Goal: Task Accomplishment & Management: Complete application form

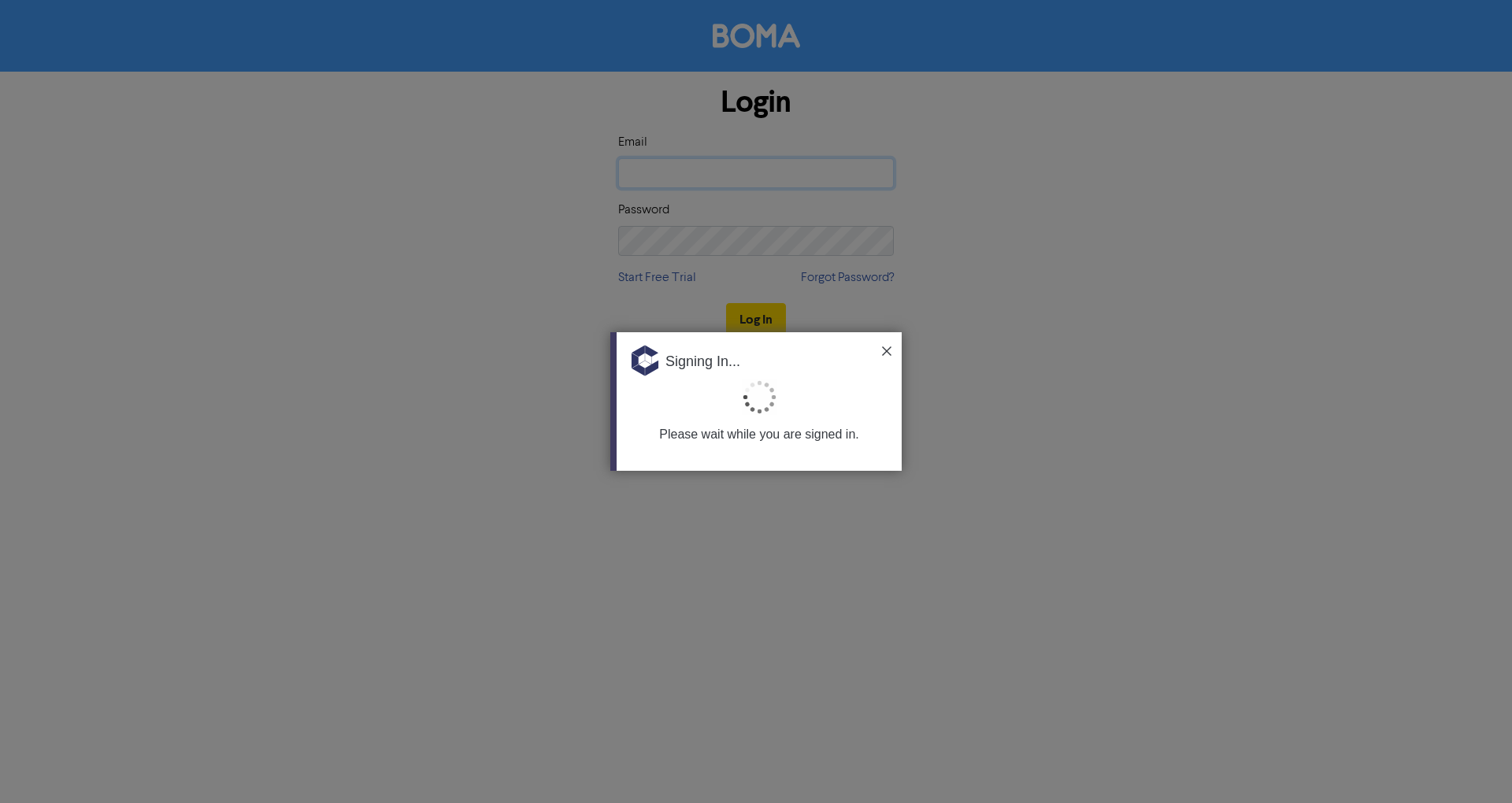
type input "[PERSON_NAME][EMAIL_ADDRESS][DOMAIN_NAME]"
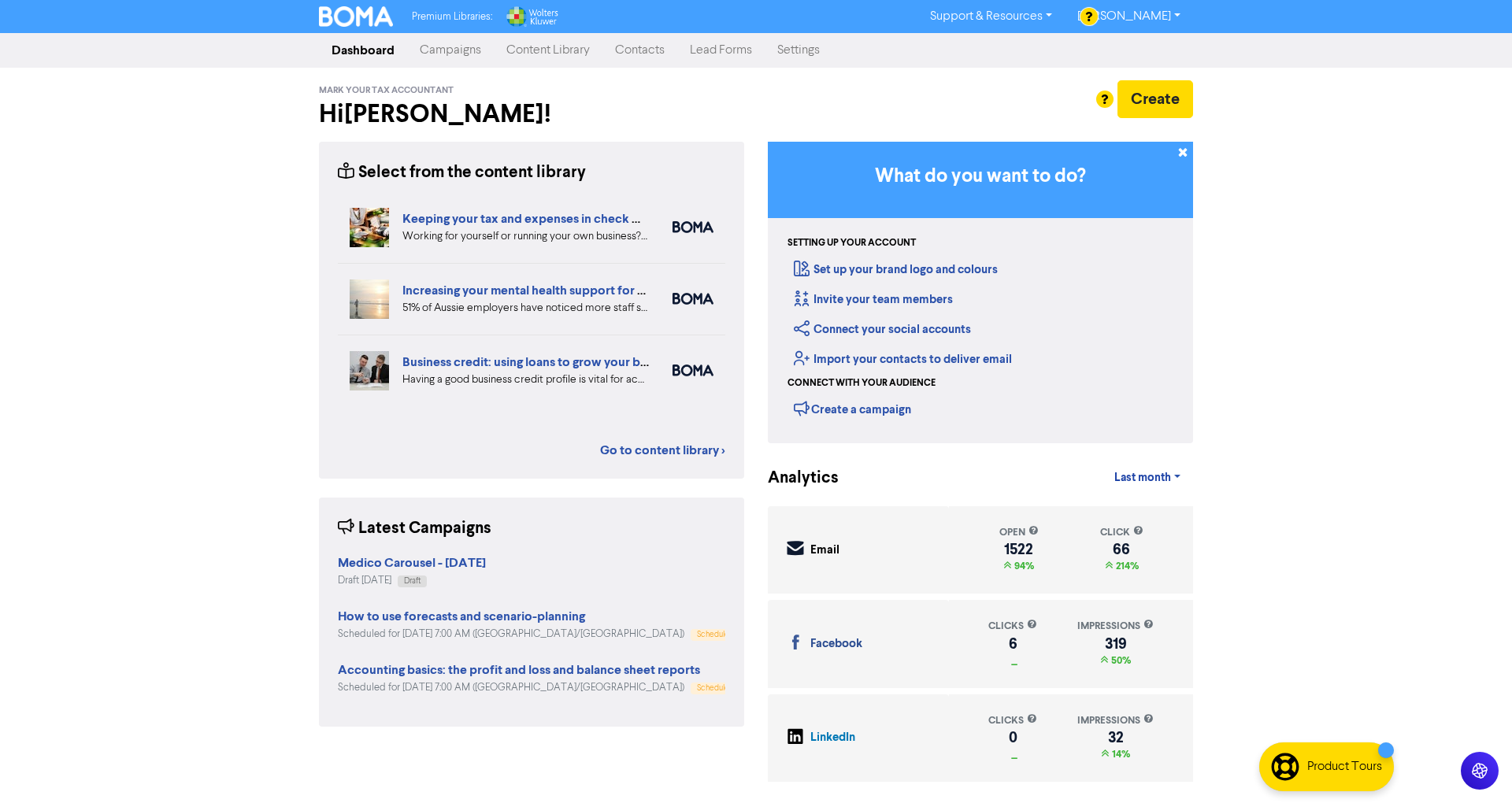
drag, startPoint x: 465, startPoint y: 40, endPoint x: 497, endPoint y: 8, distance: 45.3
click at [464, 40] on link "Campaigns" at bounding box center [450, 49] width 87 height 31
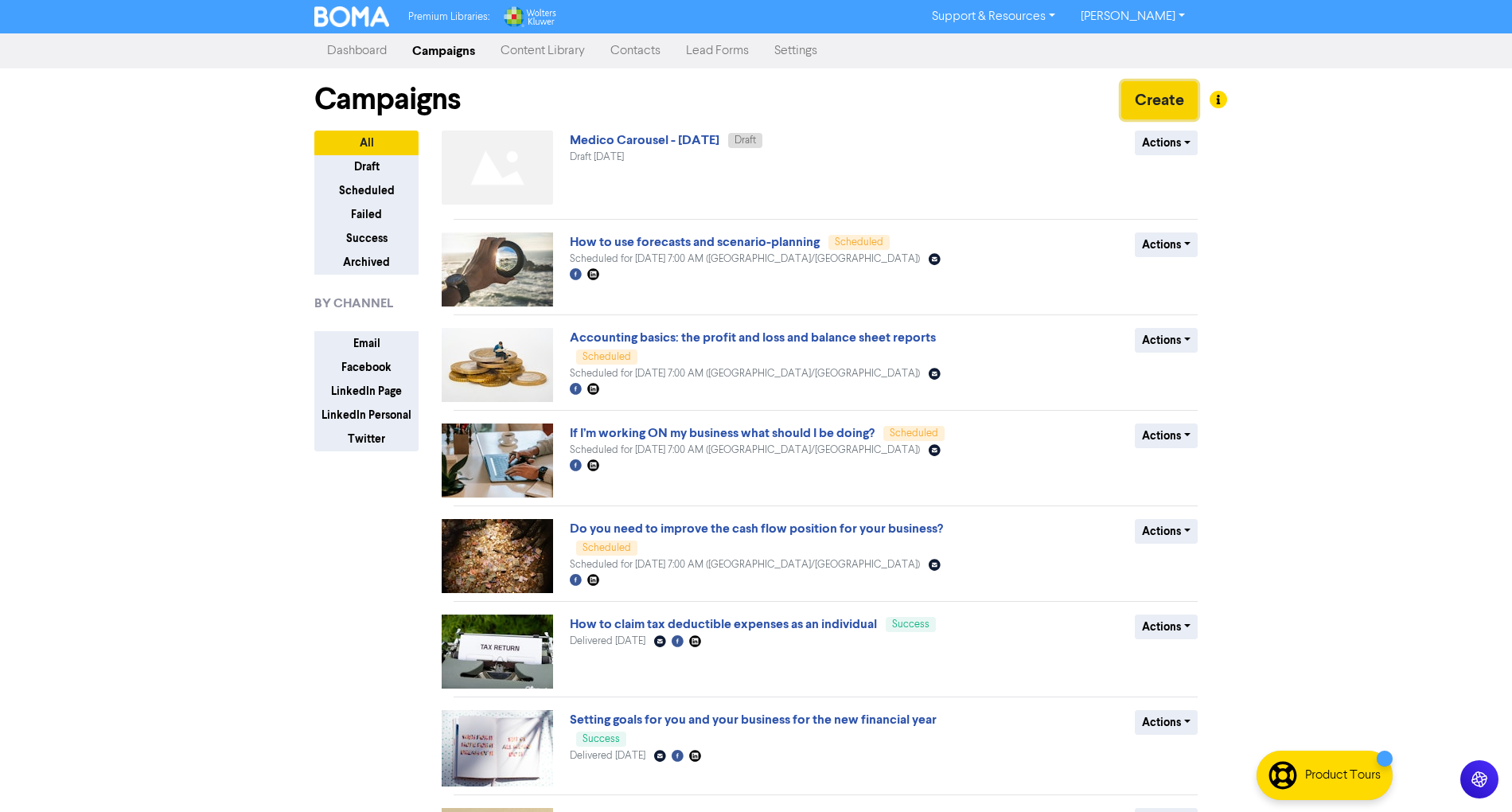
click at [1159, 104] on button "Create" at bounding box center [1159, 100] width 77 height 38
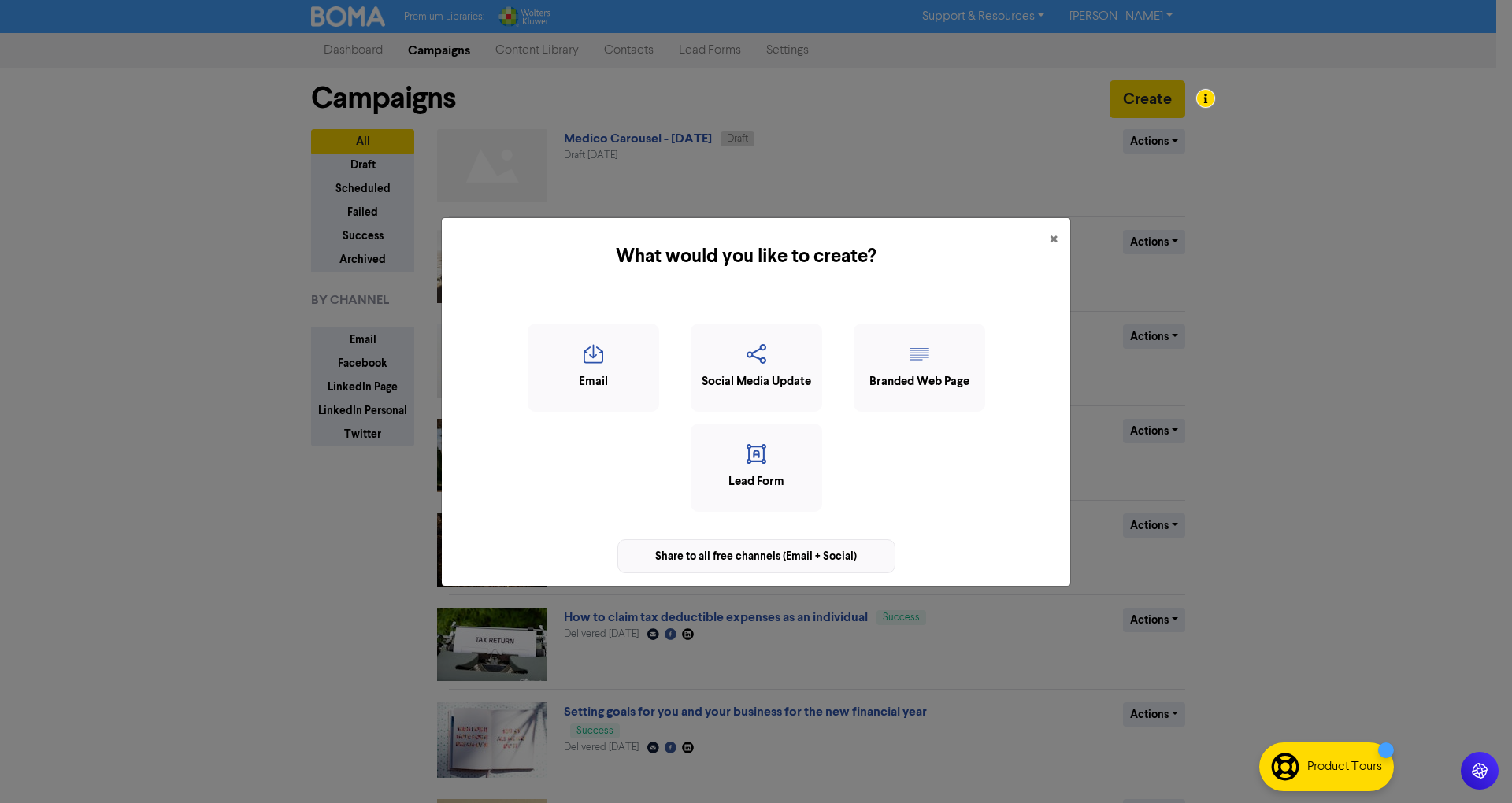
click at [842, 552] on div "Share to all free channels (Email + Social)" at bounding box center [756, 556] width 278 height 34
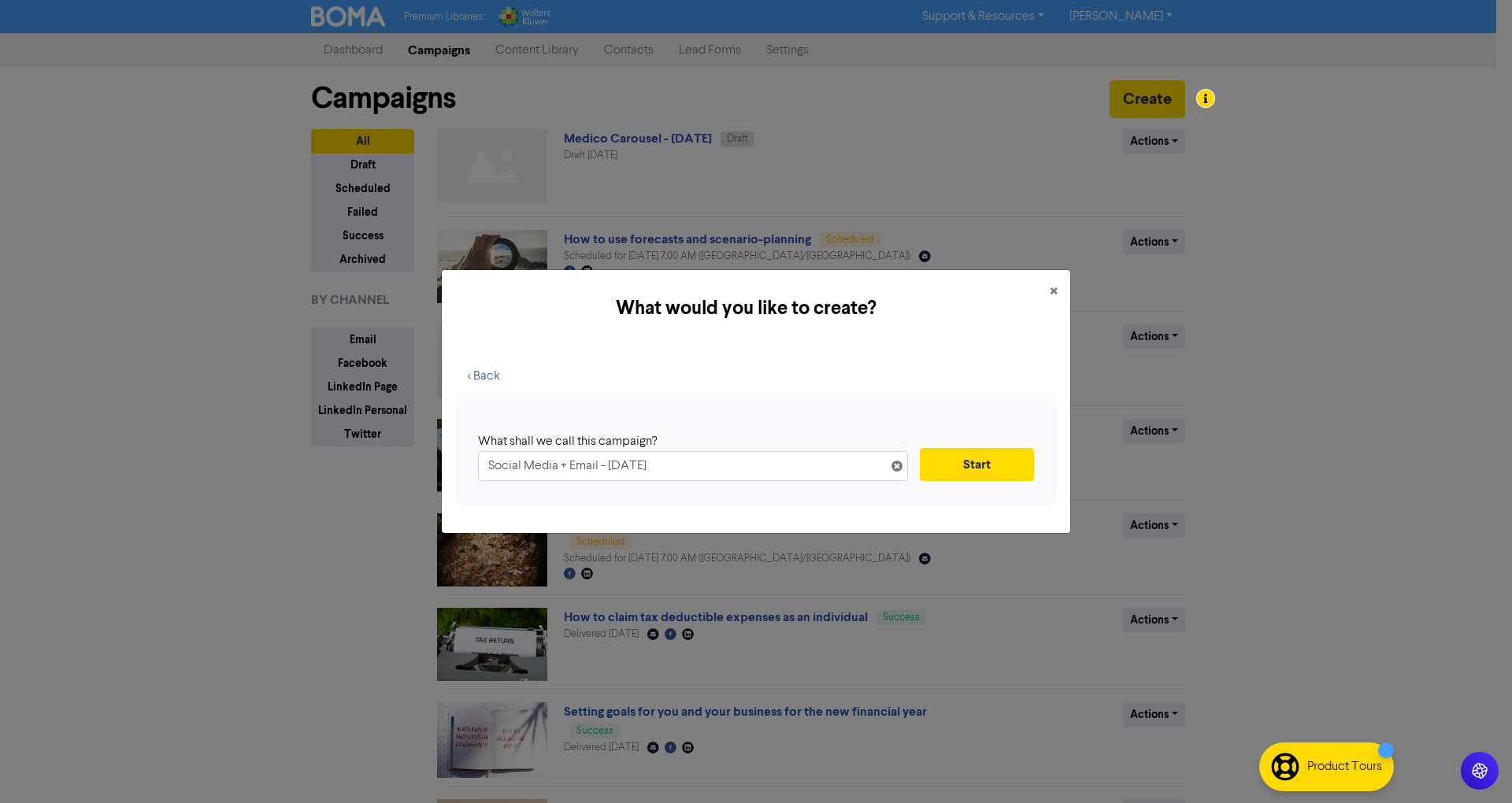
drag, startPoint x: 709, startPoint y: 465, endPoint x: 179, endPoint y: 416, distance: 532.3
click at [179, 416] on div "What would you like to create? × < Back What shall we call this campaign? Socia…" at bounding box center [756, 402] width 1512 height 803
click at [1051, 294] on span "×" at bounding box center [1054, 292] width 8 height 24
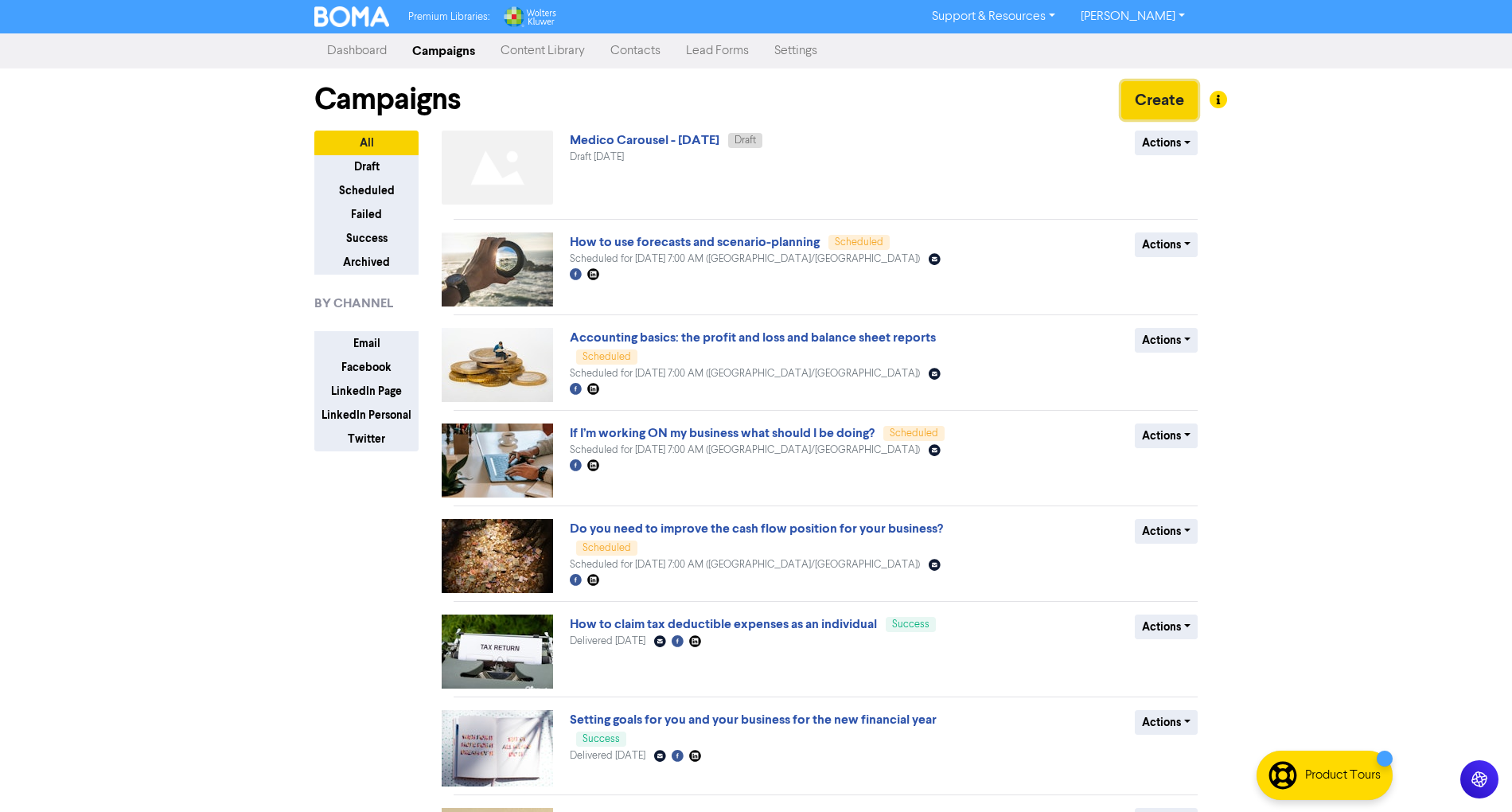
click at [1165, 103] on button "Create" at bounding box center [1159, 100] width 77 height 38
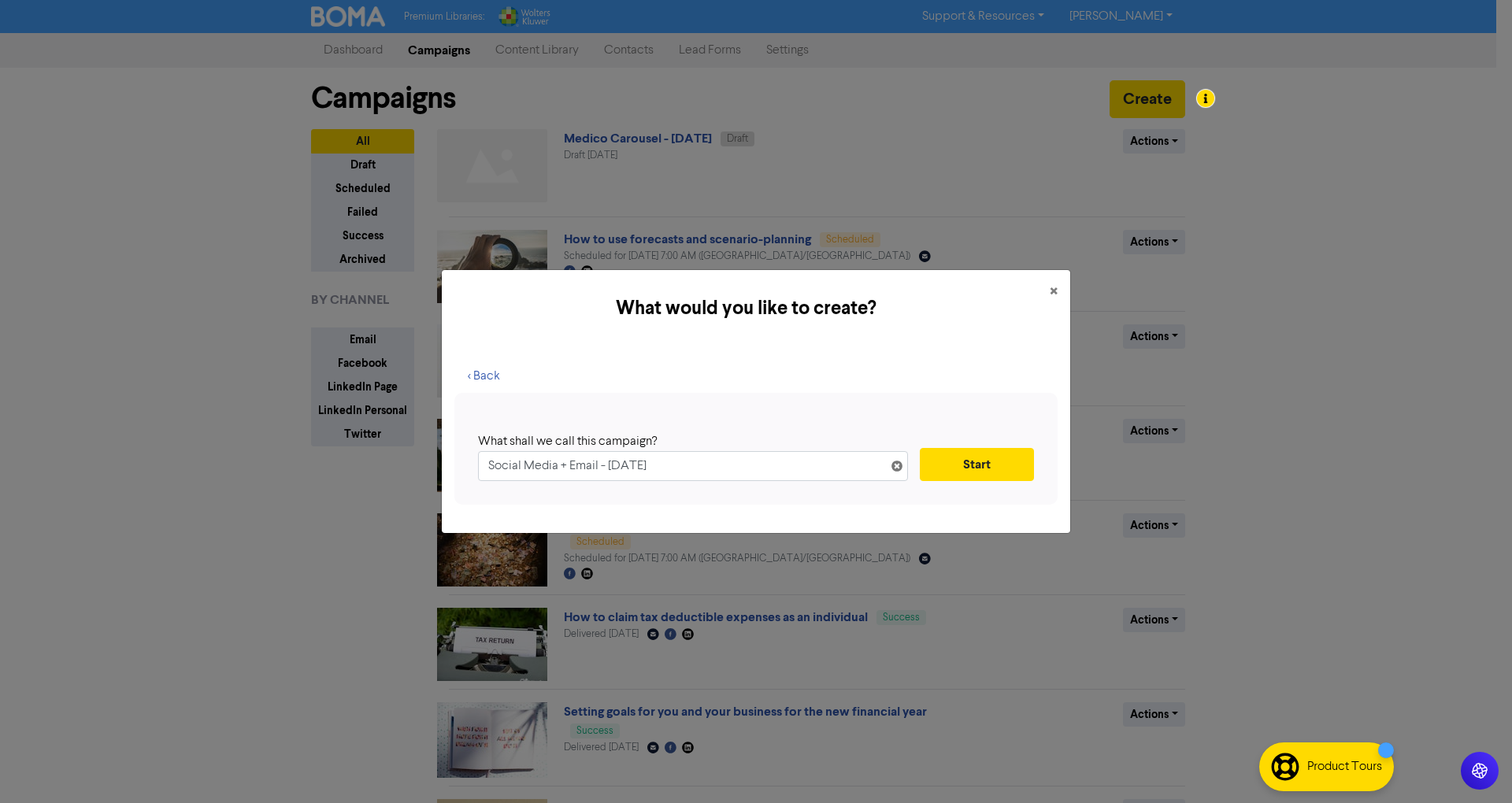
drag, startPoint x: 762, startPoint y: 473, endPoint x: 318, endPoint y: 461, distance: 444.2
click at [318, 461] on div "What would you like to create? × < Back What shall we call this campaign? Socia…" at bounding box center [756, 402] width 1512 height 803
type input ""Maximise Your Income: Smart Tax Strategies for Medical Professionals""
click at [979, 461] on button "Start" at bounding box center [976, 464] width 114 height 33
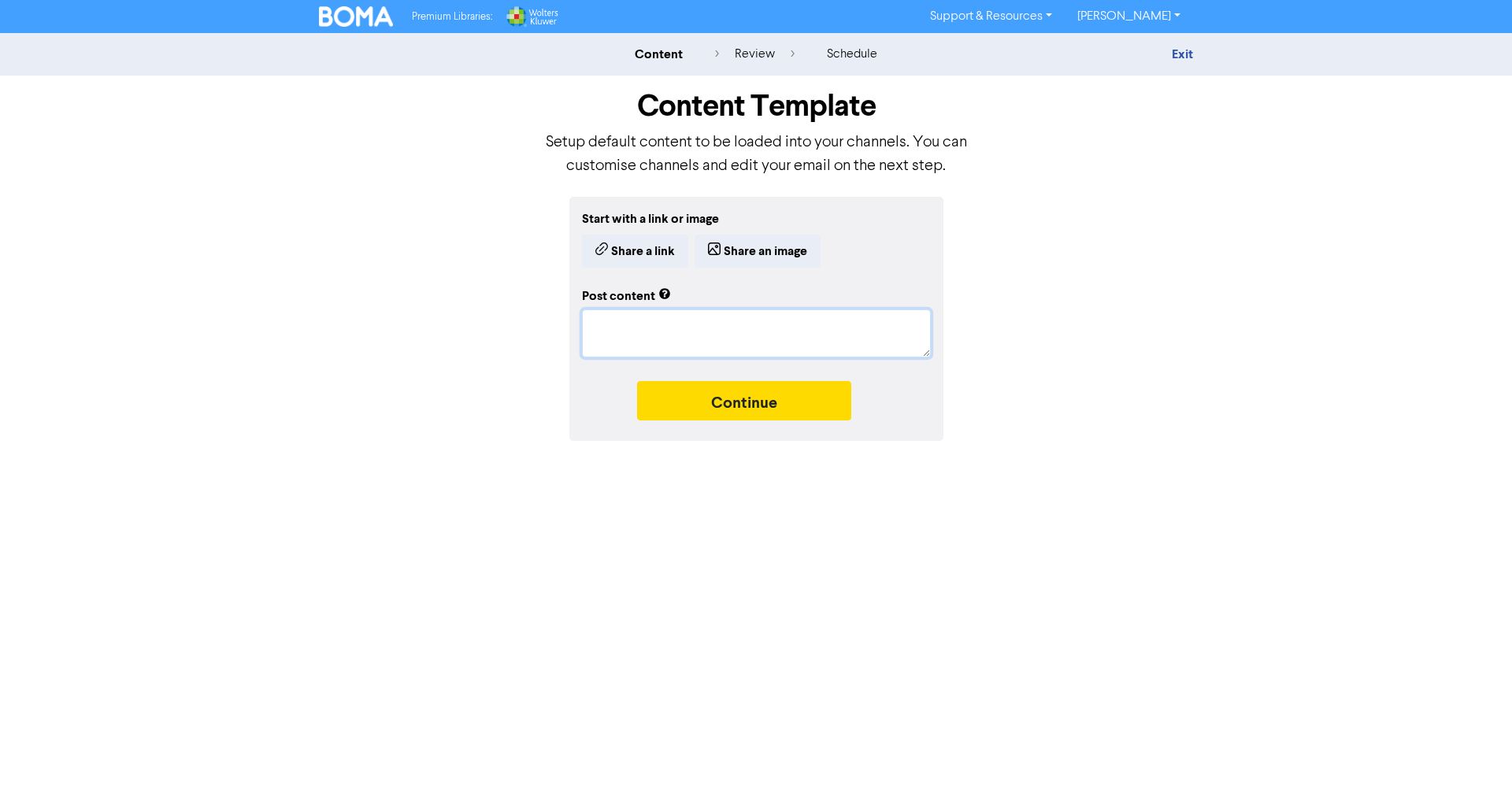
click at [706, 319] on textarea at bounding box center [756, 334] width 349 height 48
paste textarea "🩺💰 LOREMIPSU DOLORSI AMETCONSECTET! Adi eli seddoeiusm temp inc utlabore? Et d …"
type textarea "x"
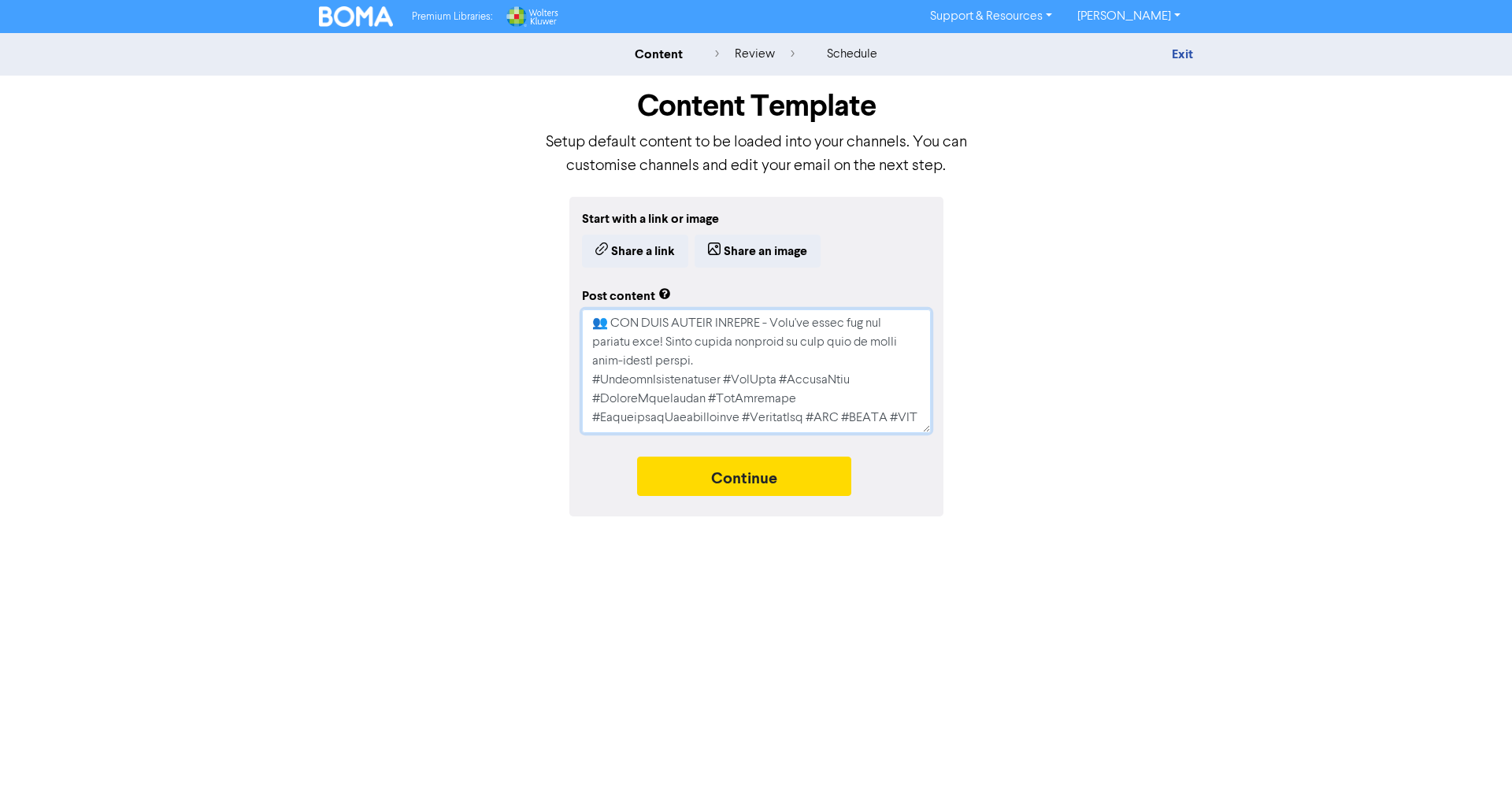
scroll to position [623, 0]
type textarea "🩺💰 LOREMIPSU DOLORSI AMETCONSECTET! Adi eli seddoeiusm temp inc utlabore? Et d …"
click at [752, 474] on button "Continue" at bounding box center [744, 476] width 214 height 39
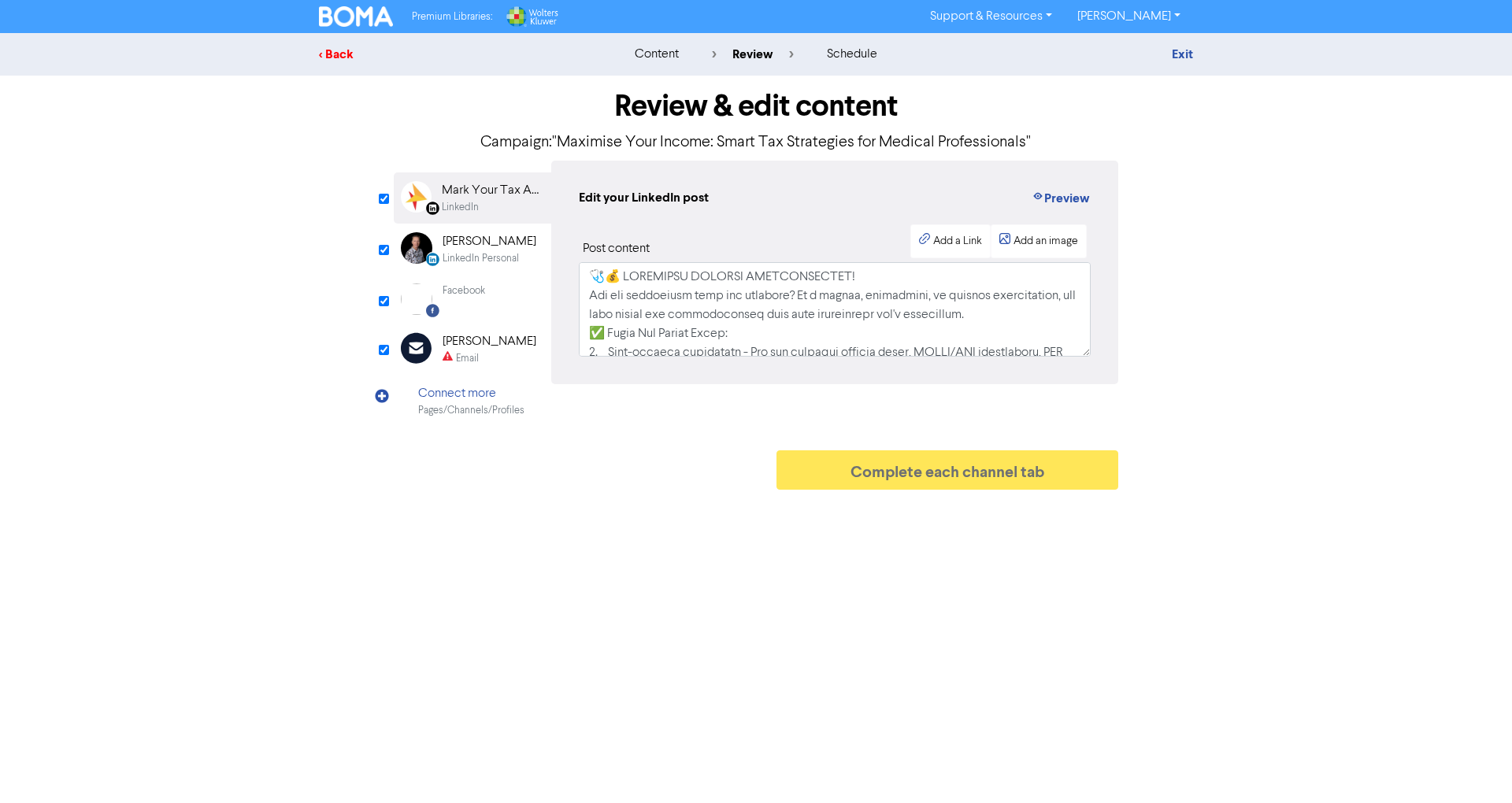
click at [348, 53] on div "< Back" at bounding box center [457, 54] width 275 height 19
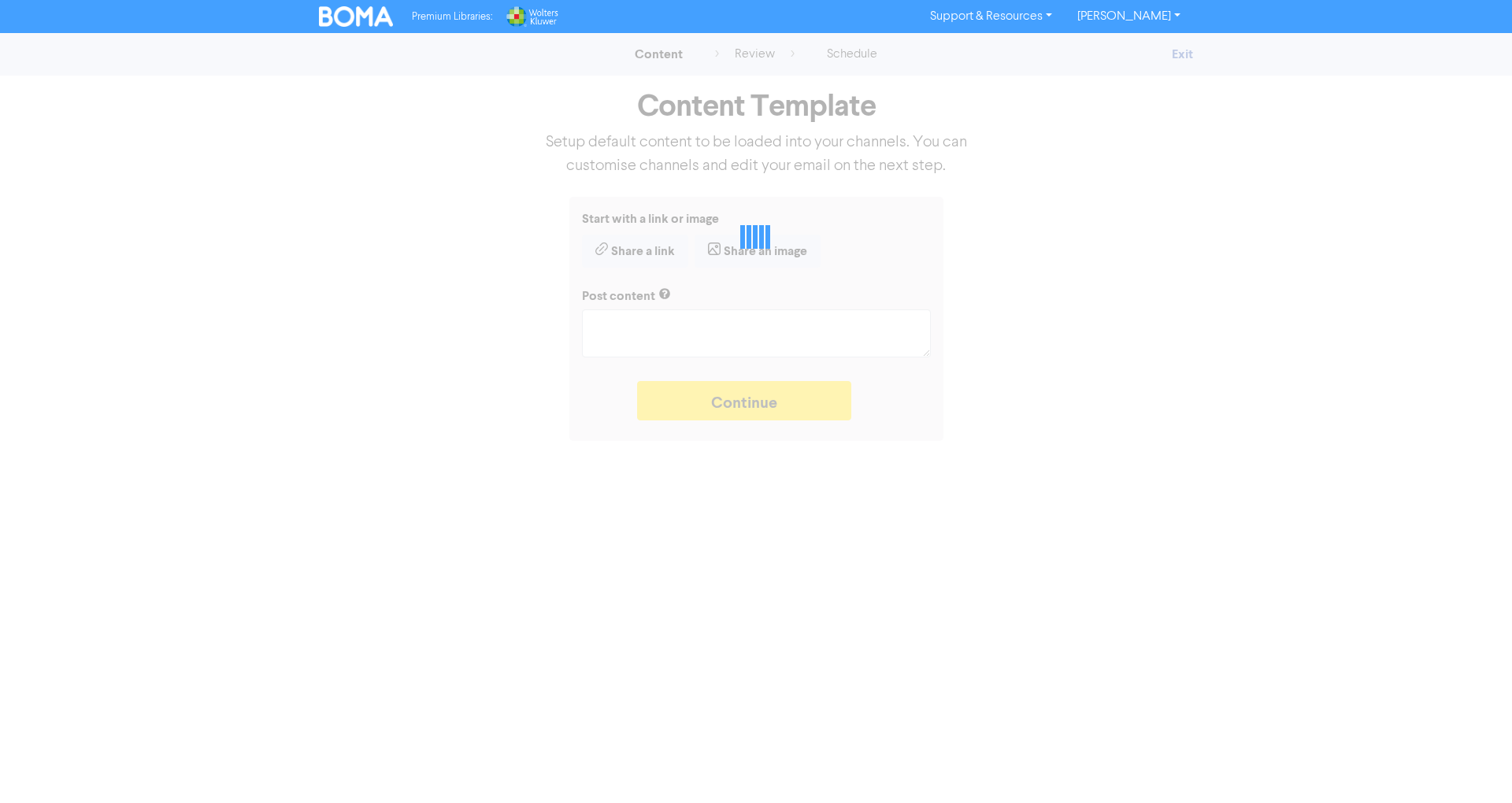
type textarea "x"
type textarea "🩺💰 LOREMIPSU DOLORSI AMETCONSECTET! Adi eli seddoeiusm temp inc utlabore? Et d …"
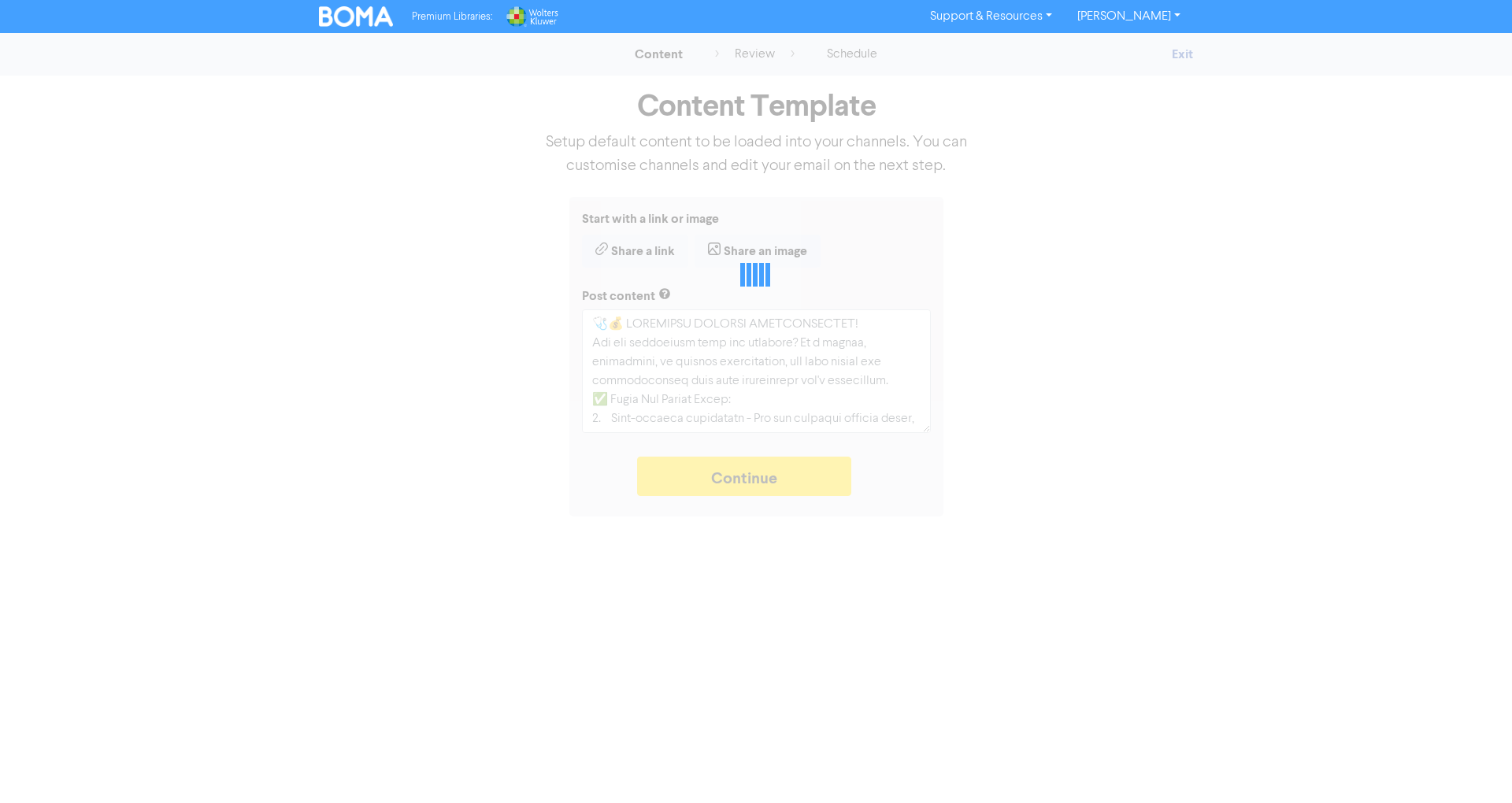
type textarea "x"
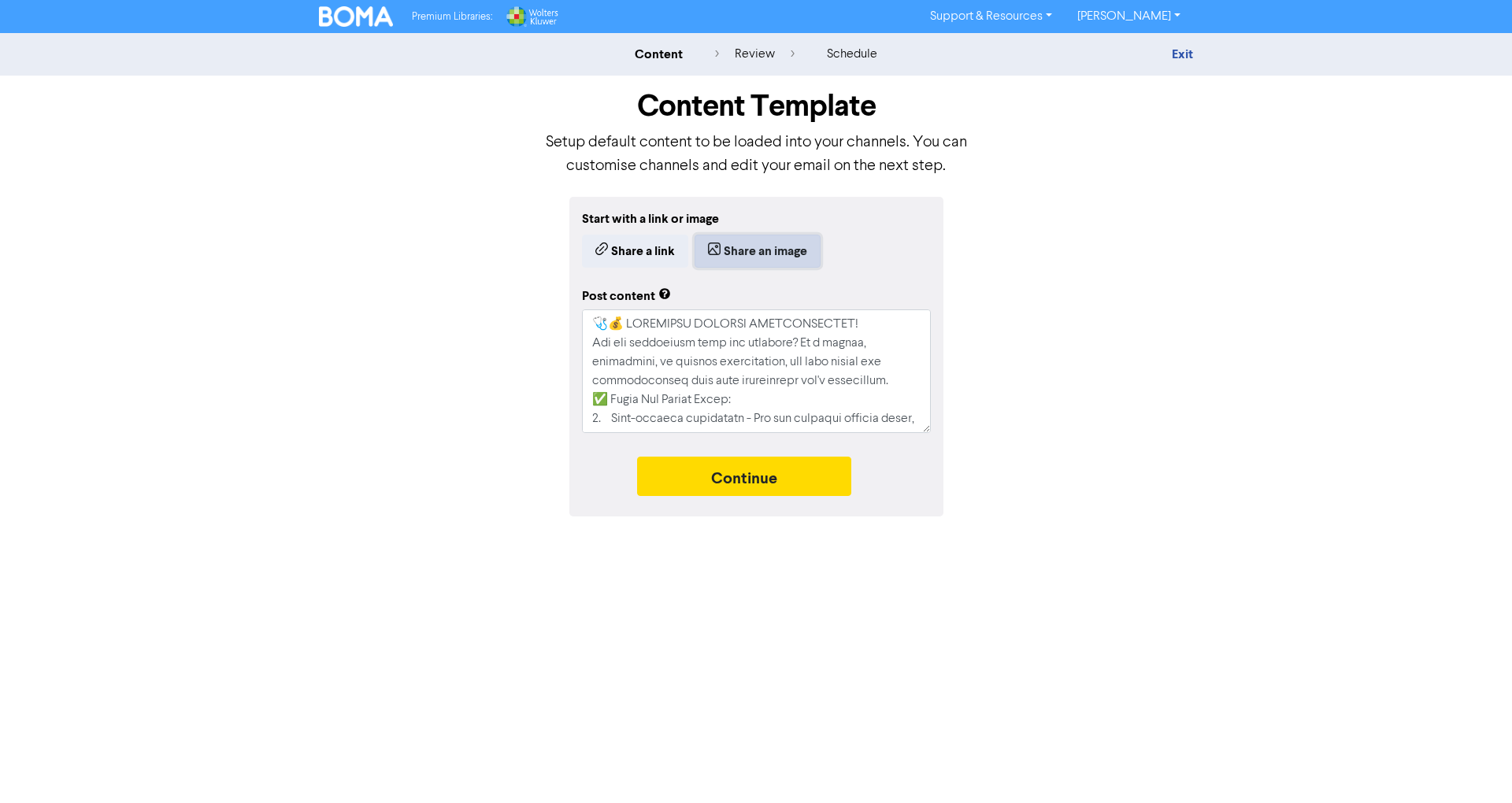
click at [724, 235] on button "Share an image" at bounding box center [758, 251] width 126 height 33
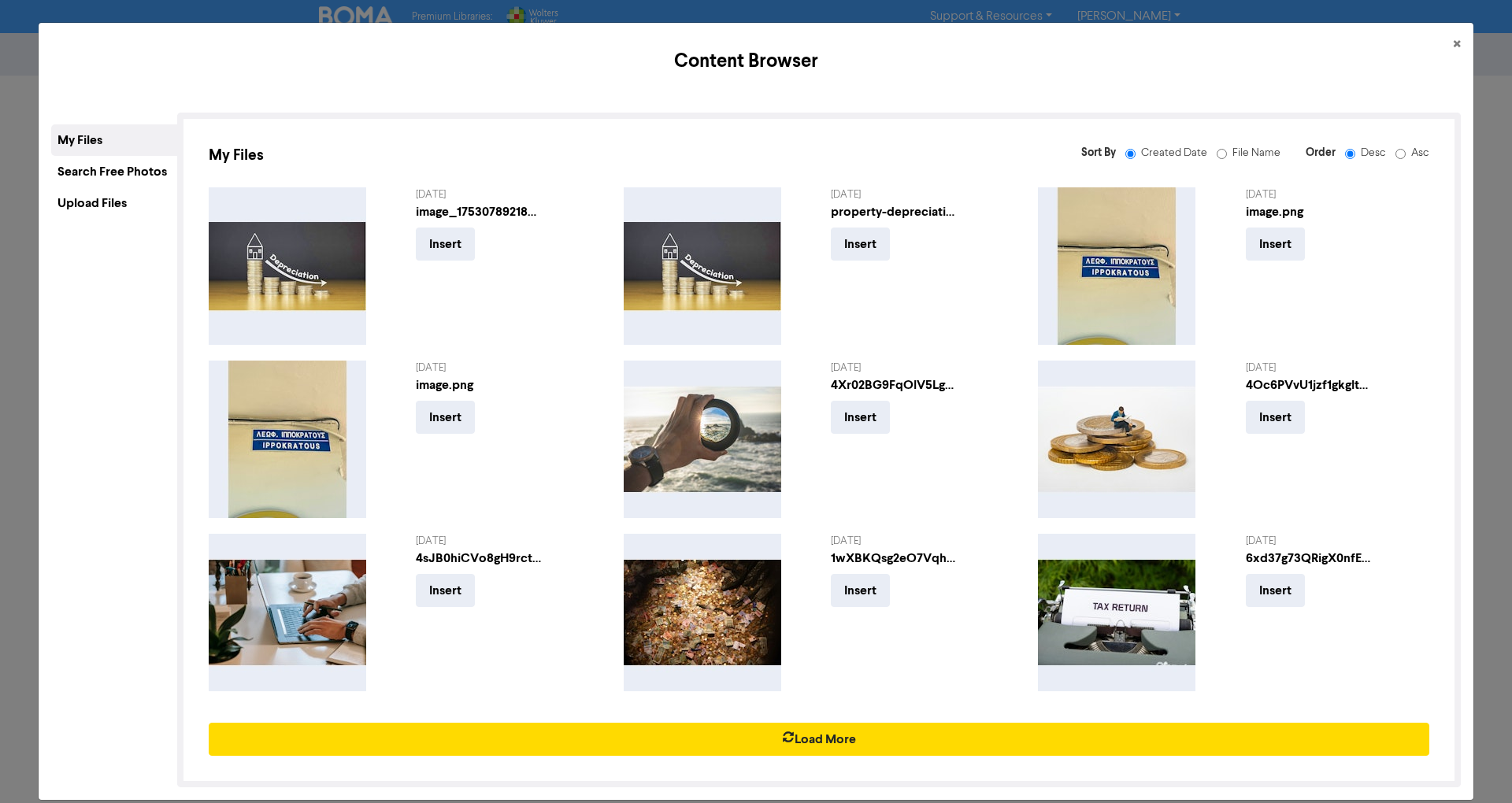
click at [118, 201] on div "Upload Files" at bounding box center [114, 203] width 126 height 31
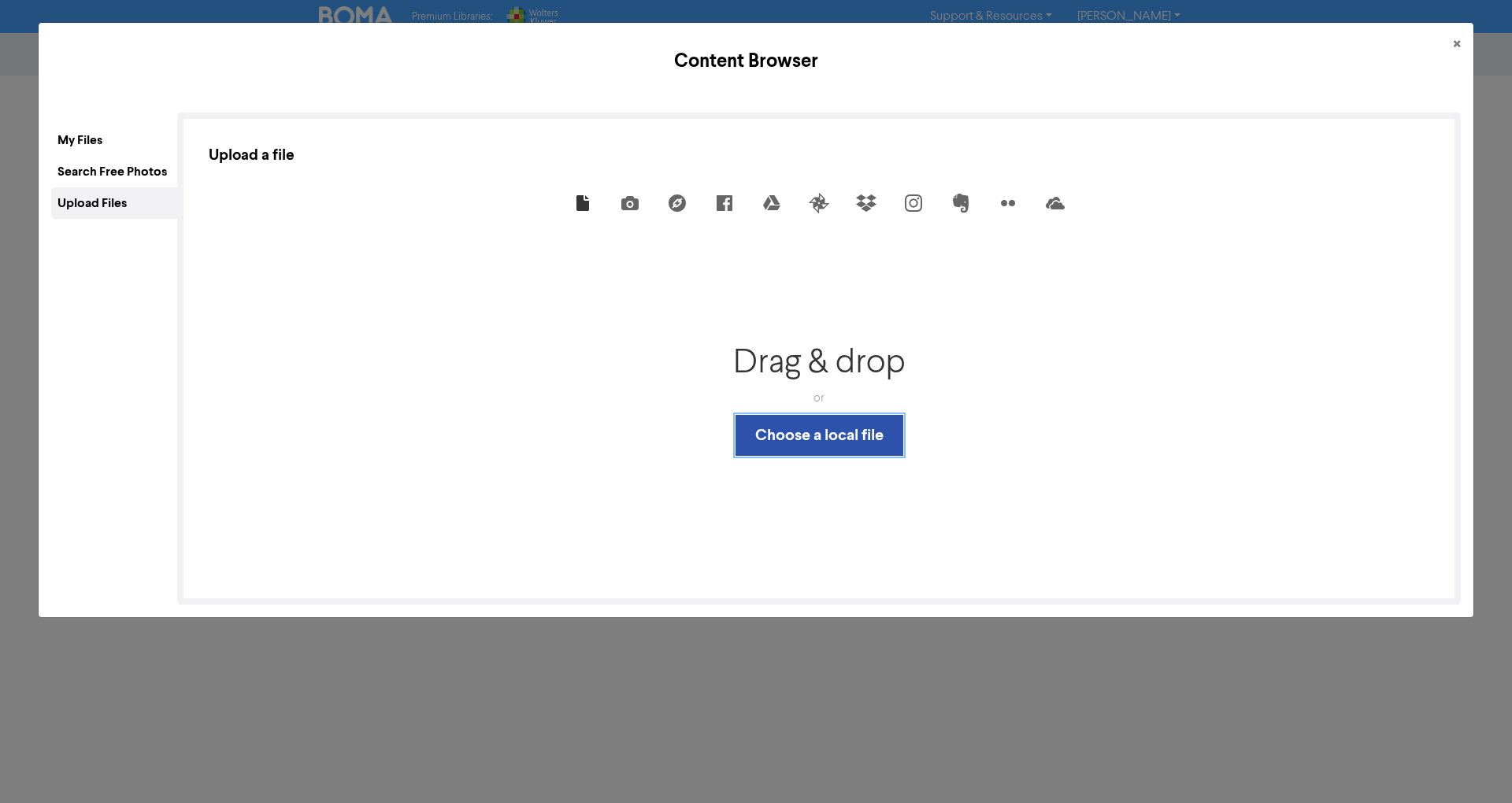
click at [809, 435] on button "Choose a local file" at bounding box center [819, 435] width 168 height 41
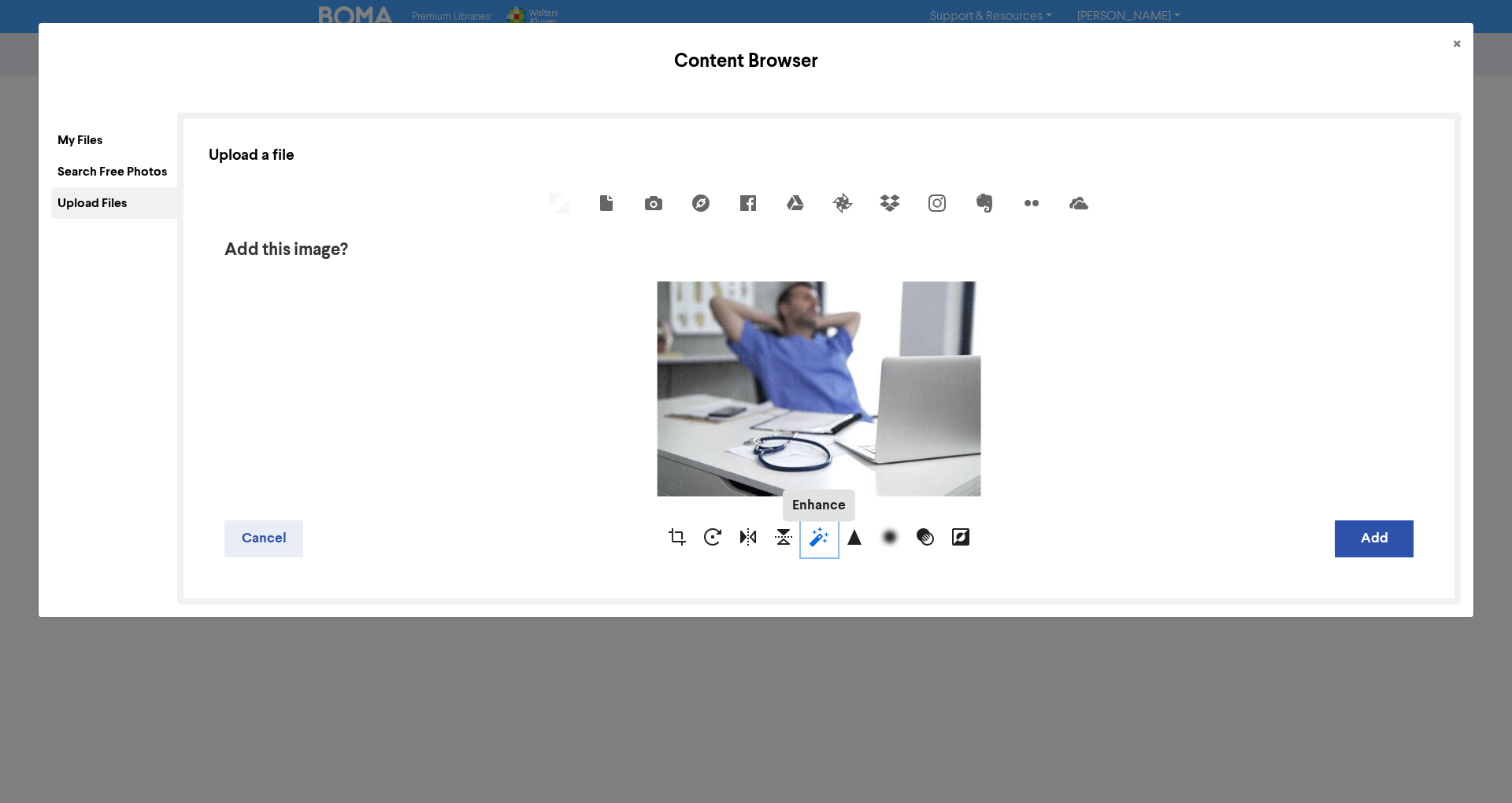
click at [811, 545] on div "Enhance" at bounding box center [819, 539] width 35 height 35
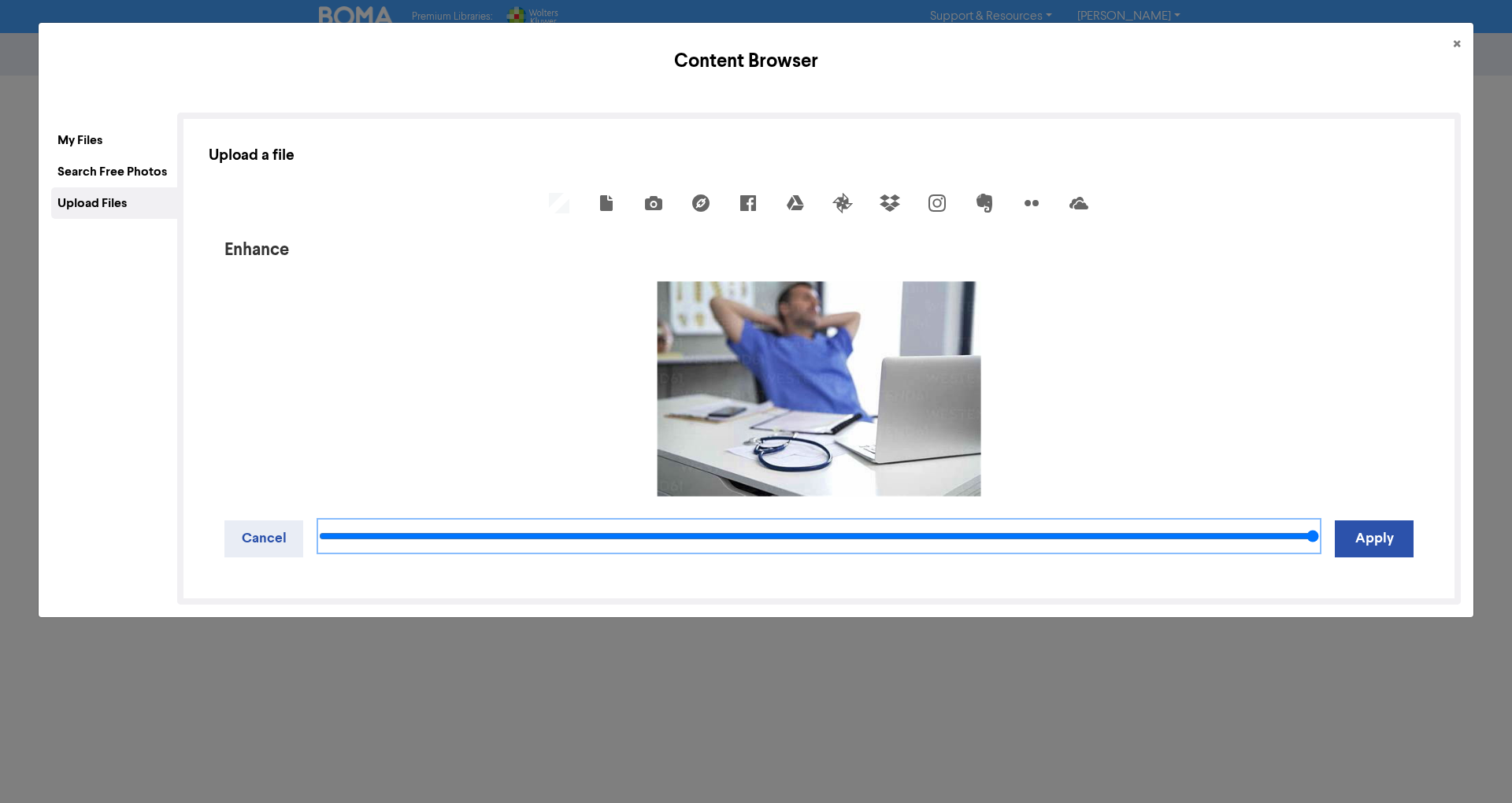
drag, startPoint x: 815, startPoint y: 534, endPoint x: 1342, endPoint y: 485, distance: 529.3
click at [1319, 520] on input "range" at bounding box center [819, 536] width 1000 height 31
click at [1026, 545] on input "range" at bounding box center [819, 536] width 1000 height 31
click at [811, 550] on input "range" at bounding box center [819, 536] width 1000 height 31
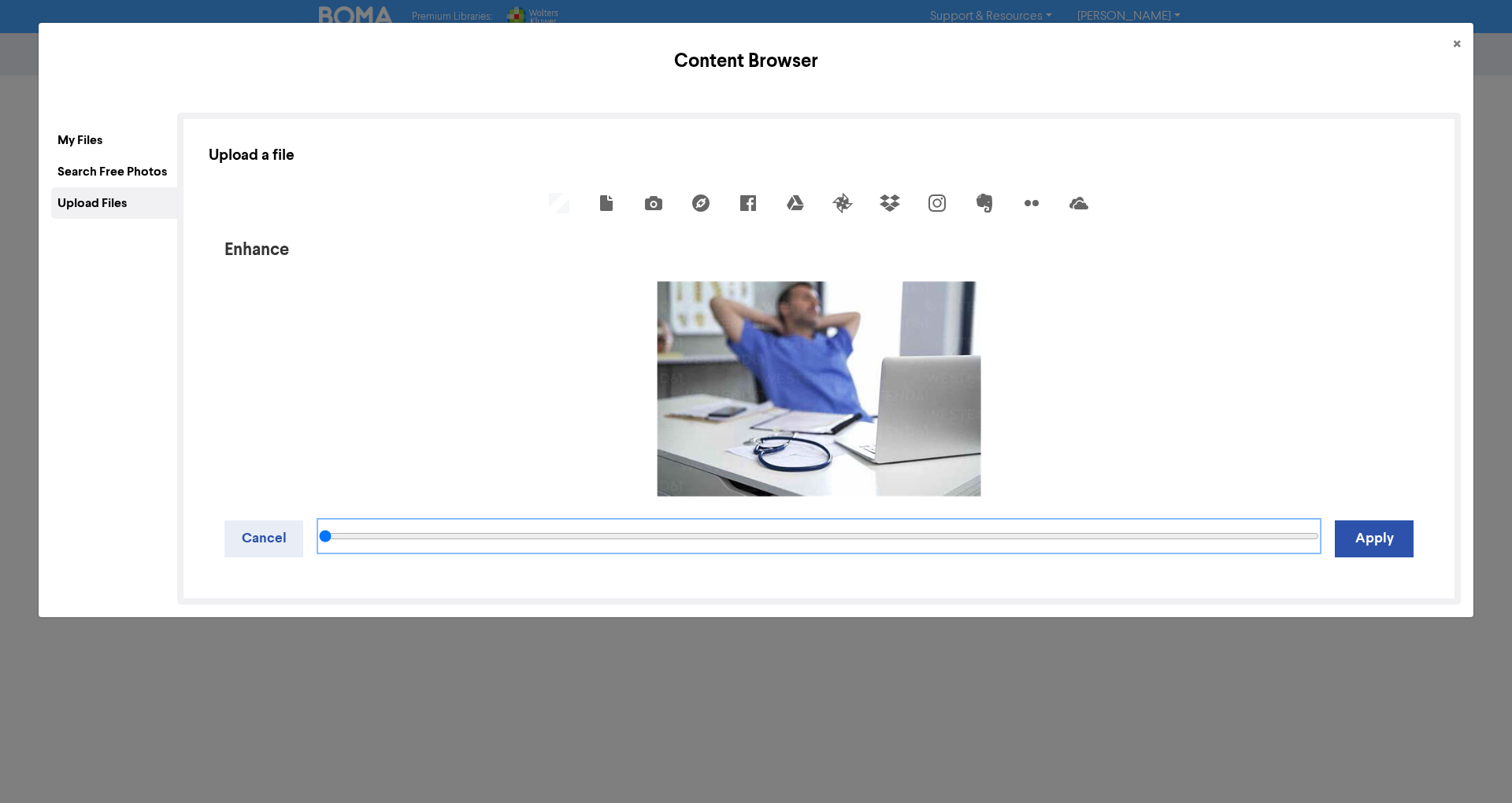
drag, startPoint x: 772, startPoint y: 537, endPoint x: 34, endPoint y: 492, distance: 739.4
click at [319, 520] on input "range" at bounding box center [819, 536] width 1000 height 31
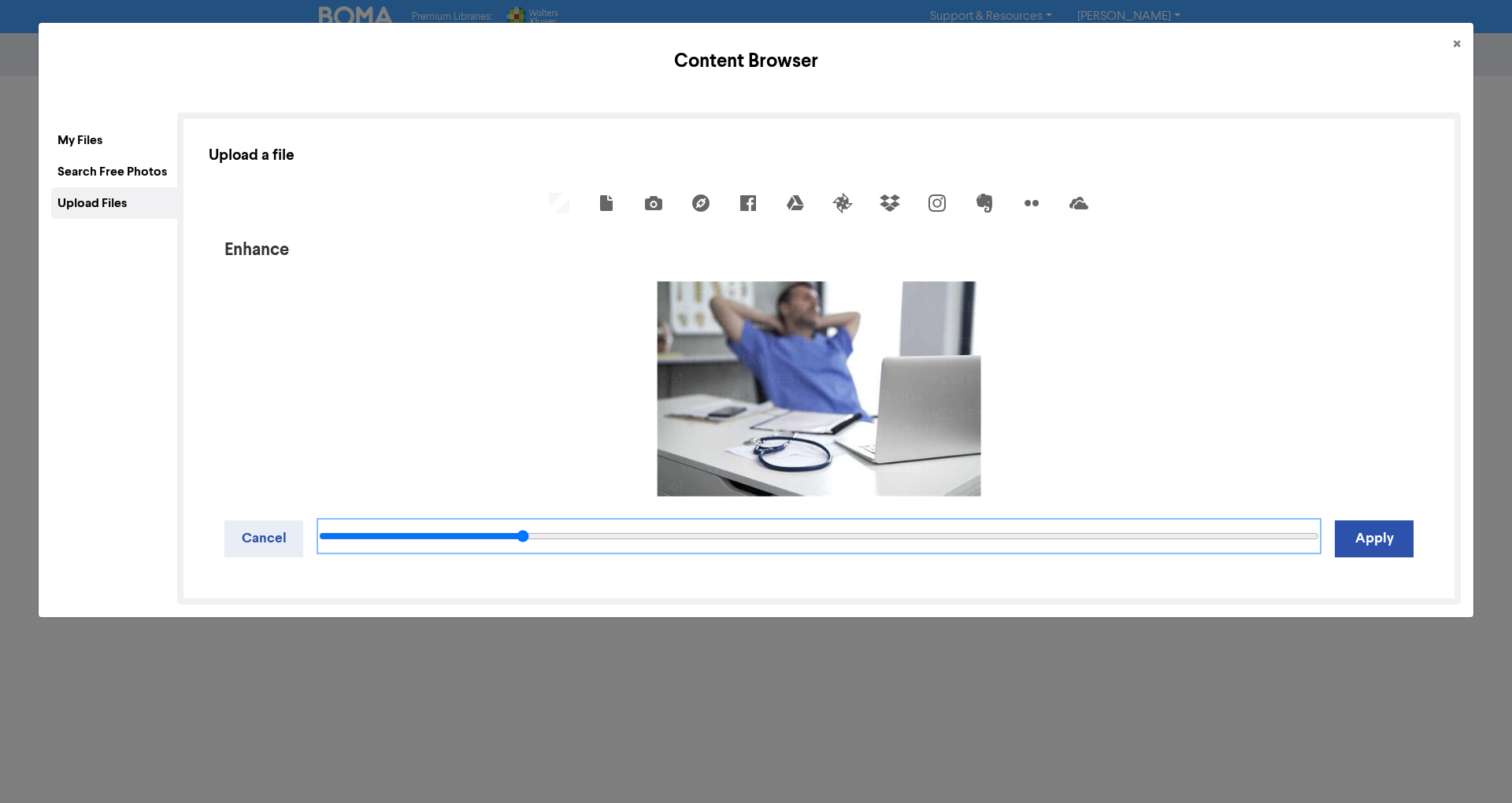
click at [518, 533] on input "range" at bounding box center [819, 536] width 1000 height 31
type input "6"
click at [386, 540] on input "range" at bounding box center [819, 536] width 1000 height 31
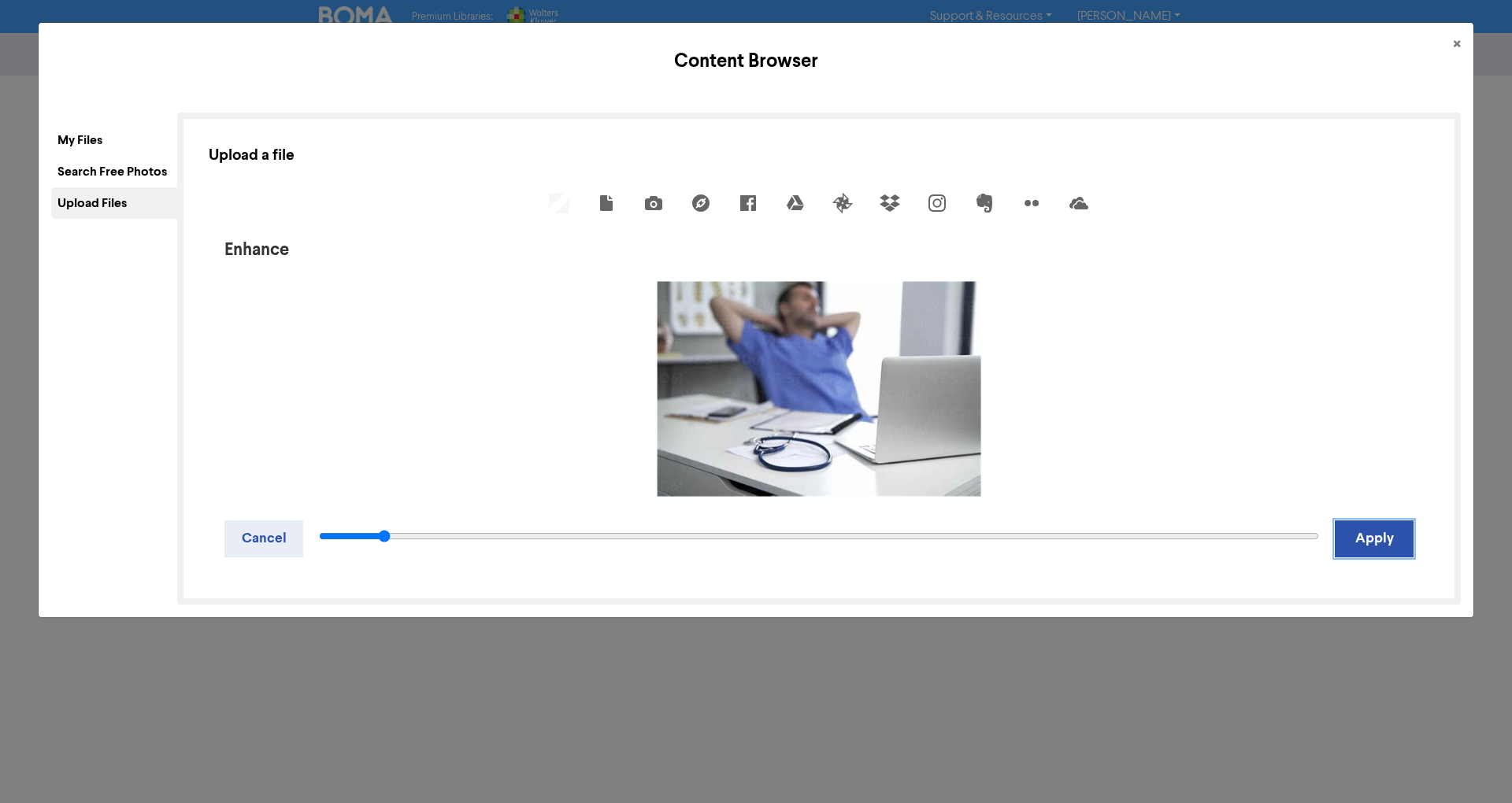
click at [1365, 526] on button "Apply" at bounding box center [1374, 539] width 79 height 37
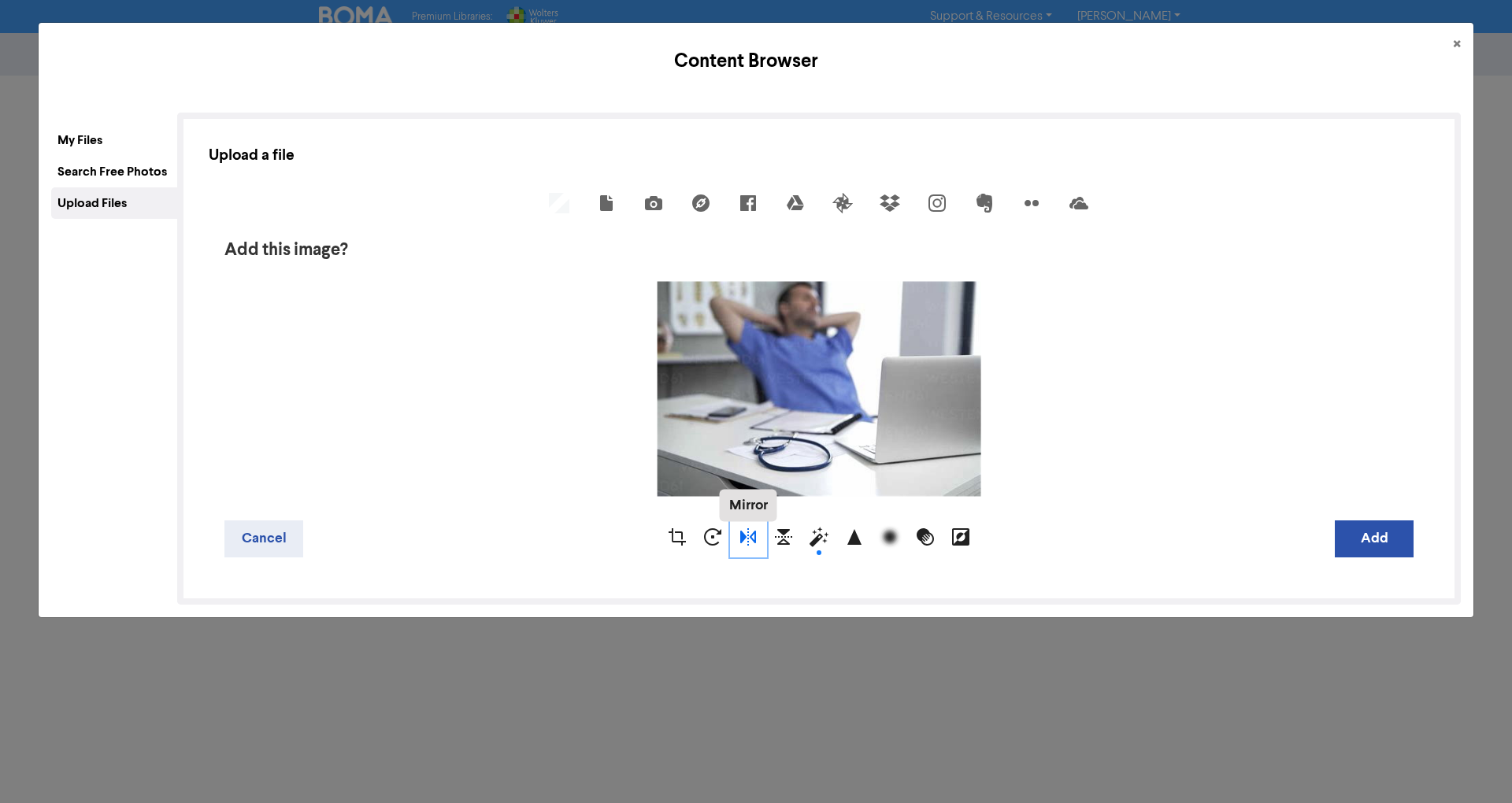
click at [732, 539] on div "Mirror" at bounding box center [748, 539] width 35 height 35
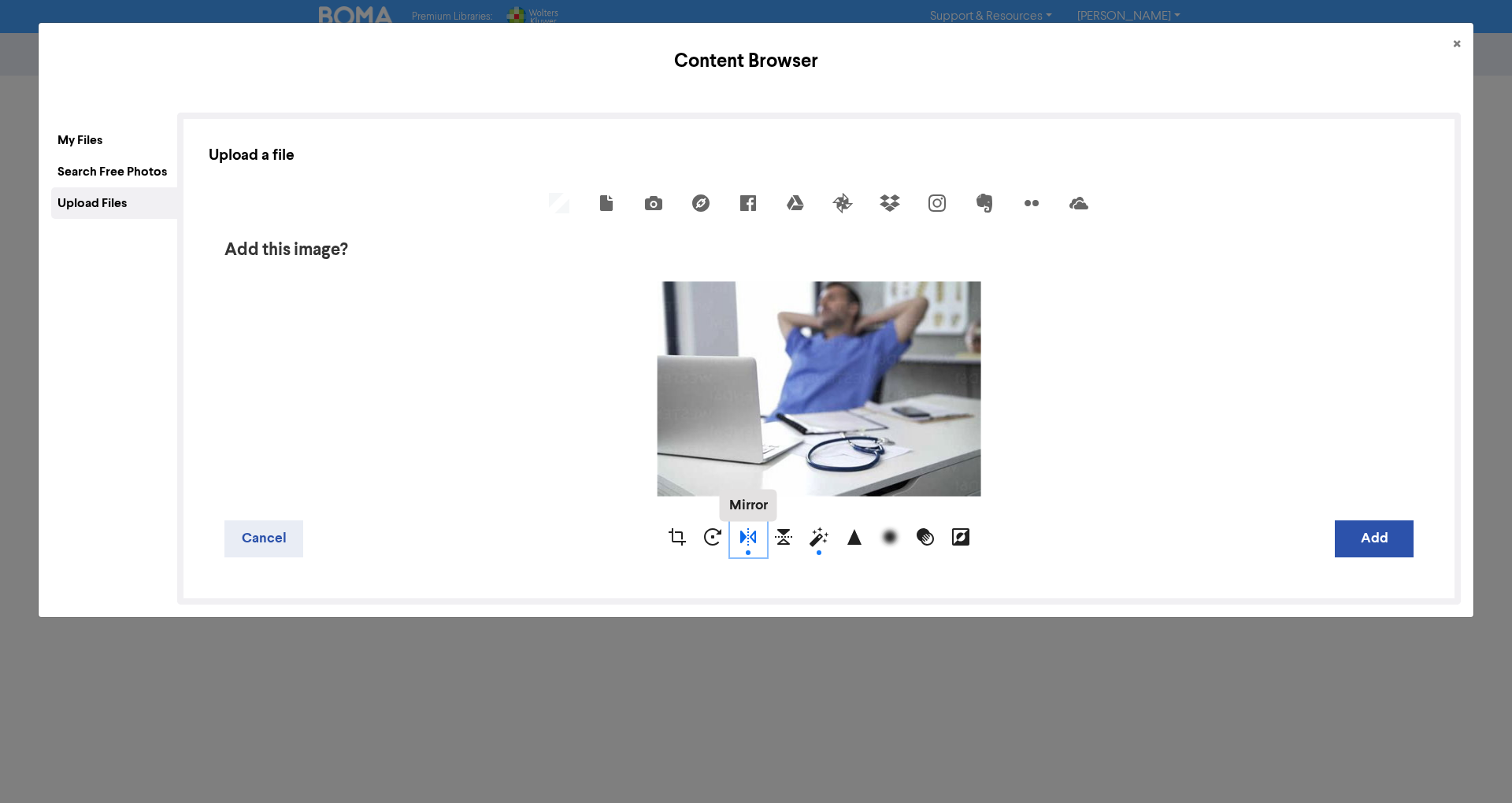
click at [732, 539] on div "Mirror" at bounding box center [748, 539] width 35 height 35
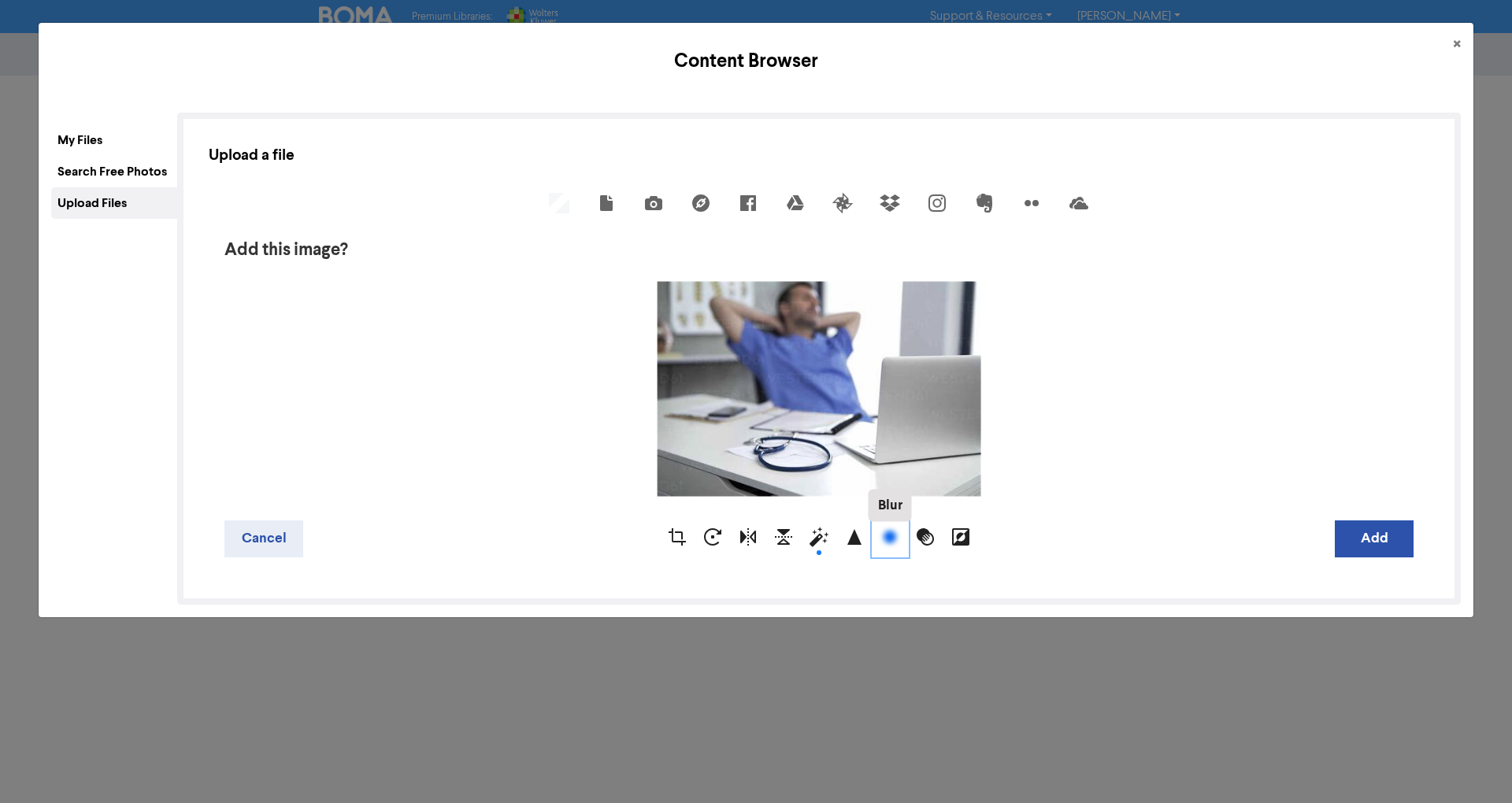
click at [884, 536] on div "Blur" at bounding box center [890, 539] width 35 height 35
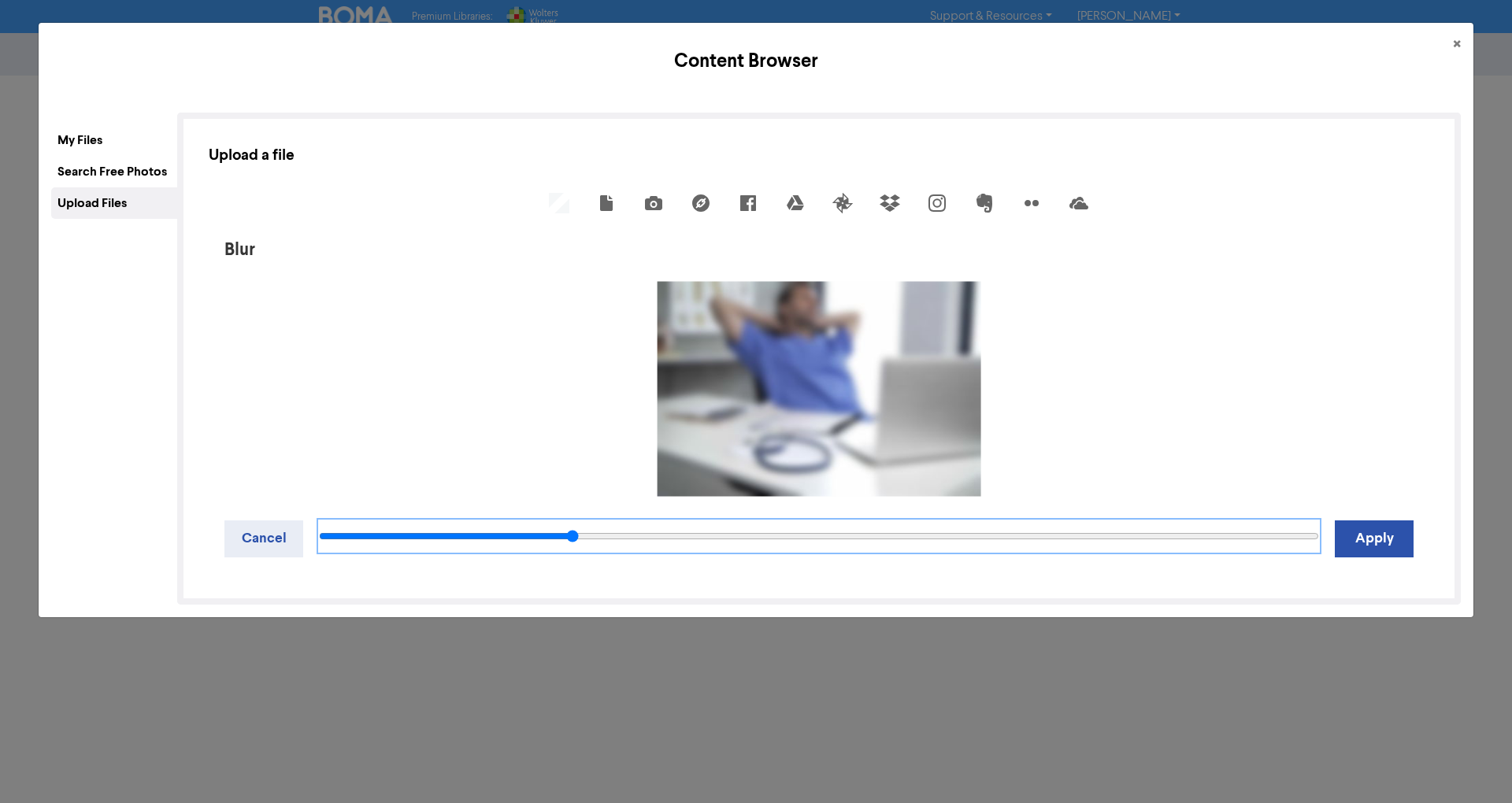
drag, startPoint x: 798, startPoint y: 533, endPoint x: 574, endPoint y: 518, distance: 224.5
click at [574, 520] on input "range" at bounding box center [819, 536] width 1000 height 31
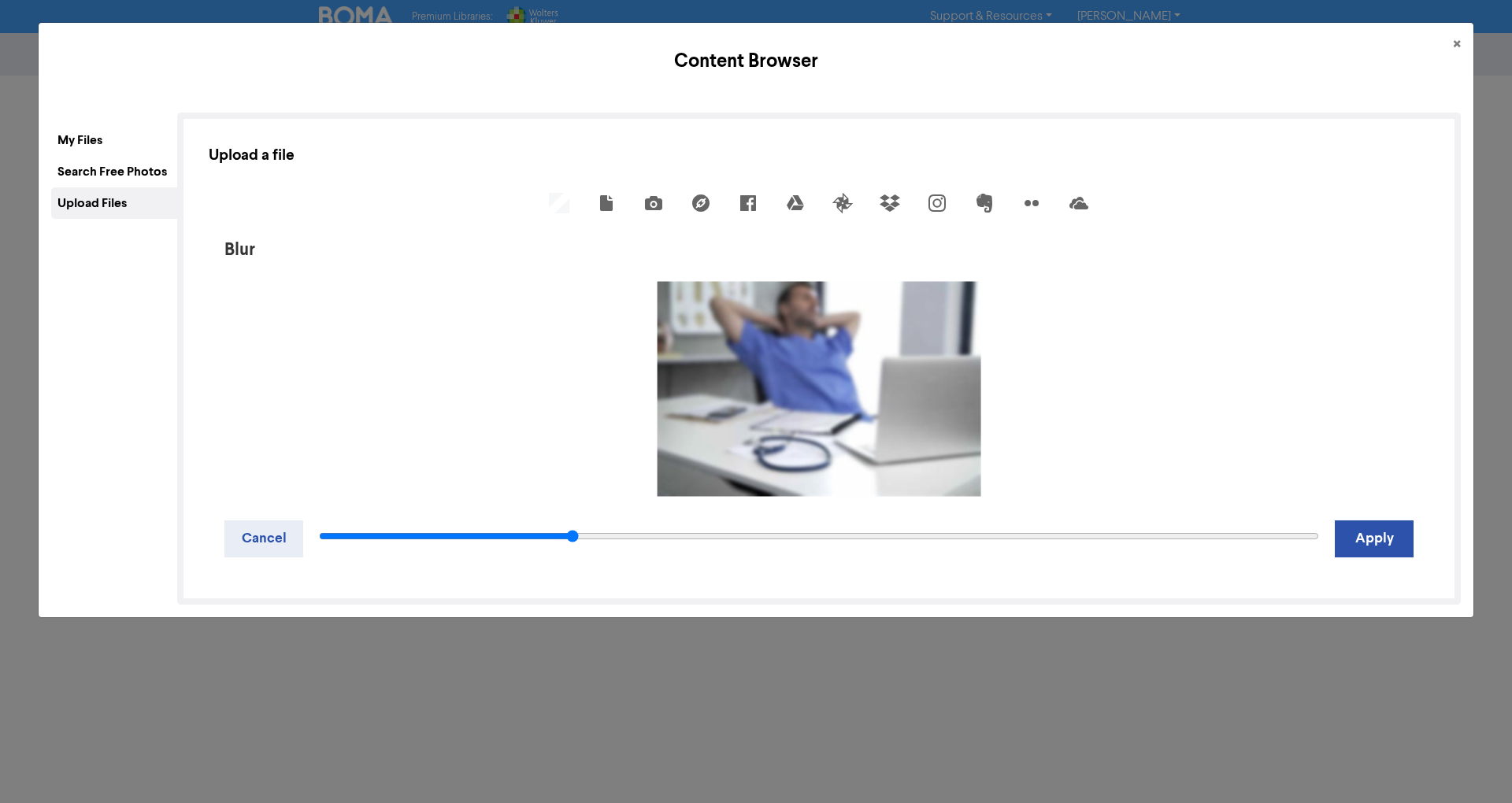
click at [520, 512] on div "Cancel Apply" at bounding box center [818, 543] width 1221 height 61
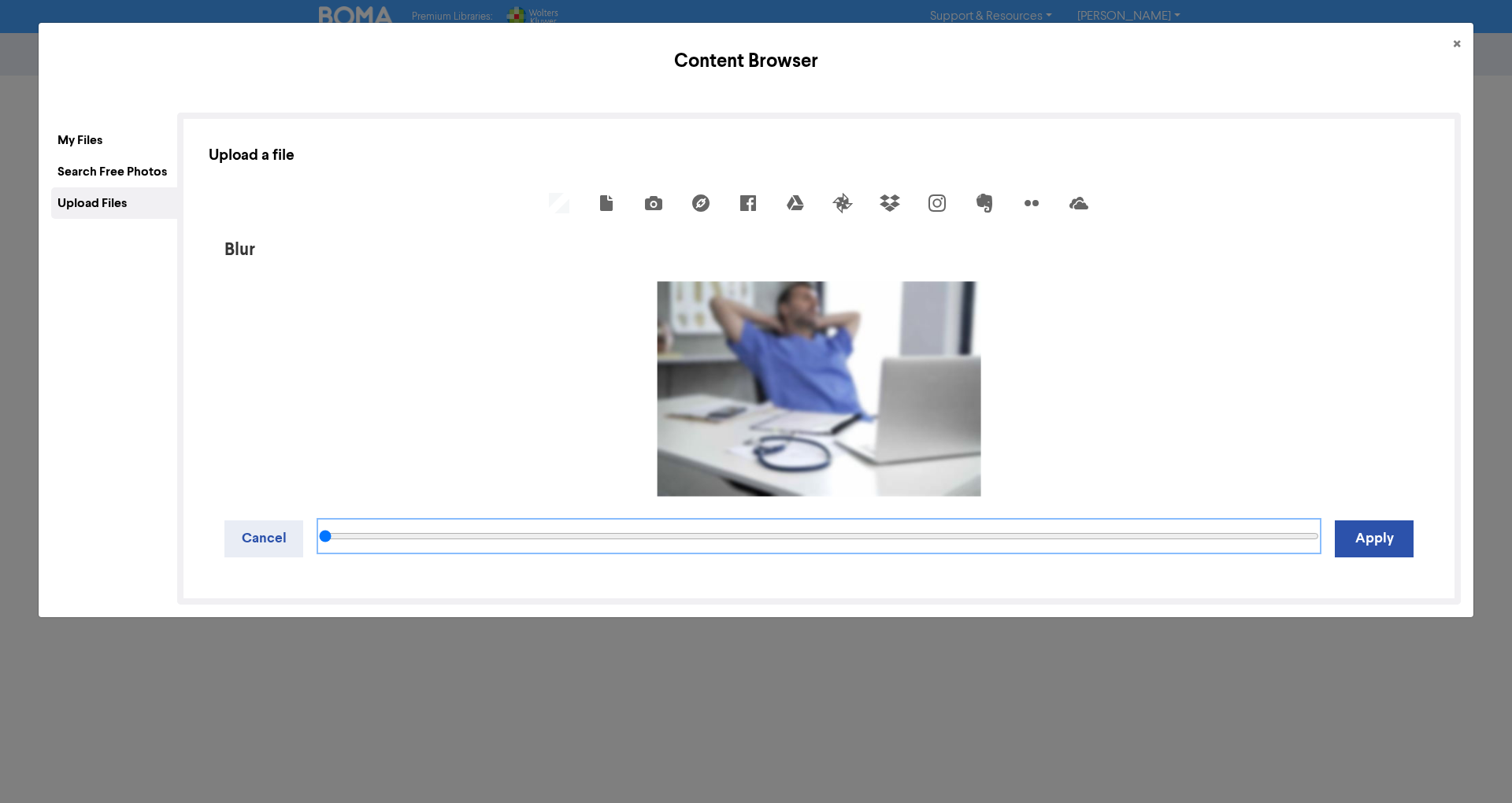
drag, startPoint x: 466, startPoint y: 533, endPoint x: 239, endPoint y: 528, distance: 227.1
click at [319, 529] on input "range" at bounding box center [819, 536] width 1000 height 31
type input "5"
click at [360, 540] on input "range" at bounding box center [819, 536] width 1000 height 31
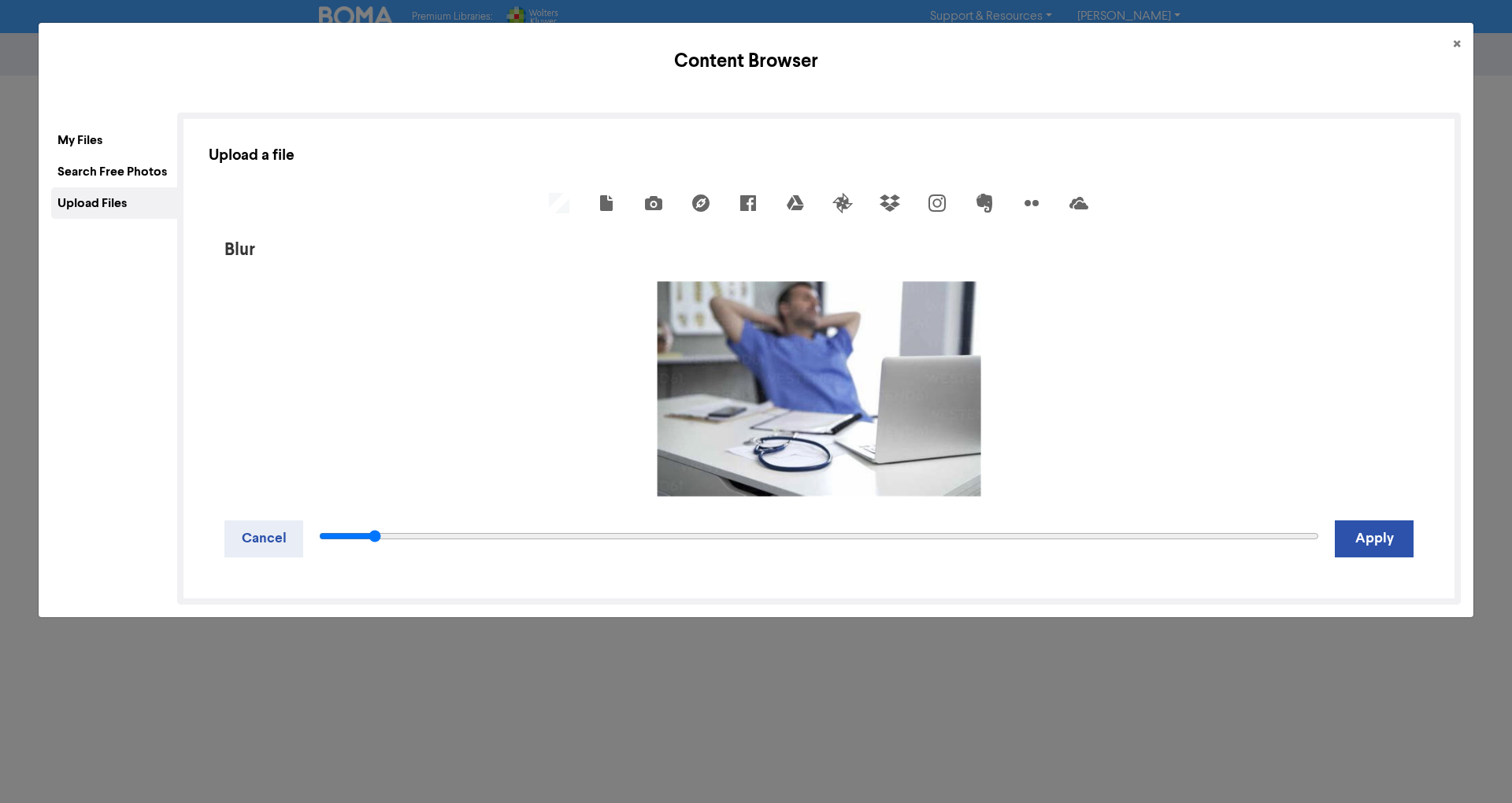
click at [311, 537] on div at bounding box center [819, 539] width 1031 height 37
click at [283, 539] on button "Cancel" at bounding box center [263, 539] width 79 height 37
click at [844, 531] on div "Sharpen" at bounding box center [855, 539] width 35 height 35
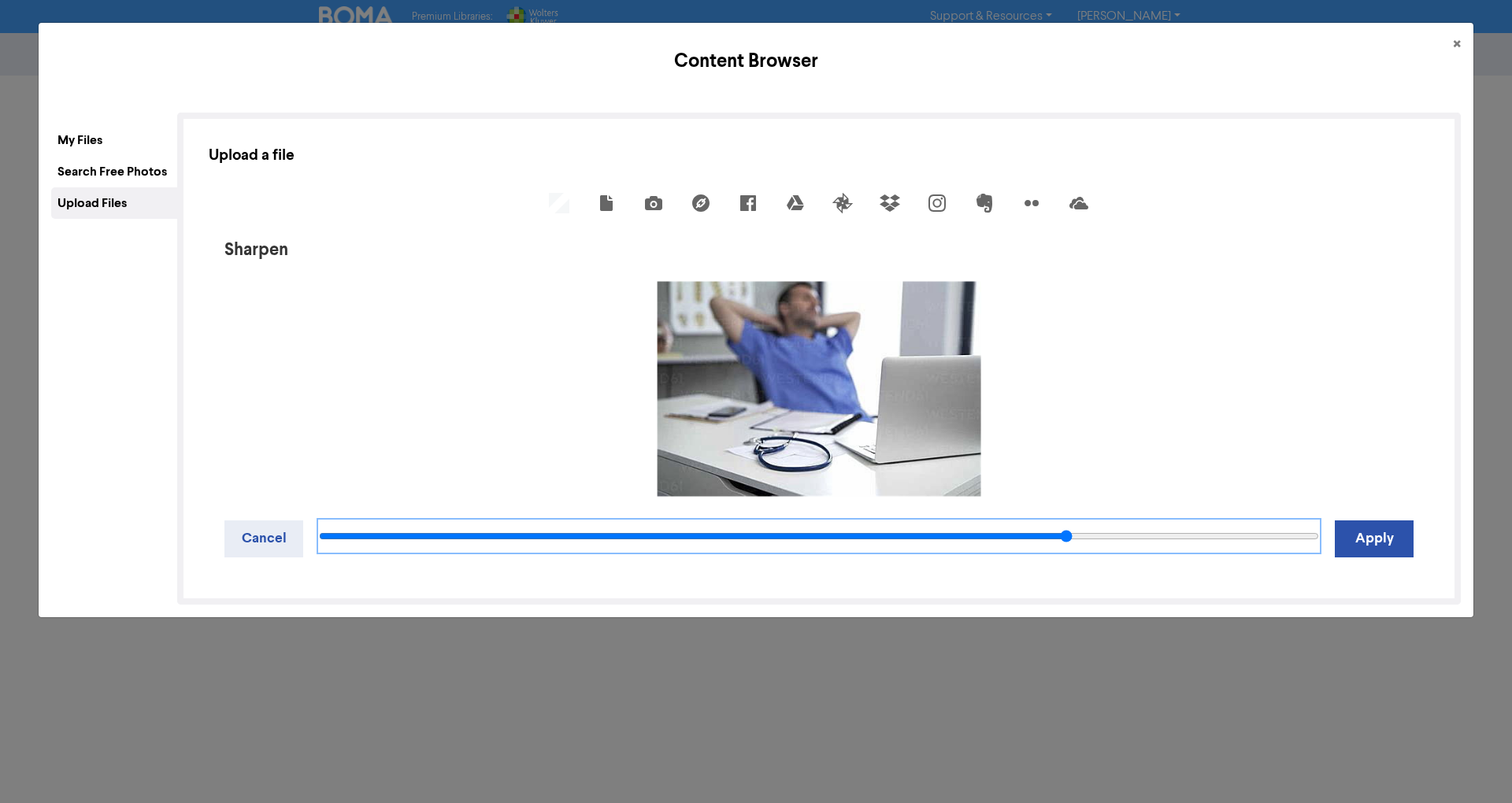
drag, startPoint x: 809, startPoint y: 528, endPoint x: 1051, endPoint y: 515, distance: 242.3
click at [1051, 520] on input "range" at bounding box center [819, 536] width 1000 height 31
drag, startPoint x: 1043, startPoint y: 524, endPoint x: 1209, endPoint y: 516, distance: 166.2
click at [1209, 520] on input "range" at bounding box center [819, 536] width 1000 height 31
drag, startPoint x: 1203, startPoint y: 534, endPoint x: 1435, endPoint y: 516, distance: 232.7
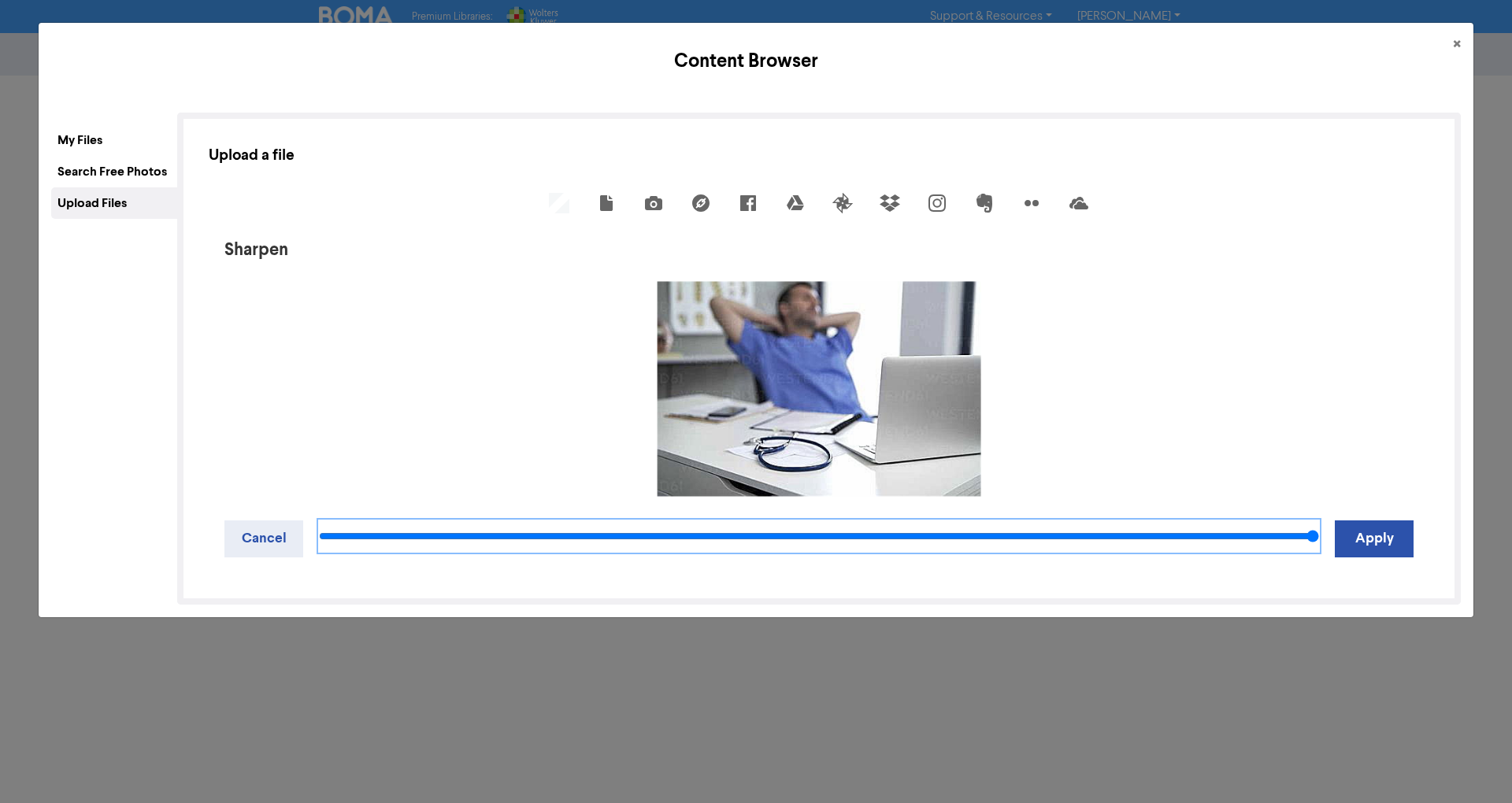
type input "20"
click at [1319, 520] on input "range" at bounding box center [819, 536] width 1000 height 31
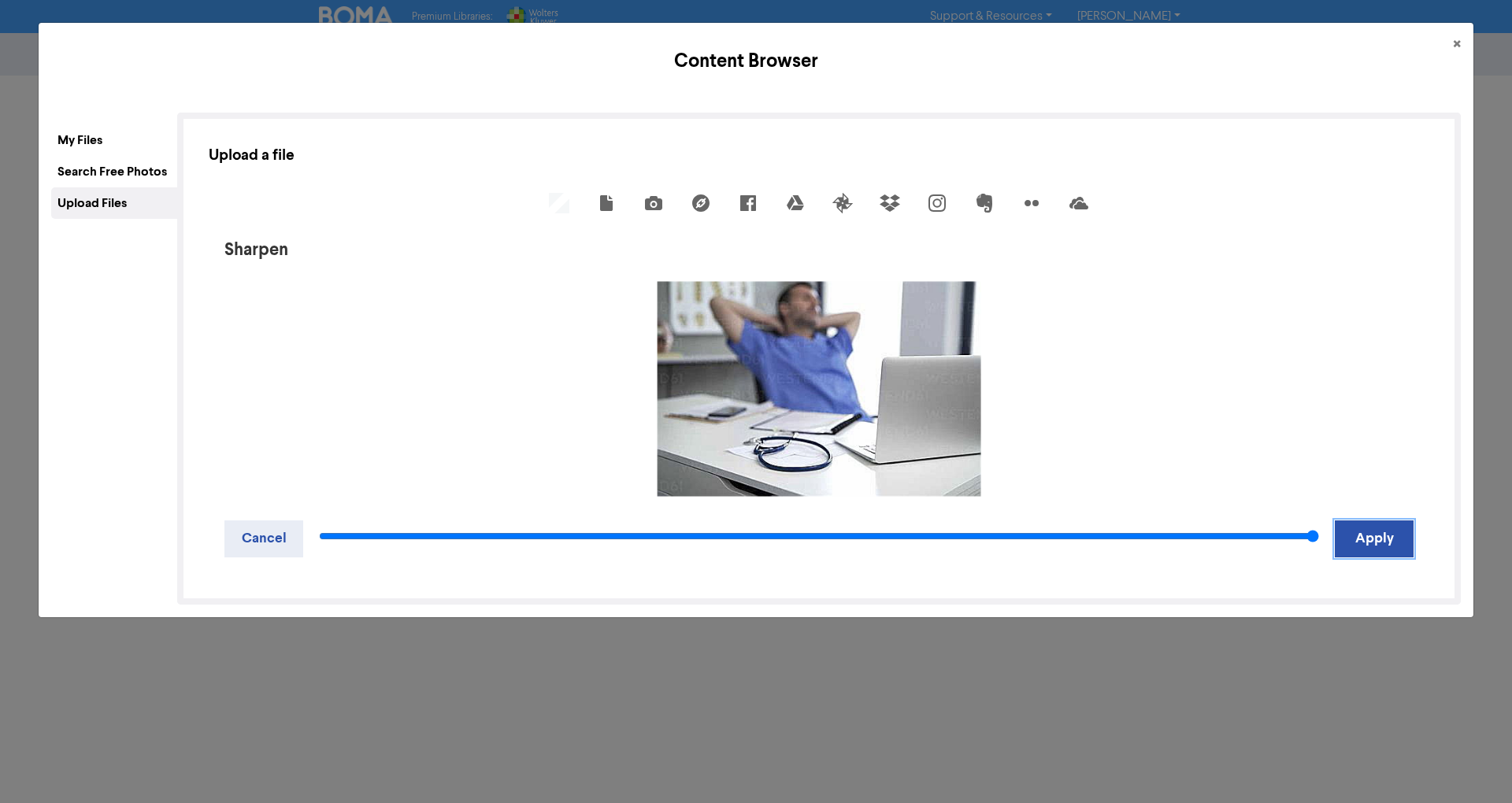
click at [1364, 536] on button "Apply" at bounding box center [1374, 539] width 79 height 37
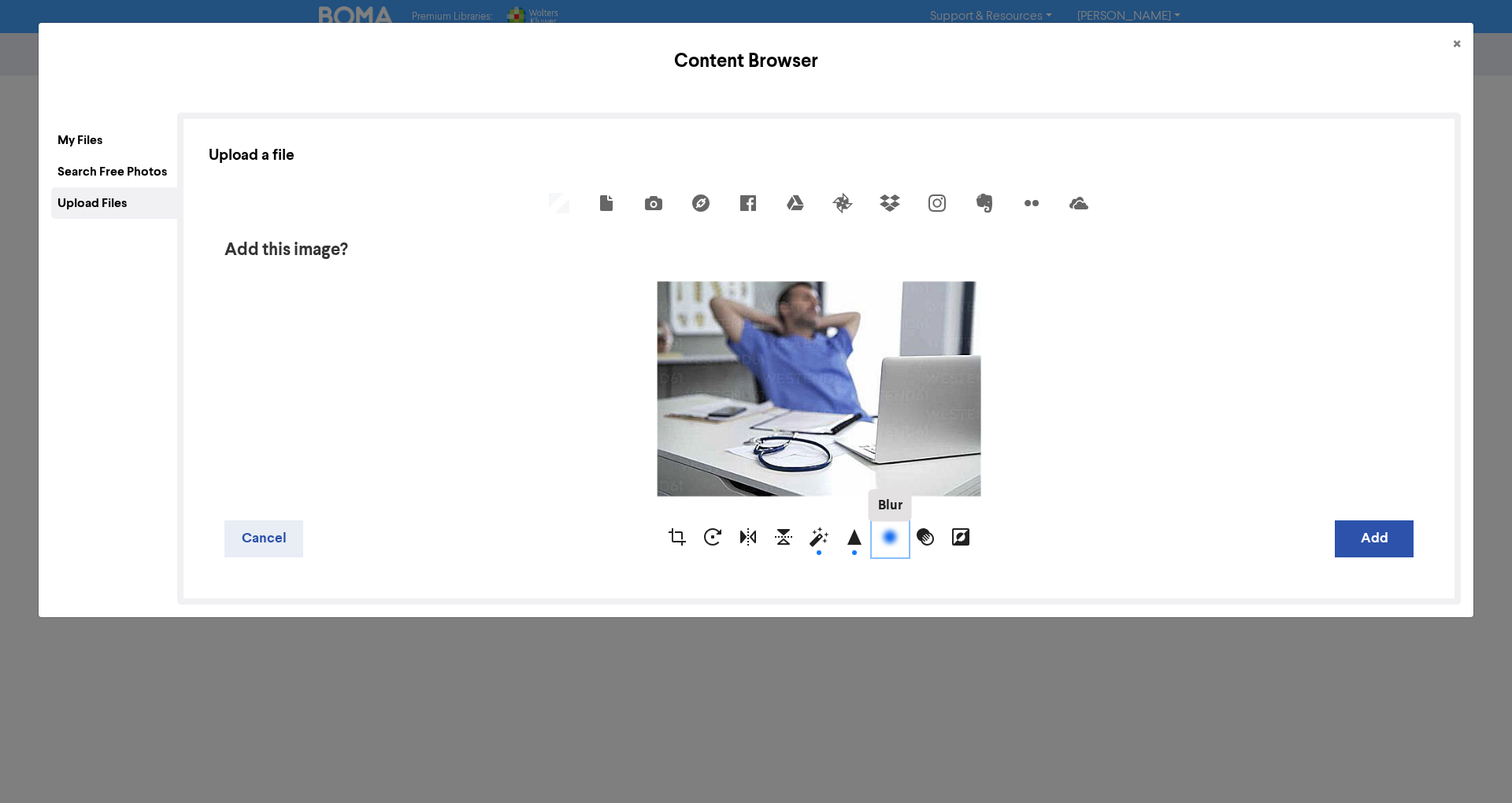
click at [878, 534] on div "Blur" at bounding box center [890, 539] width 35 height 35
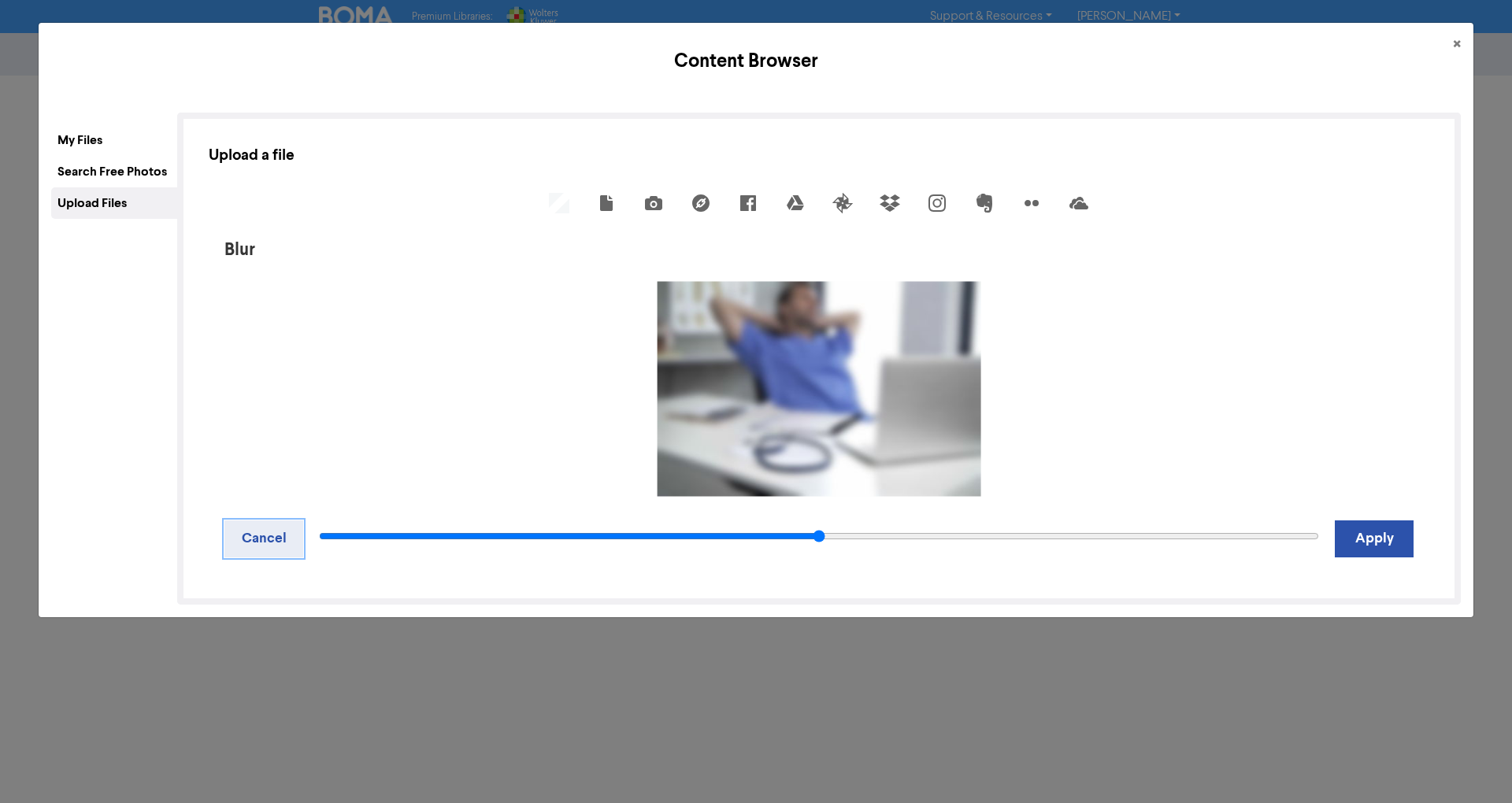
click at [247, 532] on button "Cancel" at bounding box center [263, 539] width 79 height 37
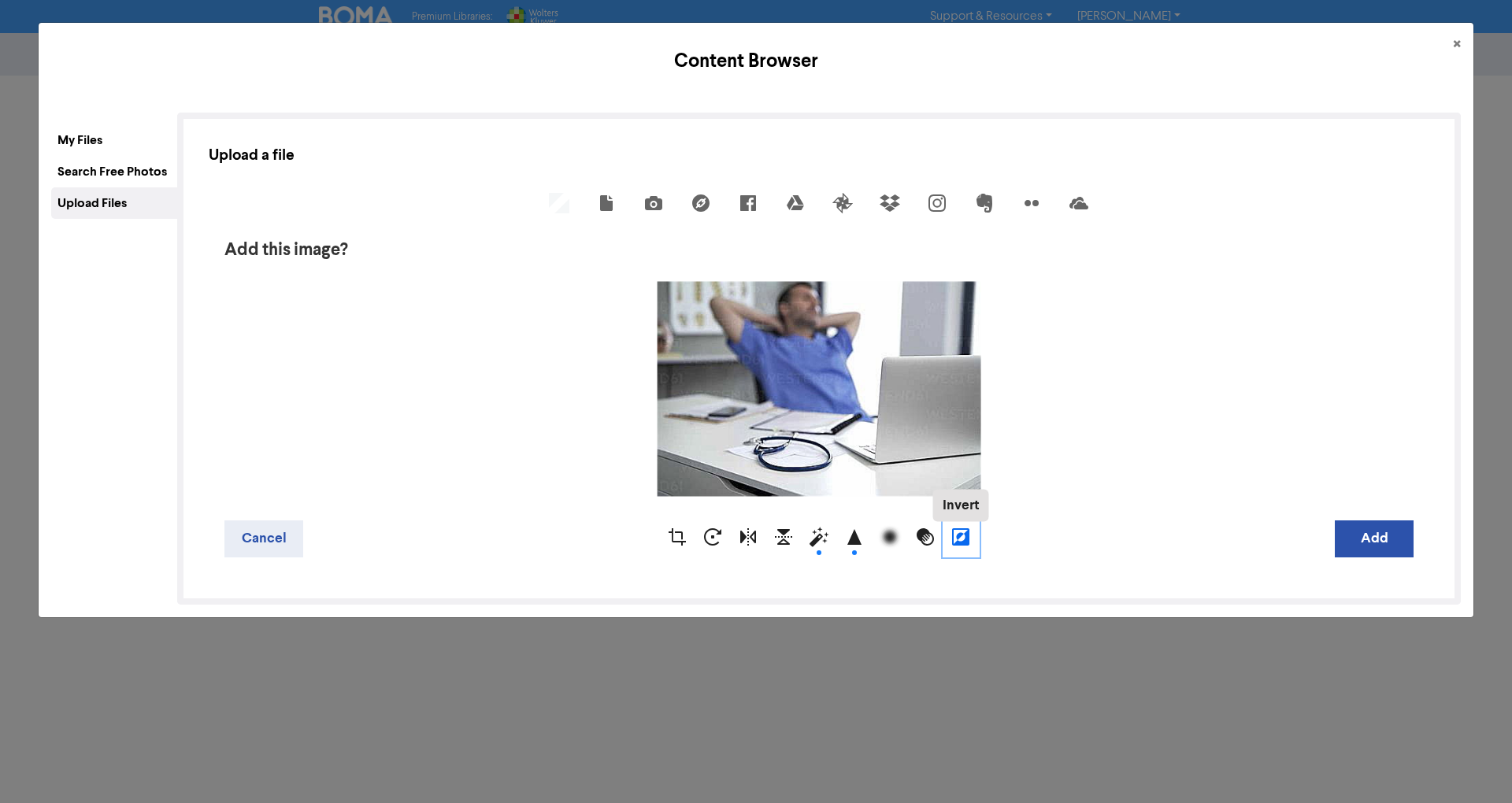
click at [962, 535] on div "Invert" at bounding box center [961, 539] width 35 height 35
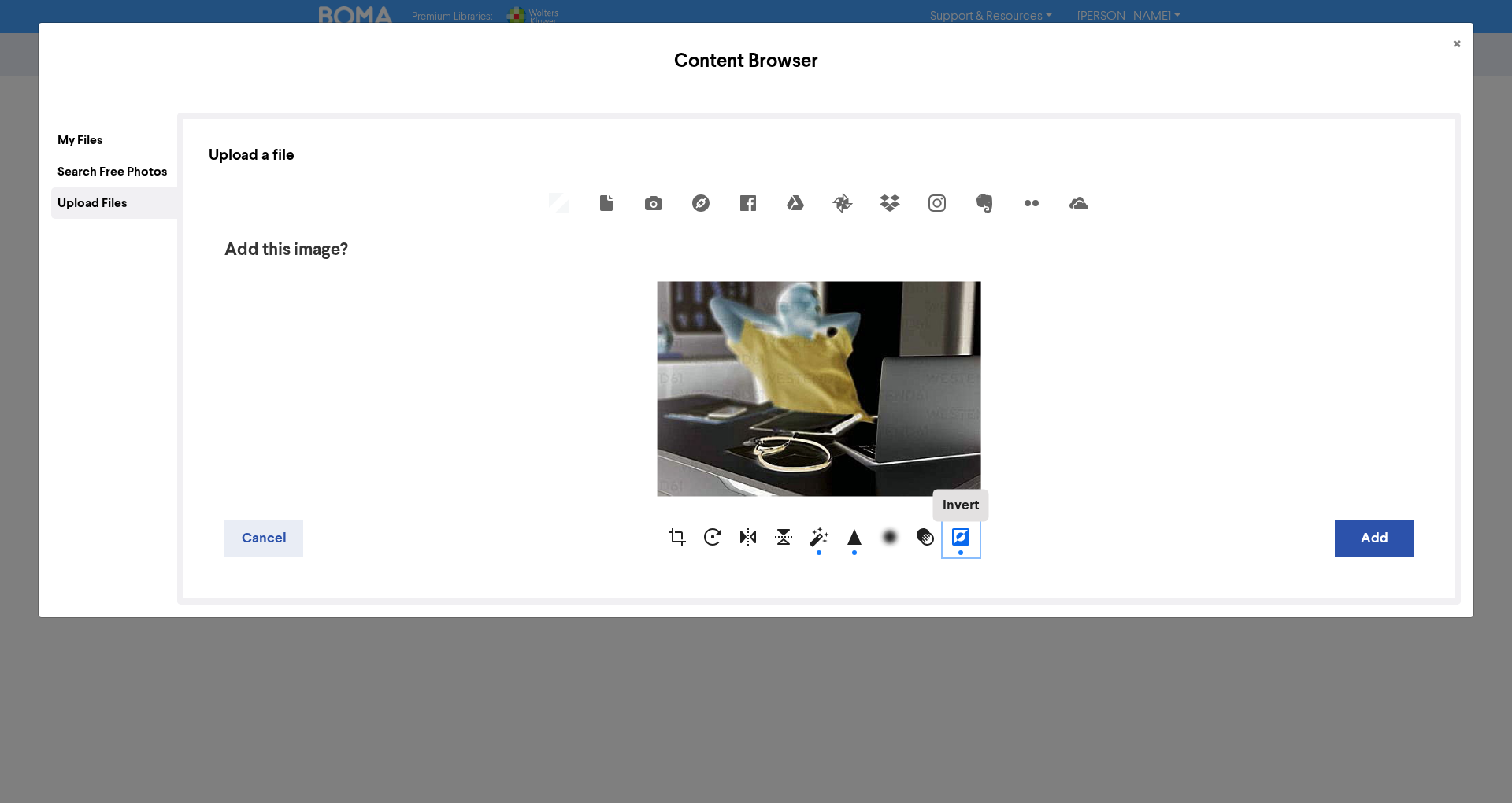
click at [959, 534] on div "Invert" at bounding box center [961, 539] width 35 height 35
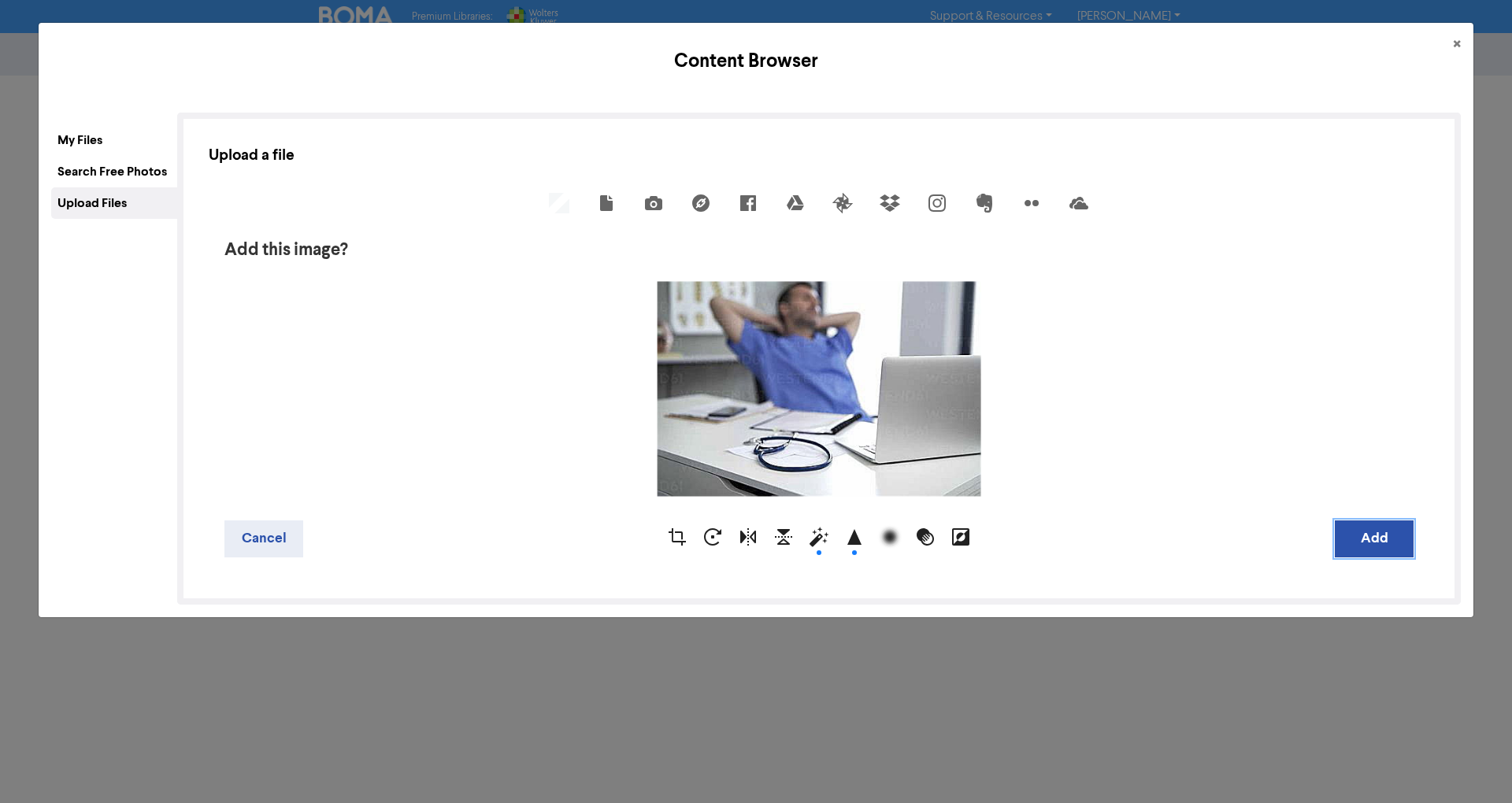
click at [1360, 529] on button "Add" at bounding box center [1374, 539] width 79 height 37
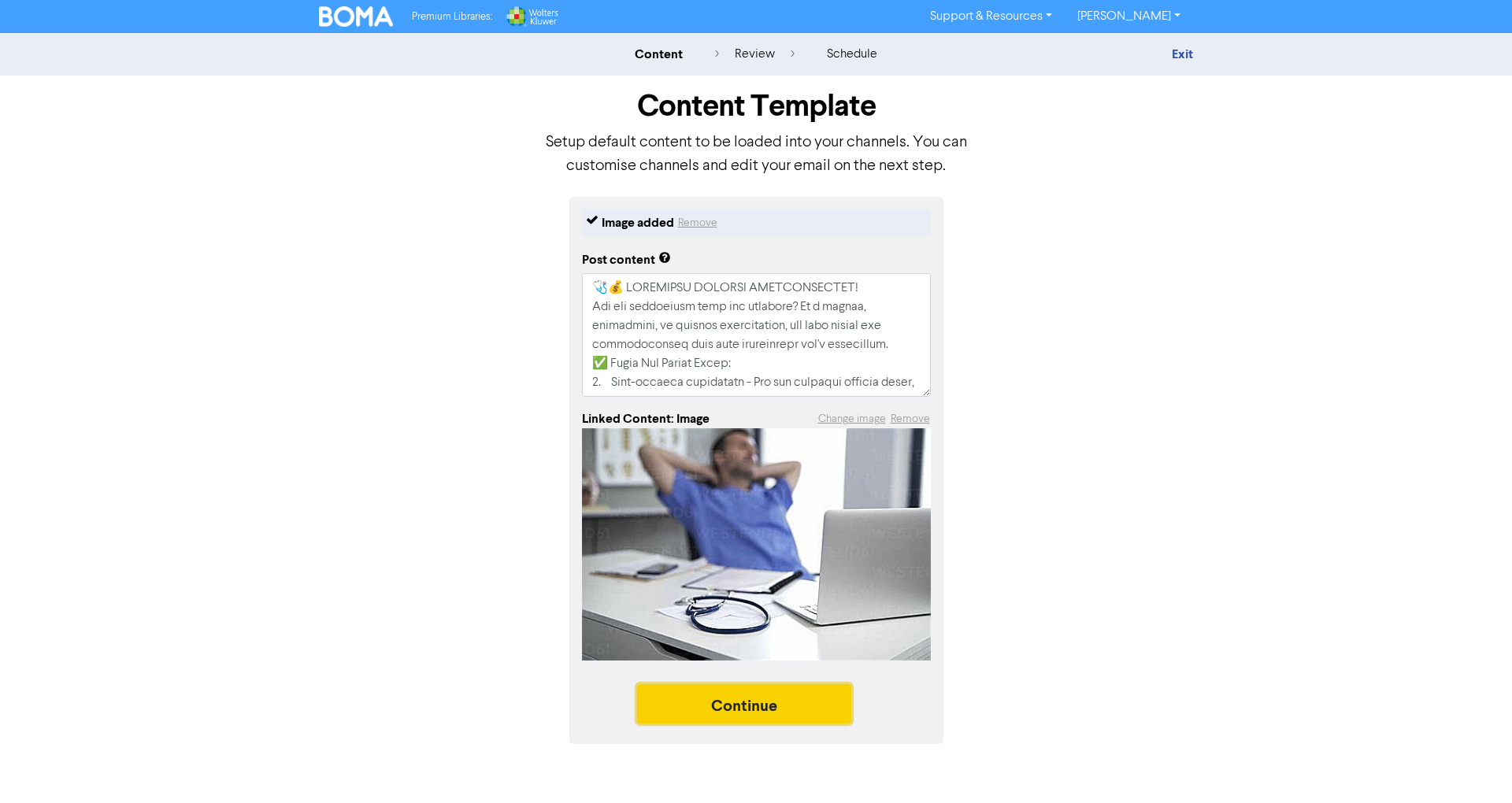
click at [786, 709] on button "Continue" at bounding box center [744, 703] width 214 height 39
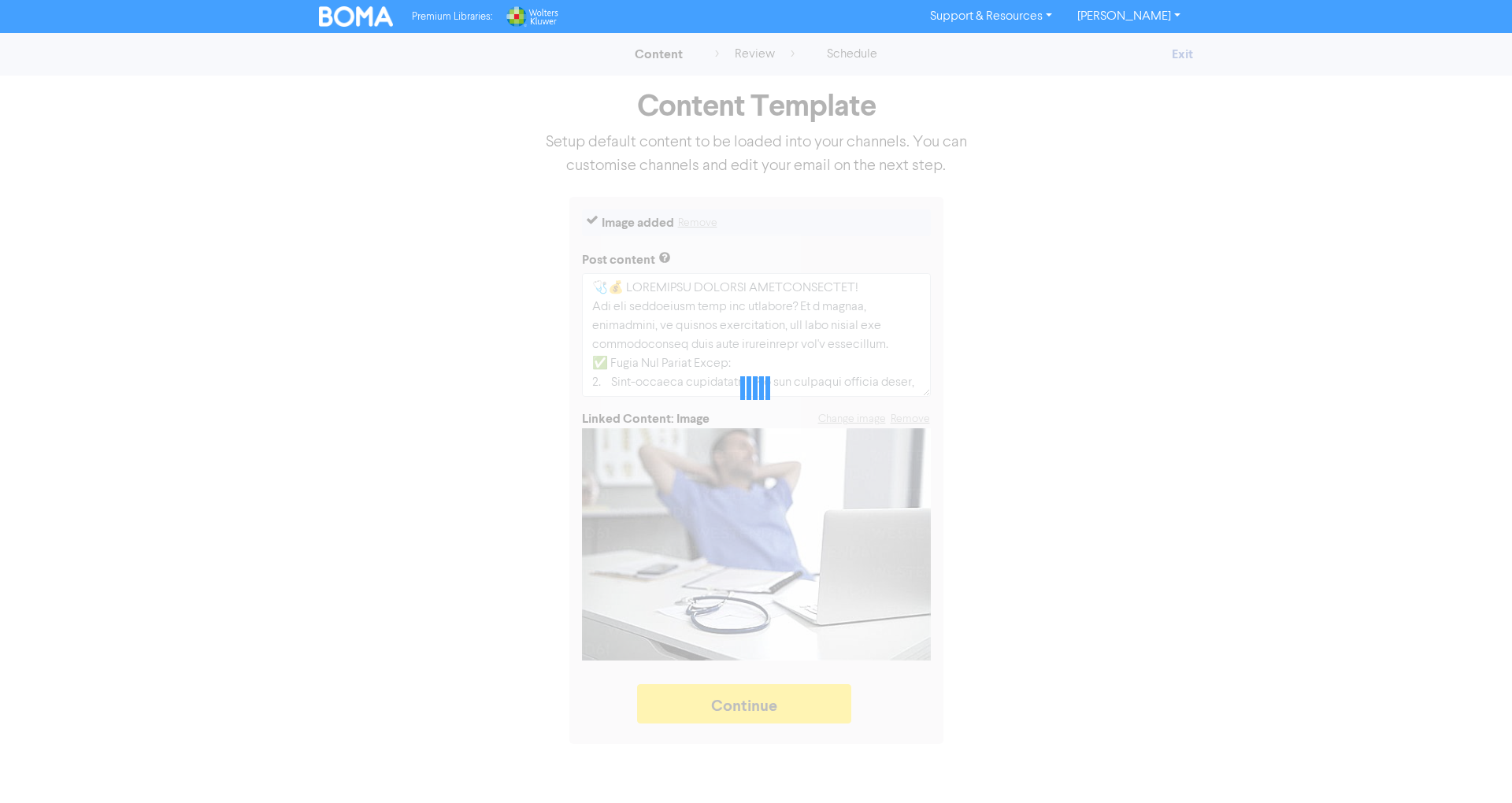
type textarea "x"
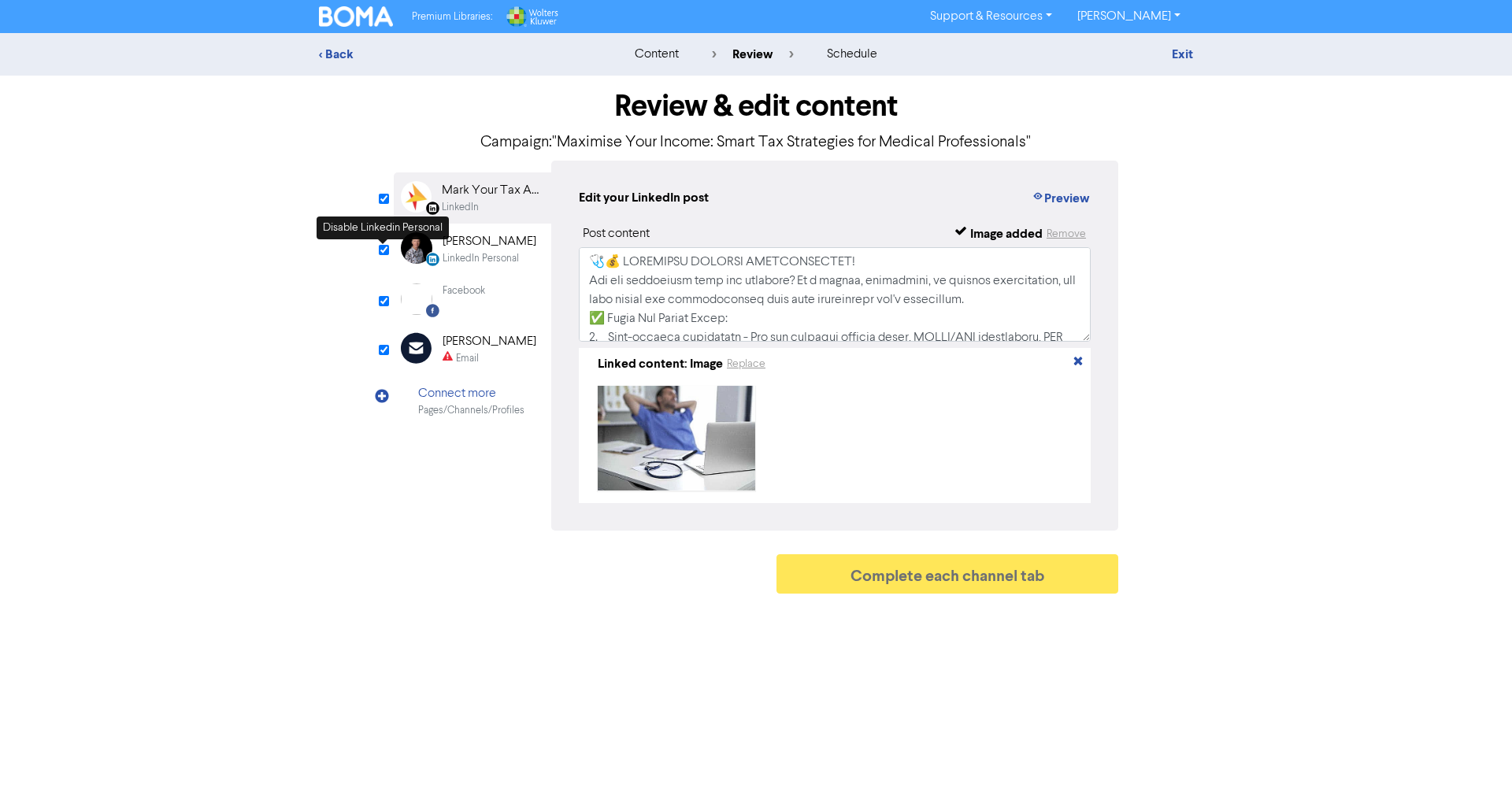
click at [378, 241] on span at bounding box center [382, 242] width 10 height 5
click at [382, 251] on input "checkbox" at bounding box center [383, 250] width 10 height 10
checkbox input "false"
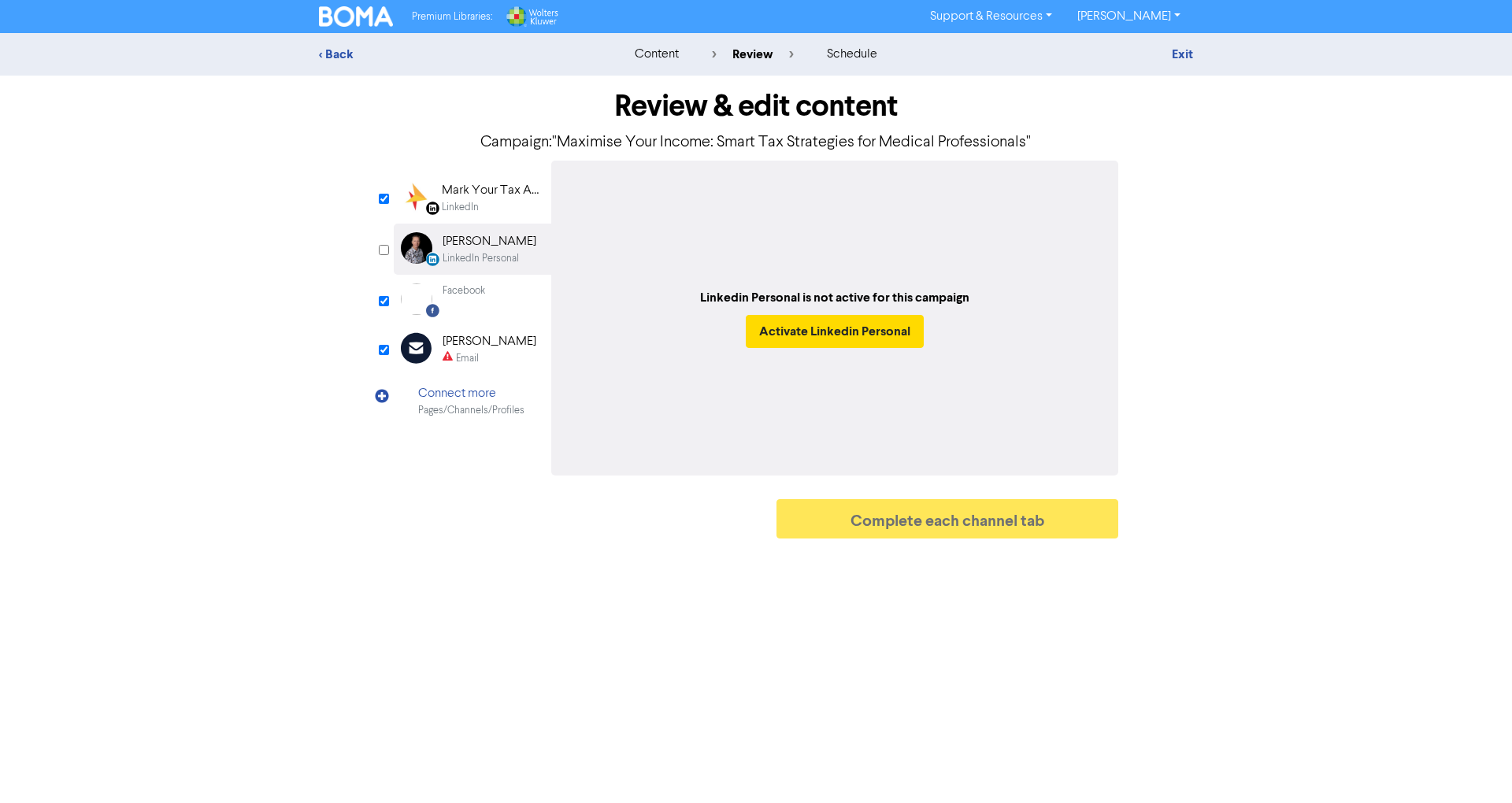
click at [509, 185] on div "Mark Your Tax Accountant" at bounding box center [492, 191] width 101 height 19
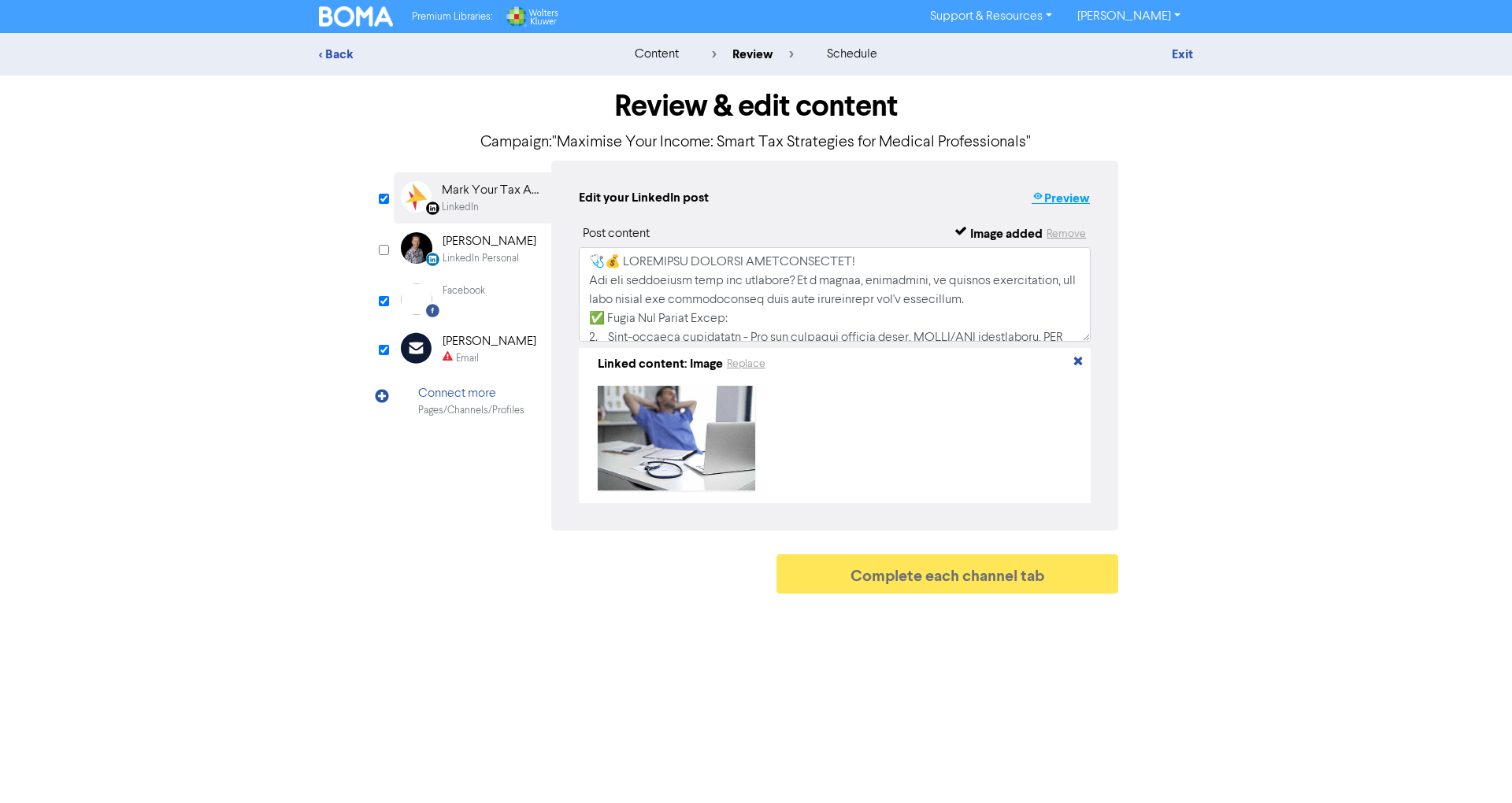
click at [1067, 201] on button "Preview" at bounding box center [1060, 199] width 60 height 21
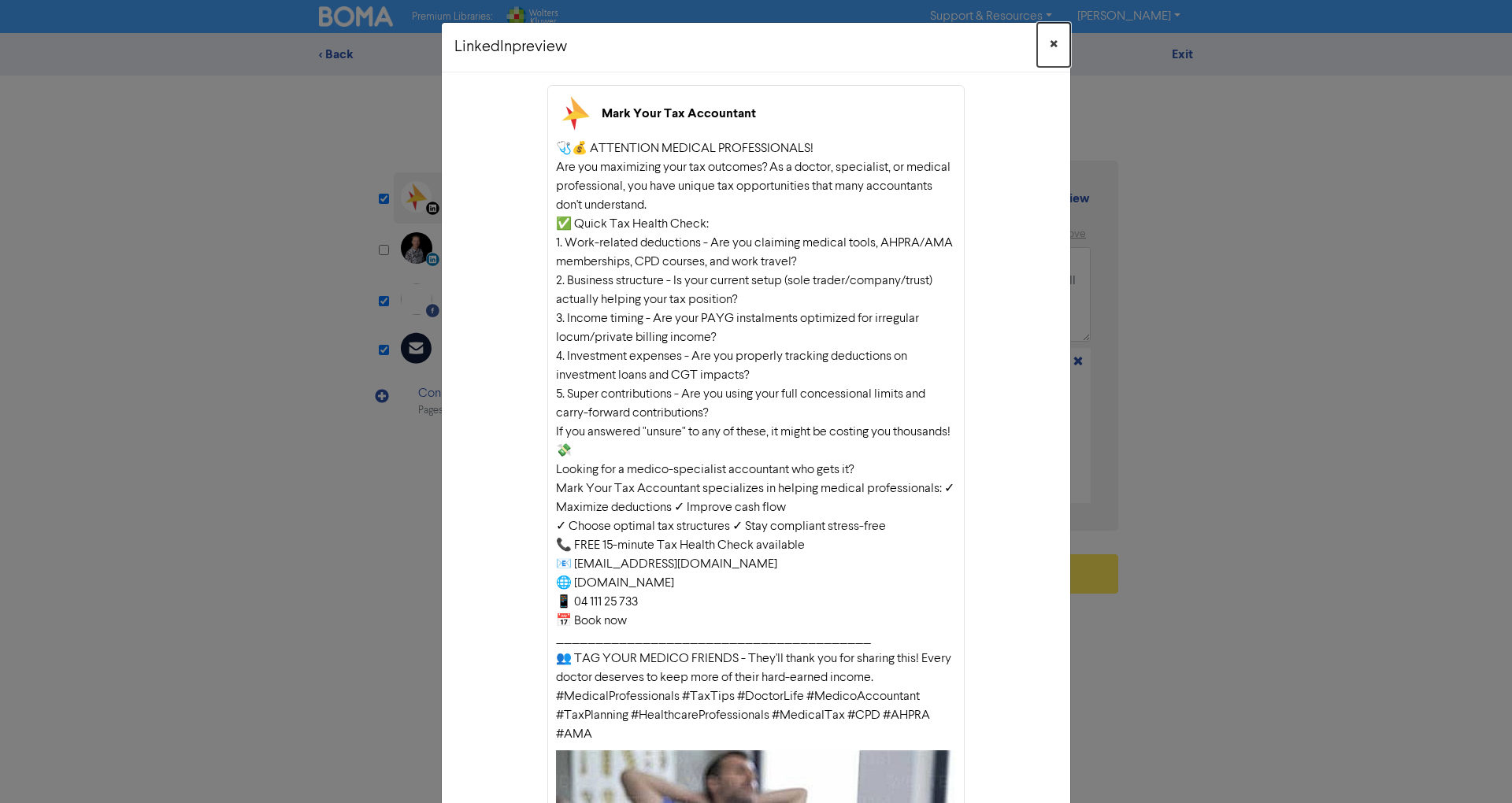
click at [1050, 45] on span "×" at bounding box center [1054, 45] width 8 height 24
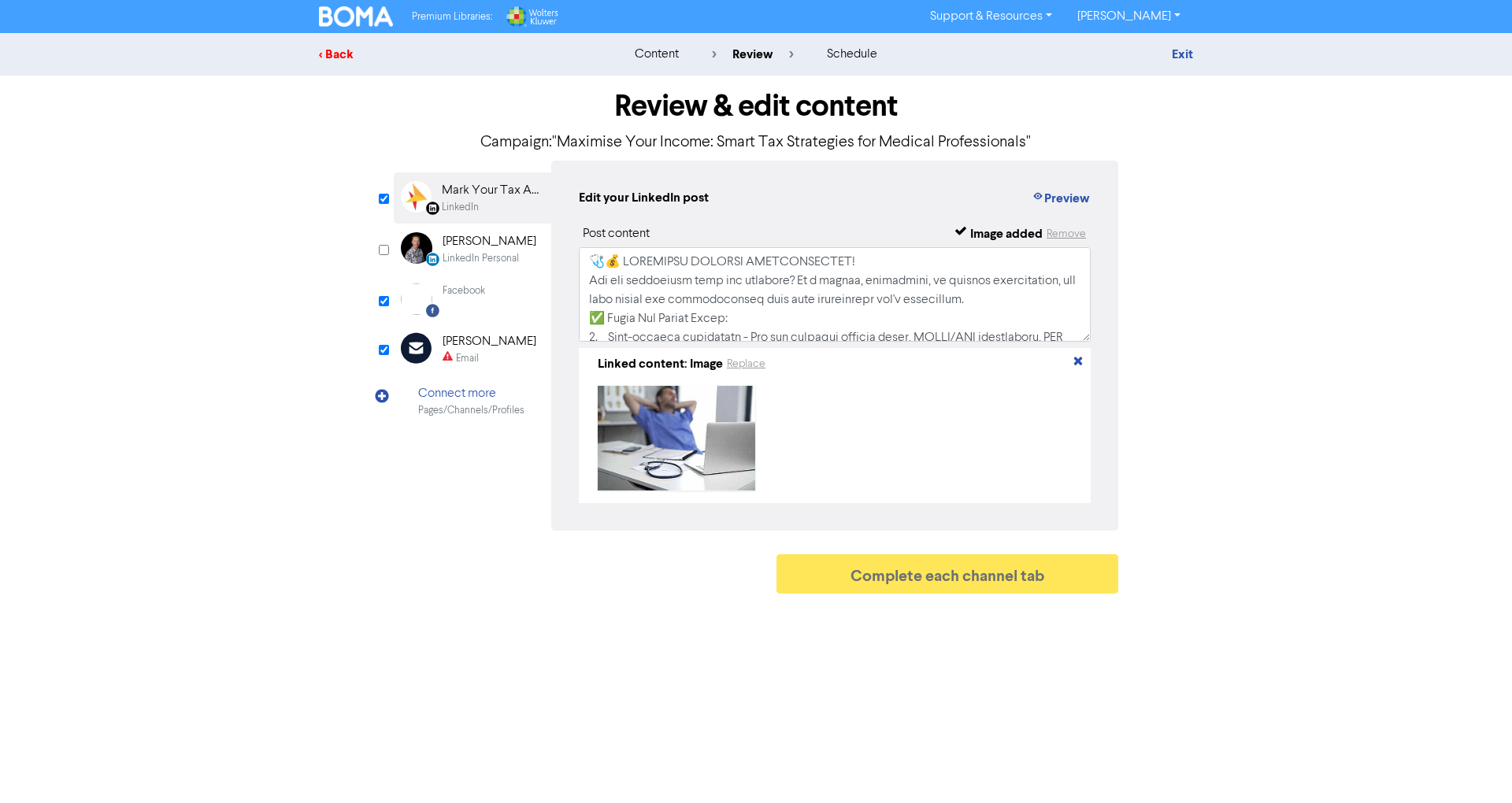
click at [327, 54] on div "< Back" at bounding box center [457, 54] width 275 height 19
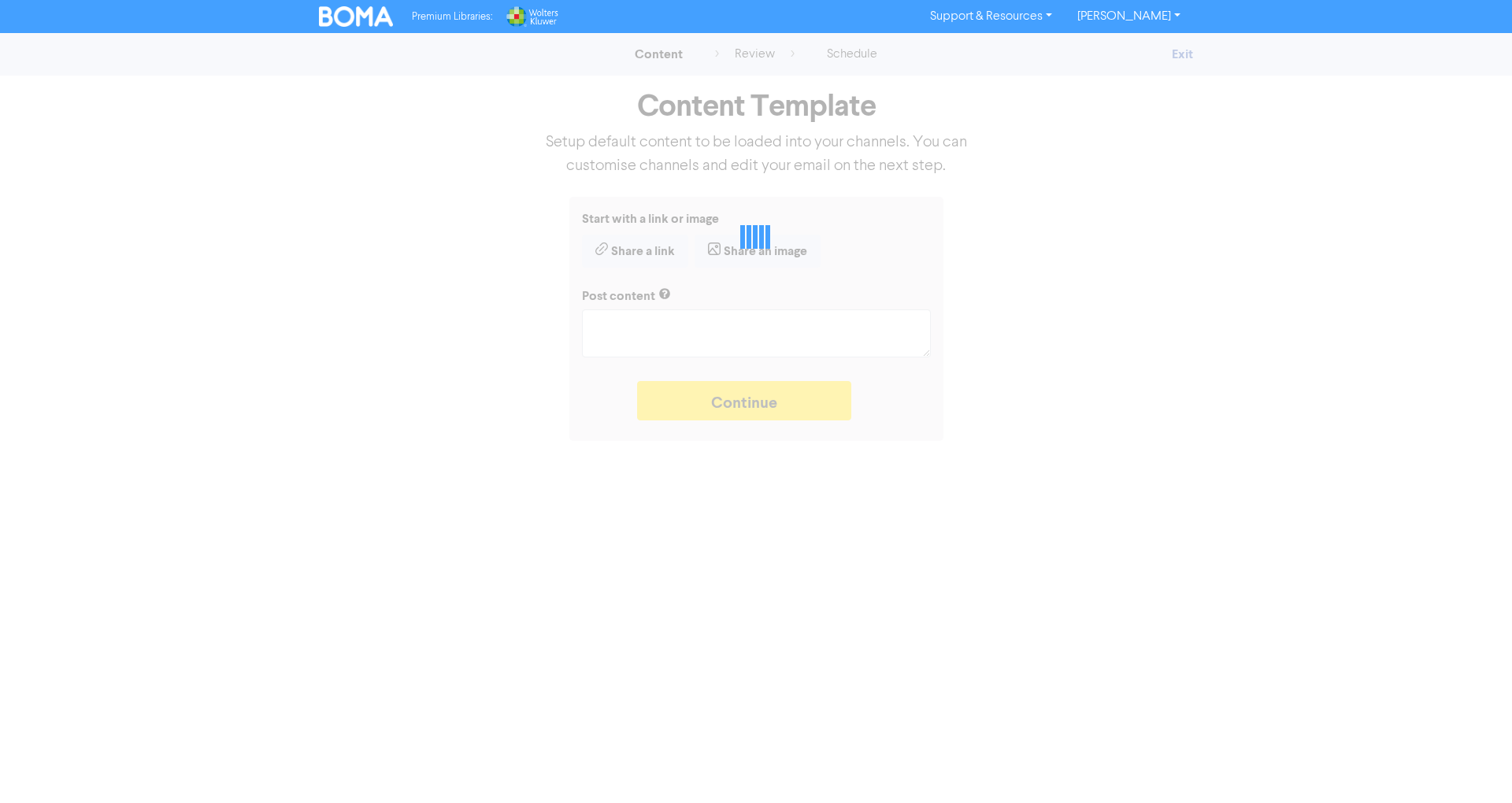
type textarea "x"
type textarea "🩺💰 LOREMIPSU DOLORSI AMETCONSECTET! Adi eli seddoeiusm temp inc utlabore? Et d …"
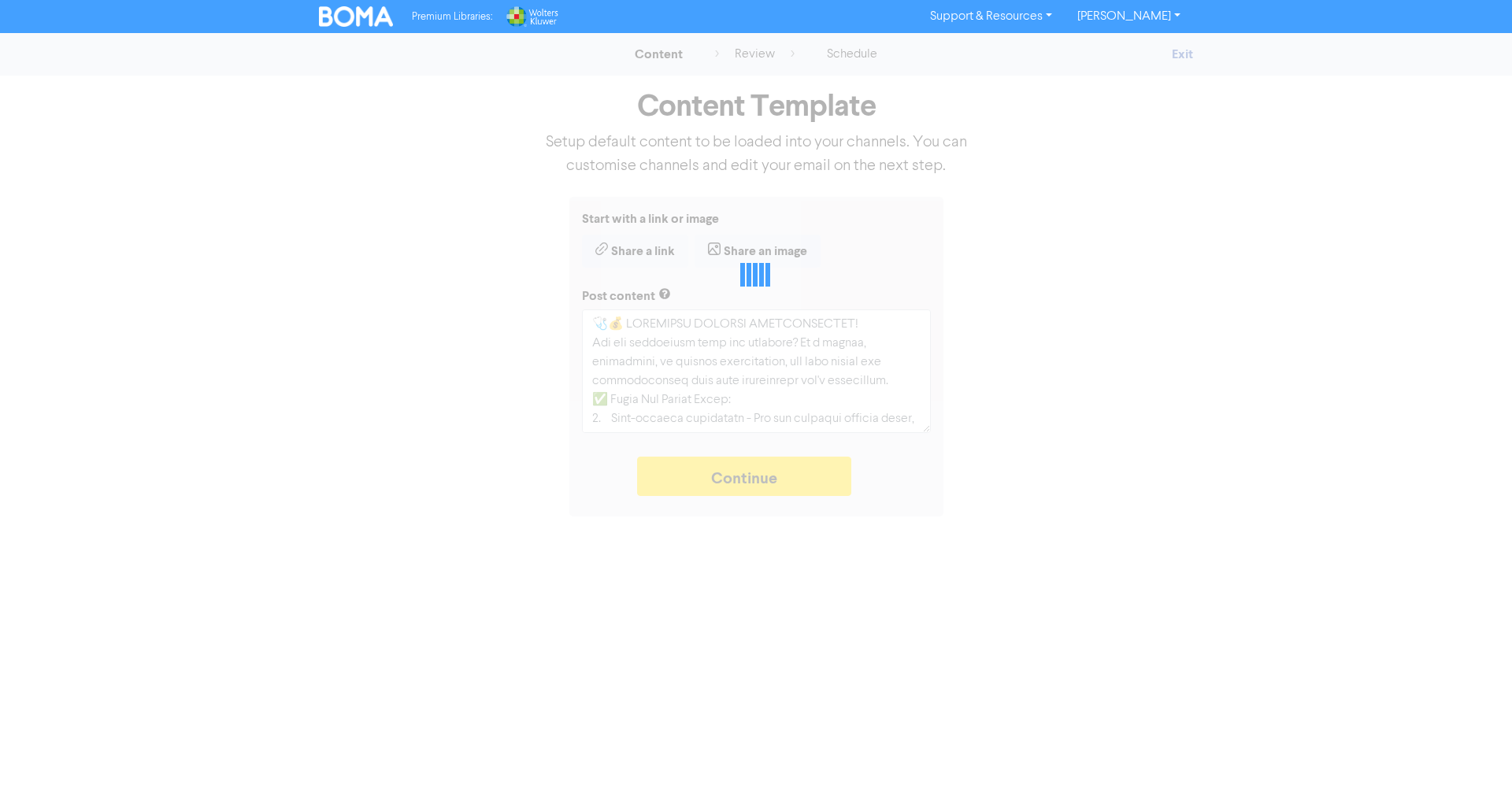
type textarea "x"
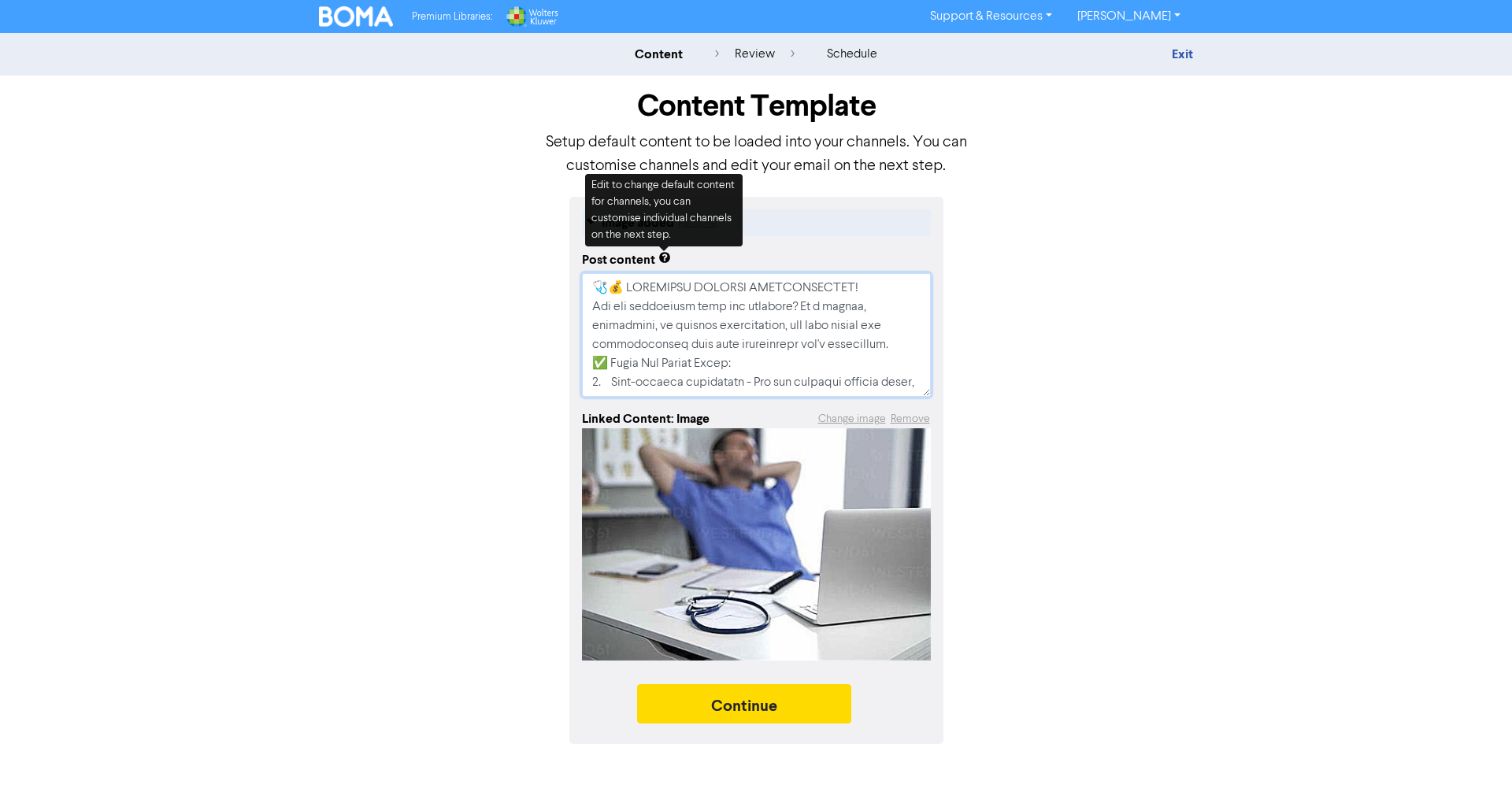
click at [778, 329] on textarea at bounding box center [756, 334] width 349 height 124
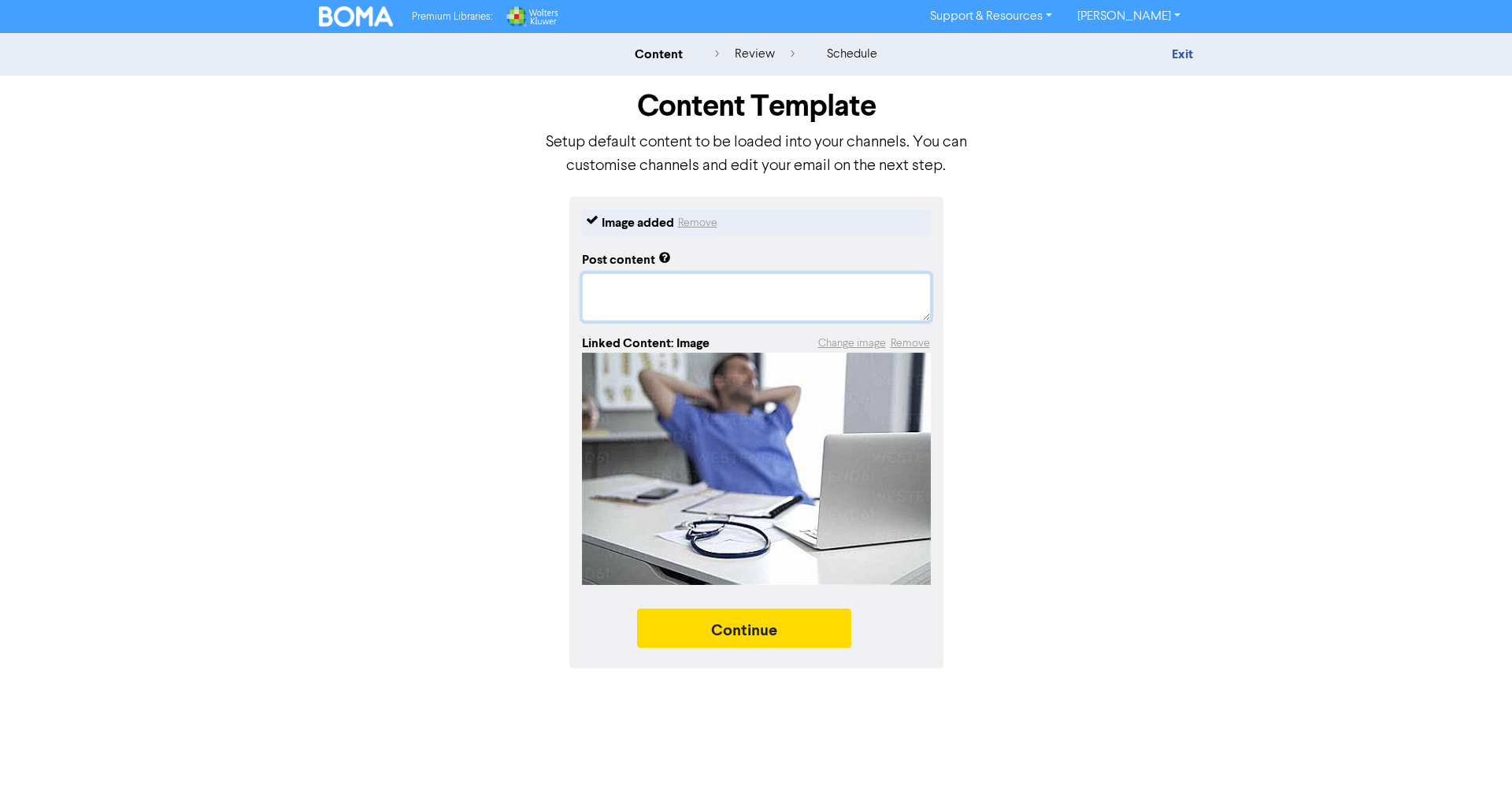
paste textarea "🩺💰 LOREMIPSU DOLORSI AMETCONSECTET! Adi eli seddoeiusm temp inc utlabore? Et d …"
type textarea "x"
type textarea "🩺💰 LOREMIPSU DOLORSI AMETCONSECTET! Adi eli seddoeiusm temp inc utlabore? Et d …"
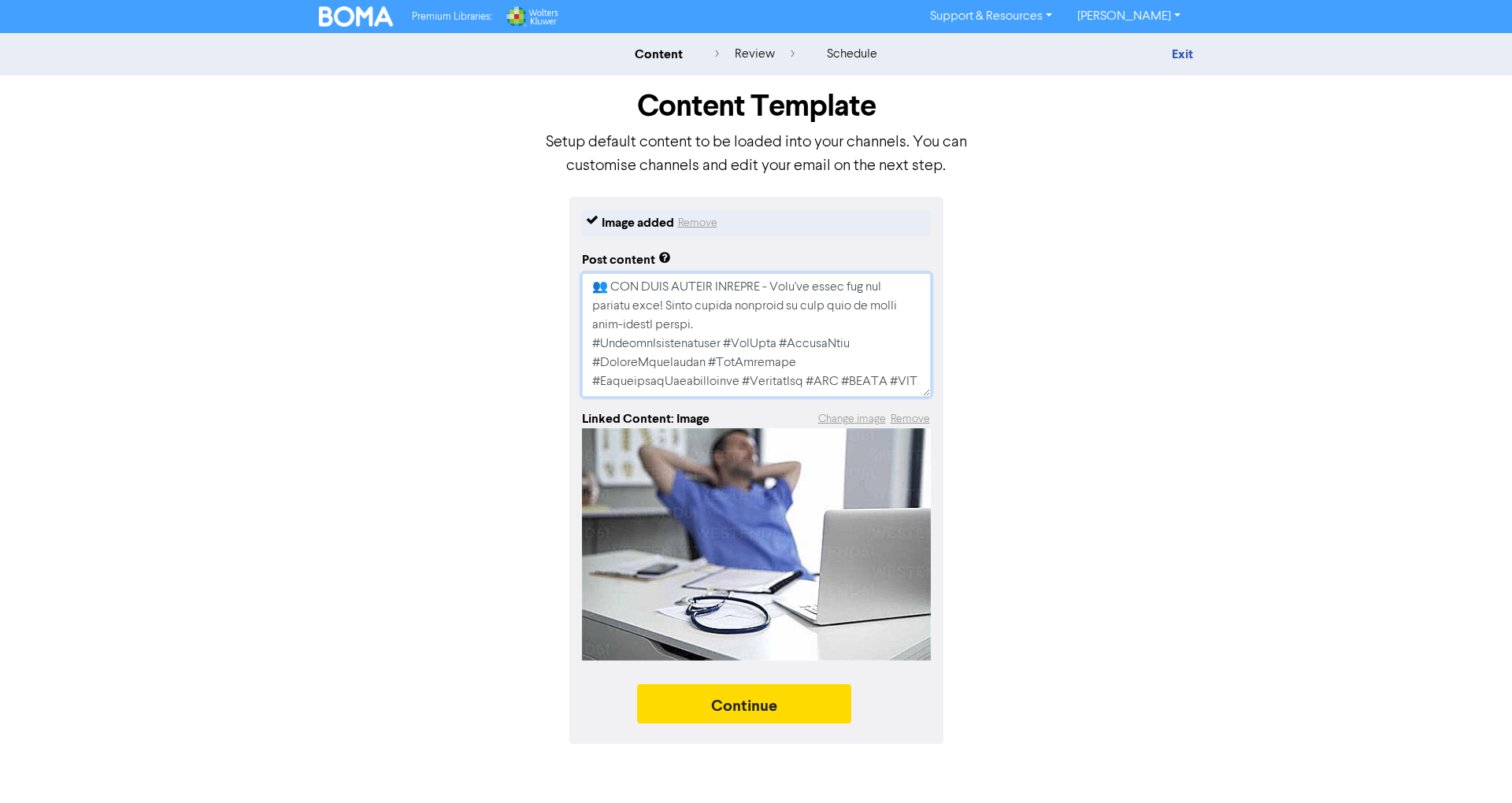
type textarea "x"
type textarea "🩺💰 LOREMIPSU DOLORSI AMETCONSECTET! Adi eli seddoeiusm temp inc utlabore? Et d …"
click at [889, 338] on textarea at bounding box center [756, 334] width 349 height 124
click at [902, 345] on textarea at bounding box center [756, 334] width 349 height 124
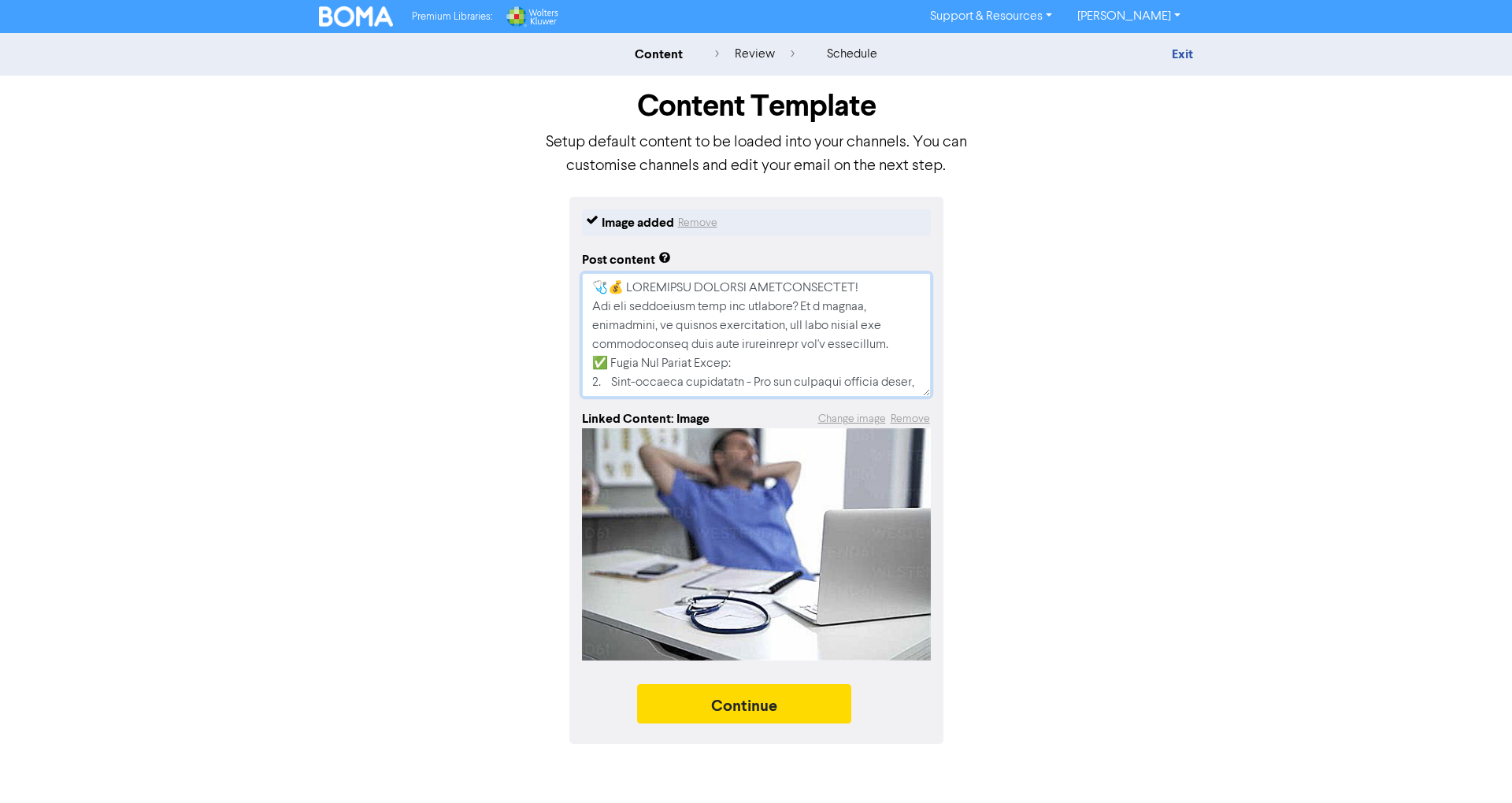
type textarea "x"
type textarea "🩺💰 LOREMIPSU DOLORSI AMETCONSECTET! Adi eli seddoeiusm temp inc utlabore? Et d …"
click at [857, 348] on textarea at bounding box center [756, 334] width 349 height 124
type textarea "x"
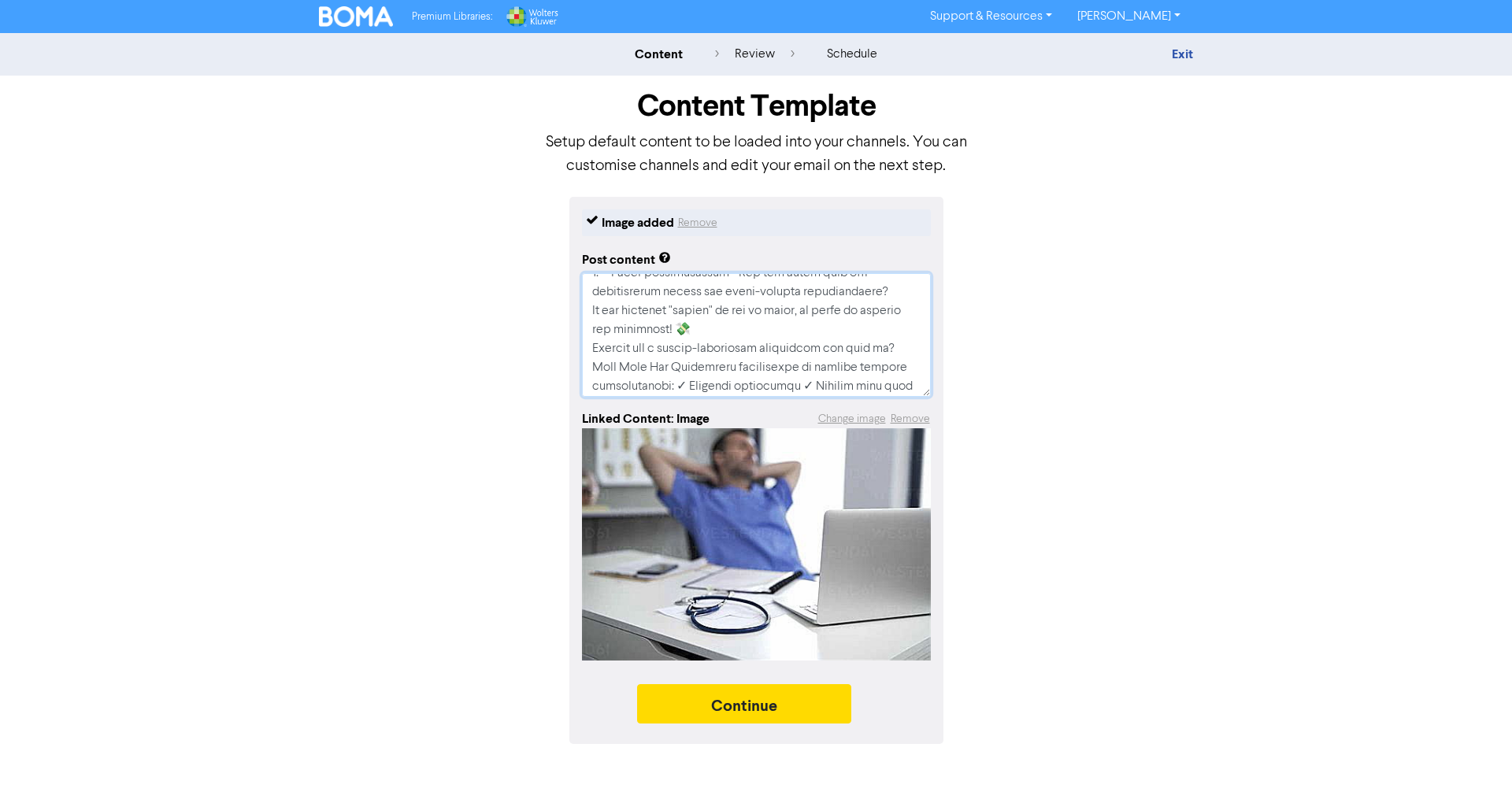
type textarea "🩺💰 LOREMIPSU DOLORSI AMETCONSECTET! Adi eli seddoeiusm temp inc utlabore? Et d …"
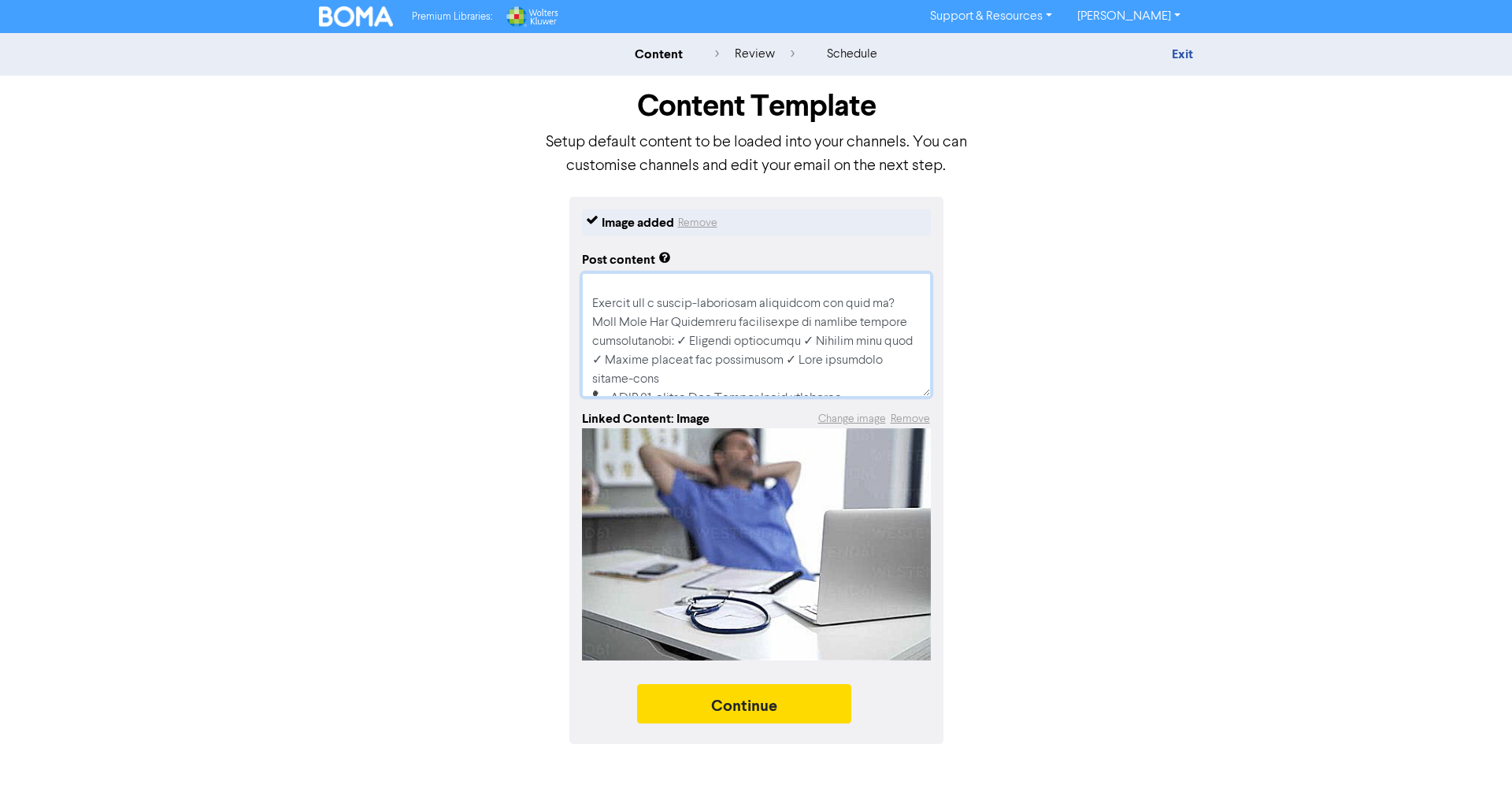
scroll to position [420, 0]
click at [805, 296] on textarea at bounding box center [756, 334] width 349 height 124
click at [806, 311] on textarea at bounding box center [756, 334] width 349 height 124
type textarea "x"
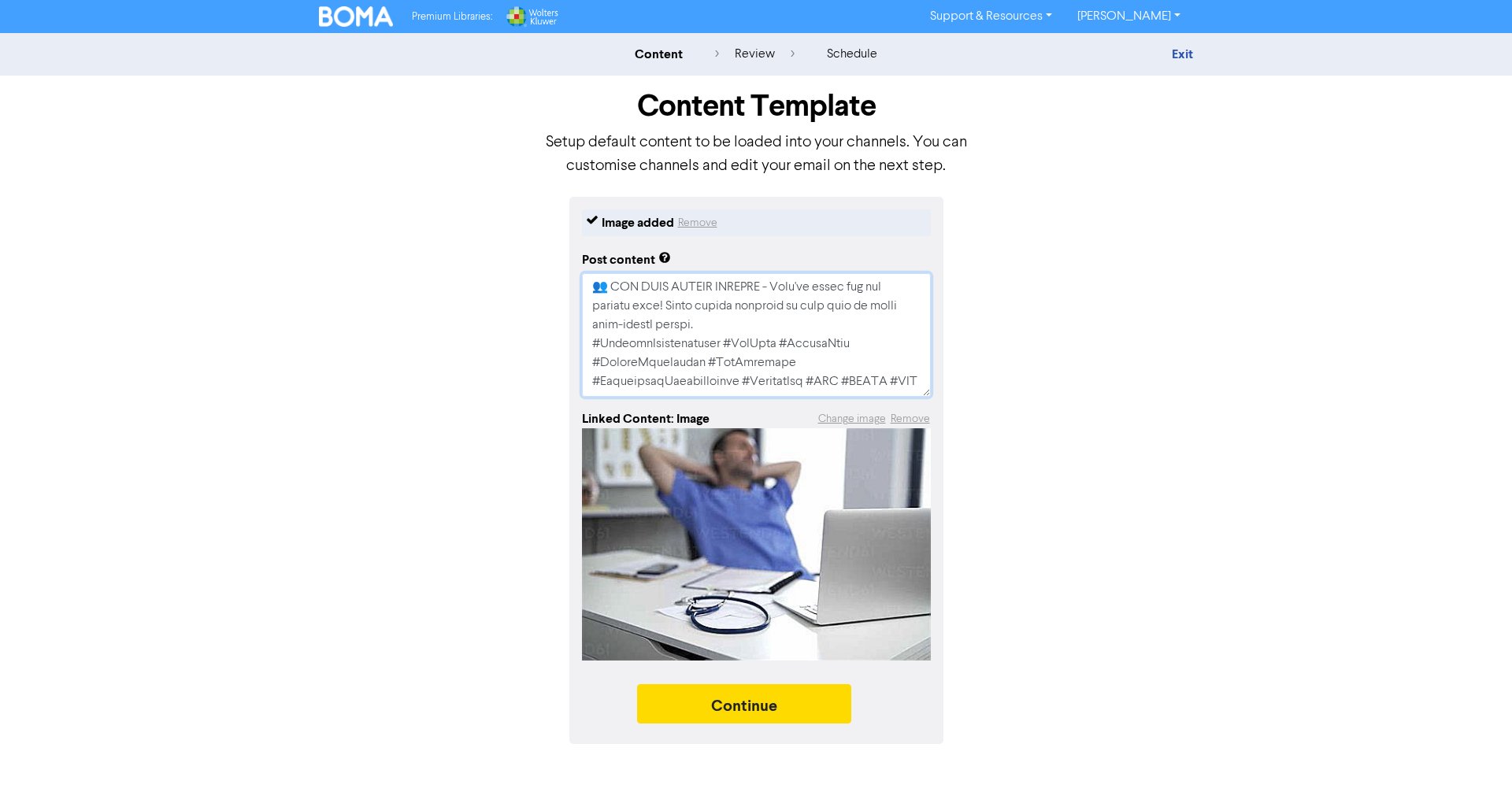
type textarea "🩺💰 LOREMIPSU DOLORSI AMETCONSECTET! Adi eli seddoeiusm temp inc utlabore? Et d …"
click at [718, 326] on textarea at bounding box center [756, 334] width 349 height 124
click at [775, 324] on textarea at bounding box center [756, 334] width 349 height 124
click at [718, 327] on textarea at bounding box center [756, 334] width 349 height 124
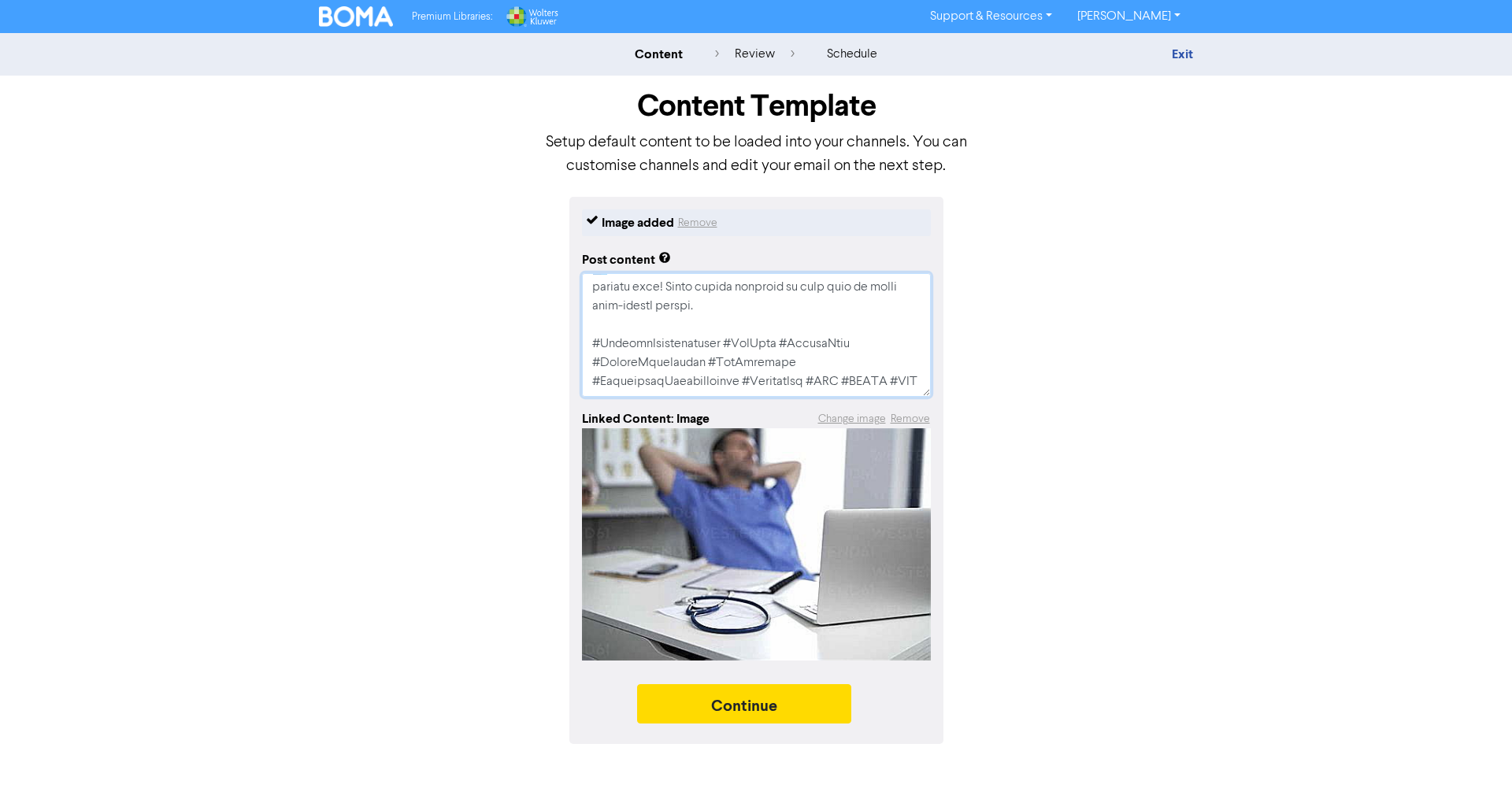
type textarea "x"
type textarea "🩺💰 LOREMIPSU DOLORSI AMETCONSECTET! Adi eli seddoeiusm temp inc utlabore? Et d …"
click at [649, 346] on textarea at bounding box center [756, 334] width 349 height 124
type textarea "x"
type textarea "🩺💰 LOREMIPSU DOLORSI AMETCONSECTET! Adi eli seddoeiusm temp inc utlabore? Et d …"
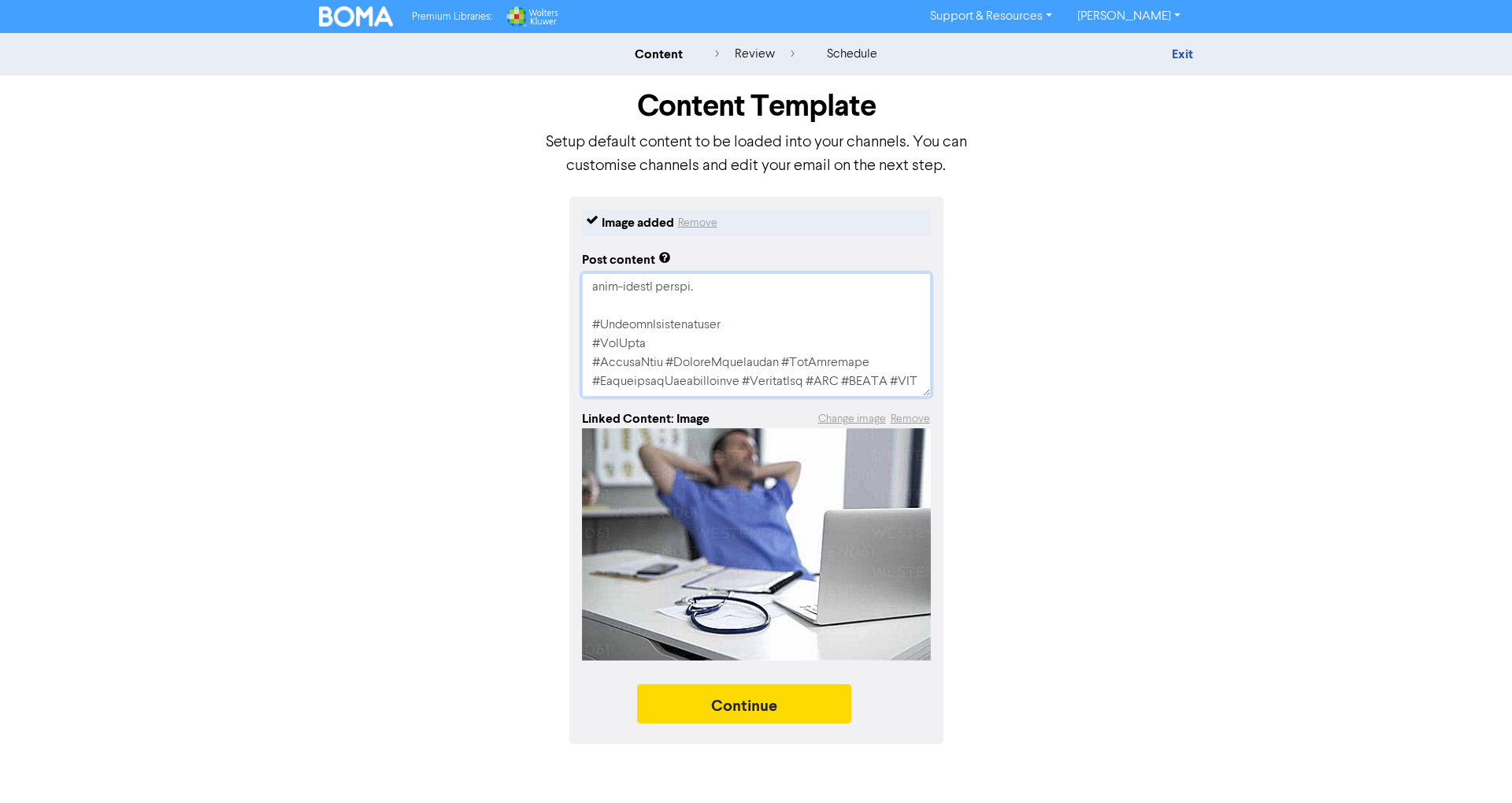
scroll to position [680, 0]
click at [663, 343] on textarea at bounding box center [756, 334] width 349 height 124
type textarea "x"
type textarea "🩺💰 LOREMIPSU DOLORSI AMETCONSECTET! Adi eli seddoeiusm temp inc utlabore? Et d …"
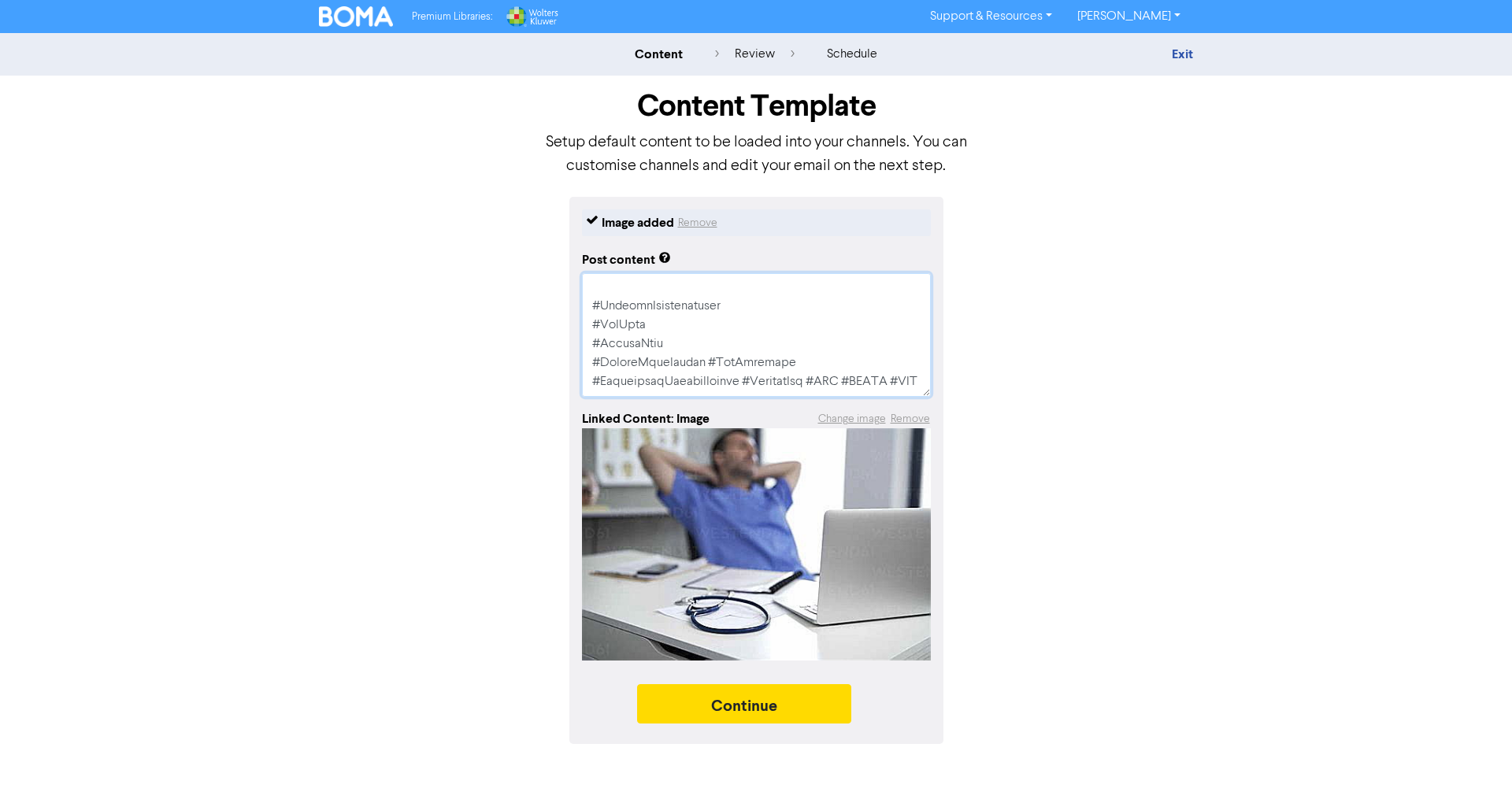
click at [709, 346] on textarea at bounding box center [756, 334] width 349 height 124
type textarea "x"
type textarea "🩺💰 LOREMIPSU DOLORSI AMETCONSECTET! Adi eli seddoeiusm temp inc utlabore? Et d …"
click at [667, 366] on textarea at bounding box center [756, 334] width 349 height 124
type textarea "x"
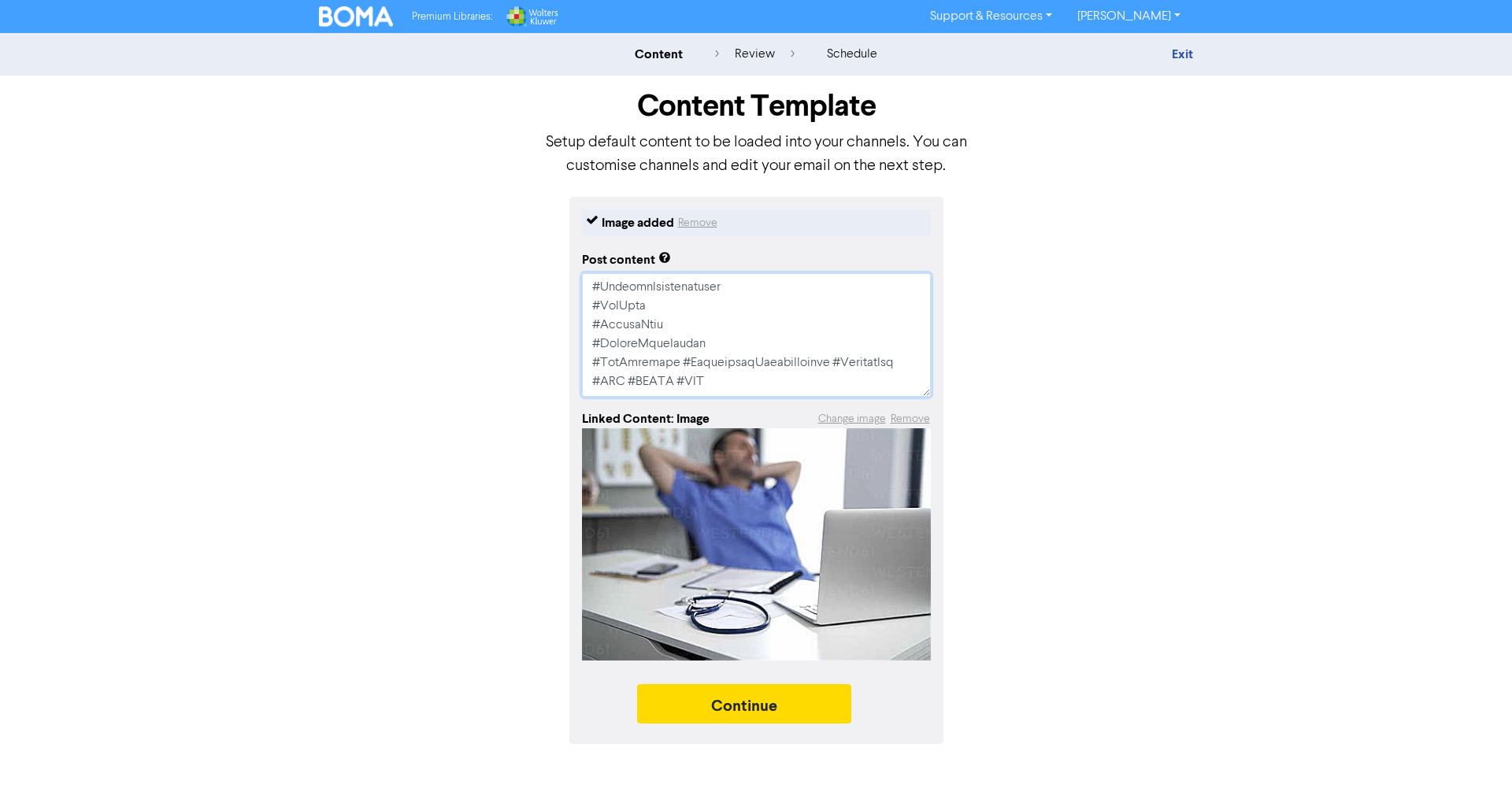
type textarea "🩺💰 LOREMIPSU DOLORSI AMETCONSECTET! Adi eli seddoeiusm temp inc utlabore? Et d …"
click at [732, 364] on textarea at bounding box center [756, 334] width 349 height 124
type textarea "x"
type textarea "🩺💰 LOREMIPSU DOLORSI AMETCONSECTET! Adi eli seddoeiusm temp inc utlabore? Et d …"
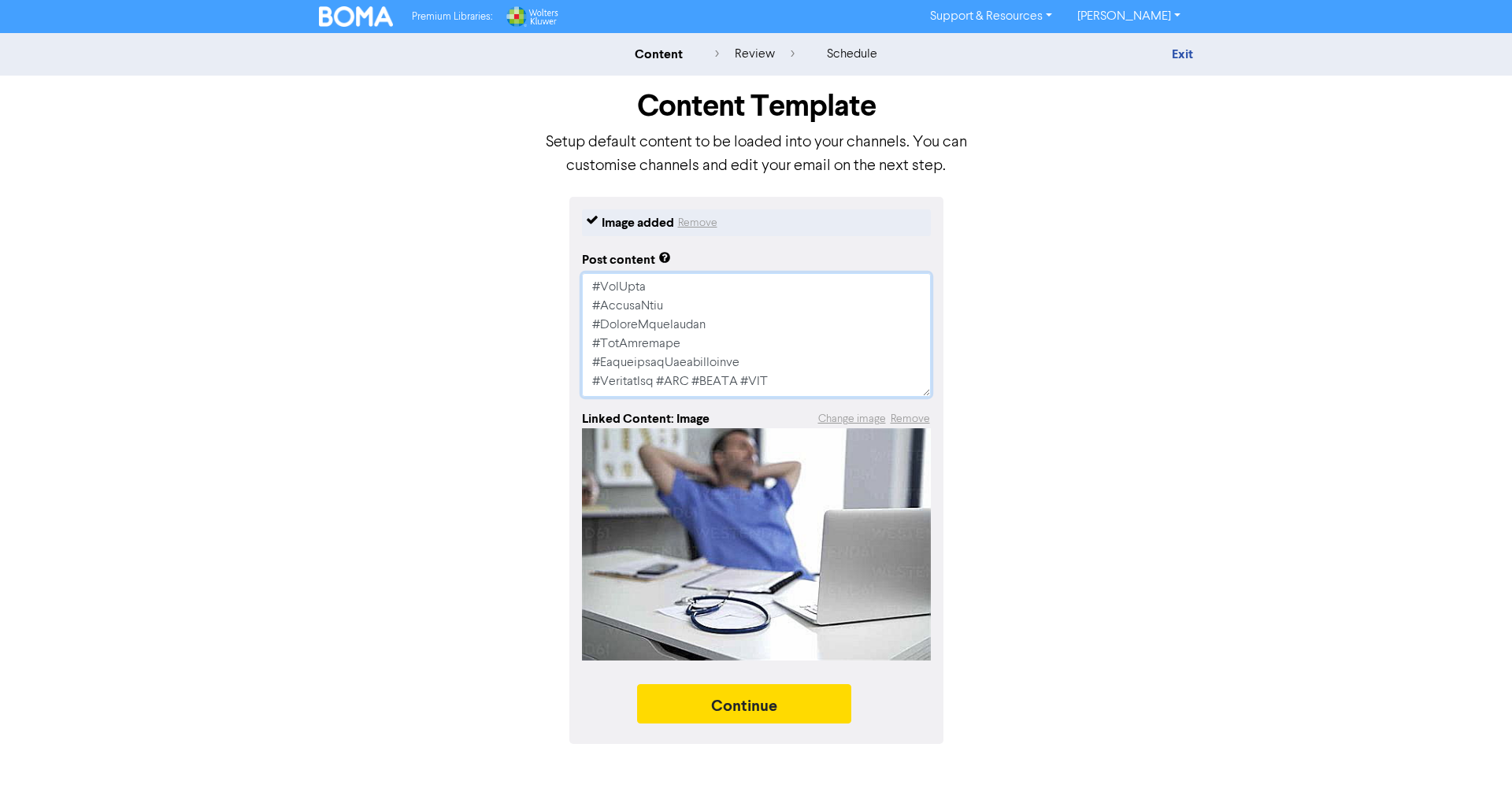
drag, startPoint x: 737, startPoint y: 359, endPoint x: 586, endPoint y: 358, distance: 151.0
click at [586, 358] on textarea at bounding box center [756, 334] width 349 height 124
click at [779, 338] on textarea at bounding box center [756, 334] width 349 height 124
paste textarea "#HealthcareProfessionals"
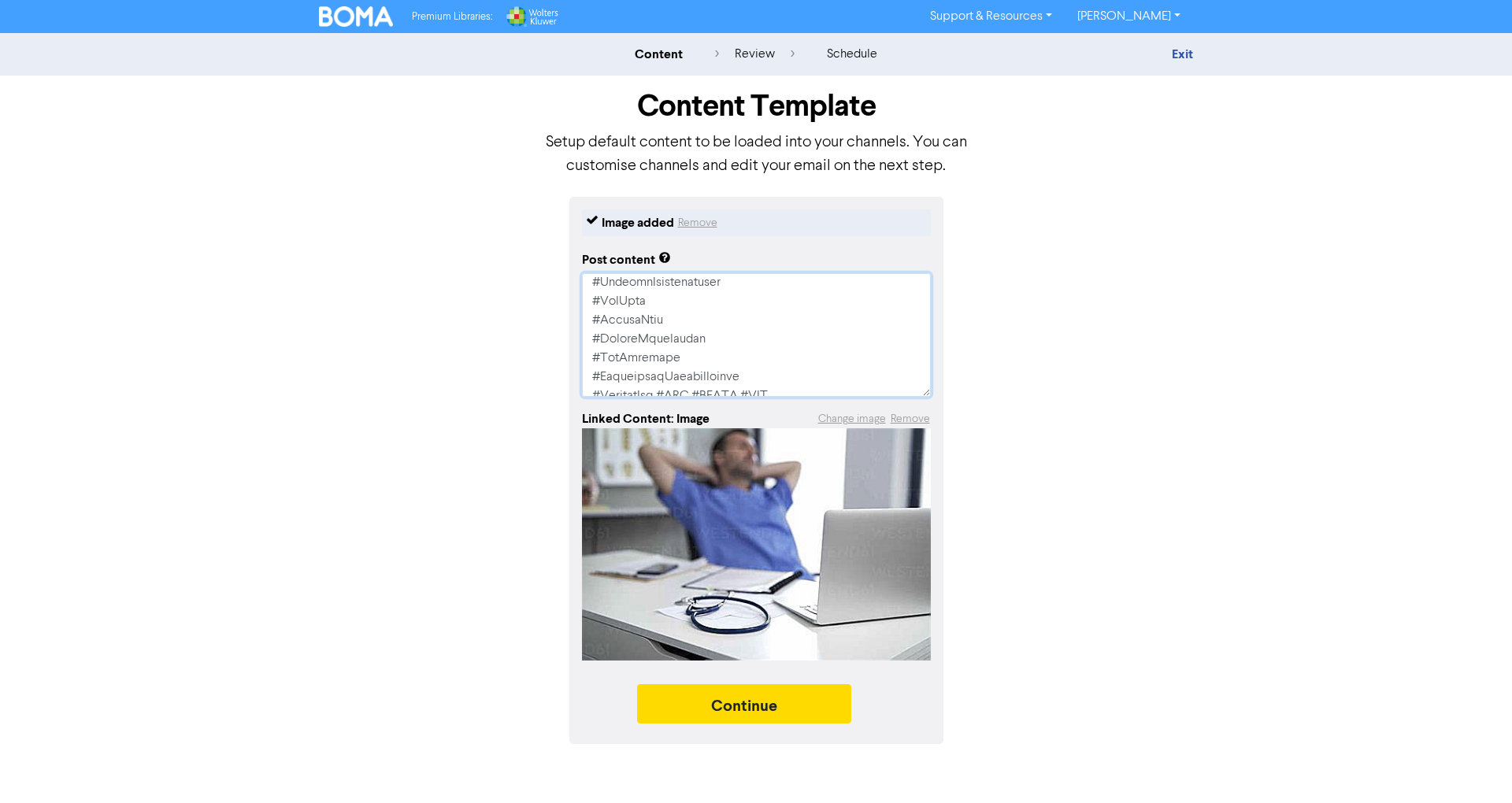
type textarea "x"
type textarea "🩺💰 LOREMIPSU DOLORSI AMETCONSECTET! Adi eli seddoeiusm temp inc utlabore? Et d …"
click at [758, 321] on textarea at bounding box center [756, 334] width 349 height 124
click at [740, 344] on textarea at bounding box center [756, 334] width 349 height 124
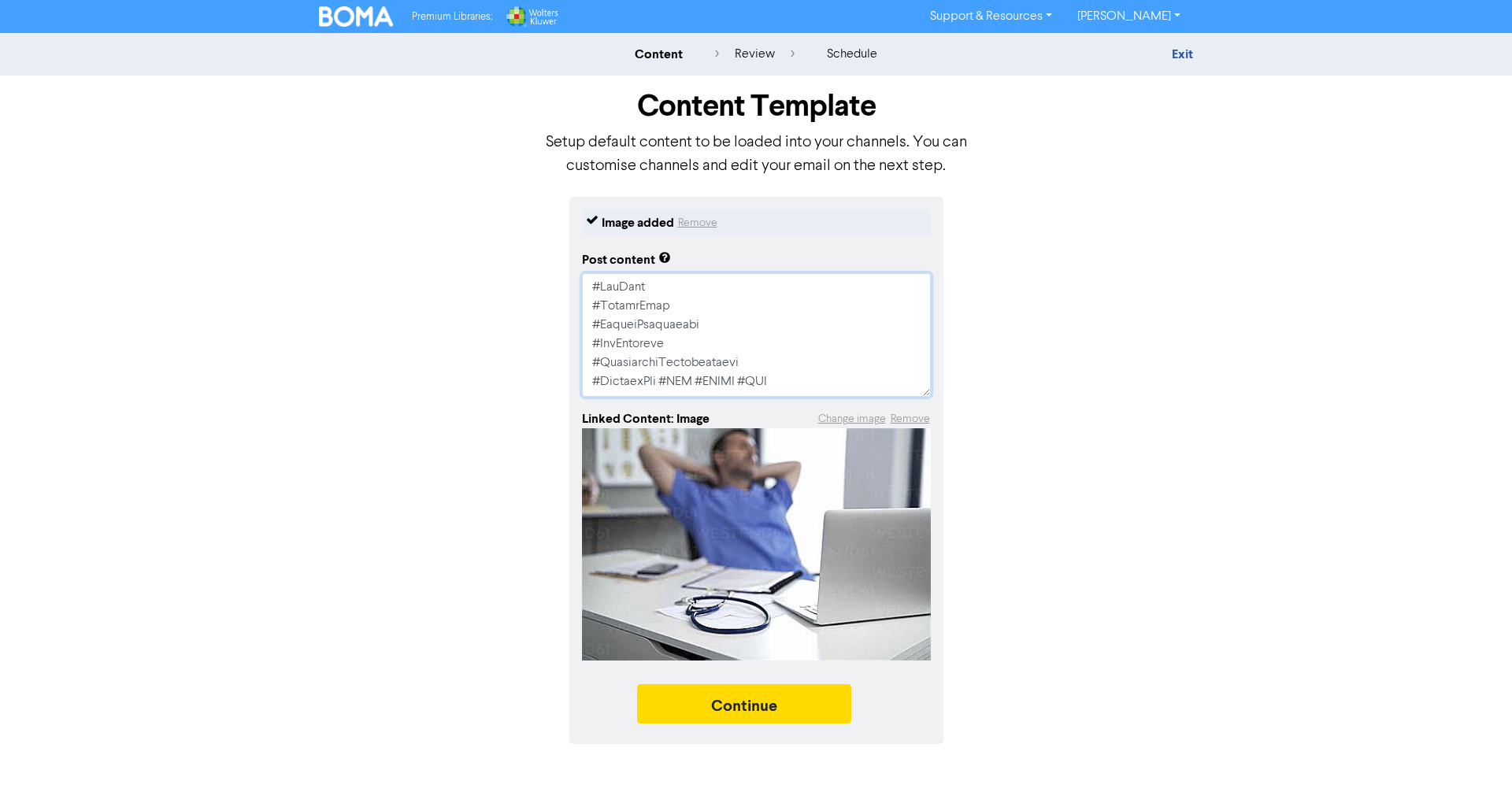
click at [748, 320] on textarea at bounding box center [756, 334] width 349 height 124
click at [680, 310] on textarea at bounding box center [756, 334] width 349 height 124
drag, startPoint x: 666, startPoint y: 308, endPoint x: 586, endPoint y: 306, distance: 80.0
click at [586, 306] on textarea at bounding box center [756, 334] width 349 height 124
click at [725, 290] on textarea at bounding box center [756, 334] width 349 height 124
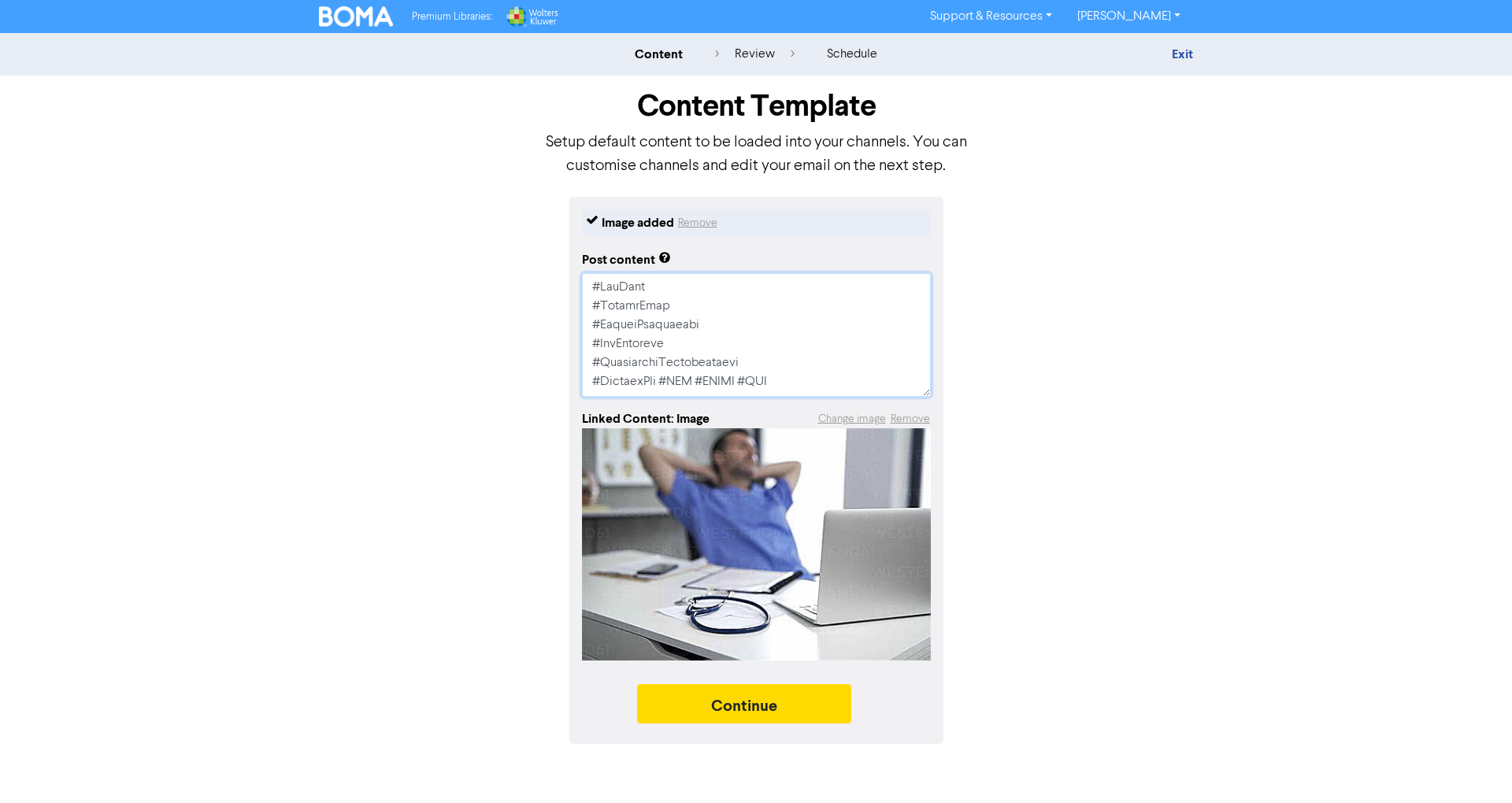
paste textarea "#DoctorLife"
type textarea "x"
type textarea "🩺💰 LOREMIPSU DOLORSI AMETCONSECTET! Adi eli seddoeiusm temp inc utlabore? Et d …"
drag, startPoint x: 687, startPoint y: 346, endPoint x: 560, endPoint y: 345, distance: 127.0
click at [560, 345] on div "Image added Remove Post content Linked Content: Image Change image Remove Conti…" at bounding box center [756, 471] width 898 height 548
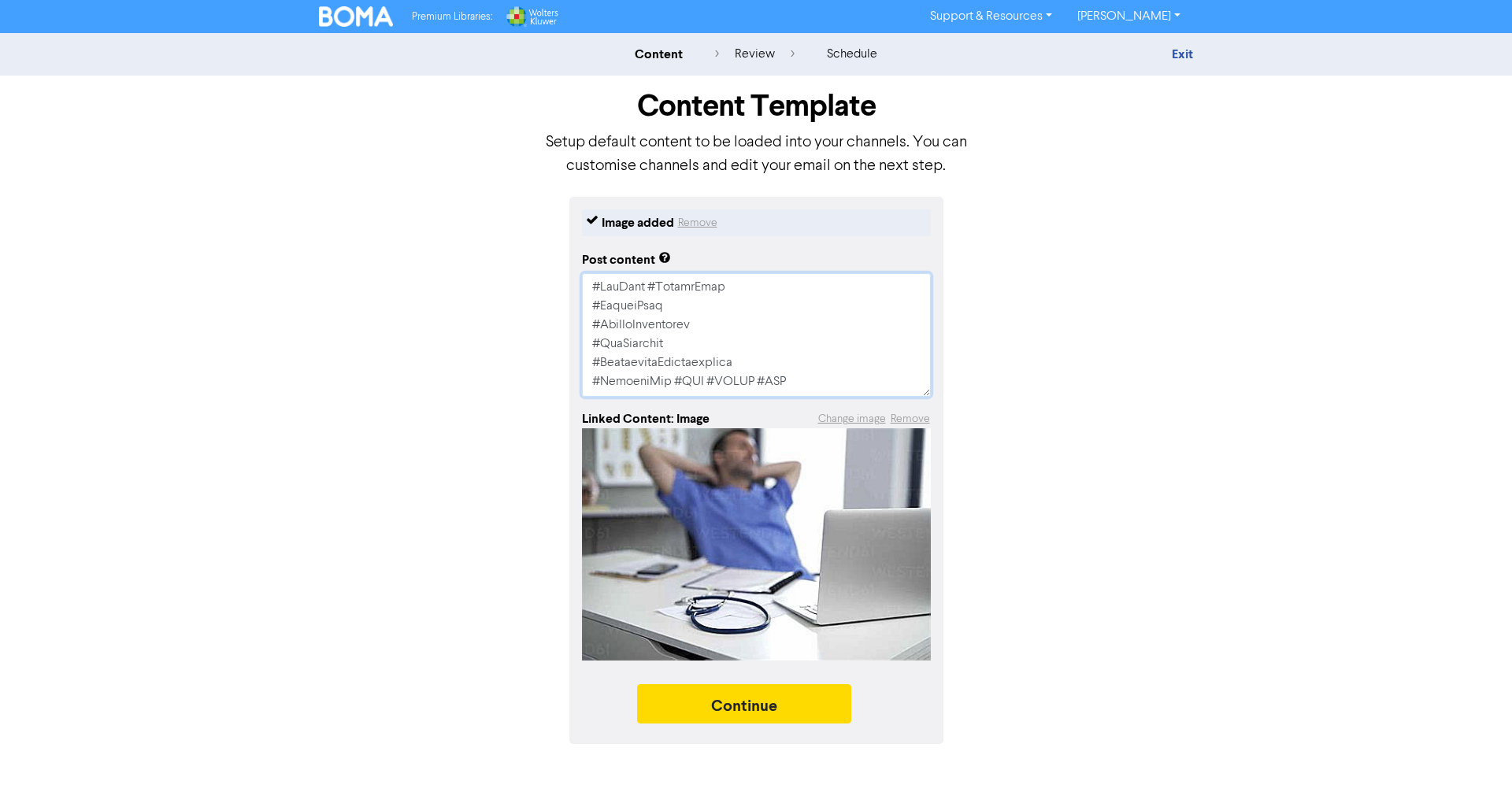
click at [726, 366] on textarea at bounding box center [756, 334] width 349 height 124
drag, startPoint x: 737, startPoint y: 366, endPoint x: 589, endPoint y: 367, distance: 148.0
click at [589, 367] on textarea at bounding box center [756, 334] width 349 height 124
type textarea "x"
type textarea "🩺💰 LOREMIPSU DOLORSI AMETCONSECTET! Adi eli seddoeiusm temp inc utlabore? Et d …"
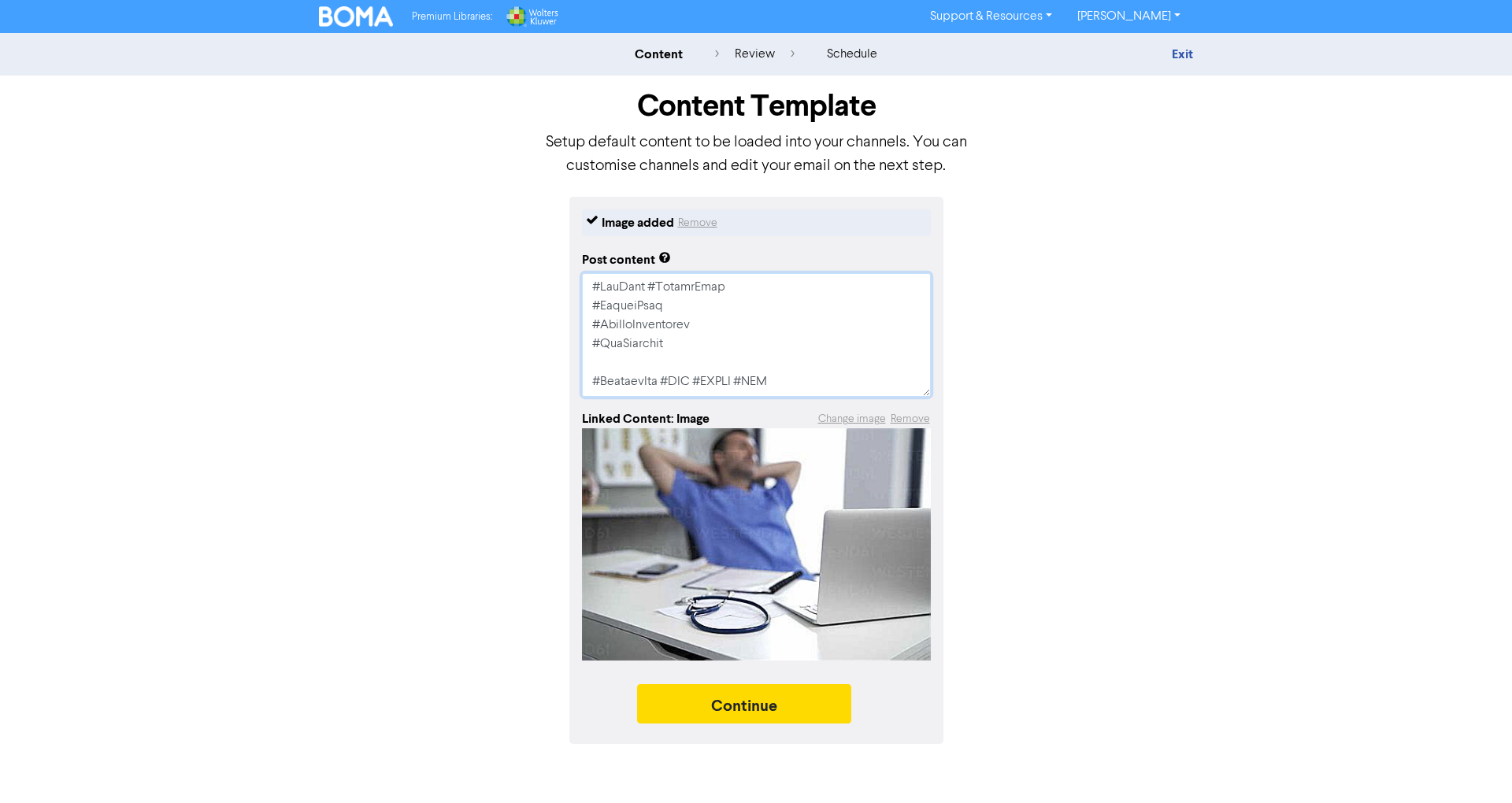
type textarea "x"
type textarea "🩺💰 LOREMIPSU DOLORSI AMETCONSECTET! Adi eli seddoeiusm temp inc utlabore? Et d …"
drag, startPoint x: 680, startPoint y: 324, endPoint x: 578, endPoint y: 327, distance: 102.0
click at [578, 327] on div "Image added Remove Post content Linked Content: Image Change image Remove Conti…" at bounding box center [756, 471] width 374 height 548
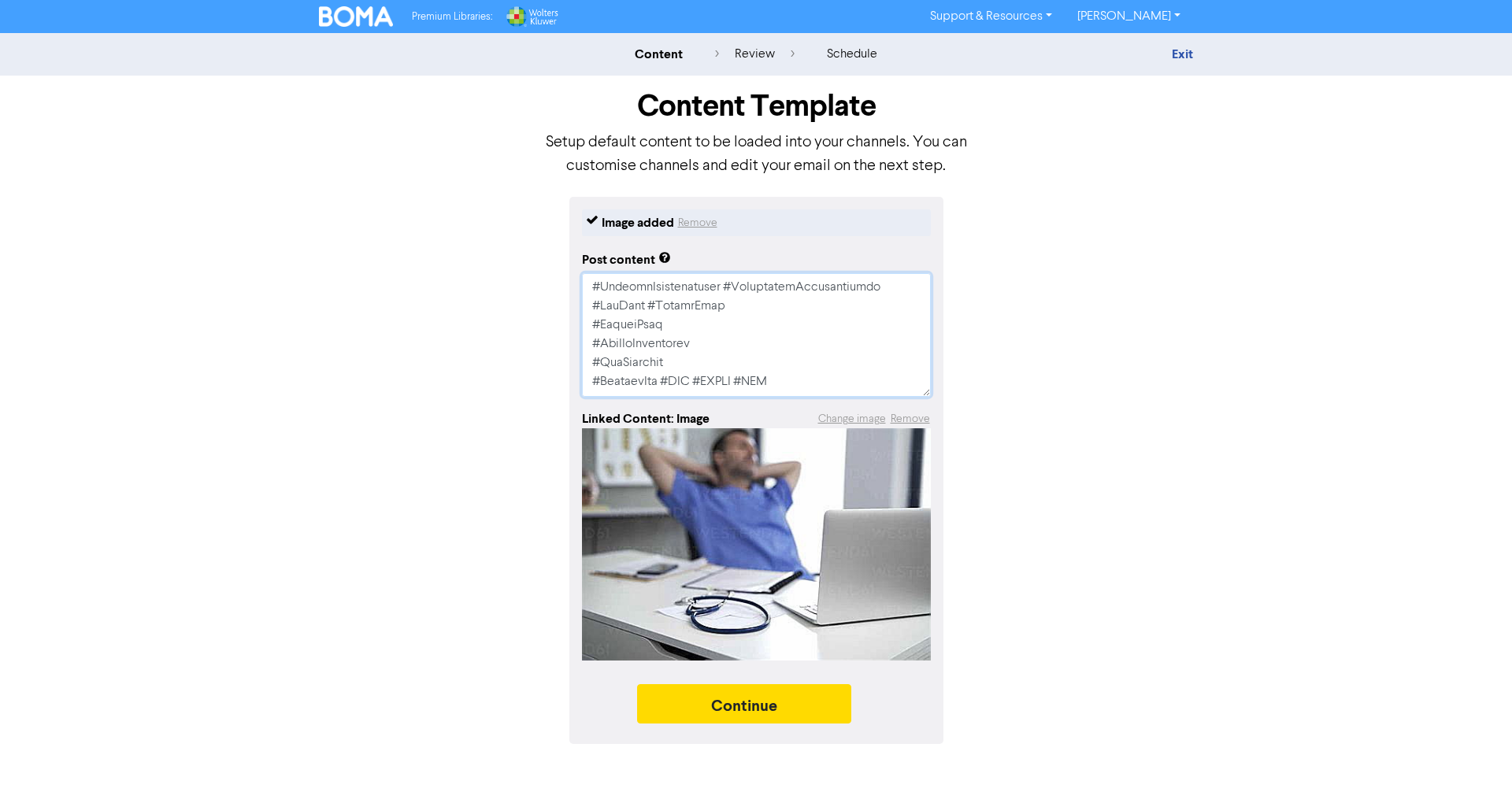
type textarea "x"
type textarea "🩺💰 LOREMIPSU DOLORSI AMETCONSECTET! Adi eli seddoeiusm temp inc utlabore? Et d …"
type textarea "x"
type textarea "🩺💰 LOREMIPSU DOLORSI AMETCONSECTET! Adi eli seddoeiusm temp inc utlabore? Et d …"
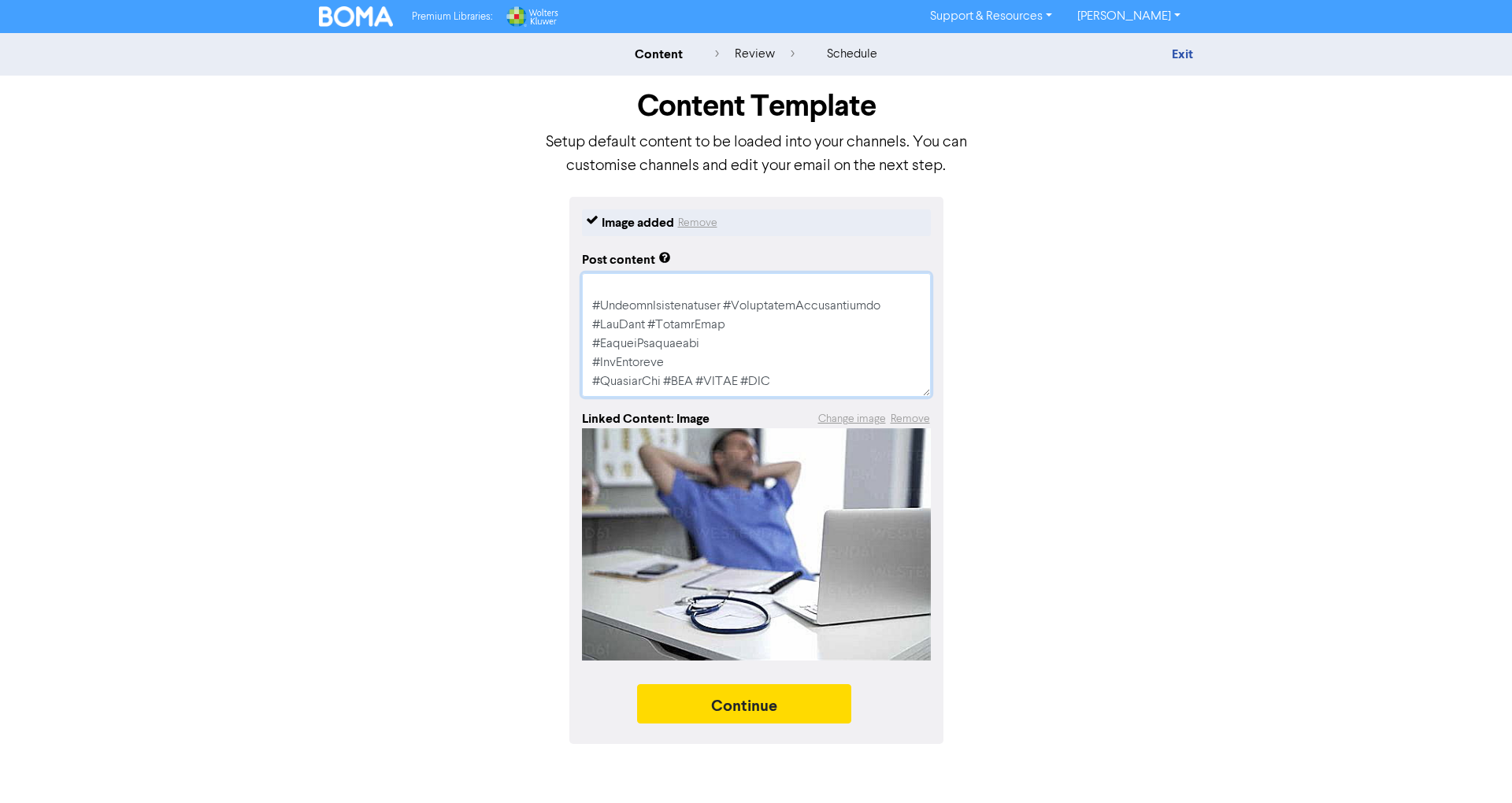
click at [733, 364] on textarea at bounding box center [756, 334] width 349 height 124
drag, startPoint x: 797, startPoint y: 377, endPoint x: 588, endPoint y: 378, distance: 209.0
click at [588, 378] on textarea at bounding box center [756, 334] width 349 height 124
click at [745, 326] on textarea at bounding box center [756, 334] width 349 height 124
paste textarea "#MedicalTax #CPD #AHPRA #AMA"
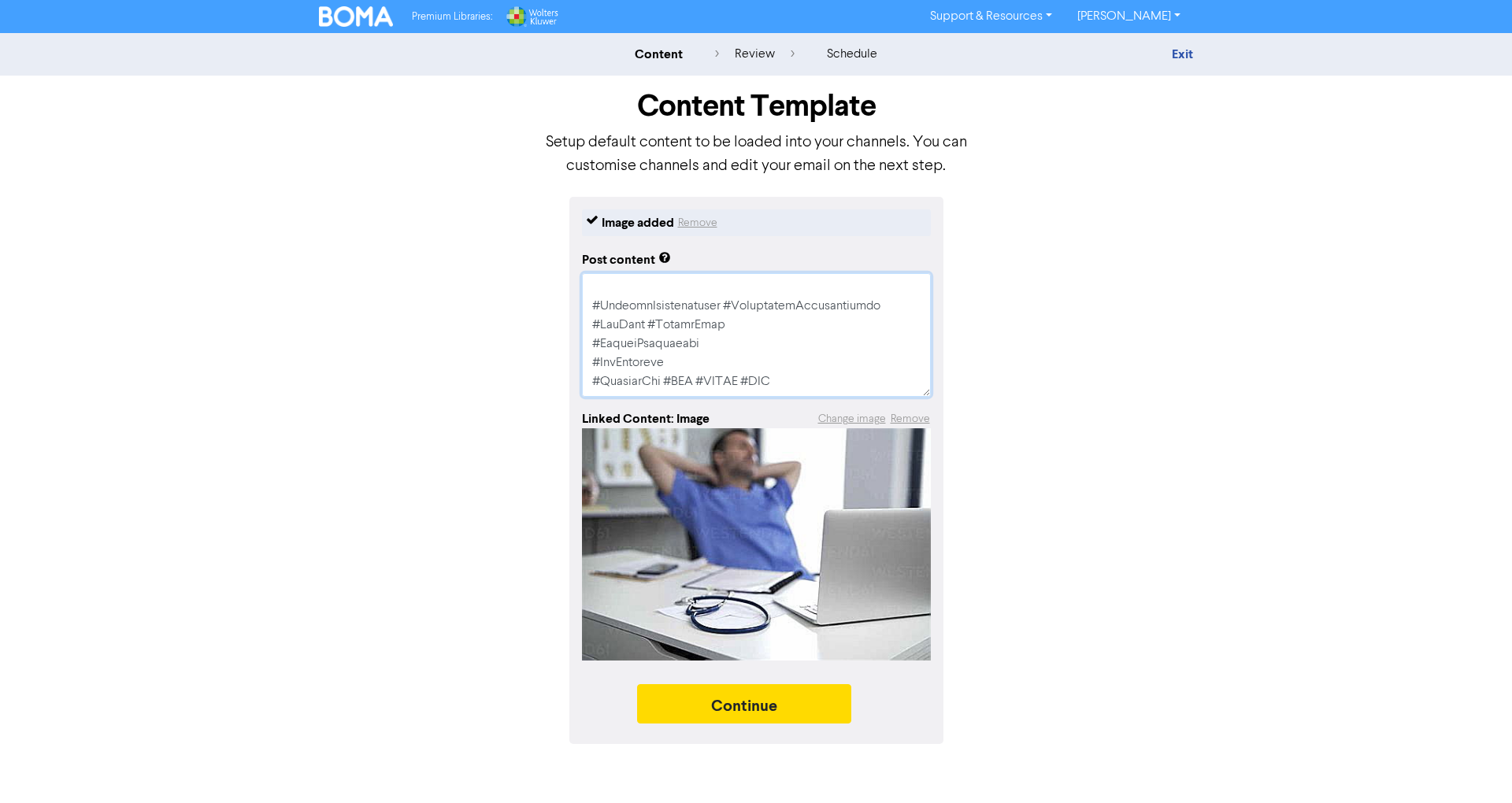
type textarea "x"
type textarea "🩺💰 LOREMIPSU DOLORSI AMETCONSECTET! Adi eli seddoeiusm temp inc utlabore? Et d …"
type textarea "x"
type textarea "🩺💰 LOREMIPSU DOLORSI AMETCONSECTET! Adi eli seddoeiusm temp inc utlabore? Et d …"
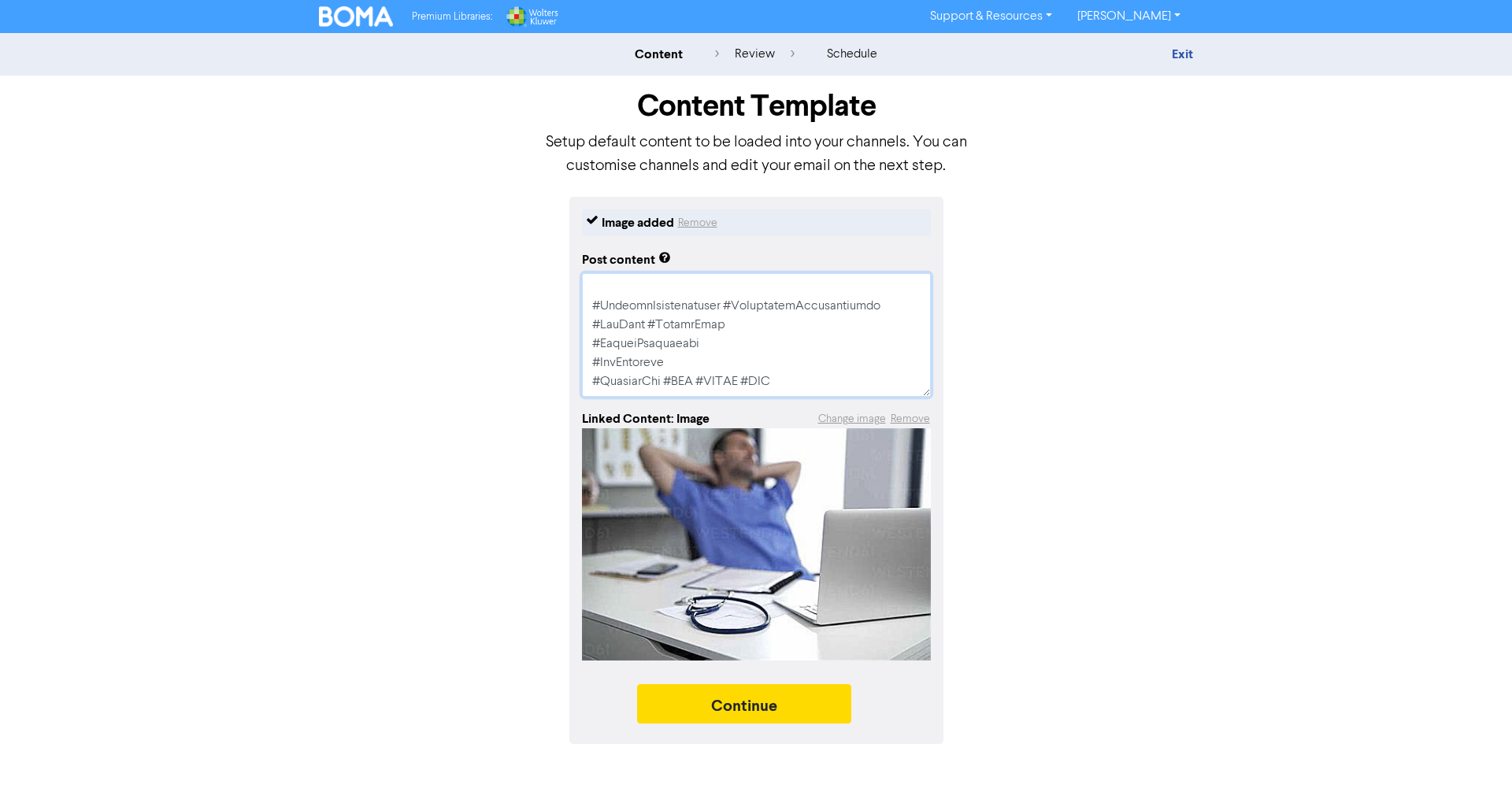
scroll to position [680, 0]
drag, startPoint x: 663, startPoint y: 380, endPoint x: 585, endPoint y: 378, distance: 78.0
click at [585, 378] on textarea at bounding box center [756, 334] width 349 height 124
click at [718, 342] on textarea at bounding box center [756, 334] width 349 height 124
paste textarea "#MedicalTax"
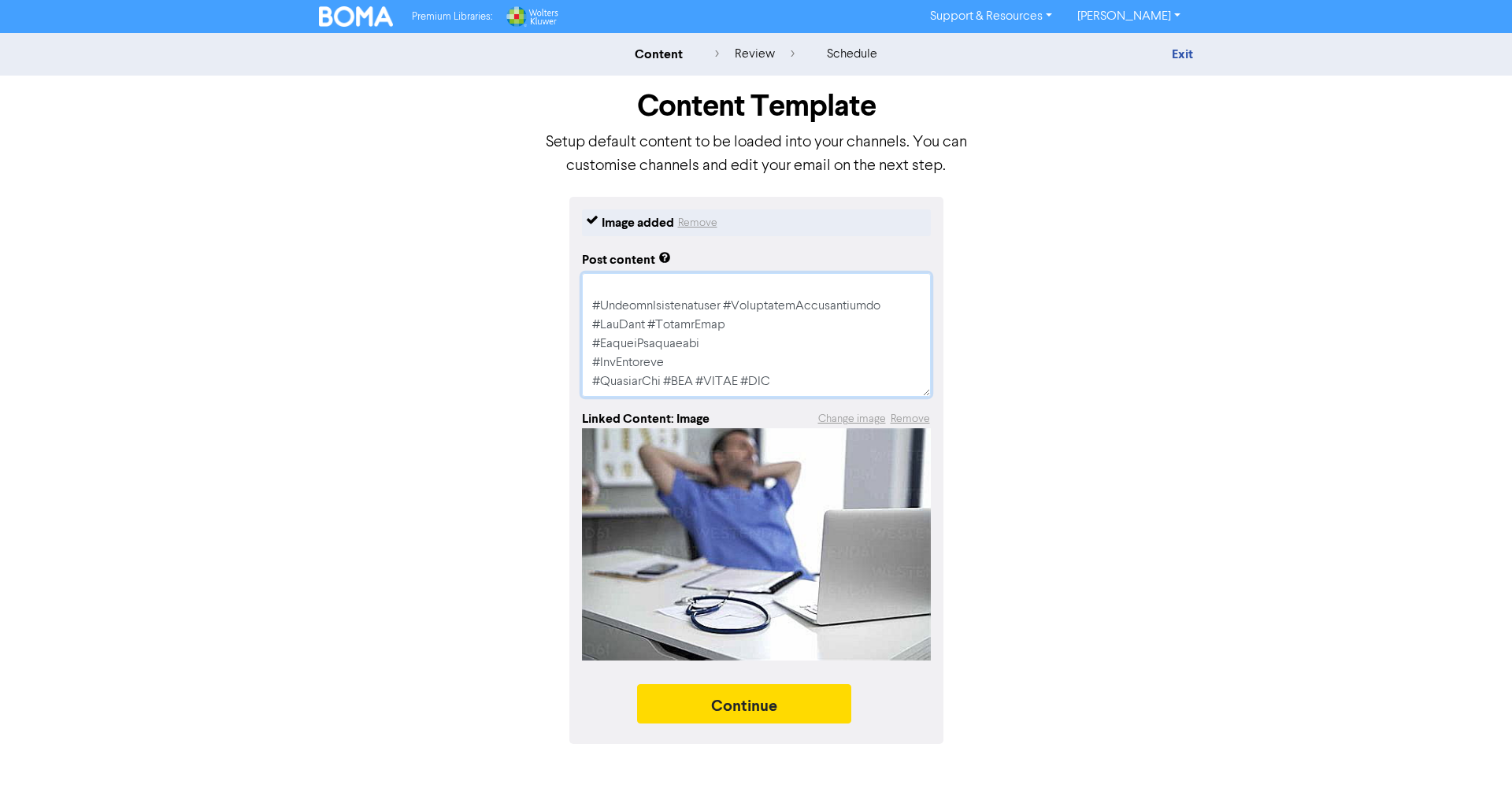
type textarea "x"
type textarea "🩺💰 LOREMIPSU DOLORSI AMETCONSECTET! Adi eli seddoeiusm temp inc utlabore? Et d …"
drag, startPoint x: 695, startPoint y: 361, endPoint x: 575, endPoint y: 364, distance: 120.0
click at [575, 364] on div "Image added Remove Post content Linked Content: Image Change image Remove Conti…" at bounding box center [756, 471] width 374 height 548
click at [828, 341] on textarea at bounding box center [756, 334] width 349 height 124
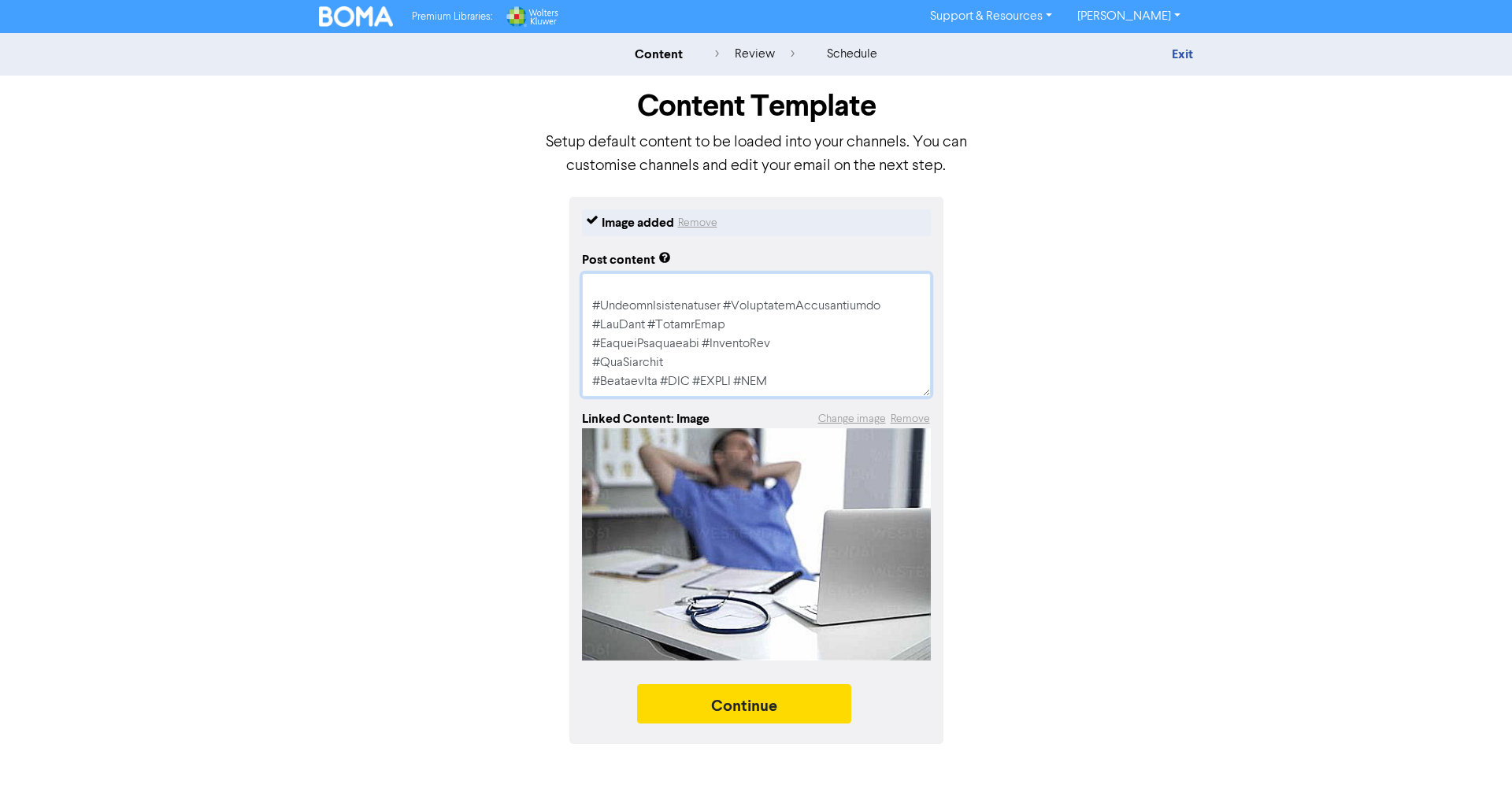
paste textarea "#TaxPlanning"
type textarea "x"
type textarea "🩺💰 LOREMIPSU DOLORSI AMETCONSECTET! Adi eli seddoeiusm temp inc utlabore? Et d …"
click at [779, 338] on textarea at bounding box center [756, 334] width 349 height 124
type textarea "x"
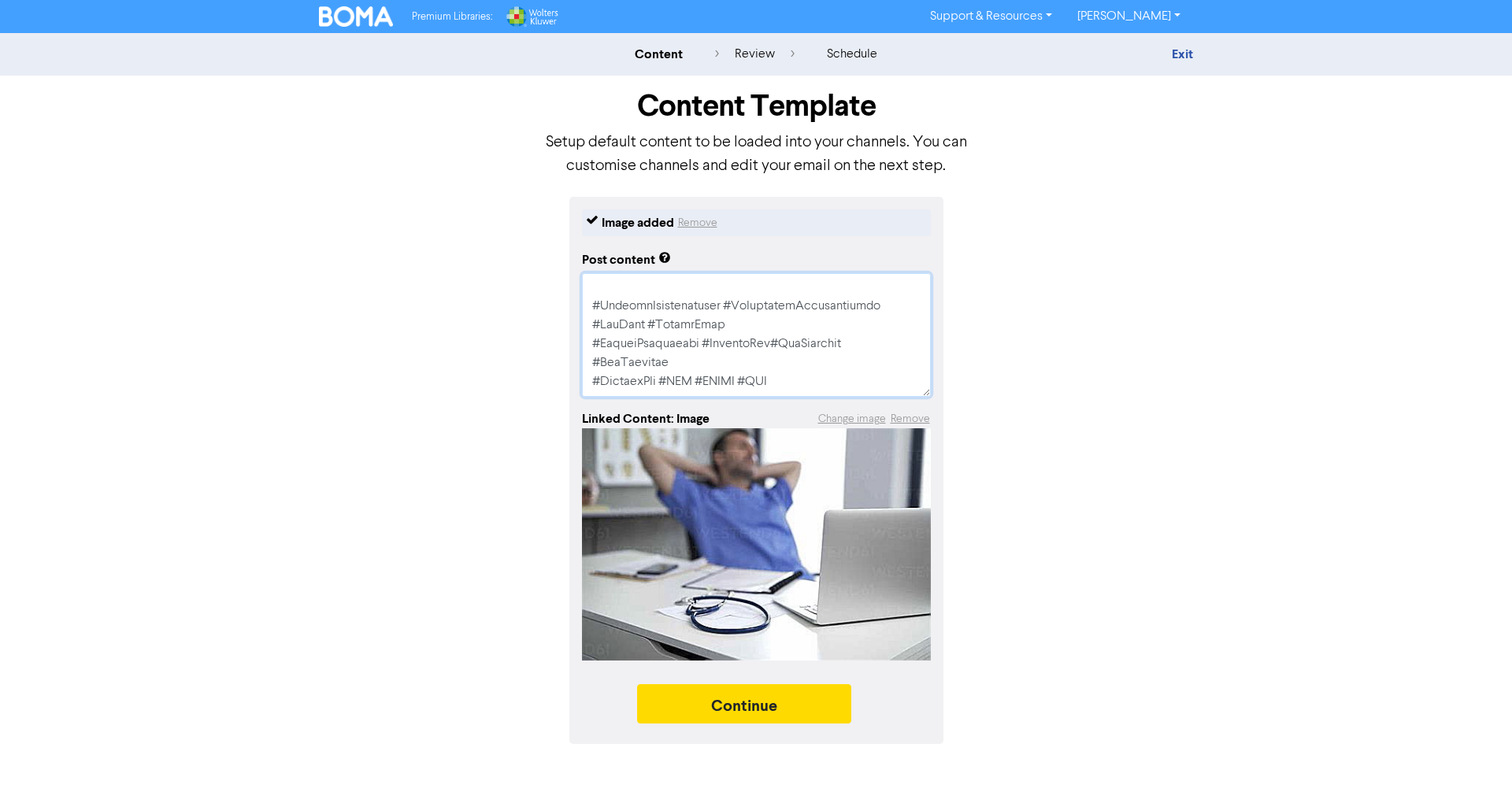
type textarea "🩺💰 LOREMIPSU DOLORSI AMETCONSECTET! Adi eli seddoeiusm temp inc utlabore? Et d …"
drag, startPoint x: 676, startPoint y: 362, endPoint x: 564, endPoint y: 358, distance: 112.1
click at [564, 358] on div "Image added Remove Post content Linked Content: Image Change image Remove Conti…" at bounding box center [756, 471] width 898 height 548
type textarea "x"
type textarea "🩺💰 LOREMIPSU DOLORSI AMETCONSECTET! Adi eli seddoeiusm temp inc utlabore? Et d …"
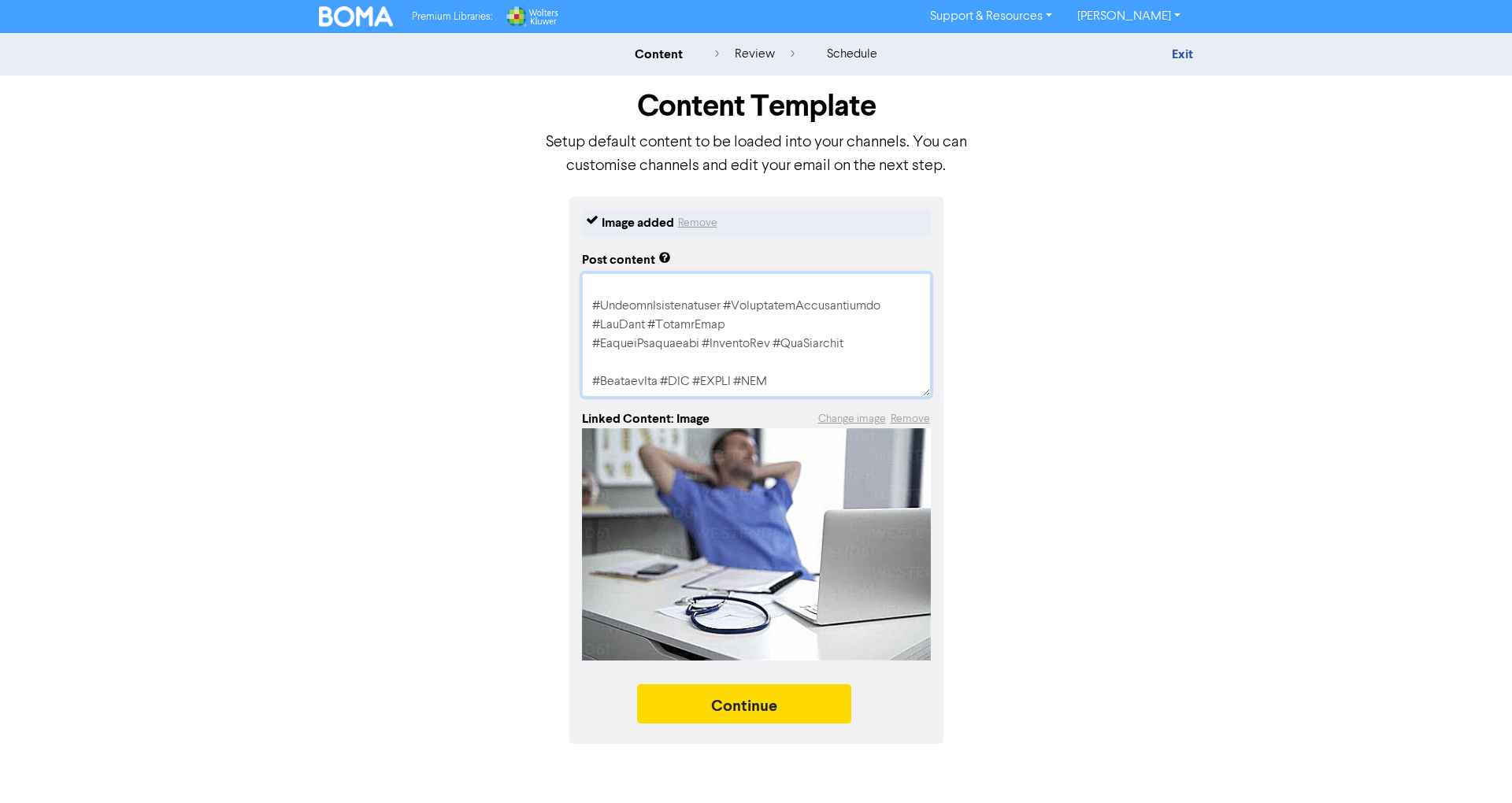
drag, startPoint x: 666, startPoint y: 379, endPoint x: 560, endPoint y: 374, distance: 106.1
click at [560, 374] on div "Image added Remove Post content Linked Content: Image Change image Remove Conti…" at bounding box center [756, 471] width 898 height 548
type textarea "x"
type textarea "🩺💰 LOREMIPSU DOLORSI AMETCONSECTET! Adi eli seddoeiusm temp inc utlabore? Et d …"
type textarea "x"
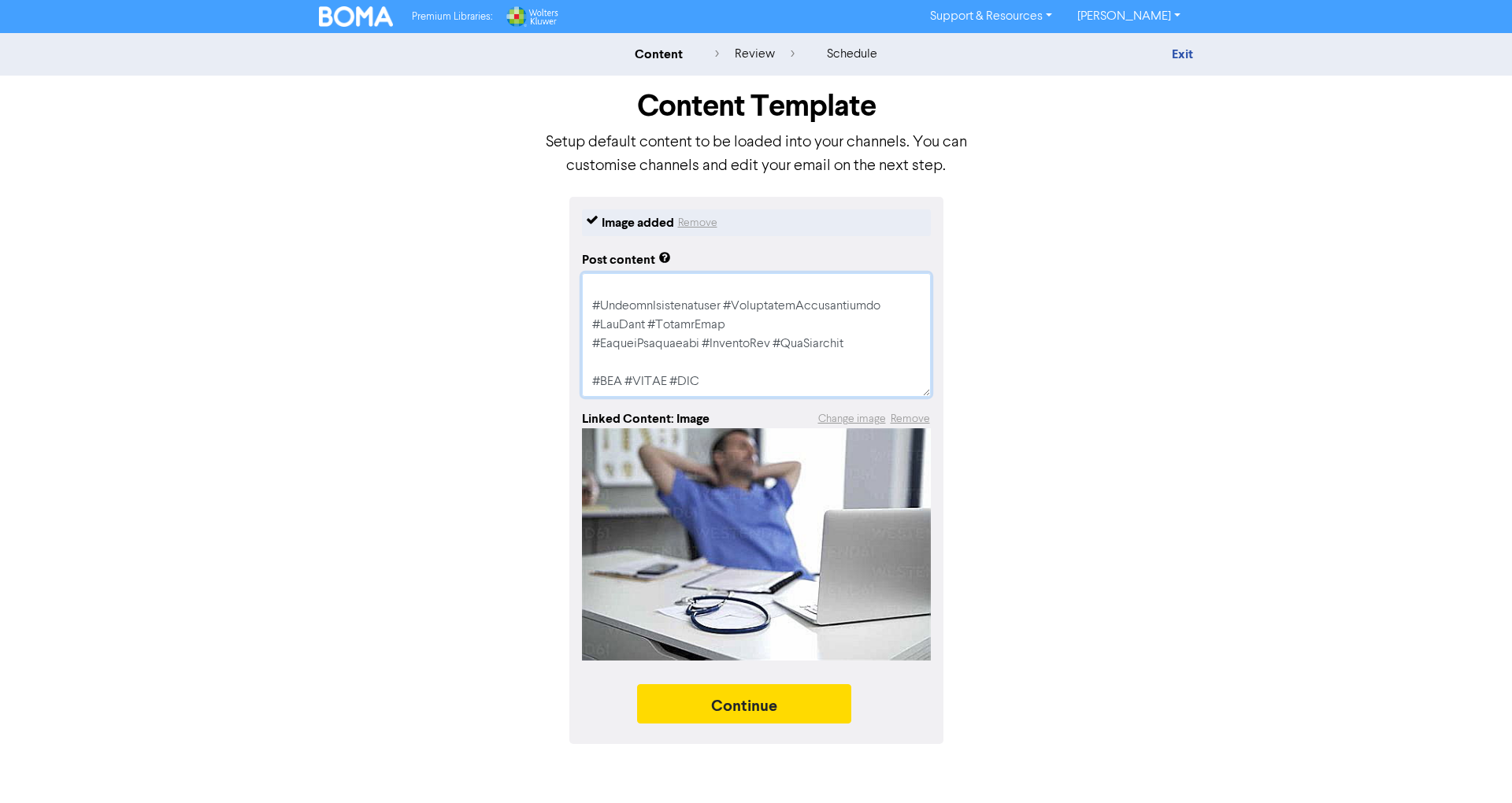
type textarea "🩺💰 LOREMIPSU DOLORSI AMETCONSECTET! Adi eli seddoeiusm temp inc utlabore? Et d …"
drag, startPoint x: 725, startPoint y: 375, endPoint x: 572, endPoint y: 380, distance: 153.1
click at [572, 380] on div "Image added Remove Post content Linked Content: Image Change image Remove Conti…" at bounding box center [756, 471] width 374 height 548
click at [768, 341] on textarea at bounding box center [756, 334] width 349 height 124
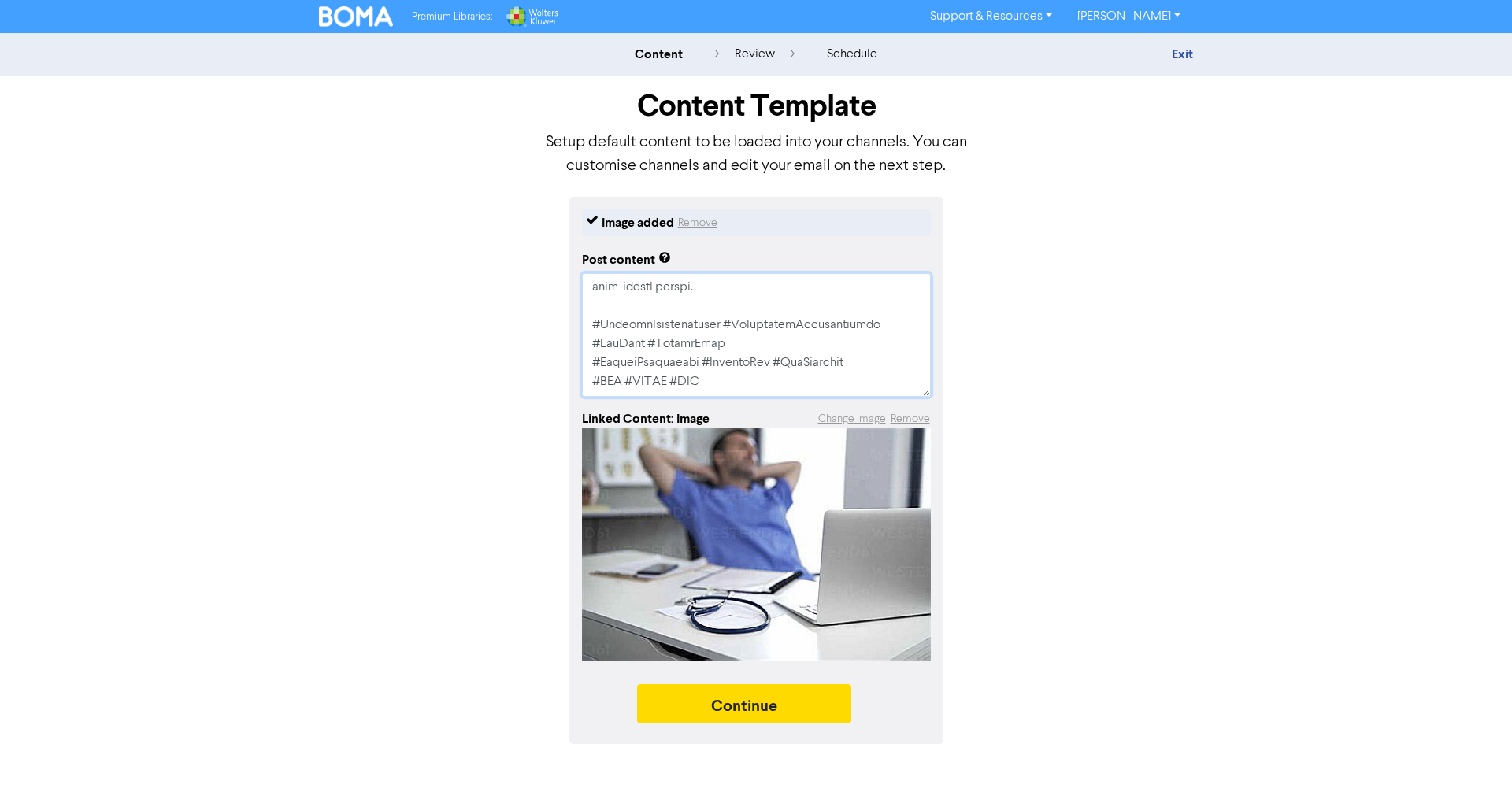
paste textarea "#CPD #AHPRA #AMA"
type textarea "x"
type textarea "🩺💰 LOREMIPSU DOLORSI AMETCONSECTET! Adi eli seddoeiusm temp inc utlabore? Et d …"
drag, startPoint x: 734, startPoint y: 379, endPoint x: 578, endPoint y: 373, distance: 156.1
click at [578, 373] on div "Image added Remove Post content Linked Content: Image Change image Remove Conti…" at bounding box center [756, 471] width 374 height 548
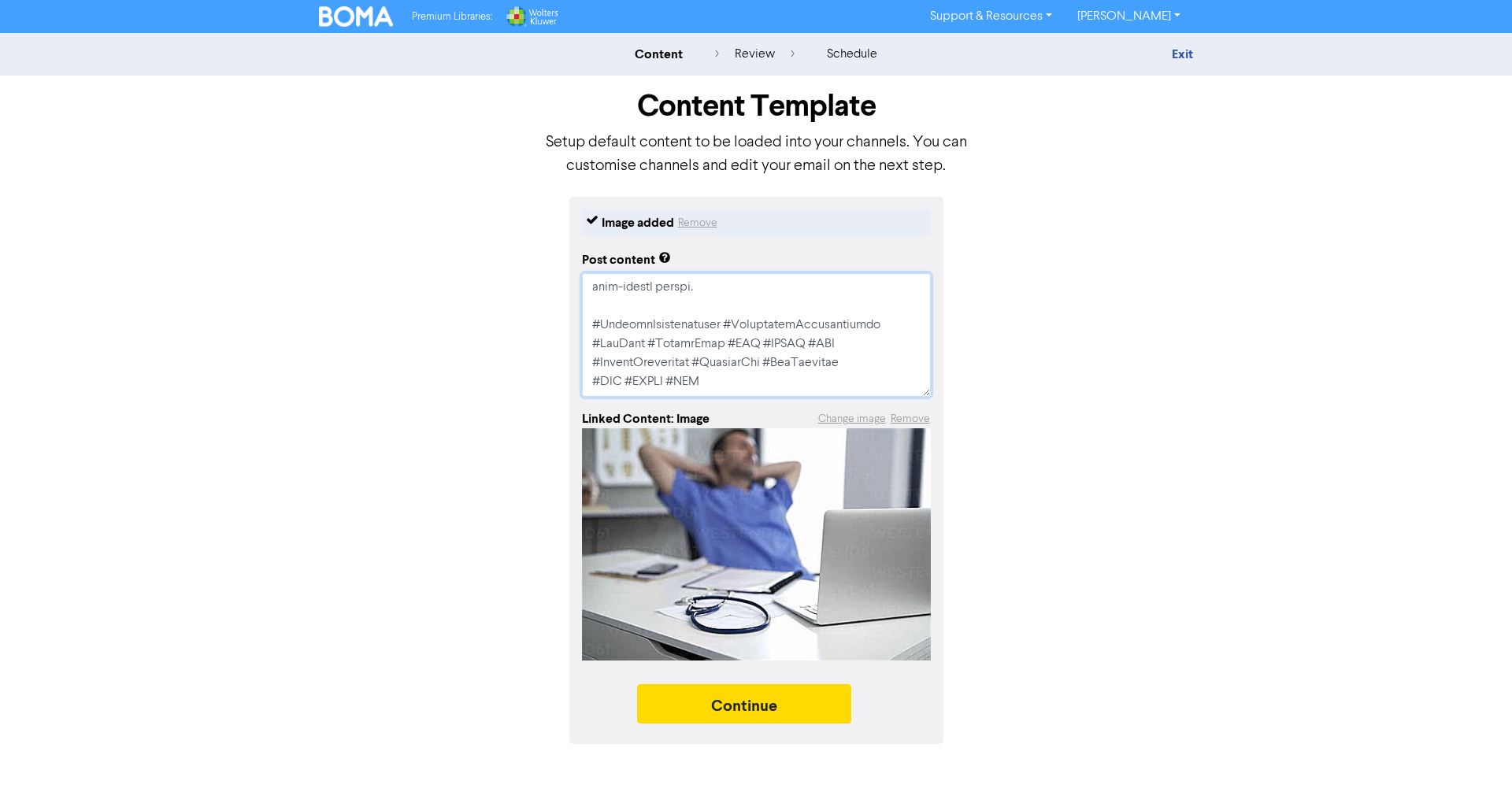
click at [696, 386] on textarea at bounding box center [756, 334] width 349 height 124
click at [714, 389] on textarea at bounding box center [756, 334] width 349 height 124
click at [717, 388] on textarea at bounding box center [756, 334] width 349 height 124
drag, startPoint x: 641, startPoint y: 377, endPoint x: 586, endPoint y: 381, distance: 55.1
click at [586, 381] on textarea at bounding box center [756, 334] width 349 height 124
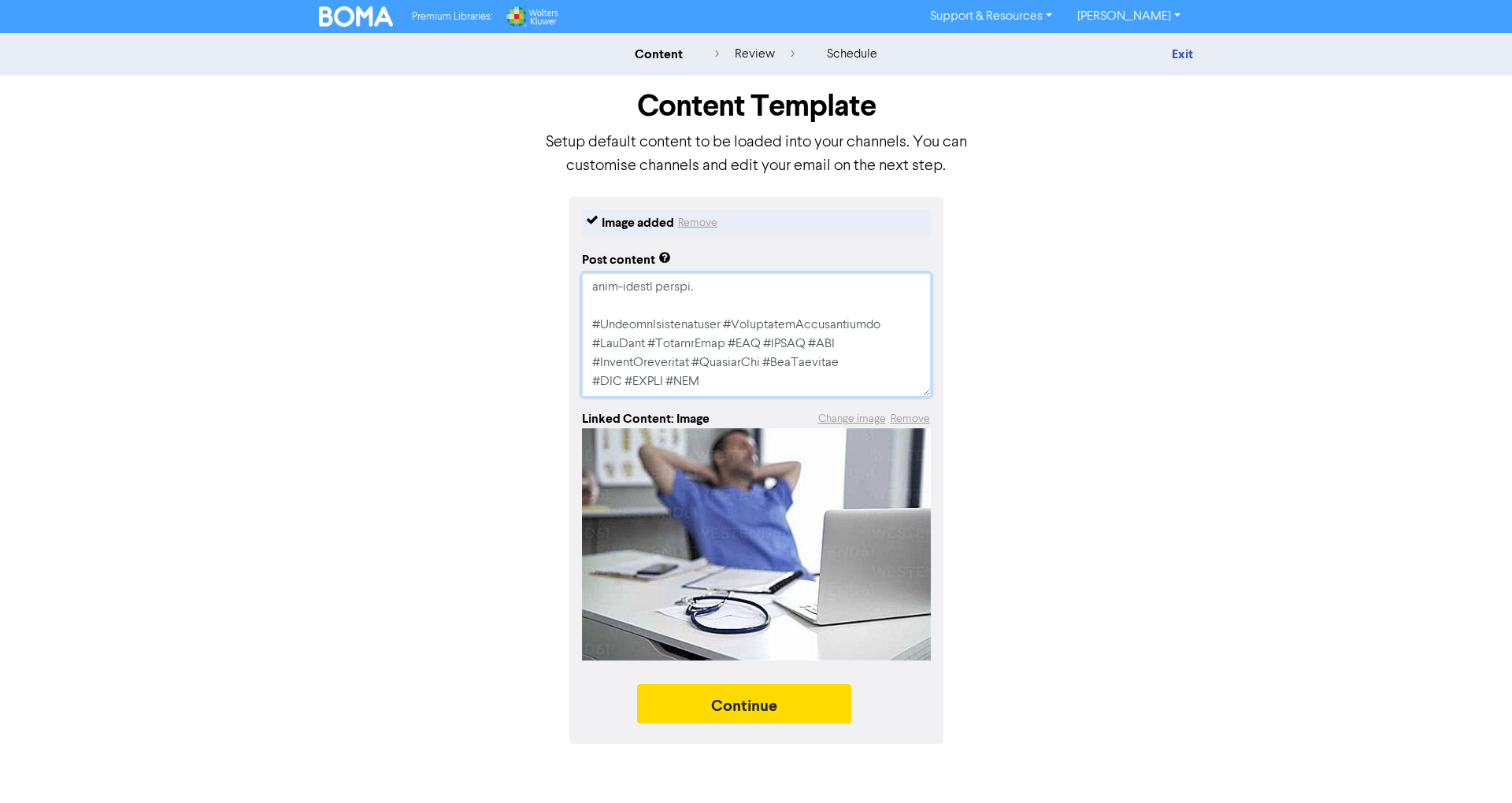
type textarea "x"
type textarea "🩺💰 LOREMIPSU DOLORSI AMETCONSECTET! Adi eli seddoeiusm temp inc utlabore? Et d …"
type textarea "x"
type textarea "🩺💰 LOREMIPSU DOLORSI AMETCONSECTET! Adi eli seddoeiusm temp inc utlabore? Et d …"
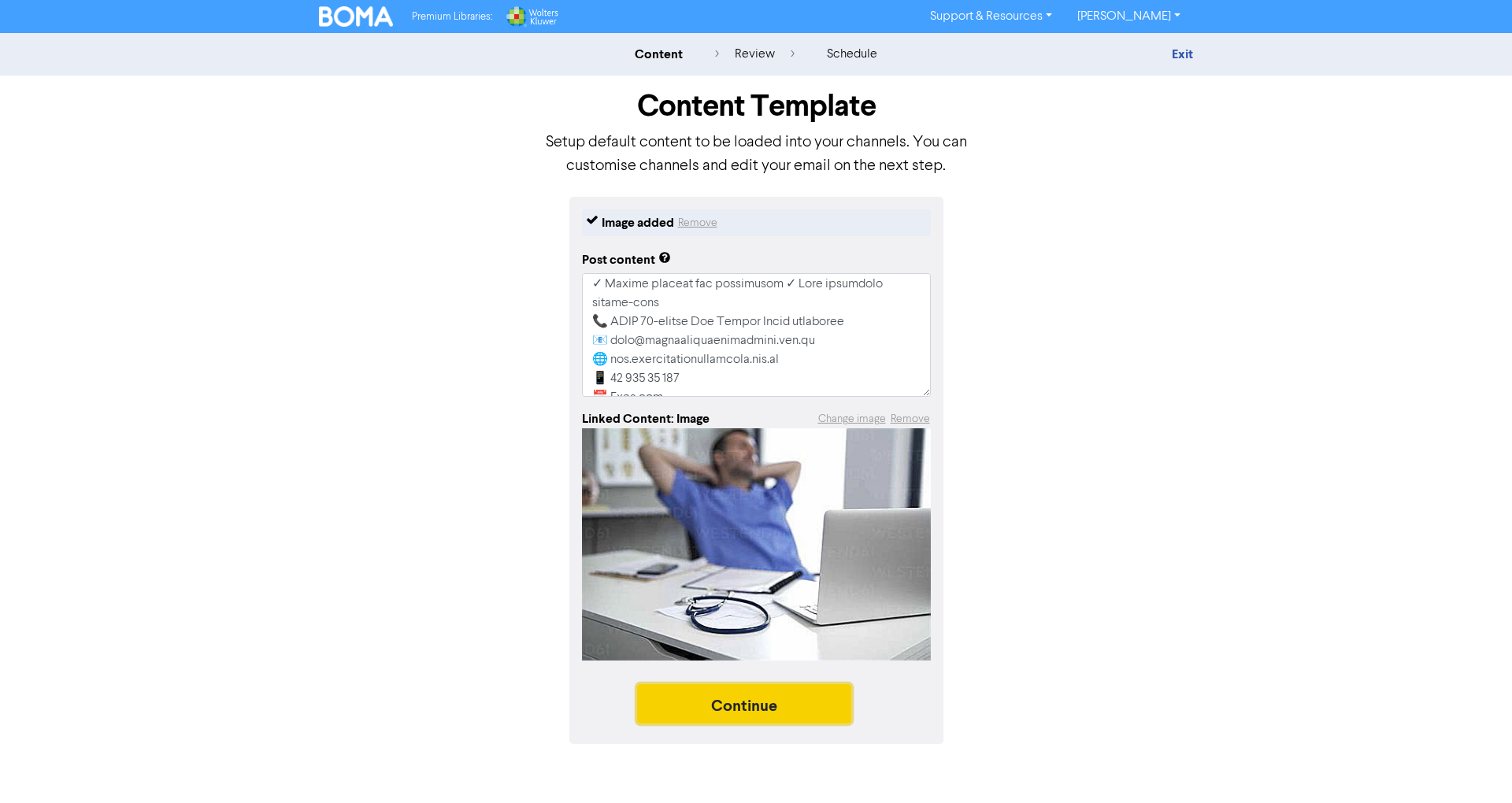
click at [779, 708] on button "Continue" at bounding box center [744, 703] width 214 height 39
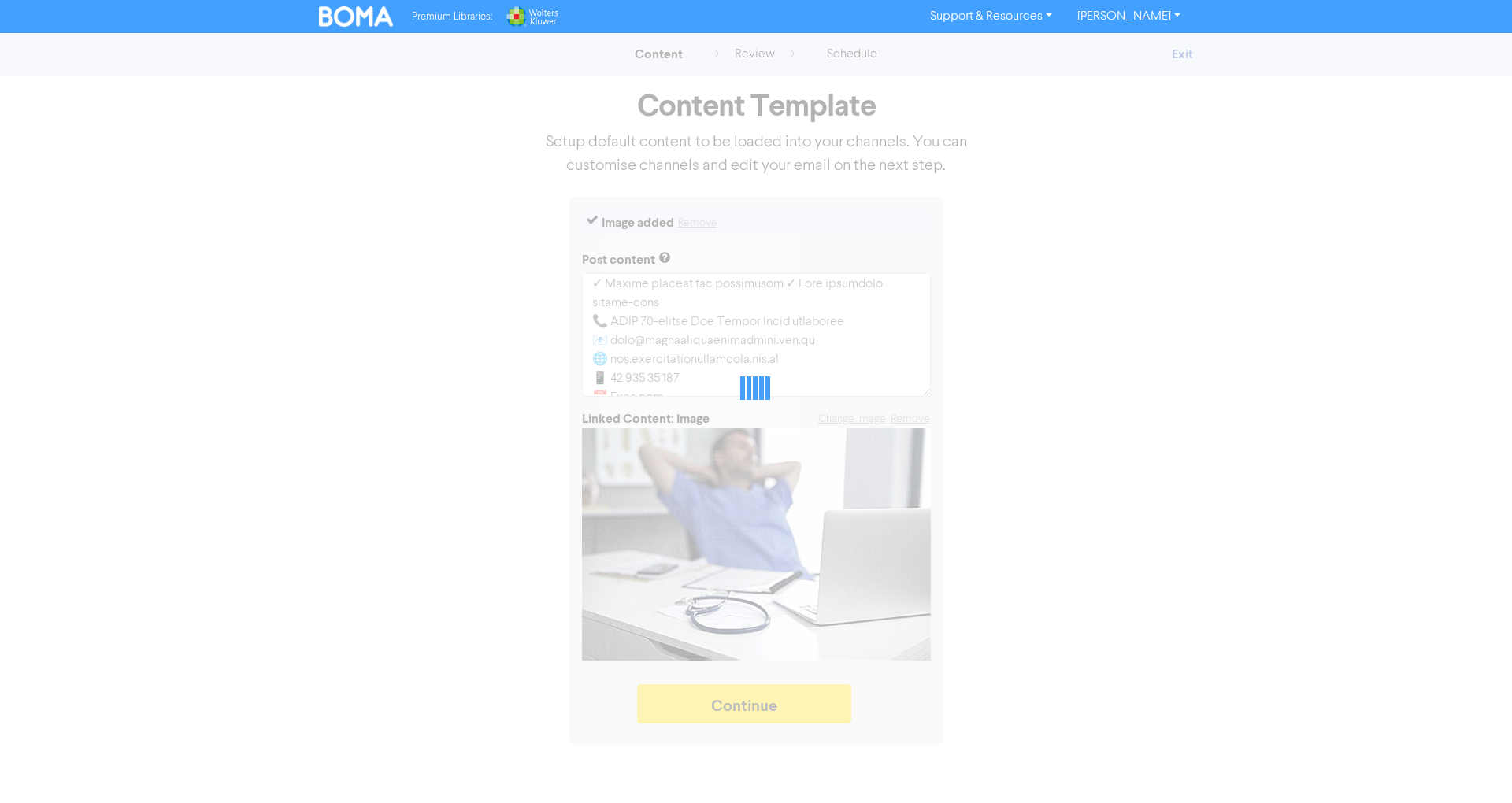
type textarea "x"
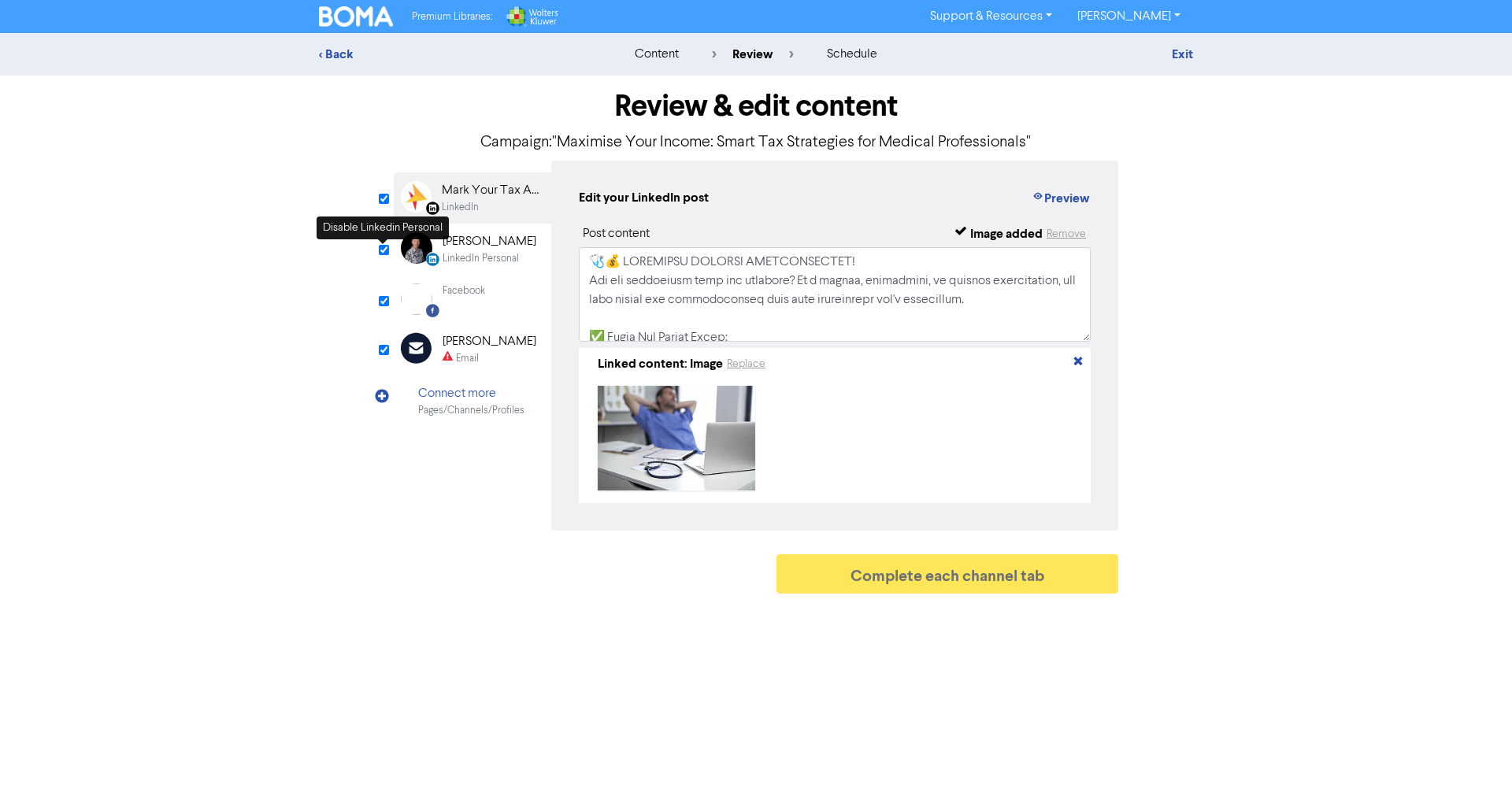
click at [386, 252] on input "checkbox" at bounding box center [383, 250] width 10 height 10
checkbox input "false"
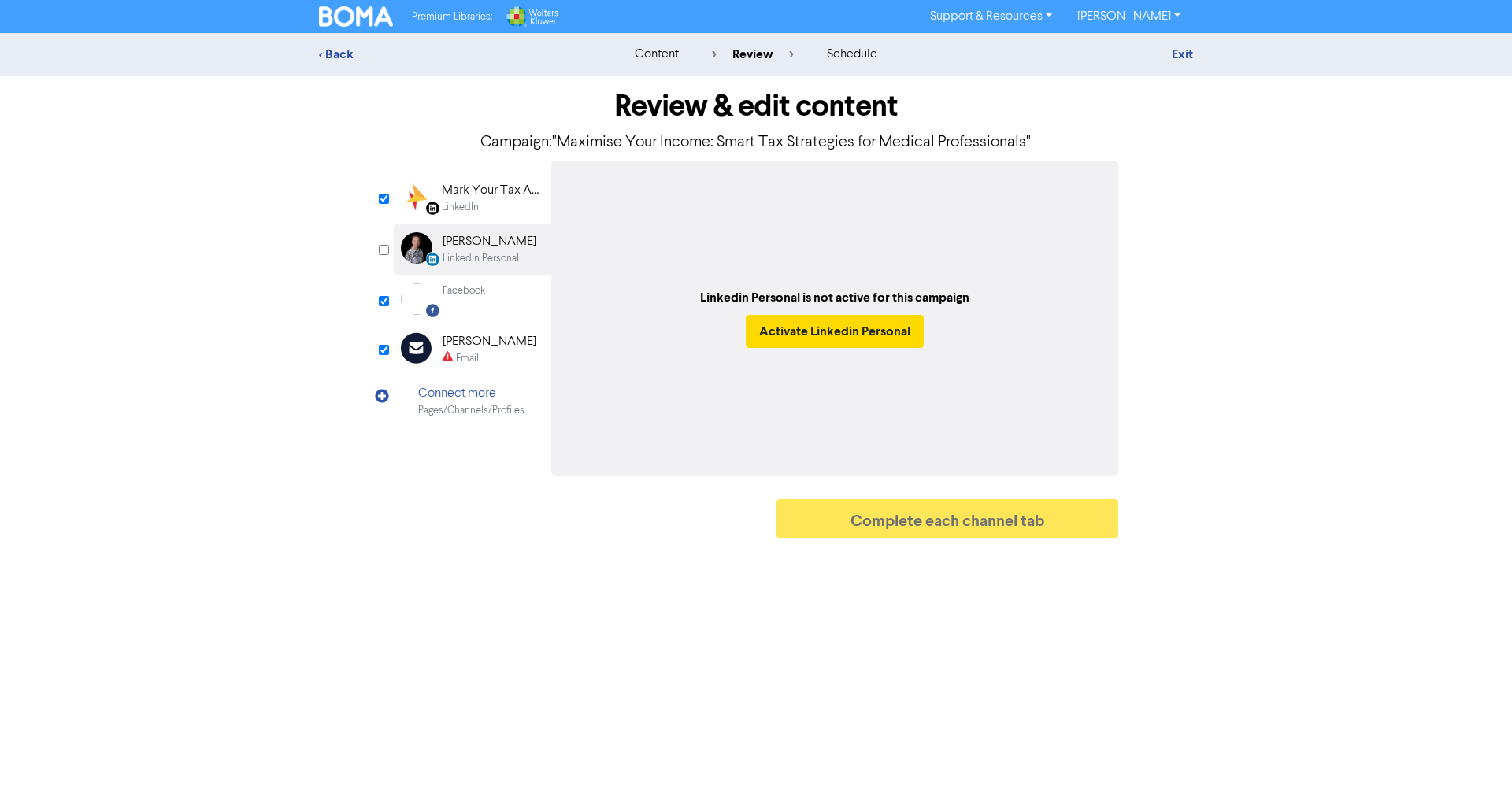
click at [521, 212] on div "LinkedIn" at bounding box center [492, 208] width 101 height 15
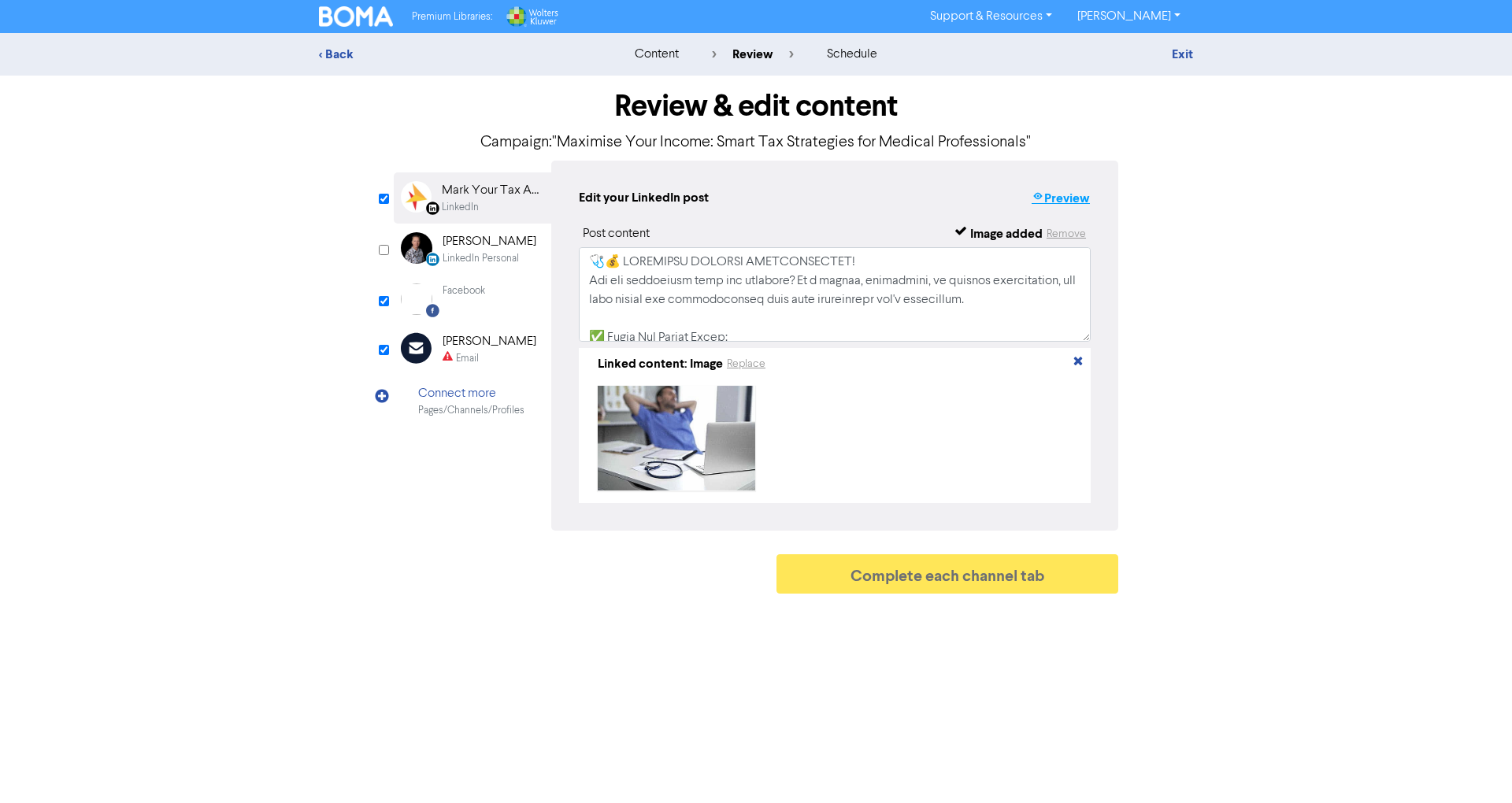
click at [1083, 200] on button "Preview" at bounding box center [1060, 199] width 60 height 21
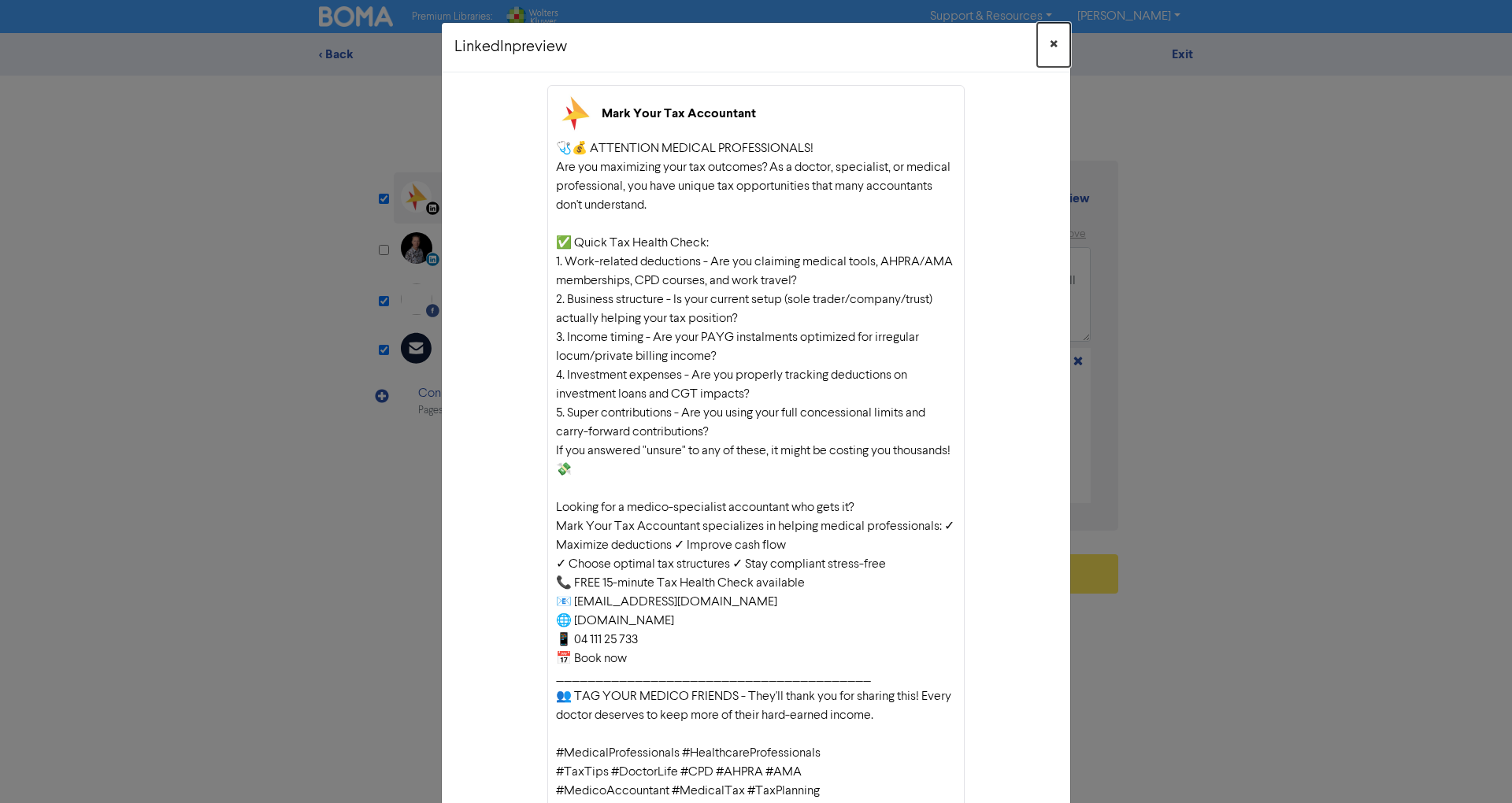
click at [1055, 43] on button "×" at bounding box center [1053, 45] width 33 height 44
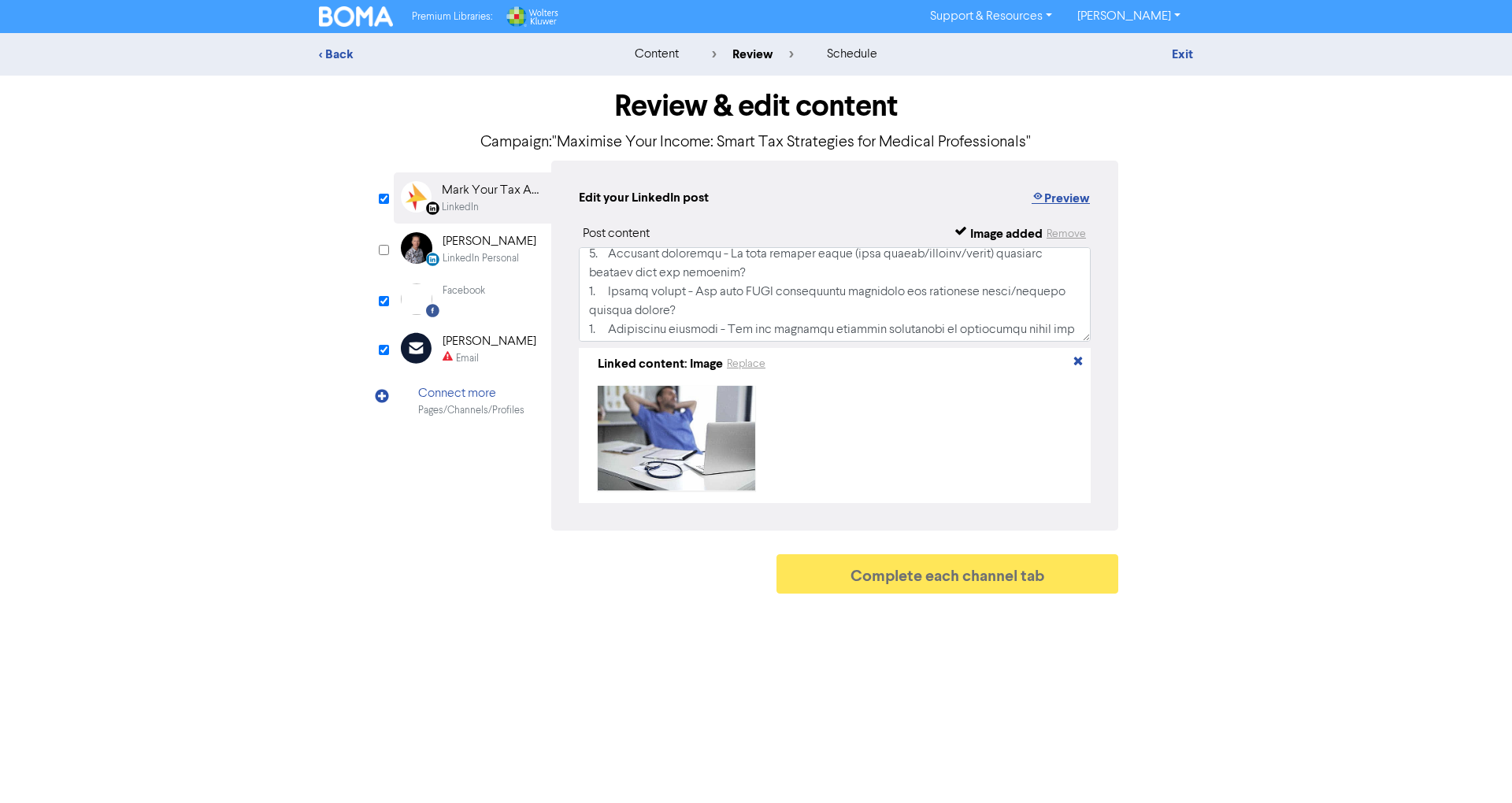
scroll to position [209, 0]
click at [325, 45] on div "< Back" at bounding box center [457, 54] width 275 height 19
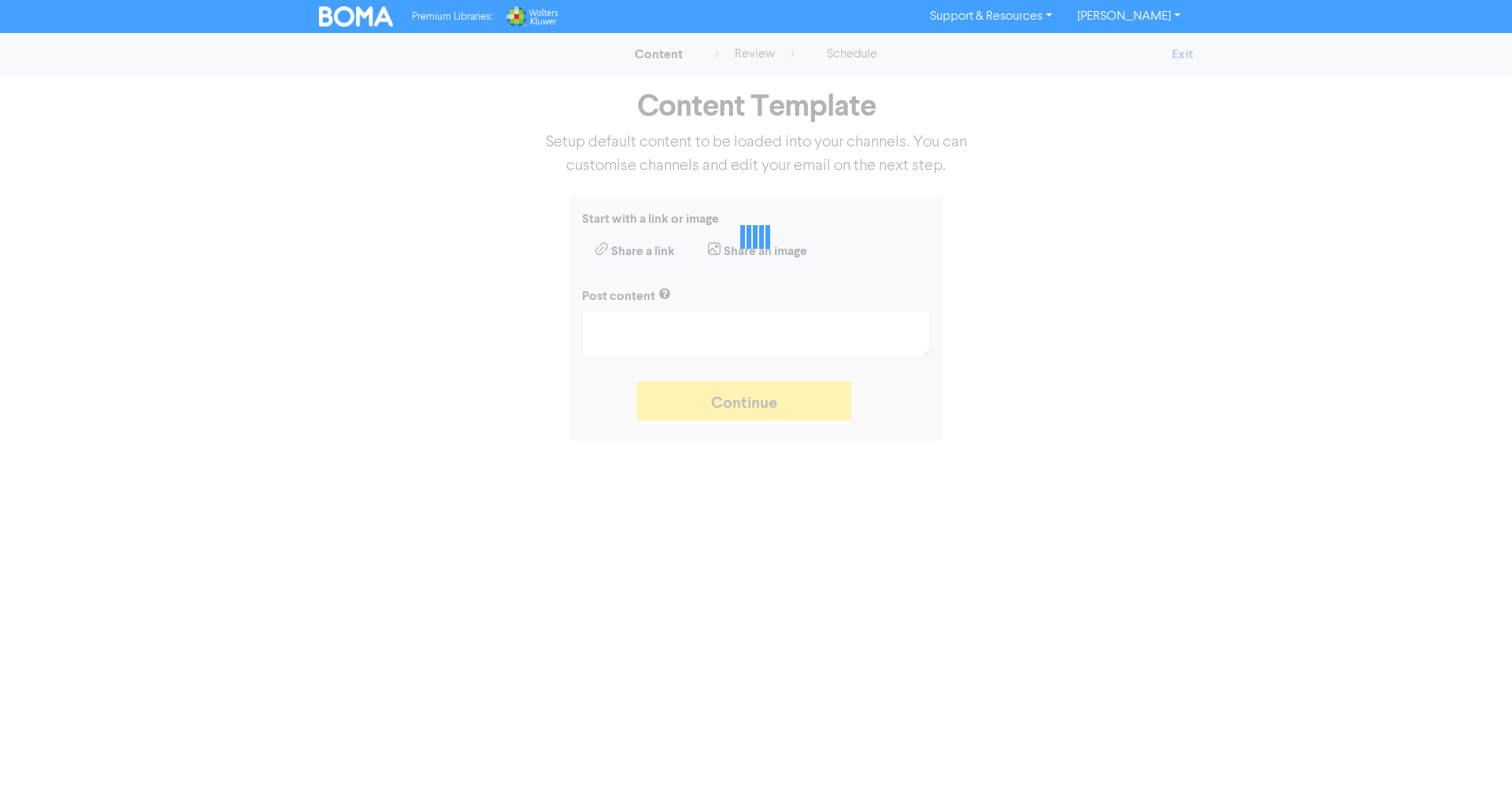
type textarea "x"
type textarea "🩺💰 LOREMIPSU DOLORSI AMETCONSECTET! Adi eli seddoeiusm temp inc utlabore? Et d …"
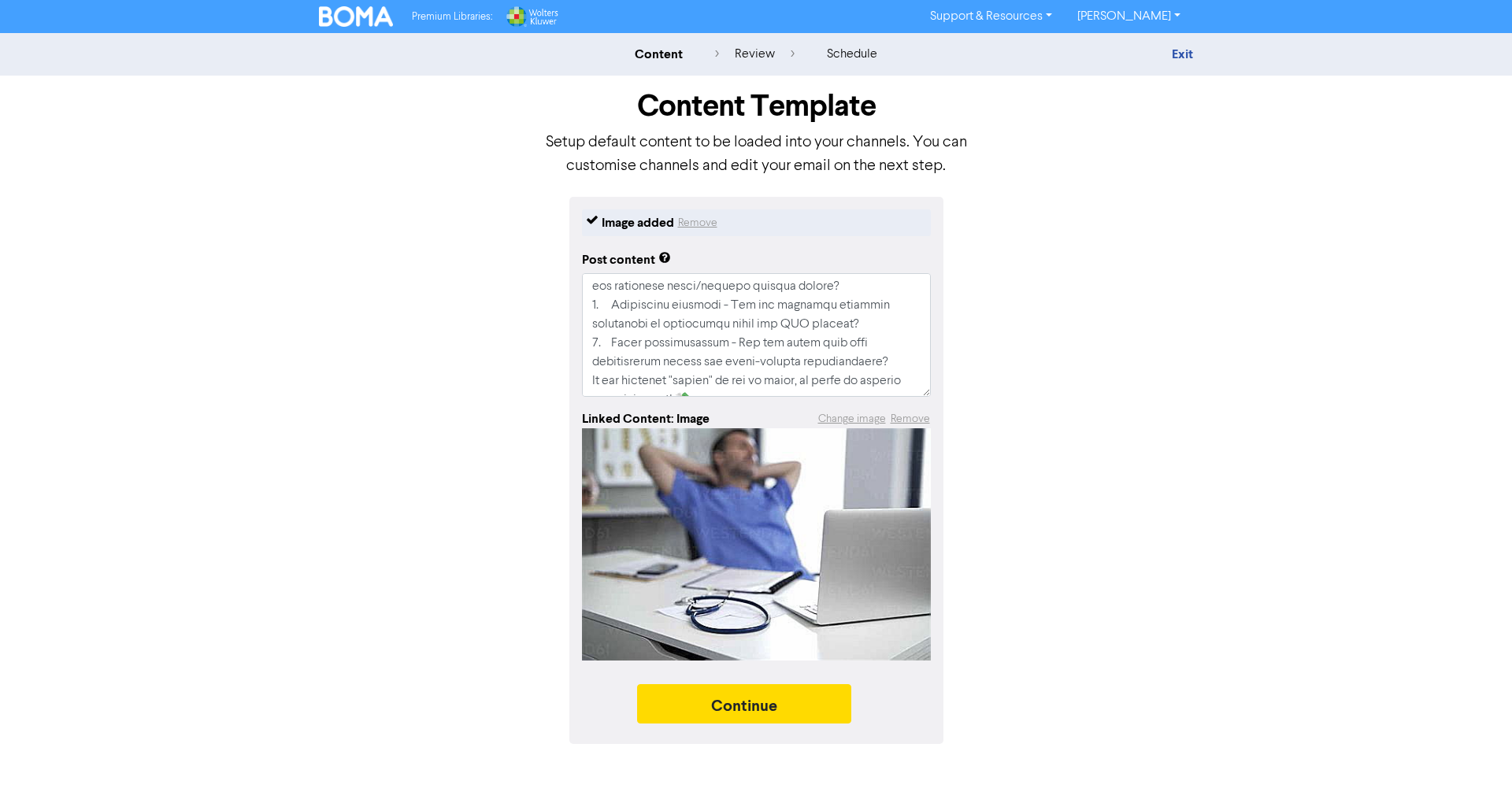
scroll to position [279, 0]
click at [594, 306] on textarea at bounding box center [756, 334] width 349 height 124
type textarea "x"
type textarea "🩺💰 LOREMIPSU DOLORSI AMETCONSECTET! Adi eli seddoeiusm temp inc utlabore? Et d …"
type textarea "x"
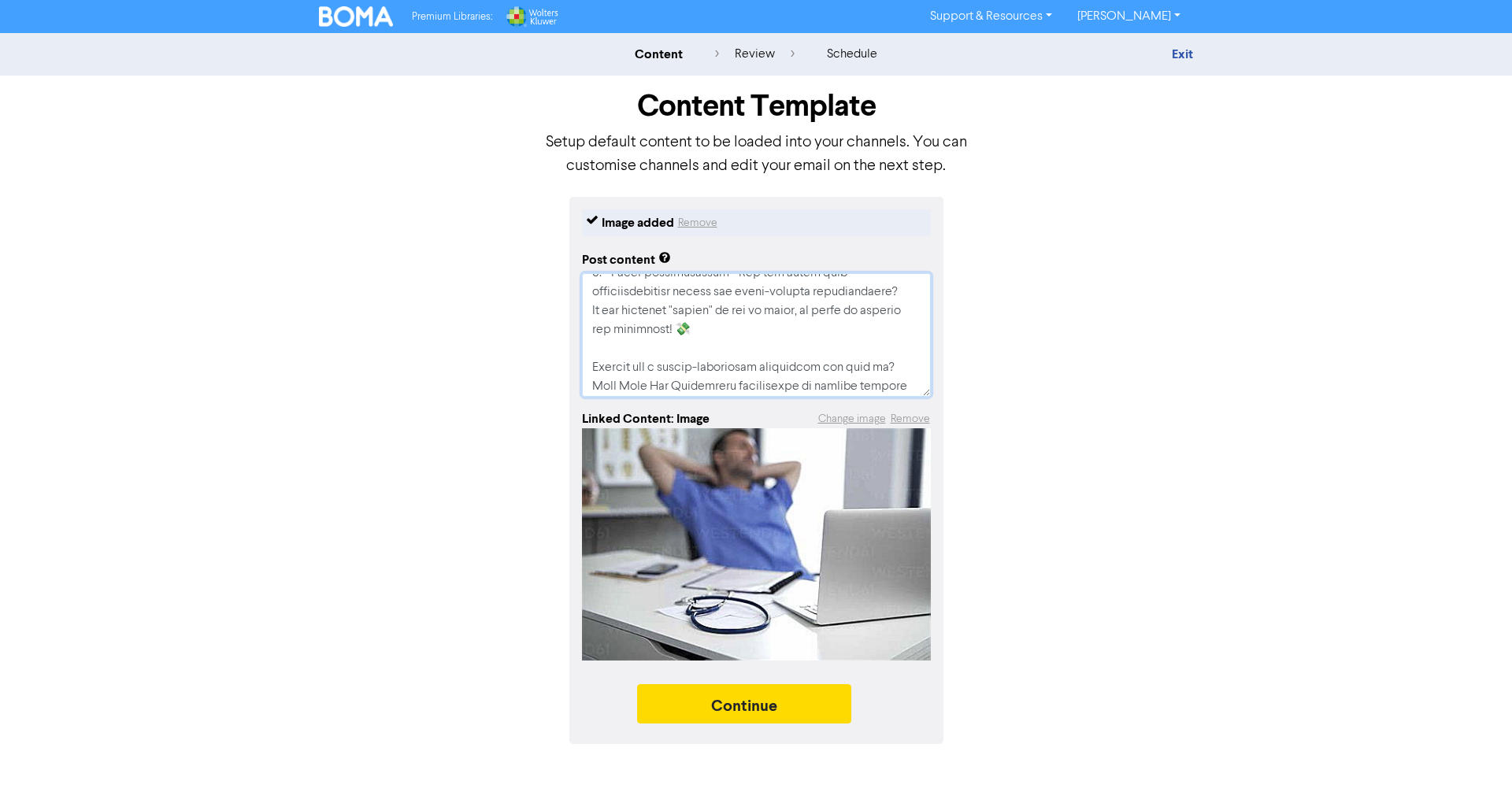
type textarea "🩺💰 LOREMIPSU DOLORSI AMETCONSECTET! Adi eli seddoeiusm temp inc utlabore? Et d …"
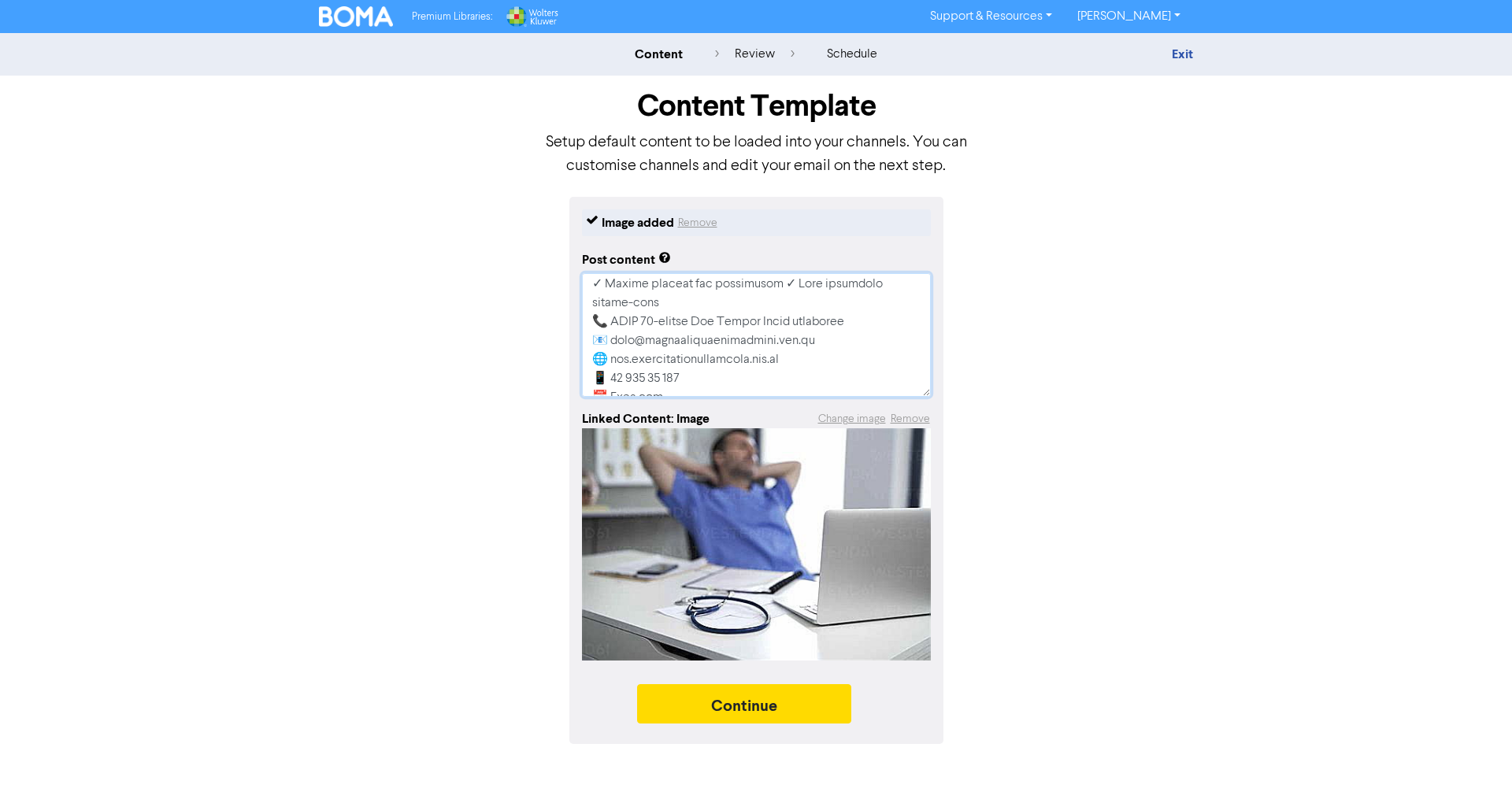
click at [592, 319] on textarea at bounding box center [756, 334] width 349 height 124
type textarea "x"
type textarea "🩺💰 LOREMIPSU DOLORSI AMETCONSECTET! Adi eli seddoeiusm temp inc utlabore? Et d …"
type textarea "x"
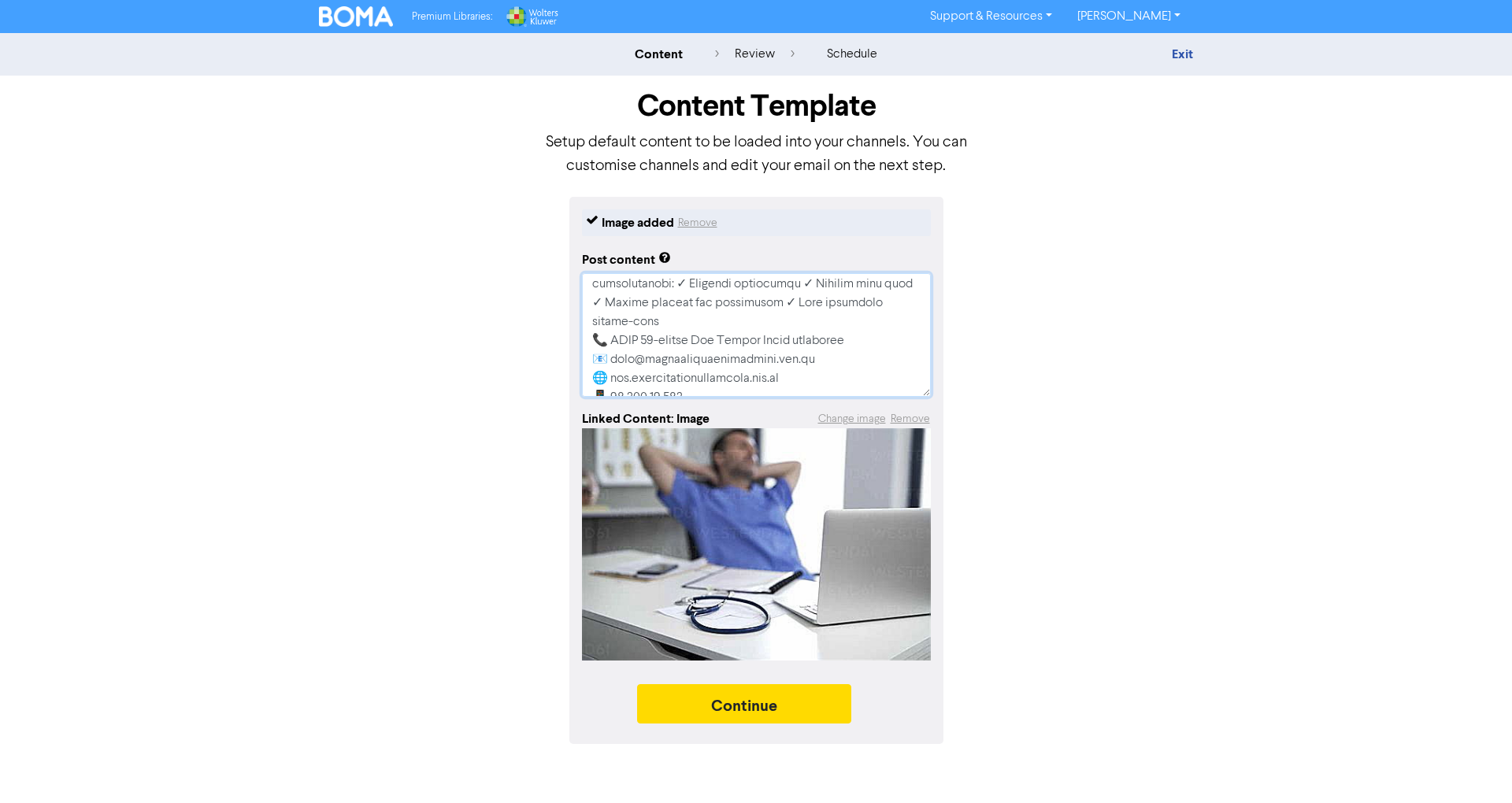
click at [703, 334] on textarea at bounding box center [756, 334] width 349 height 124
type textarea "🩺💰 LOREMIPSU DOLORSI AMETCONSECTET! Adi eli seddoeiusm temp inc utlabore? Et d …"
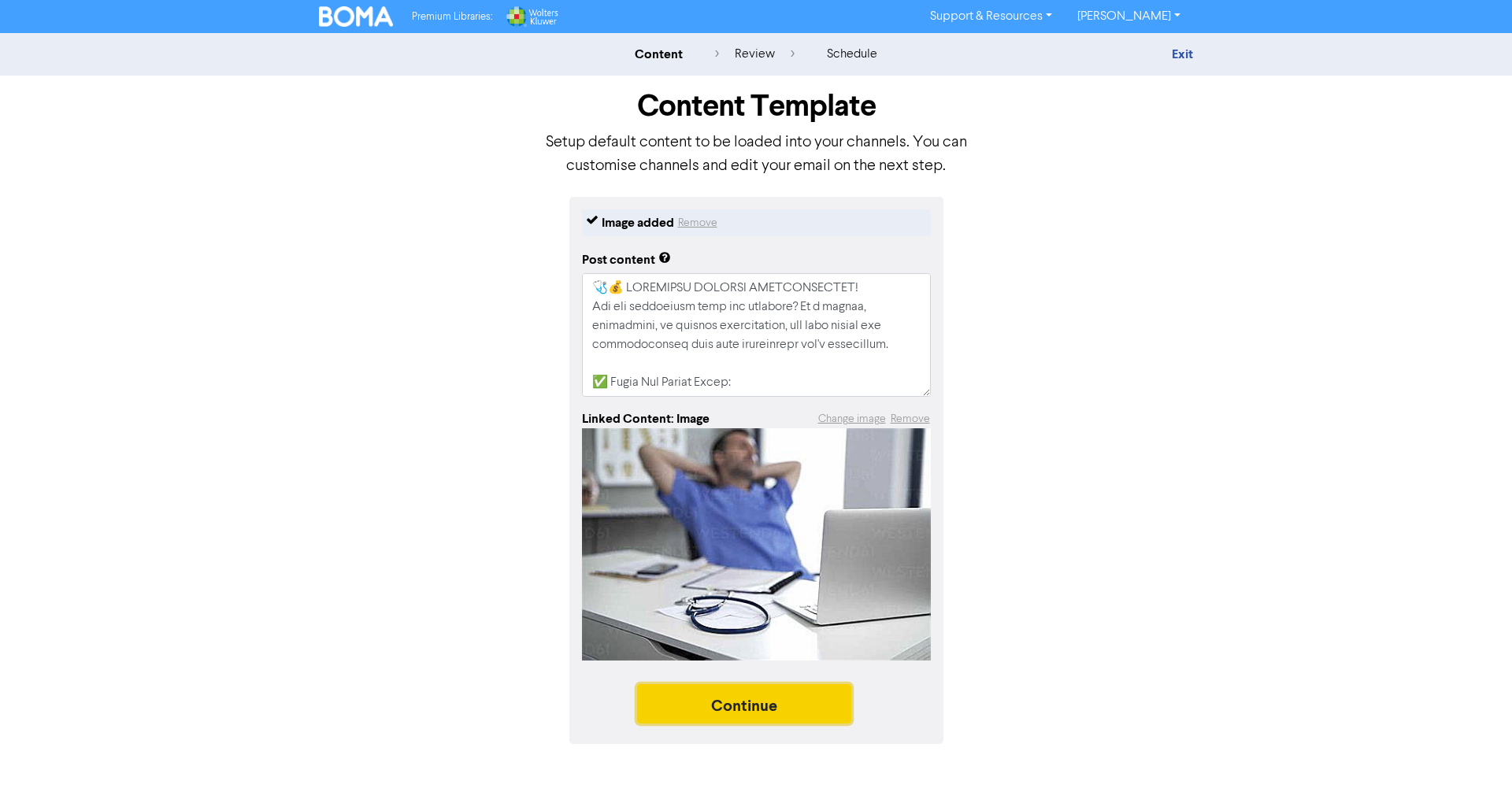
click at [801, 694] on button "Continue" at bounding box center [744, 703] width 214 height 39
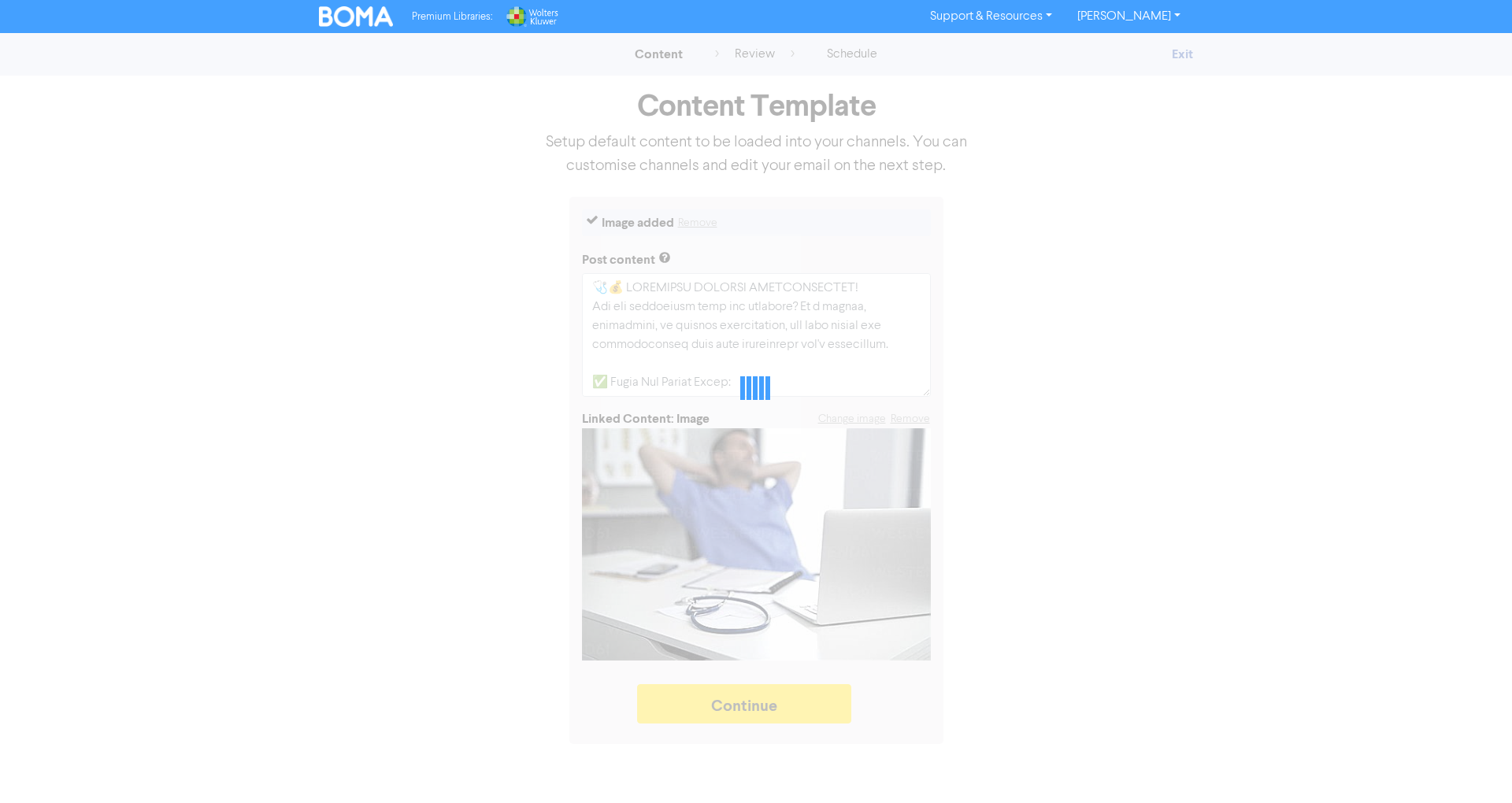
type textarea "x"
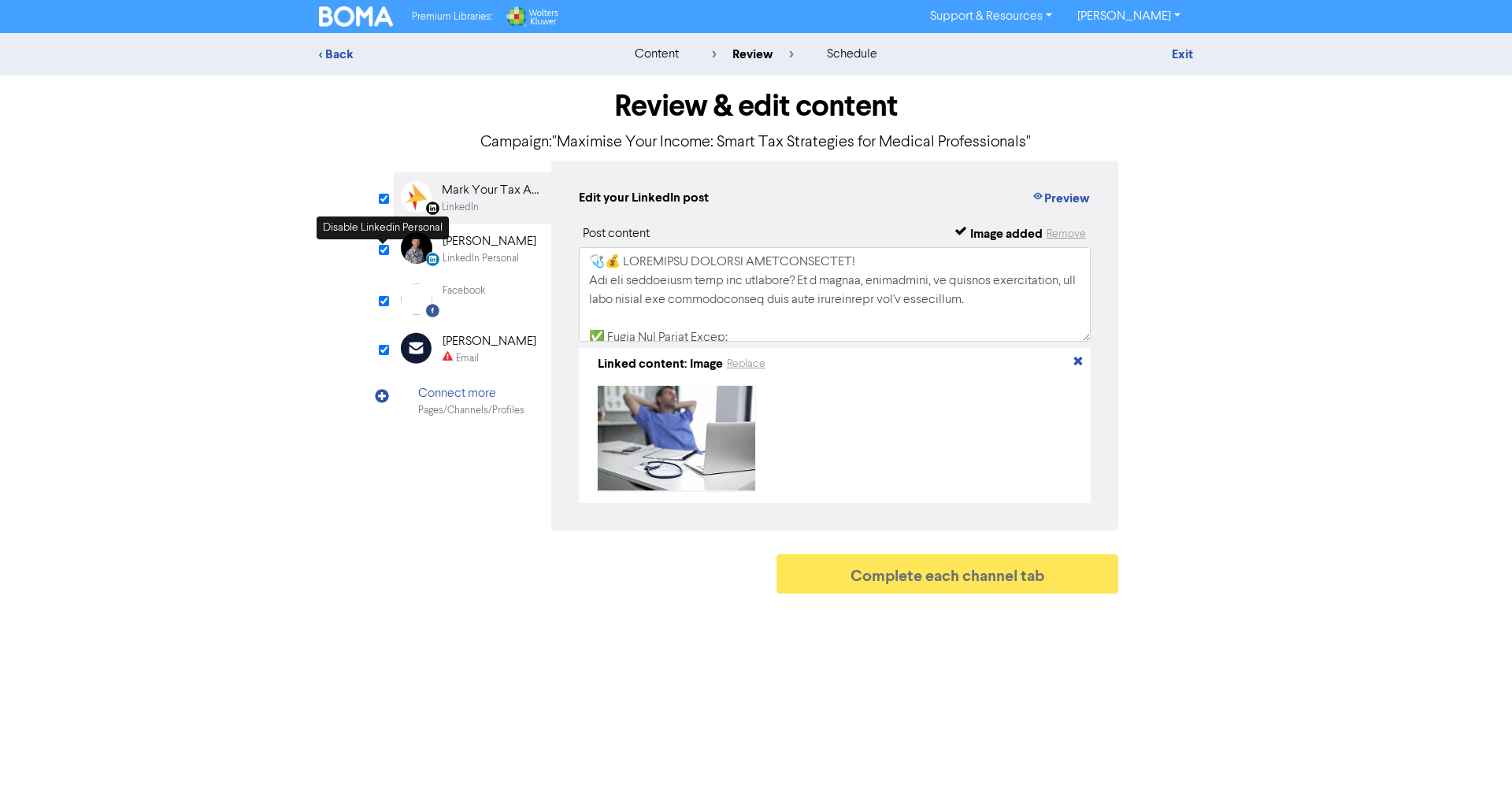
click at [380, 249] on input "checkbox" at bounding box center [383, 250] width 10 height 10
checkbox input "false"
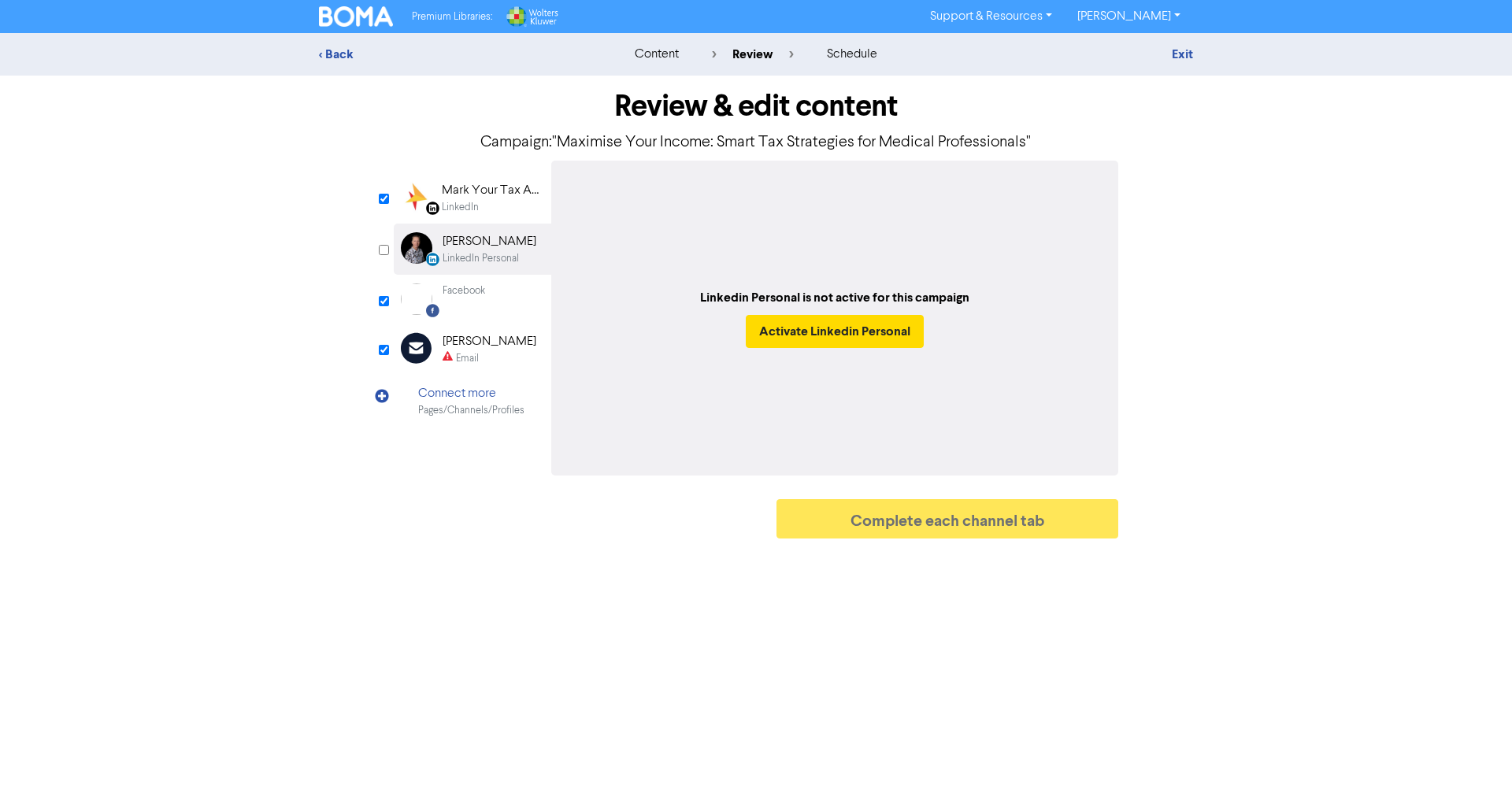
click at [515, 203] on div "LinkedIn" at bounding box center [492, 208] width 101 height 15
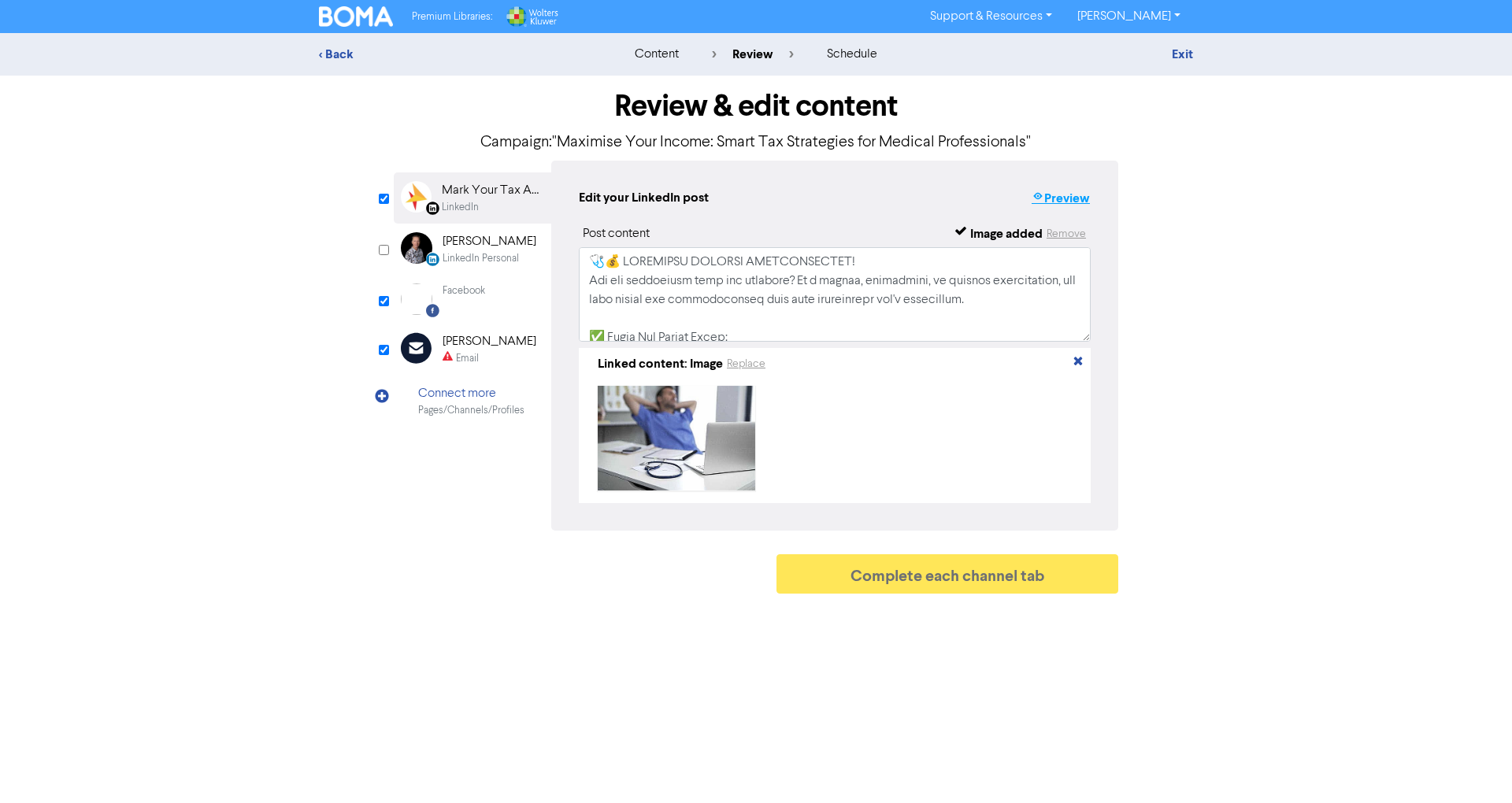
click at [1062, 202] on button "Preview" at bounding box center [1060, 199] width 60 height 21
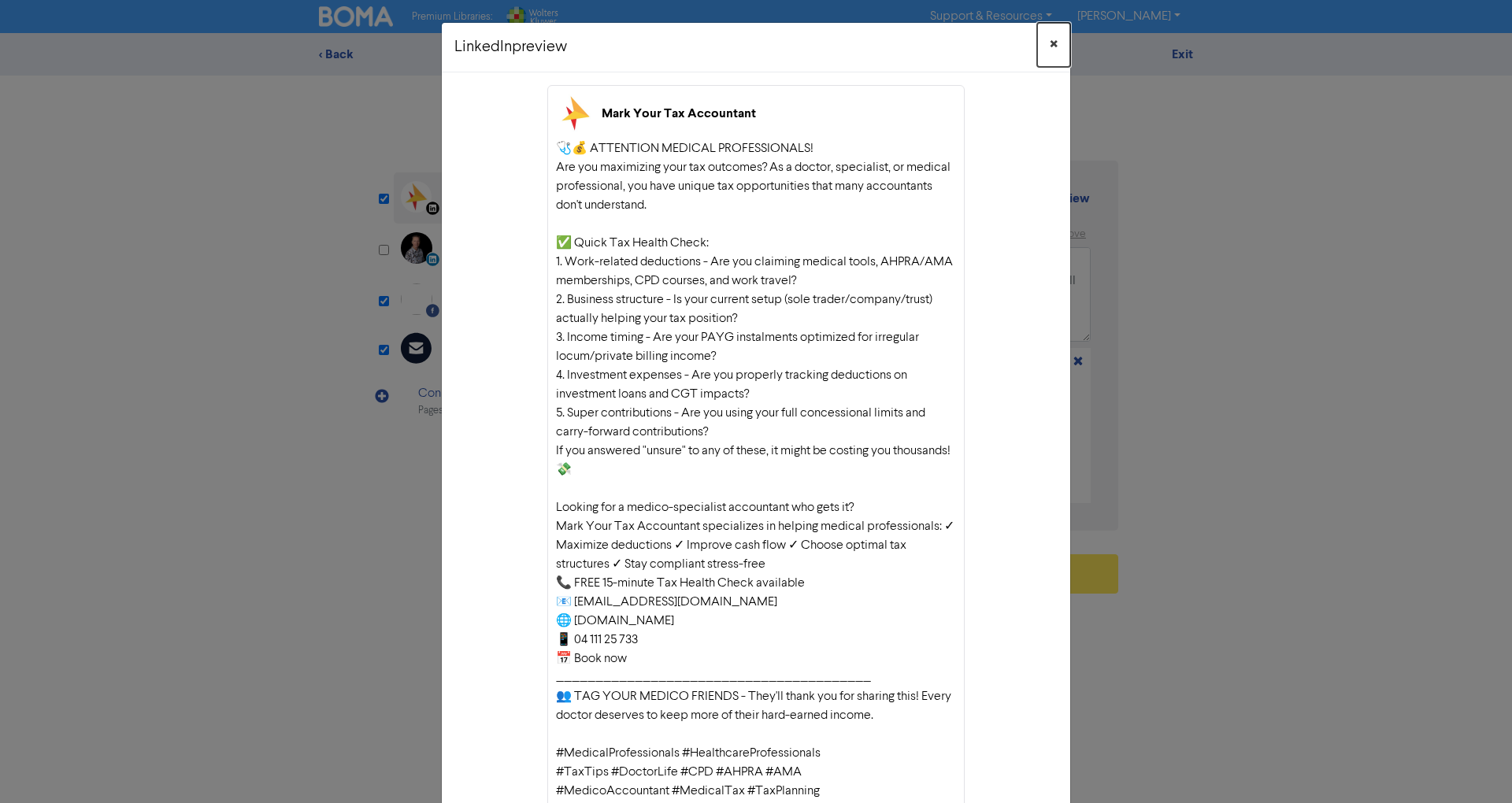
click at [1051, 42] on button "×" at bounding box center [1053, 45] width 33 height 44
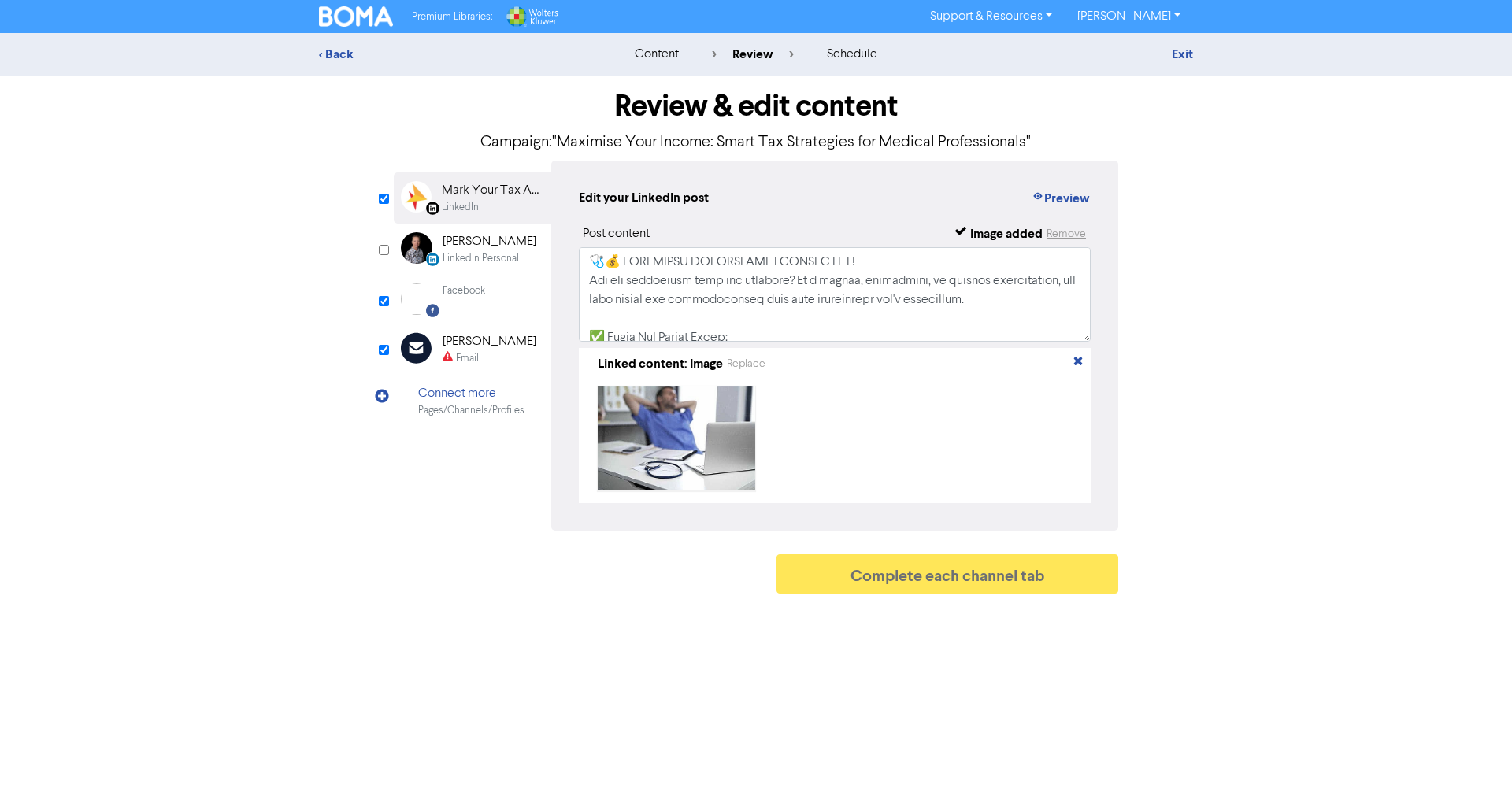
click at [445, 303] on div "Facebook" at bounding box center [463, 299] width 42 height 31
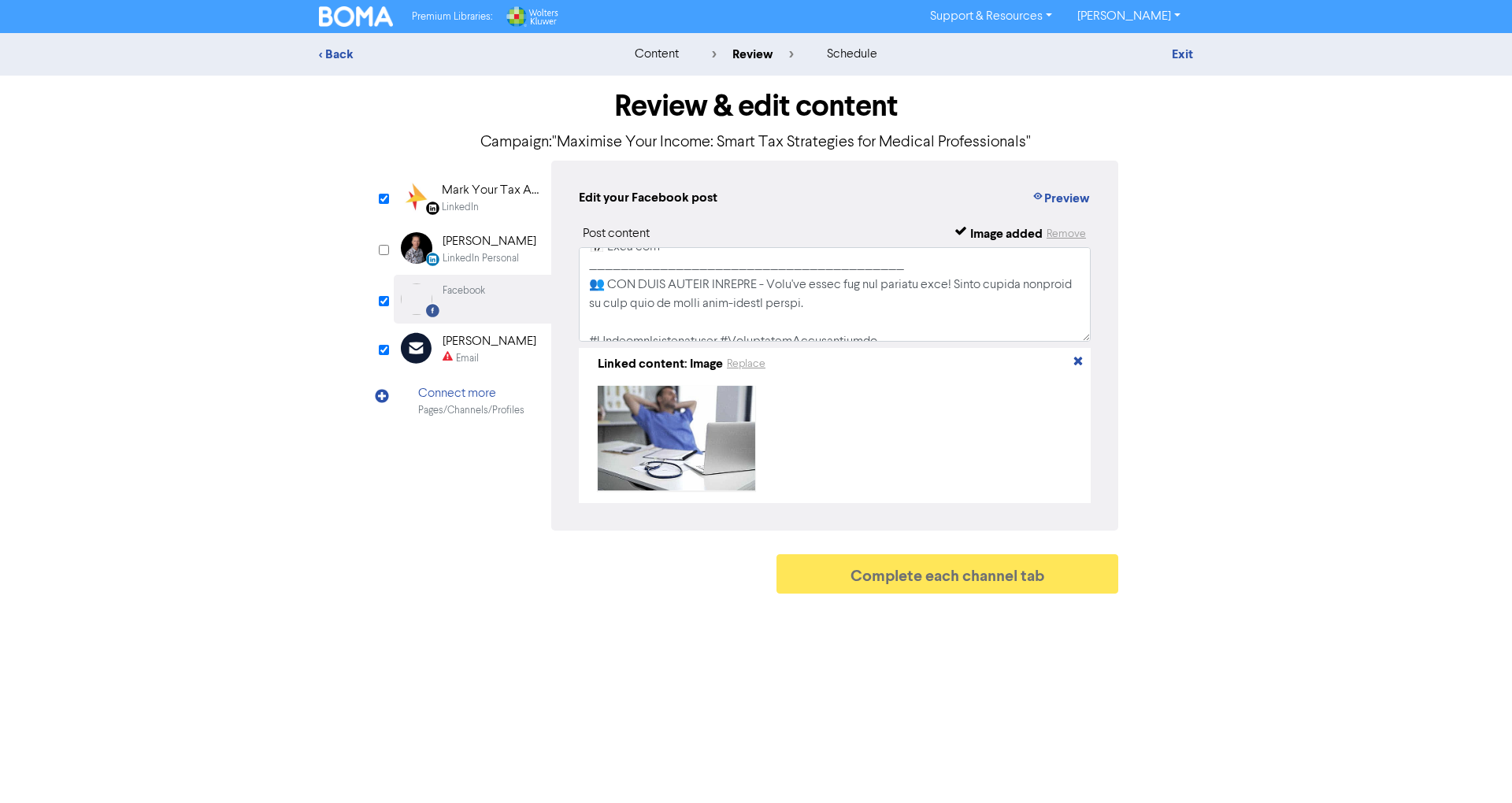
scroll to position [490, 0]
click at [1088, 194] on button "Preview" at bounding box center [1060, 199] width 60 height 21
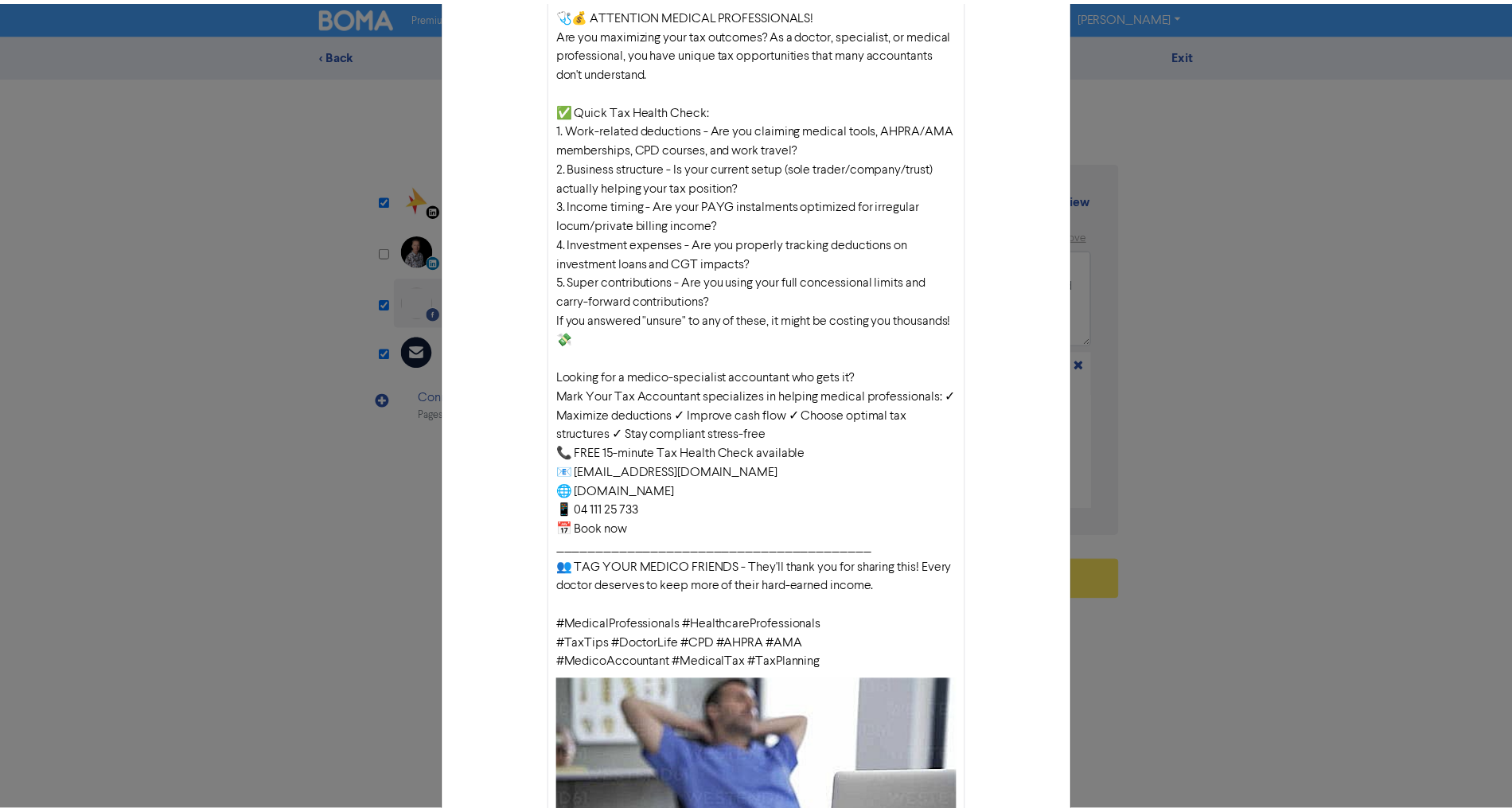
scroll to position [0, 0]
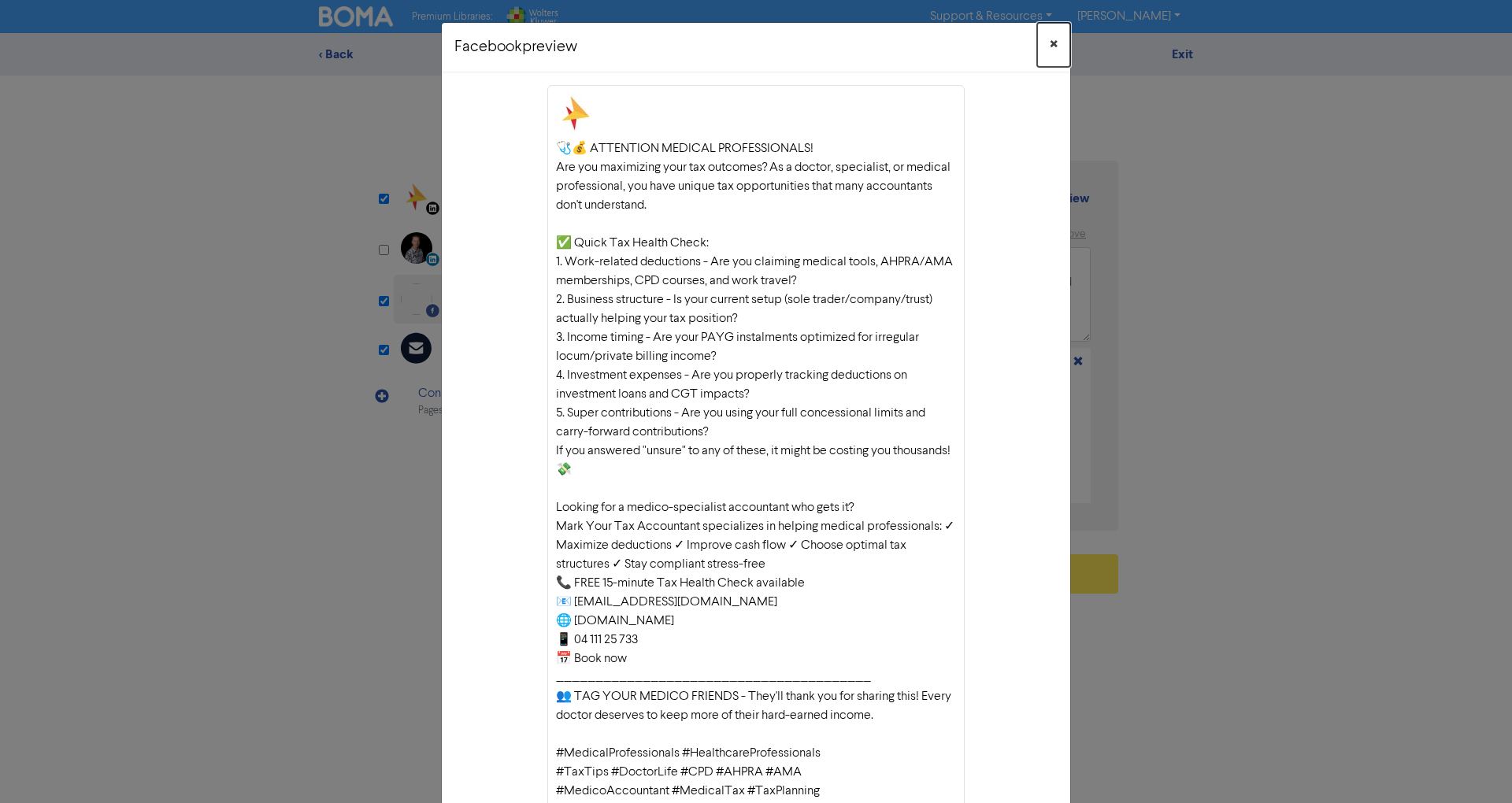
click at [1051, 49] on button "×" at bounding box center [1053, 45] width 33 height 44
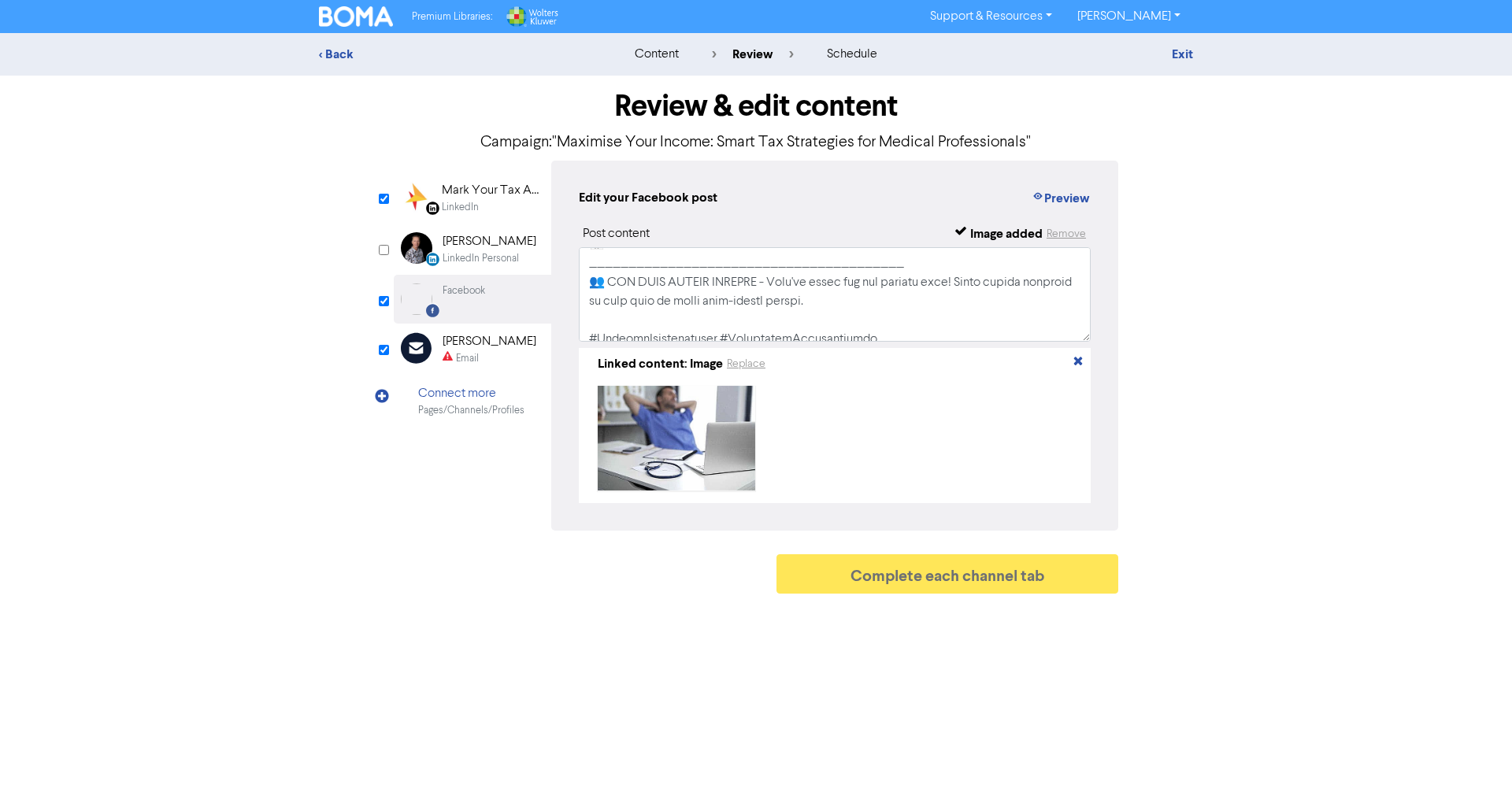
click at [512, 345] on div "[PERSON_NAME]" at bounding box center [489, 342] width 93 height 19
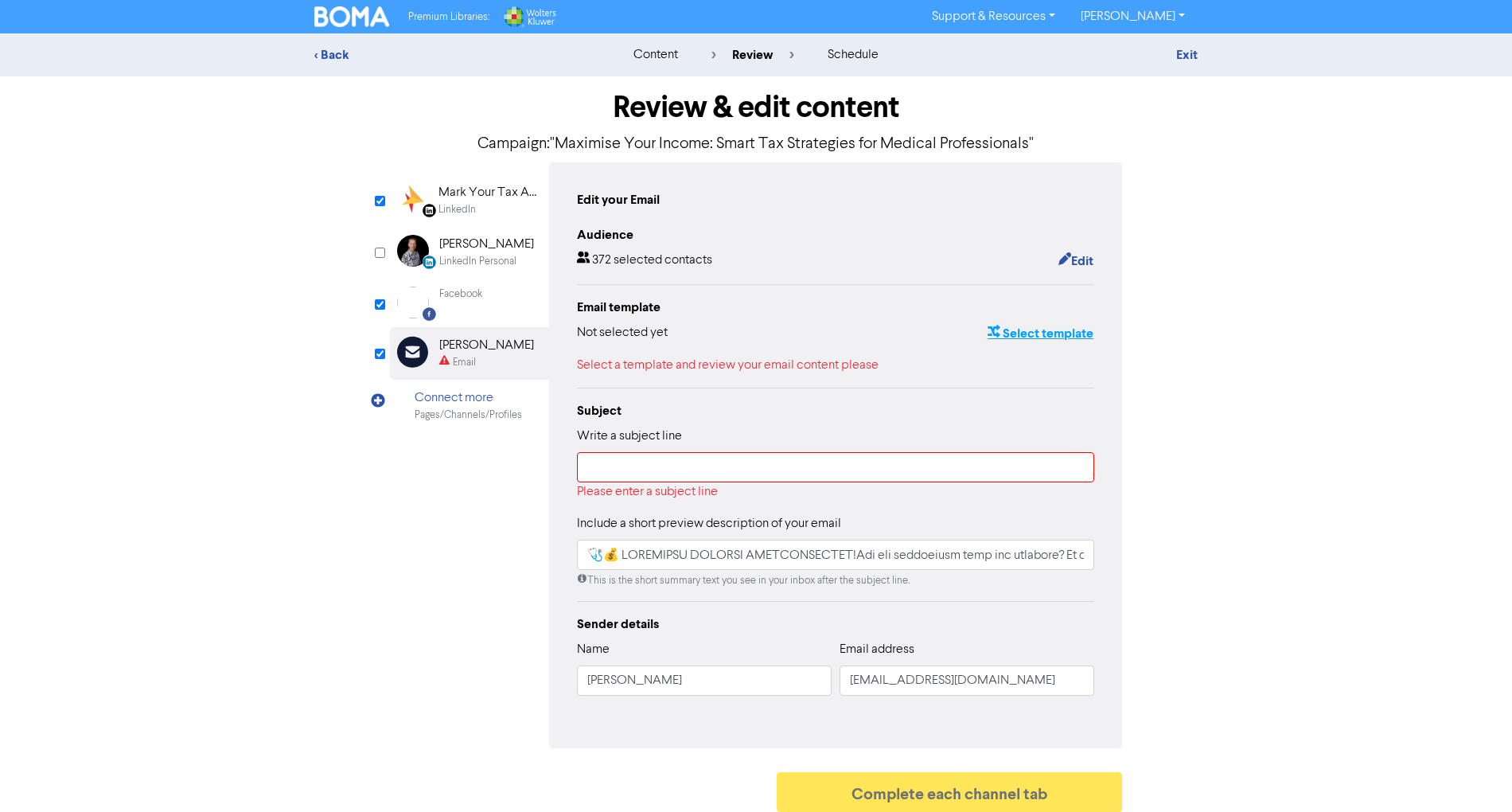
click at [1033, 329] on button "Select template" at bounding box center [1040, 333] width 107 height 21
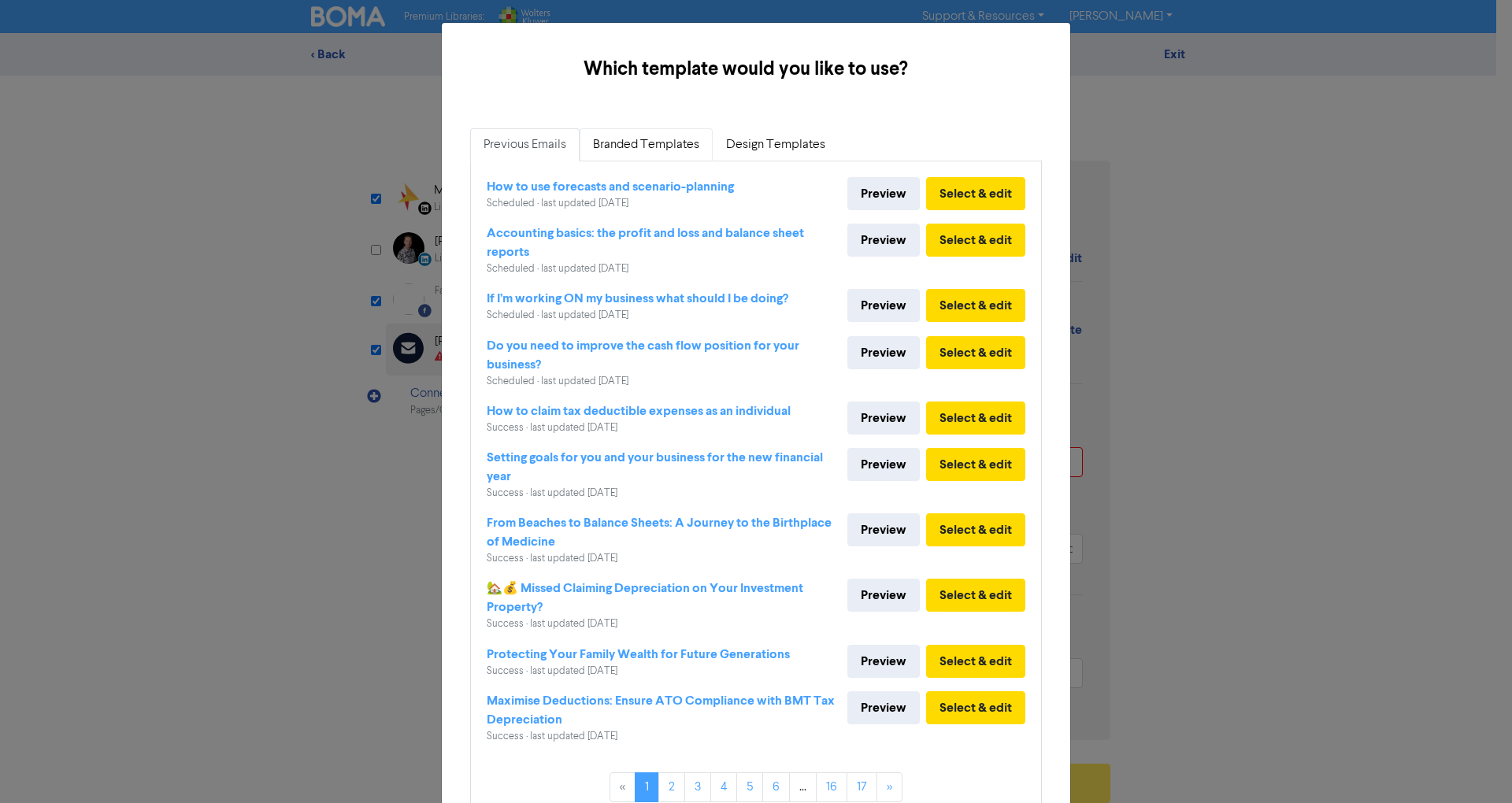
click at [665, 135] on link "Branded Templates" at bounding box center [646, 144] width 133 height 33
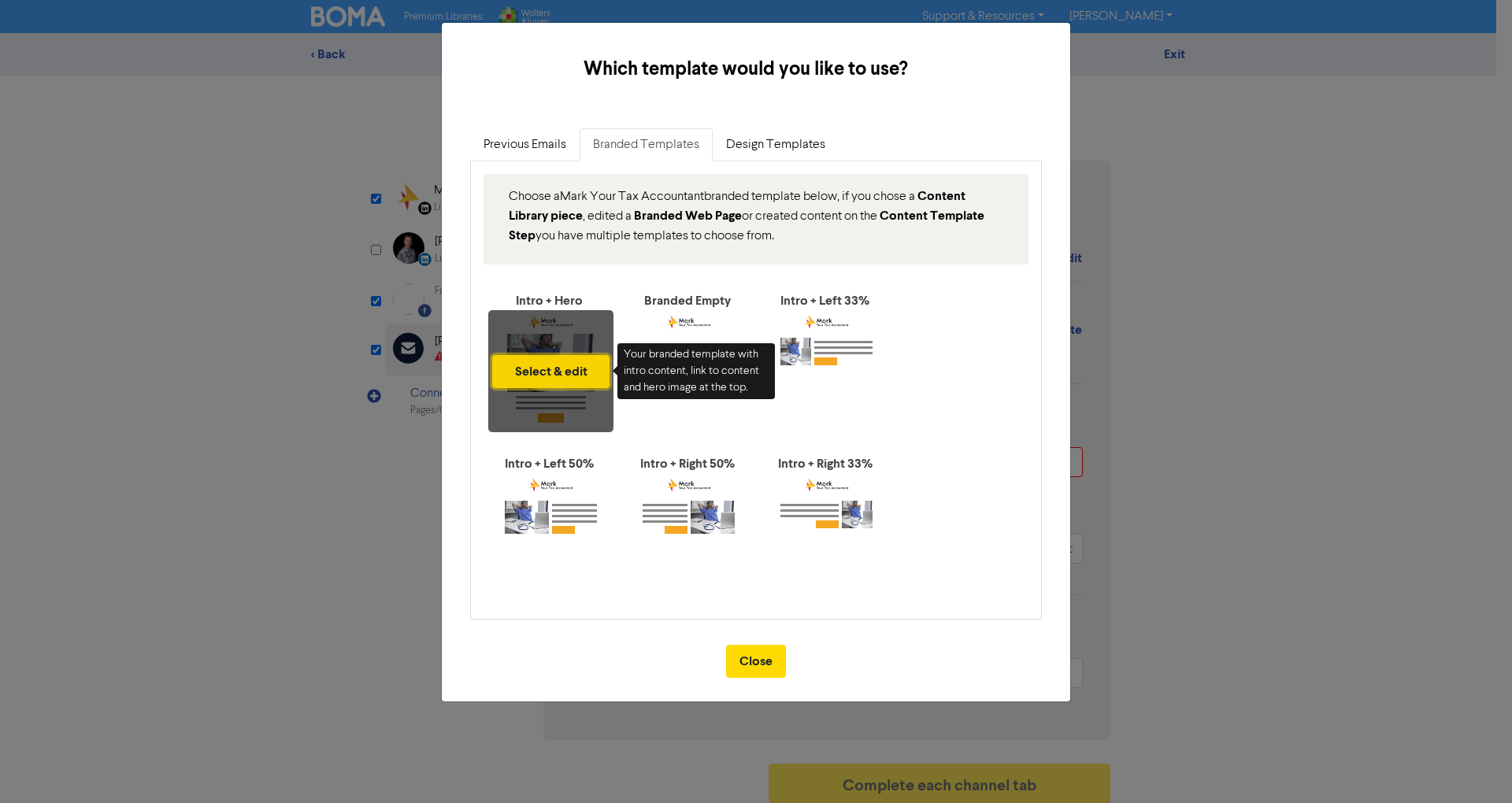
click at [575, 372] on button "Select & edit" at bounding box center [551, 371] width 117 height 33
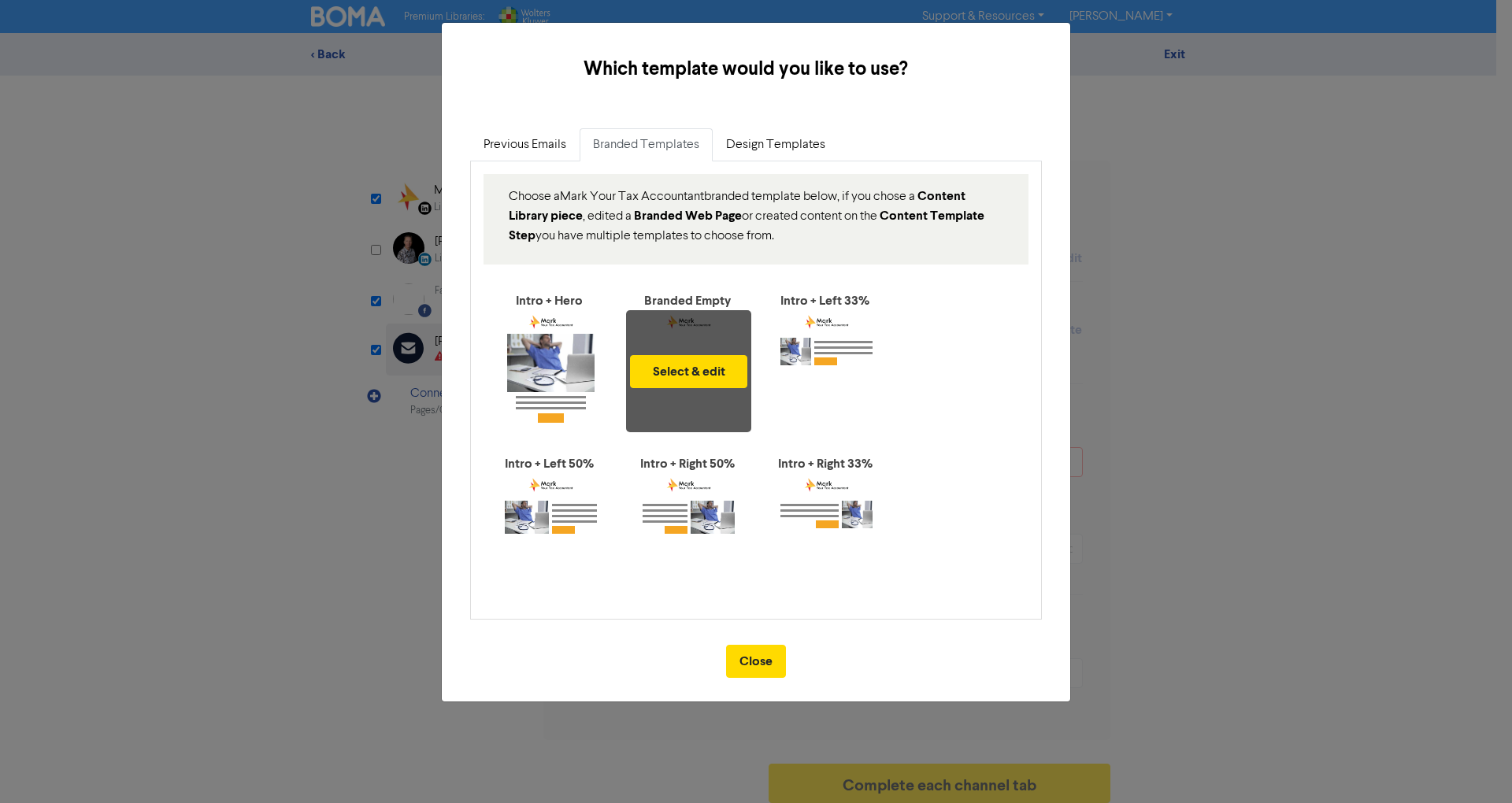
type input "🩺💰 LOREMIPSU DOLORSI AMETCONSECTET!Adi eli seddoeiusm temp inc utlabore? Et d m…"
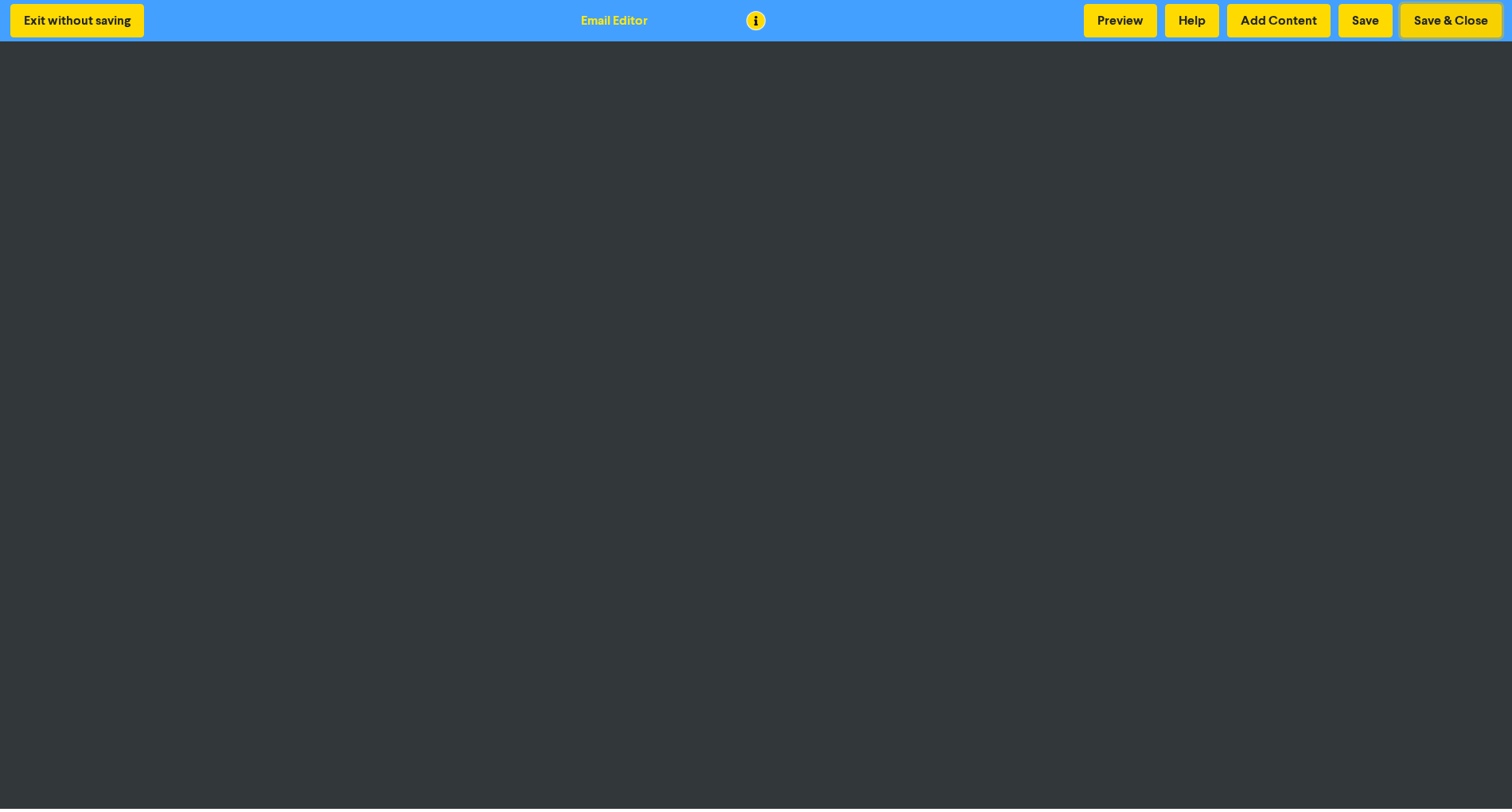
click at [1450, 16] on button "Save & Close" at bounding box center [1451, 20] width 101 height 33
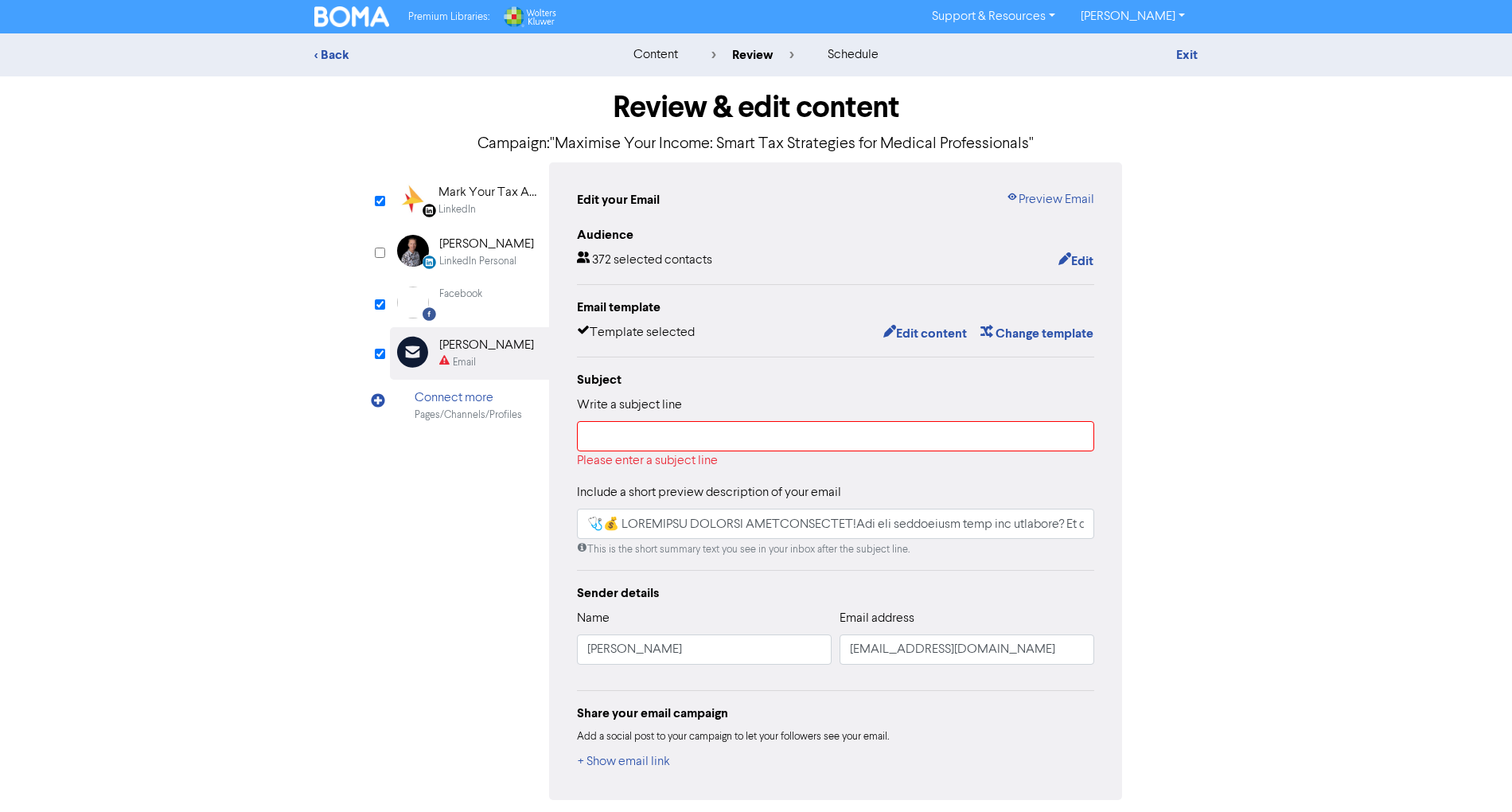
click at [499, 211] on div "LinkedIn" at bounding box center [490, 210] width 102 height 15
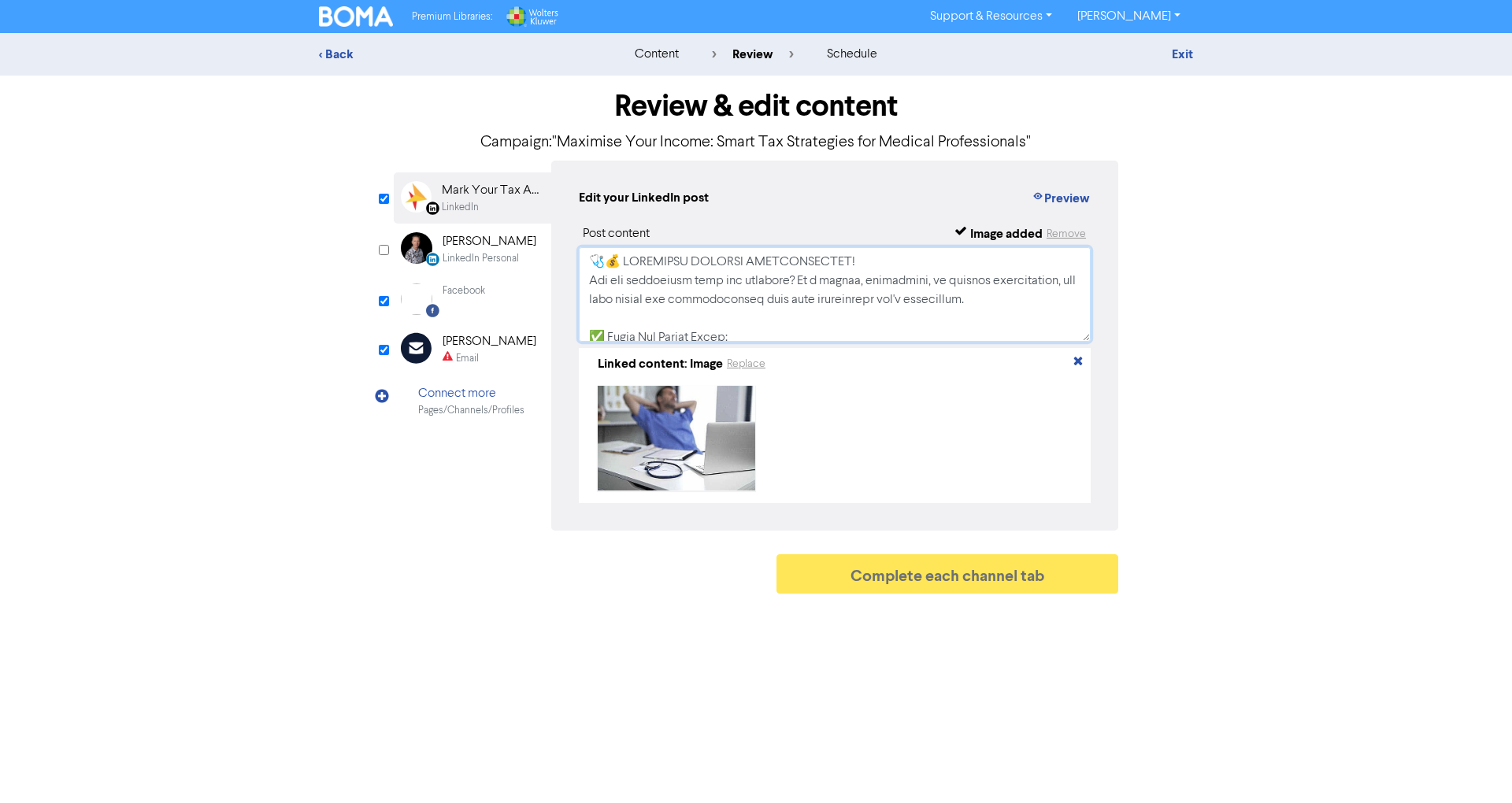
click at [821, 307] on textarea at bounding box center [834, 295] width 512 height 94
click at [493, 359] on div "Email" at bounding box center [489, 358] width 93 height 15
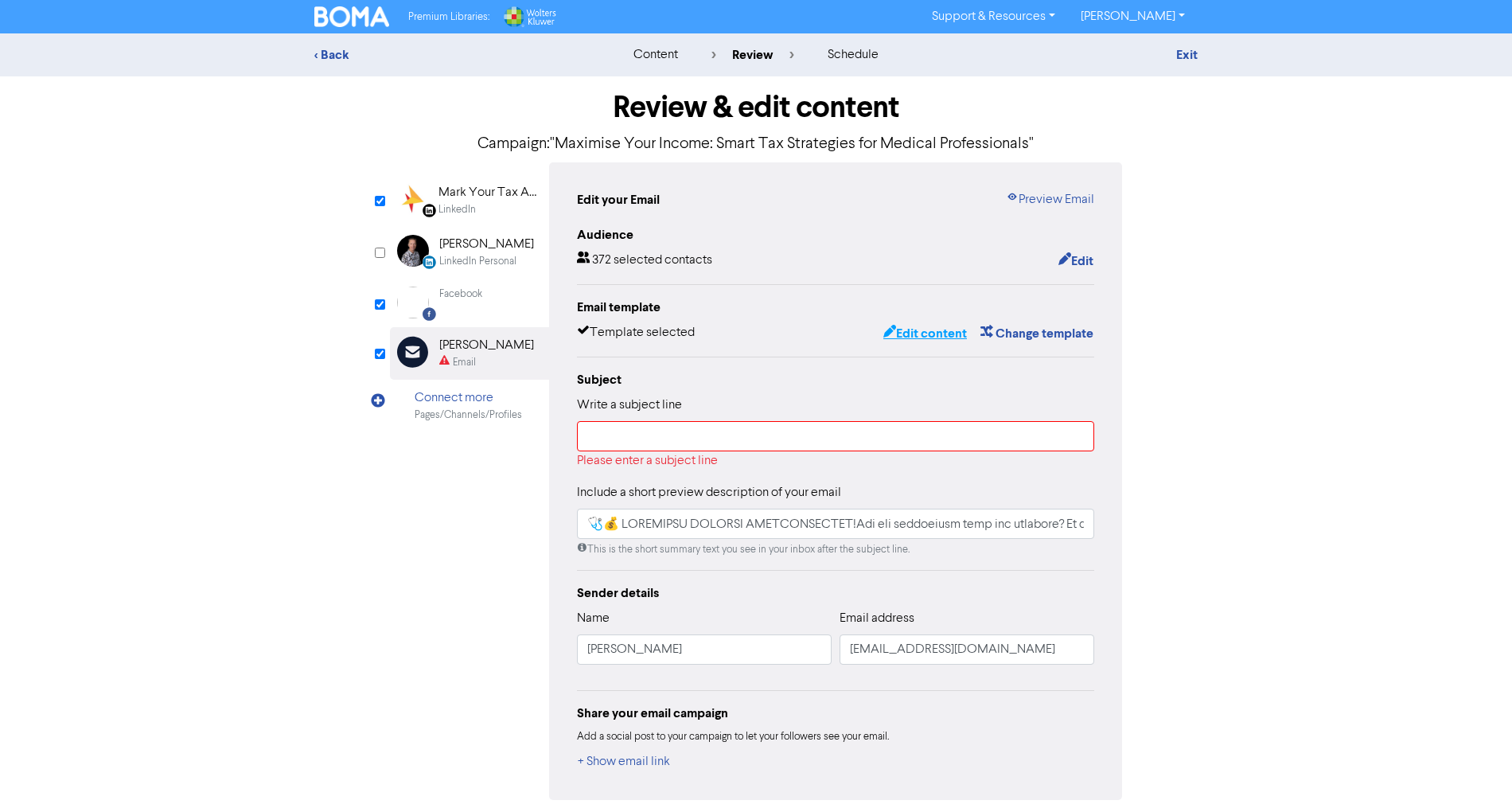
click at [938, 335] on button "Edit content" at bounding box center [925, 333] width 86 height 21
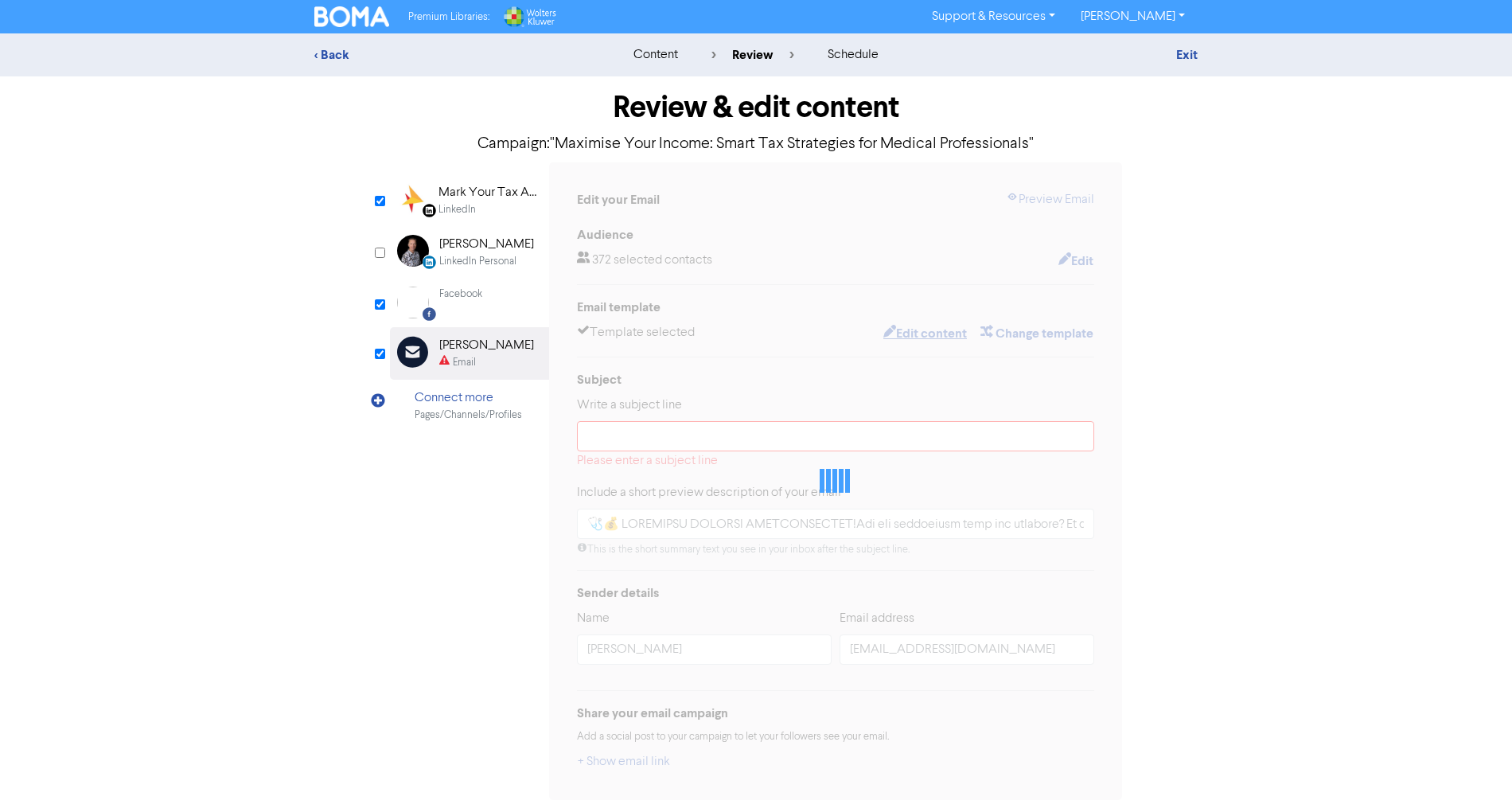
type input "🩺💰 LOREMIPSU DOLORSI AMETCONSECTET!Adi eli seddoeiusm temp inc utlabore? Et d m…"
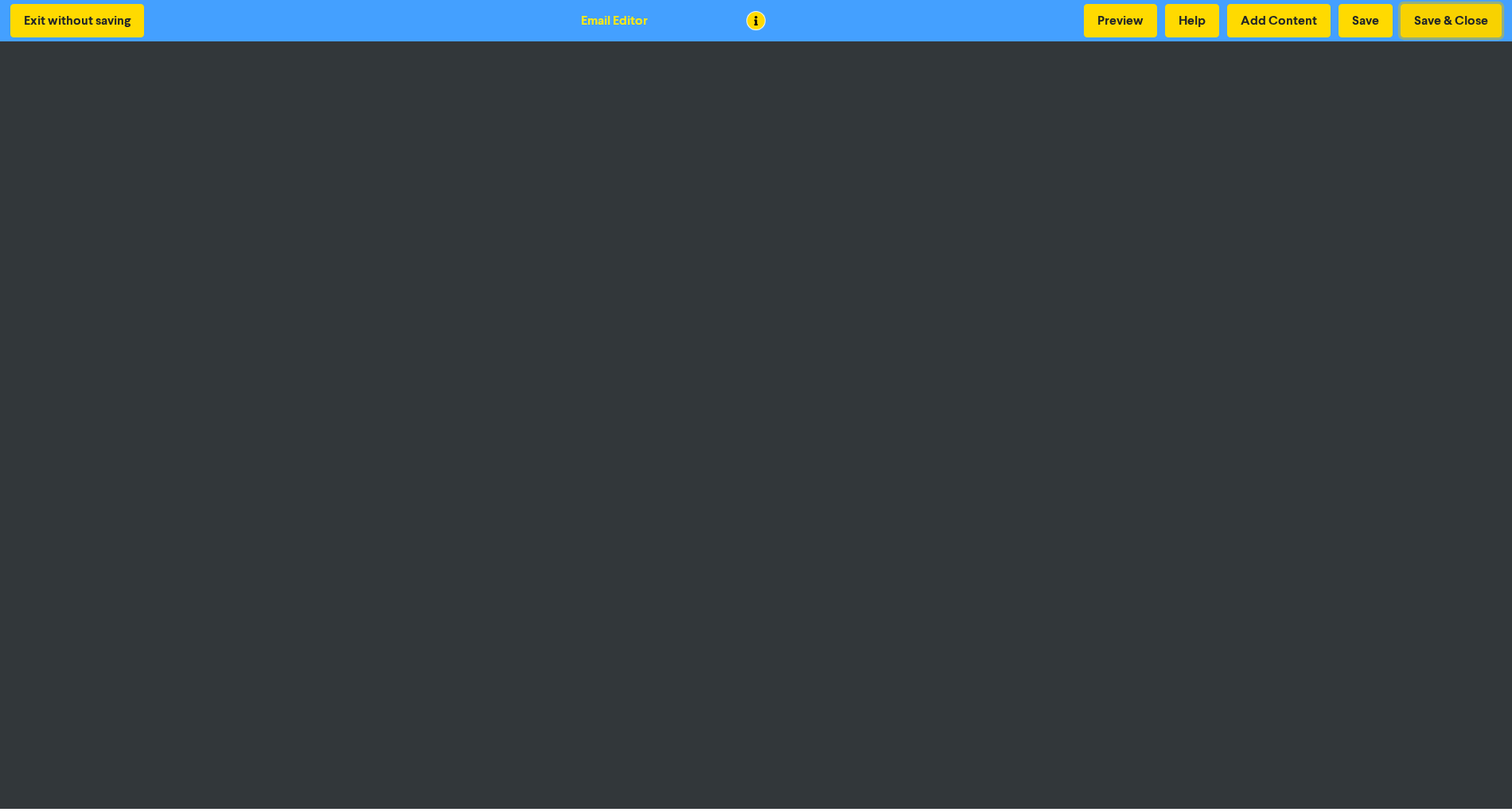
click at [1467, 12] on button "Save & Close" at bounding box center [1451, 20] width 101 height 33
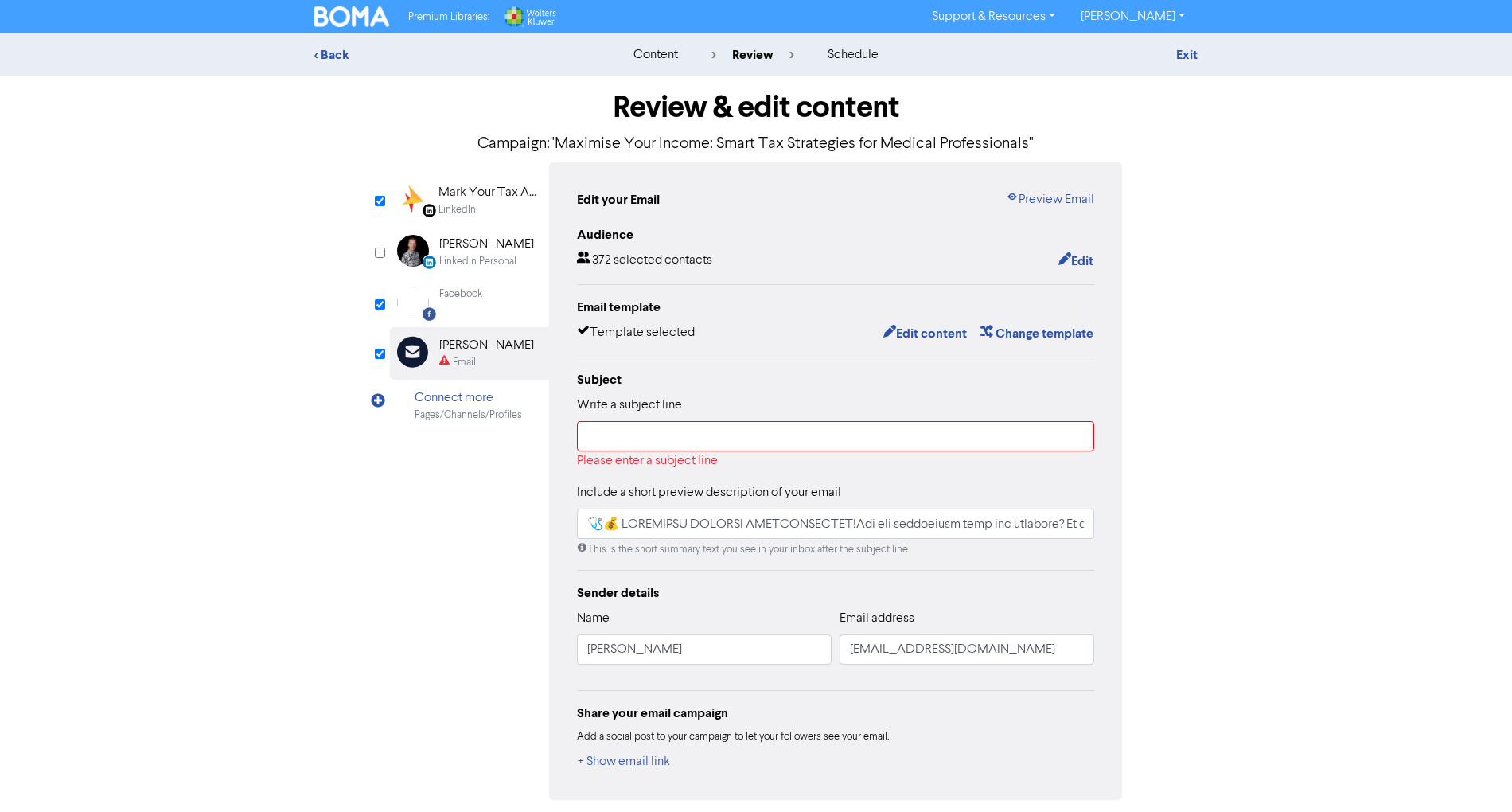
type input "🩺💰 LOREMIPSU DOLORSI AMETCONSECTET!Adi eli seddoeiusm temp inc utlabore? Et d m…"
click at [812, 426] on input "text" at bounding box center [835, 436] width 517 height 30
paste input ""Maximise Your Income: Smart Tax Strategies for Medical Professionals""
type input ""Maximise Your Income: Smart Tax Strategies for Medical Professionals""
type input "🩺💰 LOREMIPSU DOLORSI AMETCONSECTET!Adi eli seddoeiusm temp inc utlabore? Et d m…"
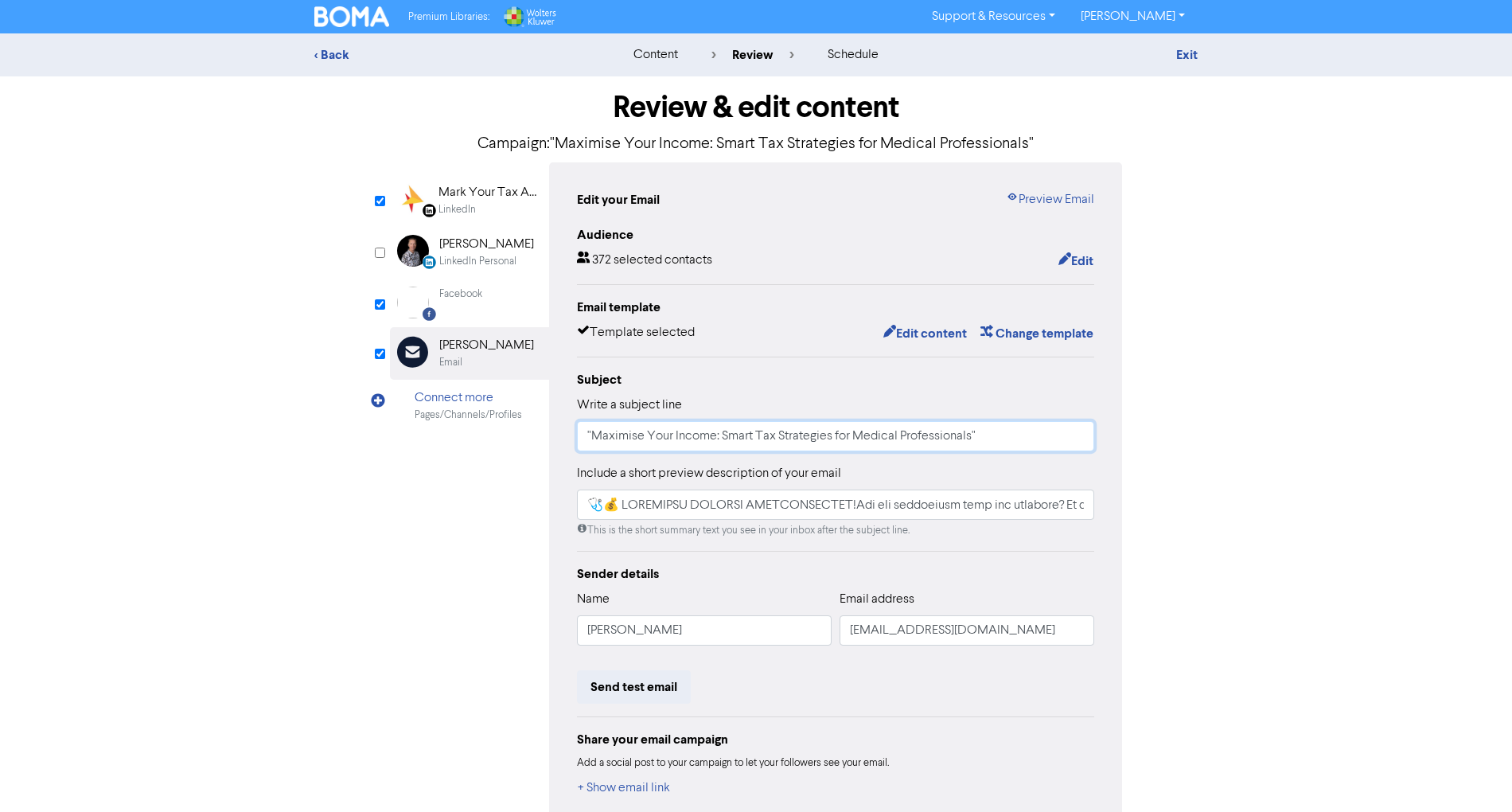
type input ""Maximise Your Income: Smart Tax Strategies for Medical Professionals""
click at [993, 504] on input "text" at bounding box center [835, 504] width 517 height 30
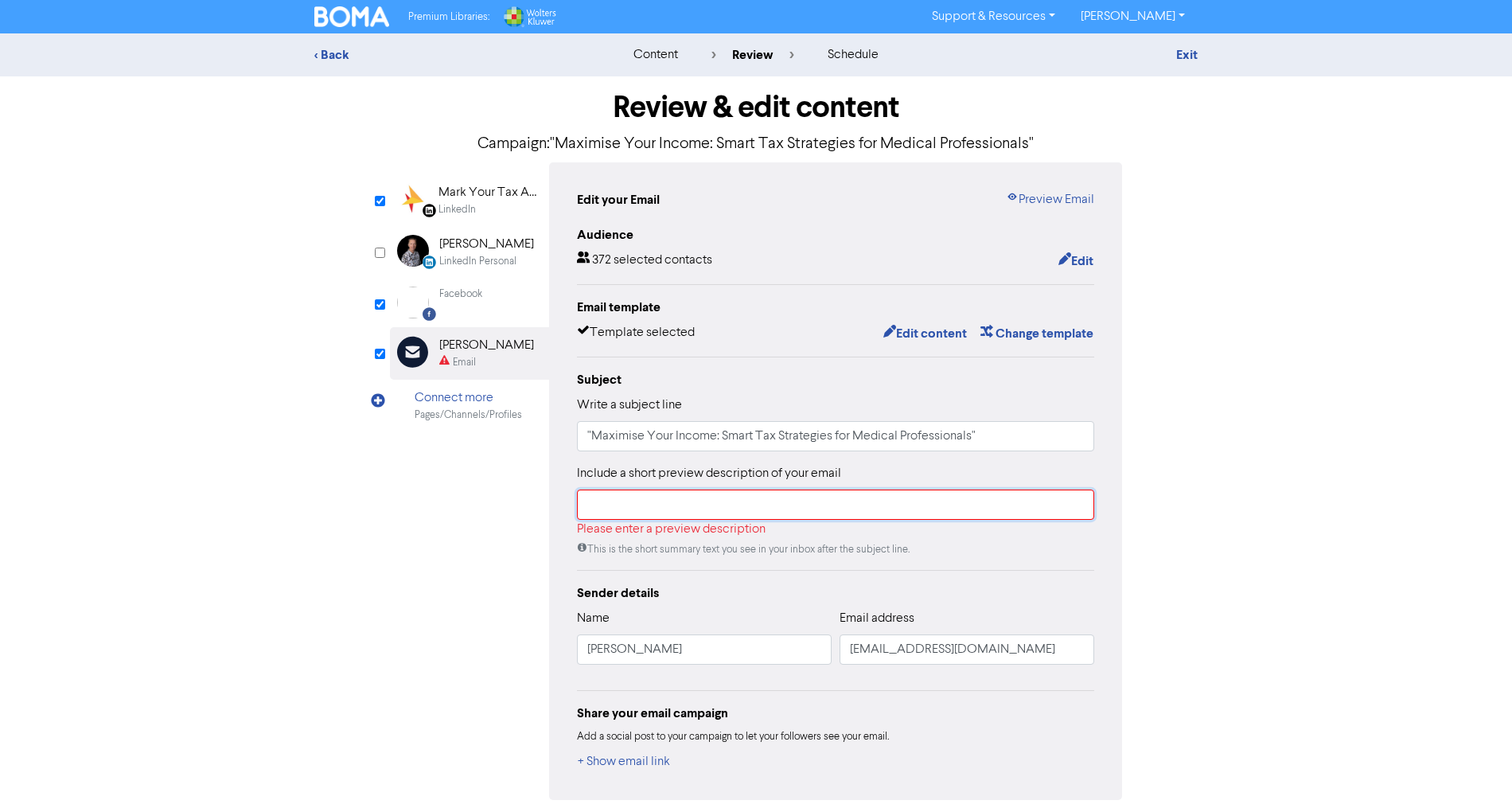
paste input ""Maximise Your Income: Smart Tax Strategies for Medical Professionals""
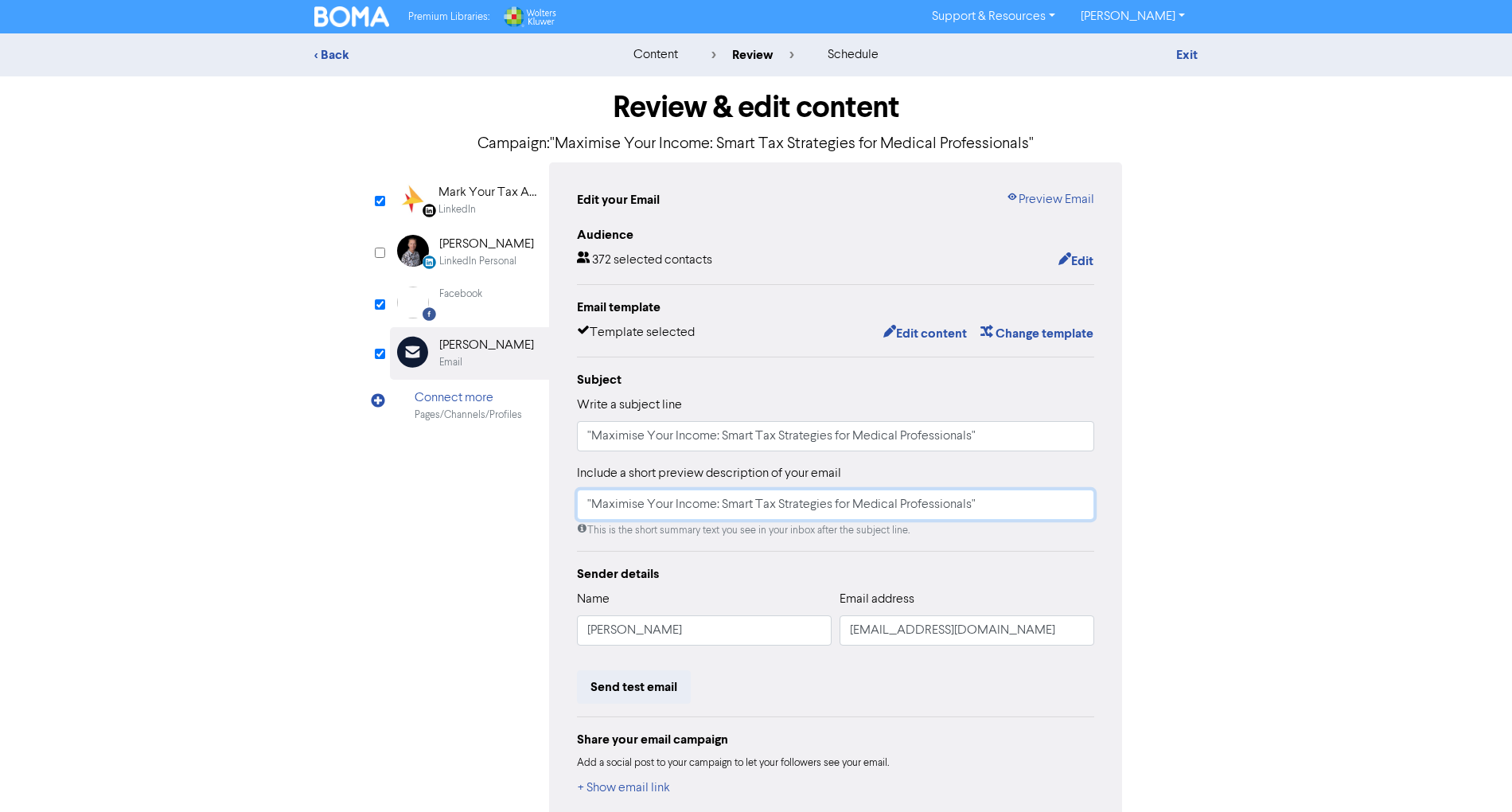
type input ""Maximise Your Income: Smart Tax Strategies for Medical Professionals""
drag, startPoint x: 1075, startPoint y: 623, endPoint x: 622, endPoint y: 566, distance: 456.6
click at [623, 567] on div "Sender details Name [PERSON_NAME] Email address [EMAIL_ADDRESS][DOMAIN_NAME] Se…" at bounding box center [835, 681] width 517 height 234
click at [649, 696] on button "Send test email" at bounding box center [633, 687] width 114 height 33
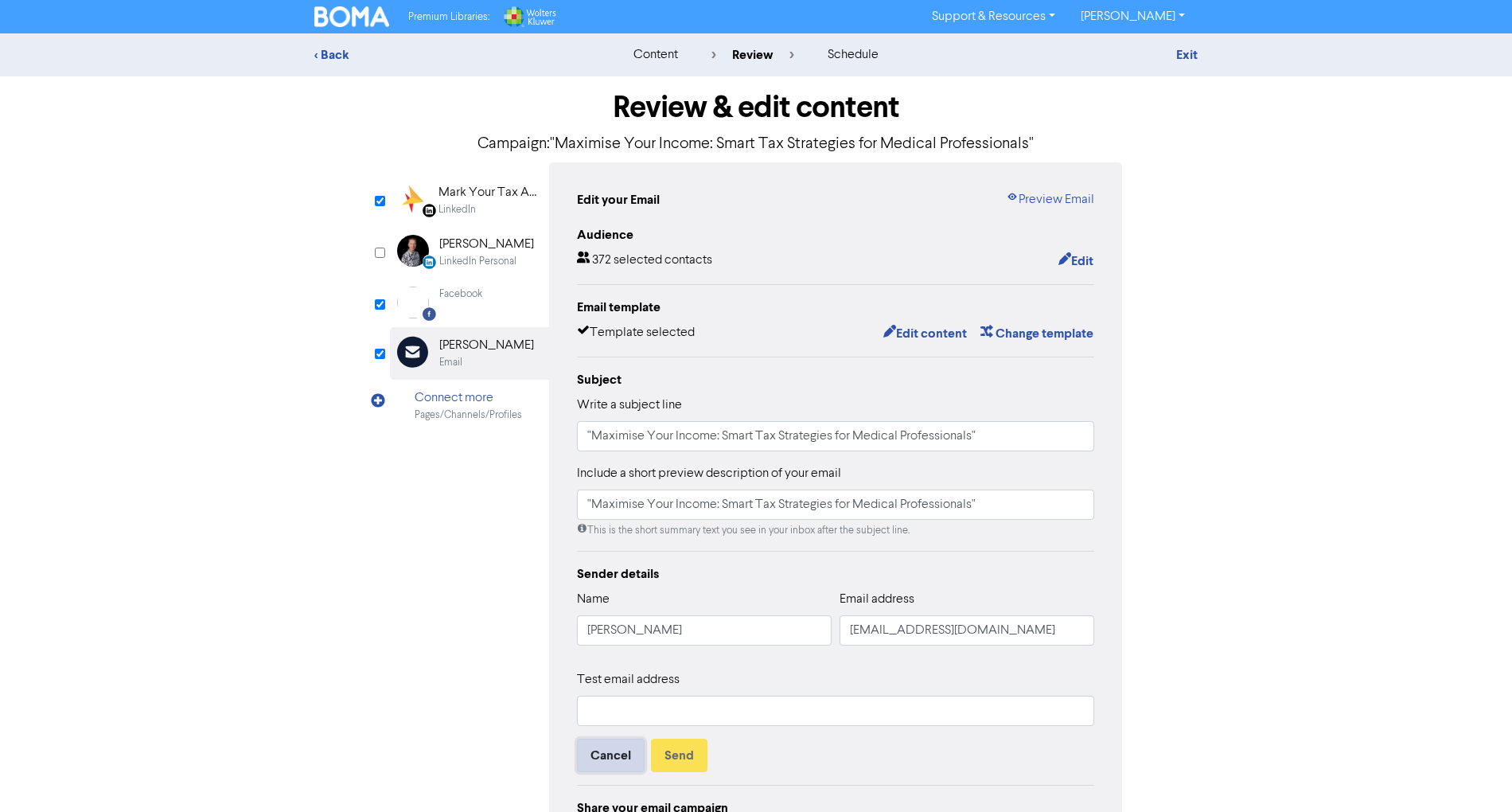
click at [610, 761] on button "Cancel" at bounding box center [611, 755] width 68 height 33
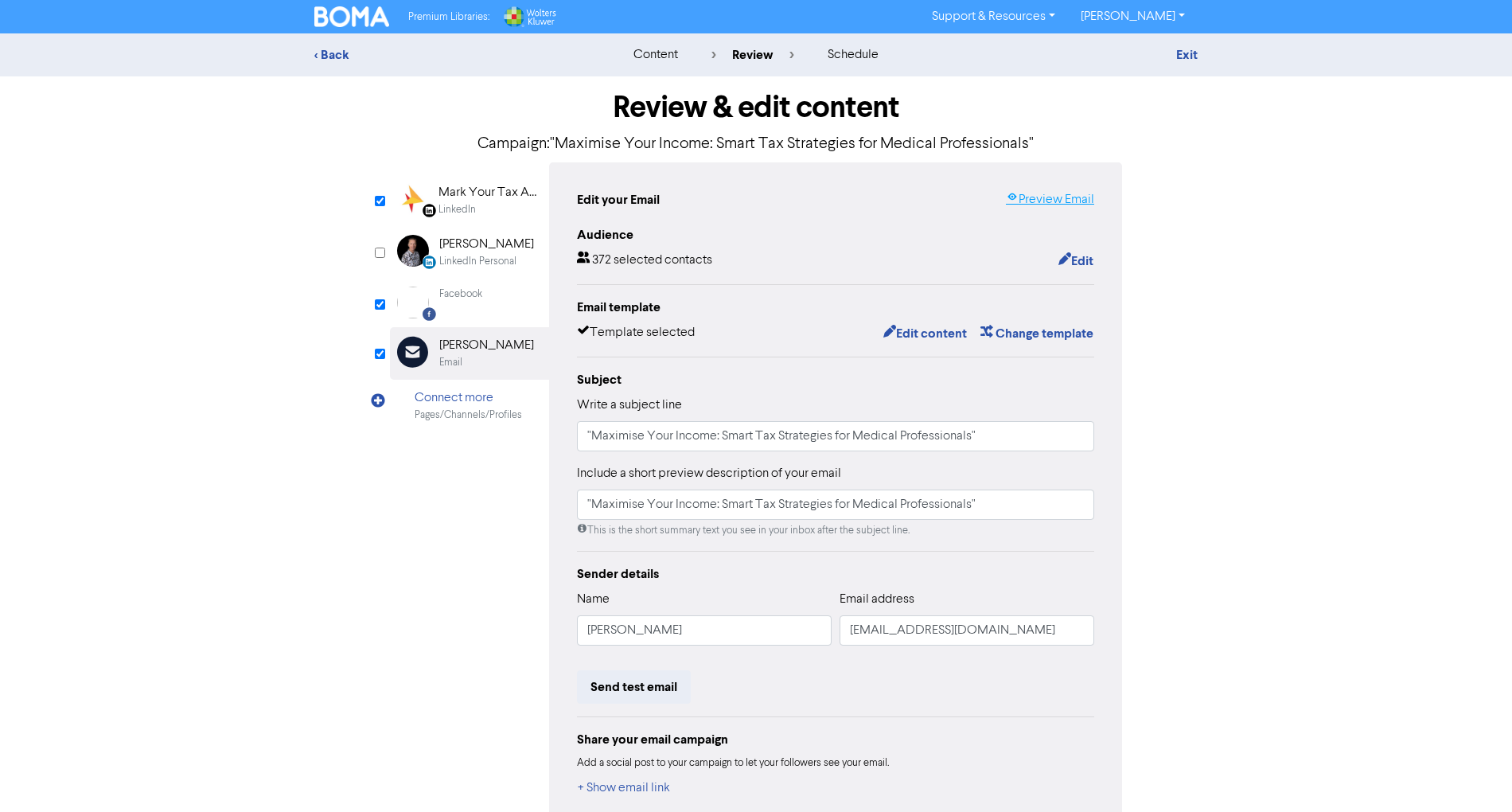
click at [1057, 196] on link "Preview Email" at bounding box center [1050, 200] width 88 height 19
click at [482, 201] on div "Mark Your Tax Accountant" at bounding box center [490, 193] width 102 height 19
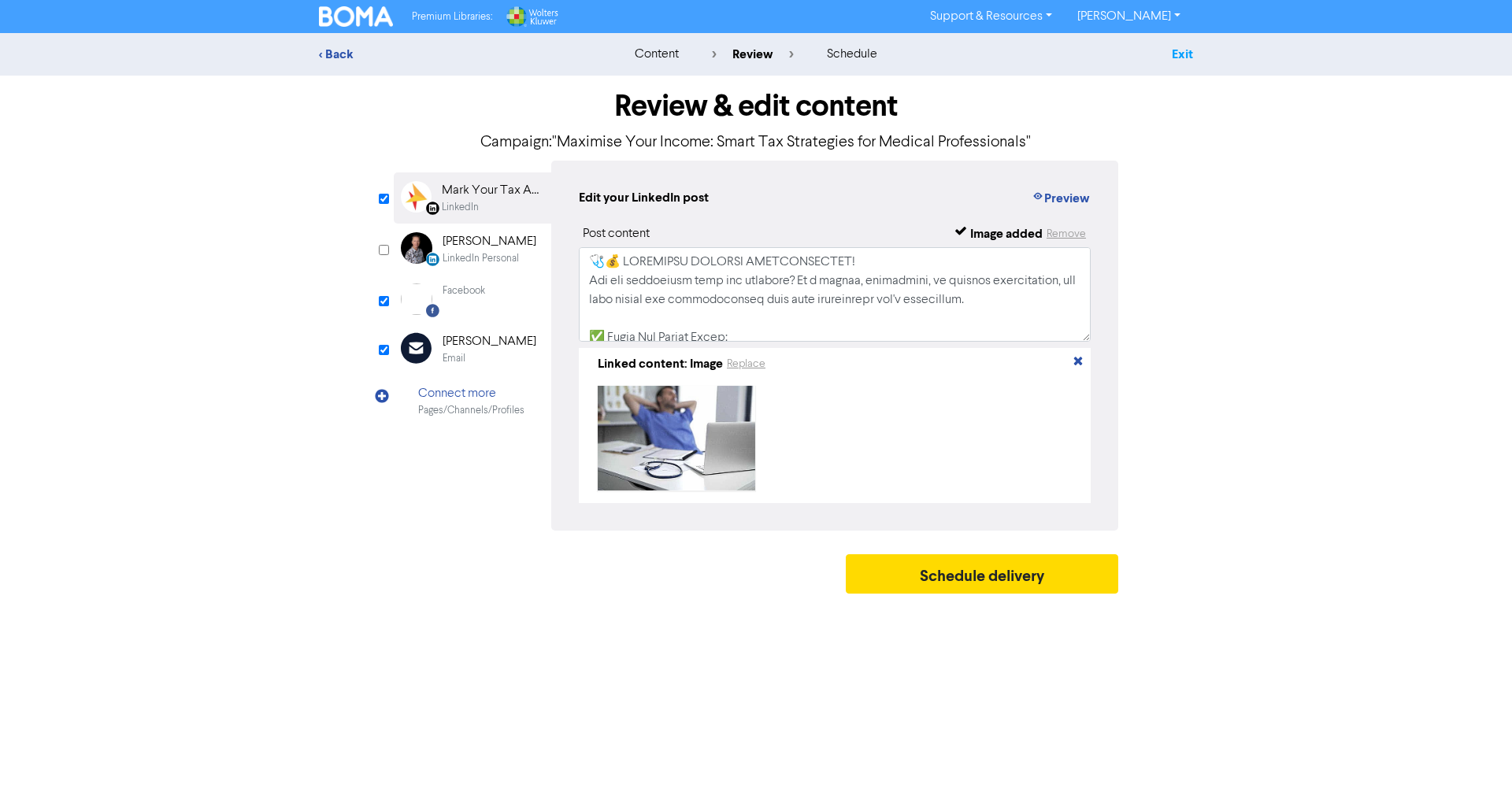
click at [1189, 54] on link "Exit" at bounding box center [1182, 54] width 22 height 16
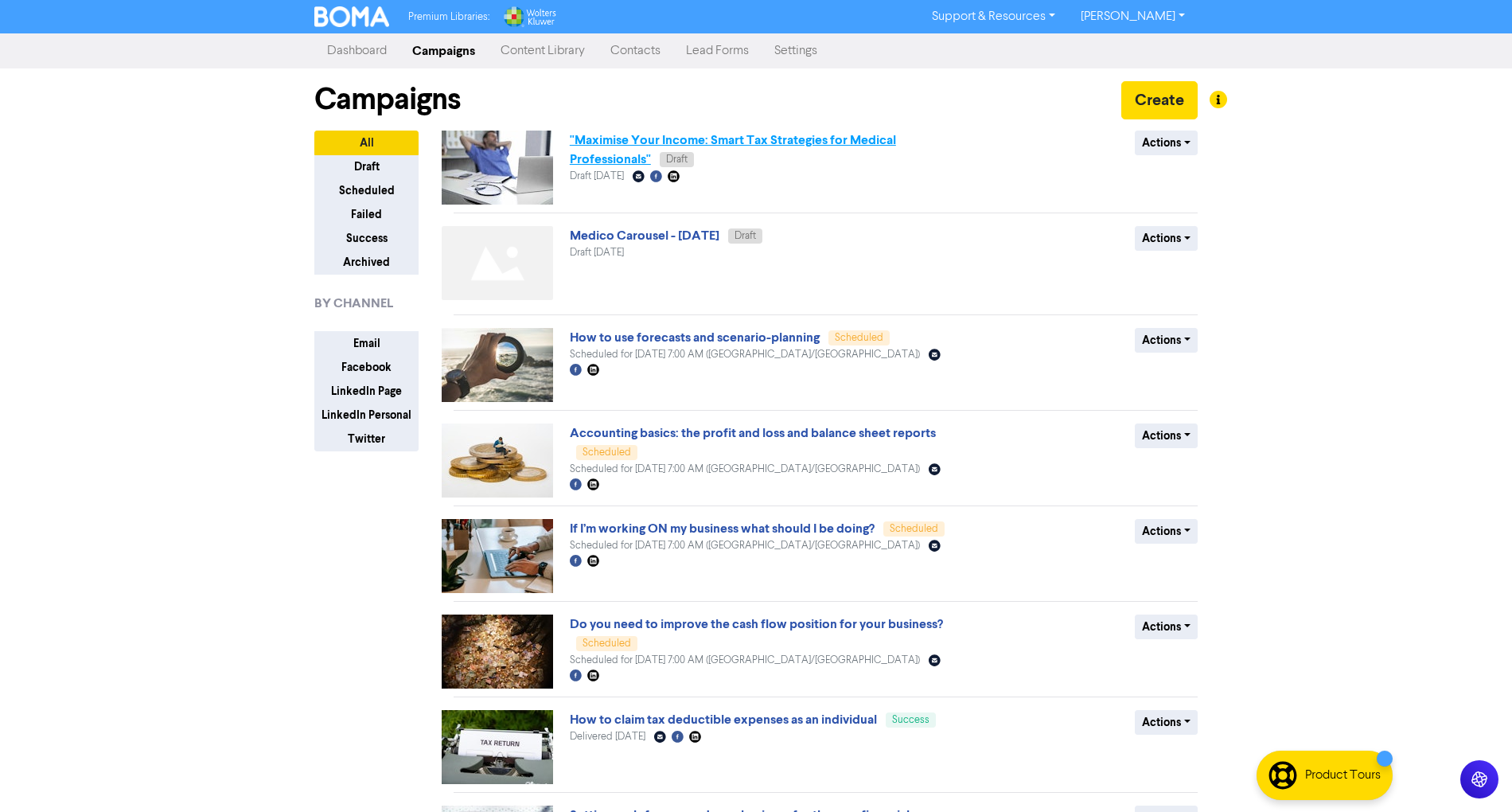
click at [812, 142] on link ""Maximise Your Income: Smart Tax Strategies for Medical Professionals"" at bounding box center [733, 149] width 326 height 35
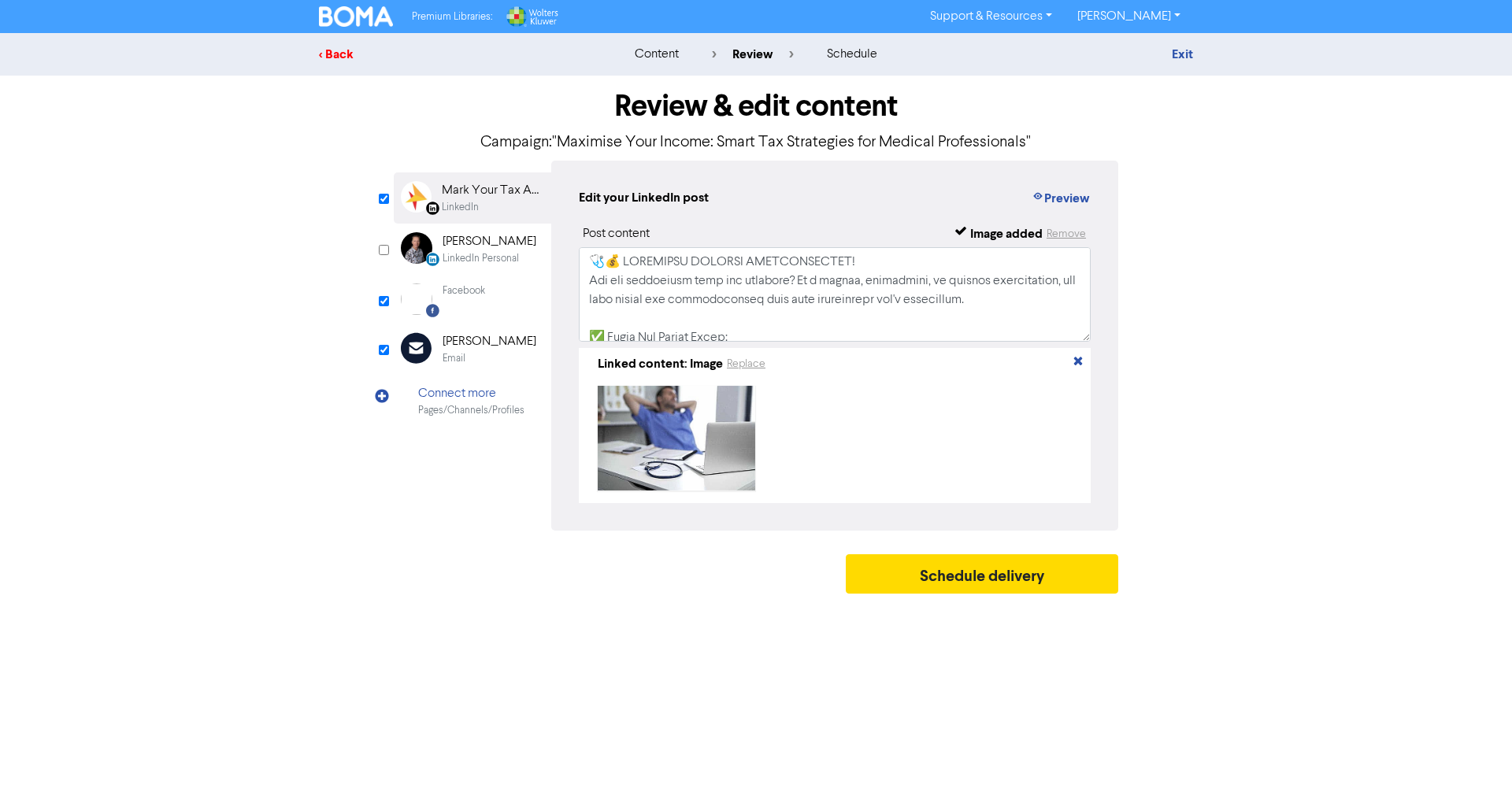
click at [324, 50] on div "< Back" at bounding box center [457, 54] width 275 height 19
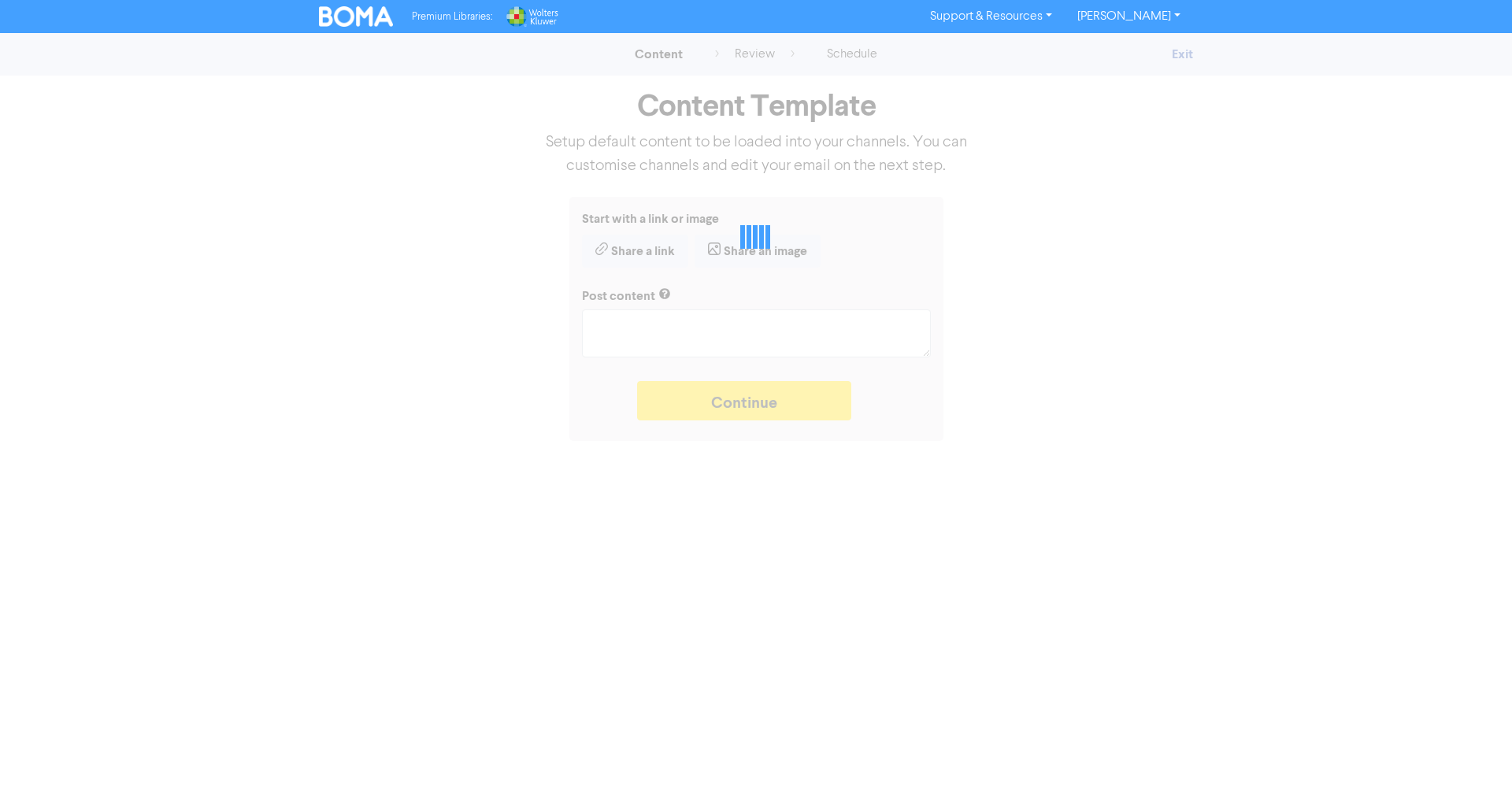
type textarea "x"
type textarea "🩺💰 LOREMIPSU DOLORSI AMETCONSECTET! Adi eli seddoeiusm temp inc utlabore? Et d …"
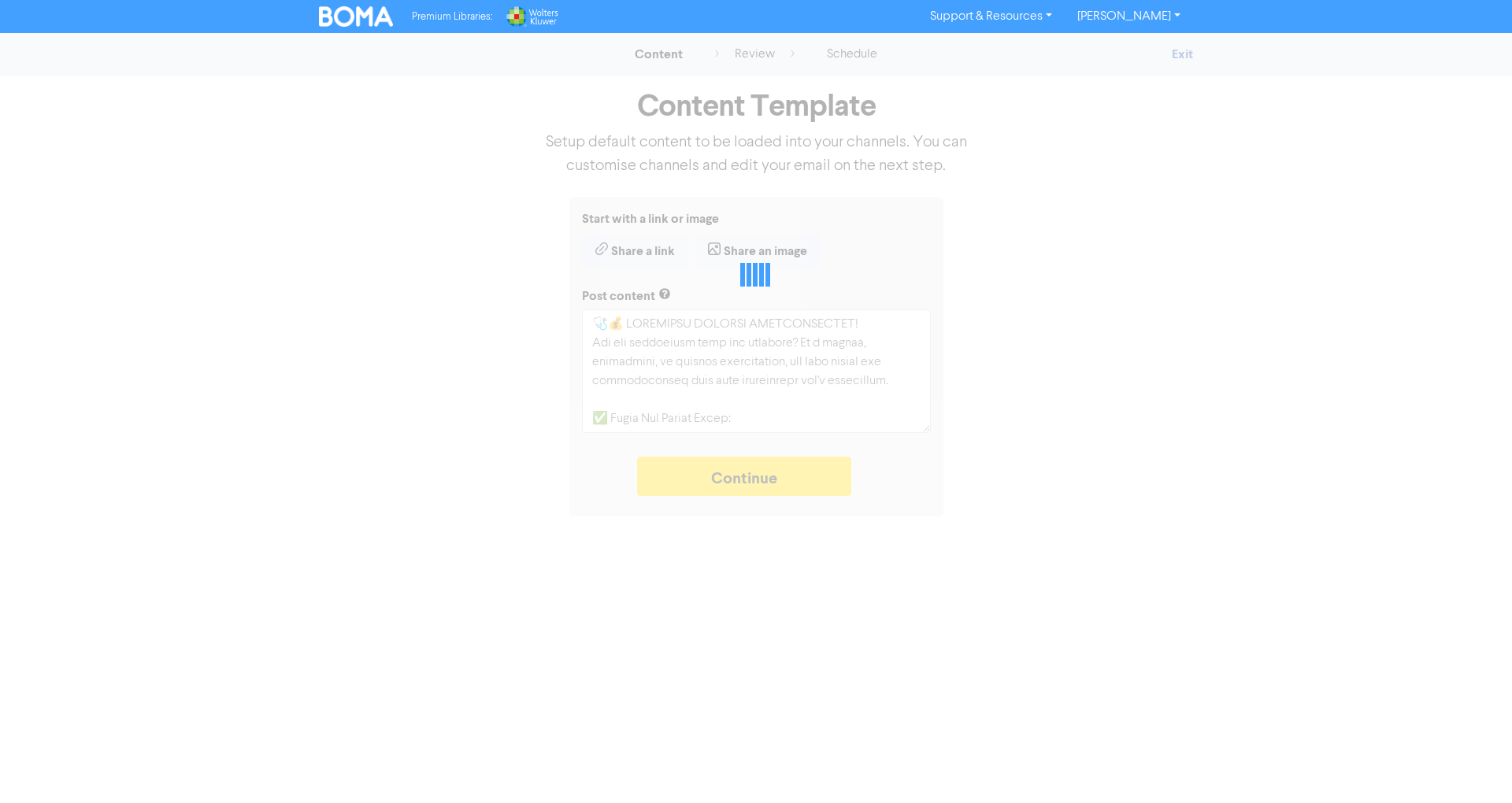
type textarea "x"
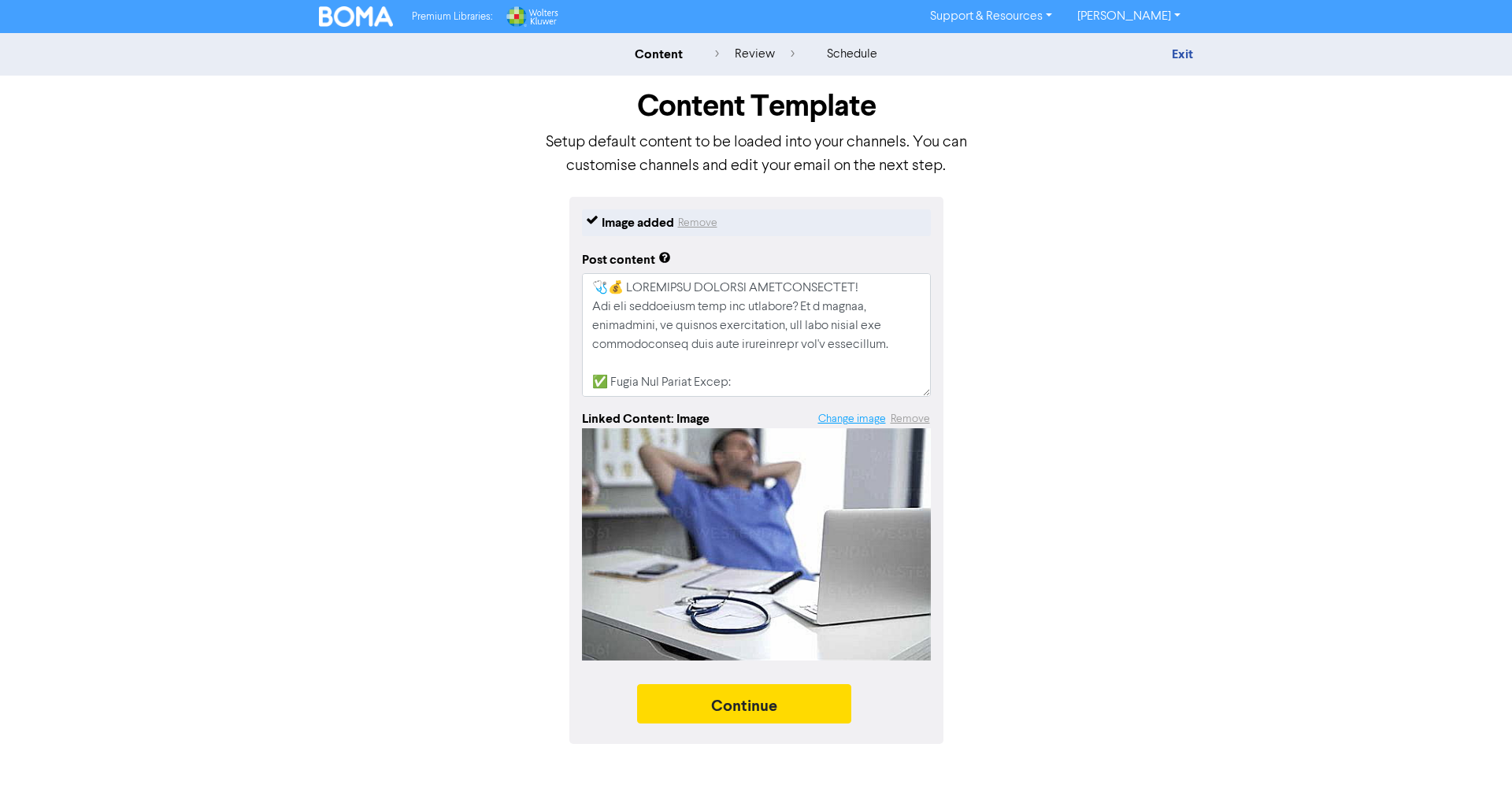
click at [855, 416] on button "Change image" at bounding box center [852, 419] width 69 height 18
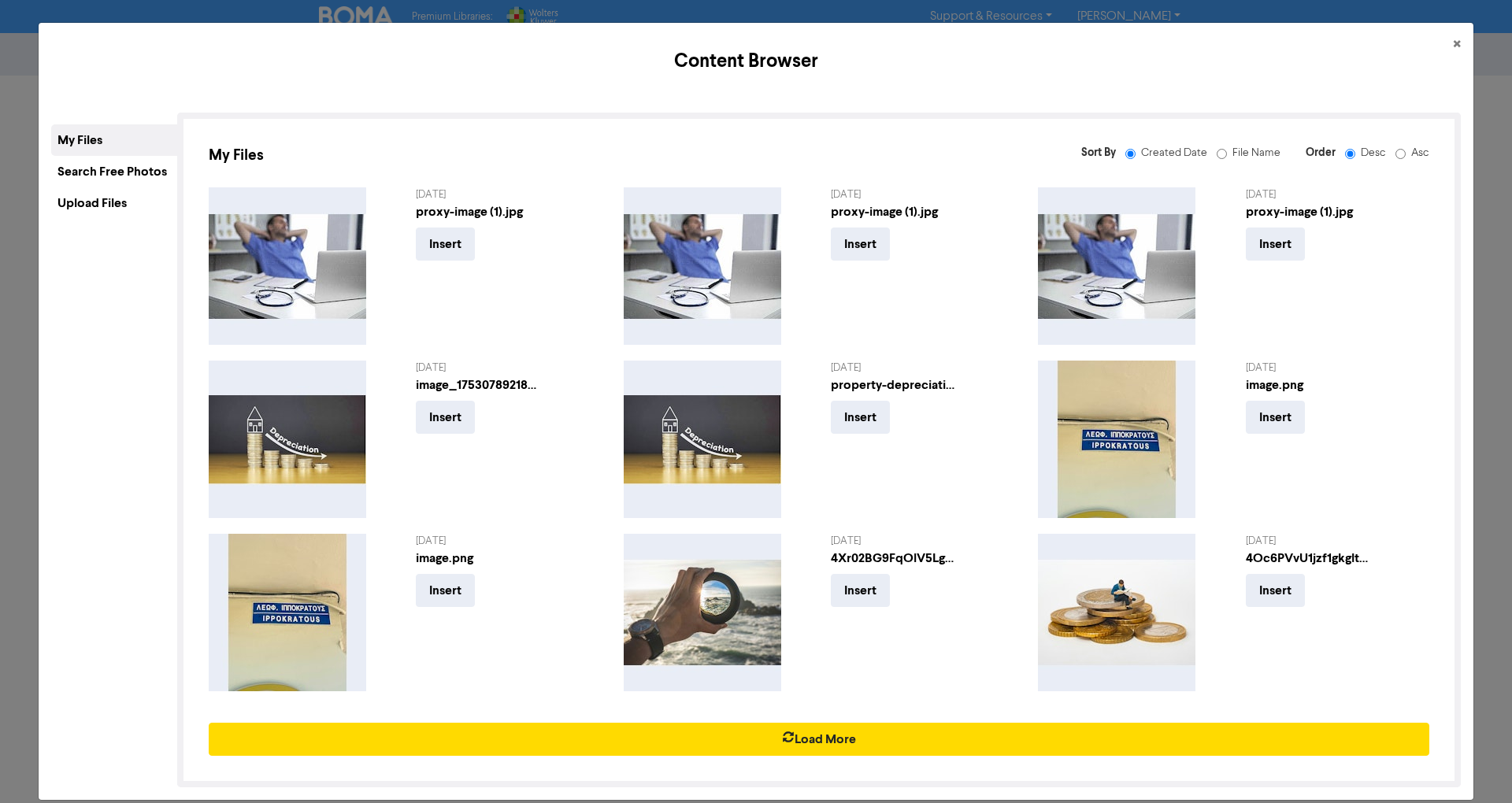
click at [144, 171] on div "Search Free Photos" at bounding box center [114, 171] width 126 height 31
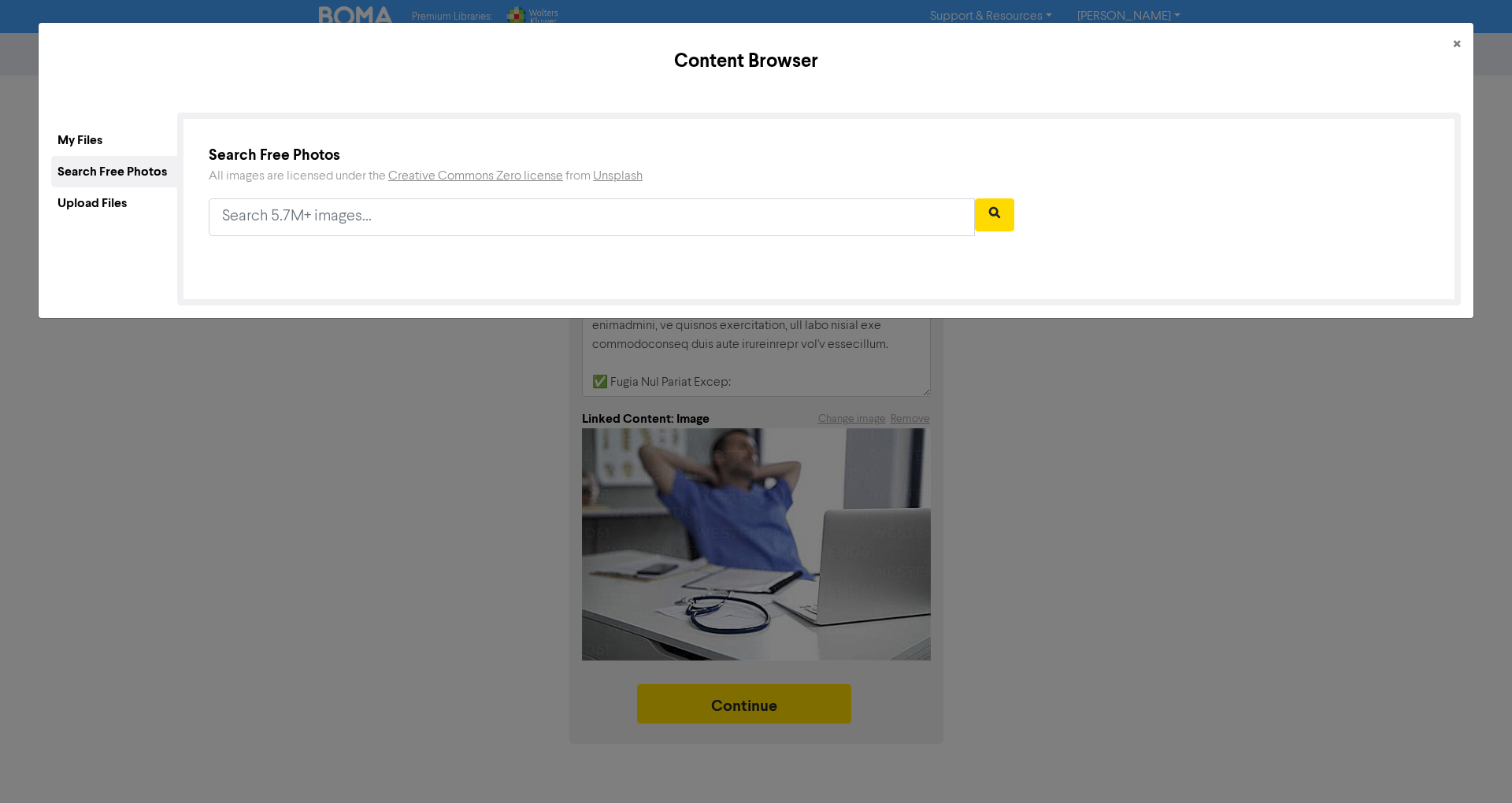
click at [113, 206] on div "Upload Files" at bounding box center [114, 203] width 126 height 31
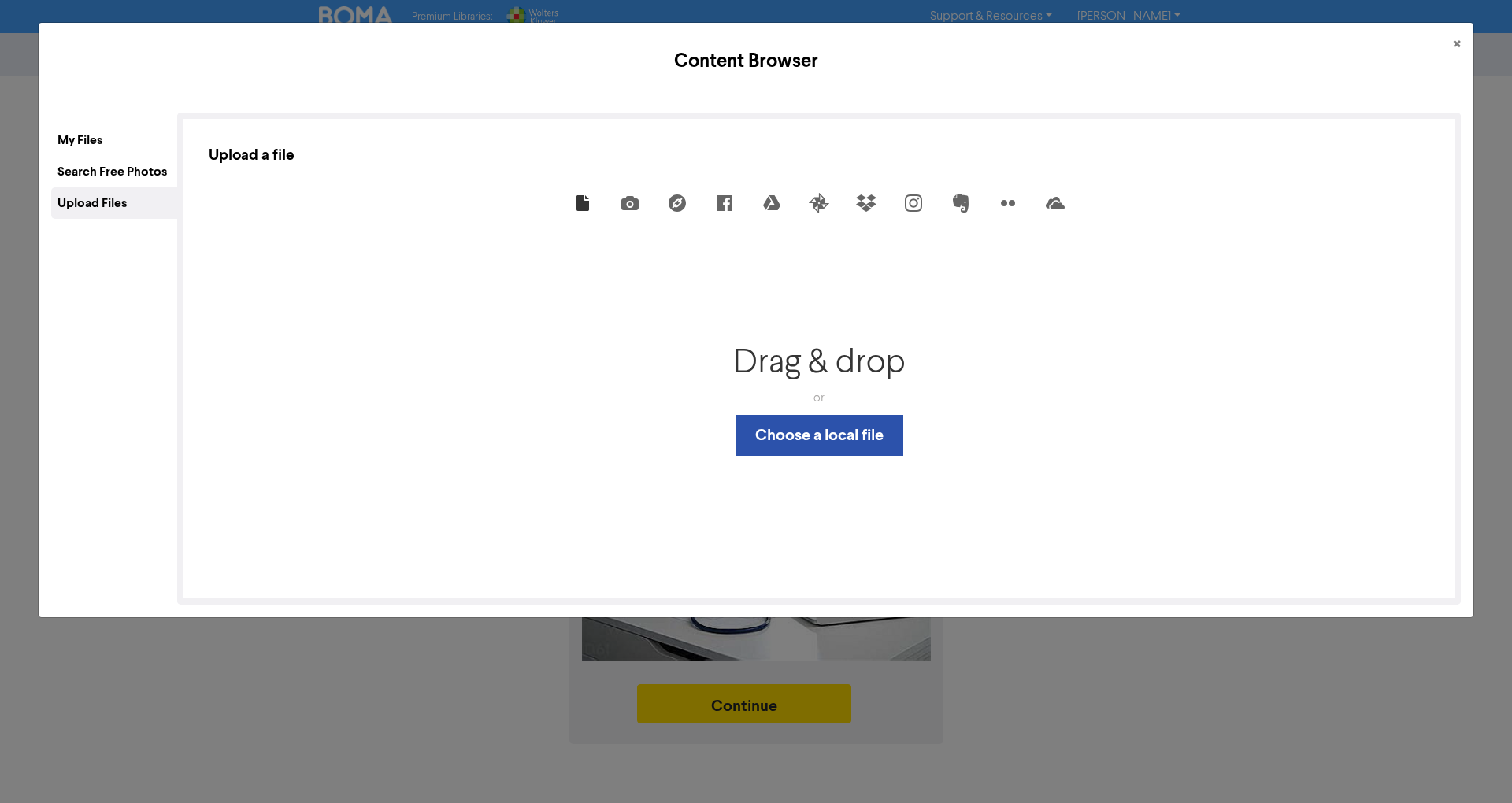
click at [149, 172] on div "Search Free Photos" at bounding box center [114, 171] width 126 height 31
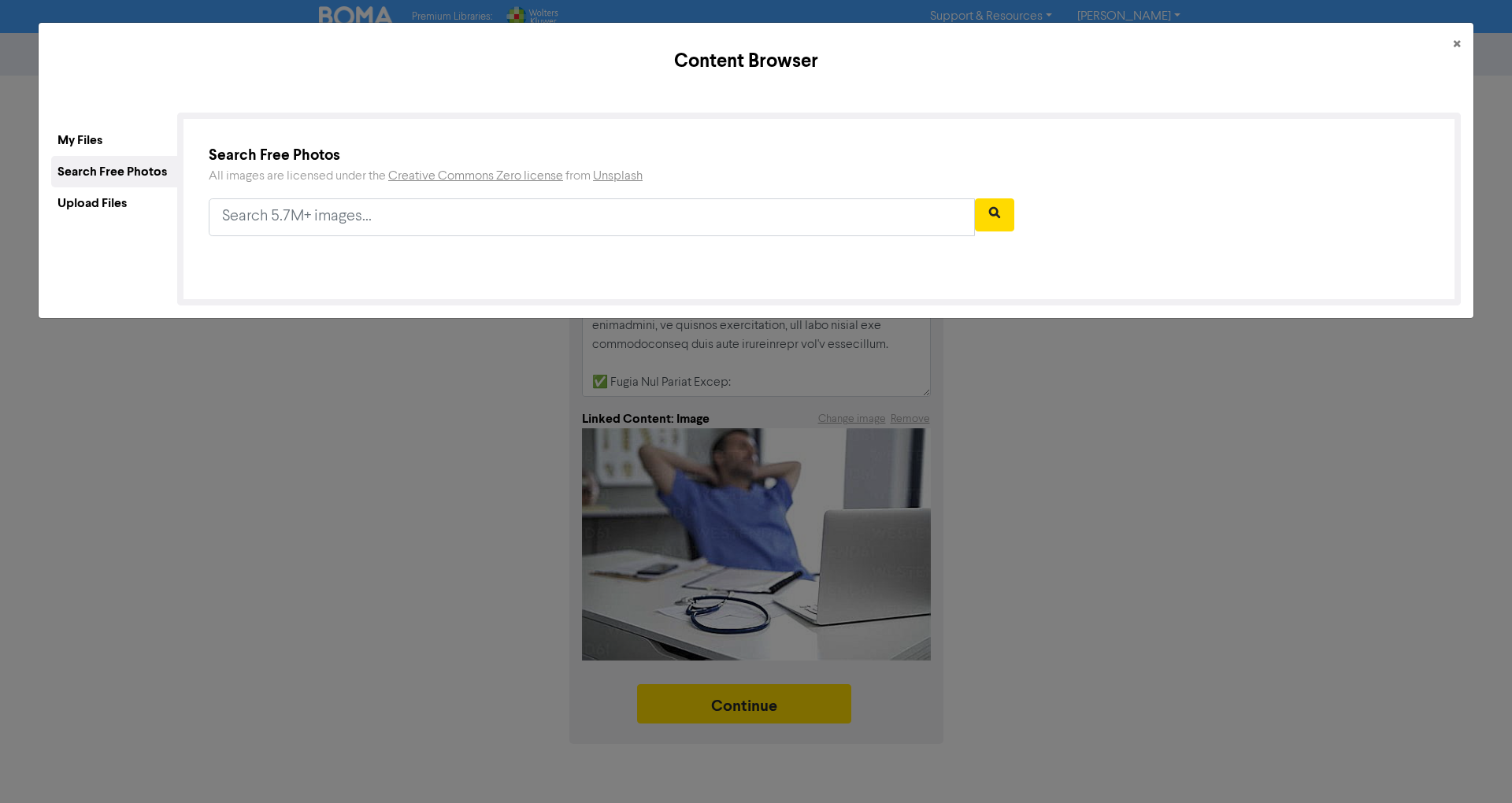
click at [119, 197] on div "Upload Files" at bounding box center [114, 203] width 126 height 31
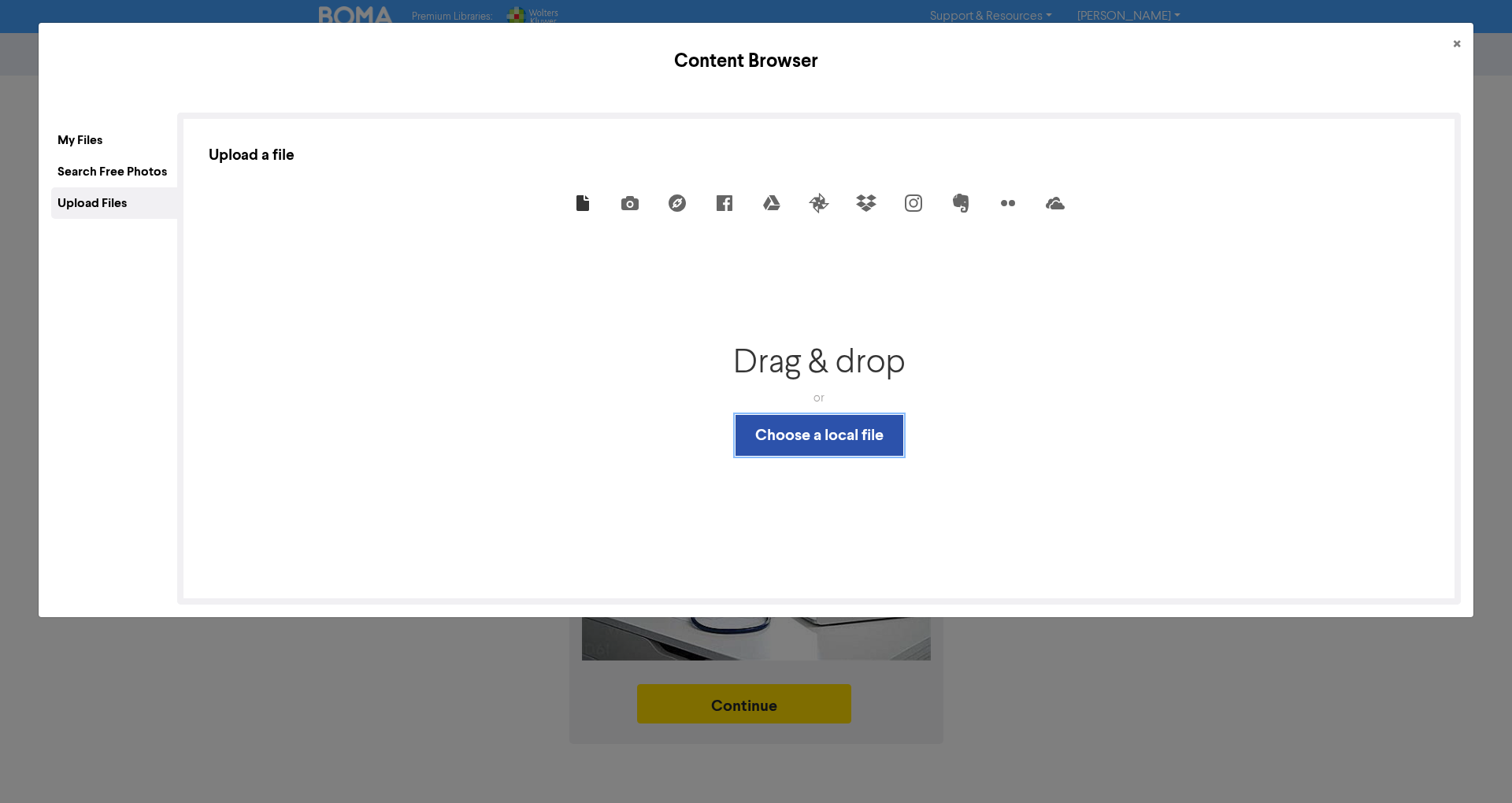
click at [827, 427] on button "Choose a local file" at bounding box center [819, 435] width 168 height 41
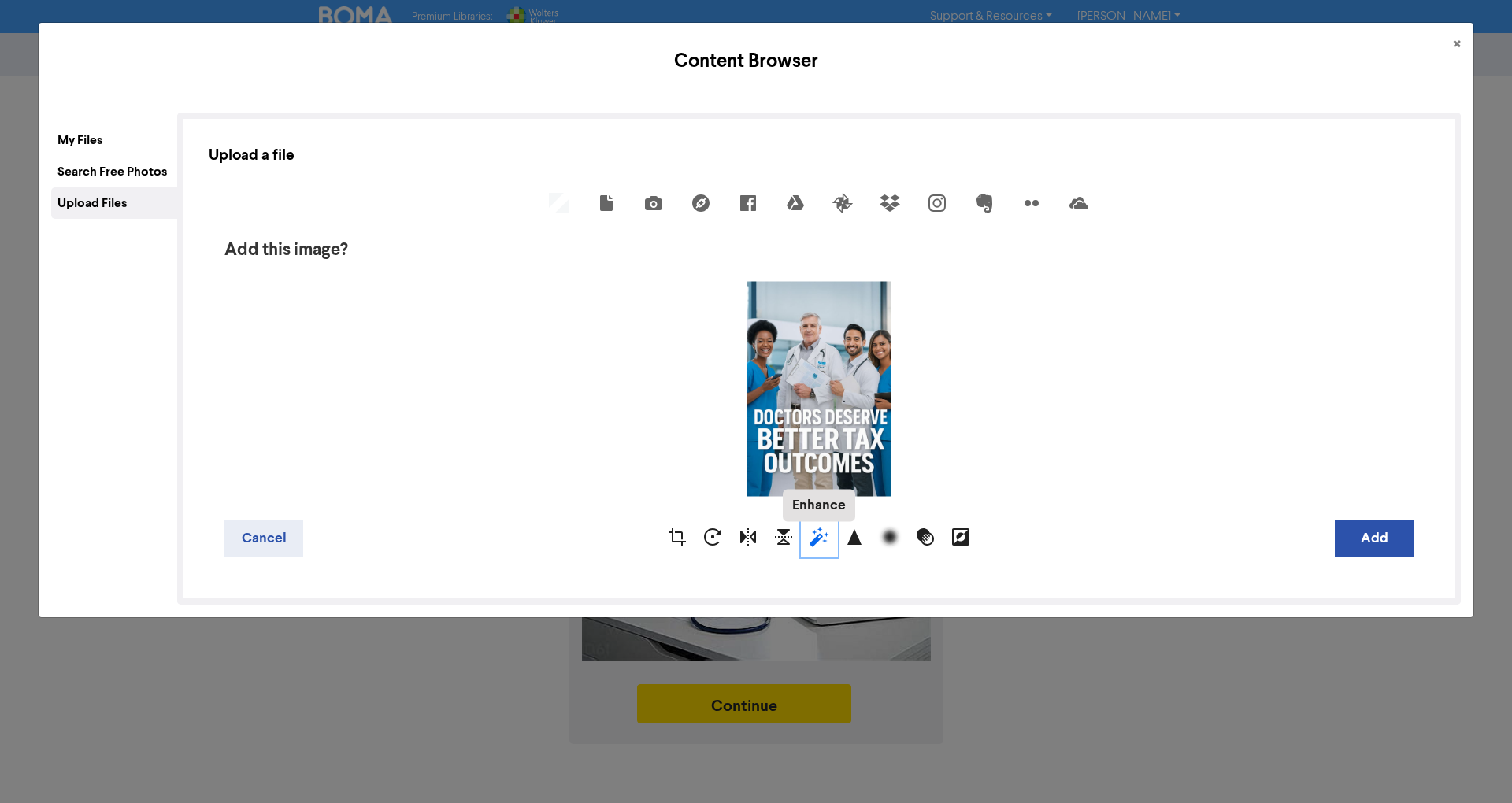
click at [812, 531] on div "Enhance" at bounding box center [819, 539] width 35 height 35
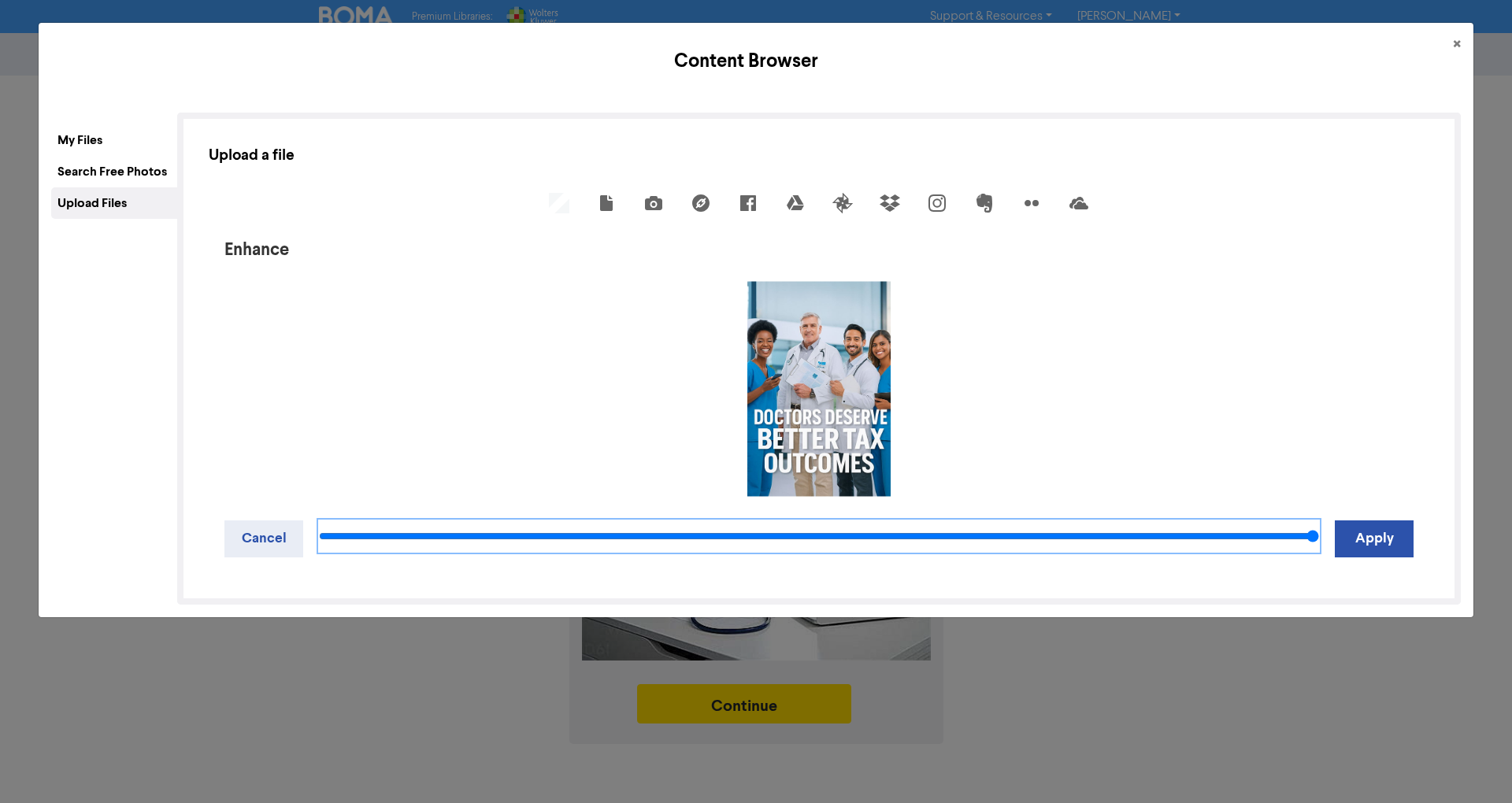
drag, startPoint x: 813, startPoint y: 529, endPoint x: 1465, endPoint y: 465, distance: 655.1
type input "100"
click at [1319, 520] on input "range" at bounding box center [819, 536] width 1000 height 31
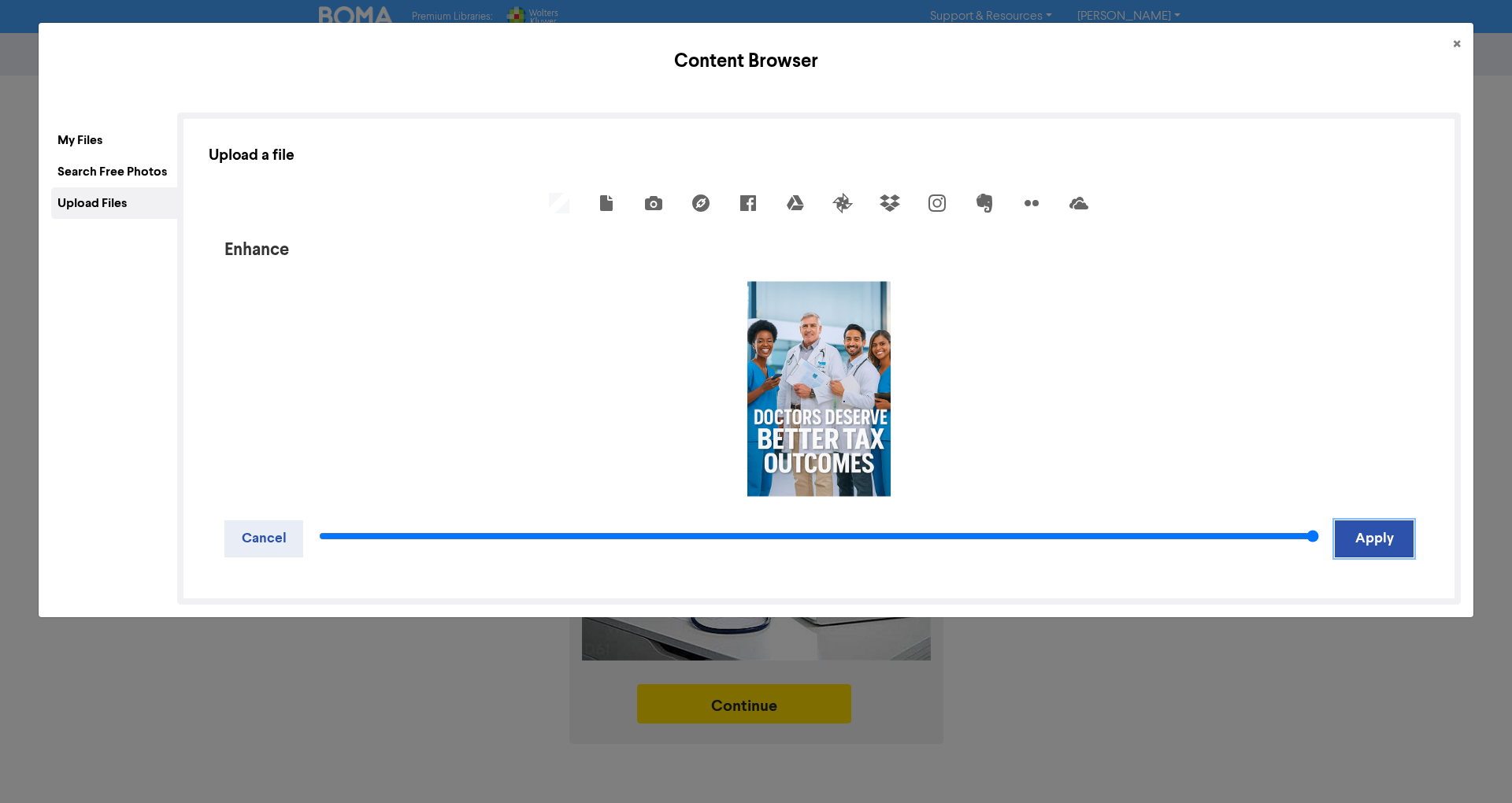
click at [1368, 530] on button "Apply" at bounding box center [1374, 539] width 79 height 37
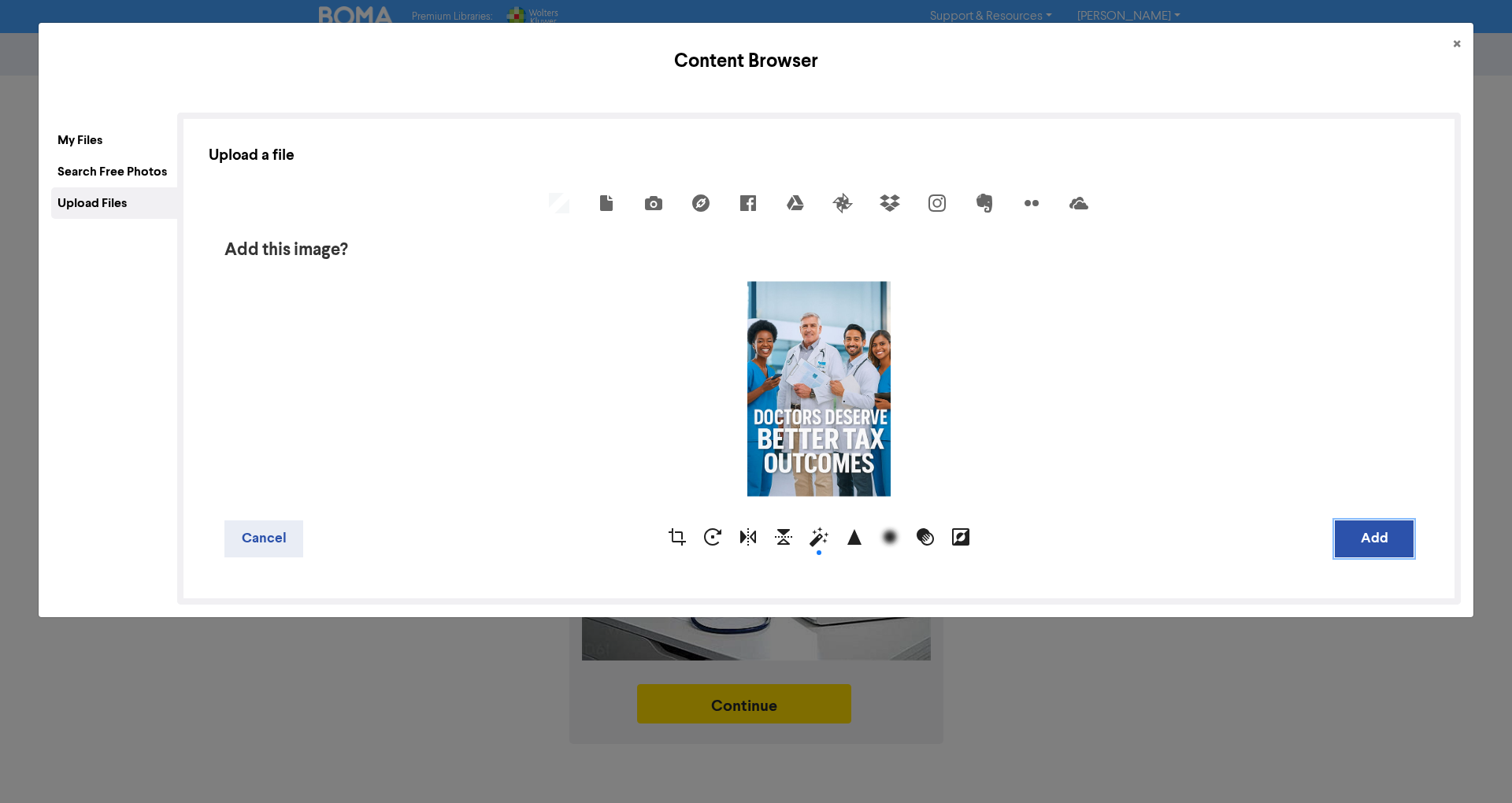
click at [1370, 543] on button "Add" at bounding box center [1374, 539] width 79 height 37
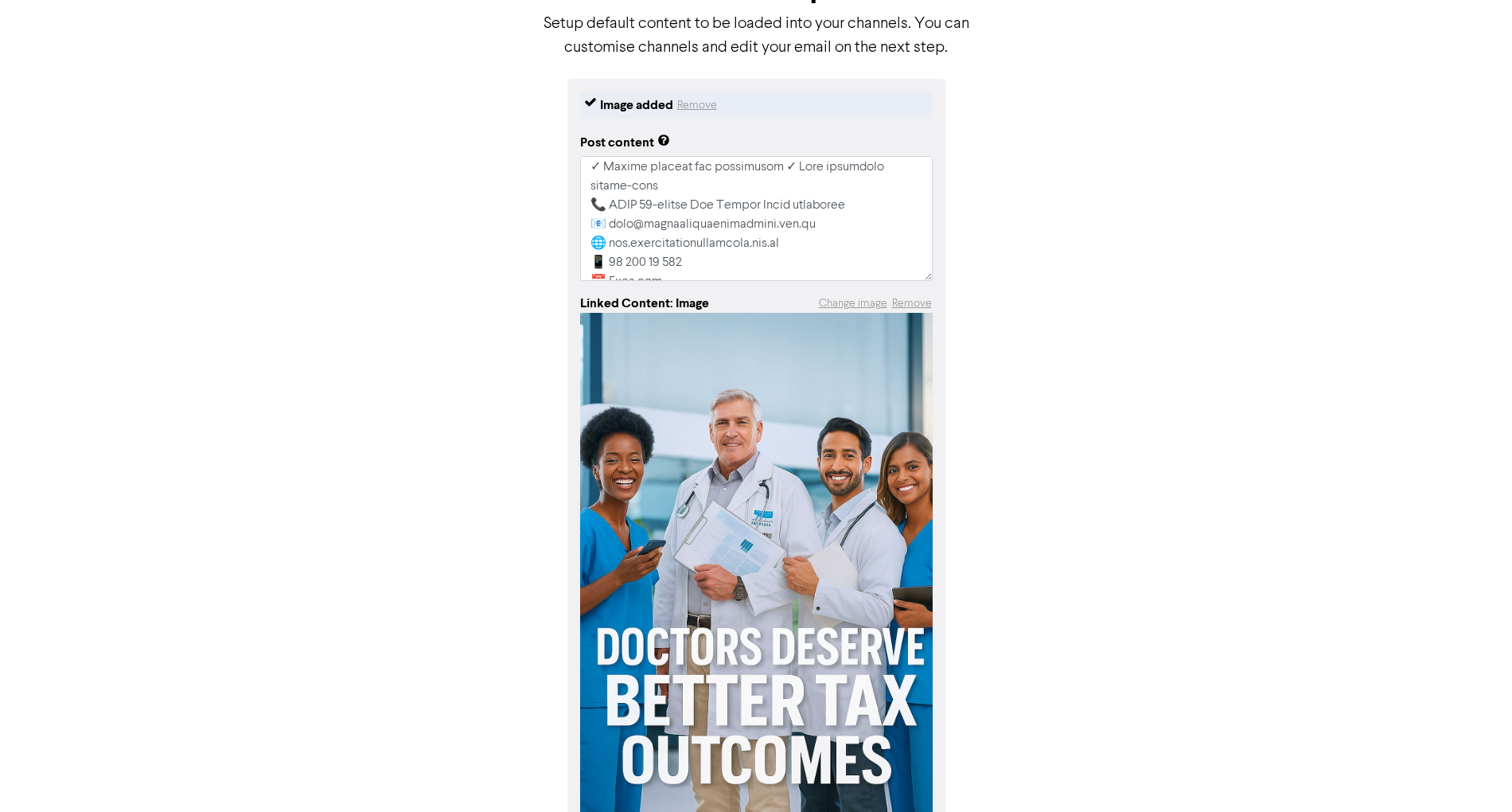
scroll to position [236, 0]
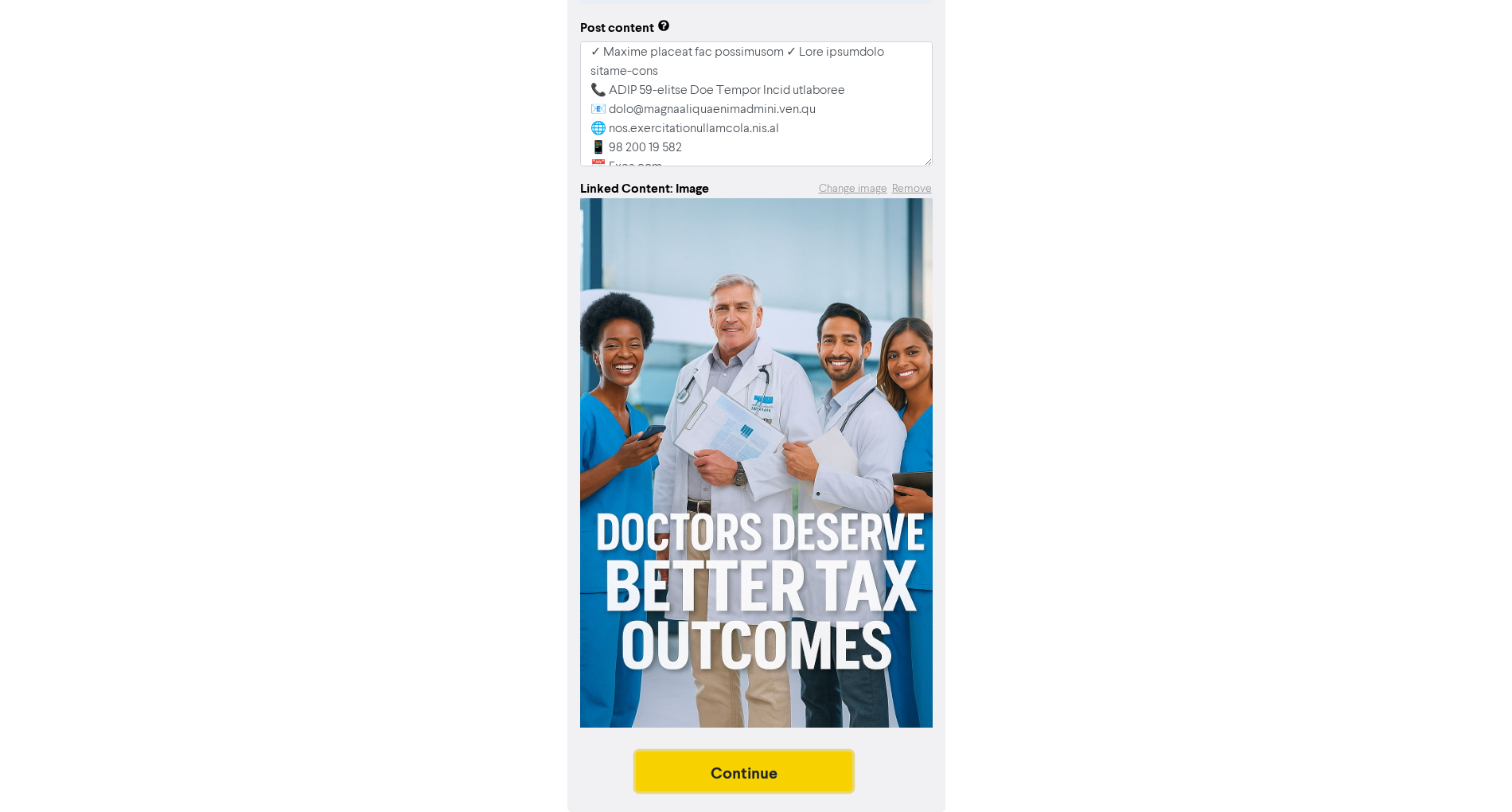
click at [792, 773] on button "Continue" at bounding box center [744, 771] width 216 height 40
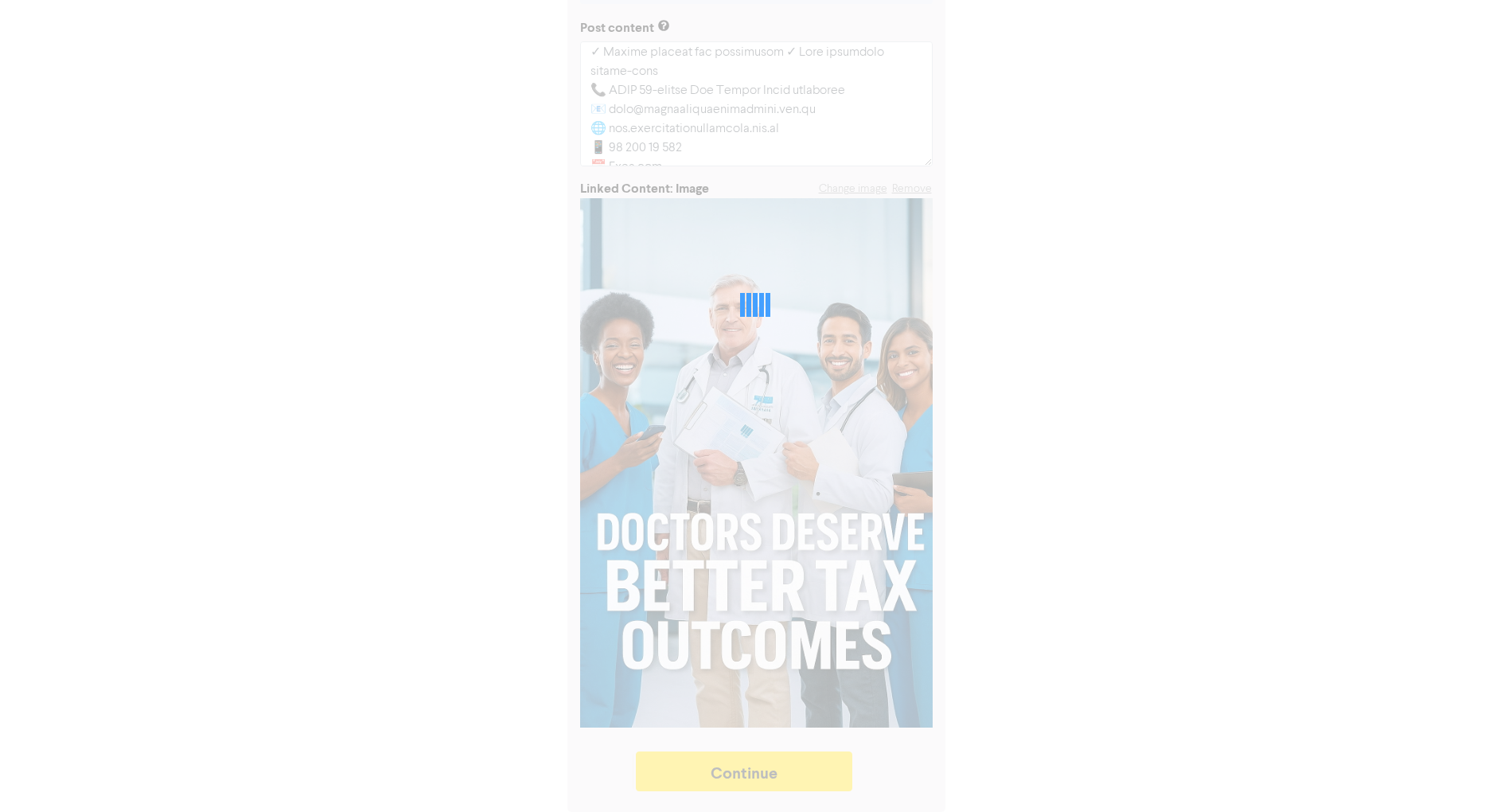
type textarea "x"
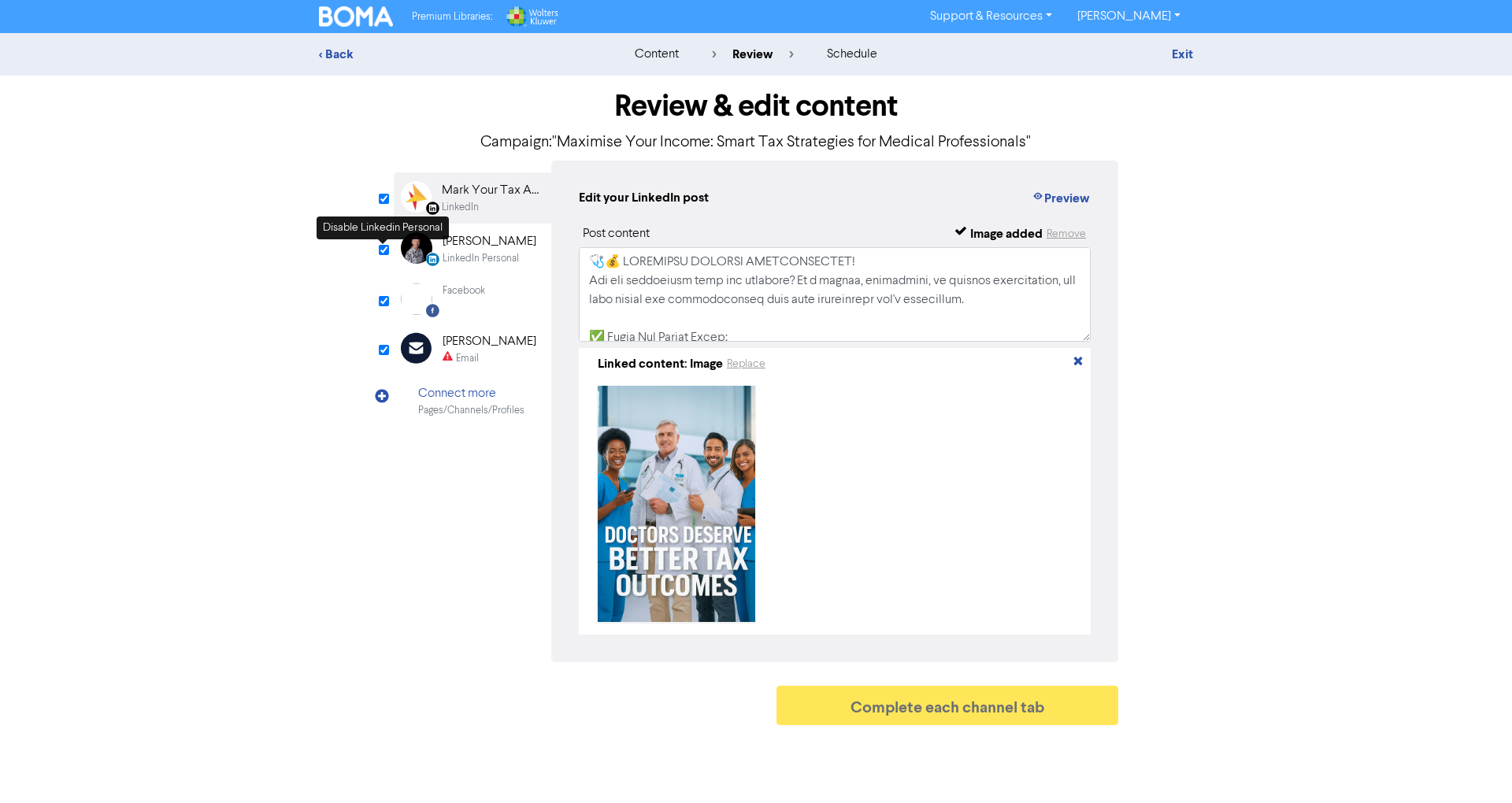
click at [379, 247] on input "checkbox" at bounding box center [383, 250] width 10 height 10
checkbox input "false"
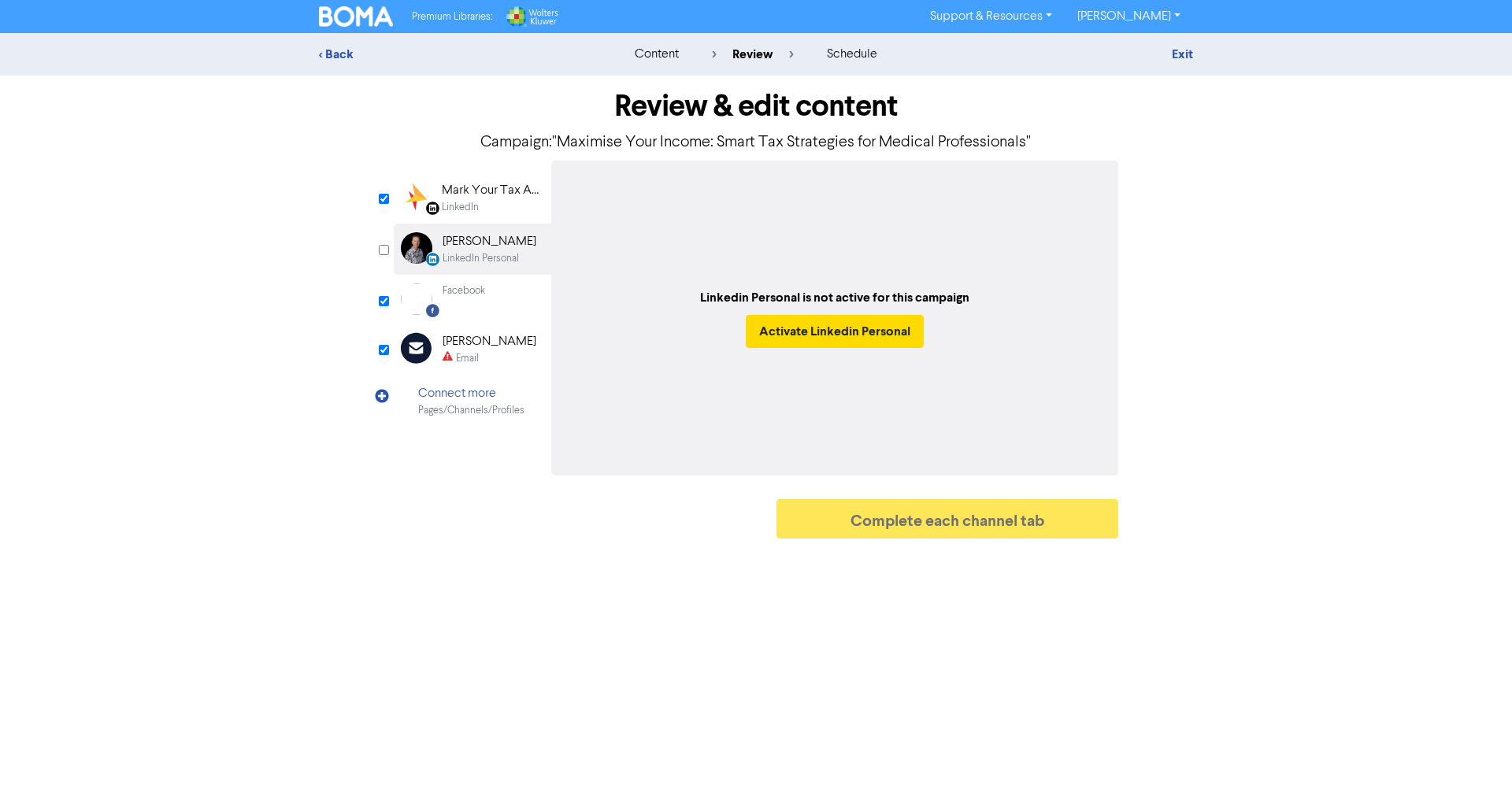
click at [488, 200] on div "LinkedIn" at bounding box center [492, 208] width 101 height 15
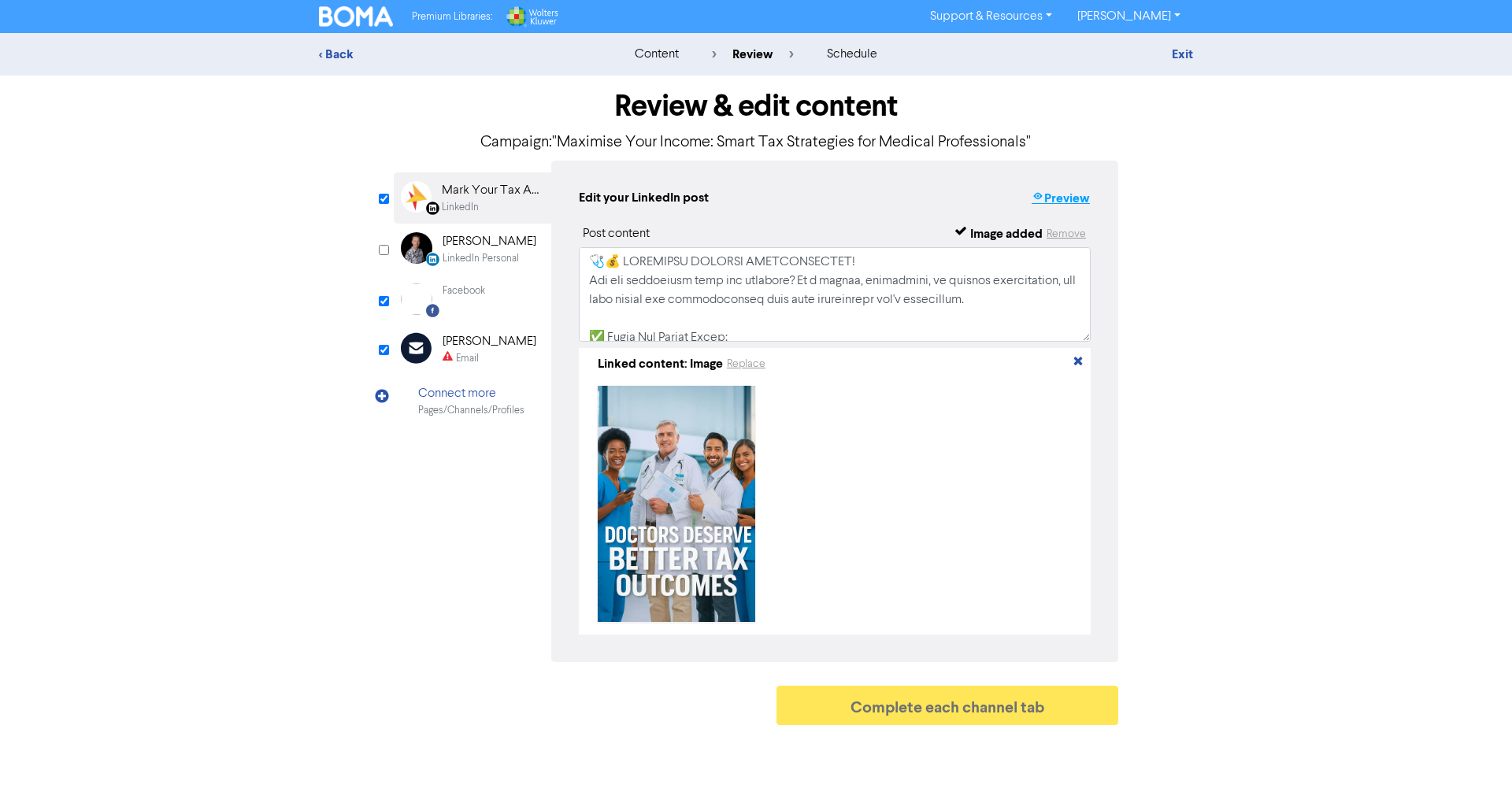
click at [1040, 192] on icon "button" at bounding box center [1038, 199] width 13 height 16
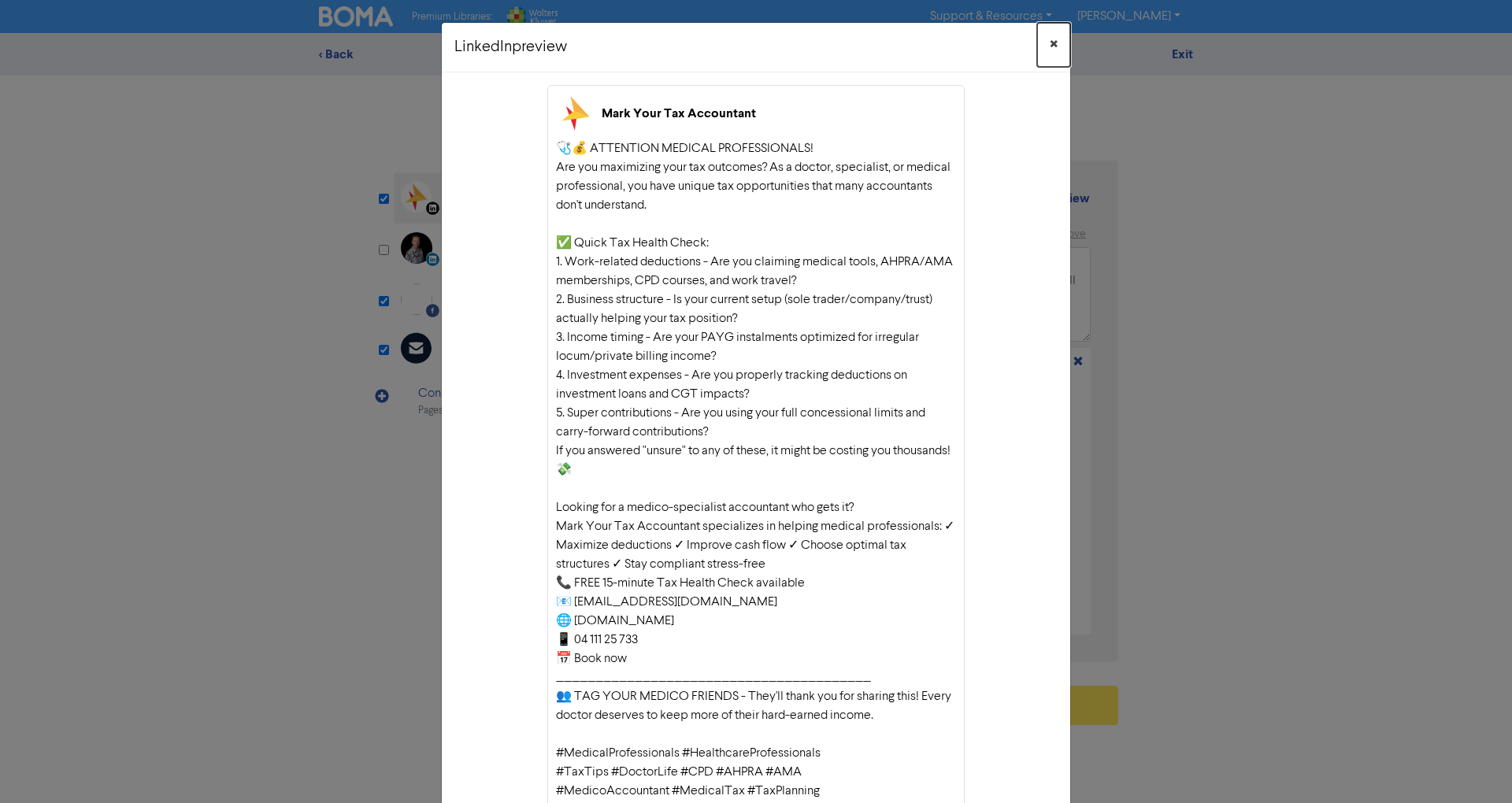
click at [1039, 45] on button "×" at bounding box center [1053, 45] width 33 height 44
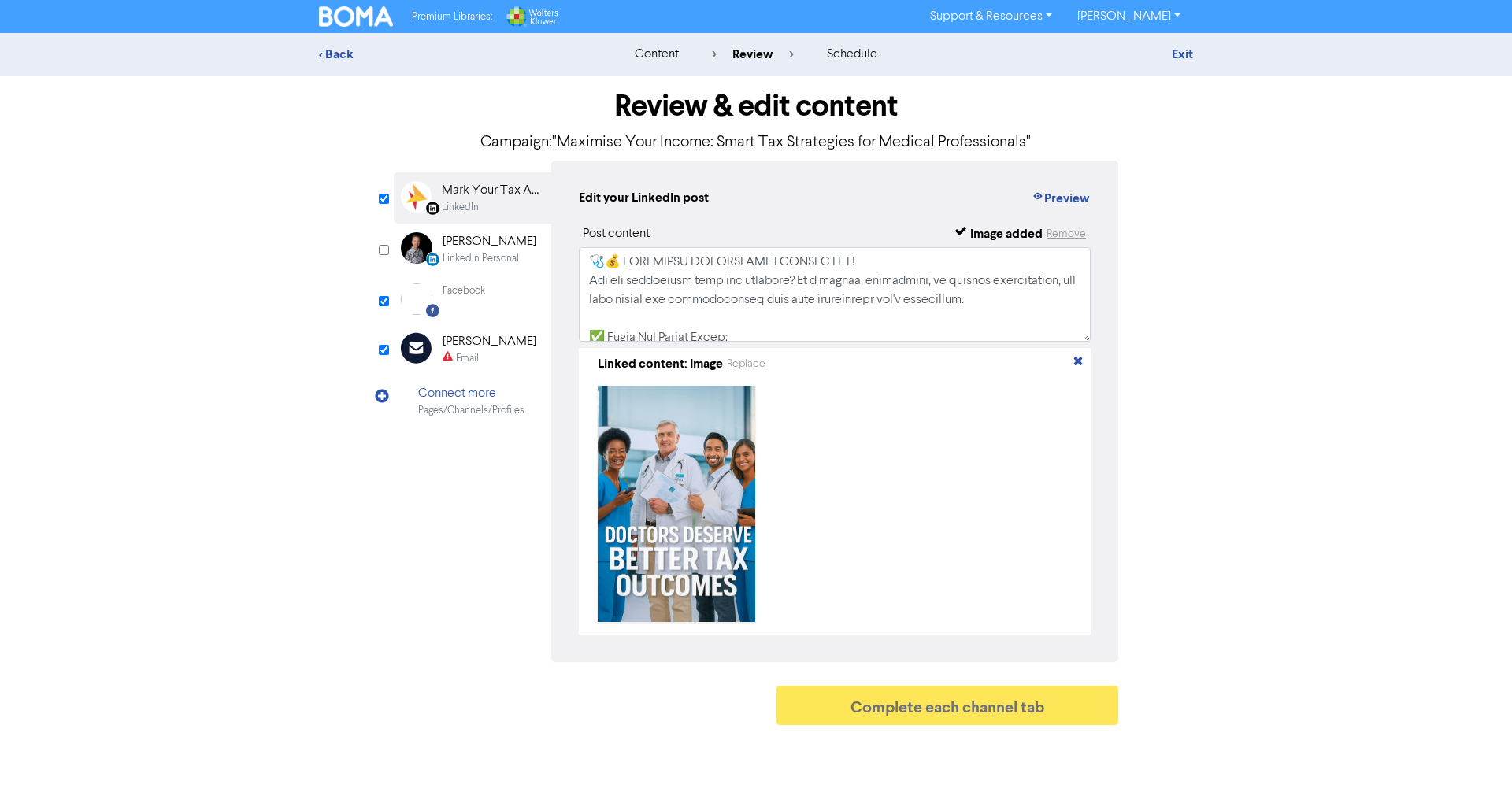
click at [513, 241] on div "[PERSON_NAME]" at bounding box center [489, 242] width 93 height 19
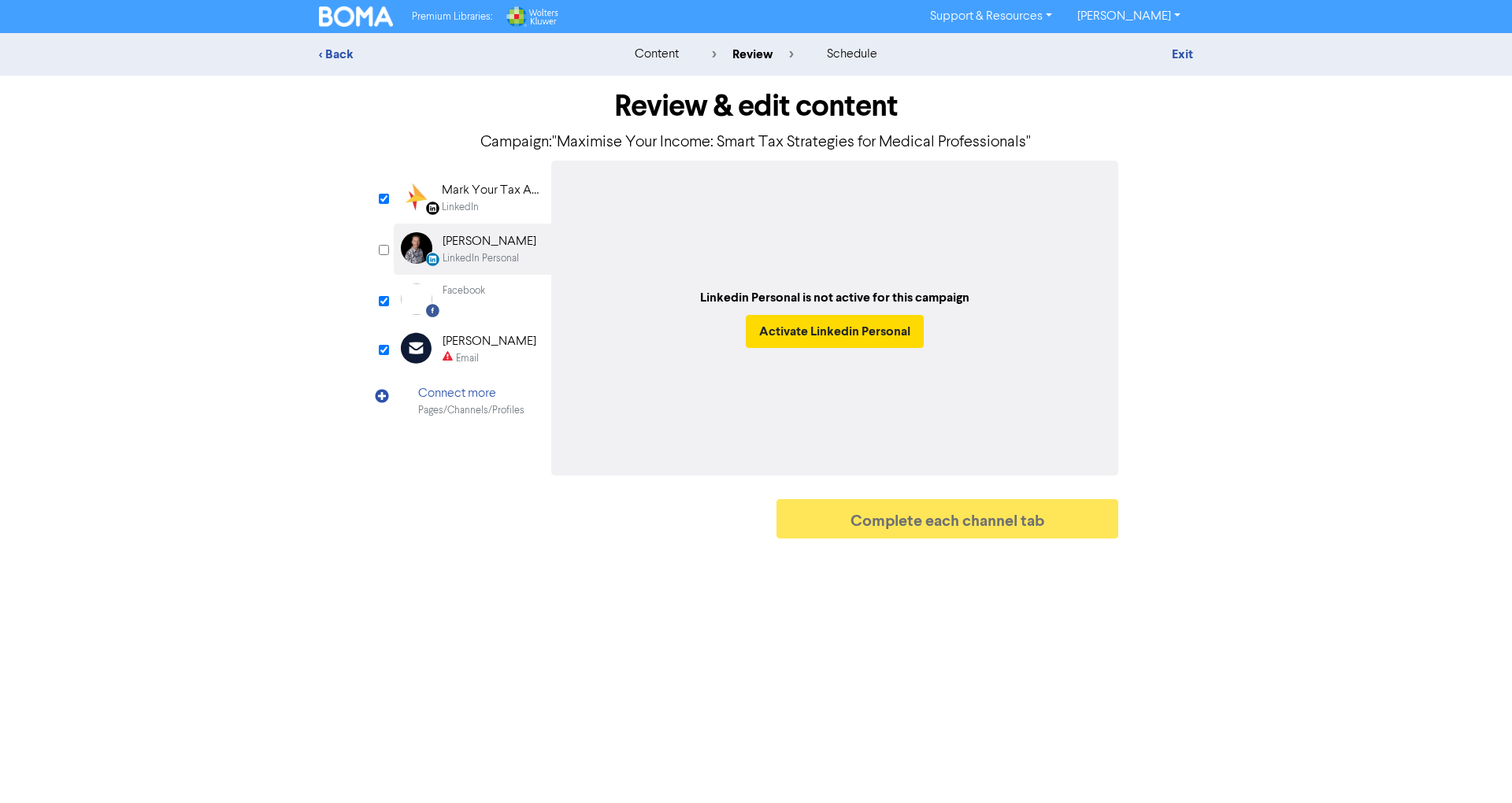
click at [501, 282] on div "Facebook Created with Sketch. Facebook" at bounding box center [472, 299] width 157 height 49
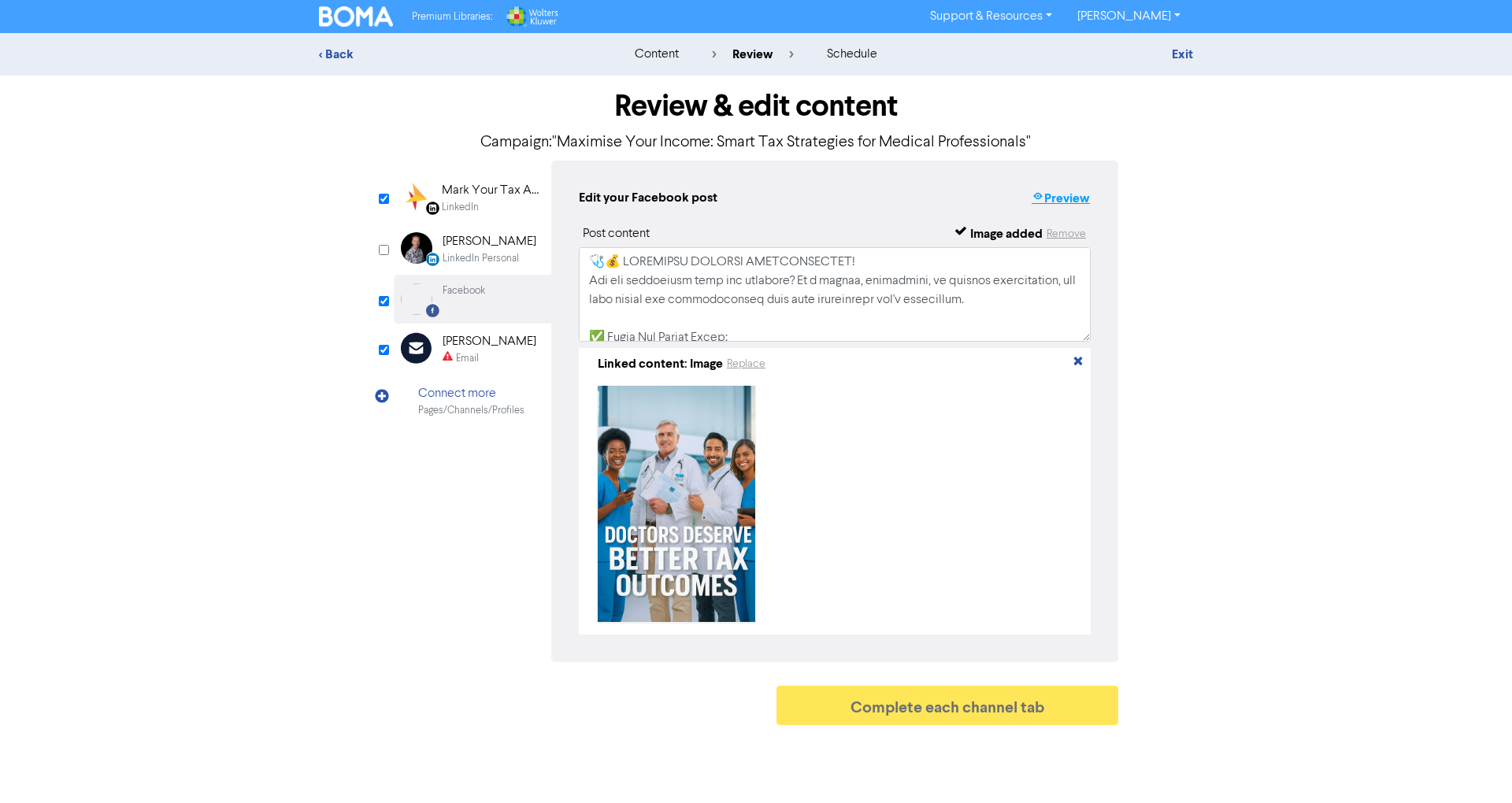
click at [1062, 198] on button "Preview" at bounding box center [1060, 199] width 60 height 21
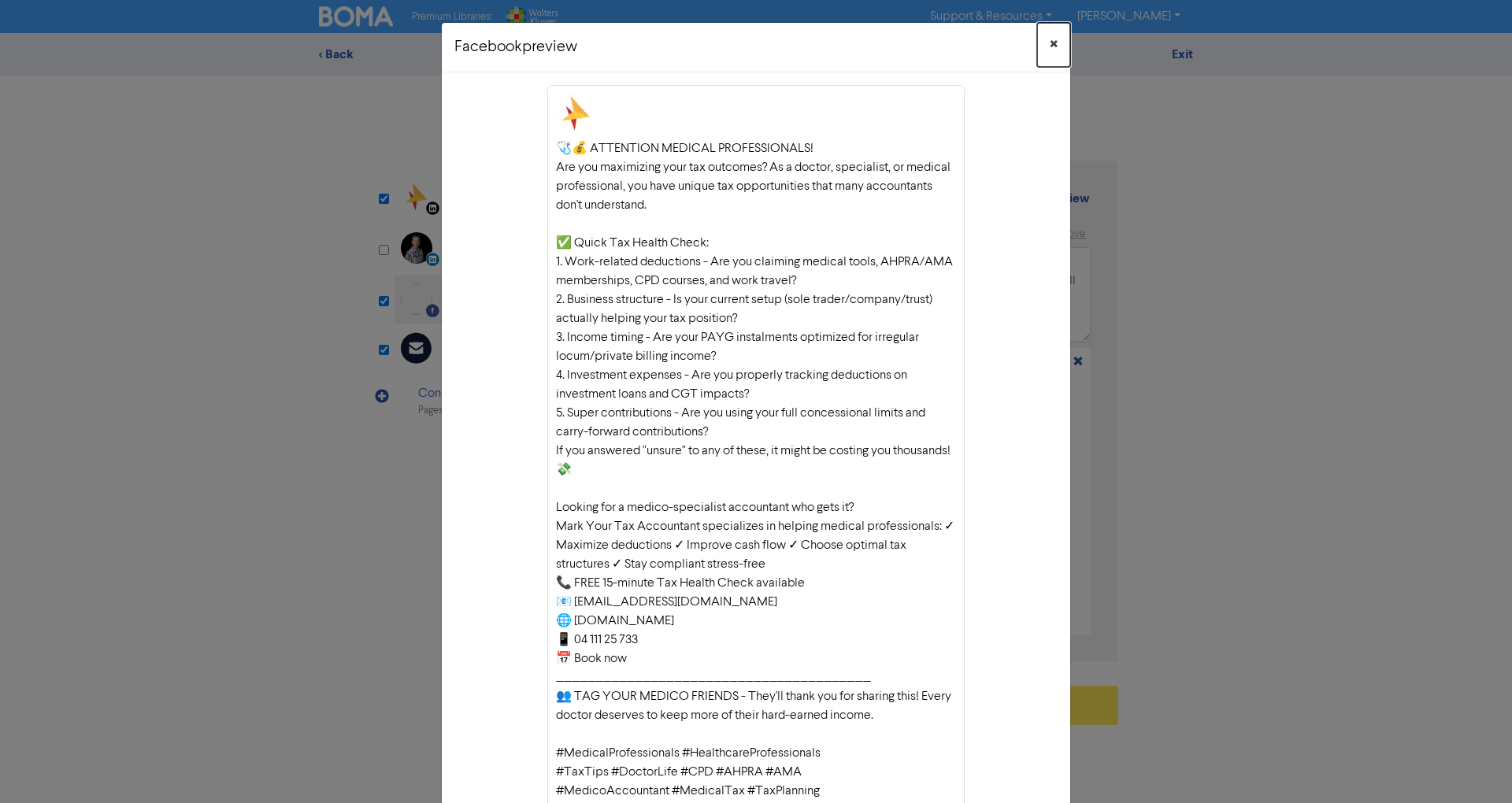
click at [1050, 45] on span "×" at bounding box center [1054, 45] width 8 height 24
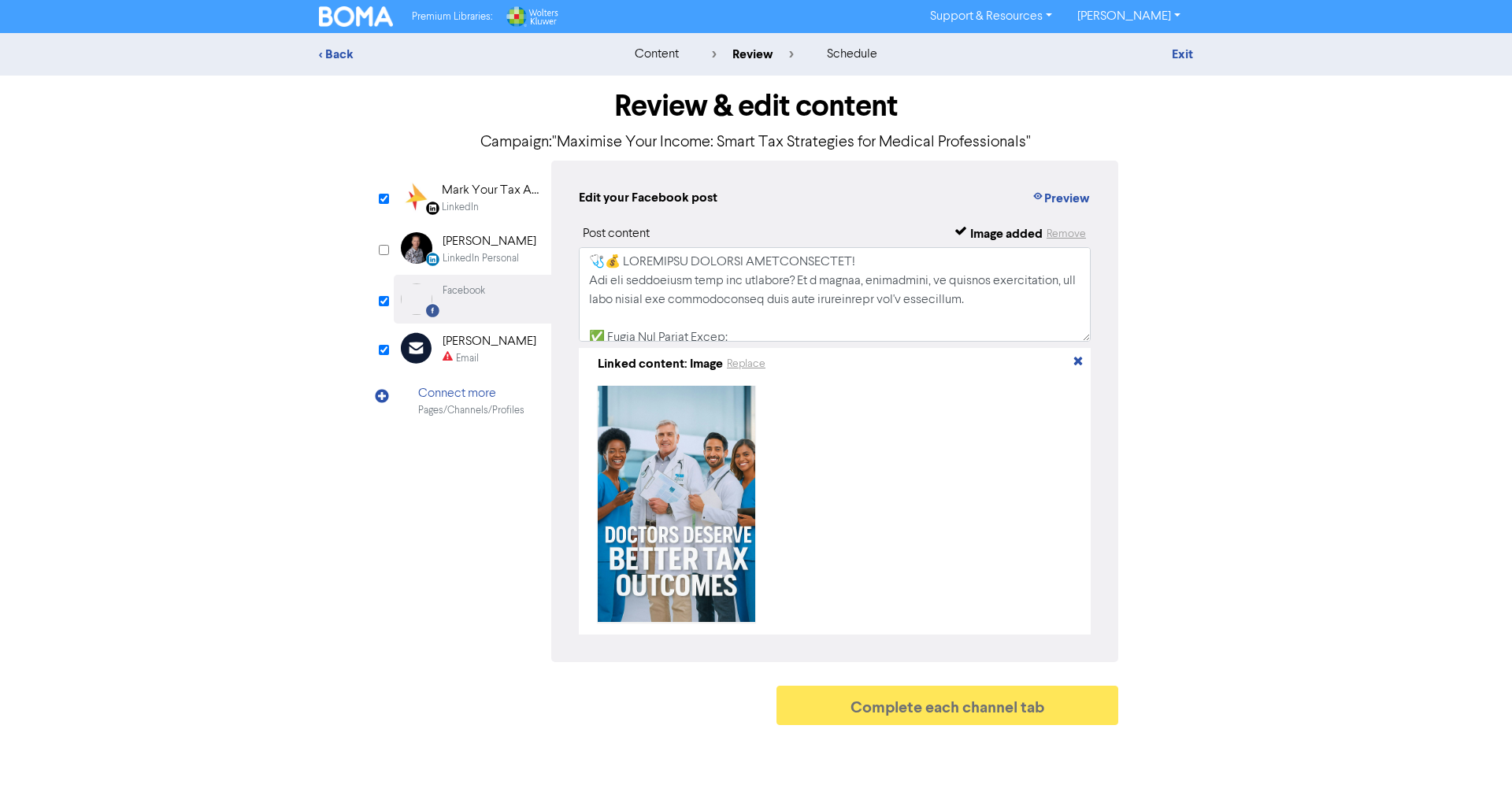
click at [501, 359] on div "Email" at bounding box center [489, 358] width 93 height 15
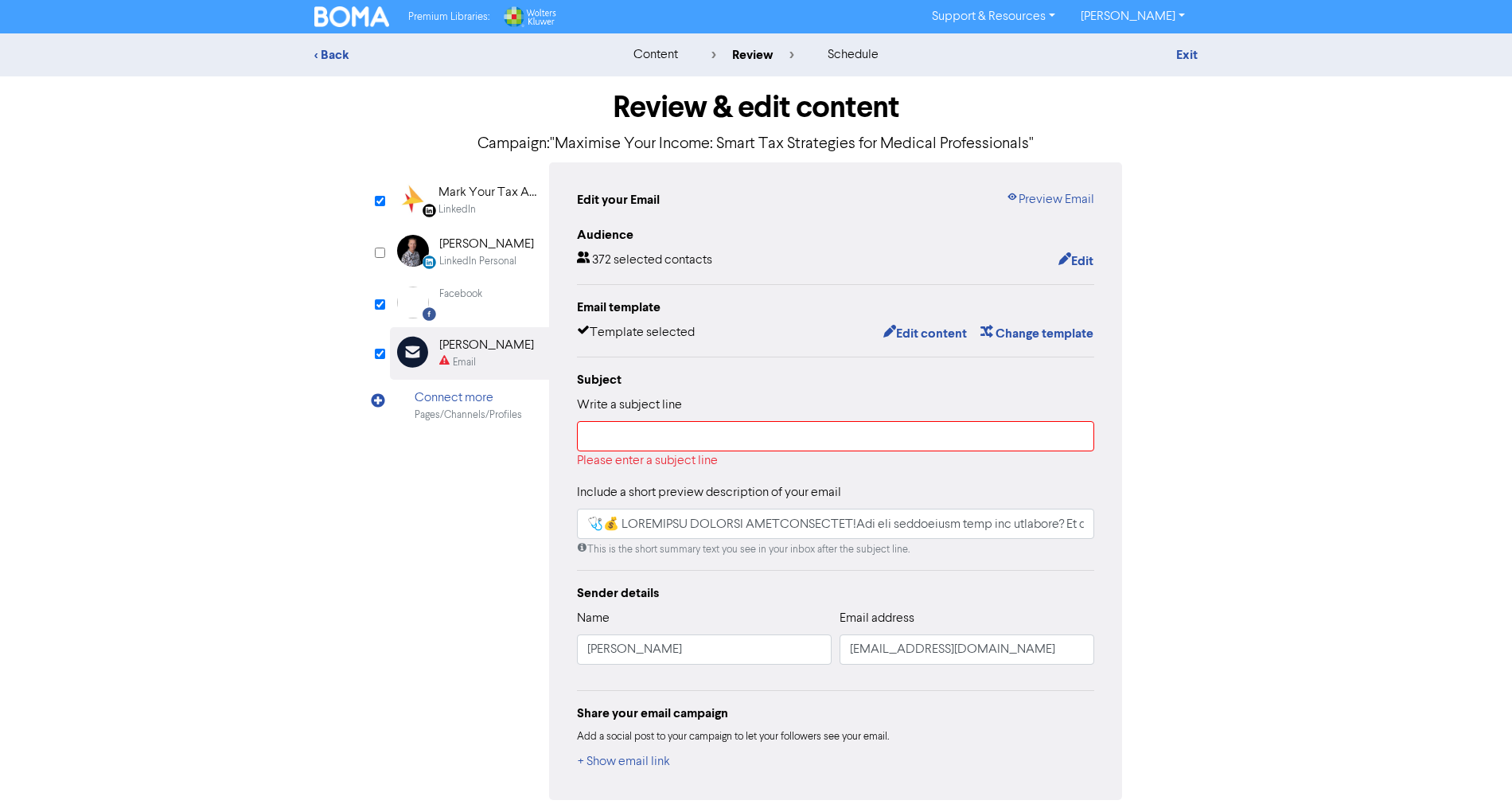
click at [728, 451] on div "Please enter a subject line" at bounding box center [835, 461] width 517 height 19
click at [741, 429] on input "text" at bounding box center [835, 436] width 517 height 30
click at [916, 339] on button "Edit content" at bounding box center [925, 333] width 86 height 21
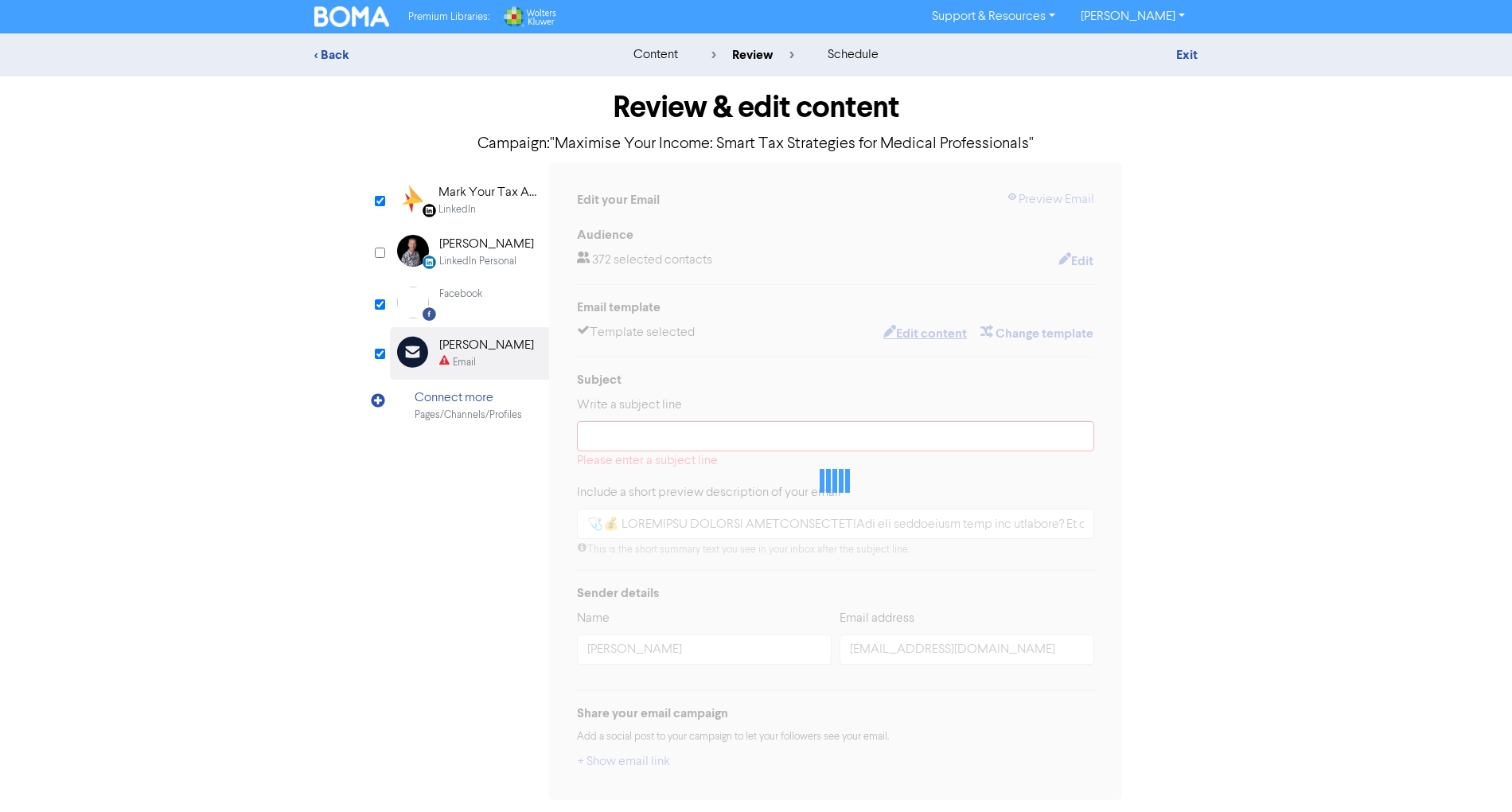
type input "🩺💰 LOREMIPSU DOLORSI AMETCONSECTET!Adi eli seddoeiusm temp inc utlabore? Et d m…"
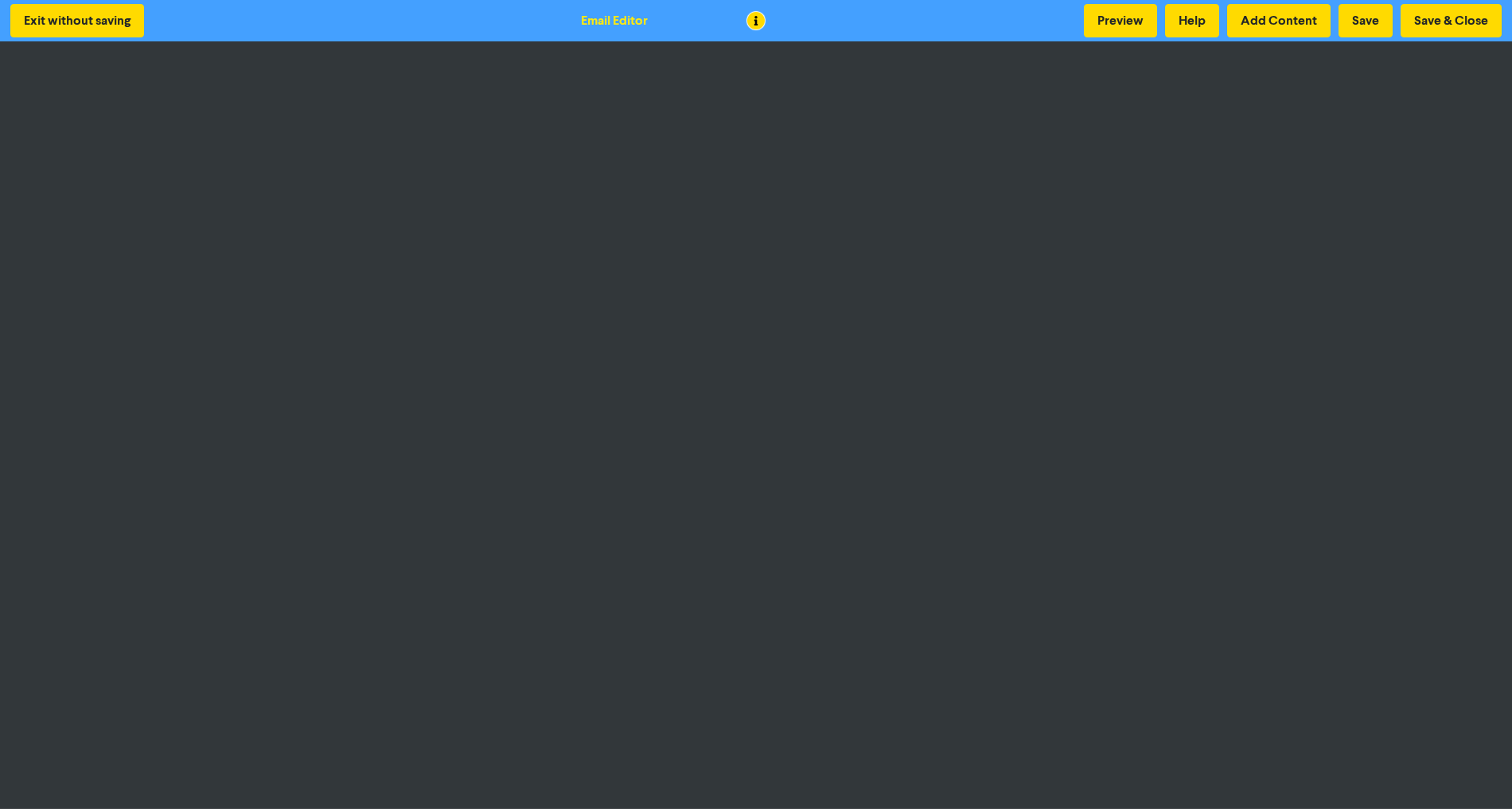
click at [49, 28] on div at bounding box center [756, 406] width 1512 height 812
click at [65, 15] on button "Exit without saving" at bounding box center [77, 20] width 134 height 33
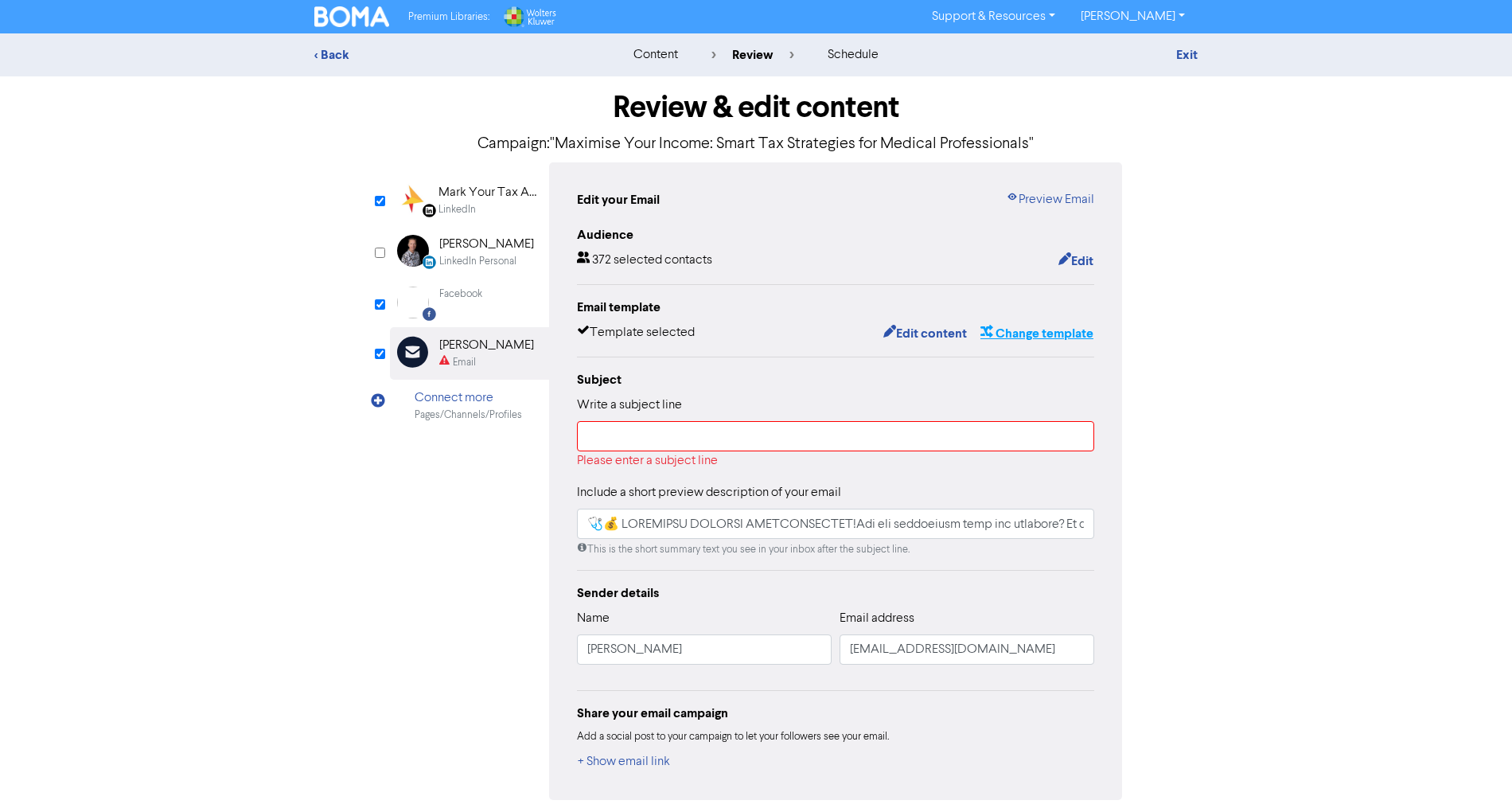
click at [1030, 325] on button "Change template" at bounding box center [1037, 333] width 115 height 21
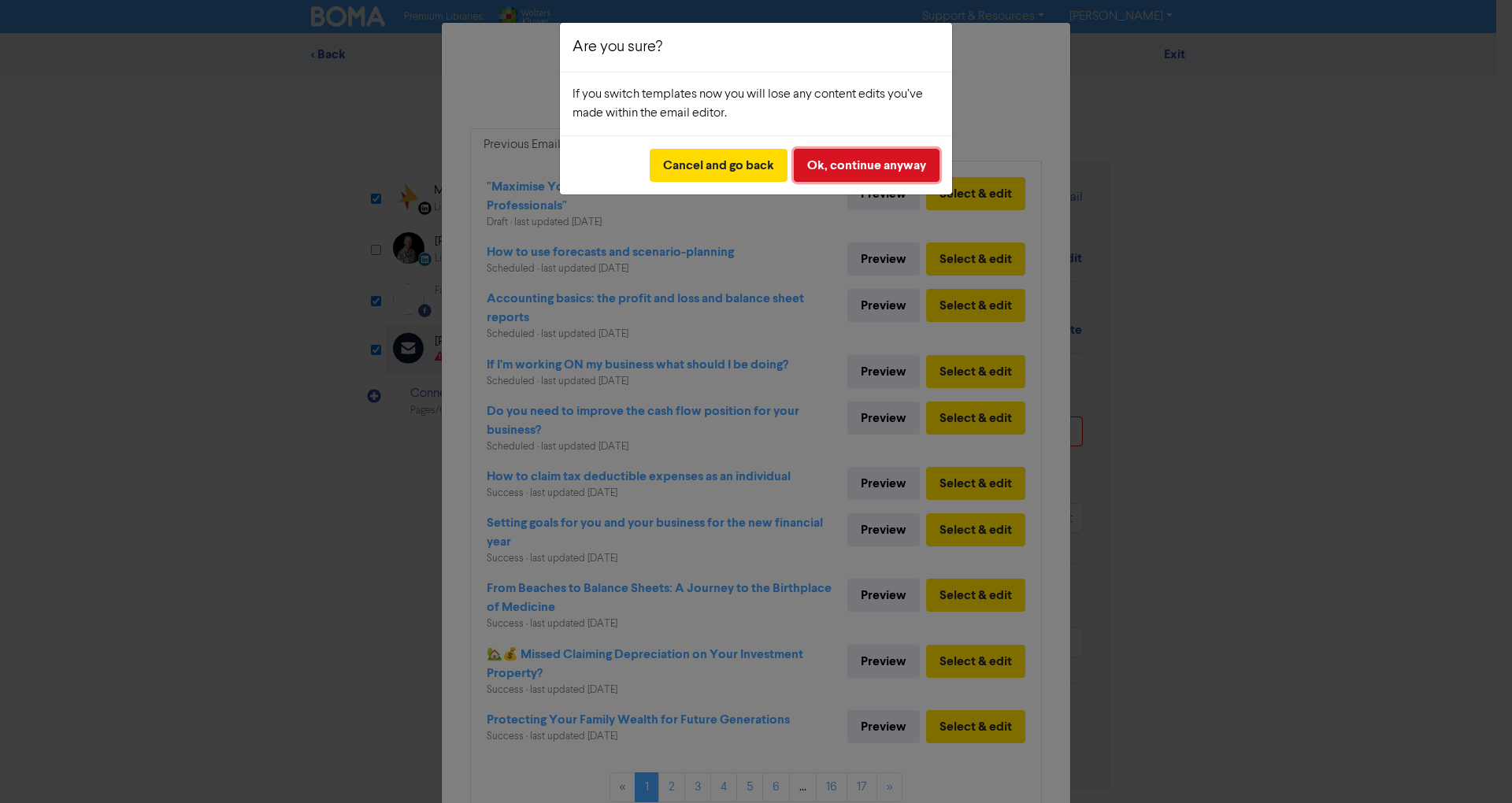
click at [882, 162] on button "Ok, continue anyway" at bounding box center [866, 164] width 145 height 33
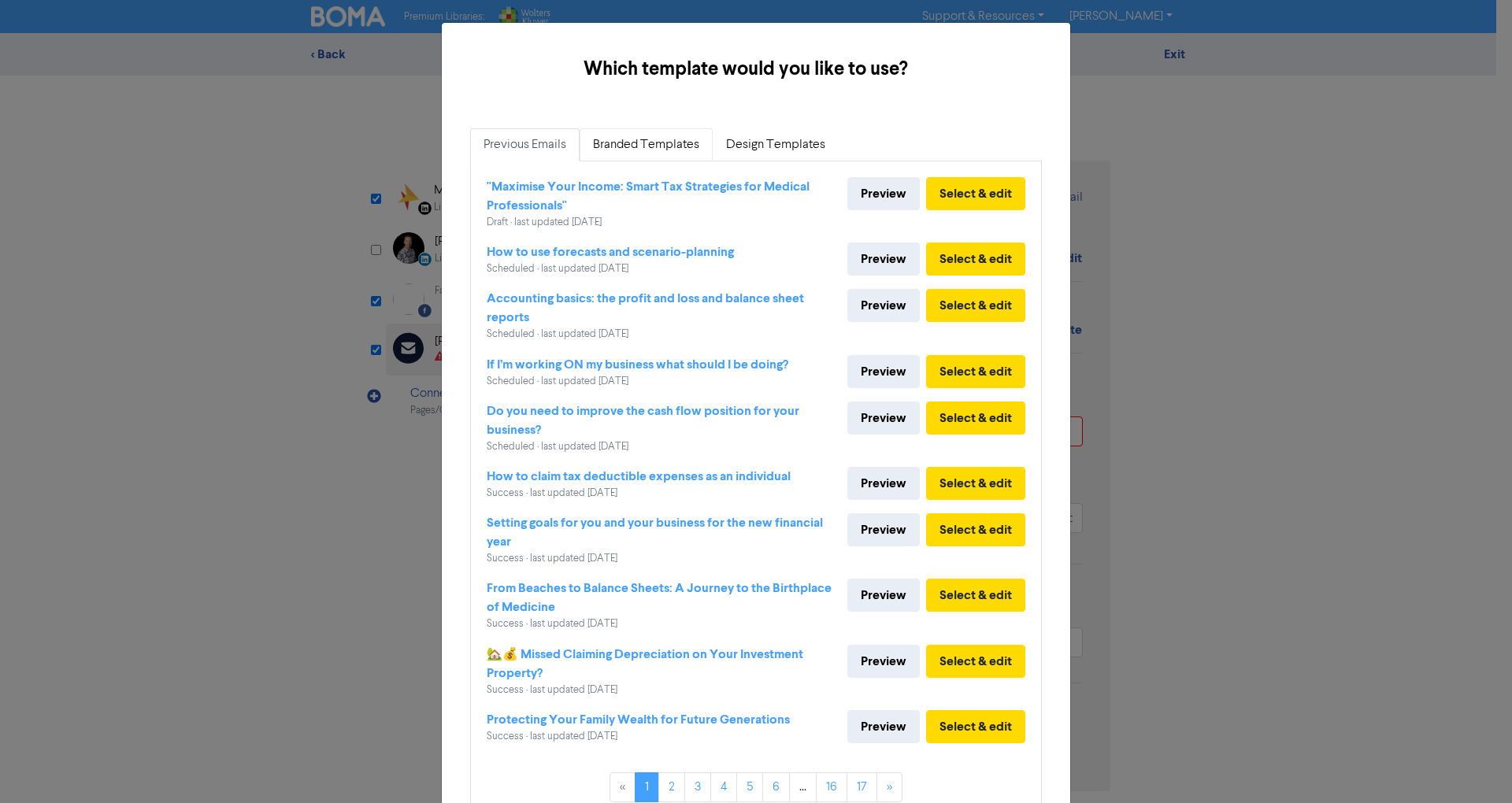
click at [630, 157] on link "Branded Templates" at bounding box center [646, 144] width 133 height 33
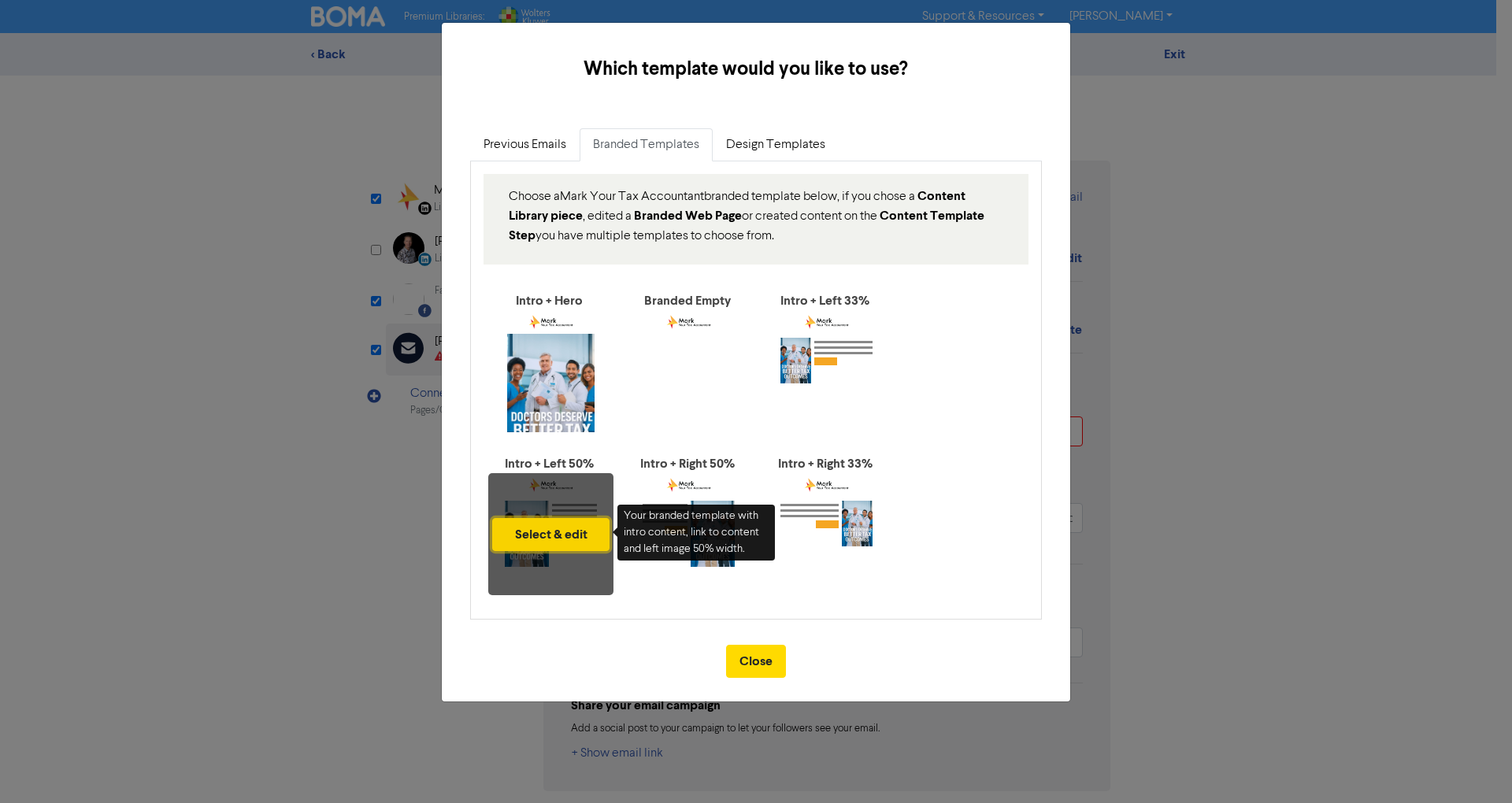
click at [557, 529] on button "Select & edit" at bounding box center [551, 534] width 117 height 33
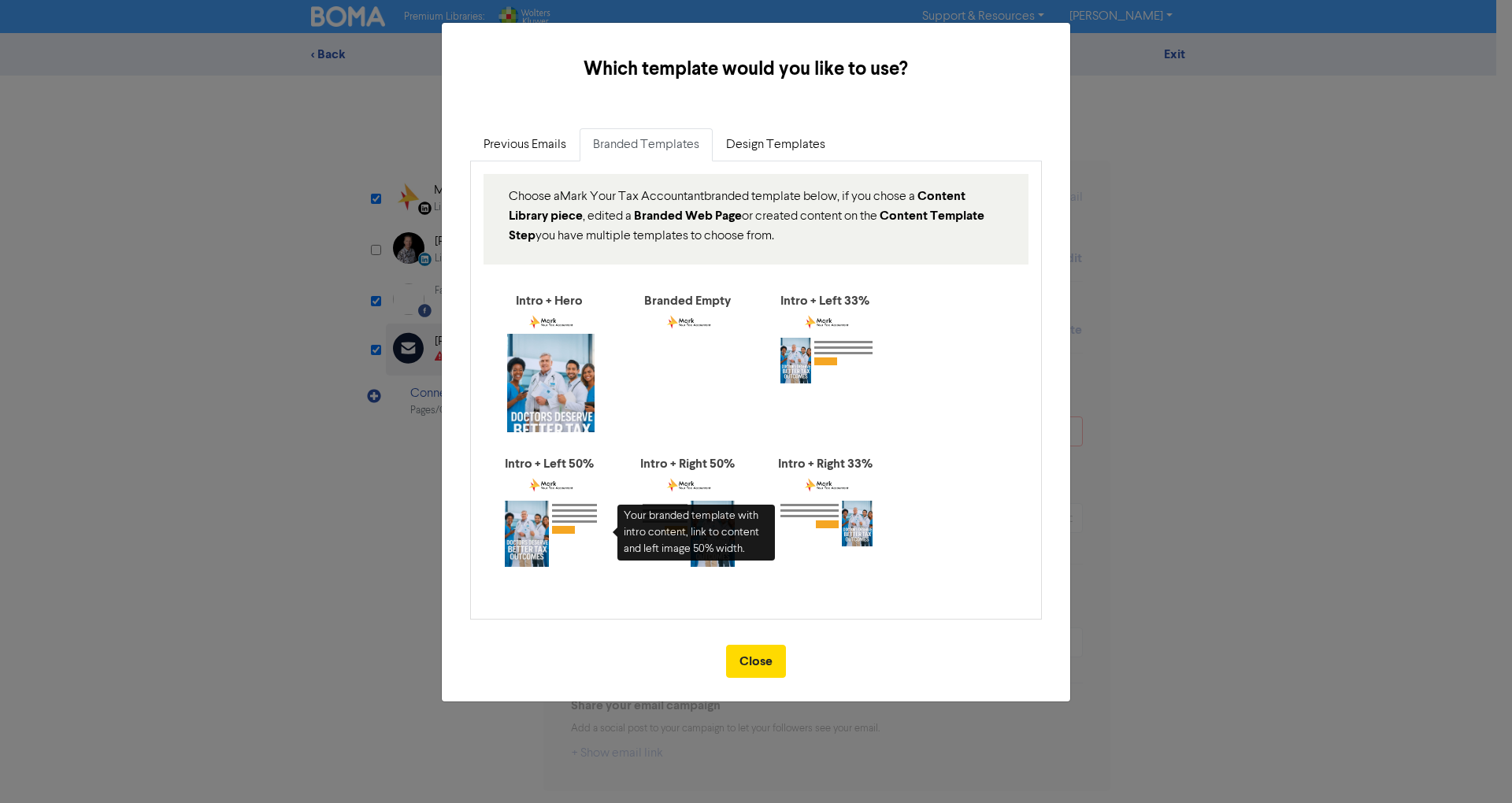
type input "🩺💰 LOREMIPSU DOLORSI AMETCONSECTET!Adi eli seddoeiusm temp inc utlabore? Et d m…"
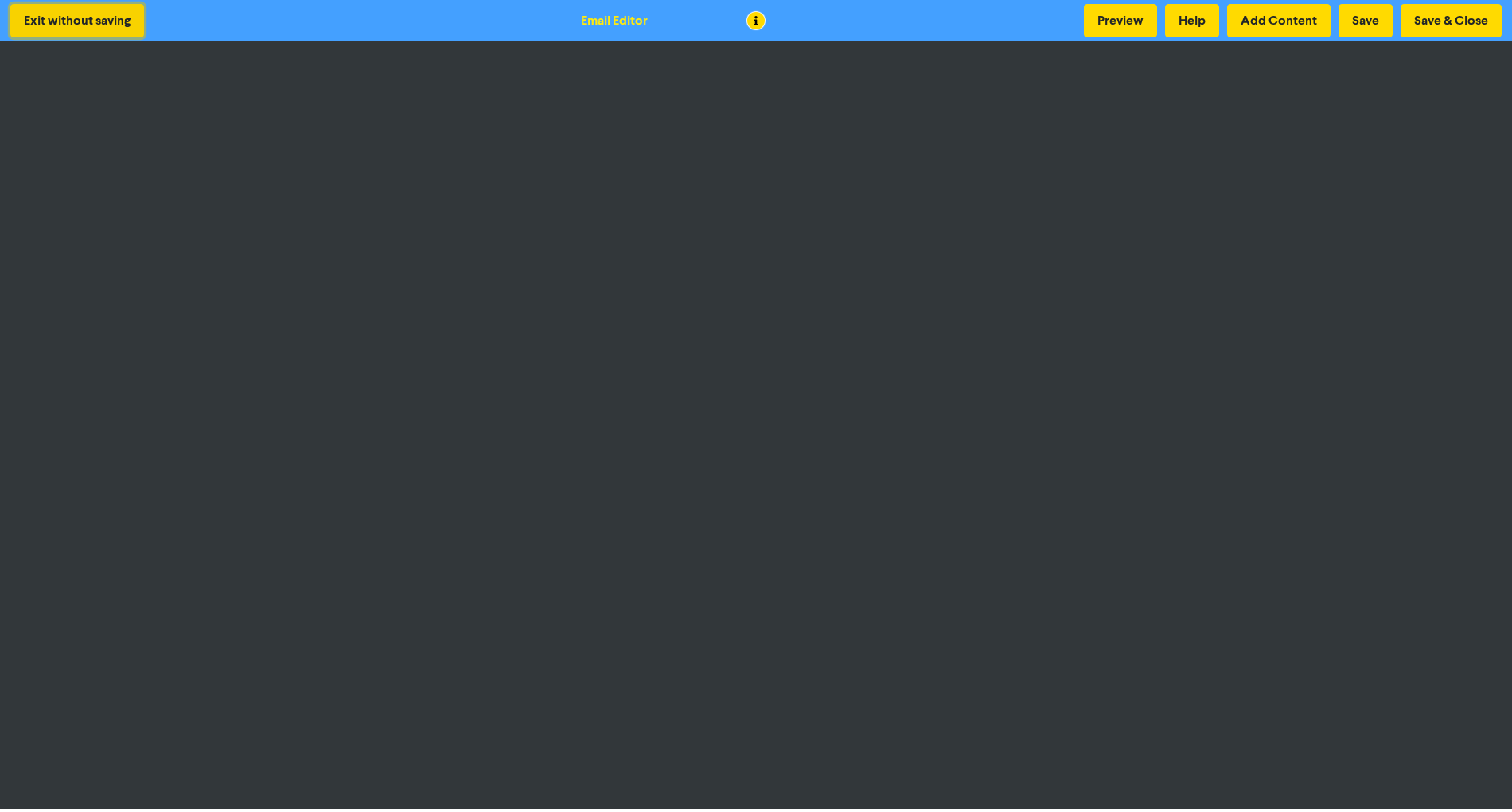
click at [68, 18] on button "Exit without saving" at bounding box center [77, 20] width 134 height 33
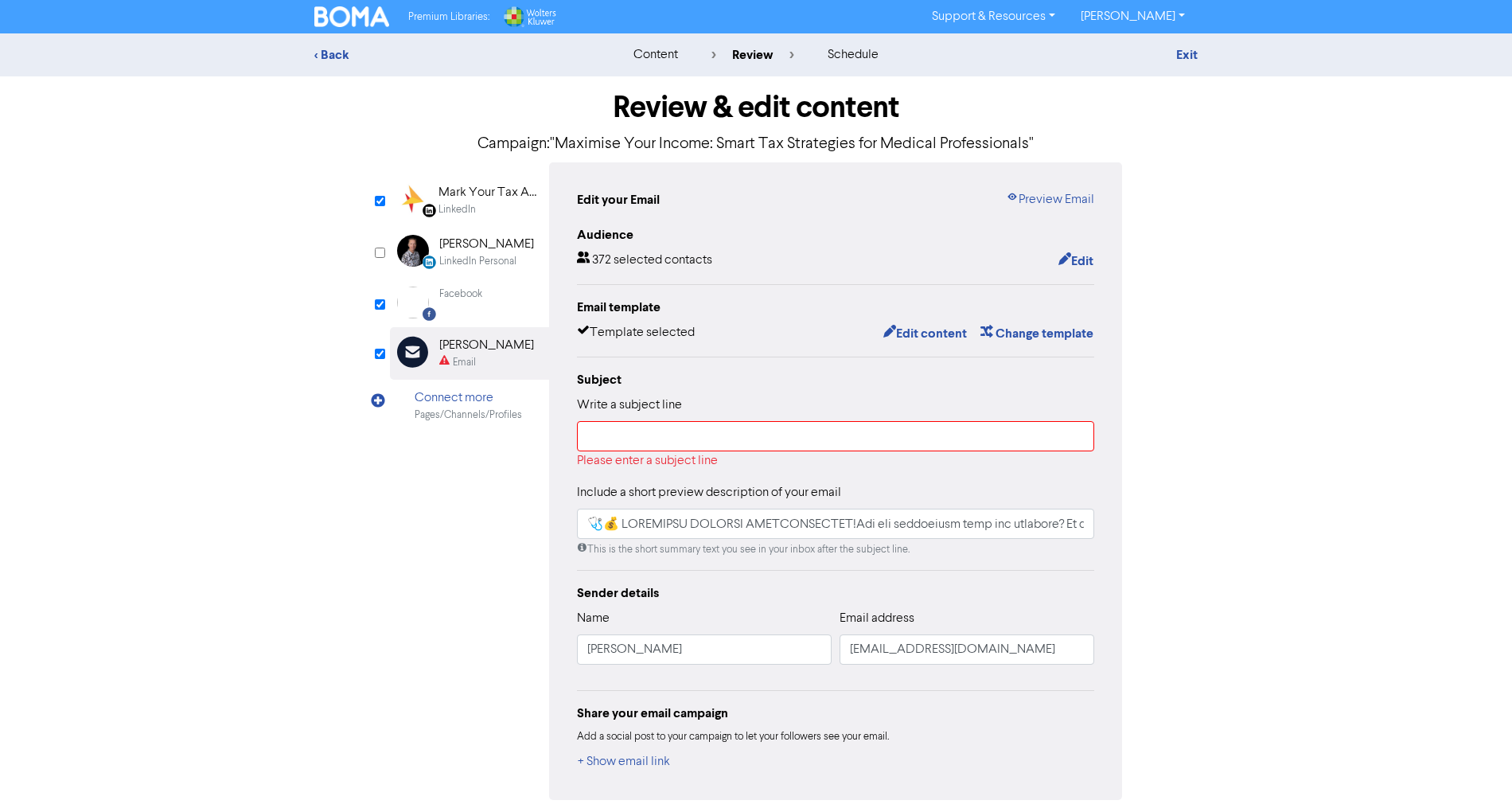
click at [457, 202] on div "Mark Your Tax Accountant" at bounding box center [490, 193] width 102 height 19
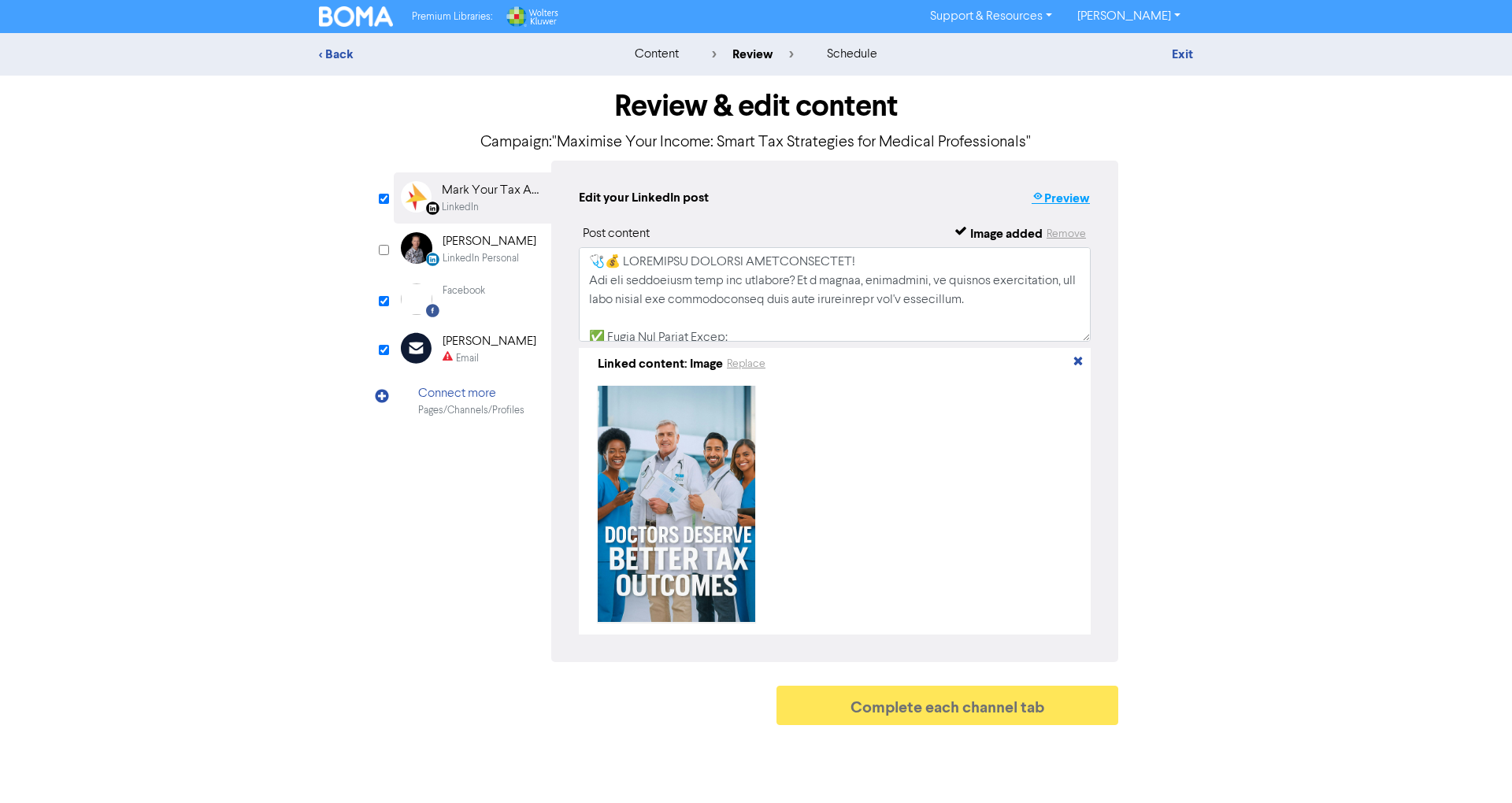
click at [1083, 192] on button "Preview" at bounding box center [1060, 199] width 60 height 21
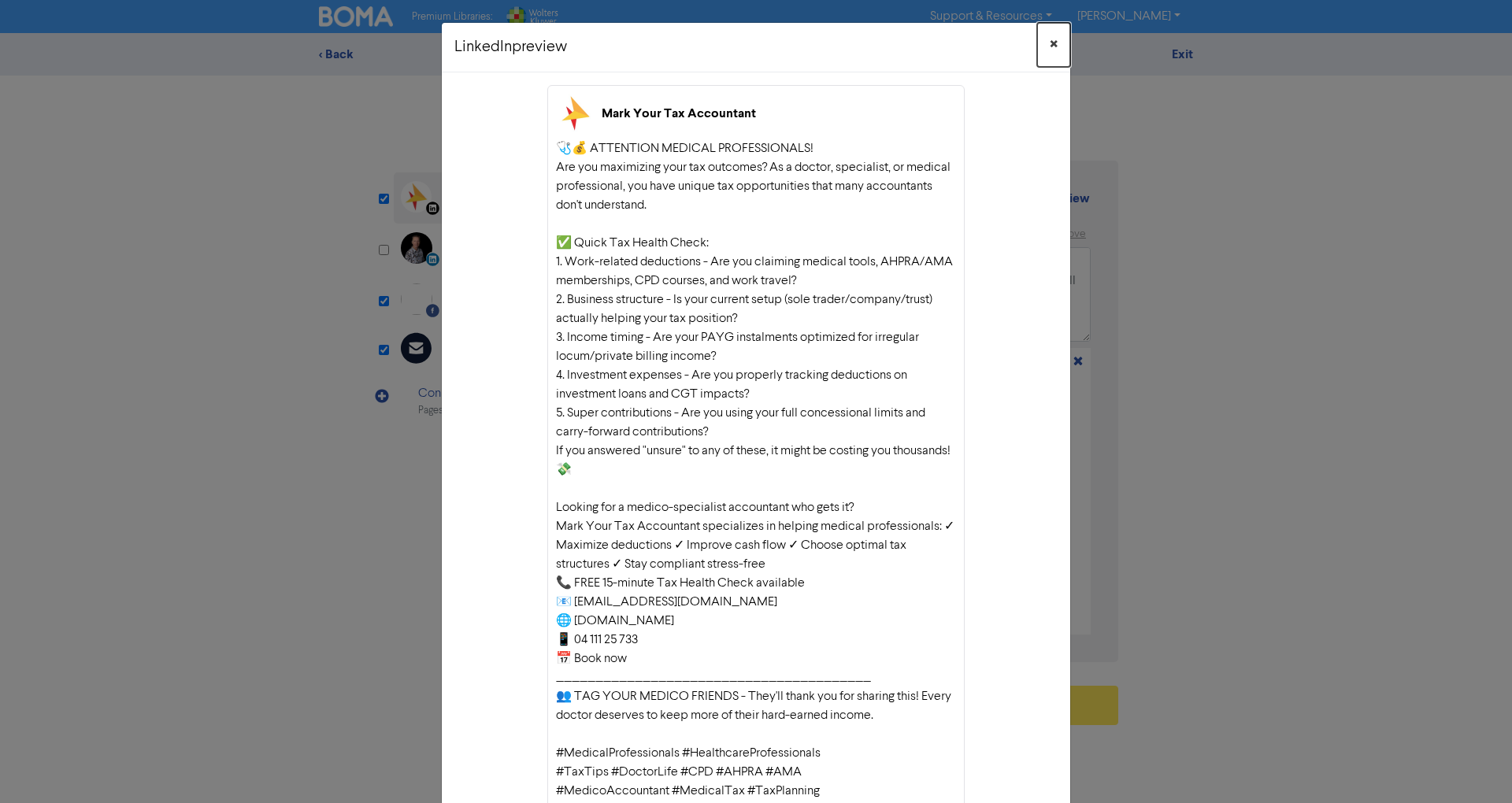
click at [1042, 42] on button "×" at bounding box center [1053, 45] width 33 height 44
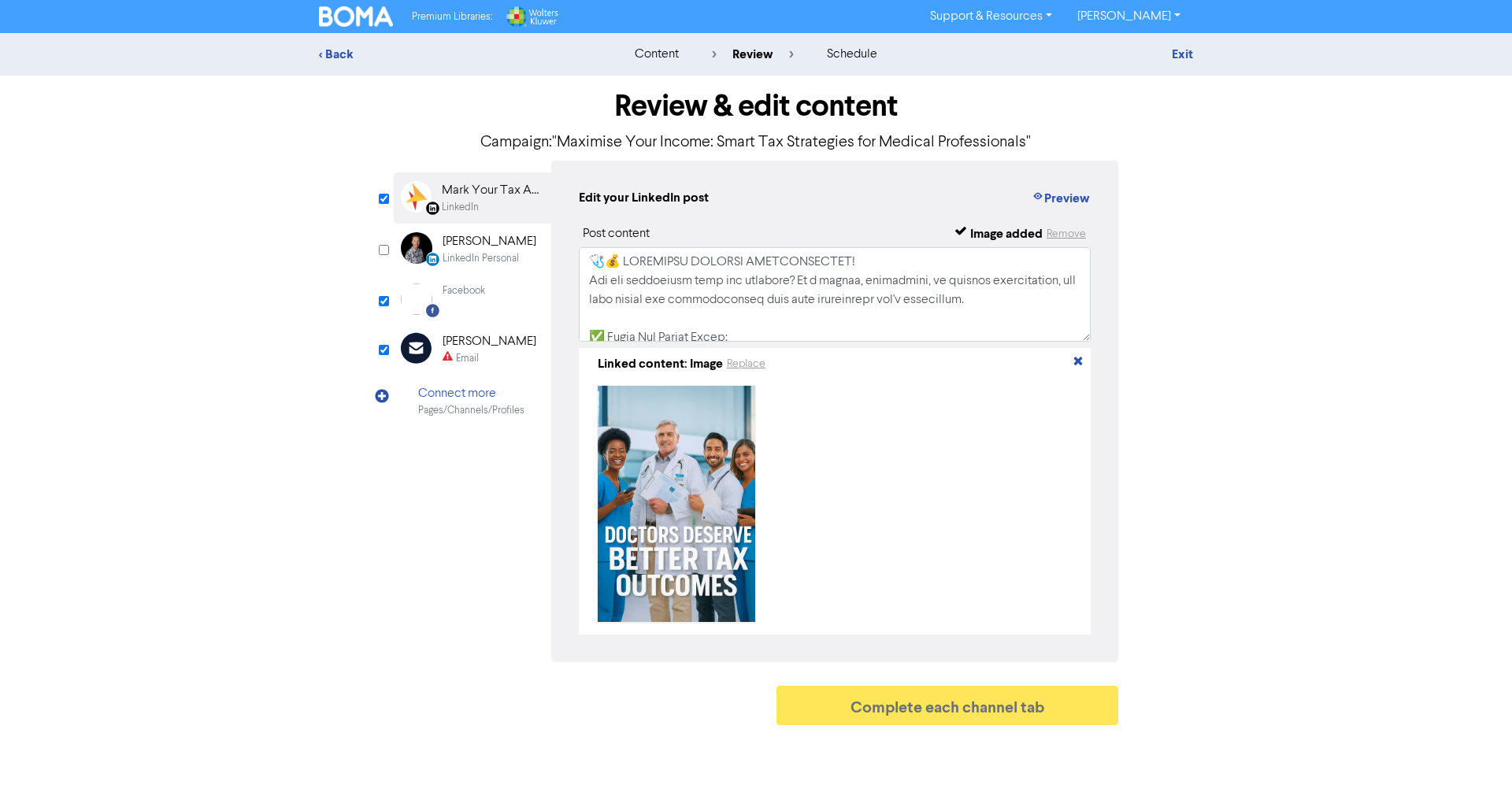
click at [493, 371] on div "Email Created with Sketch. [PERSON_NAME] Email" at bounding box center [472, 349] width 157 height 51
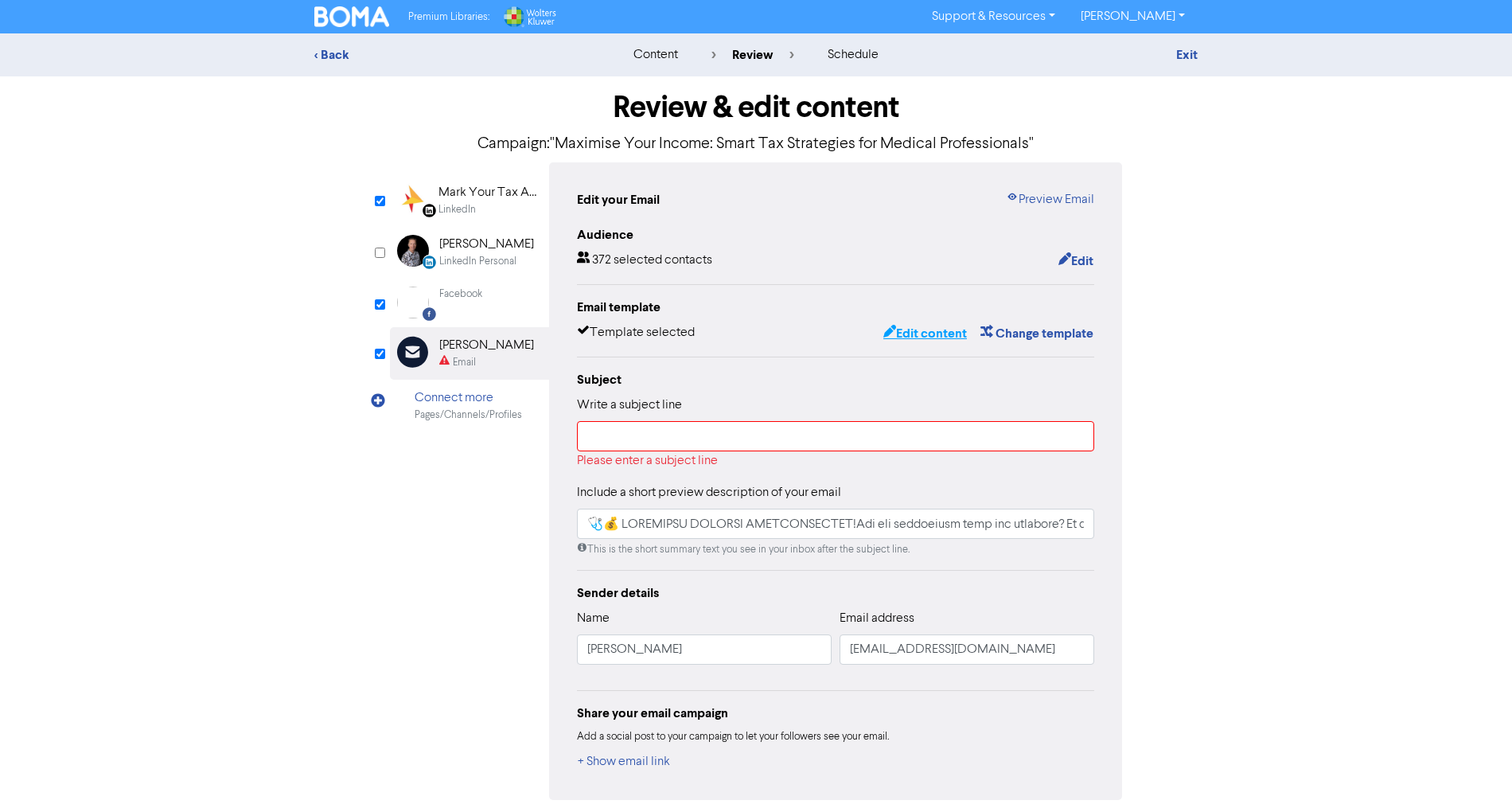
click at [920, 331] on button "Edit content" at bounding box center [925, 333] width 86 height 21
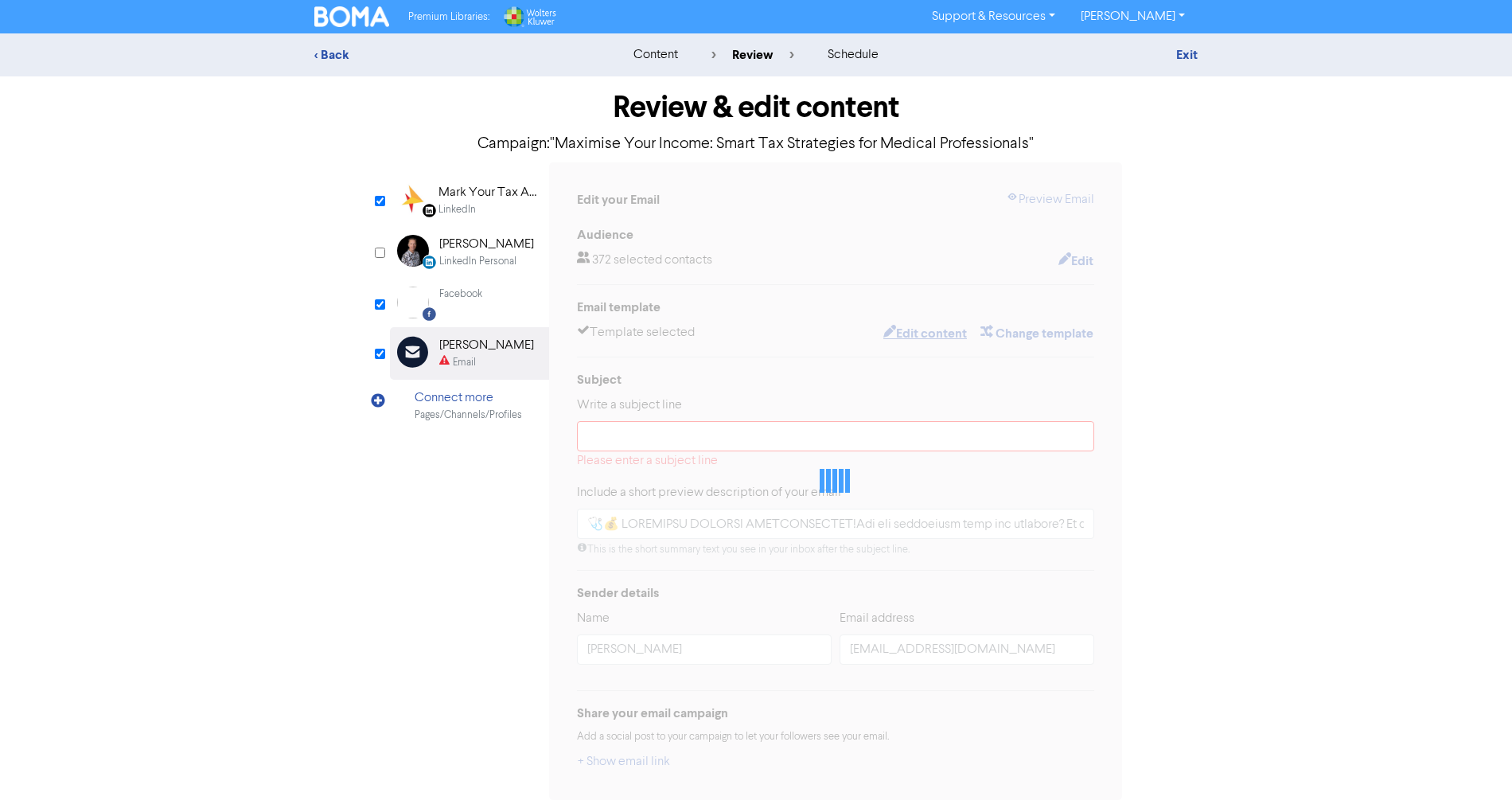
type input "🩺💰 LOREMIPSU DOLORSI AMETCONSECTET!Adi eli seddoeiusm temp inc utlabore? Et d m…"
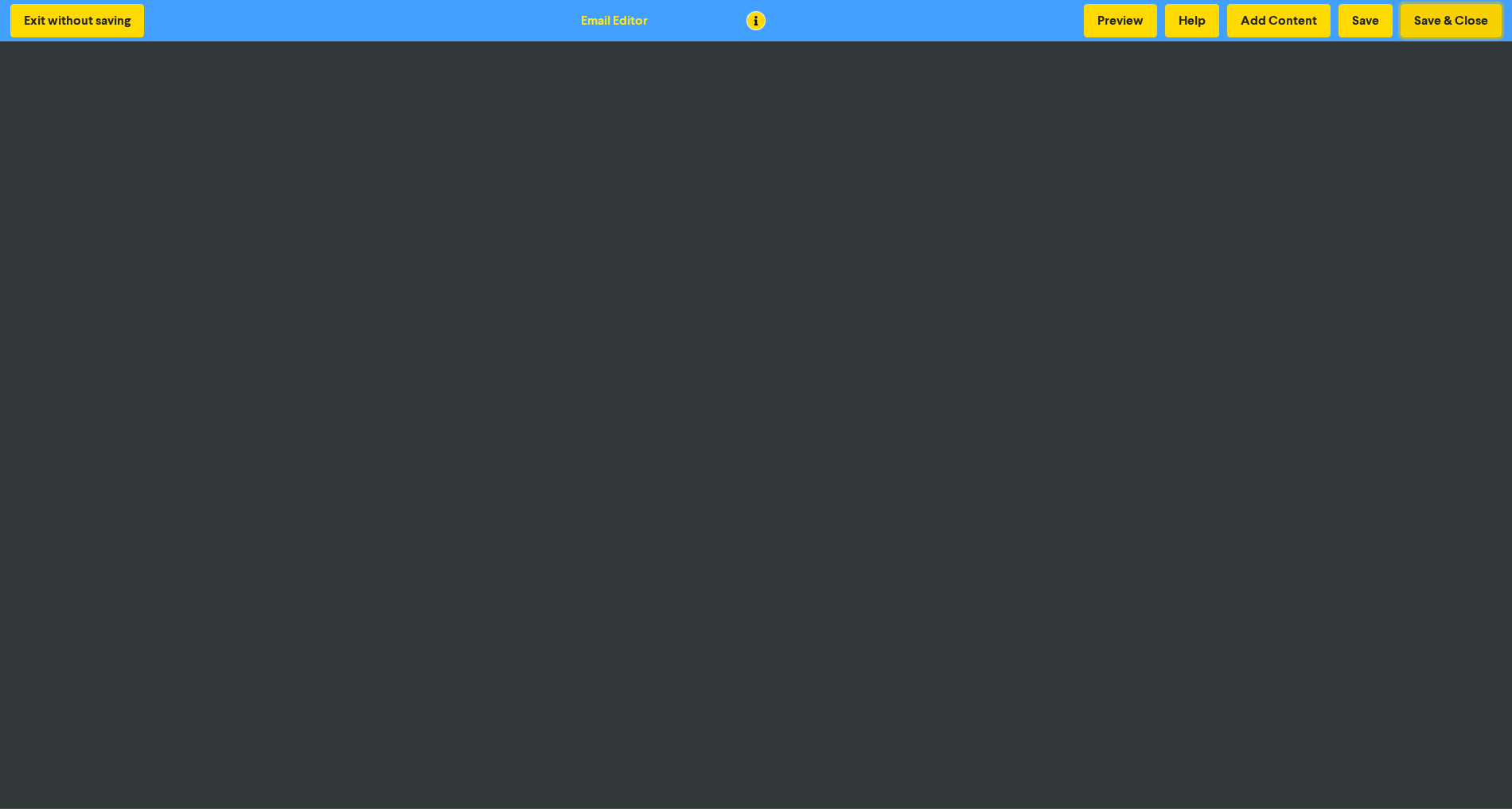
click at [1425, 27] on button "Save & Close" at bounding box center [1451, 20] width 101 height 33
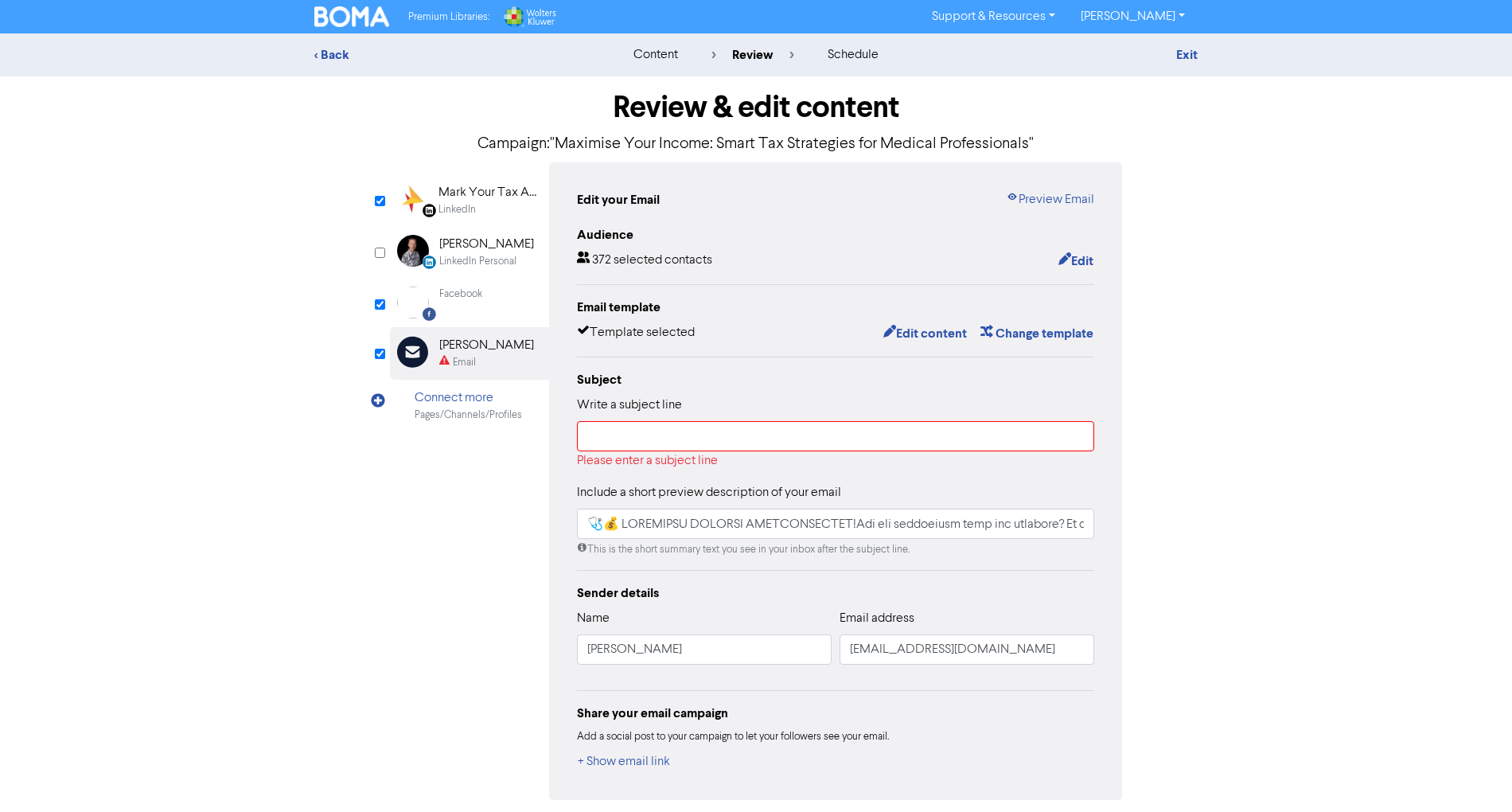
click at [498, 255] on div "LinkedIn Personal" at bounding box center [478, 262] width 77 height 15
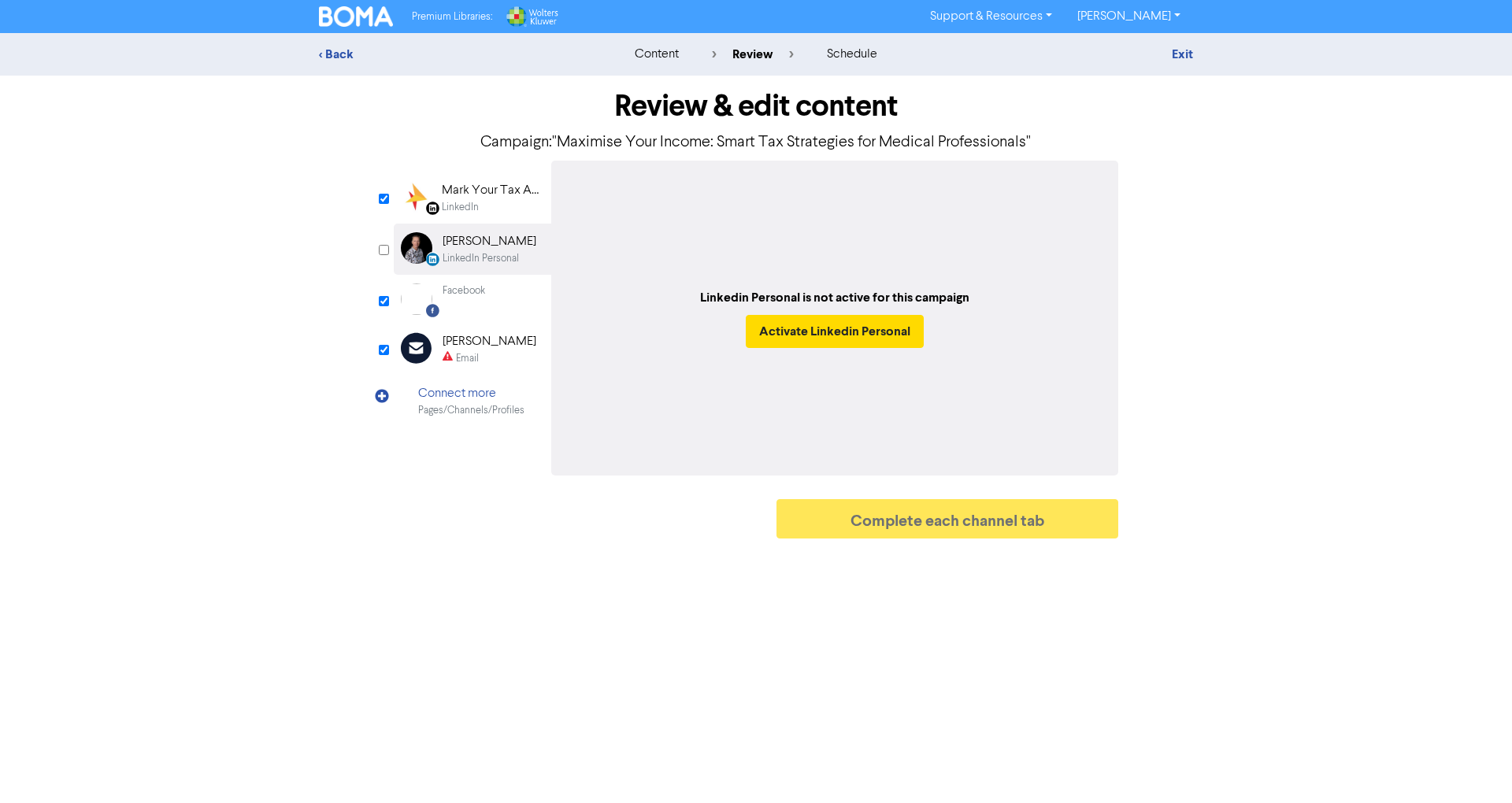
click at [494, 303] on div "Facebook Created with Sketch. Facebook" at bounding box center [472, 299] width 157 height 49
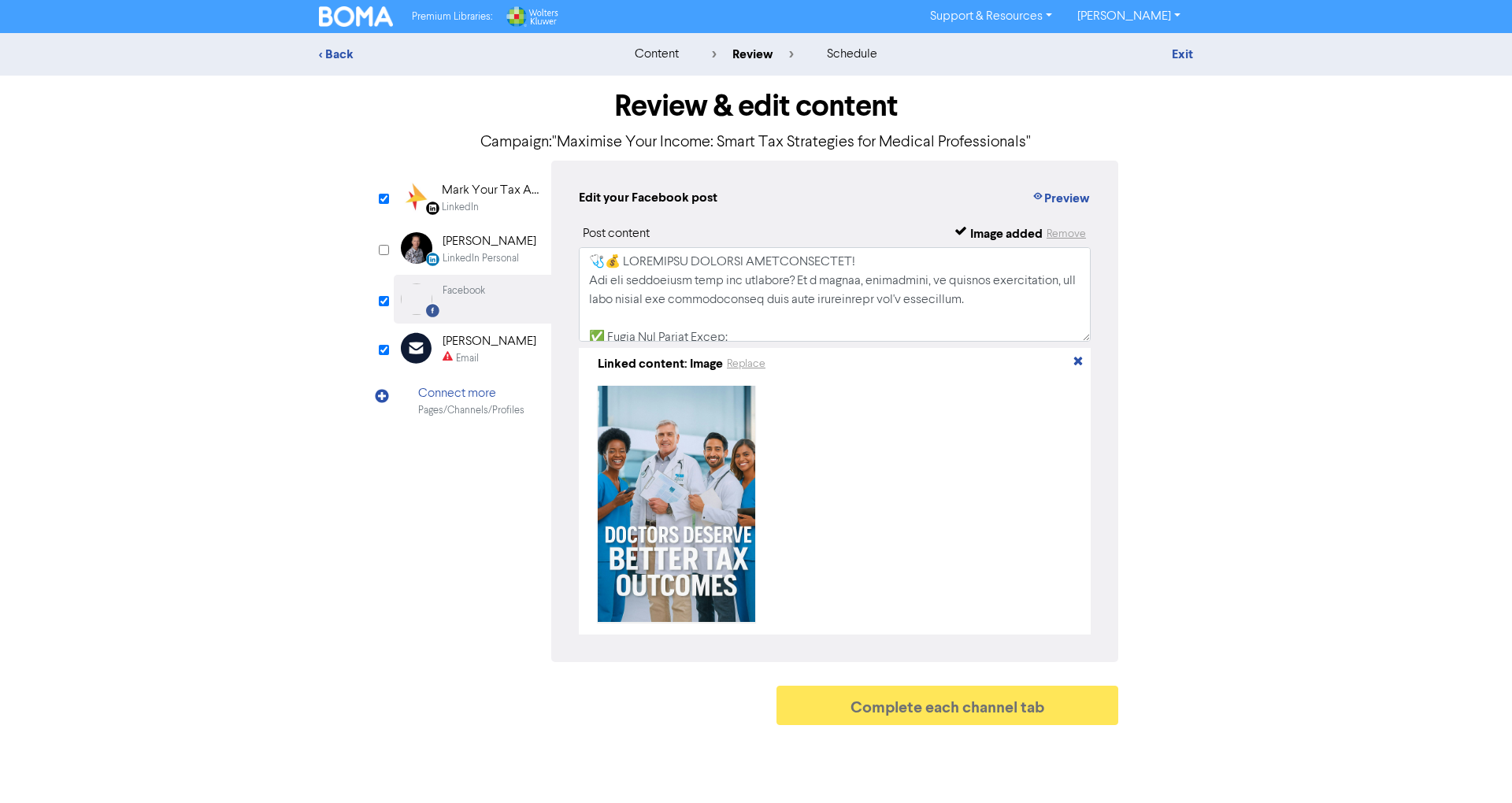
click at [512, 358] on div "Email" at bounding box center [489, 358] width 93 height 15
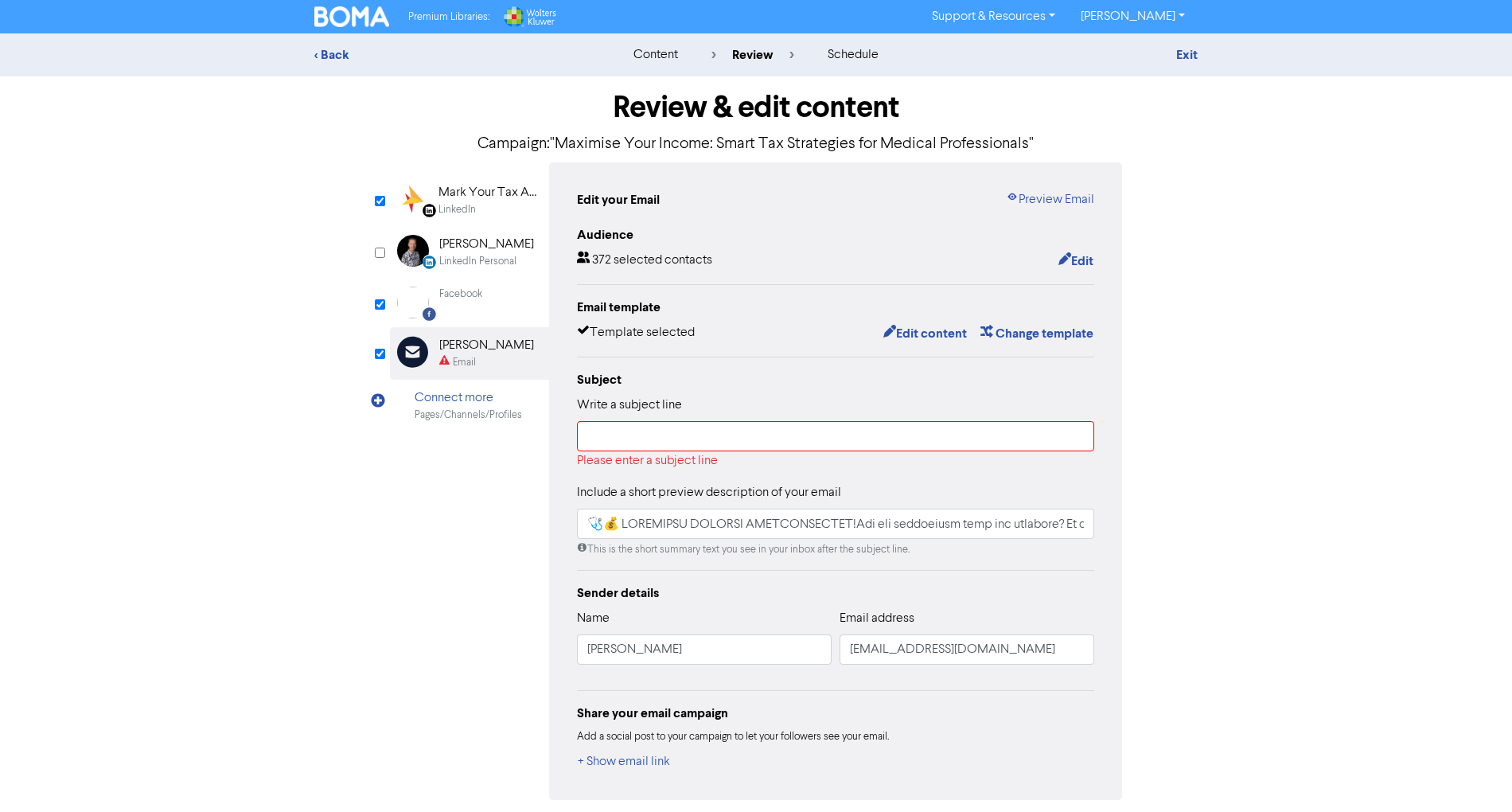
click at [473, 307] on div "Facebook" at bounding box center [461, 302] width 43 height 31
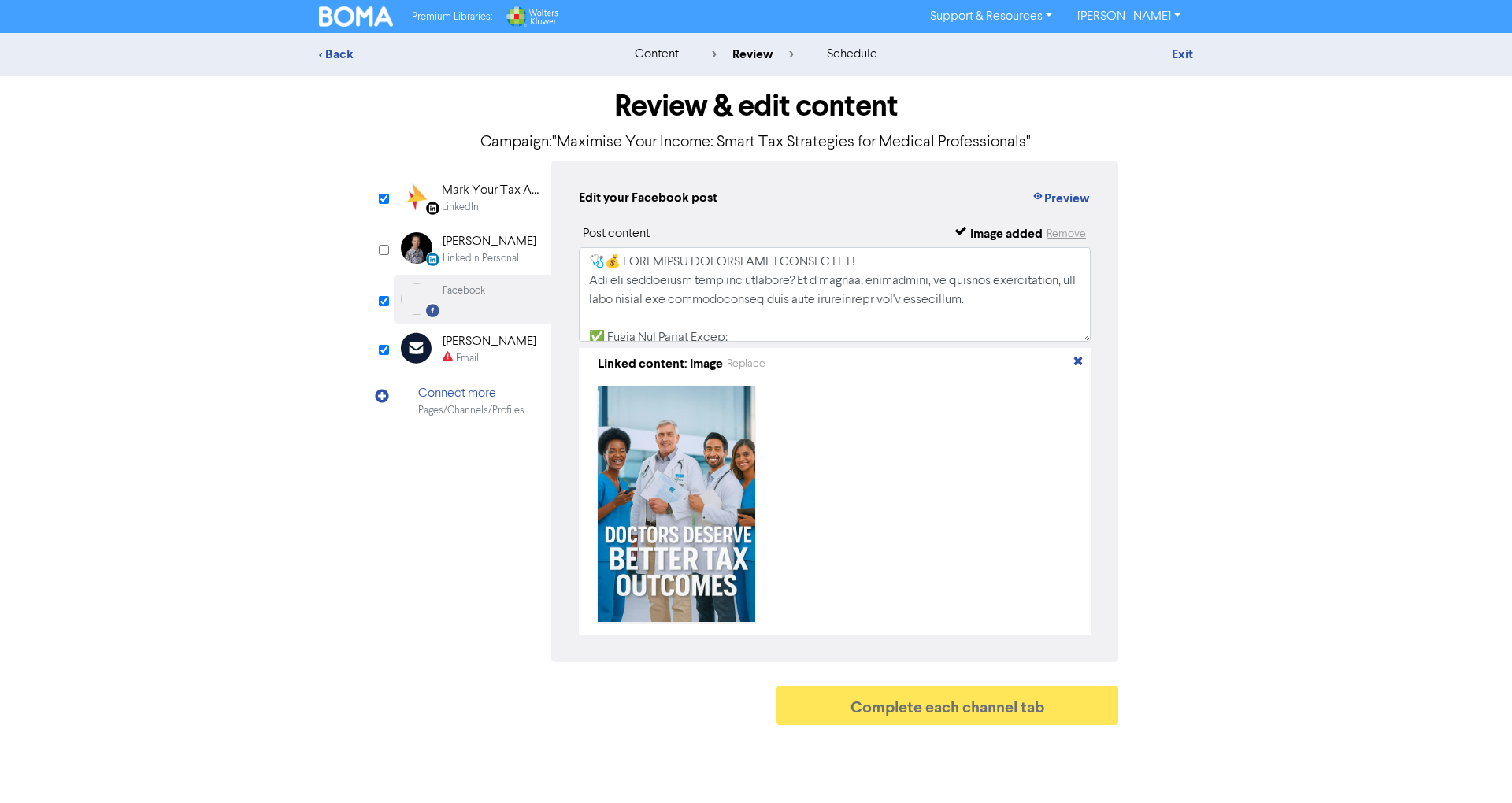
click at [478, 350] on div "[PERSON_NAME]" at bounding box center [489, 342] width 93 height 19
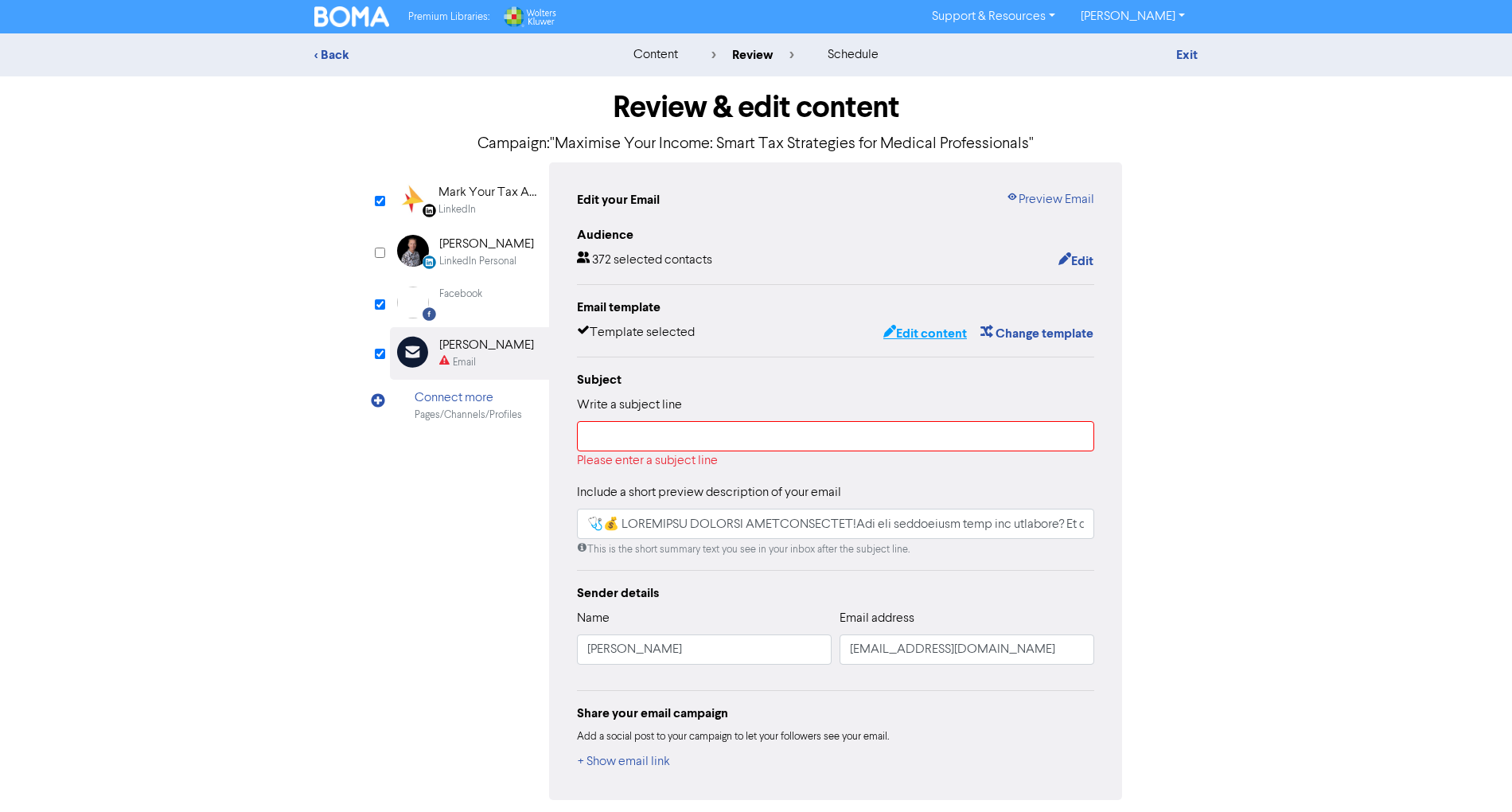
click at [934, 327] on button "Edit content" at bounding box center [925, 333] width 86 height 21
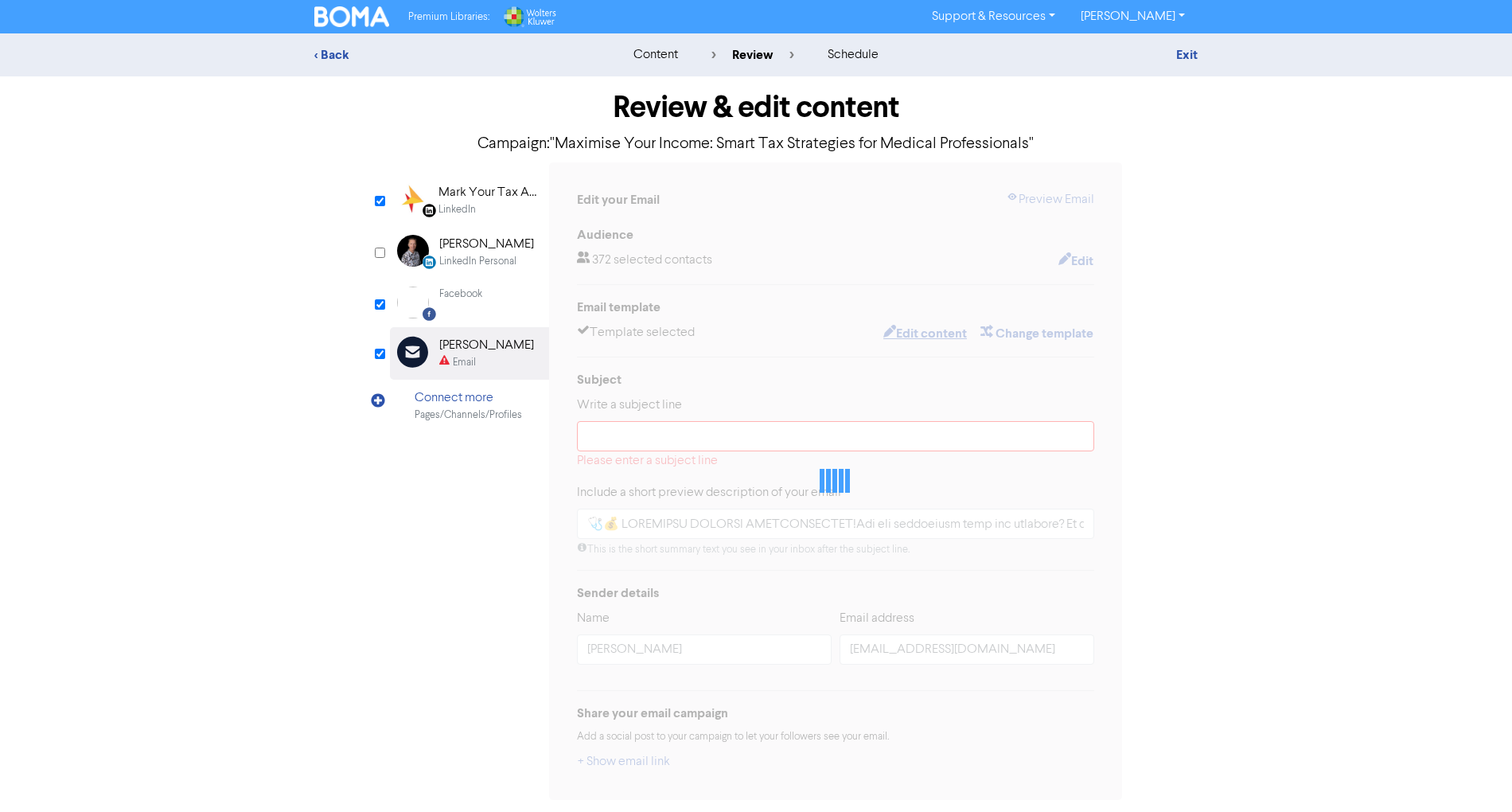
type input "🩺💰 LOREMIPSU DOLORSI AMETCONSECTET!Adi eli seddoeiusm temp inc utlabore? Et d m…"
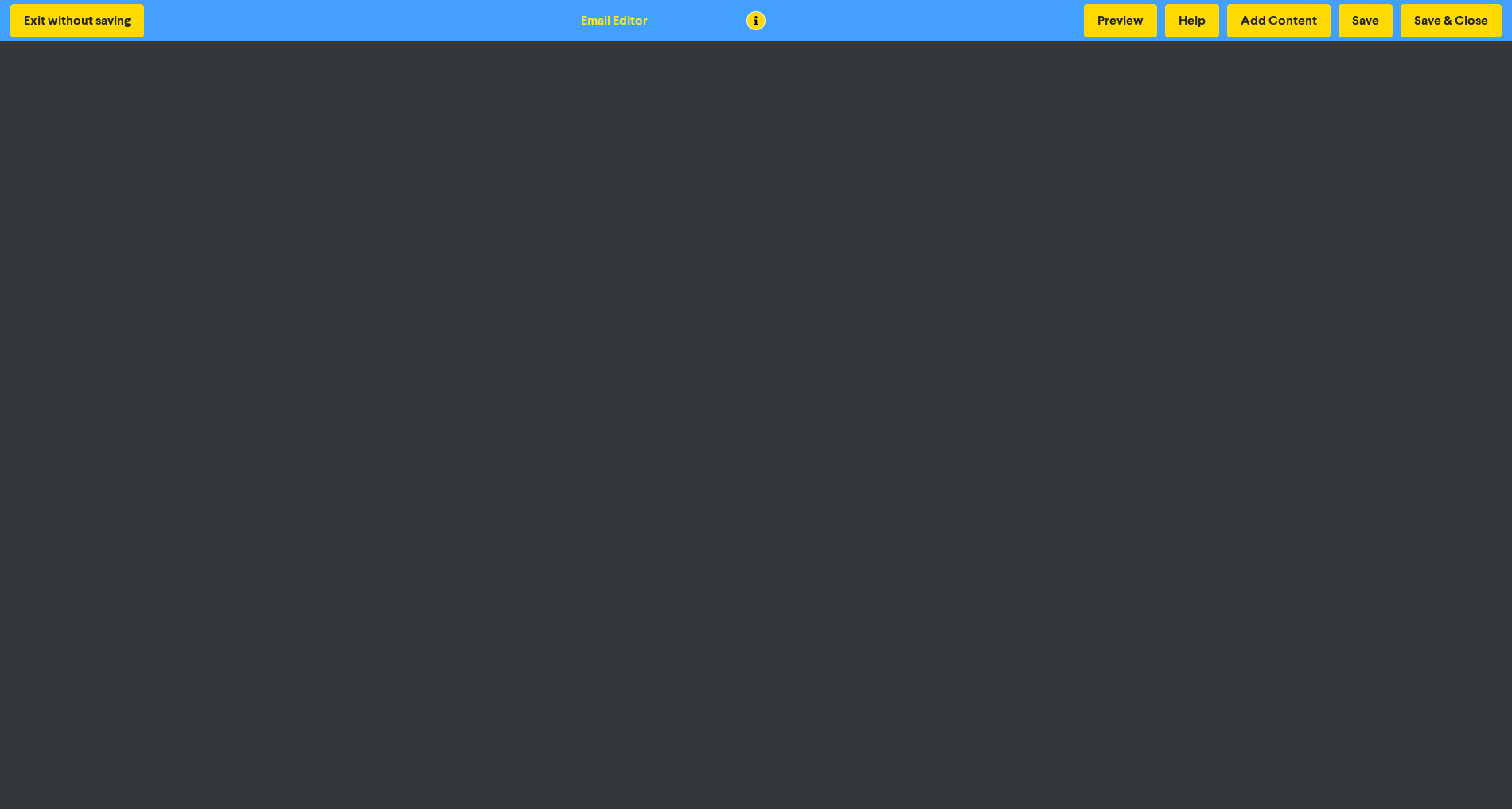
click at [1396, 39] on div "Exit without saving Email Editor Preview Help Add Content Save Save & Close" at bounding box center [756, 20] width 1512 height 41
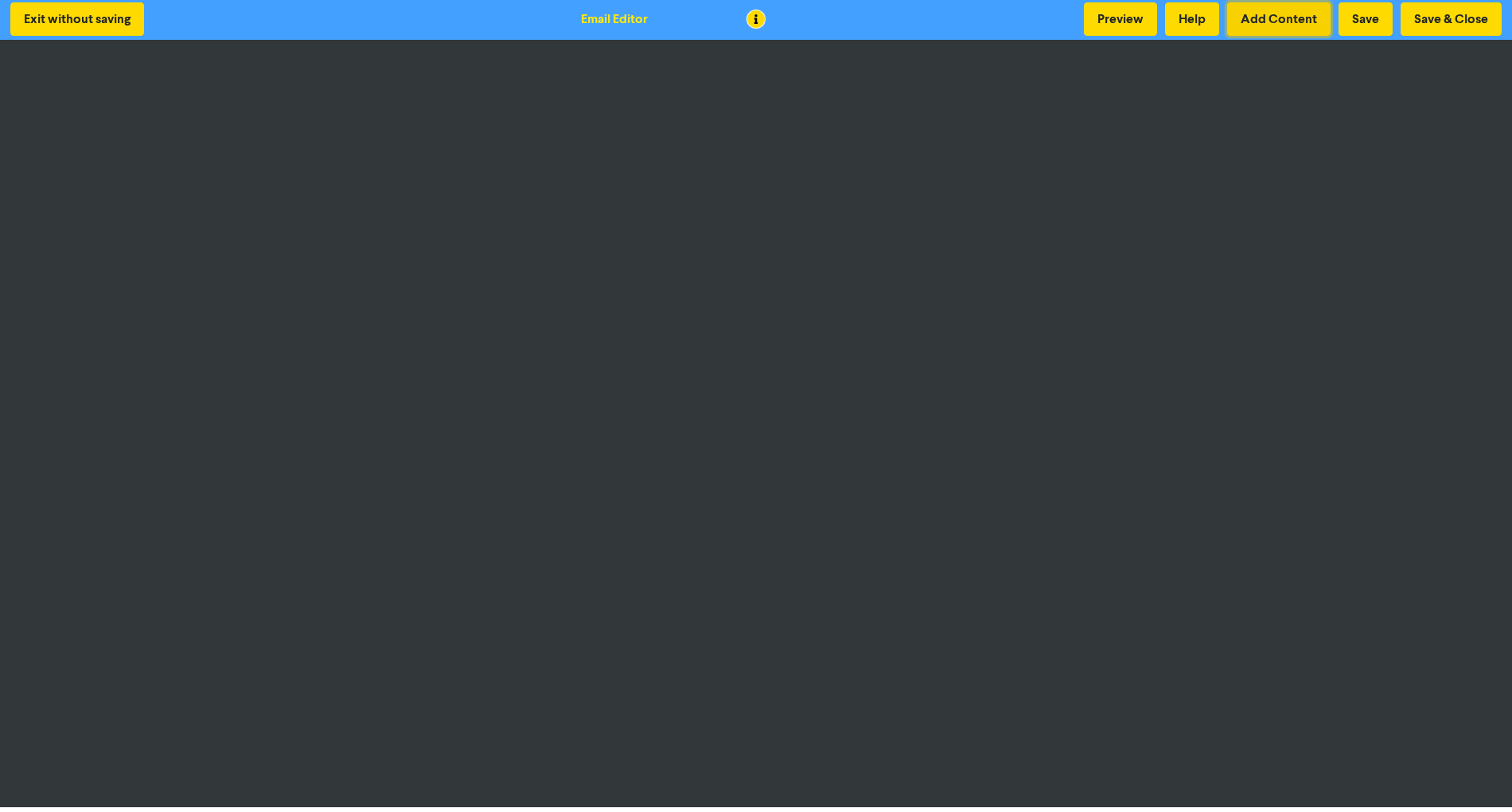
click at [1259, 33] on button "Add Content" at bounding box center [1279, 19] width 103 height 33
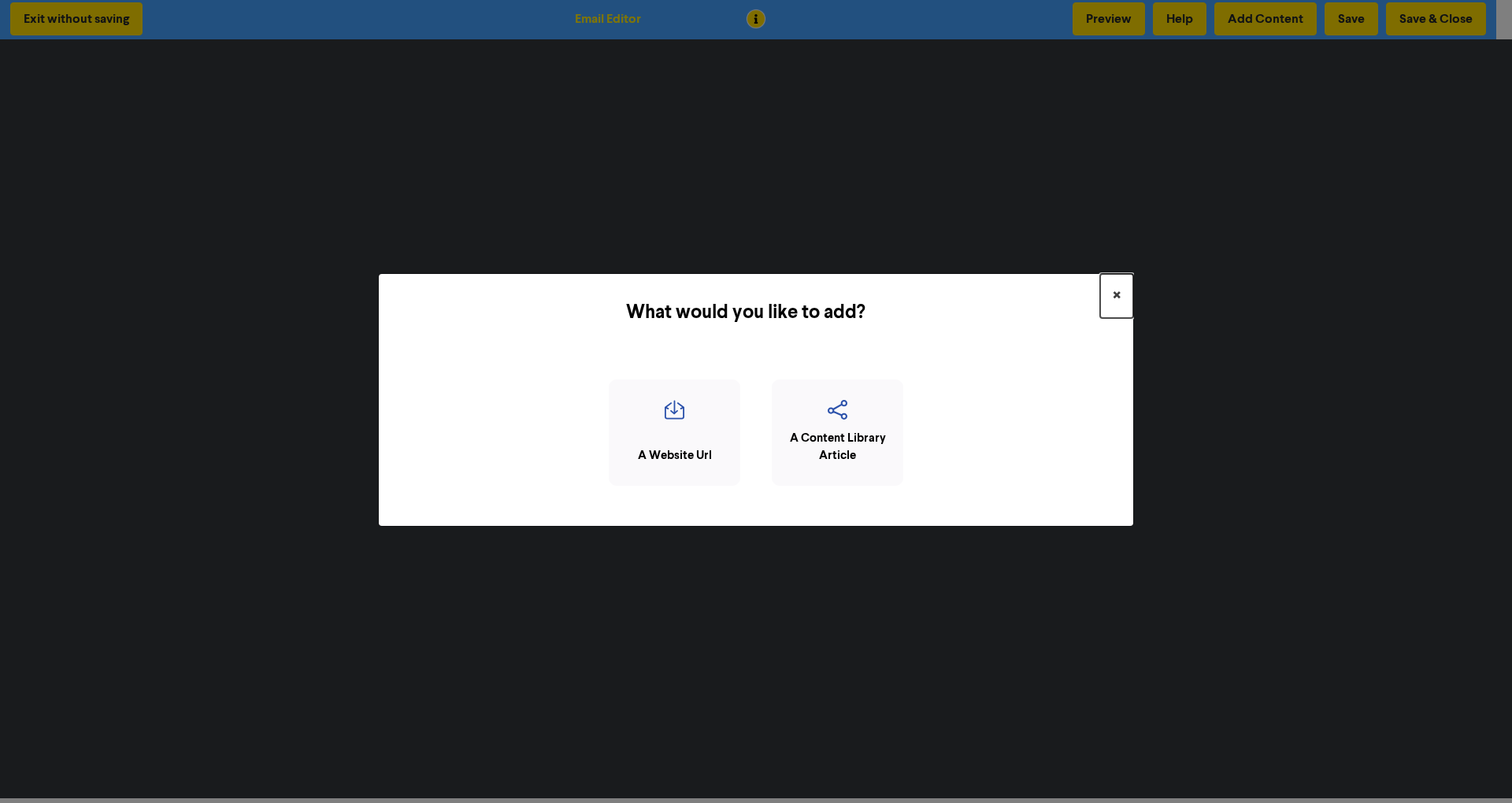
click at [1113, 289] on span "×" at bounding box center [1117, 296] width 8 height 24
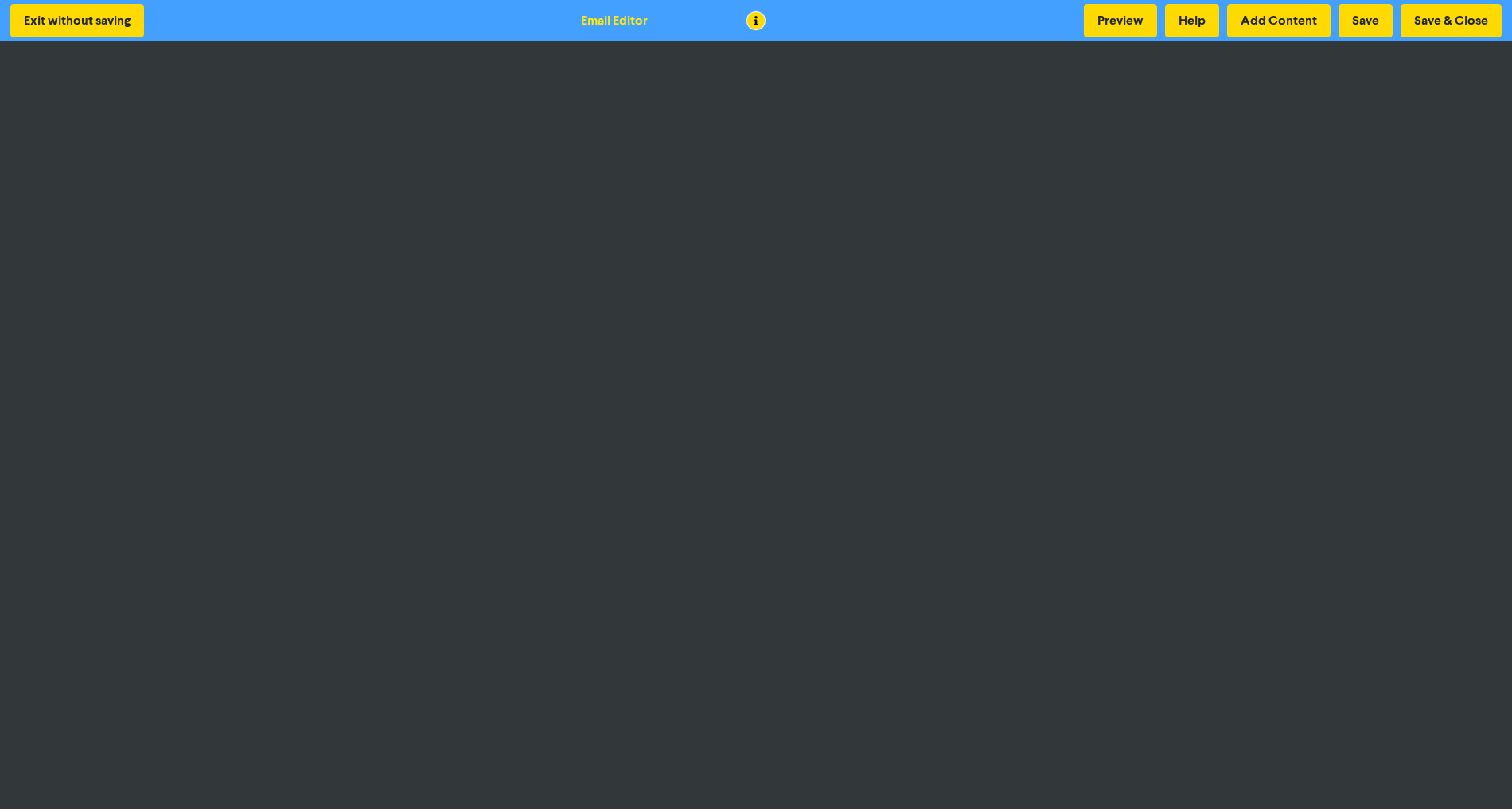
scroll to position [0, 0]
click at [1479, 23] on button "Save & Close" at bounding box center [1451, 20] width 101 height 33
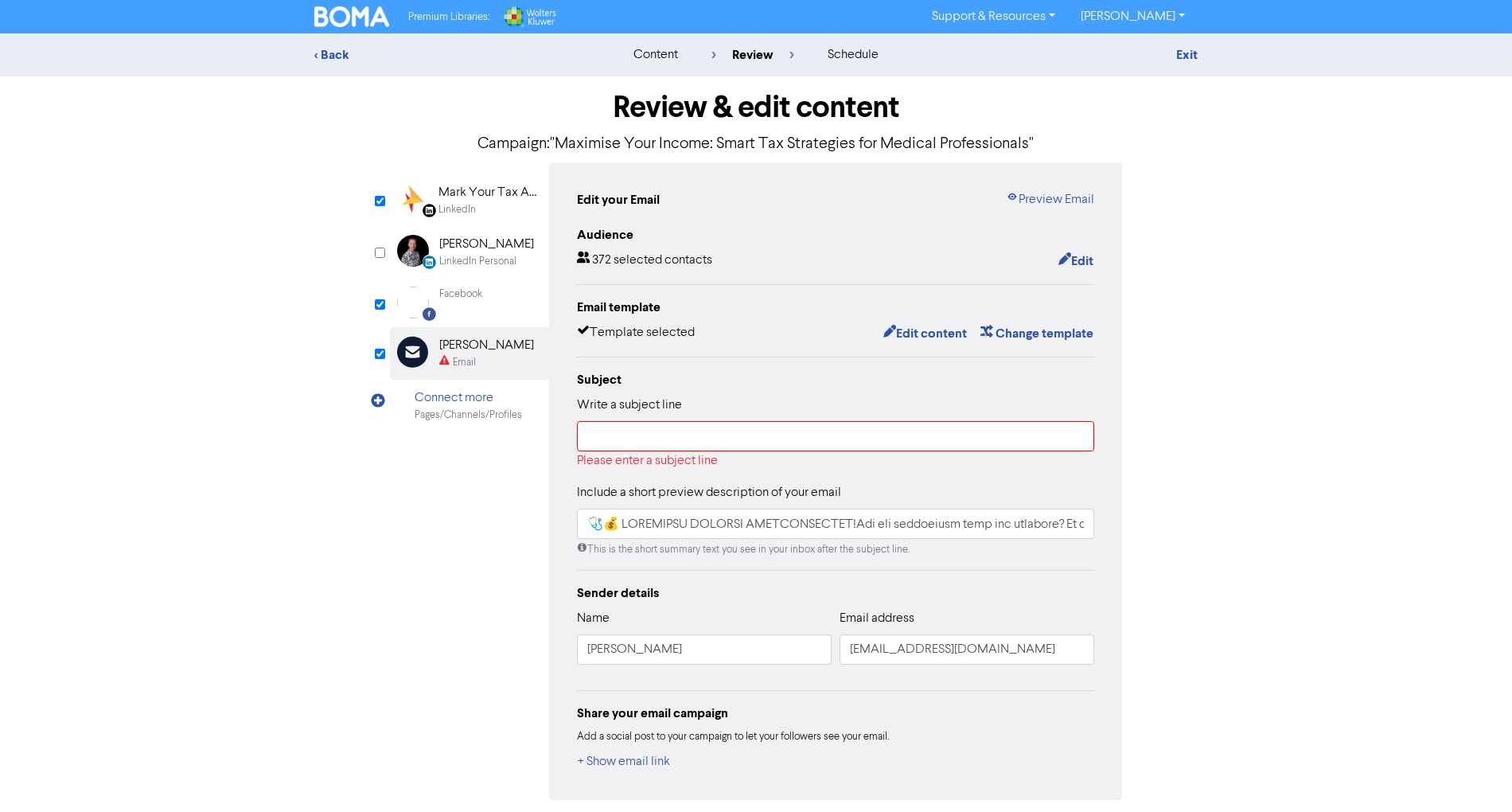
type input "🩺💰 LOREMIPSU DOLORSI AMETCONSECTET!Adi eli seddoeiusm temp inc utlabore? Et d m…"
click at [612, 425] on input "text" at bounding box center [835, 436] width 517 height 30
paste input ""Maximise Your Income: Smart Tax Strategies for Medical Professionals""
type input ""Maximise Your Income: Smart Tax Strategies for Medical Professionals""
type input "🩺💰 LOREMIPSU DOLORSI AMETCONSECTET!Adi eli seddoeiusm temp inc utlabore? Et d m…"
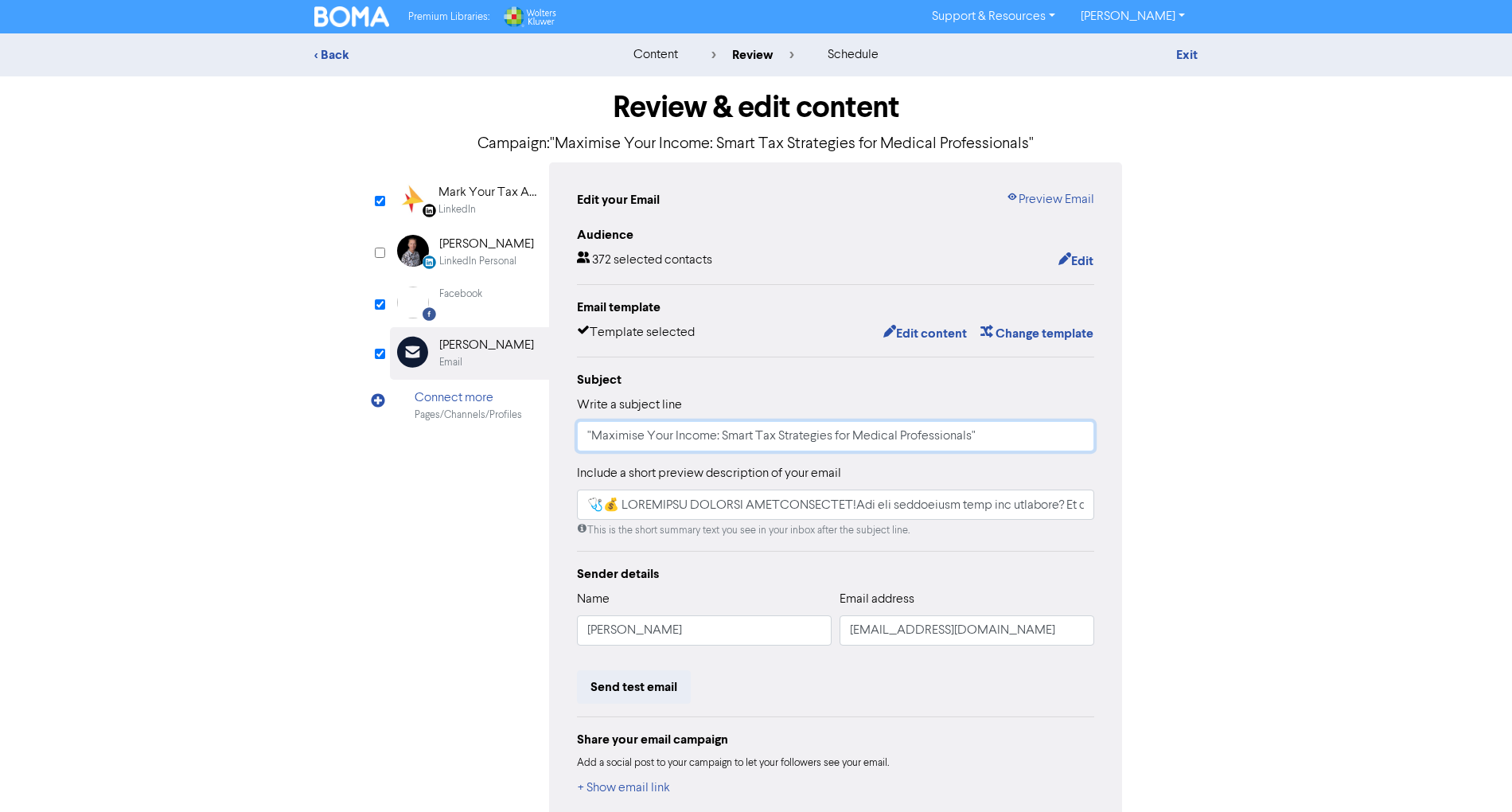
type input ""Maximise Your Income: Smart Tax Strategies for Medical Professionals""
click at [683, 514] on input "text" at bounding box center [835, 504] width 517 height 30
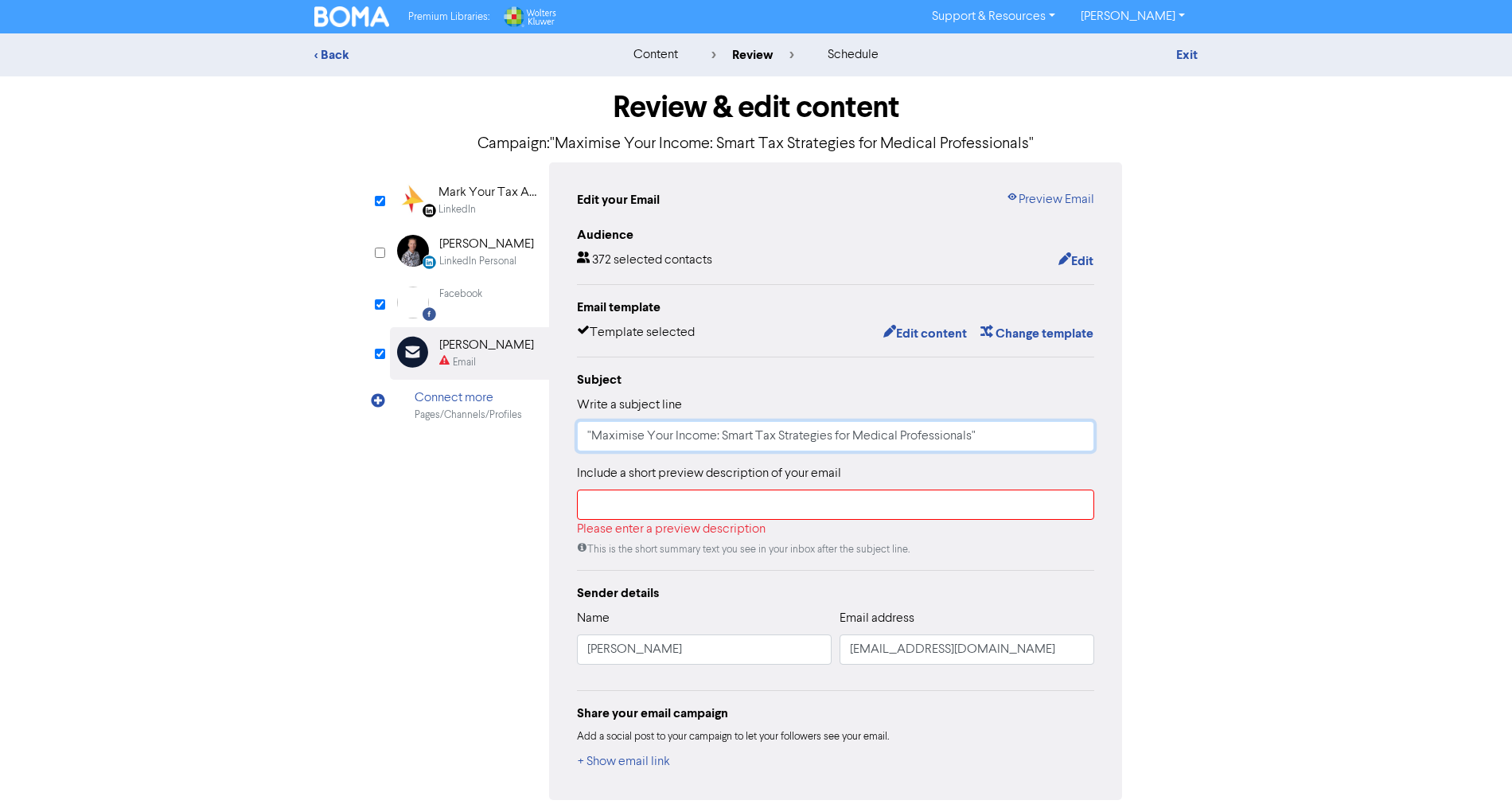
click at [638, 442] on input ""Maximise Your Income: Smart Tax Strategies for Medical Professionals"" at bounding box center [835, 436] width 517 height 30
type input ""Maximize Your Income: Smart Tax Strategies for Medical Professionals""
click at [687, 513] on input "text" at bounding box center [835, 504] width 517 height 30
paste input ""Maximize Your Income: Smart Tax Strategies for Medical Professionals""
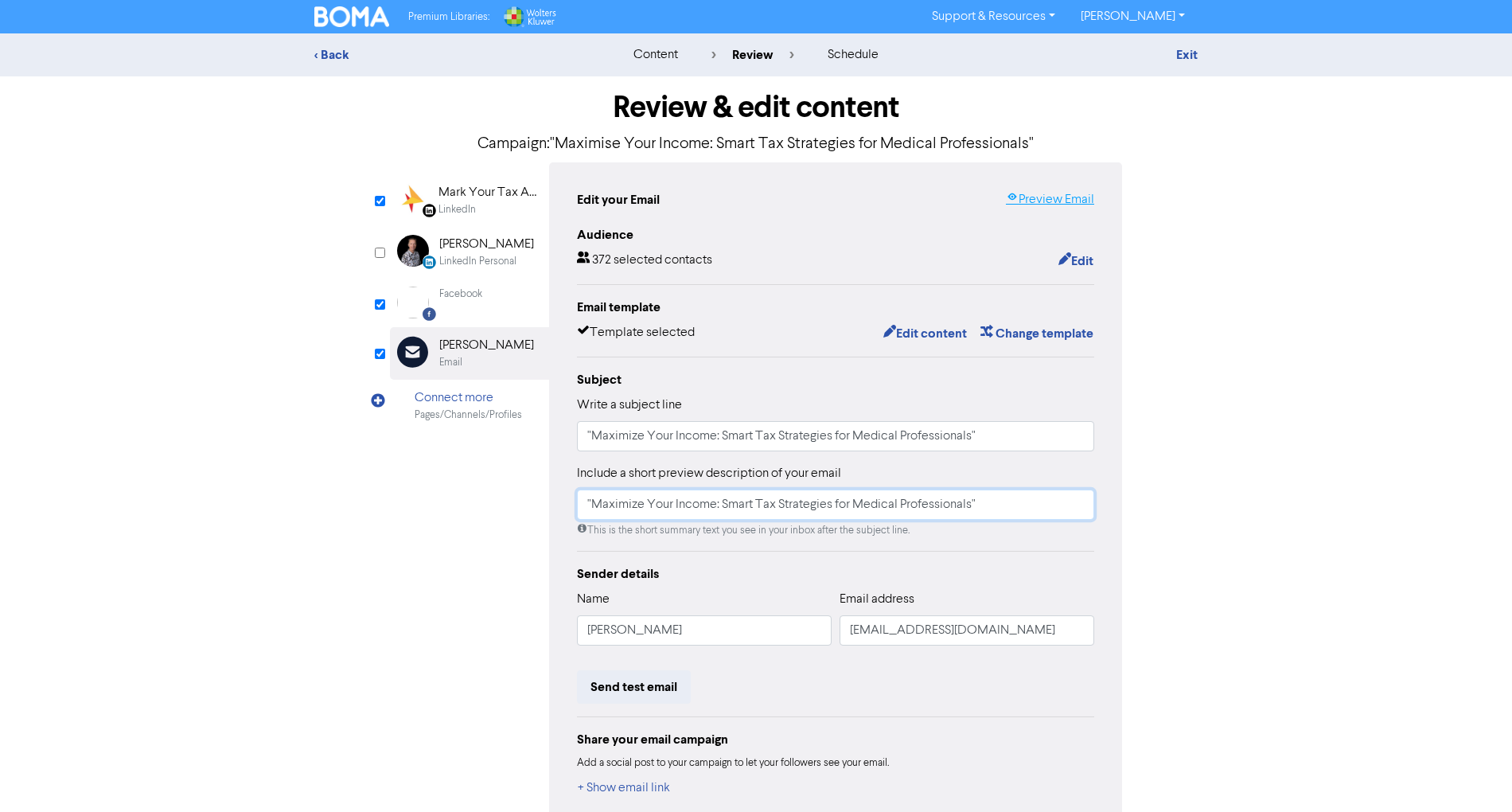
type input ""Maximize Your Income: Smart Tax Strategies for Medical Professionals""
click at [1057, 201] on link "Preview Email" at bounding box center [1050, 200] width 88 height 19
click at [458, 296] on div "Facebook" at bounding box center [461, 294] width 43 height 15
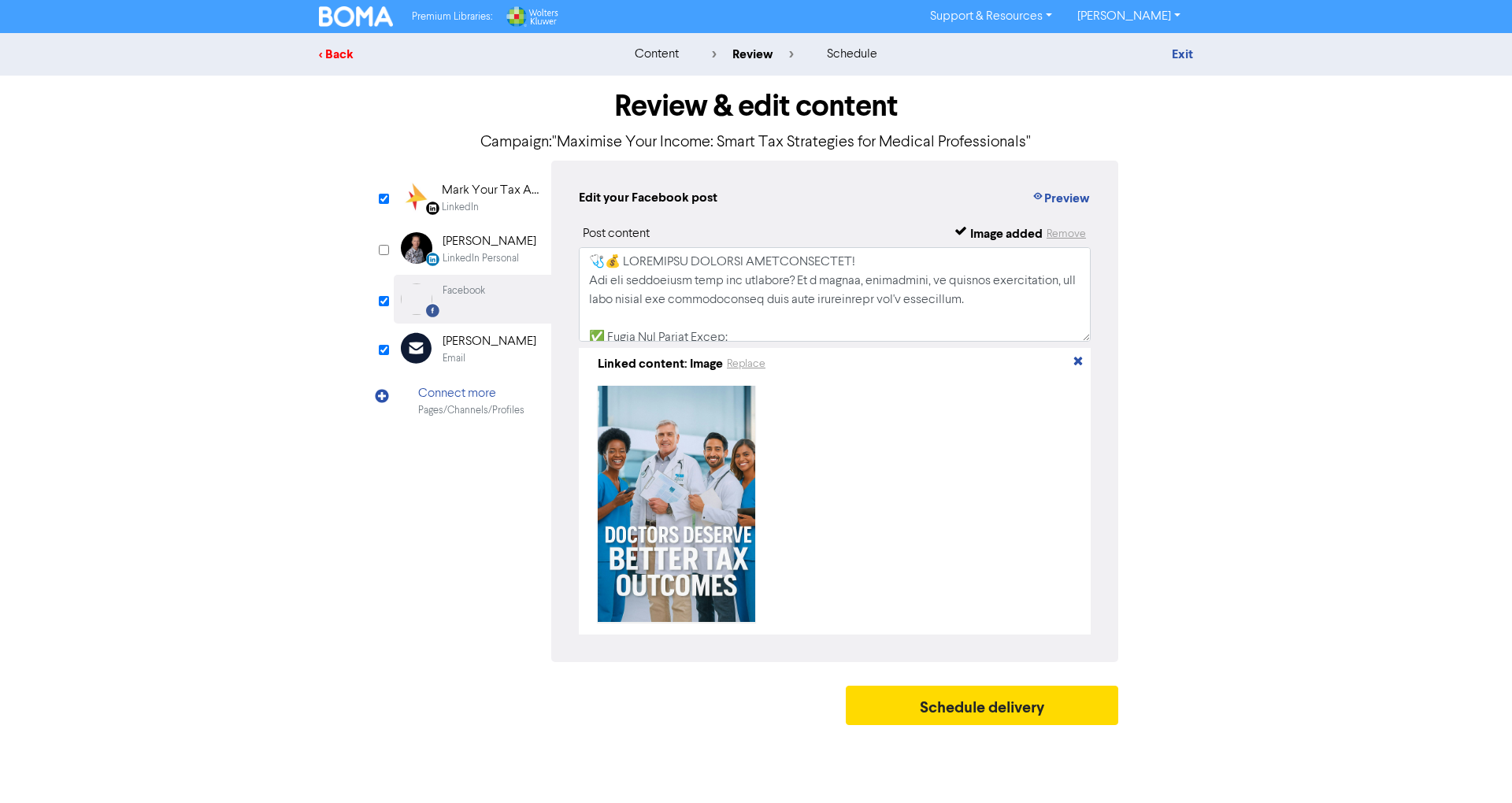
click at [343, 57] on div "< Back" at bounding box center [457, 54] width 275 height 19
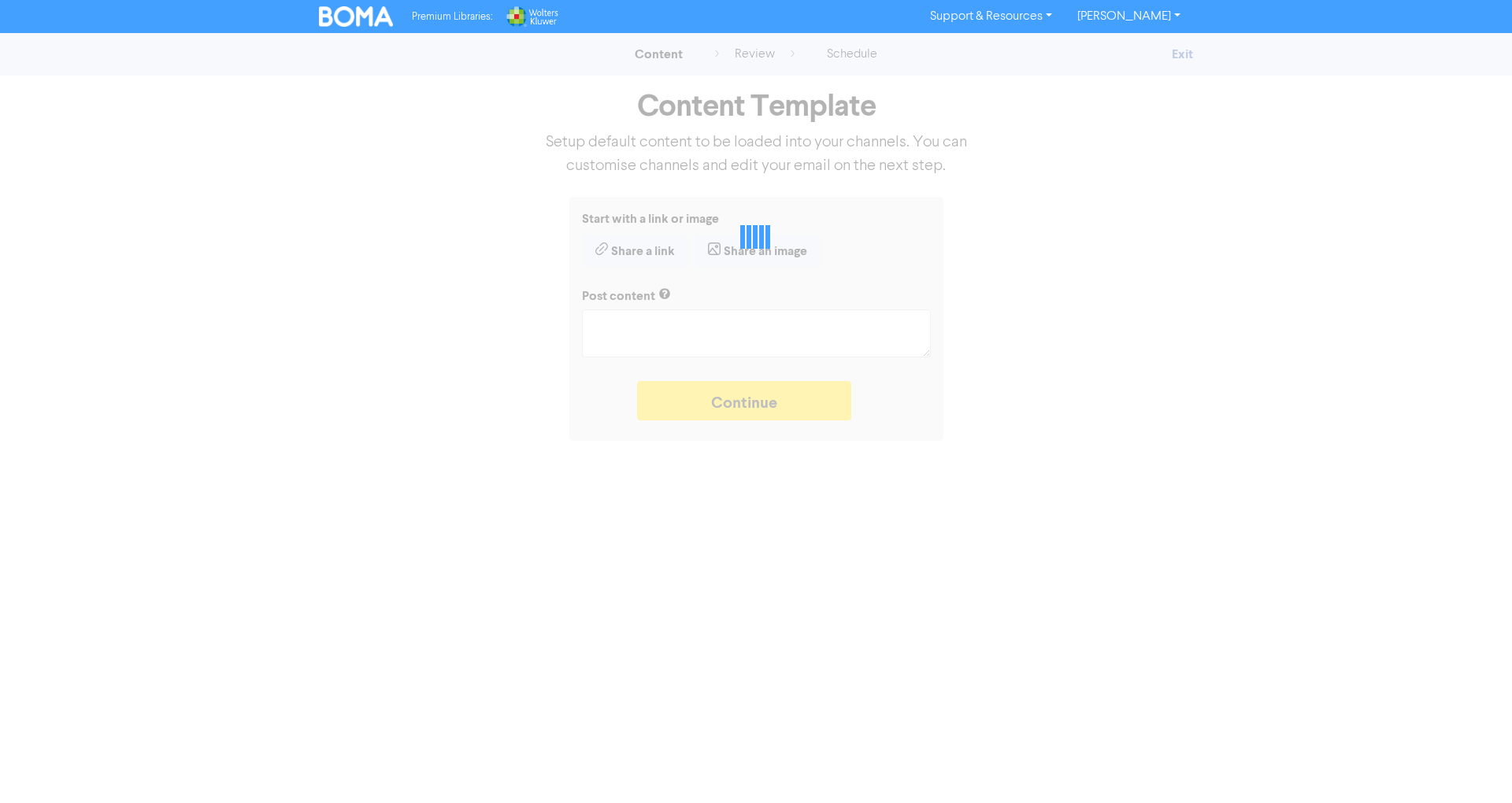
type textarea "x"
type textarea "🩺💰 LOREMIPSU DOLORSI AMETCONSECTET! Adi eli seddoeiusm temp inc utlabore? Et d …"
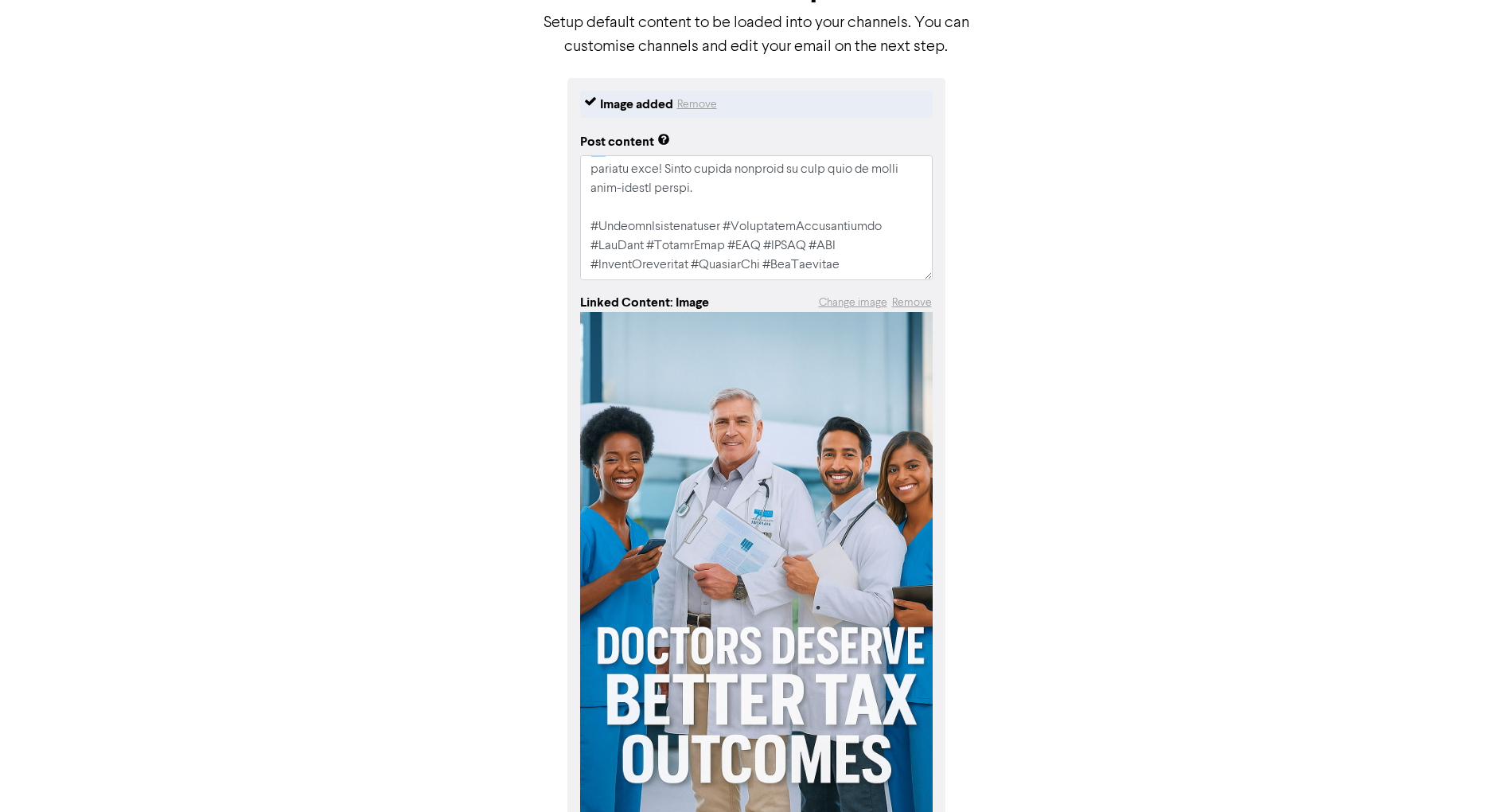
scroll to position [236, 0]
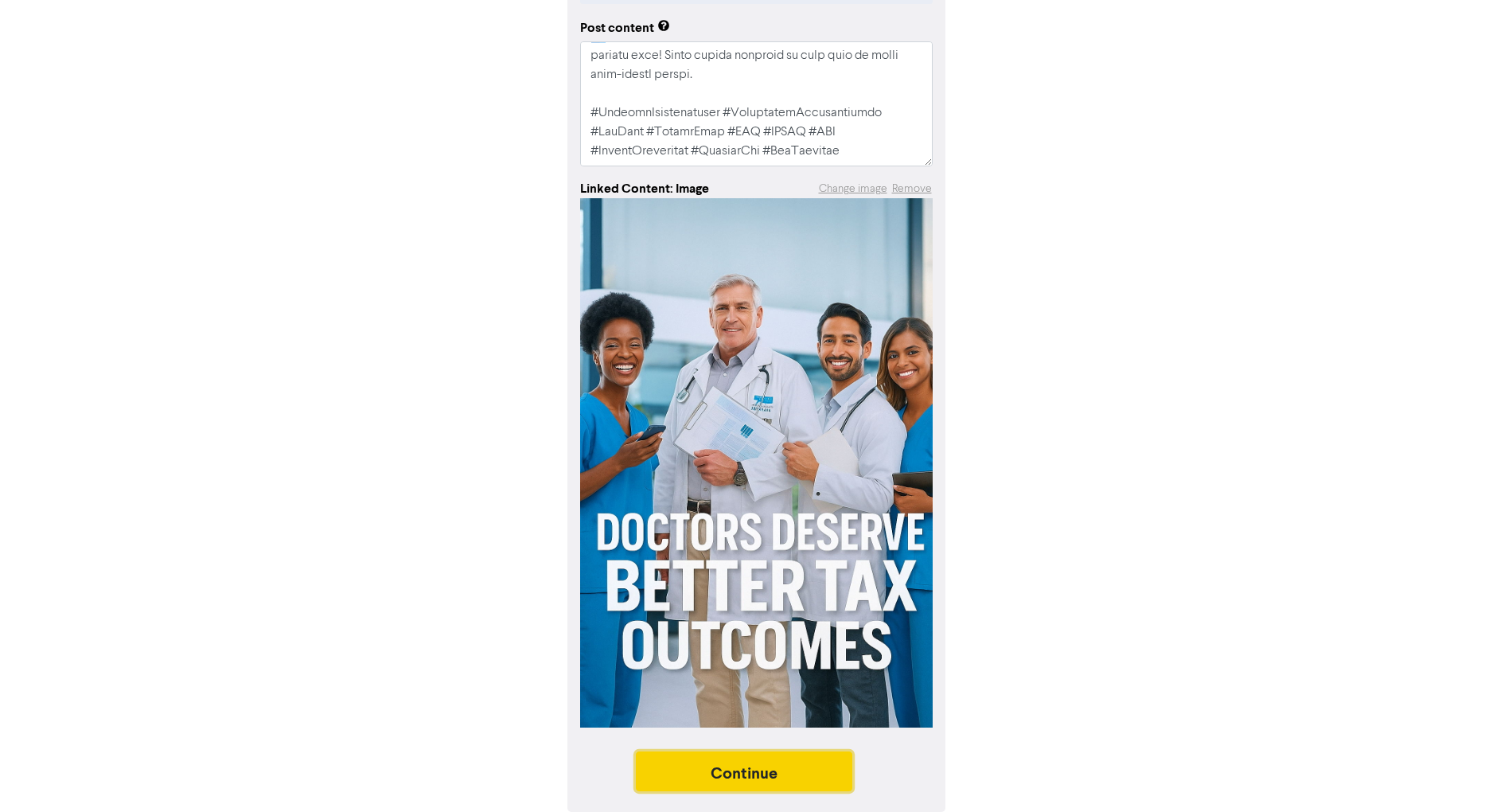
click at [780, 771] on button "Continue" at bounding box center [744, 771] width 216 height 40
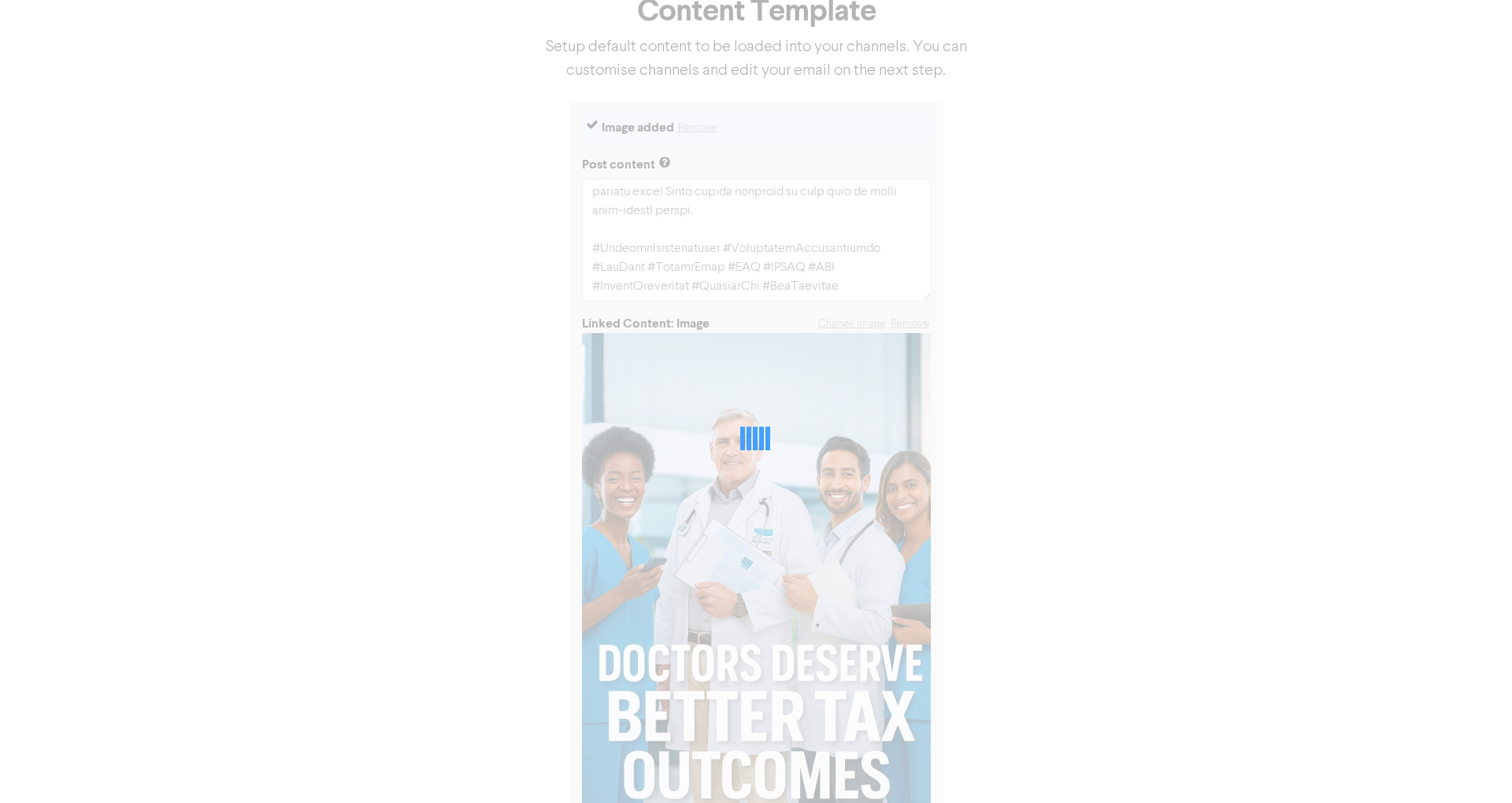
scroll to position [0, 0]
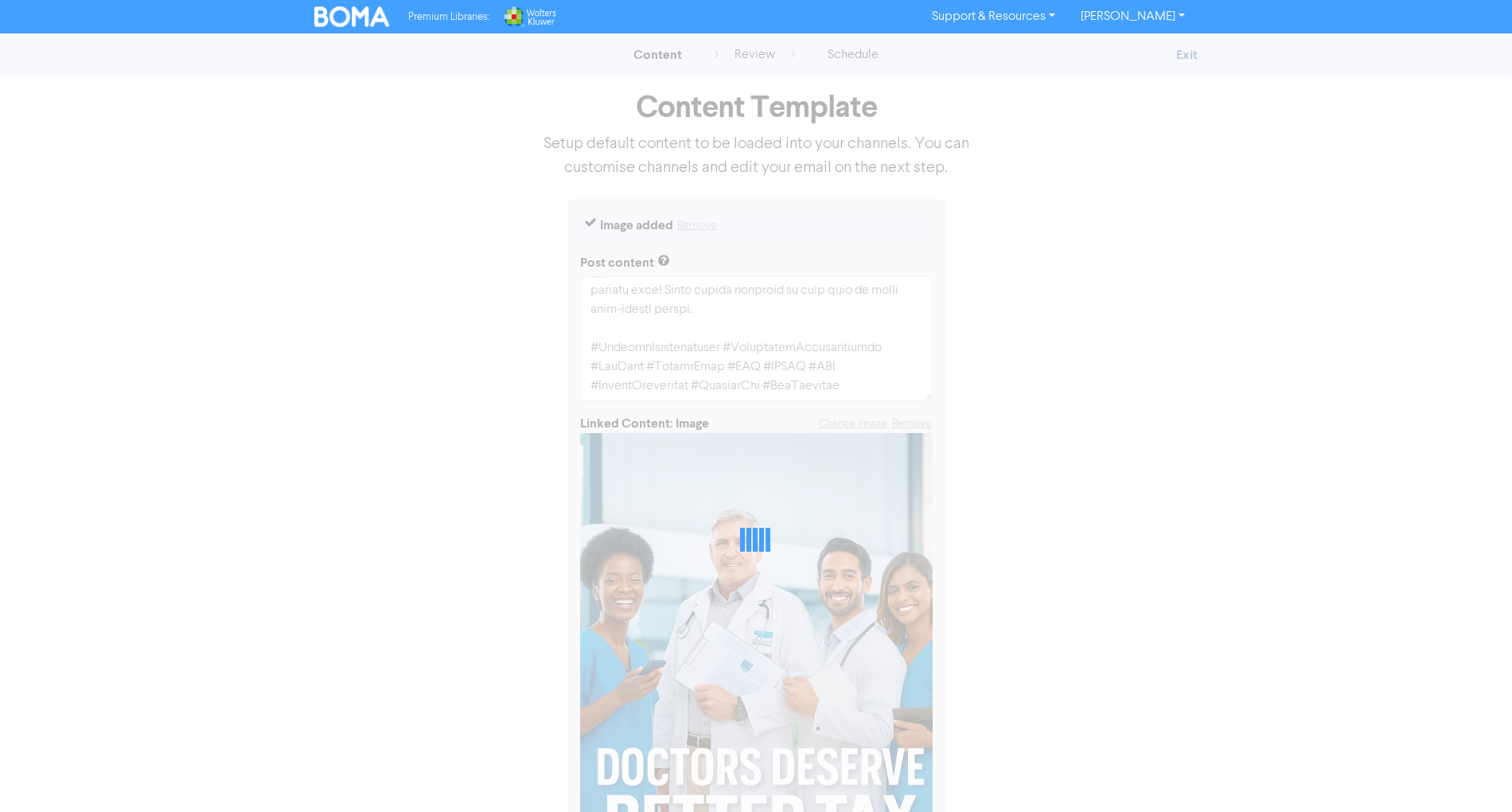
type textarea "x"
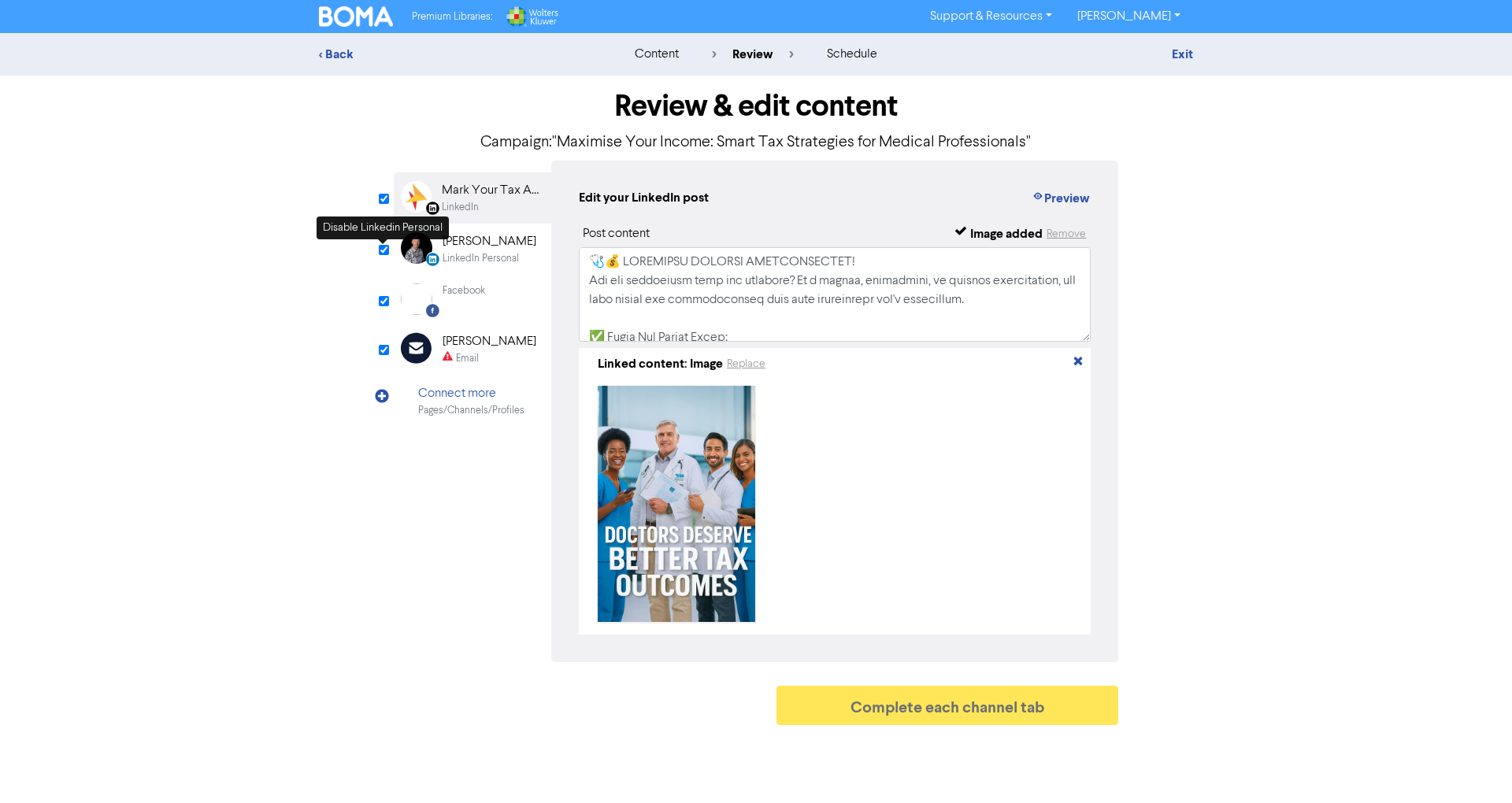
click at [382, 251] on input "checkbox" at bounding box center [383, 250] width 10 height 10
checkbox input "false"
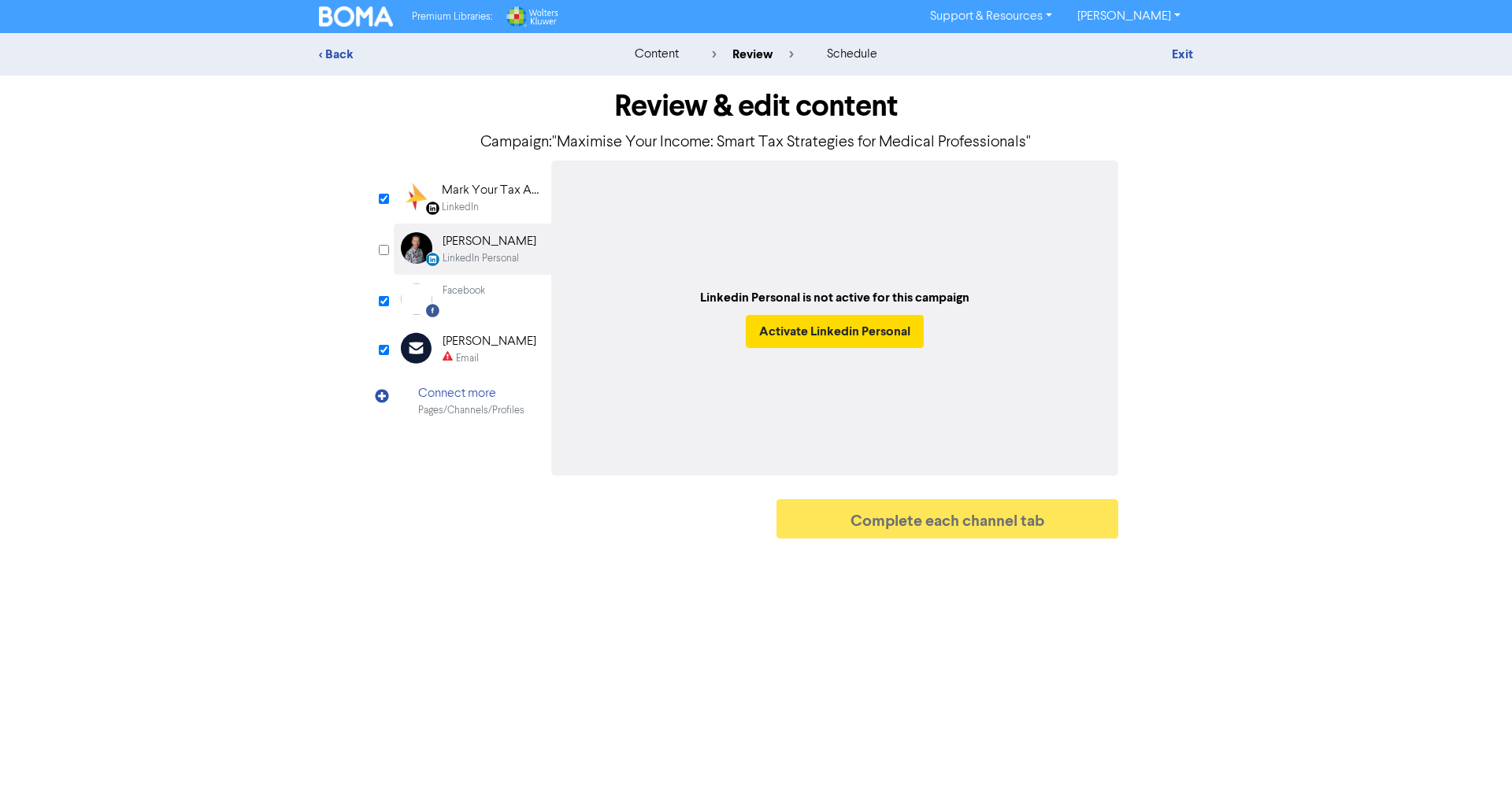
click at [522, 203] on div "LinkedIn" at bounding box center [492, 208] width 101 height 15
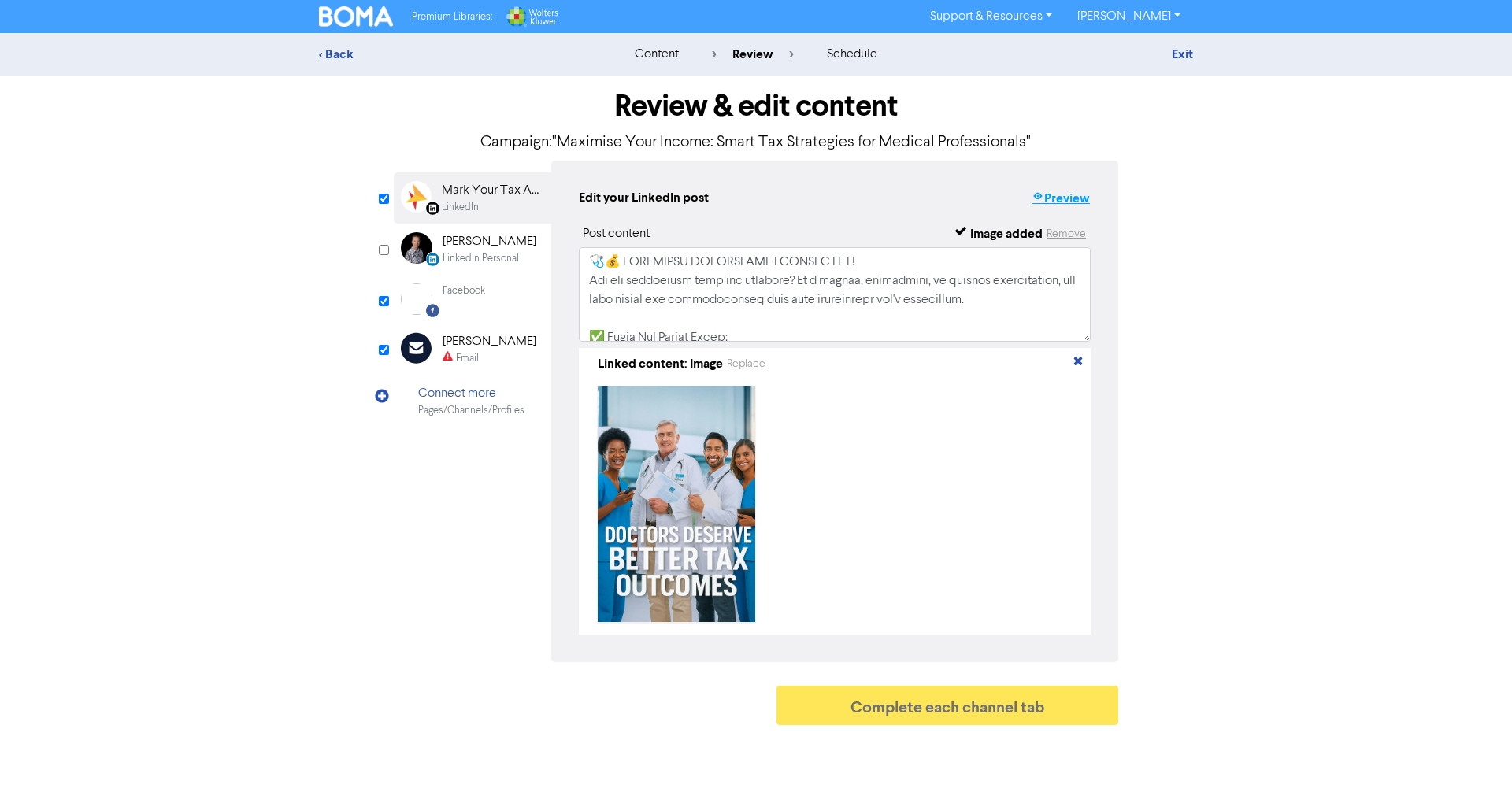
click at [1073, 202] on button "Preview" at bounding box center [1060, 199] width 60 height 21
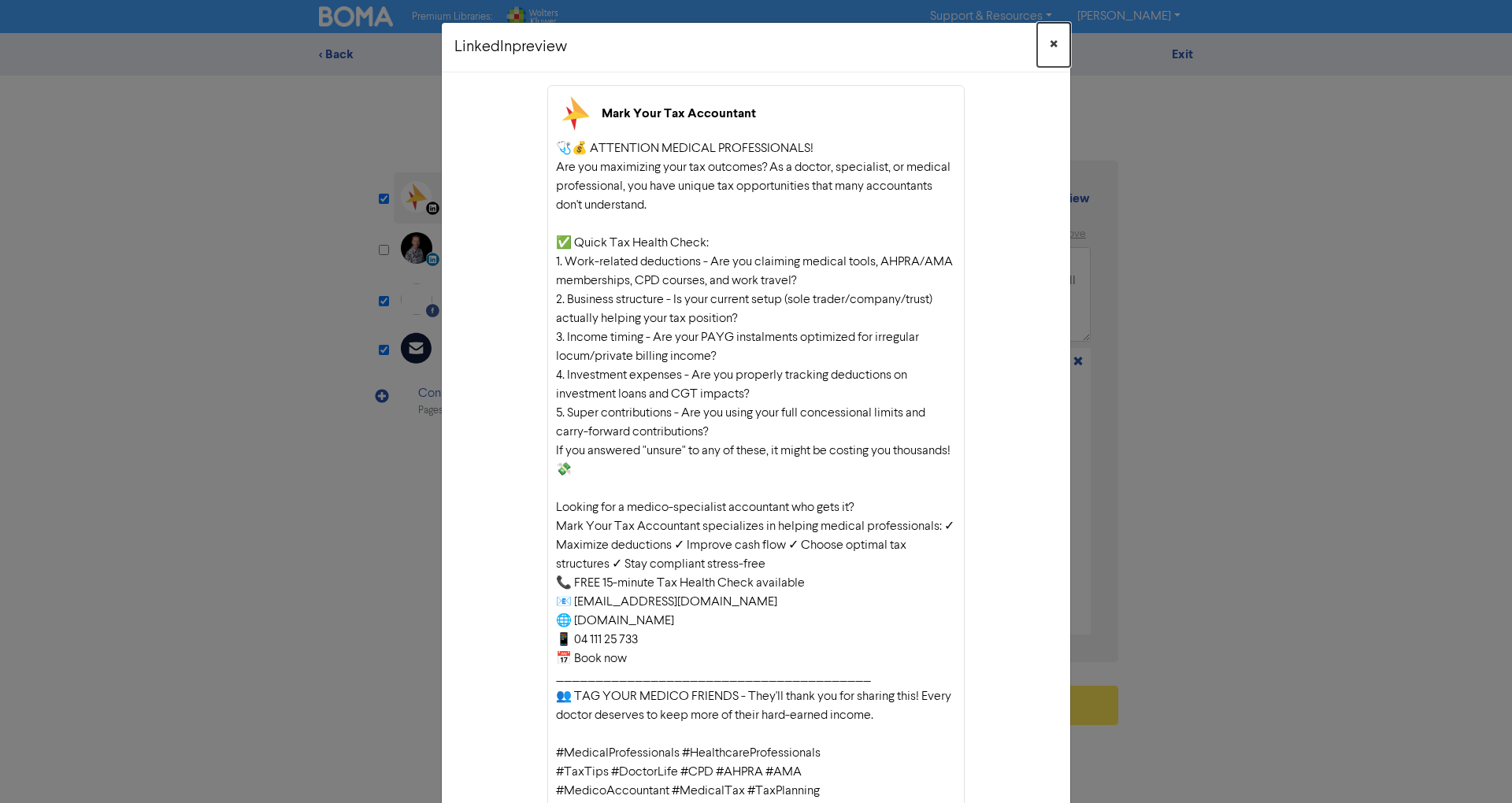
click at [1051, 44] on button "×" at bounding box center [1053, 45] width 33 height 44
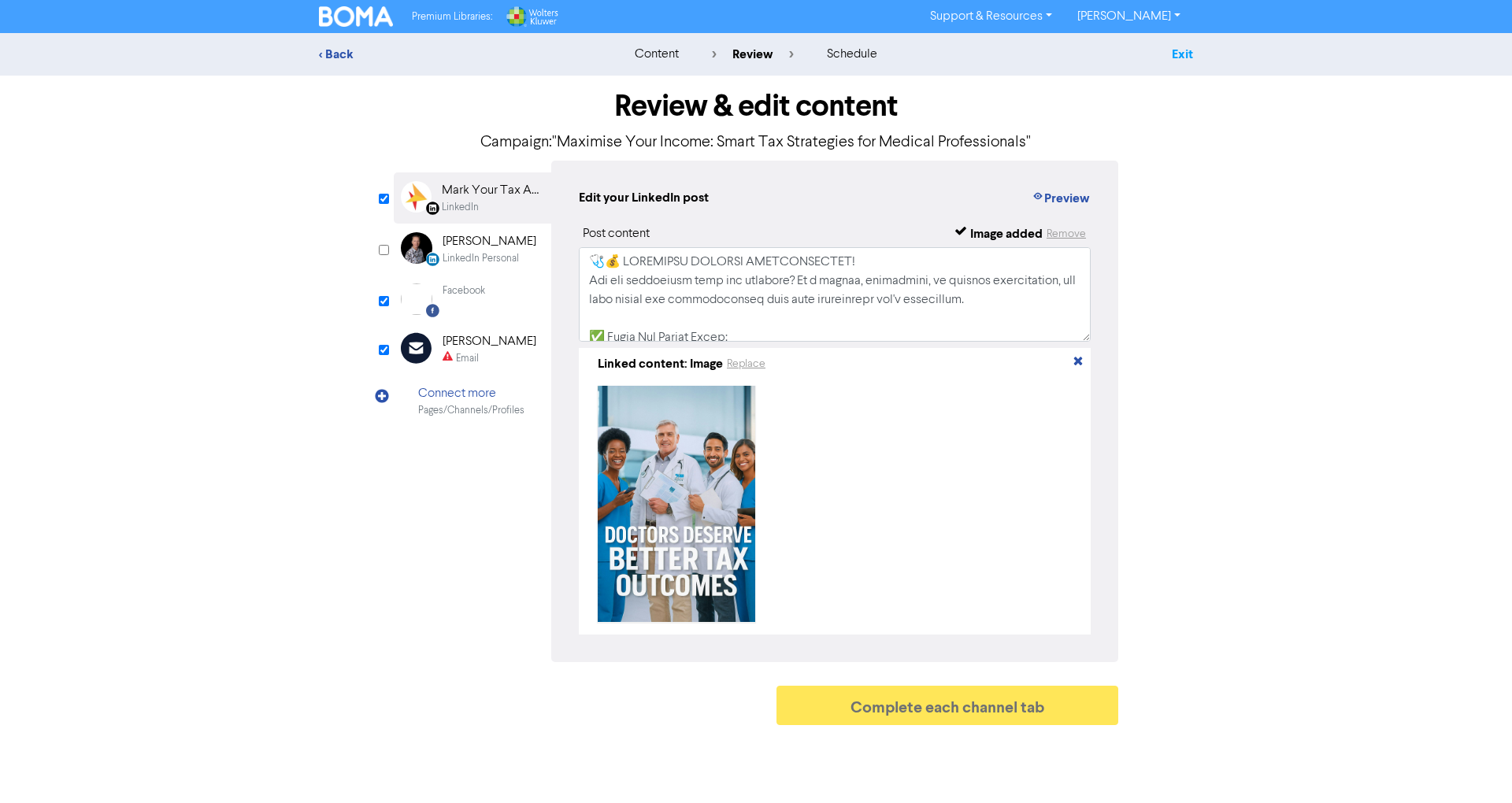
click at [1186, 53] on link "Exit" at bounding box center [1182, 54] width 22 height 16
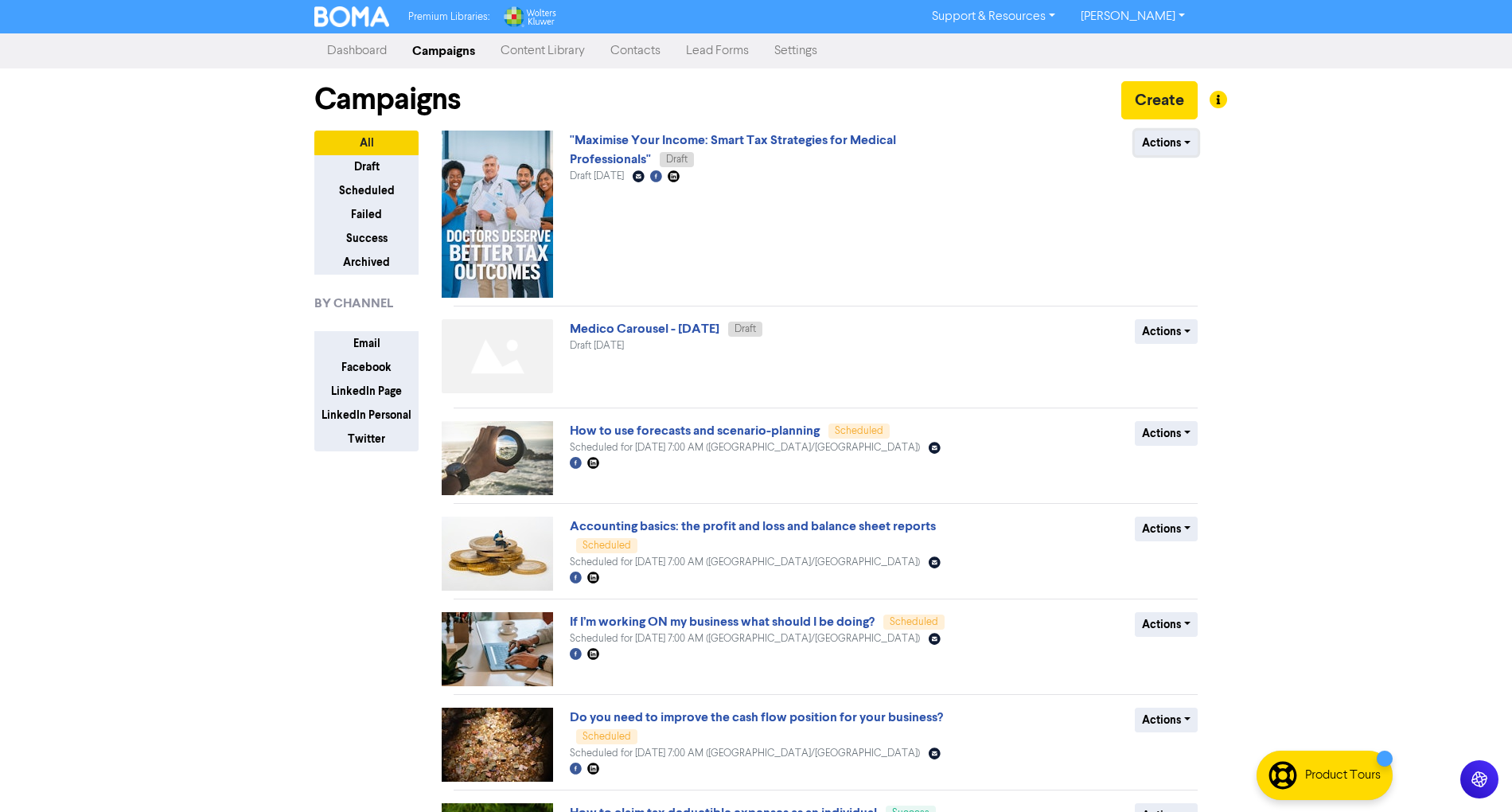
click at [1173, 142] on button "Actions" at bounding box center [1167, 143] width 63 height 25
click at [1209, 231] on button "Rename" at bounding box center [1199, 228] width 126 height 26
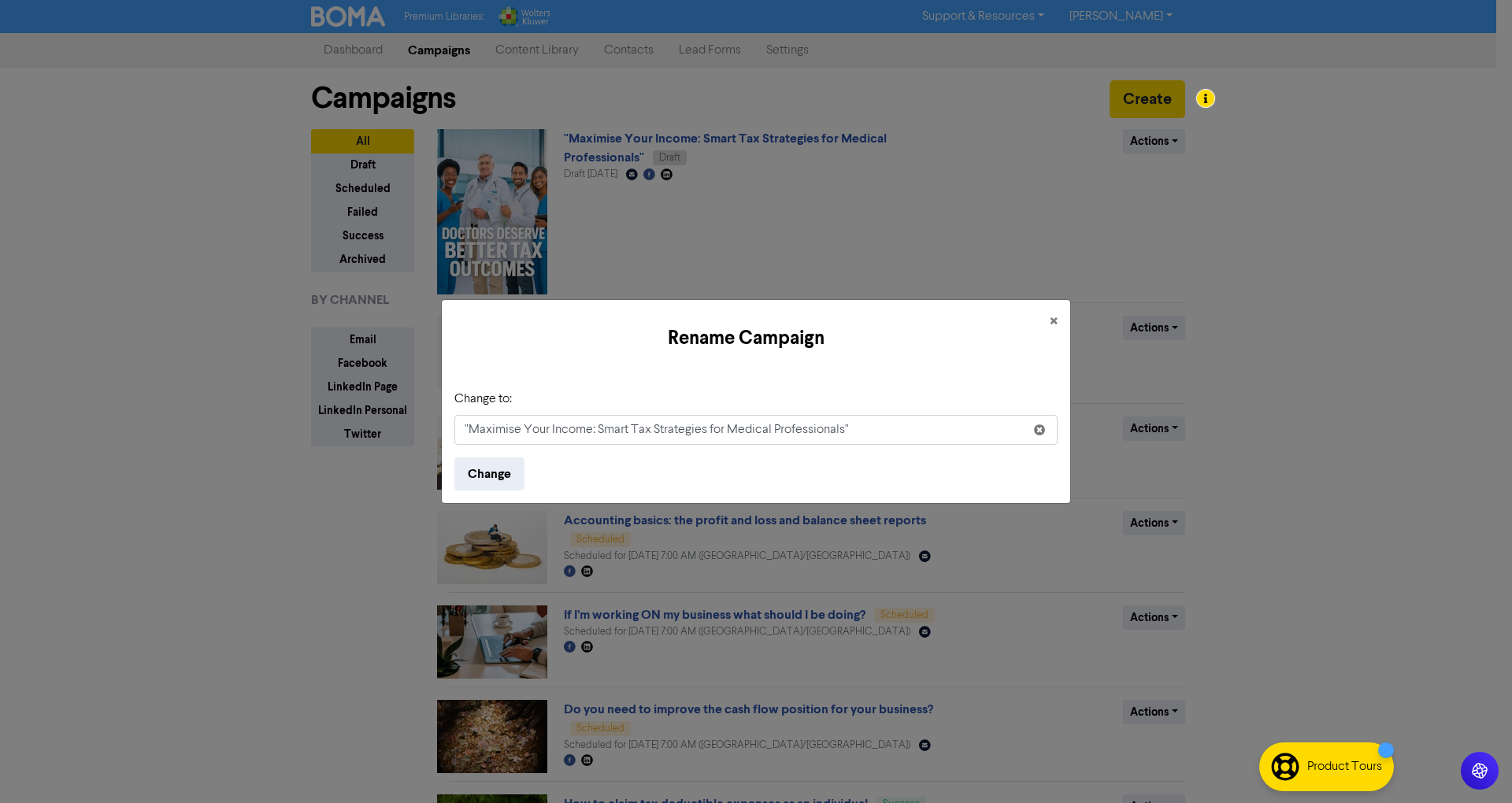
click at [515, 429] on input ""Maximise Your Income: Smart Tax Strategies for Medical Professionals"" at bounding box center [756, 429] width 604 height 30
click at [896, 436] on input ""Maximize Your Income: Smart Tax Strategies for Medical Professionals"" at bounding box center [756, 429] width 604 height 30
type input ""Maximize Your Income: Smart Tax Strategies for Medical Professionals""
click at [473, 474] on button "Change" at bounding box center [489, 473] width 70 height 33
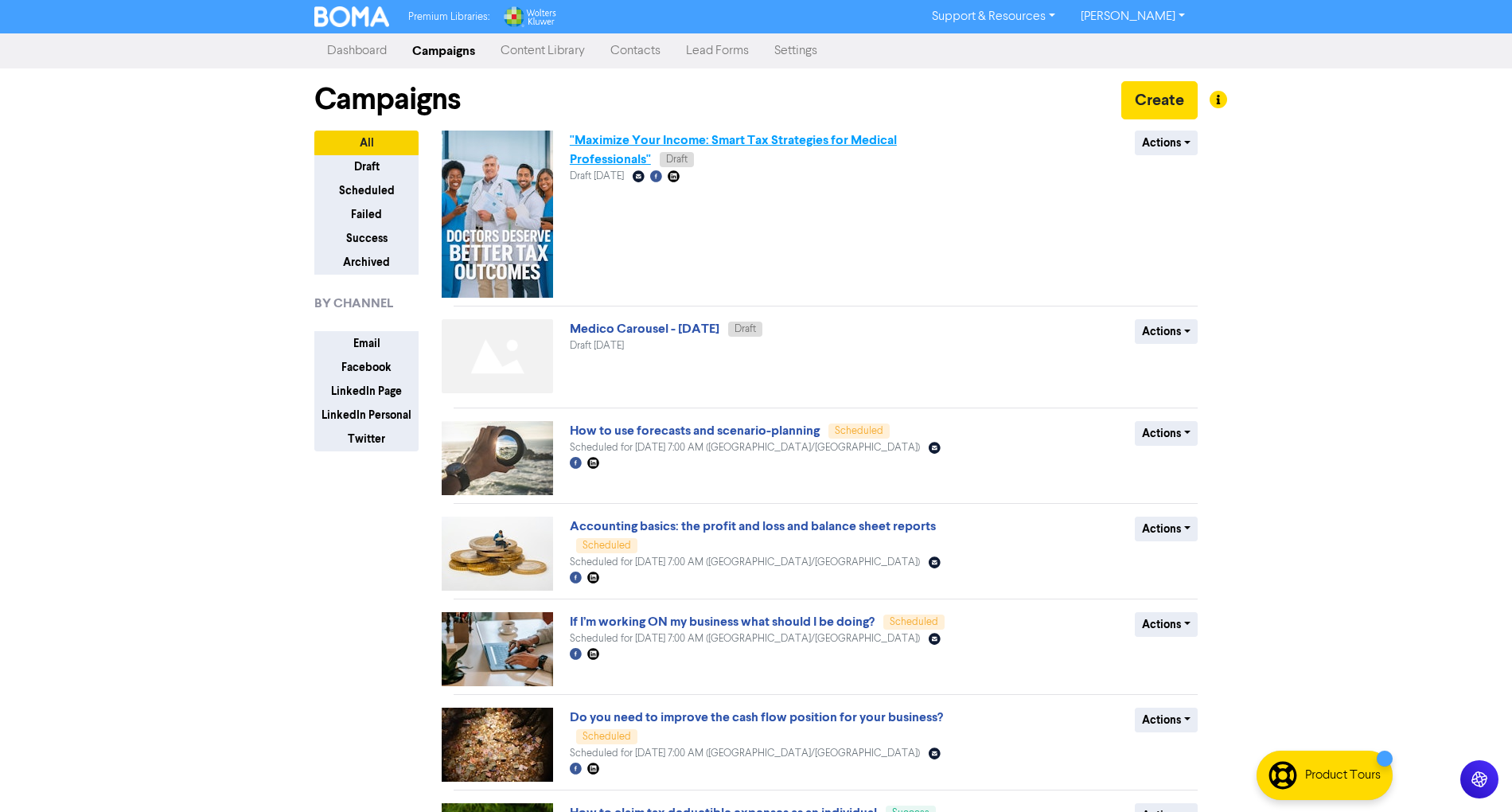
click at [633, 162] on link ""Maximize Your Income: Smart Tax Strategies for Medical Professionals"" at bounding box center [733, 149] width 327 height 35
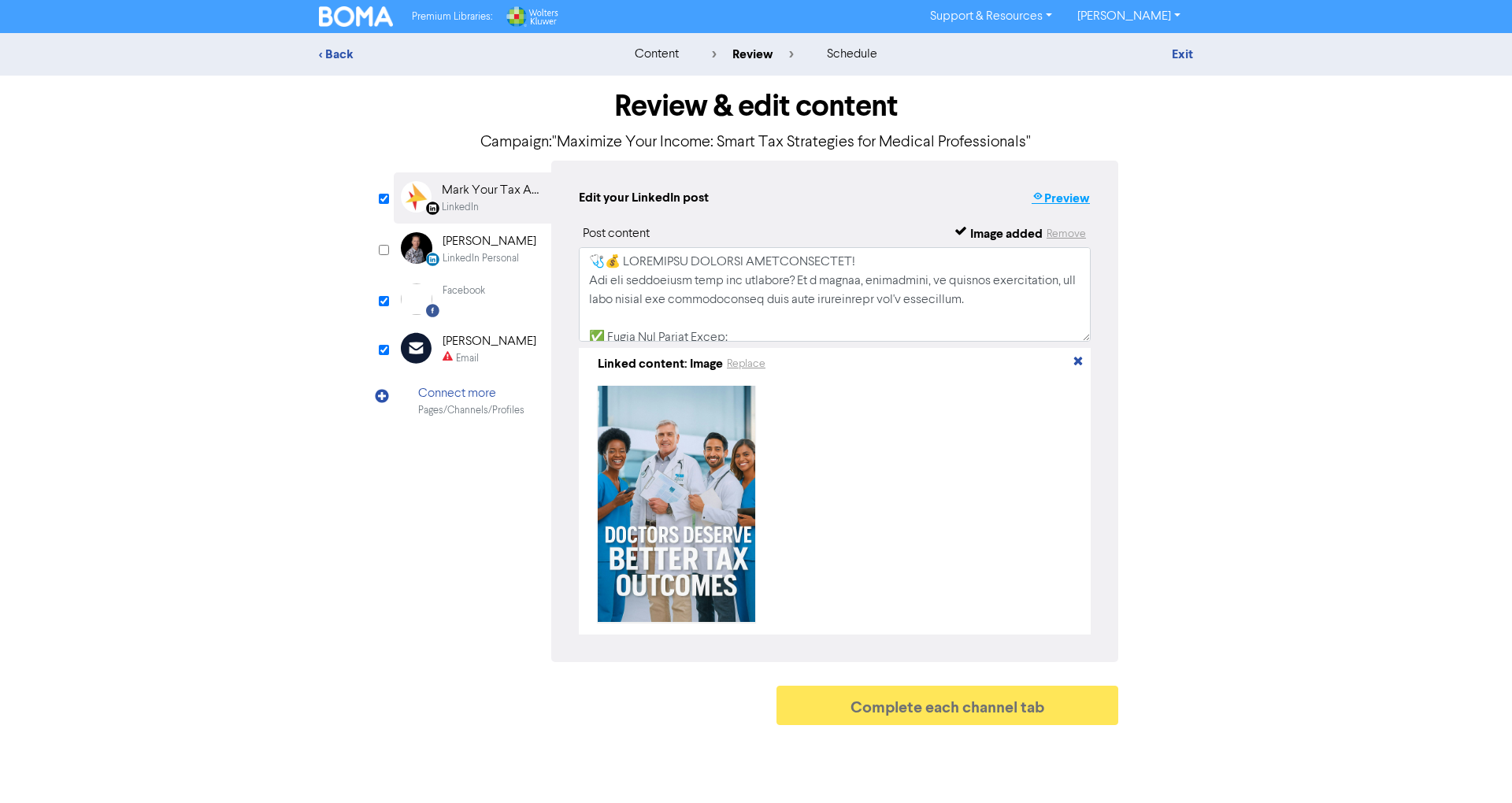
click at [1067, 203] on button "Preview" at bounding box center [1060, 199] width 60 height 21
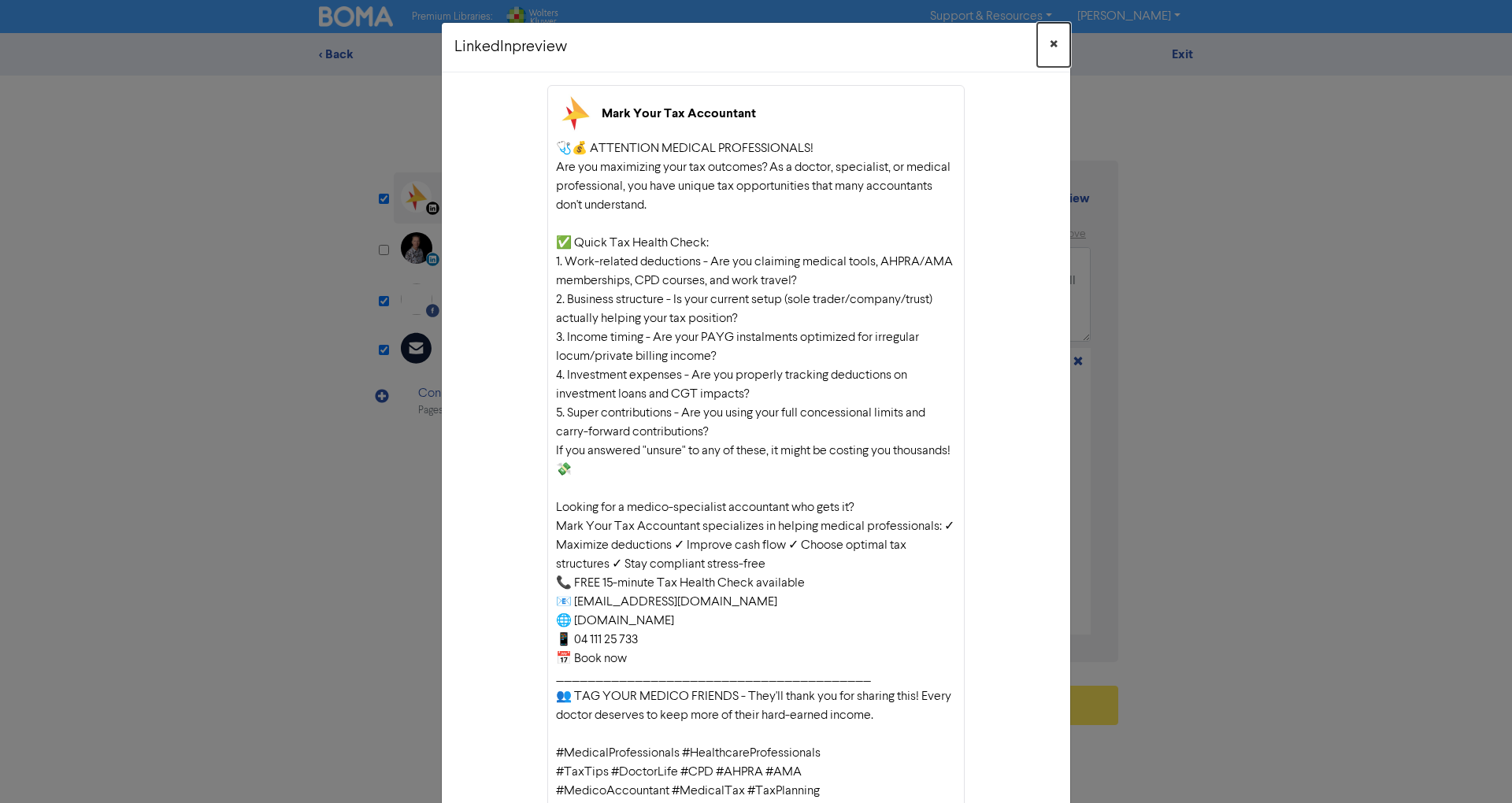
click at [1038, 47] on button "×" at bounding box center [1053, 45] width 33 height 44
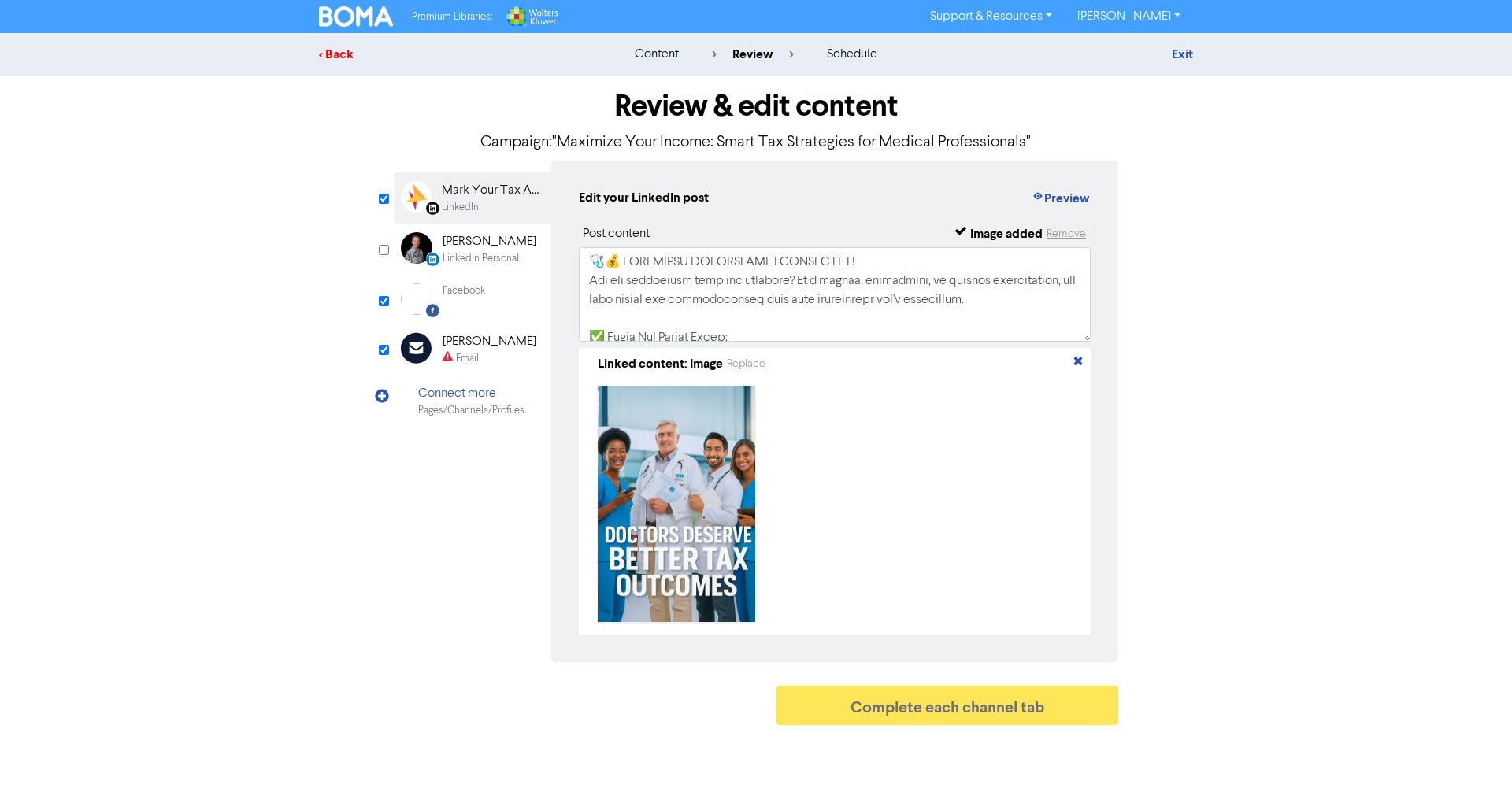
click at [332, 45] on div "< Back" at bounding box center [457, 54] width 275 height 19
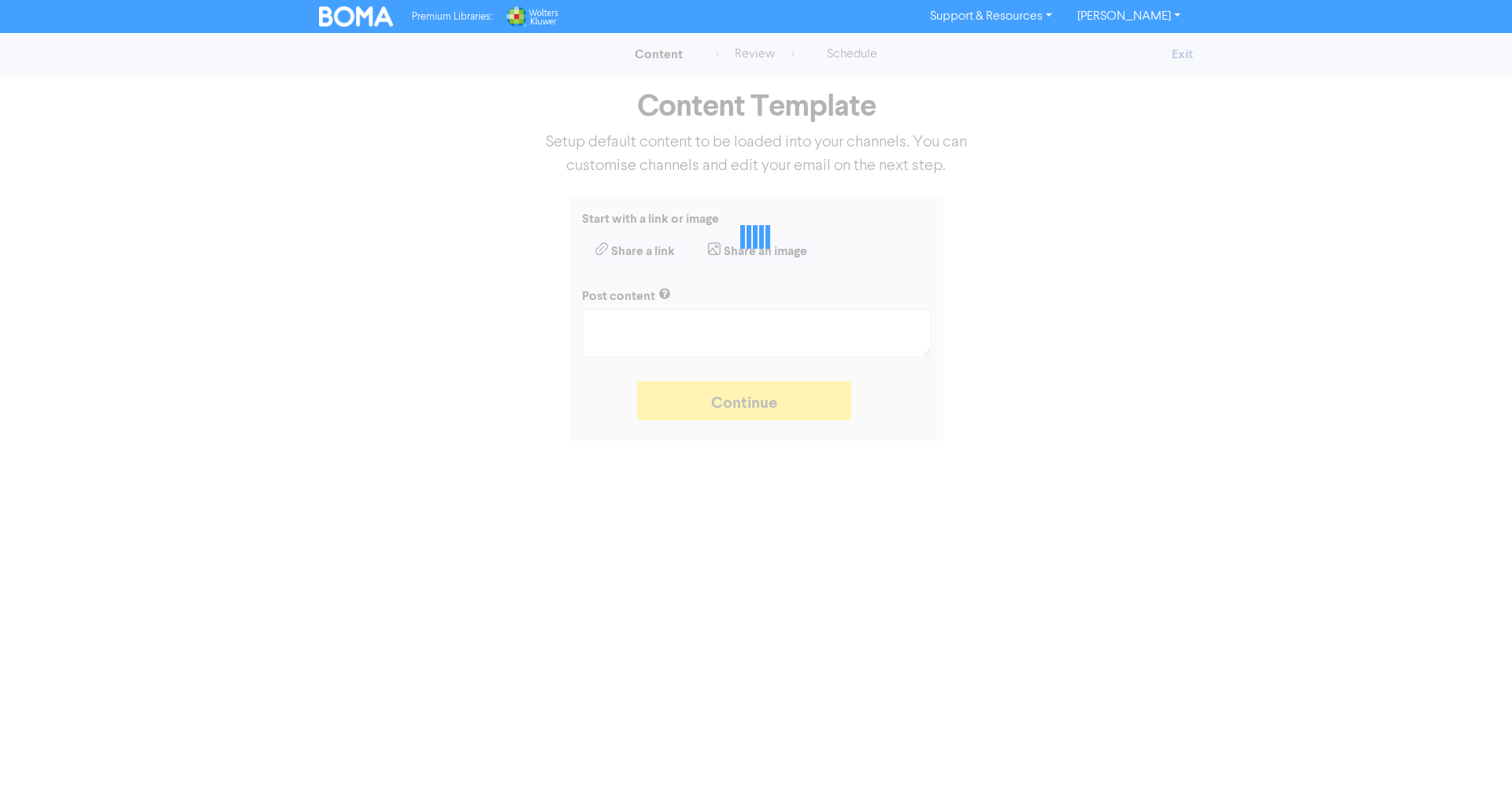
type textarea "x"
type textarea "🩺💰 LOREMIPSU DOLORSI AMETCONSECTET! Adi eli seddoeiusm temp inc utlabore? Et d …"
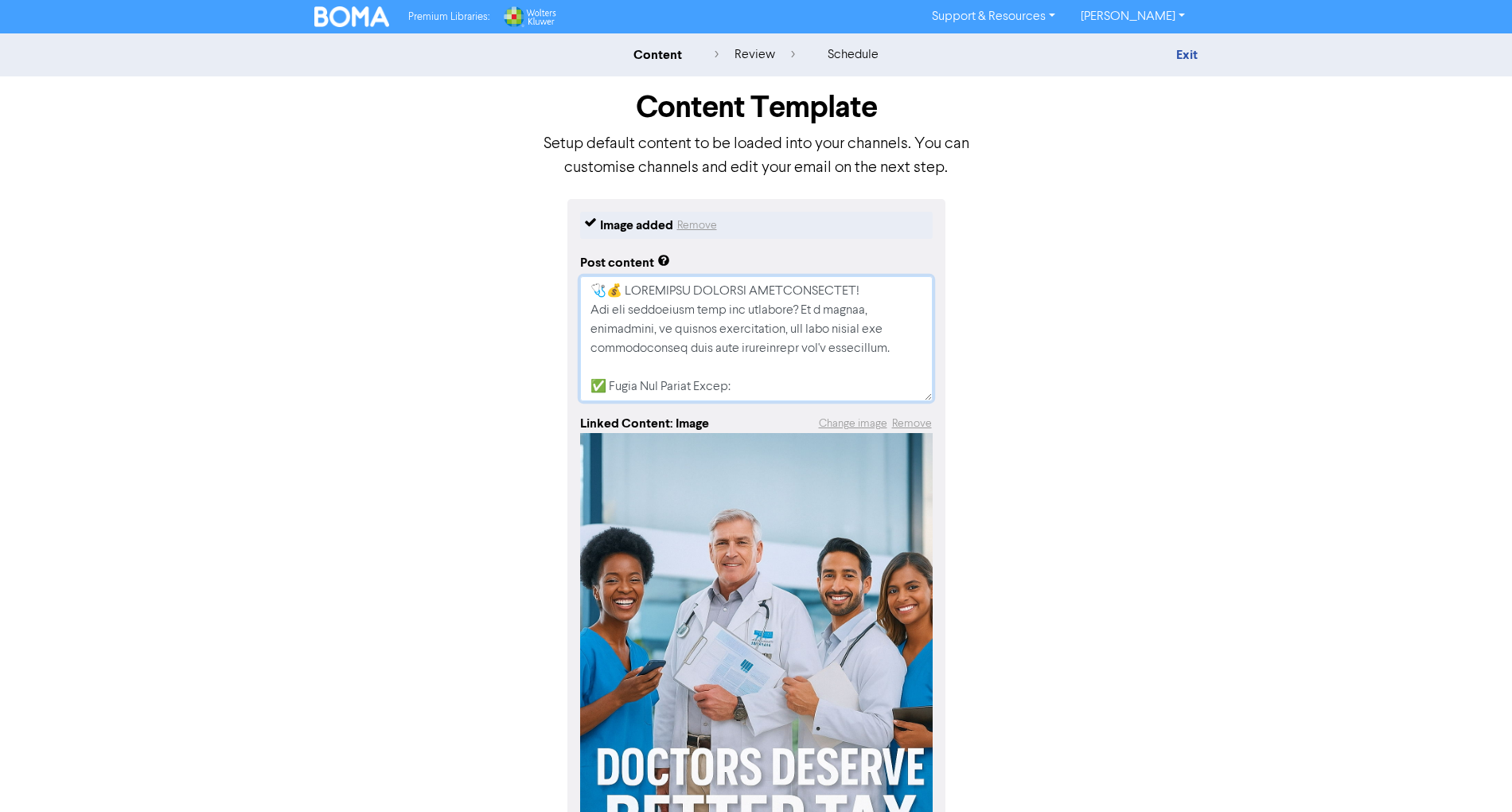
click at [853, 324] on textarea at bounding box center [756, 338] width 353 height 125
click at [800, 360] on textarea at bounding box center [756, 338] width 353 height 125
click at [664, 359] on textarea at bounding box center [756, 338] width 353 height 125
click at [666, 358] on textarea at bounding box center [756, 338] width 353 height 125
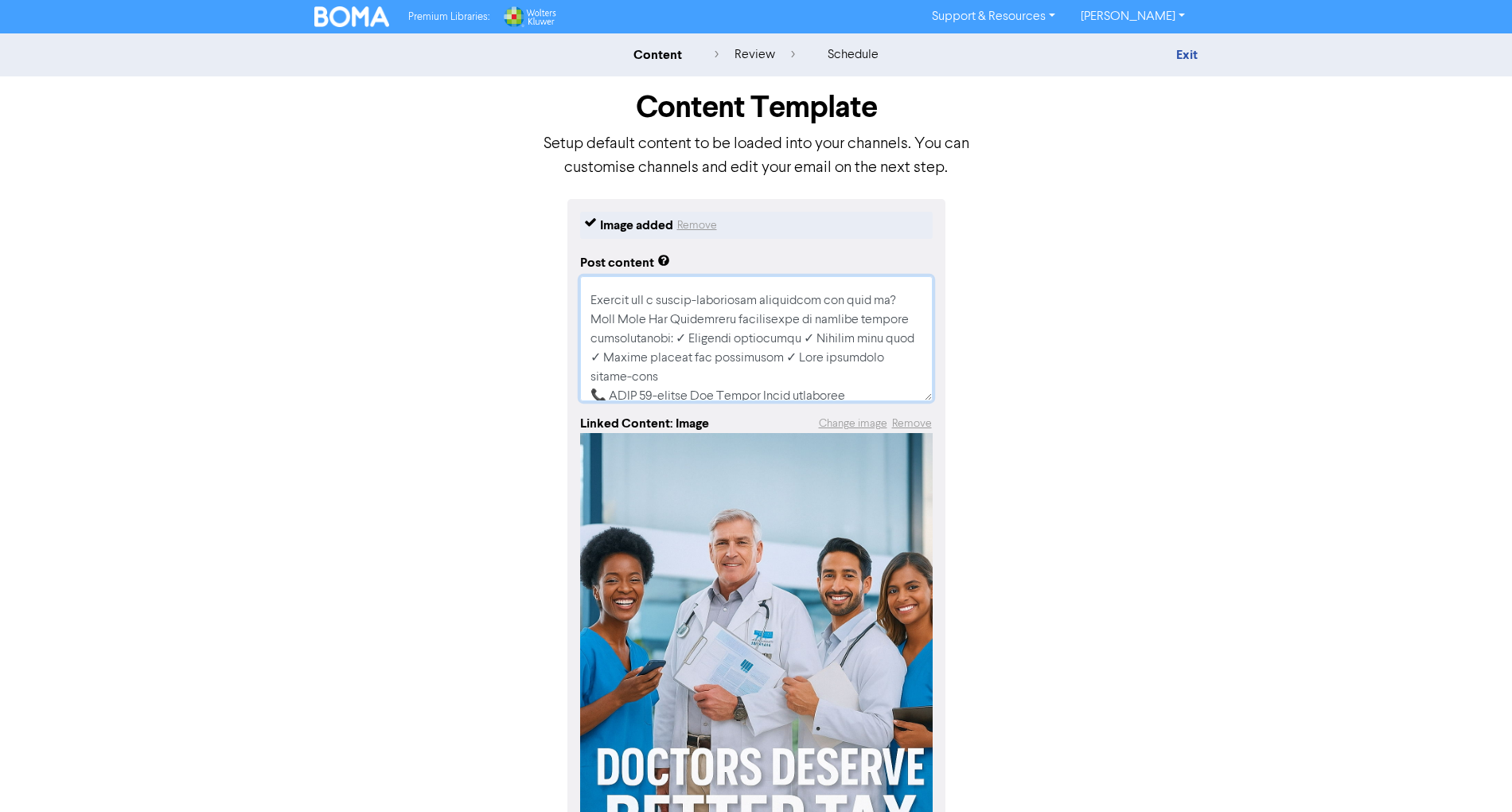
type textarea "x"
type textarea "🩺💰 LOREMIPSU DOLORSI AMETCONSECTET! Adi eli seddoeiusm temp inc utlabore? Et d …"
click at [725, 371] on textarea at bounding box center [756, 338] width 353 height 125
type textarea "x"
type textarea "🩺💰 LOREMIPSU DOLORSI AMETCONSECTET! Adi eli seddoeiusm temp inc utlabore? Et d …"
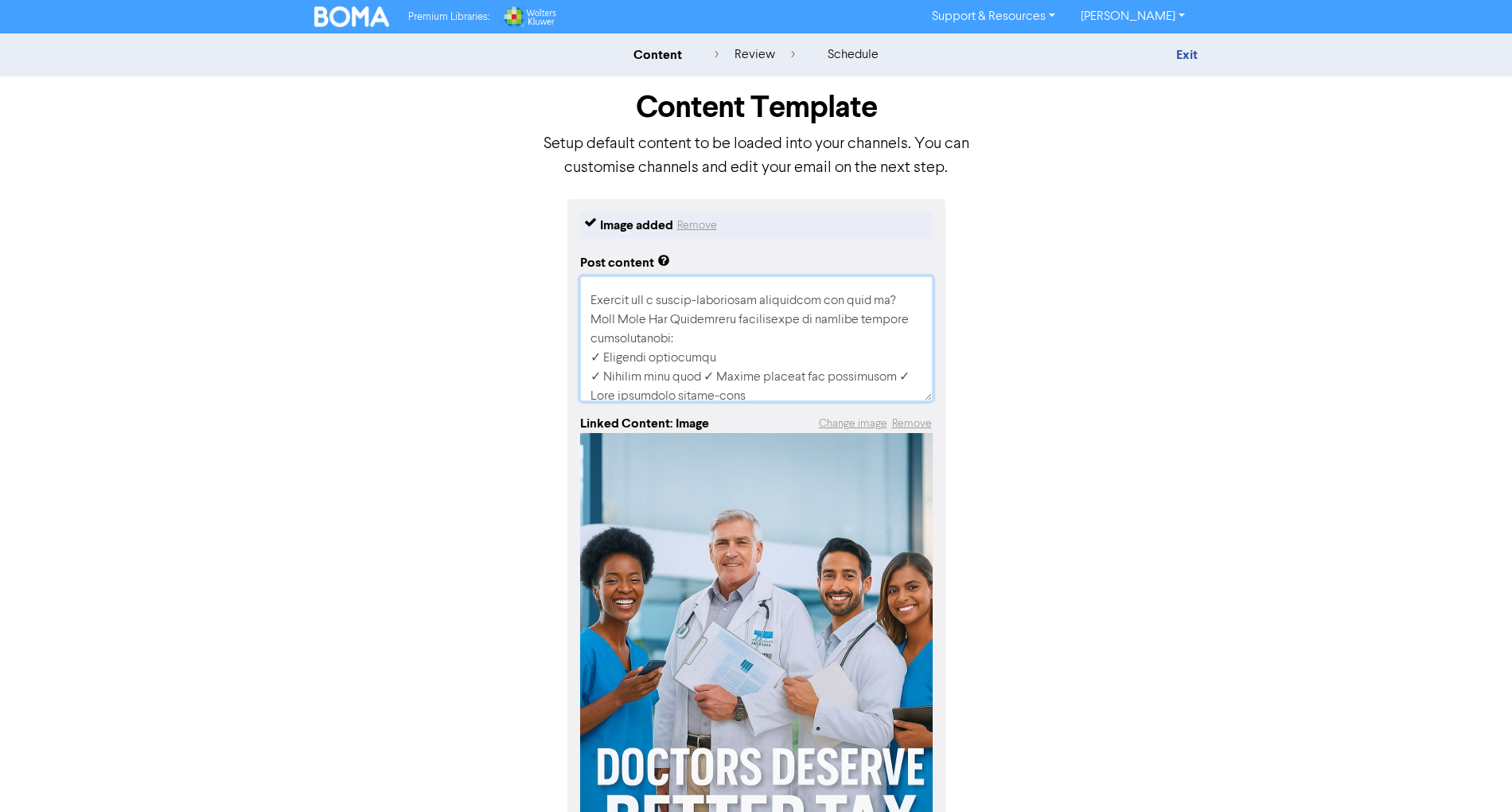
scroll to position [357, 0]
click at [708, 394] on textarea at bounding box center [756, 338] width 353 height 125
type textarea "x"
type textarea "🩺💰 LOREMIPSU DOLORSI AMETCONSECTET! Adi eli seddoeiusm temp inc utlabore? Et d …"
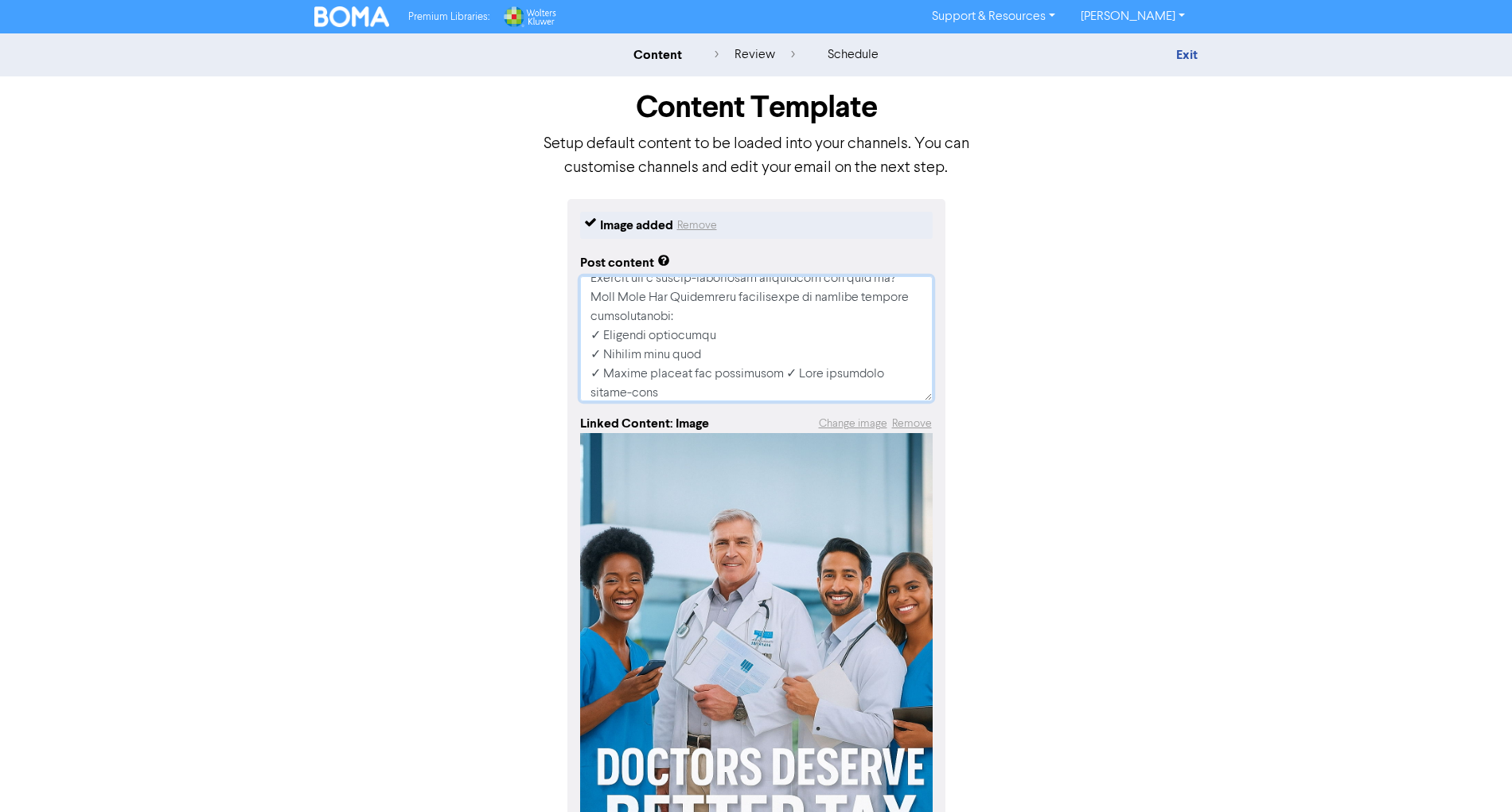
click at [771, 391] on textarea at bounding box center [756, 338] width 353 height 125
type textarea "x"
type textarea "🩺💰 LOREMIPSU DOLORSI AMETCONSECTET! Adi eli seddoeiusm temp inc utlabore? Et d …"
click at [825, 326] on textarea at bounding box center [756, 338] width 353 height 125
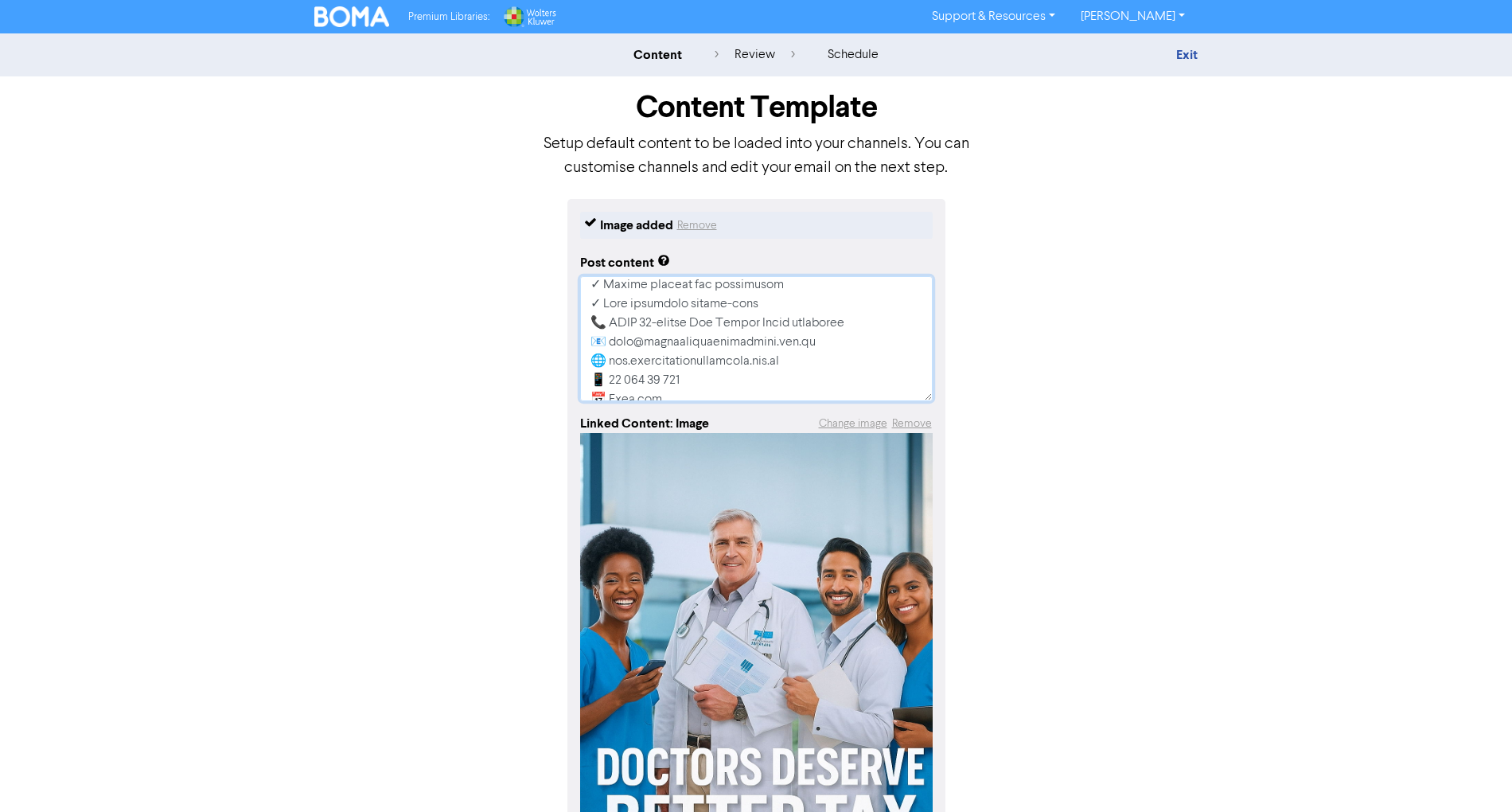
type textarea "x"
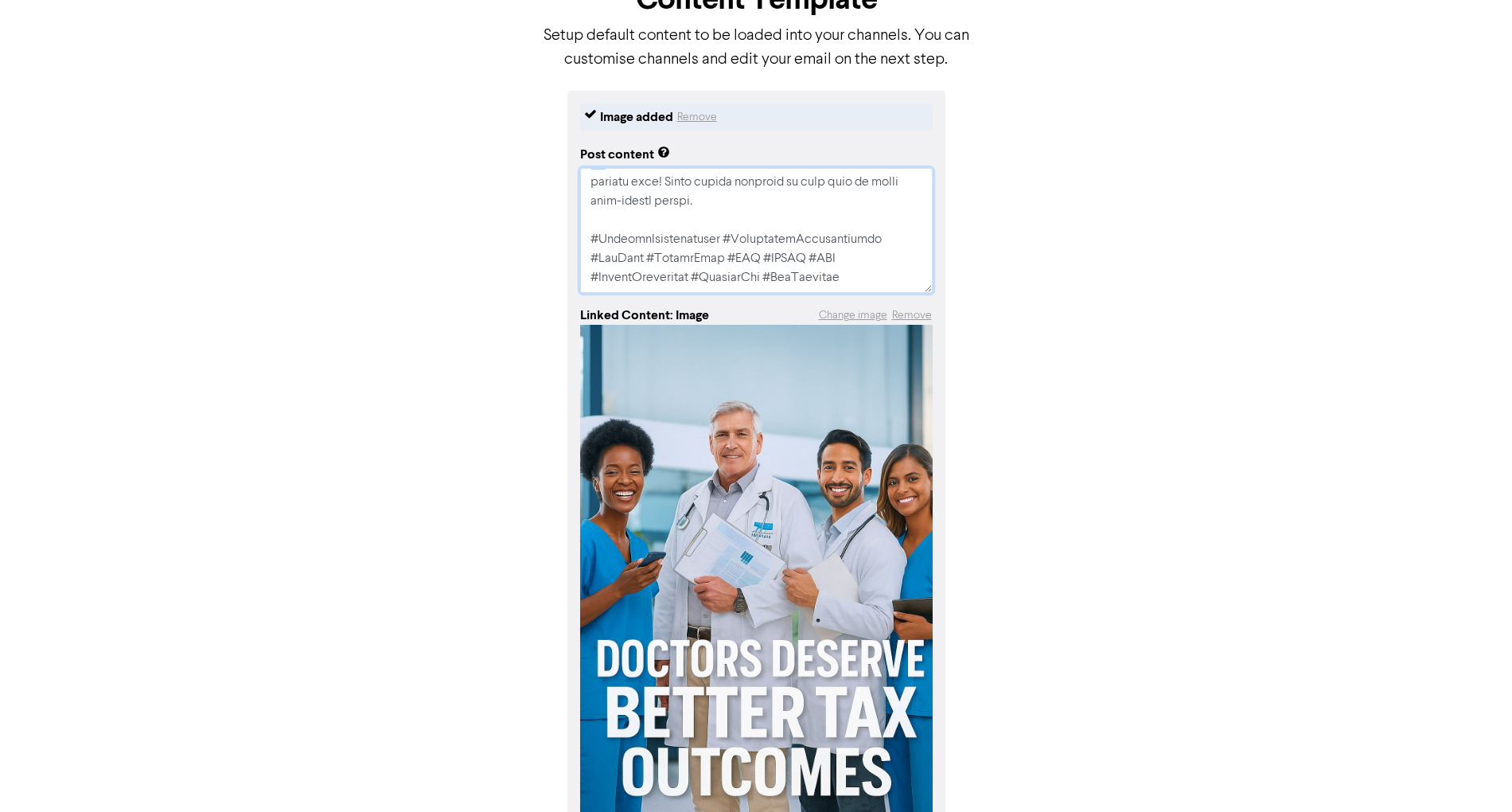
scroll to position [236, 0]
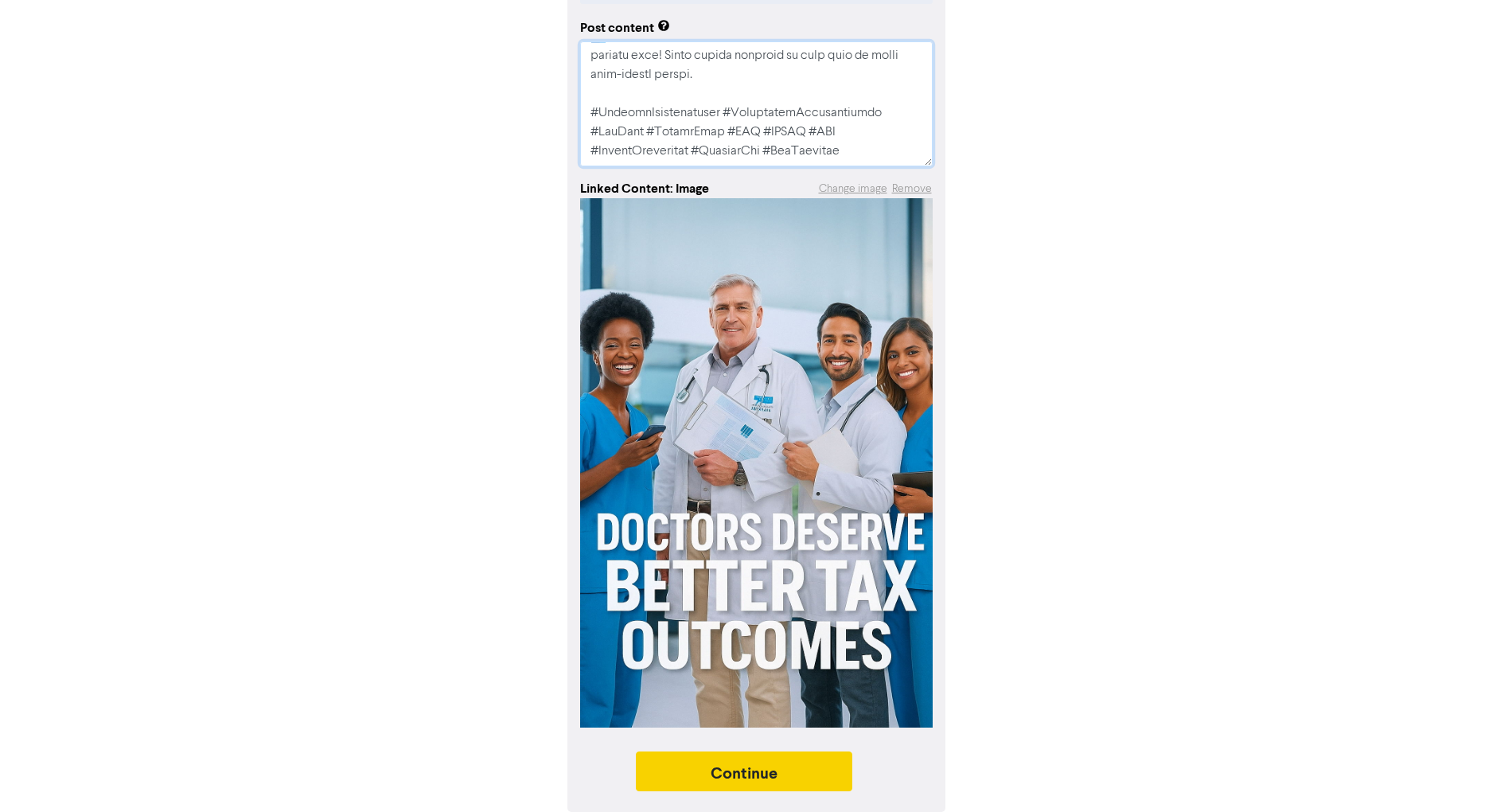
type textarea "🩺💰 LOREMIPSU DOLORSI AMETCONSECTET! Adi eli seddoeiusm temp inc utlabore? Et d …"
click at [785, 760] on button "Continue" at bounding box center [744, 771] width 216 height 40
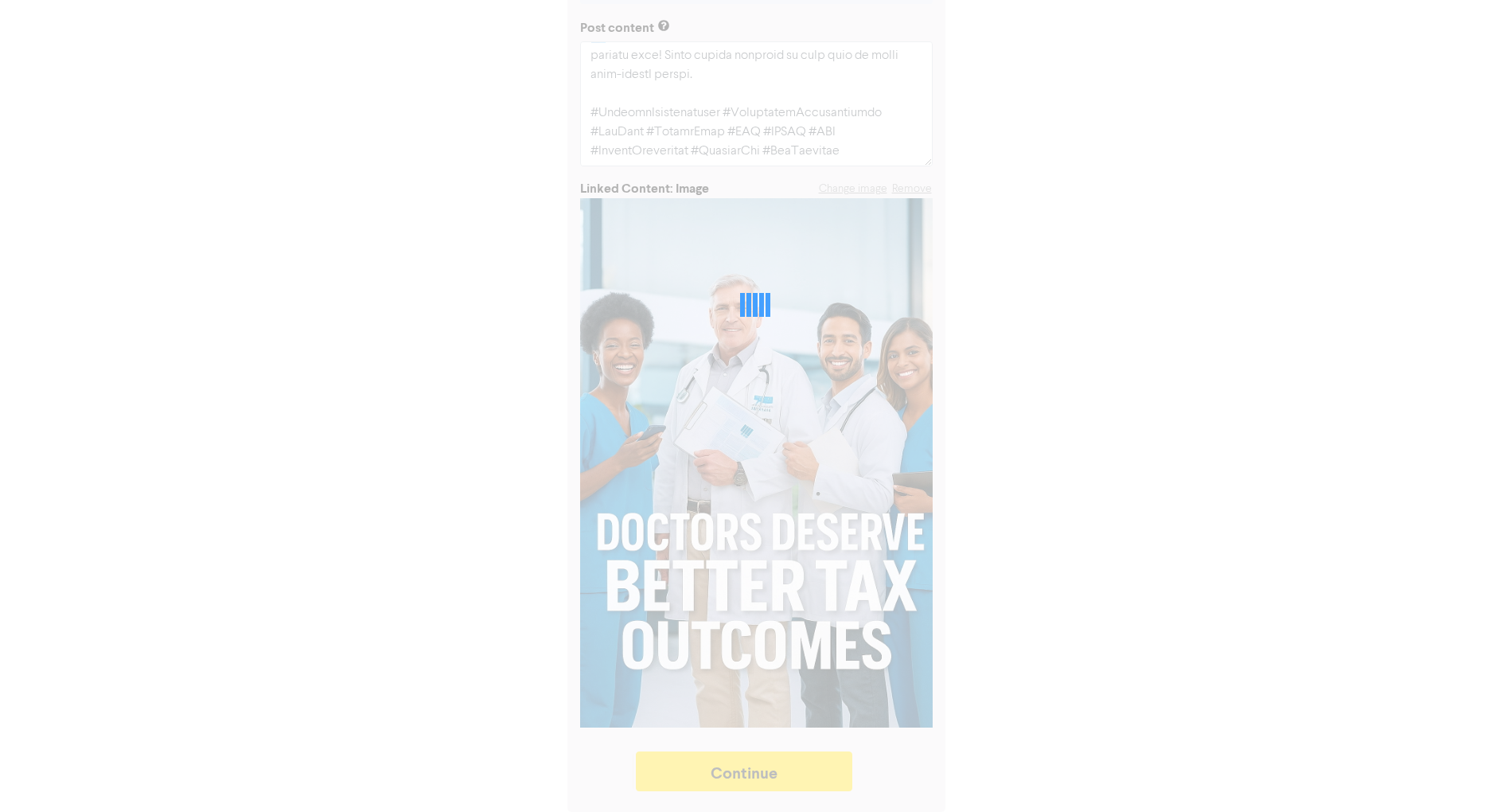
type textarea "x"
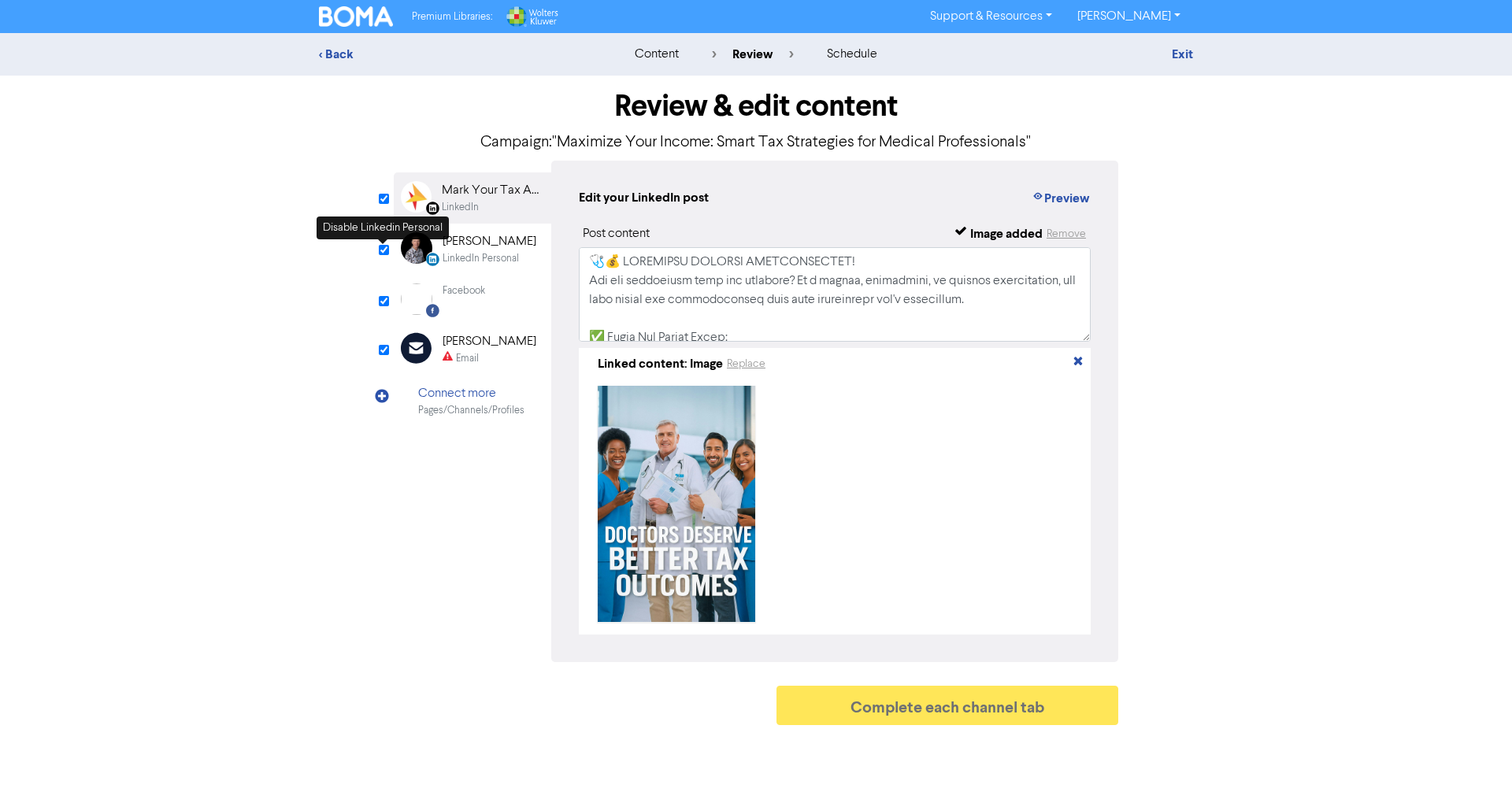
click at [381, 248] on input "checkbox" at bounding box center [383, 250] width 10 height 10
checkbox input "false"
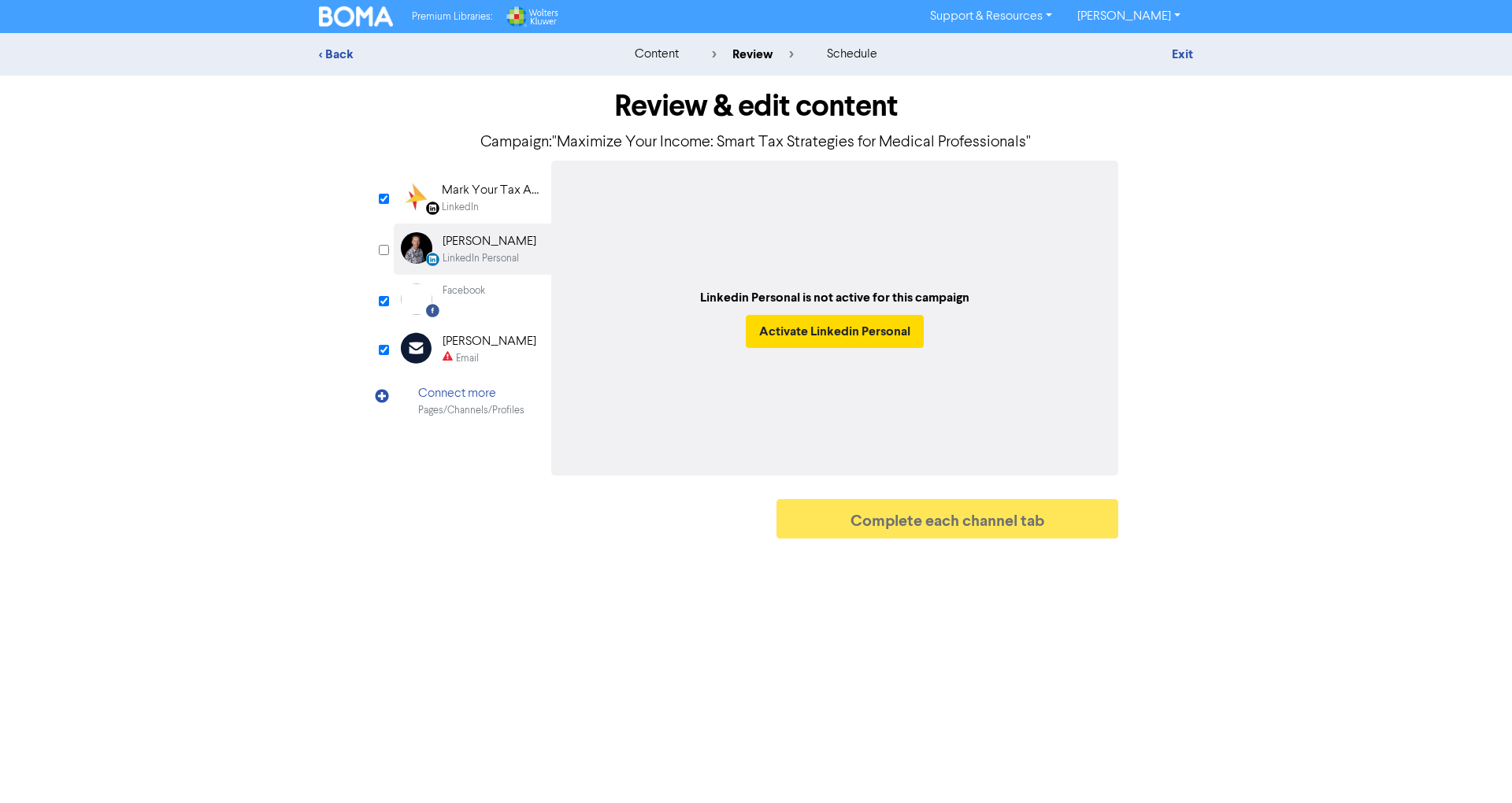
click at [473, 197] on div "Mark Your Tax Accountant" at bounding box center [492, 191] width 101 height 19
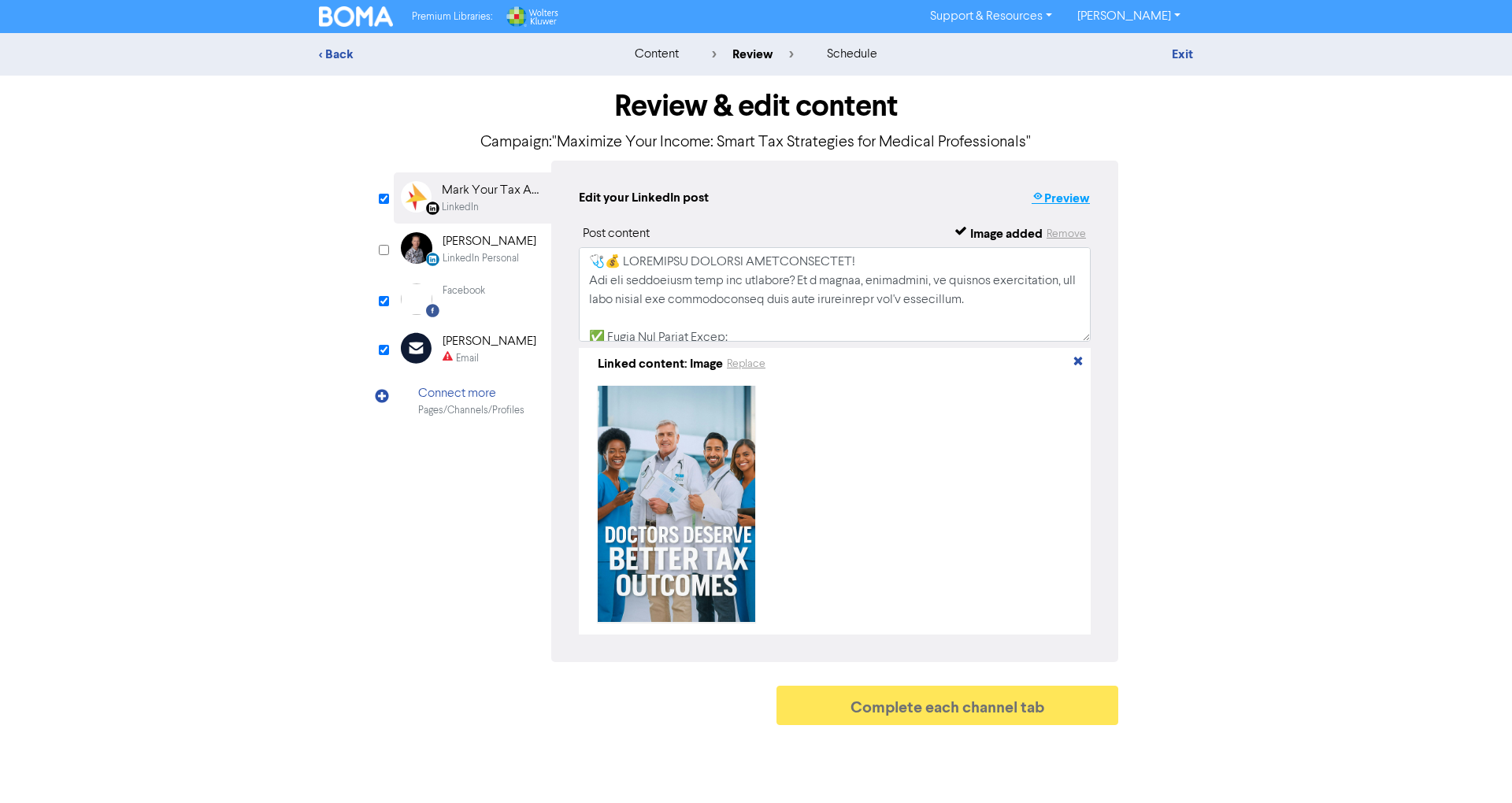
click at [1077, 200] on button "Preview" at bounding box center [1060, 199] width 60 height 21
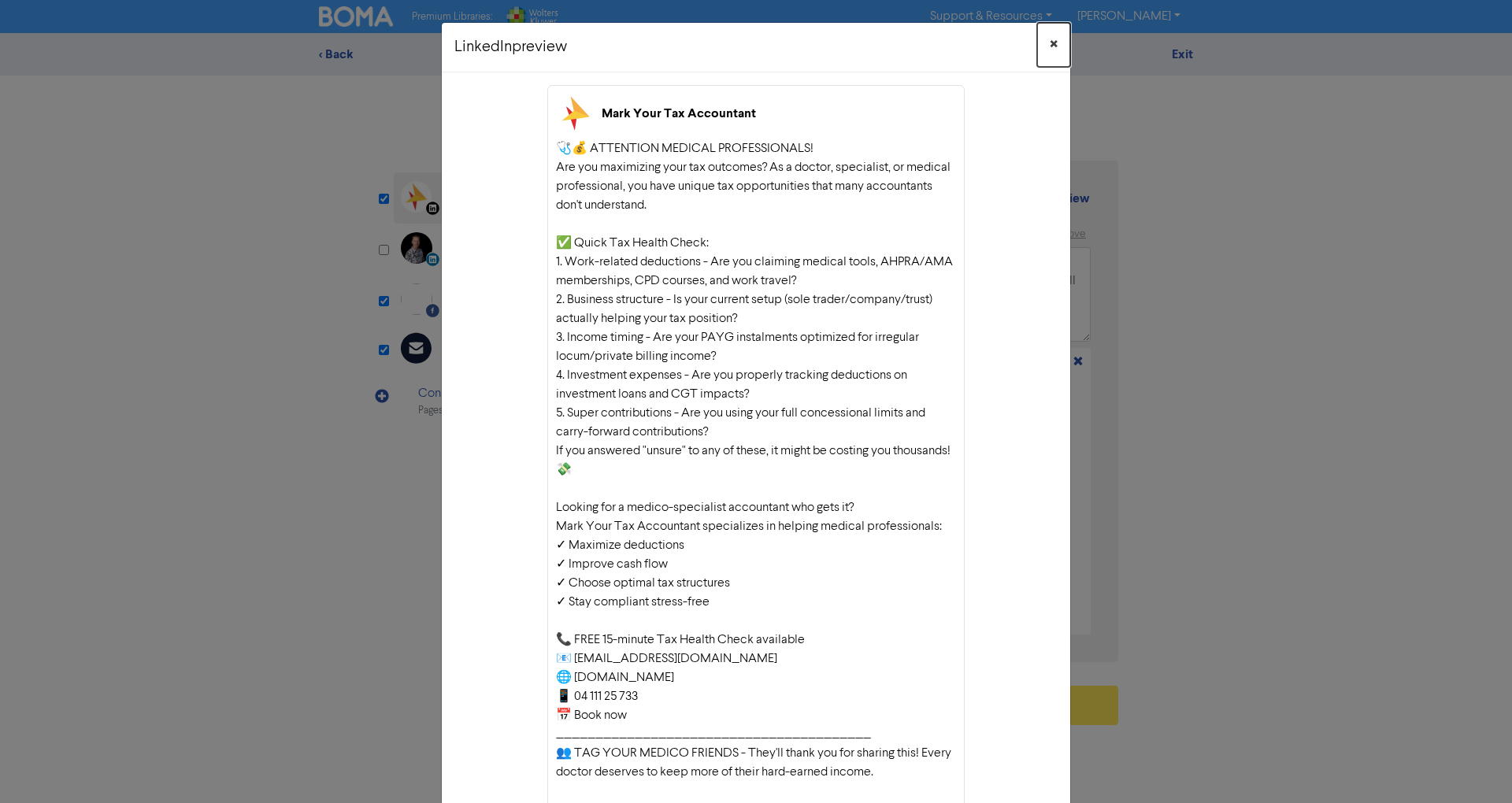
click at [1039, 36] on button "×" at bounding box center [1053, 45] width 33 height 44
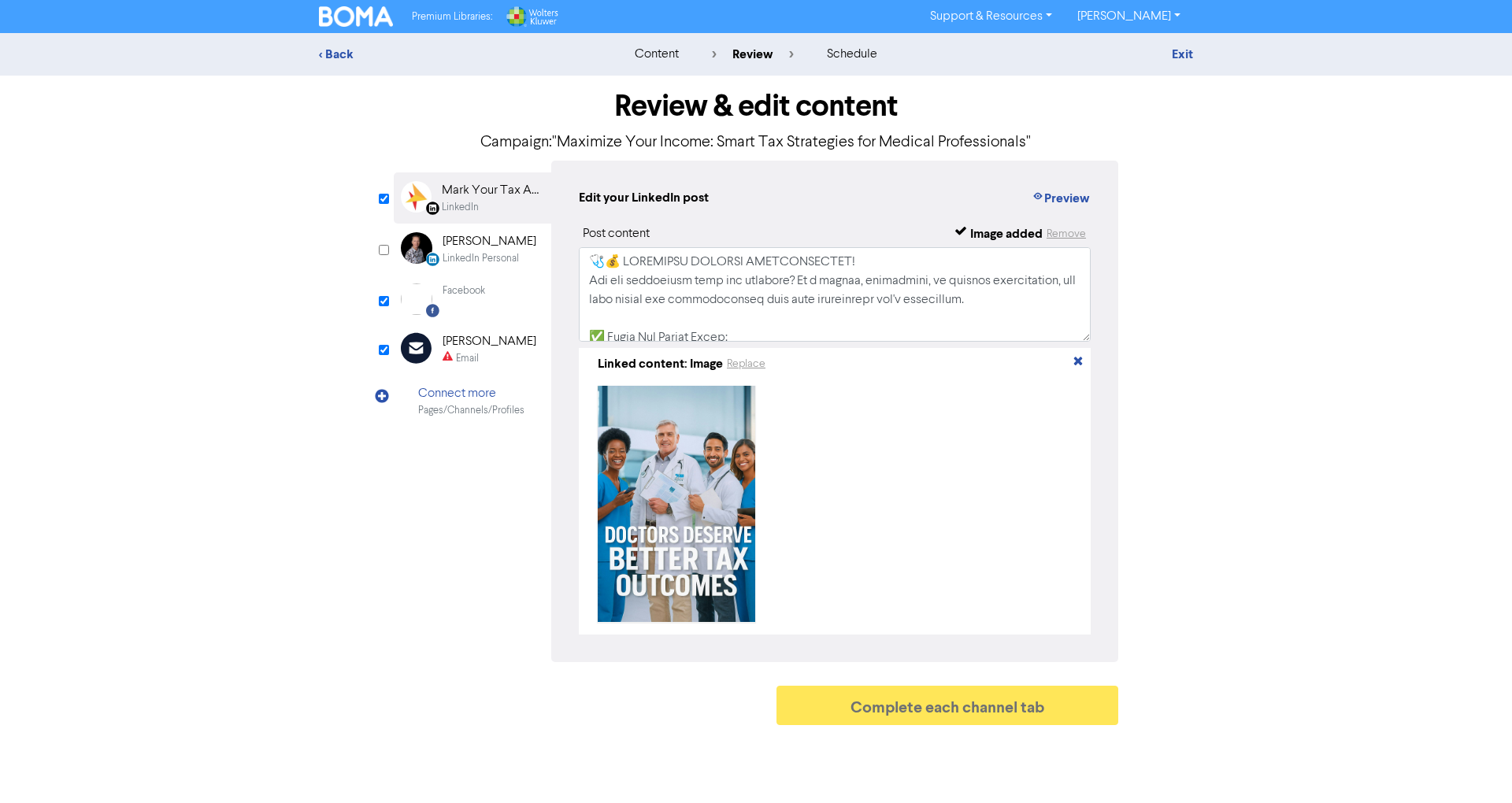
click at [516, 251] on div "[PERSON_NAME]" at bounding box center [489, 242] width 93 height 19
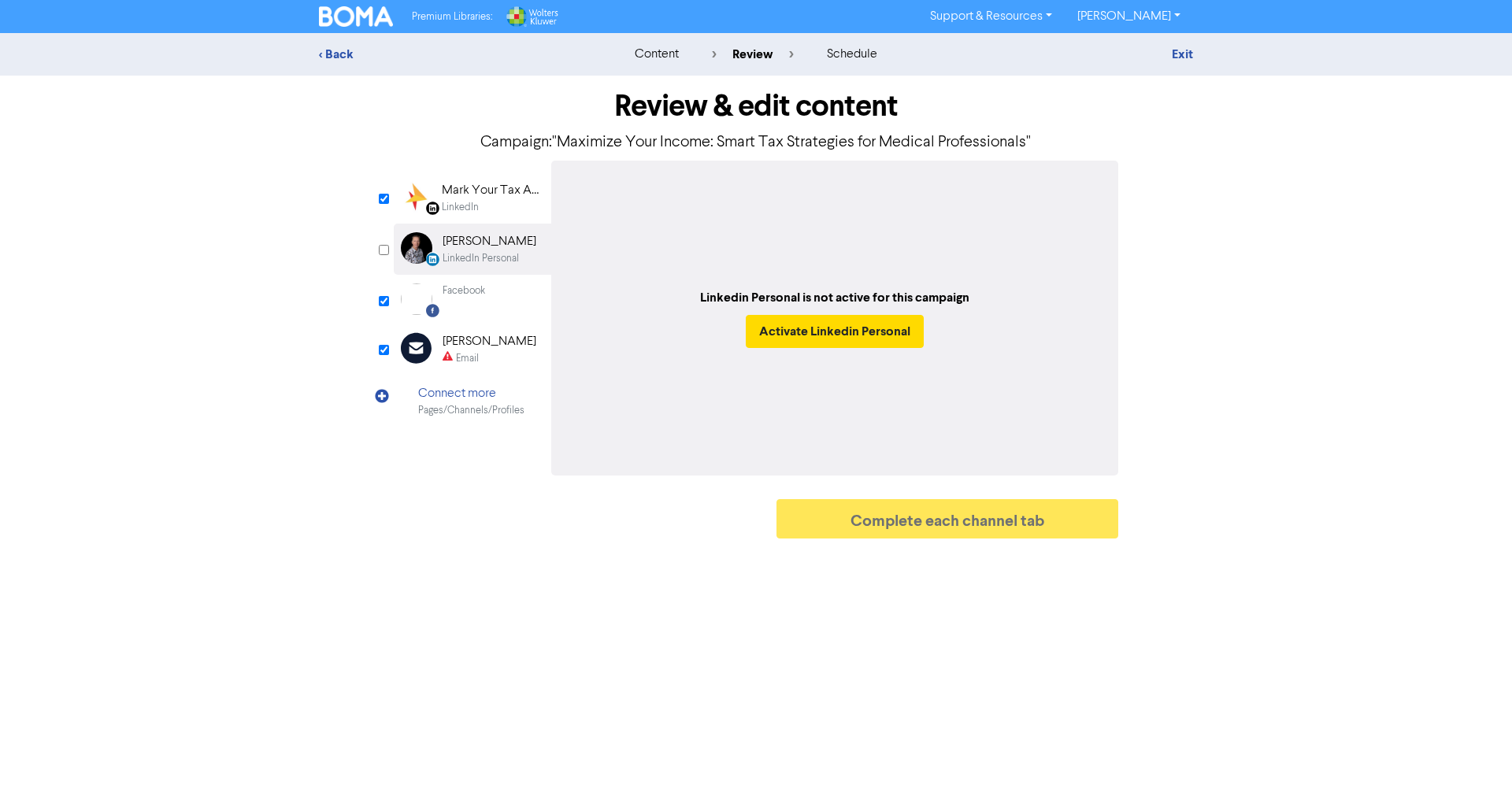
click at [493, 303] on div "Facebook Created with Sketch. Facebook" at bounding box center [472, 299] width 157 height 49
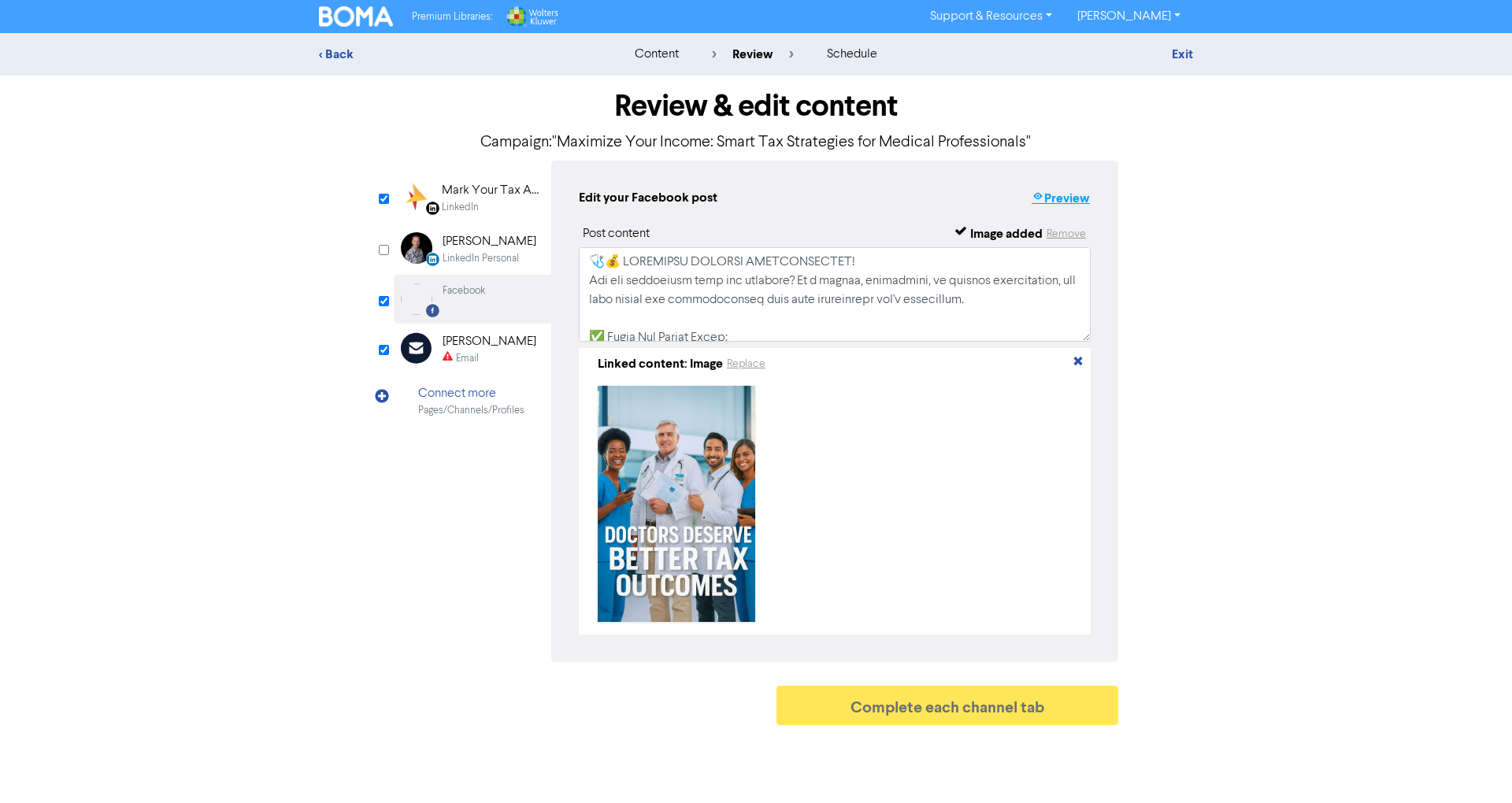
click at [1047, 196] on button "Preview" at bounding box center [1060, 199] width 60 height 21
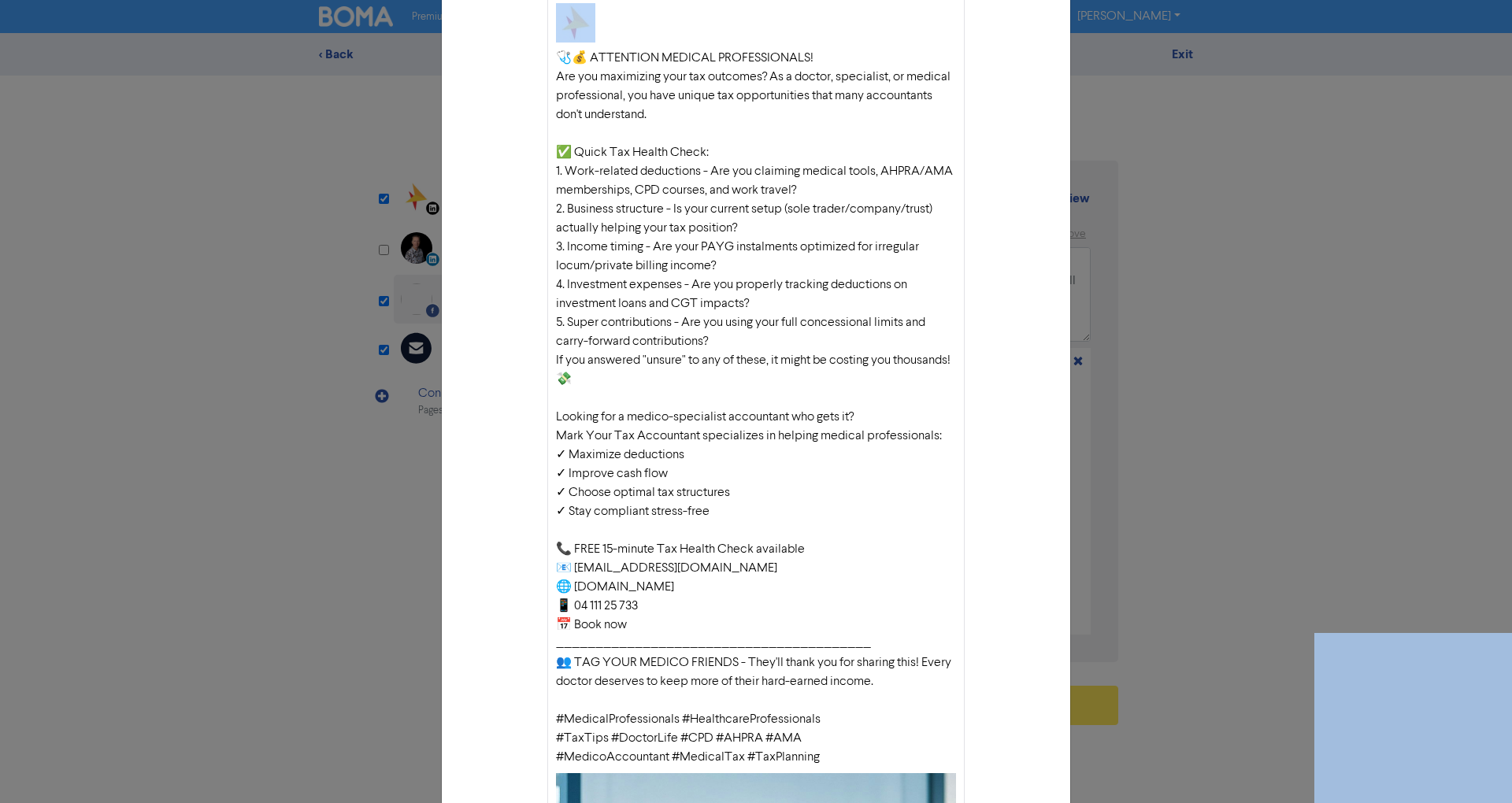
scroll to position [150, 0]
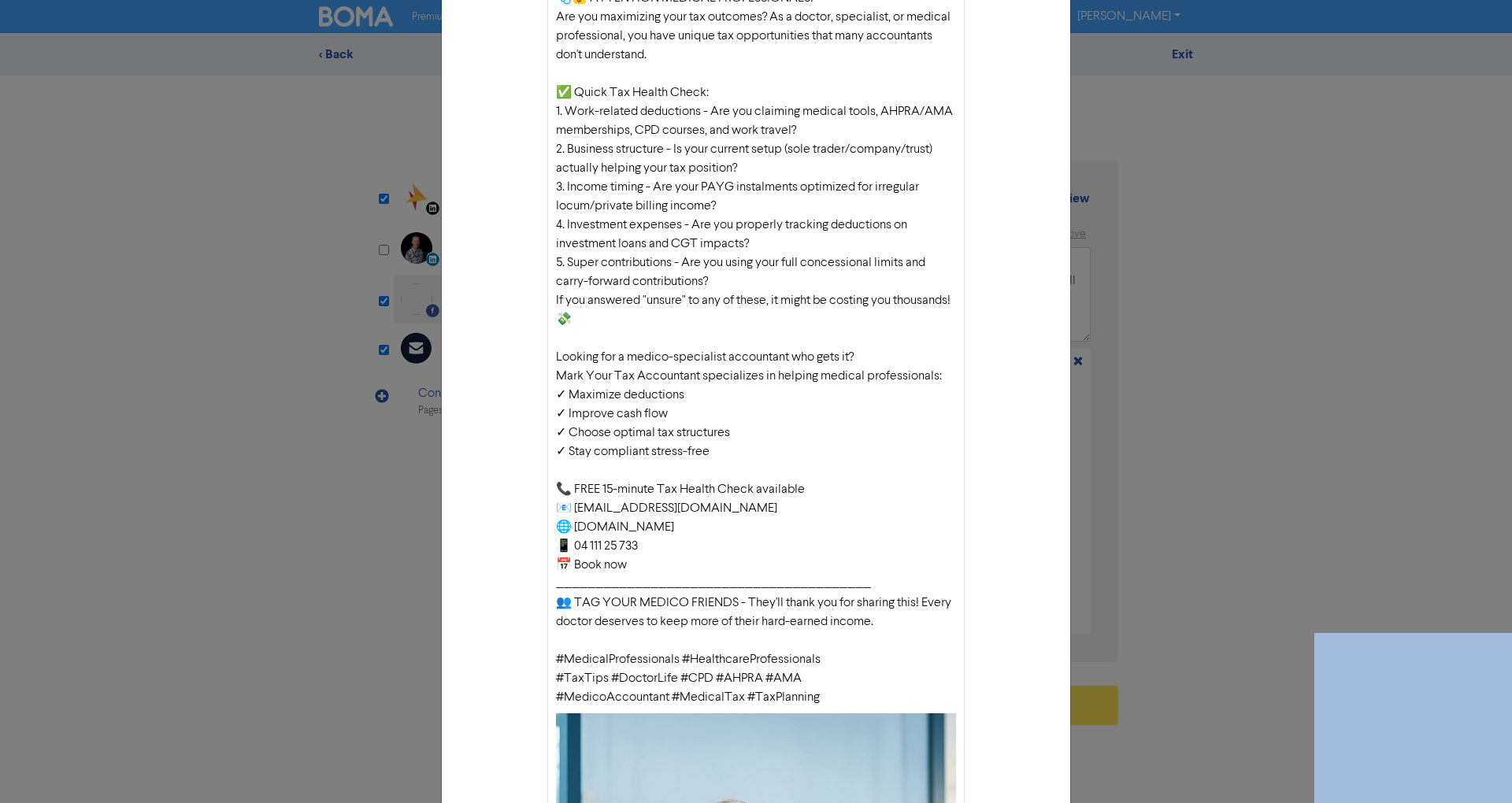
drag, startPoint x: 548, startPoint y: 153, endPoint x: 829, endPoint y: 697, distance: 612.3
click at [829, 697] on div "🩺💰 ATTENTION MEDICAL PROFESSIONALS! Are you maximizing your tax outcomes? As a …" at bounding box center [755, 348] width 400 height 718
copy div "🩺💰 LOREMIPSU DOLORSI AMETCONSECTET! Adi eli seddoeiusm temp inc utlabore? Et d …"
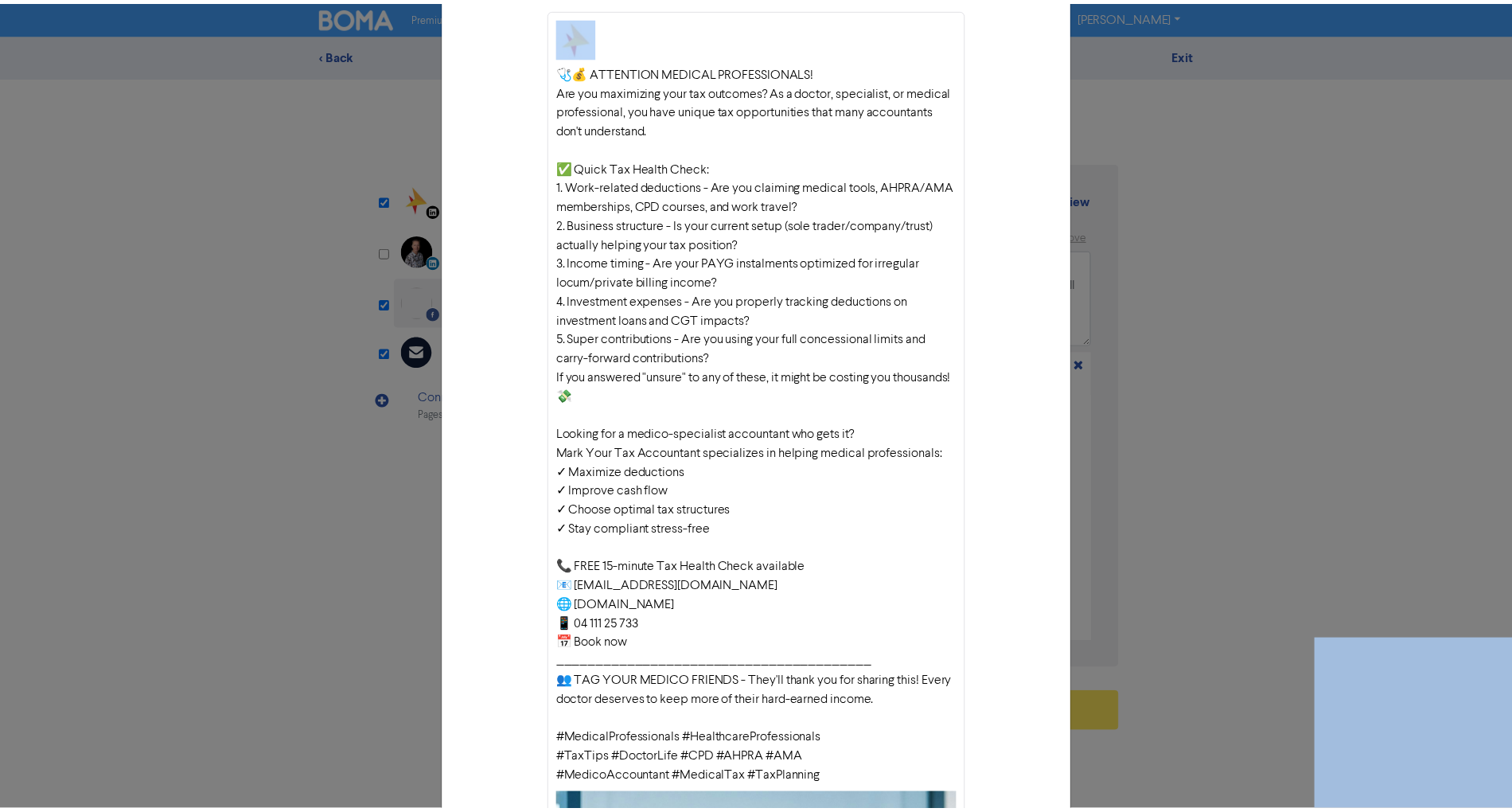
scroll to position [0, 0]
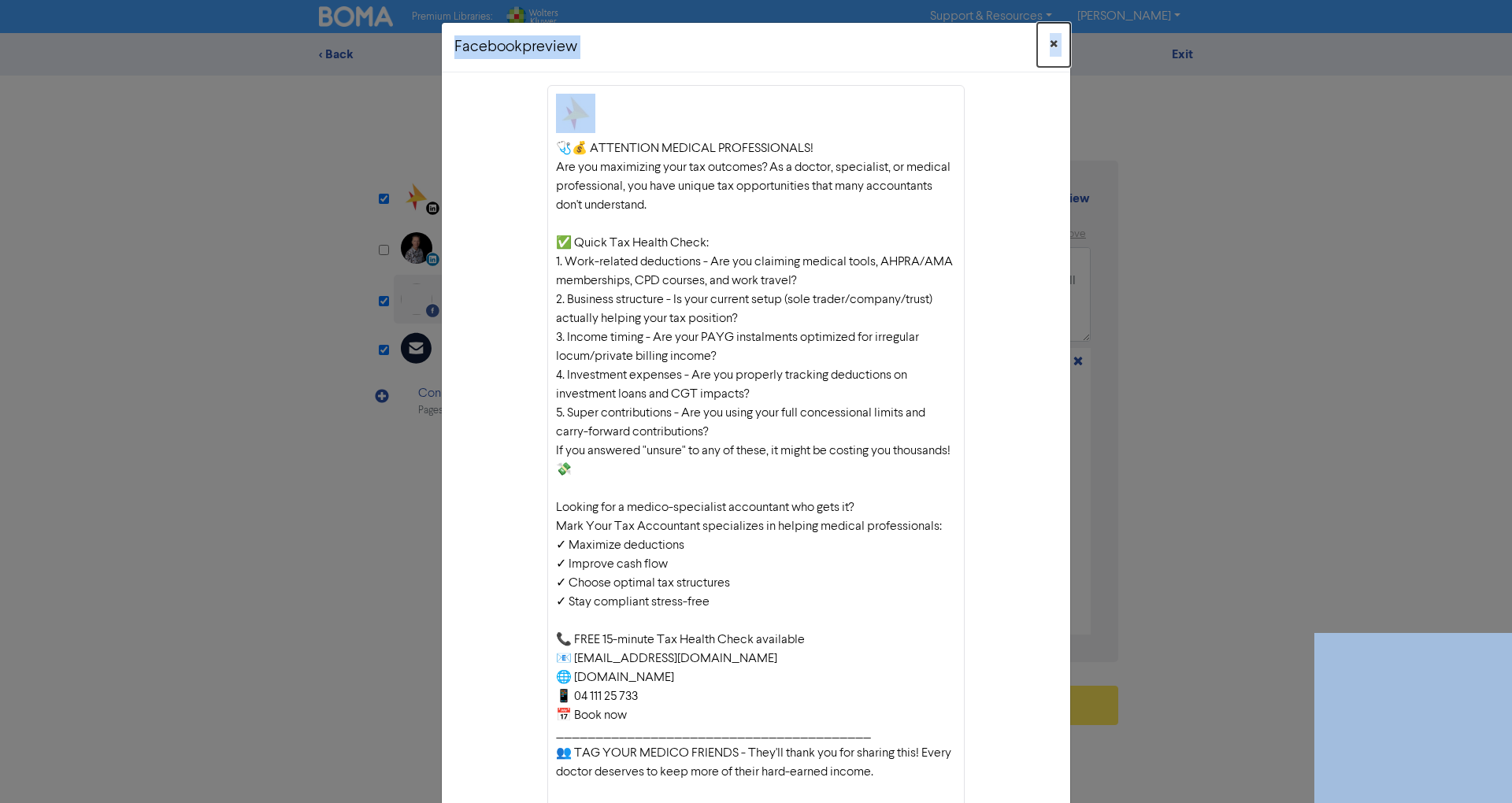
click at [1050, 38] on span "×" at bounding box center [1054, 45] width 8 height 24
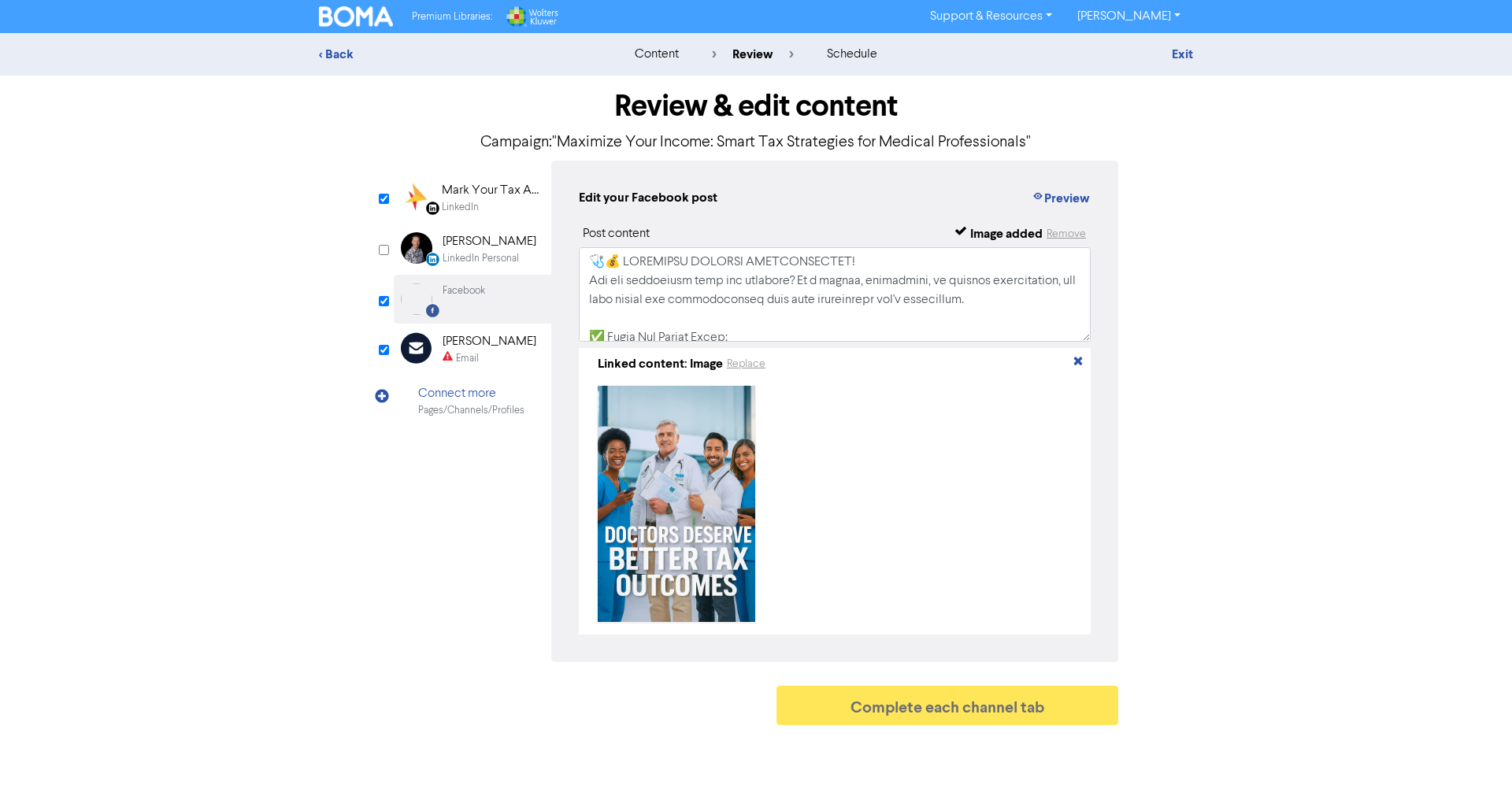
click at [505, 366] on div "Email Created with Sketch. [PERSON_NAME] Email" at bounding box center [472, 349] width 157 height 51
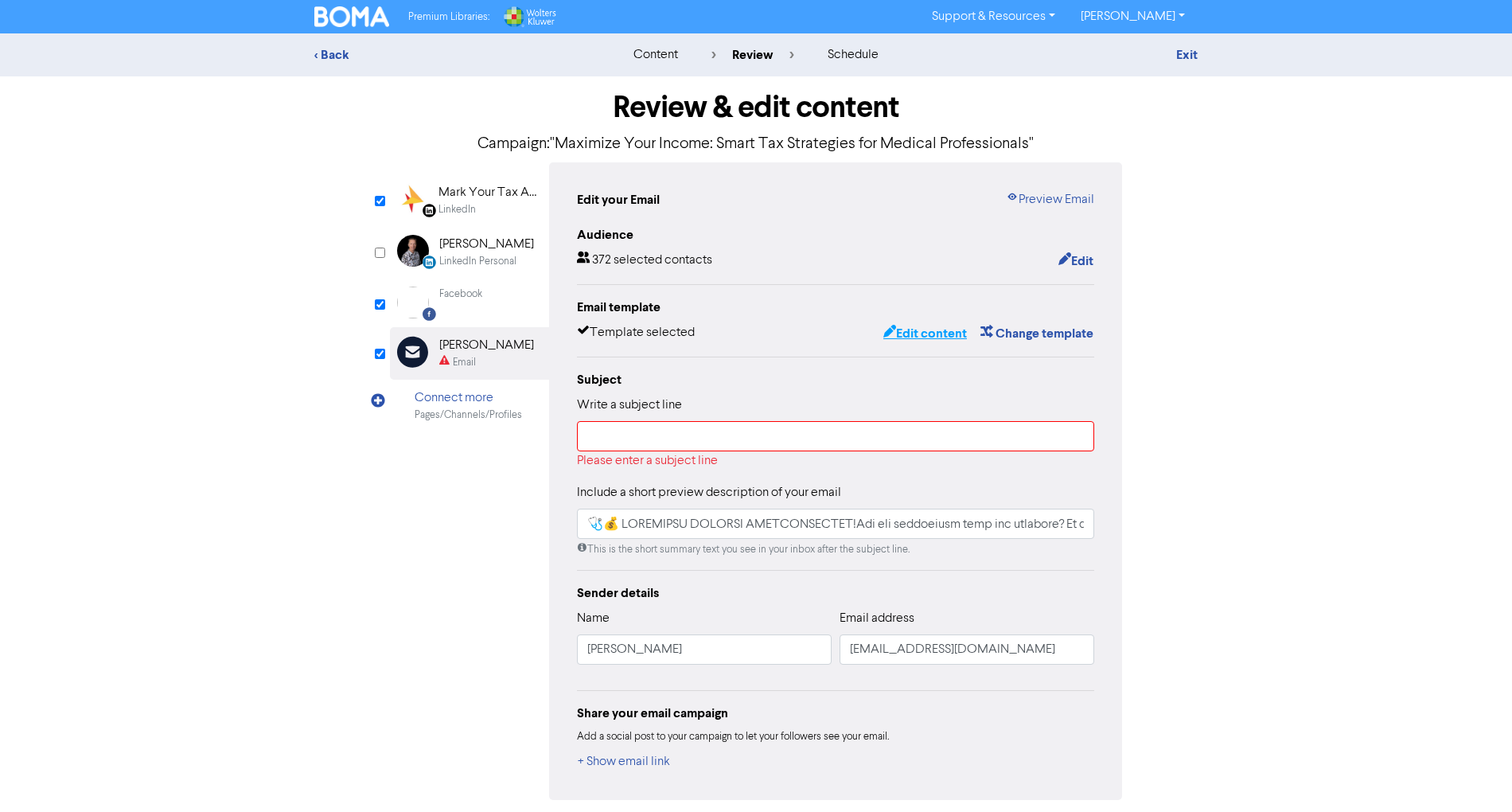
click at [931, 329] on button "Edit content" at bounding box center [925, 333] width 86 height 21
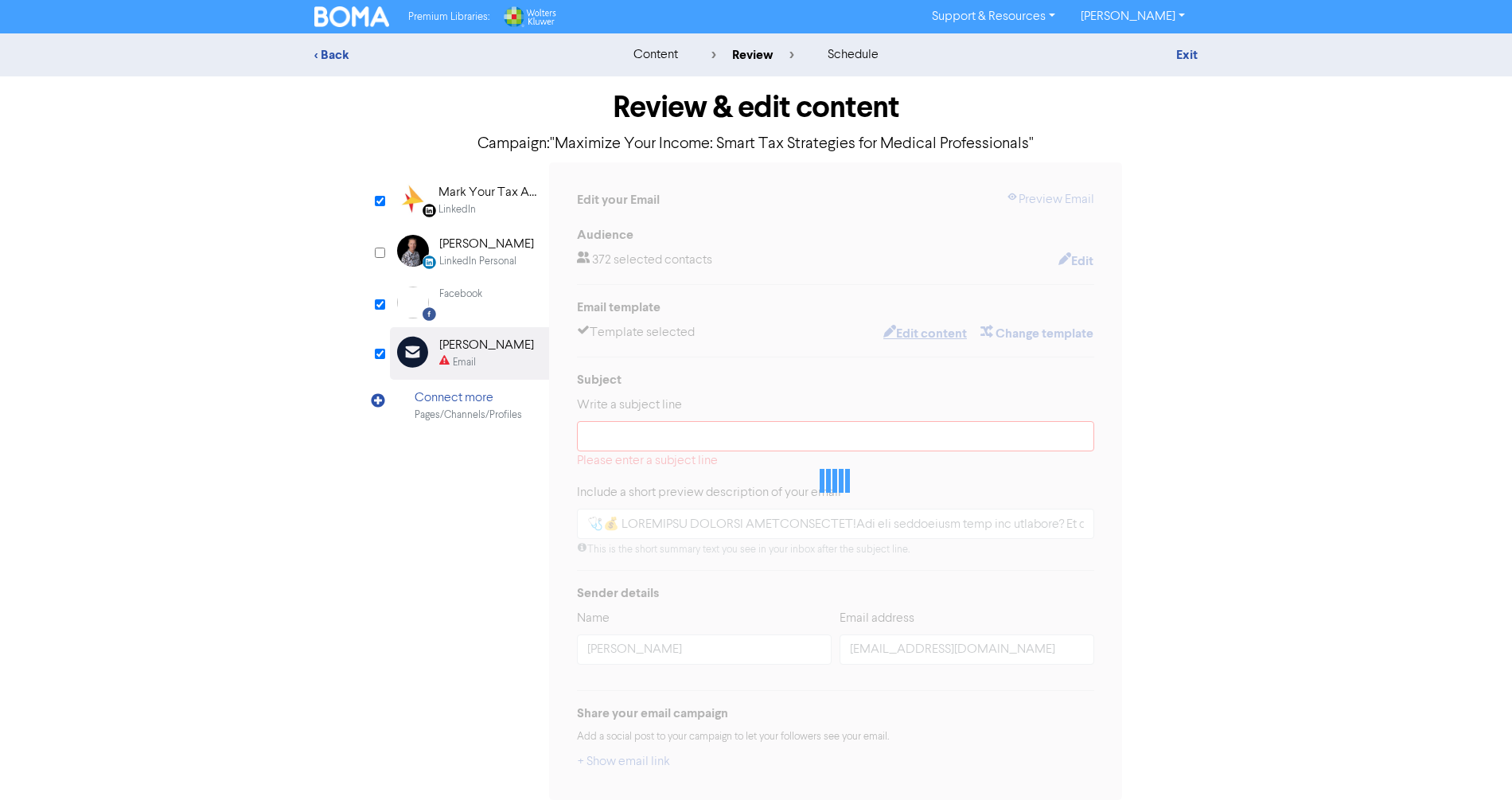
type input "🩺💰 LOREMIPSU DOLORSI AMETCONSECTET!Adi eli seddoeiusm temp inc utlabore? Et d m…"
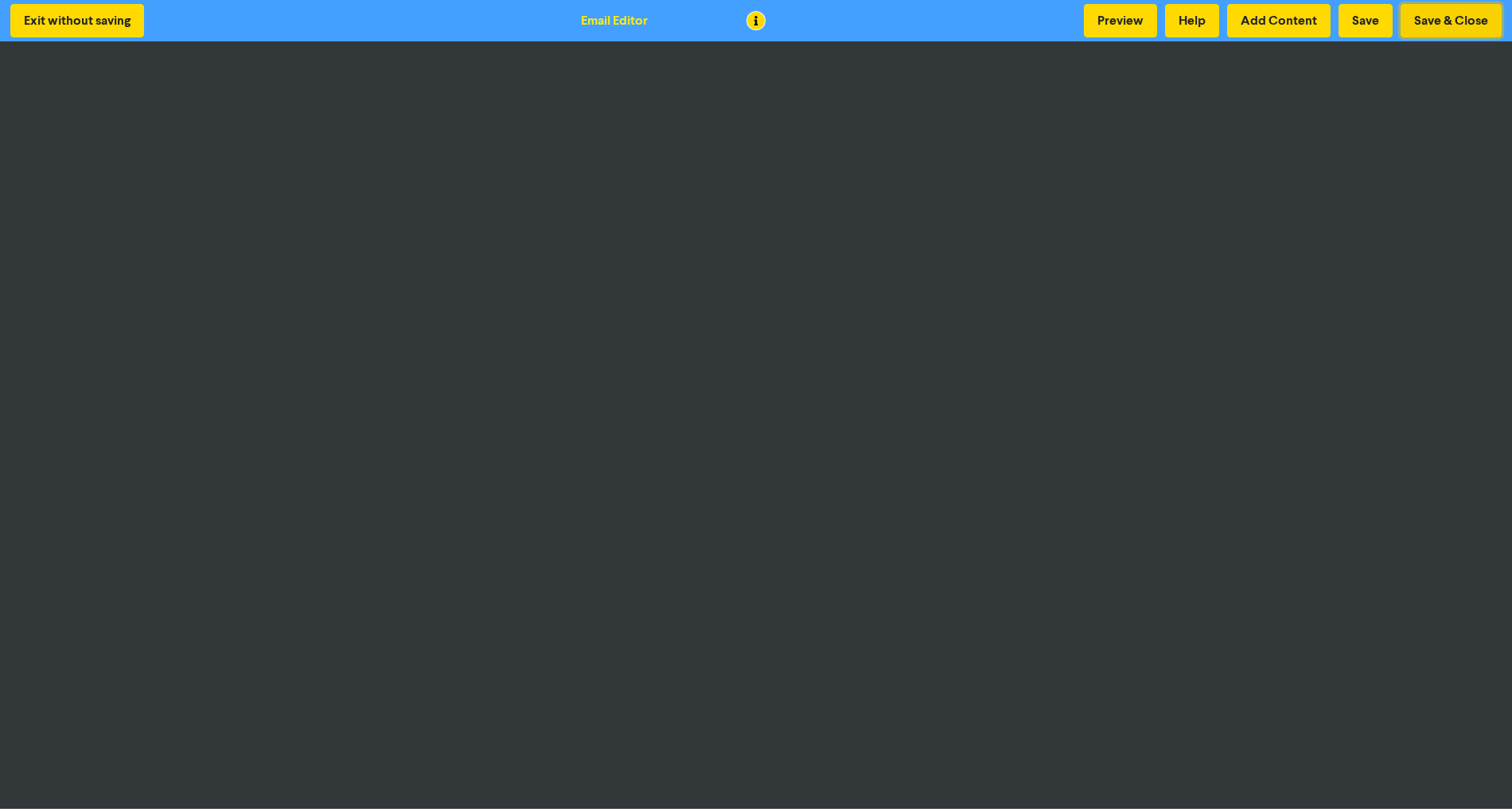
click at [1435, 10] on button "Save & Close" at bounding box center [1451, 20] width 101 height 33
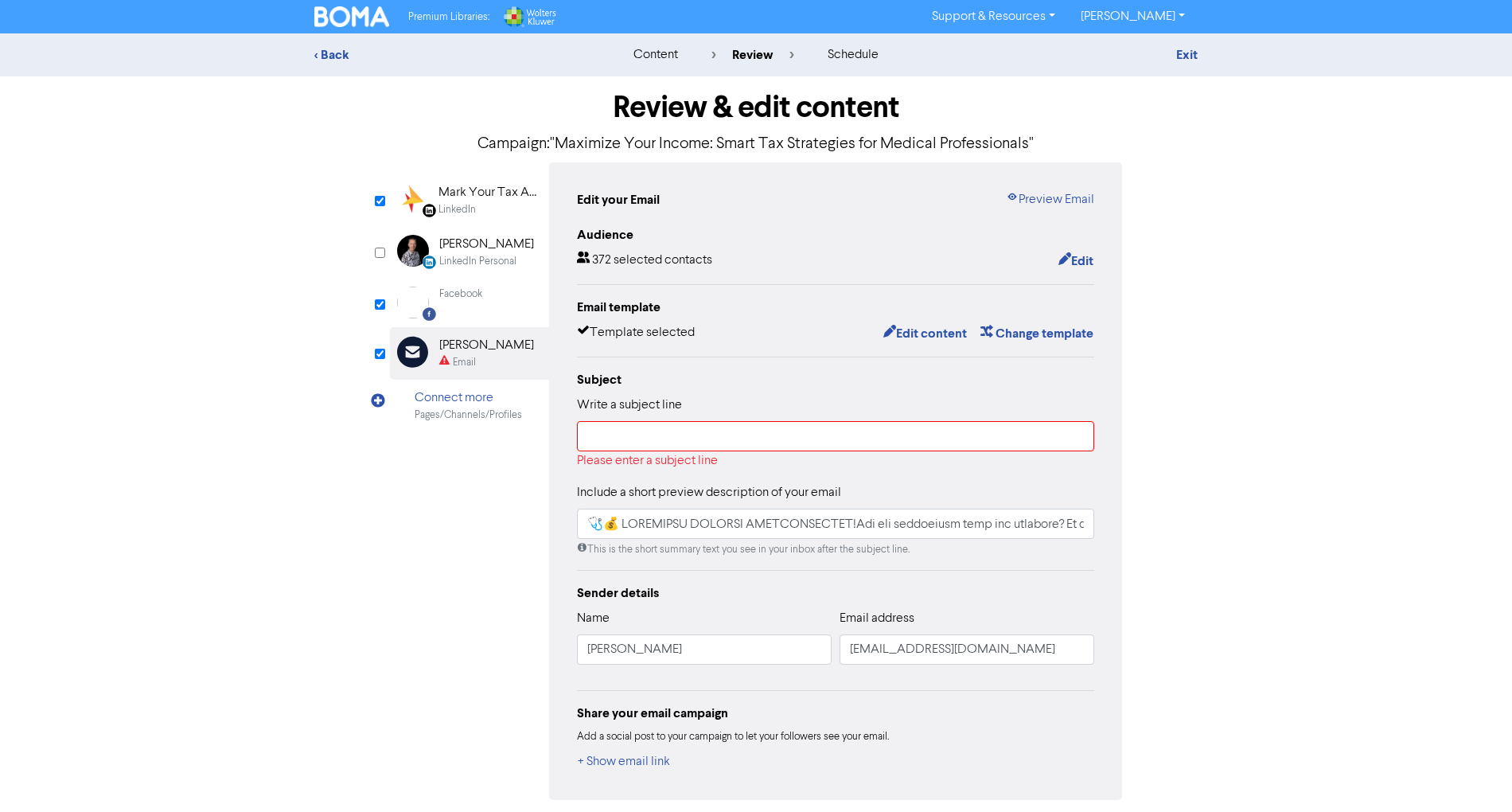
type input "🩺💰 LOREMIPSU DOLORSI AMETCONSECTET!Adi eli seddoeiusm temp inc utlabore? Et d m…"
click at [635, 447] on input "text" at bounding box center [835, 436] width 517 height 30
paste input ""Maximise Your Income: Smart Tax Strategies for Medical Professionals""
type input ""Maximise Your Income: Smart Tax Strategies for Medical Professionals""
type input "🩺💰 LOREMIPSU DOLORSI AMETCONSECTET!Adi eli seddoeiusm temp inc utlabore? Et d m…"
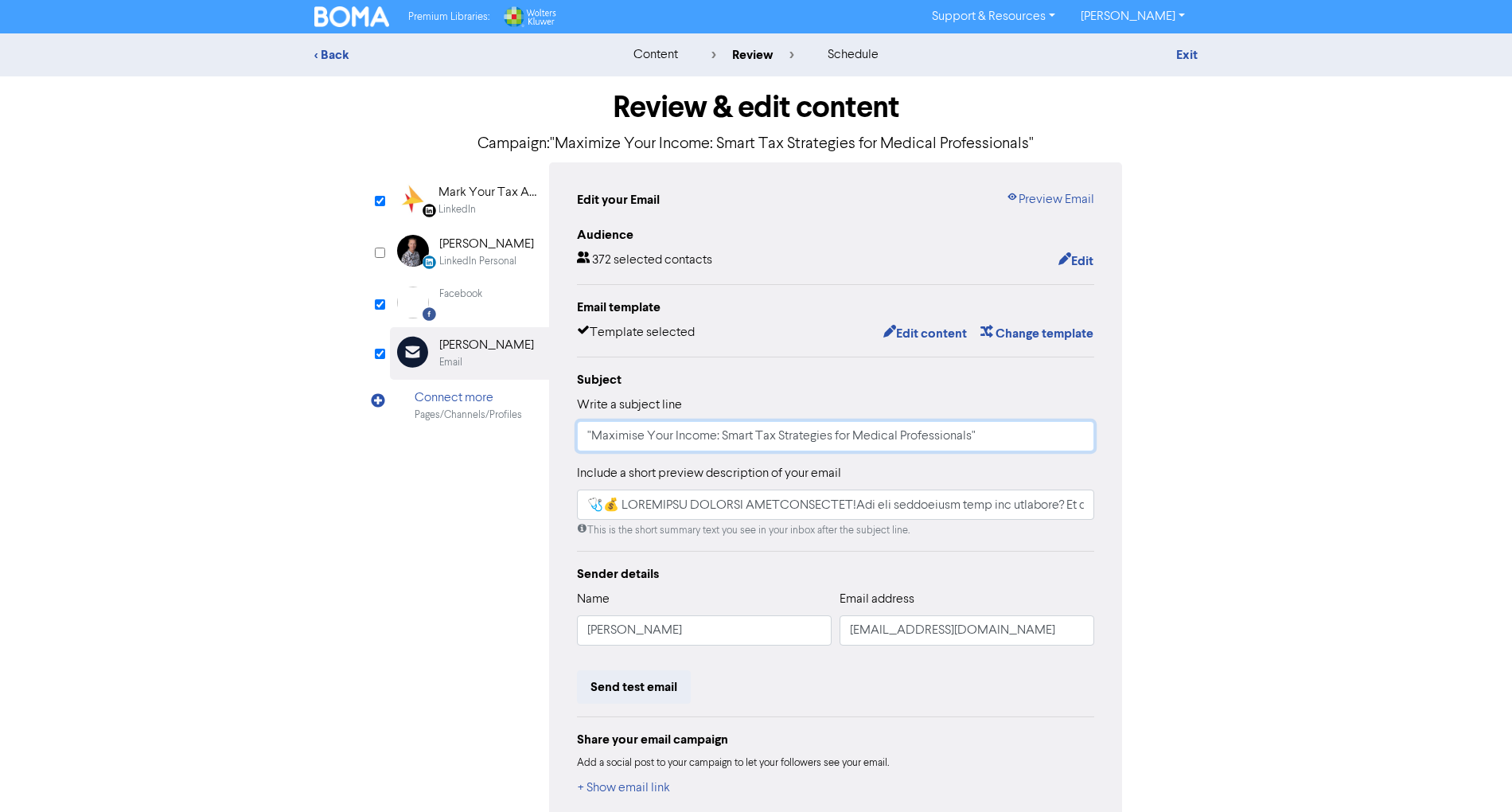
click at [633, 434] on input ""Maximise Your Income: Smart Tax Strategies for Medical Professionals"" at bounding box center [835, 436] width 517 height 30
type input ""Maximie Your Income: Smart Tax Strategies for Medical Professionals""
type input "🩺💰 LOREMIPSU DOLORSI AMETCONSECTET!Adi eli seddoeiusm temp inc utlabore? Et d m…"
type input ""Maximize Your Income: Smart Tax Strategies for Medical Professionals""
type input "🩺💰 LOREMIPSU DOLORSI AMETCONSECTET!Adi eli seddoeiusm temp inc utlabore? Et d m…"
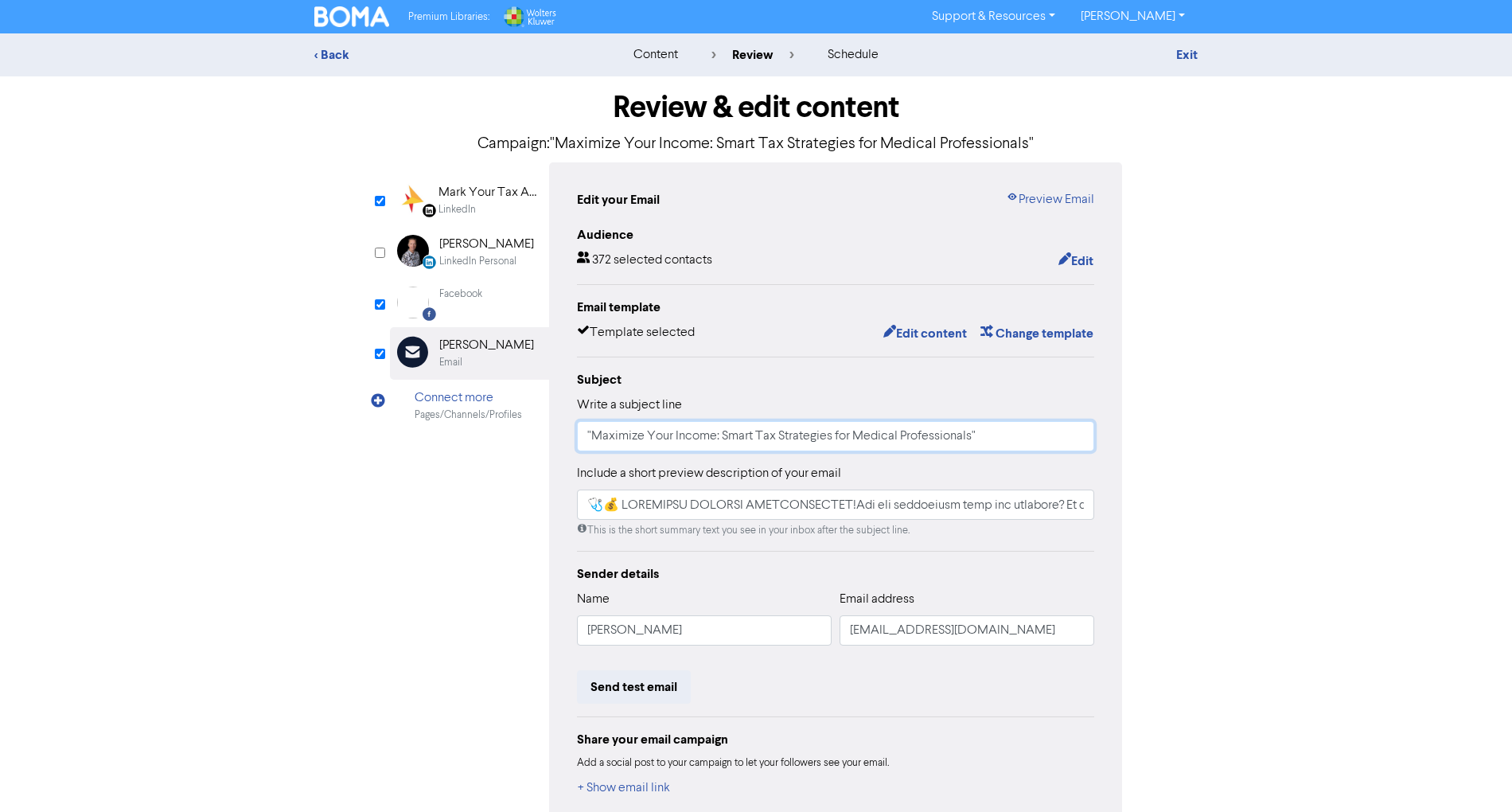
type input ""Maximize Your Income: Smart Tax Strategies for Medical Professionals""
click at [781, 542] on div "Audience 372 selected contacts Edit Email template Template selected Edit conte…" at bounding box center [835, 512] width 517 height 573
click at [812, 504] on input "text" at bounding box center [835, 504] width 517 height 30
type input "🩺💰 LOREMIPSU DOLORSI AMETCONSECTET!Adi eli seddoeiusm temp inc utlabore? Et d m…"
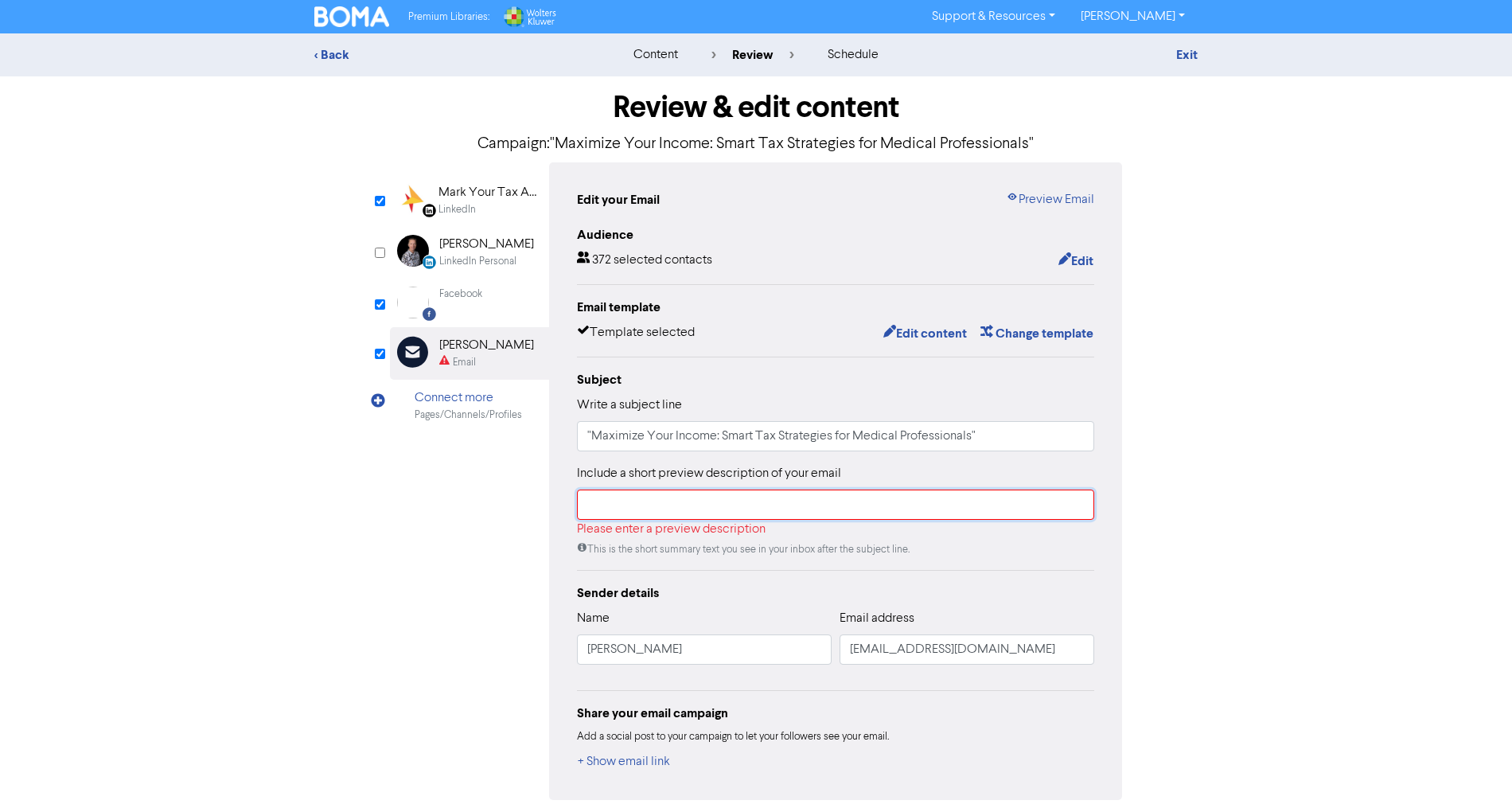
paste input ""Maximize Your Income: Smart Tax Strategies for Medical Professionals""
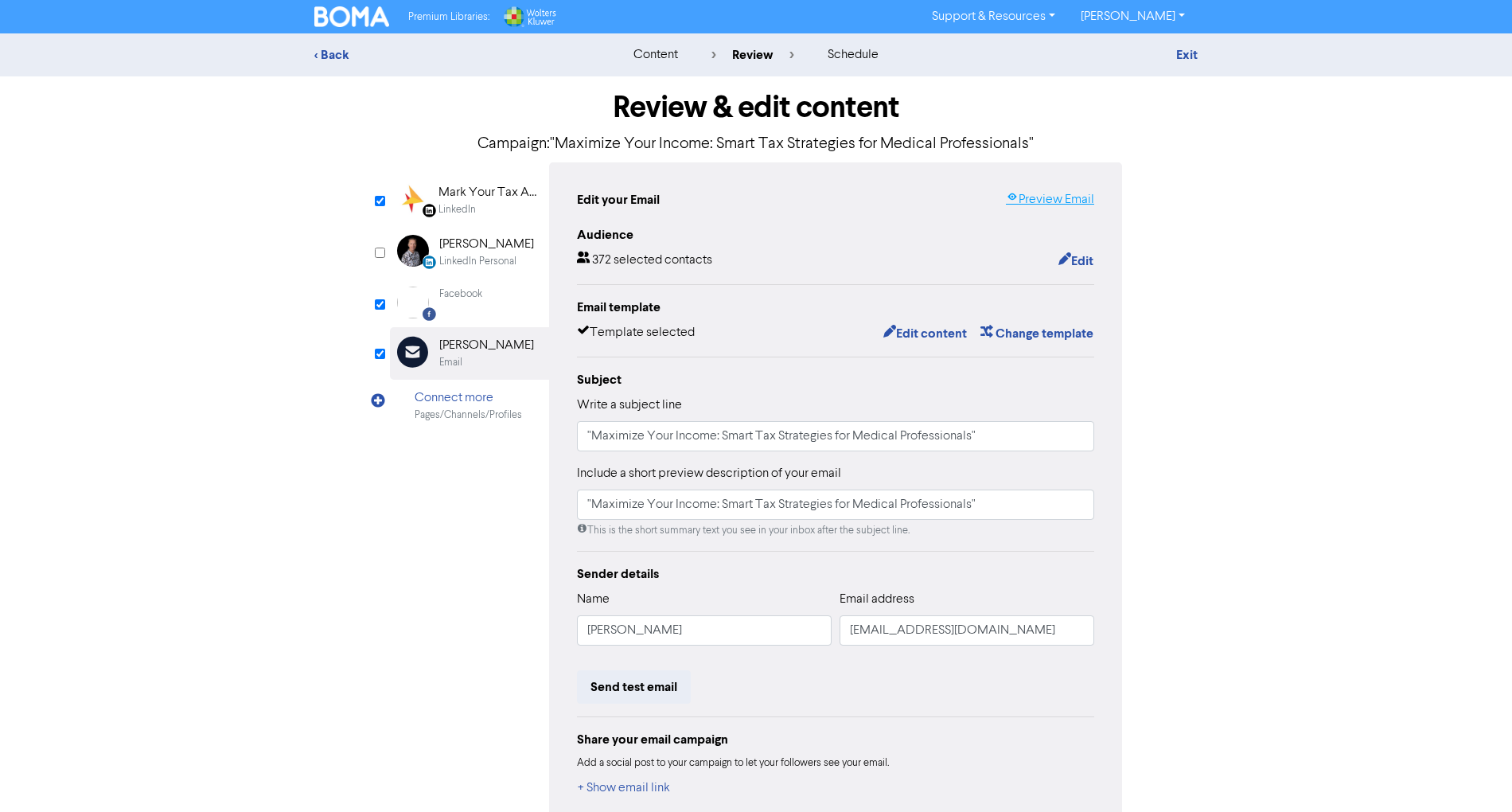
click at [1054, 199] on link "Preview Email" at bounding box center [1050, 200] width 88 height 19
drag, startPoint x: 1006, startPoint y: 500, endPoint x: 490, endPoint y: 500, distance: 516.0
click at [490, 500] on div "LinkedIn Page Created with Sketch. Mark Your Tax Accountant LinkedIn LinkedIn P…" at bounding box center [756, 494] width 733 height 664
paste input "“Doctors deserve better tax outcomes.”"
type input "“Doctors deserve better tax outcomes.”"
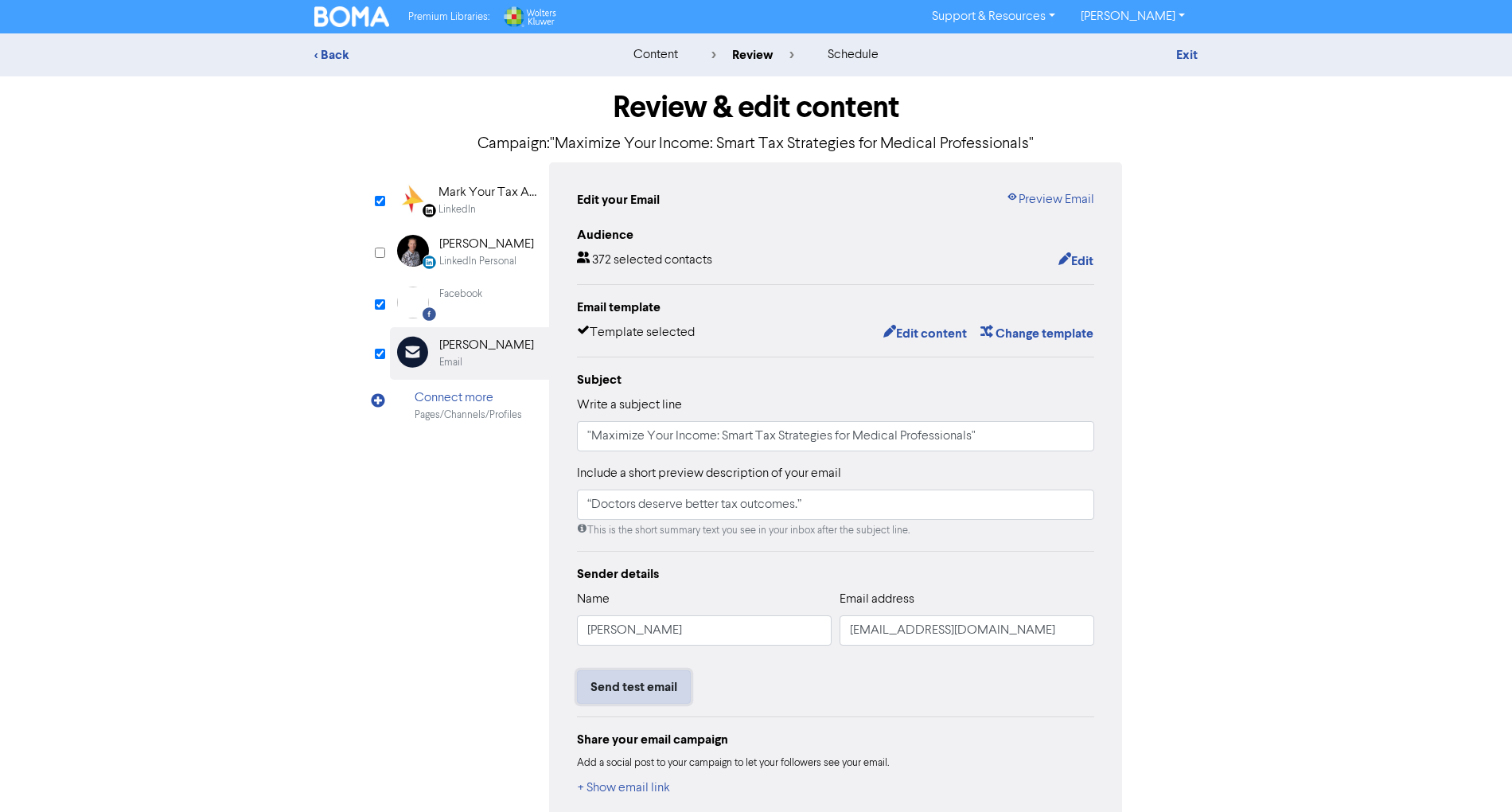
click at [644, 686] on button "Send test email" at bounding box center [633, 687] width 114 height 33
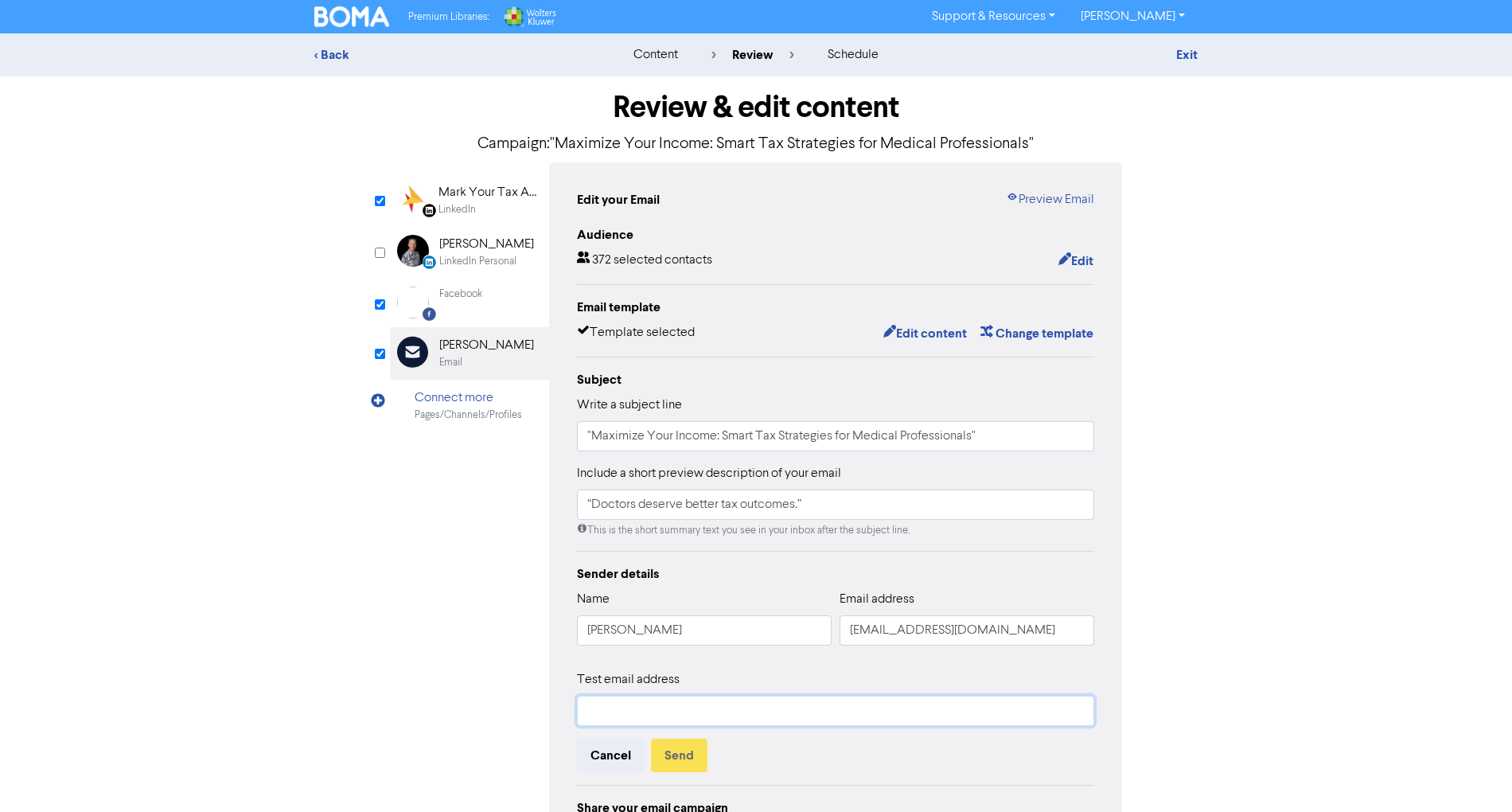
click at [658, 712] on input "text" at bounding box center [835, 710] width 517 height 30
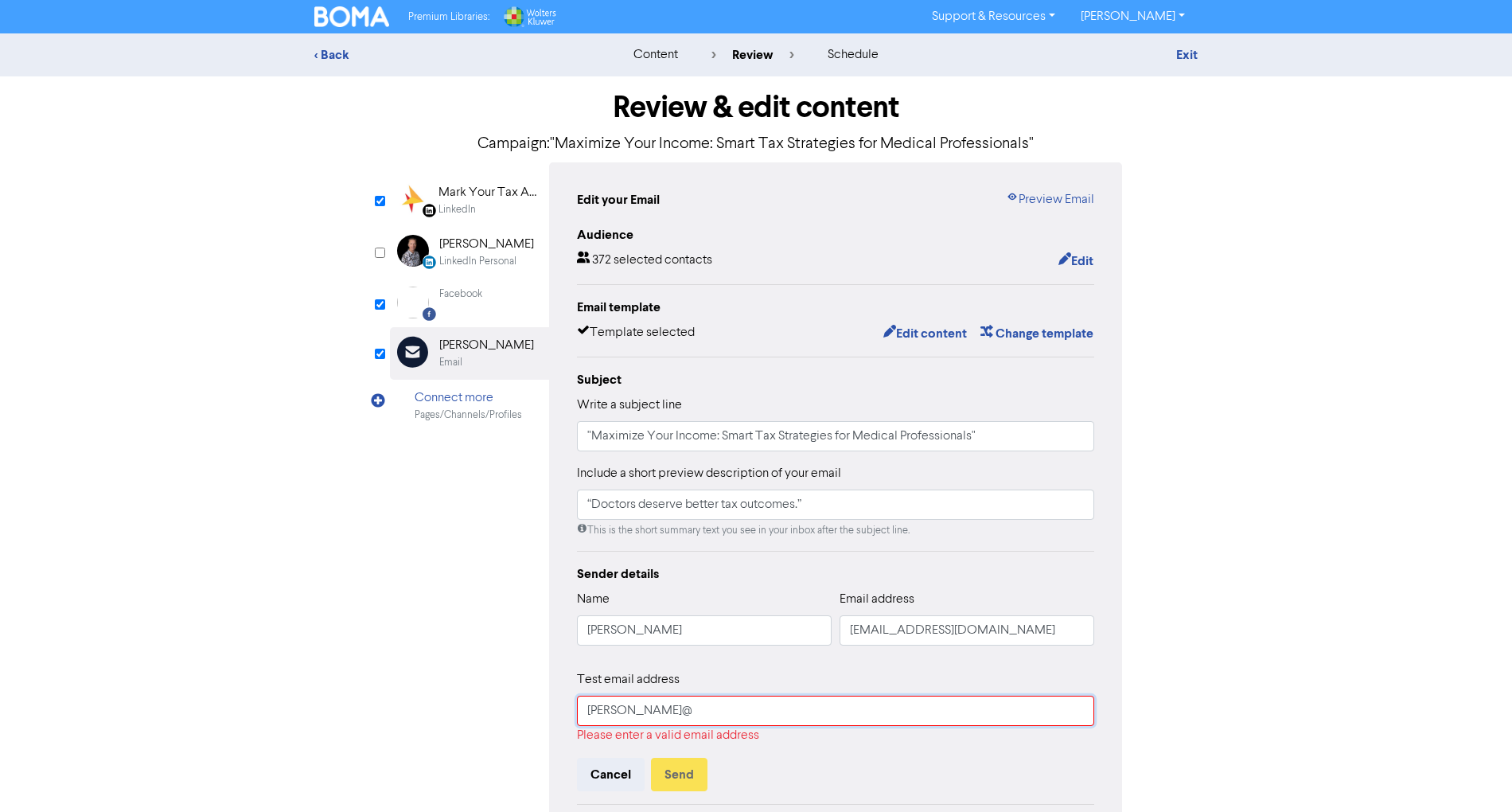
type input "[PERSON_NAME][EMAIL_ADDRESS][DOMAIN_NAME]"
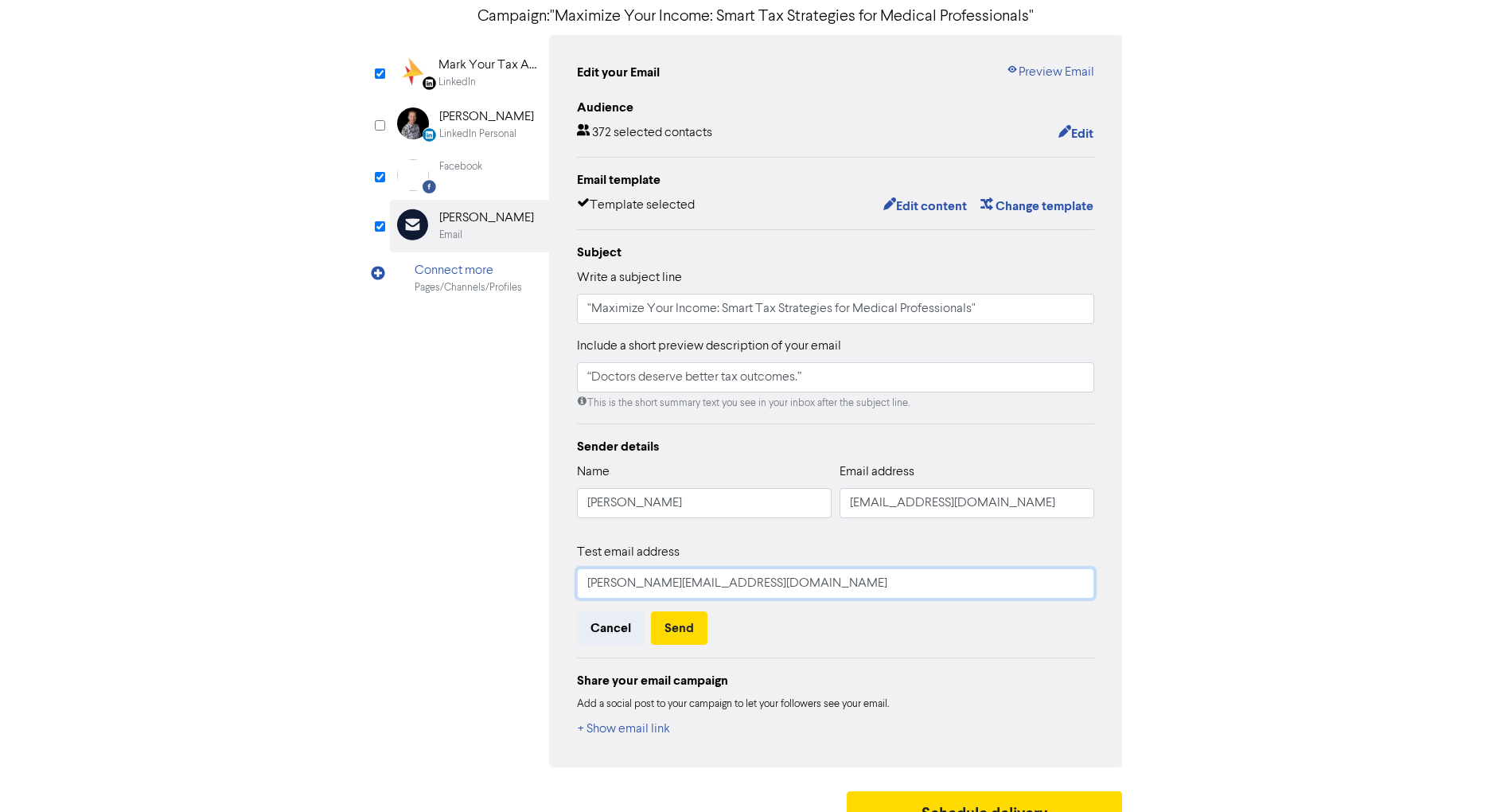
scroll to position [142, 0]
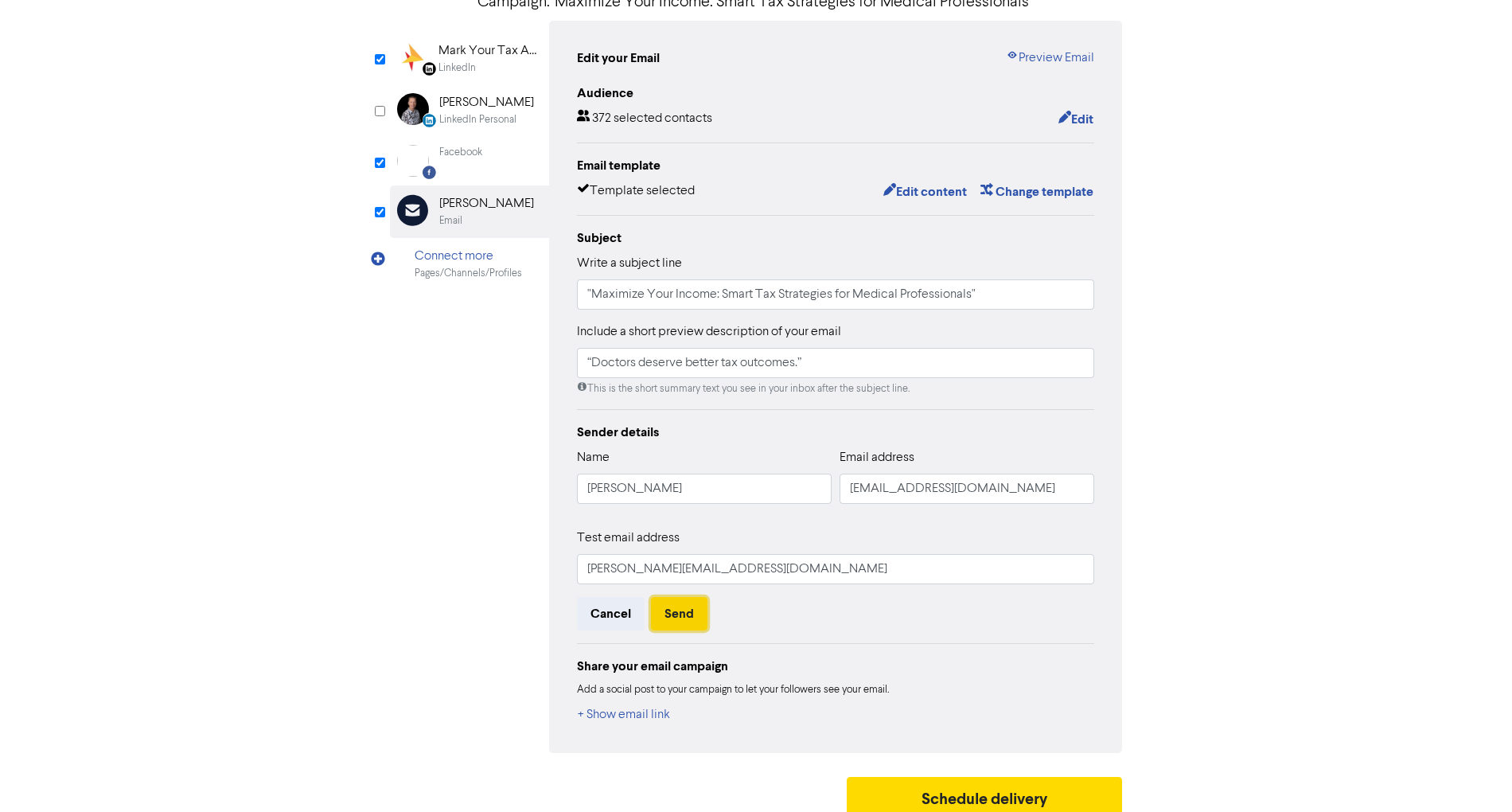
click at [679, 613] on button "Send" at bounding box center [679, 613] width 56 height 33
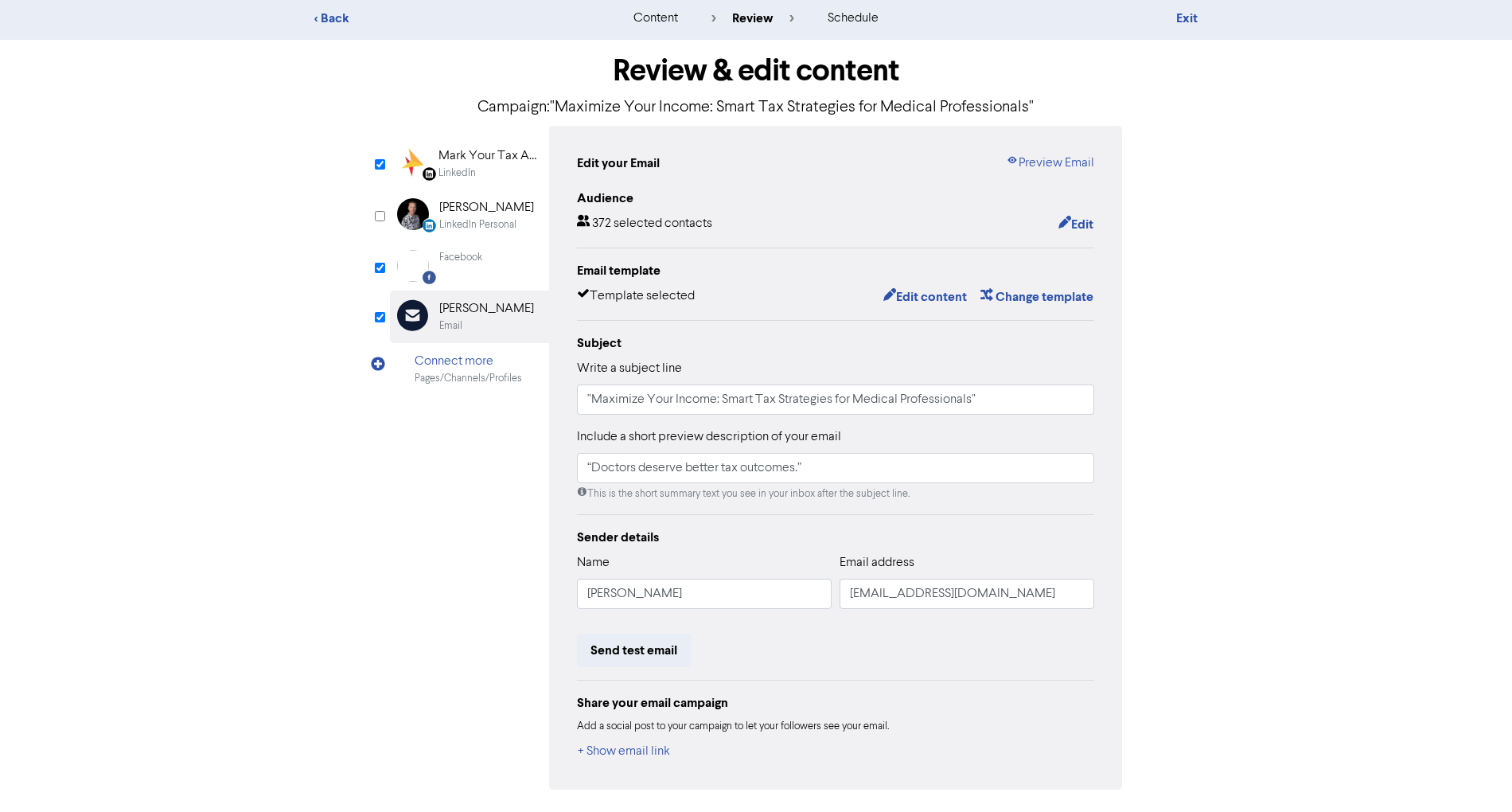
scroll to position [0, 0]
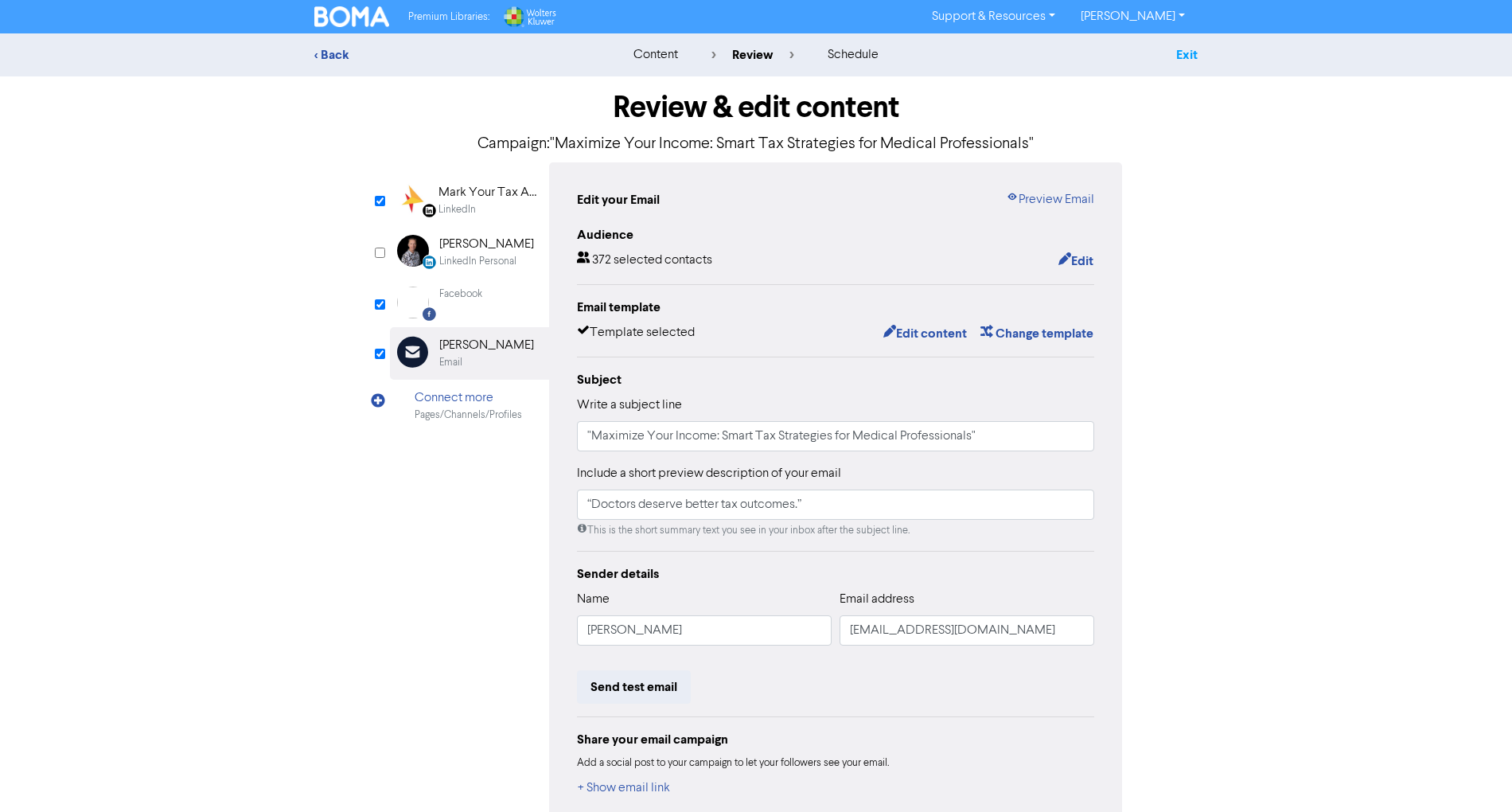
click at [1192, 60] on link "Exit" at bounding box center [1187, 55] width 22 height 16
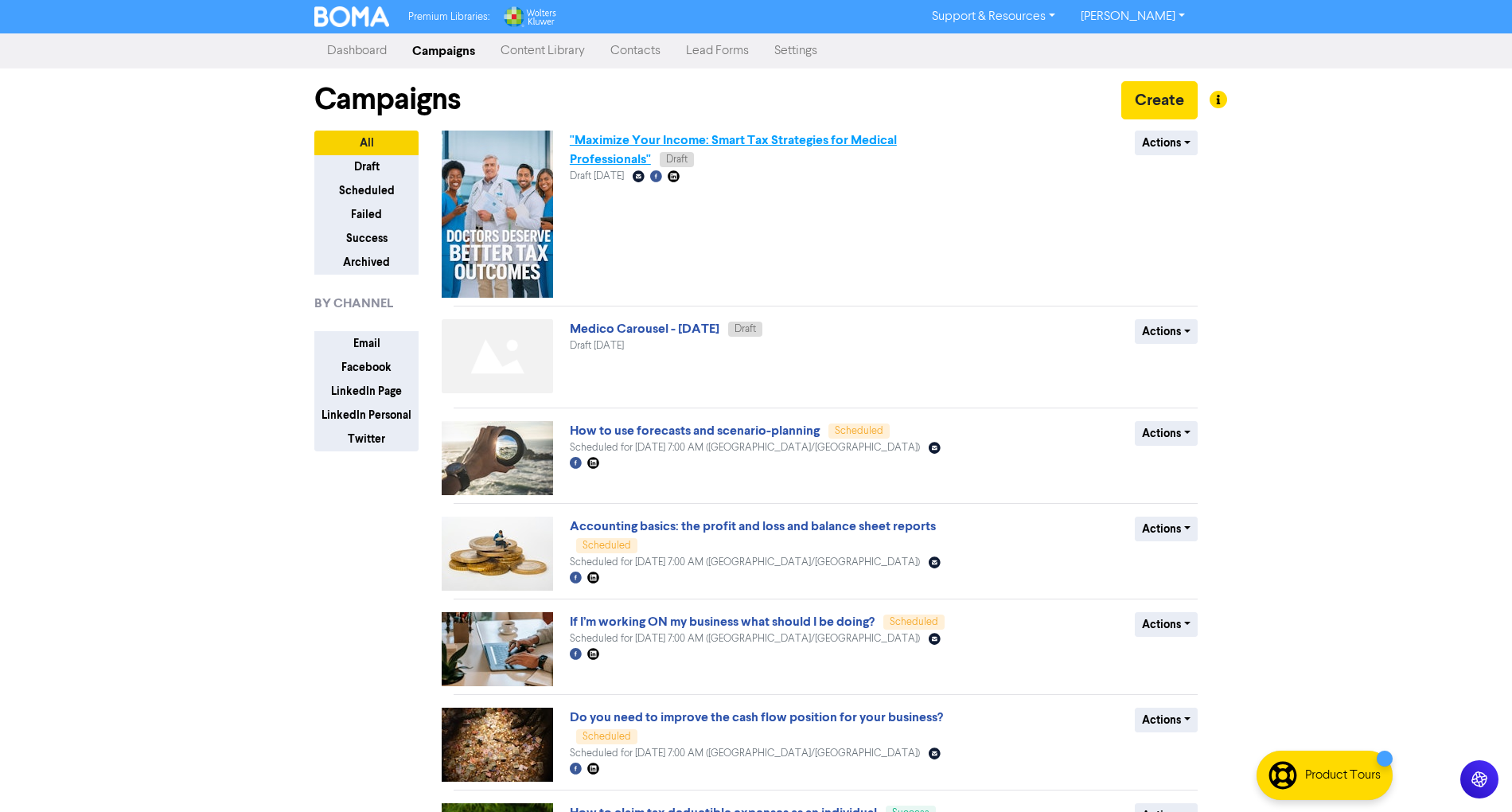
click at [709, 140] on link ""Maximize Your Income: Smart Tax Strategies for Medical Professionals"" at bounding box center [733, 149] width 327 height 35
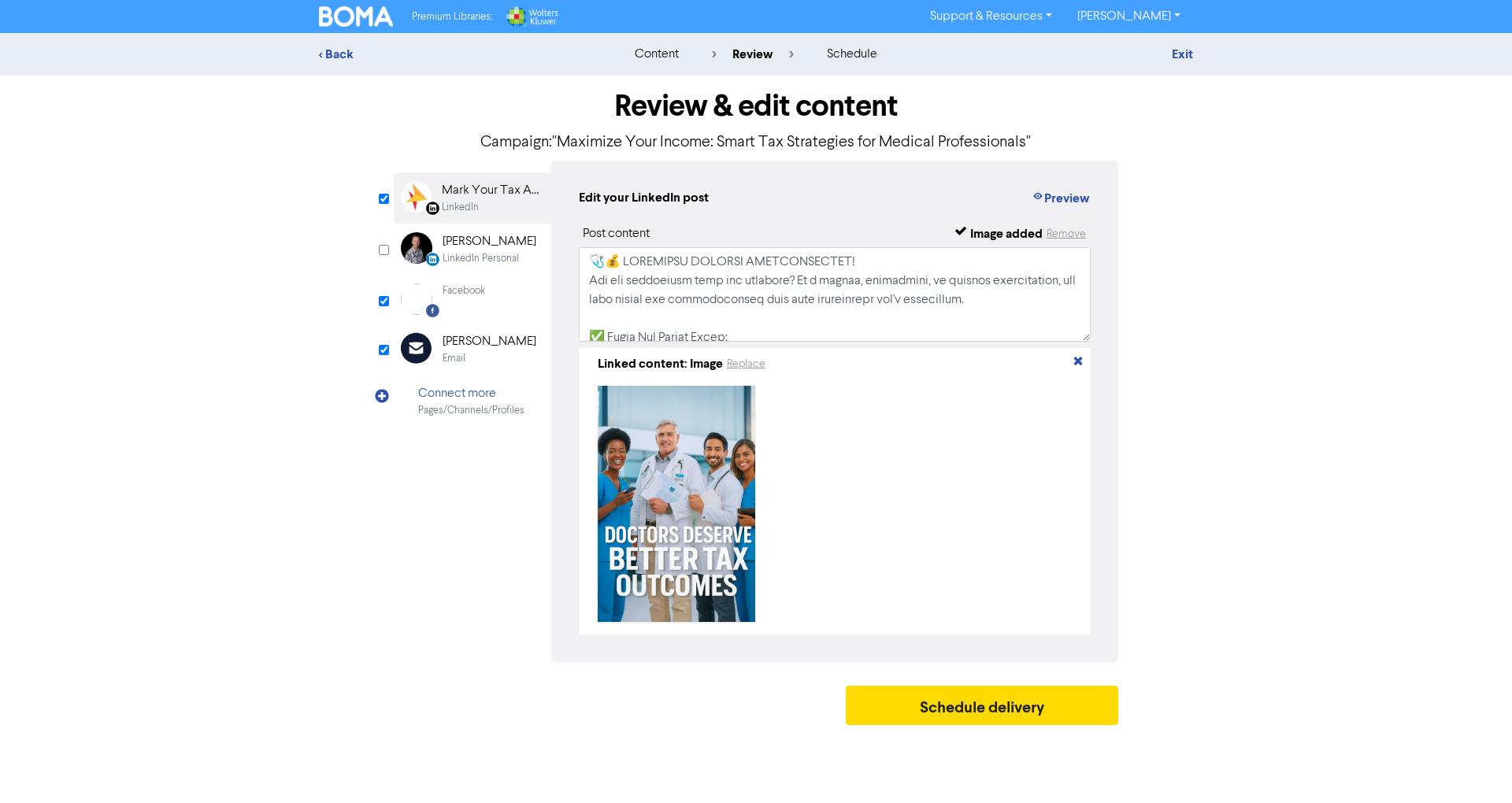
click at [493, 351] on div "Email" at bounding box center [489, 358] width 93 height 15
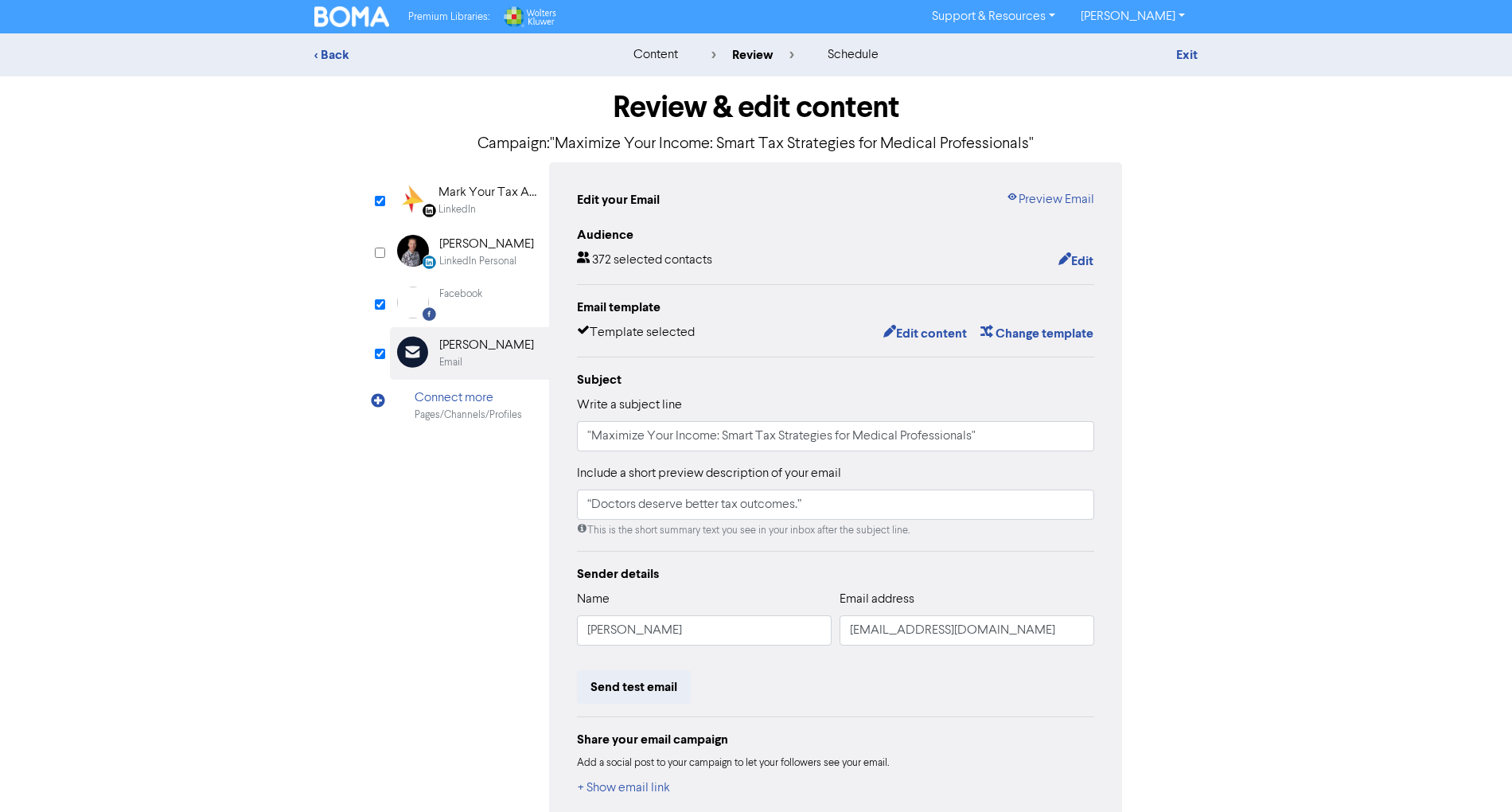
click at [1045, 187] on div "Edit your Email Preview Email Audience 372 selected contacts Edit Email templat…" at bounding box center [836, 494] width 573 height 664
click at [1047, 196] on link "Preview Email" at bounding box center [1050, 200] width 88 height 19
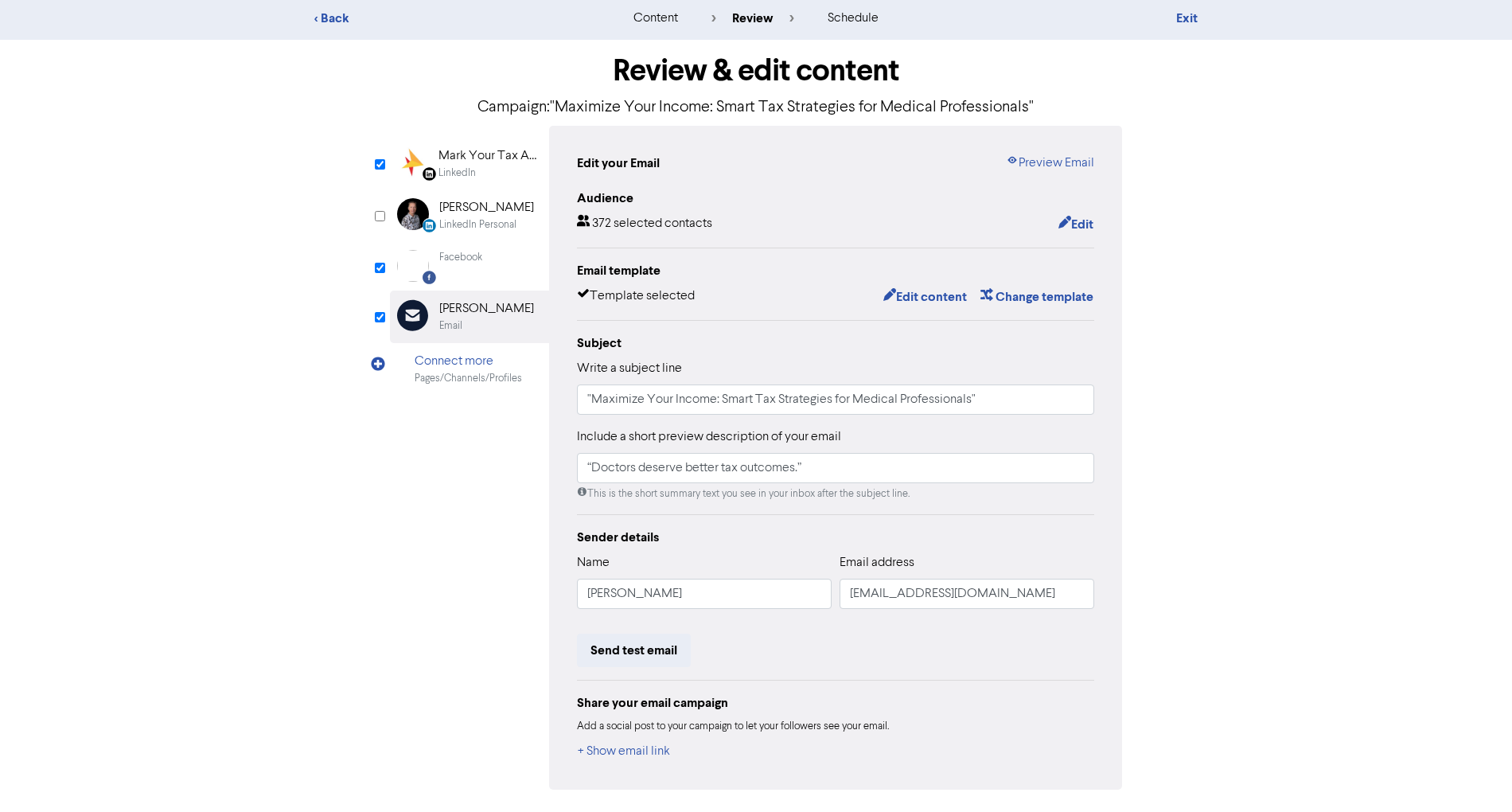
scroll to position [70, 0]
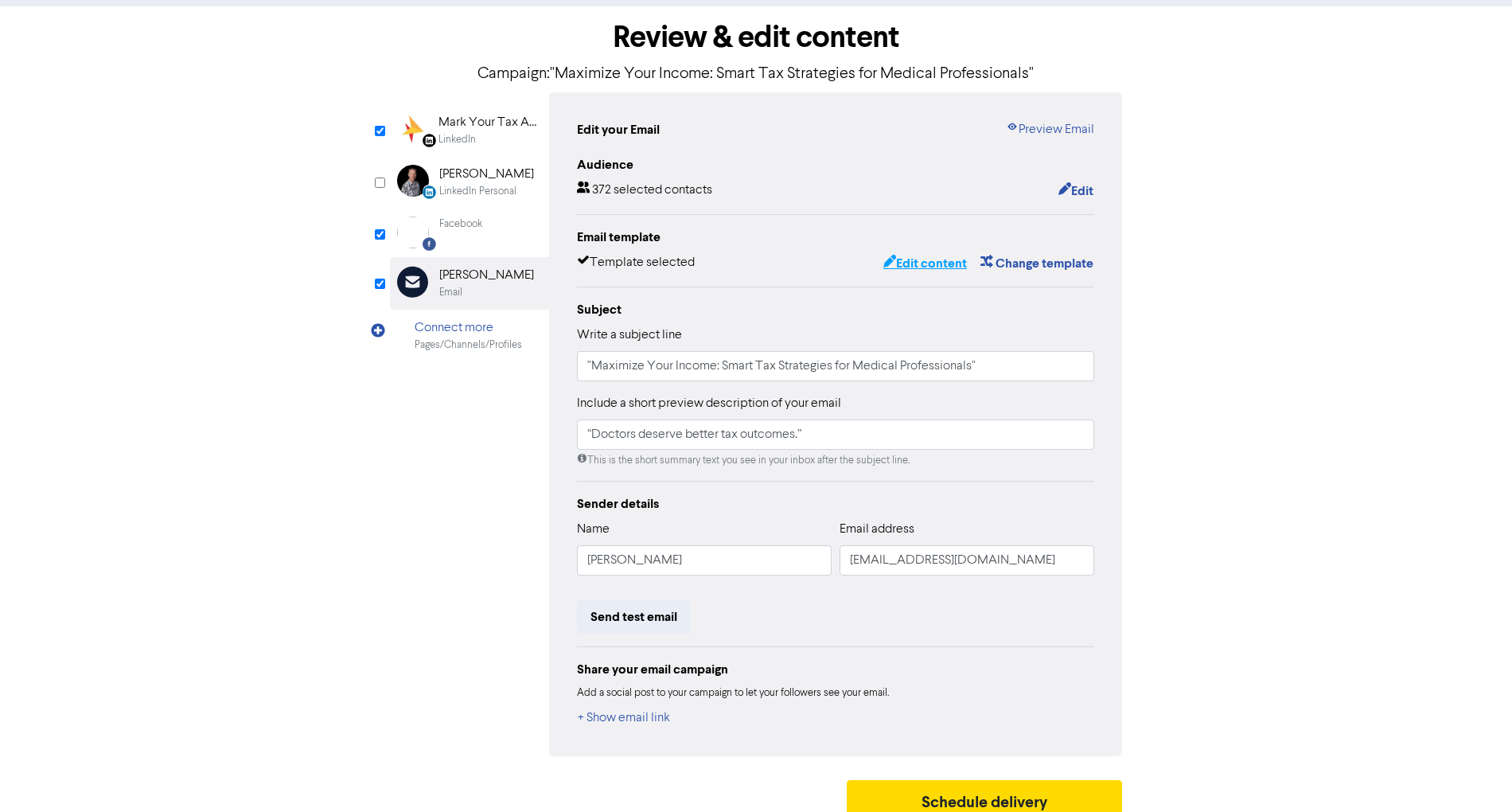
click at [925, 255] on button "Edit content" at bounding box center [925, 264] width 86 height 21
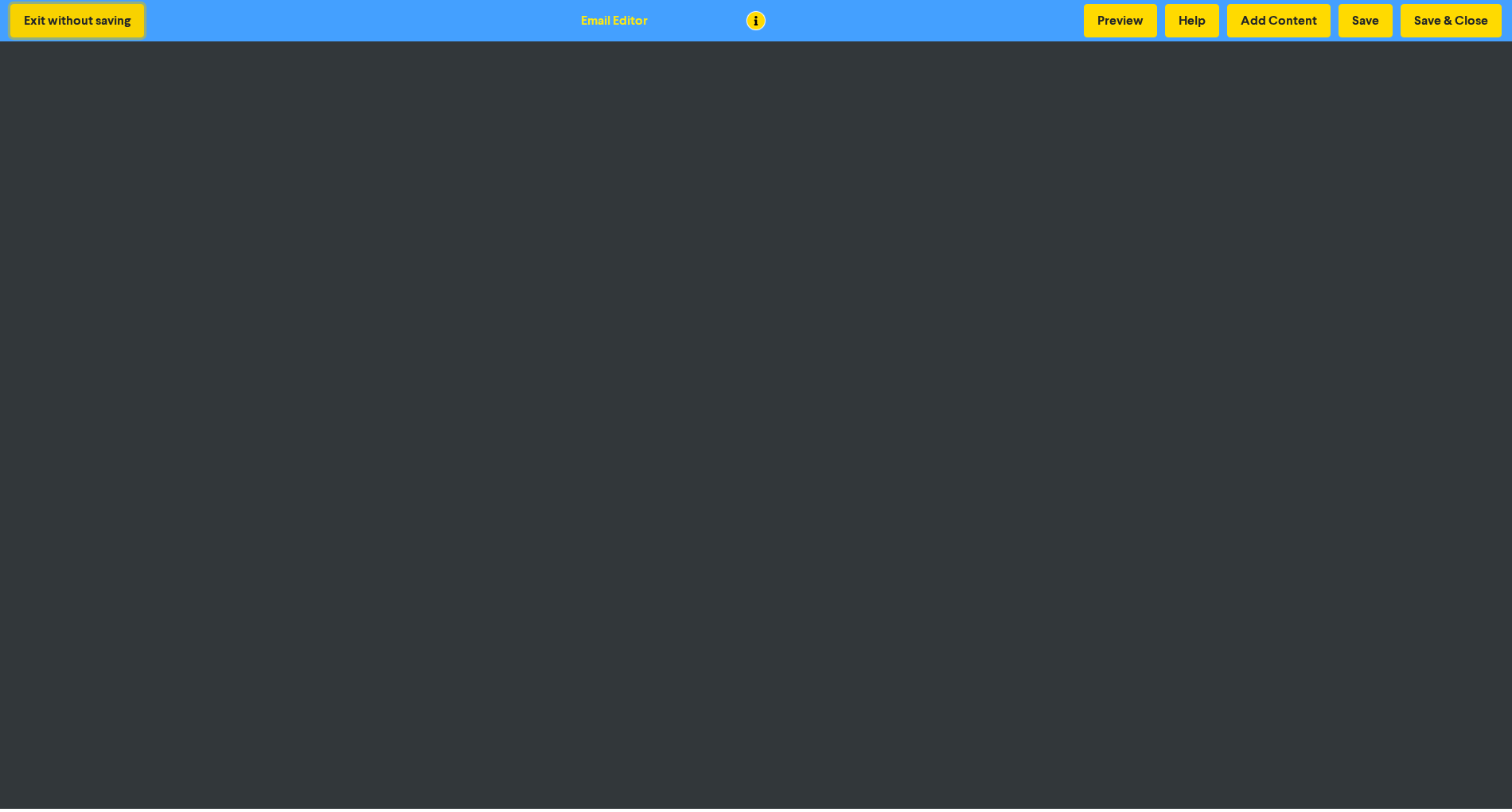
click at [80, 19] on button "Exit without saving" at bounding box center [77, 20] width 134 height 33
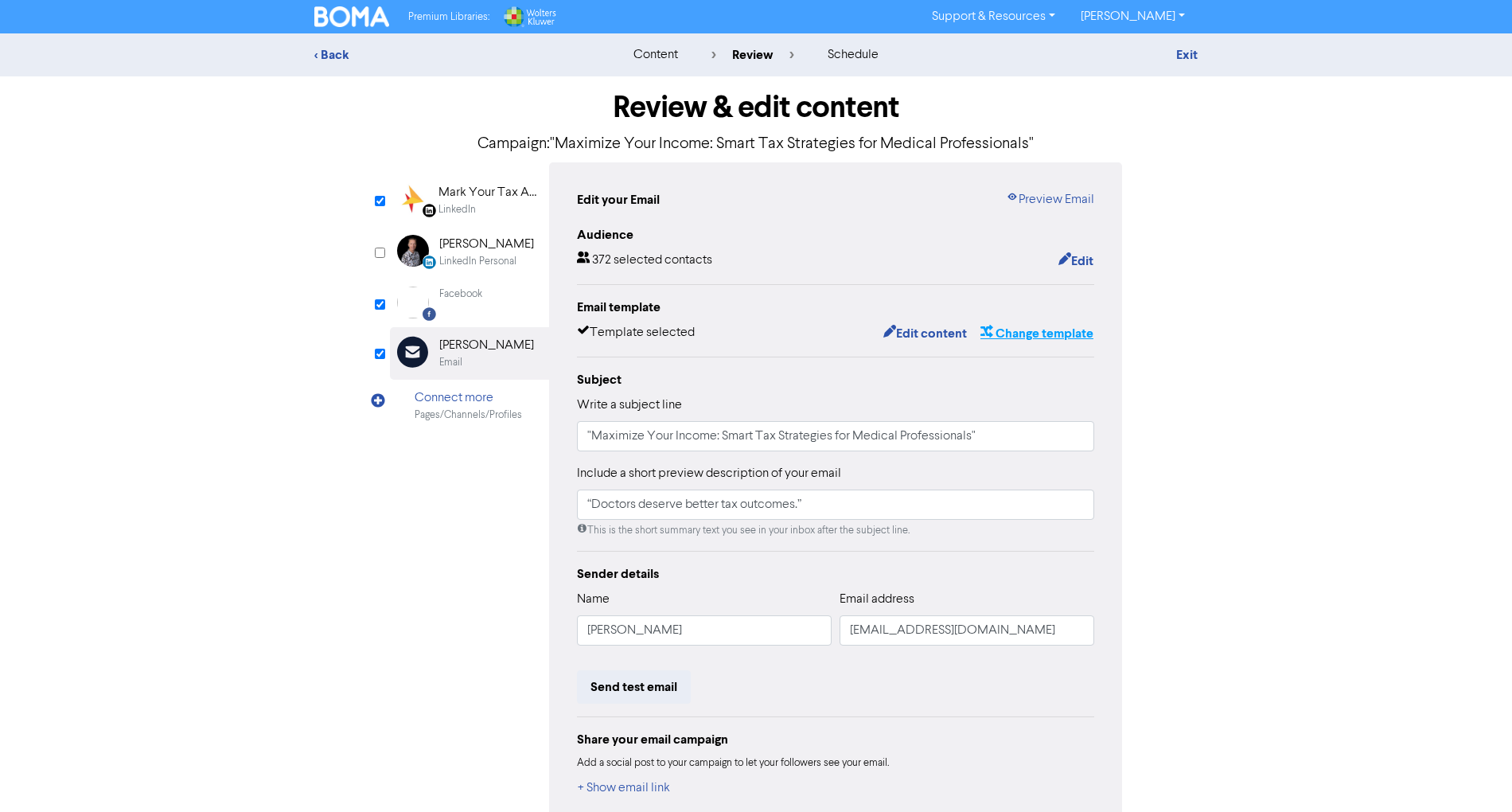
click at [1059, 324] on button "Change template" at bounding box center [1037, 333] width 115 height 21
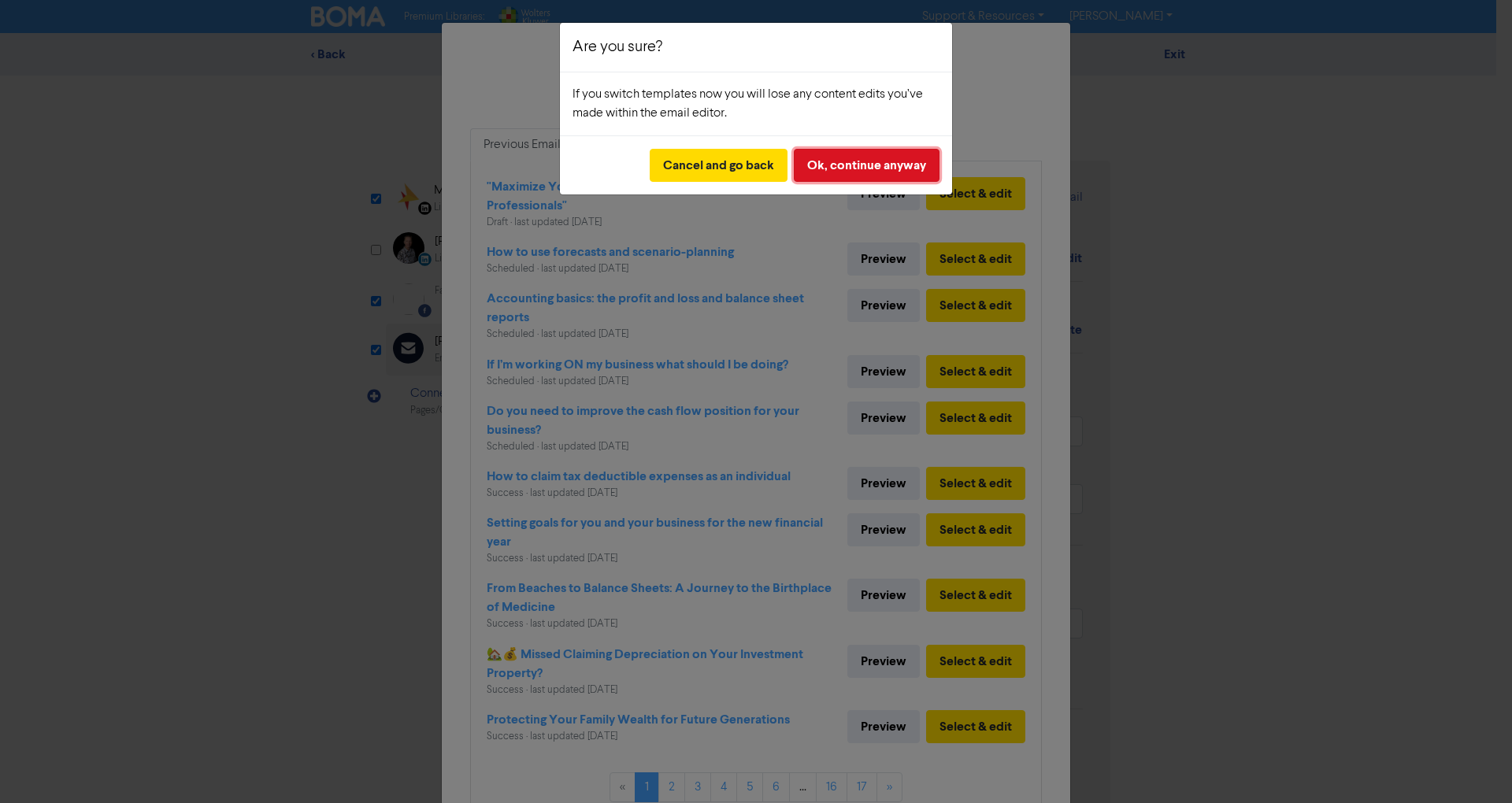
click at [852, 159] on button "Ok, continue anyway" at bounding box center [866, 164] width 145 height 33
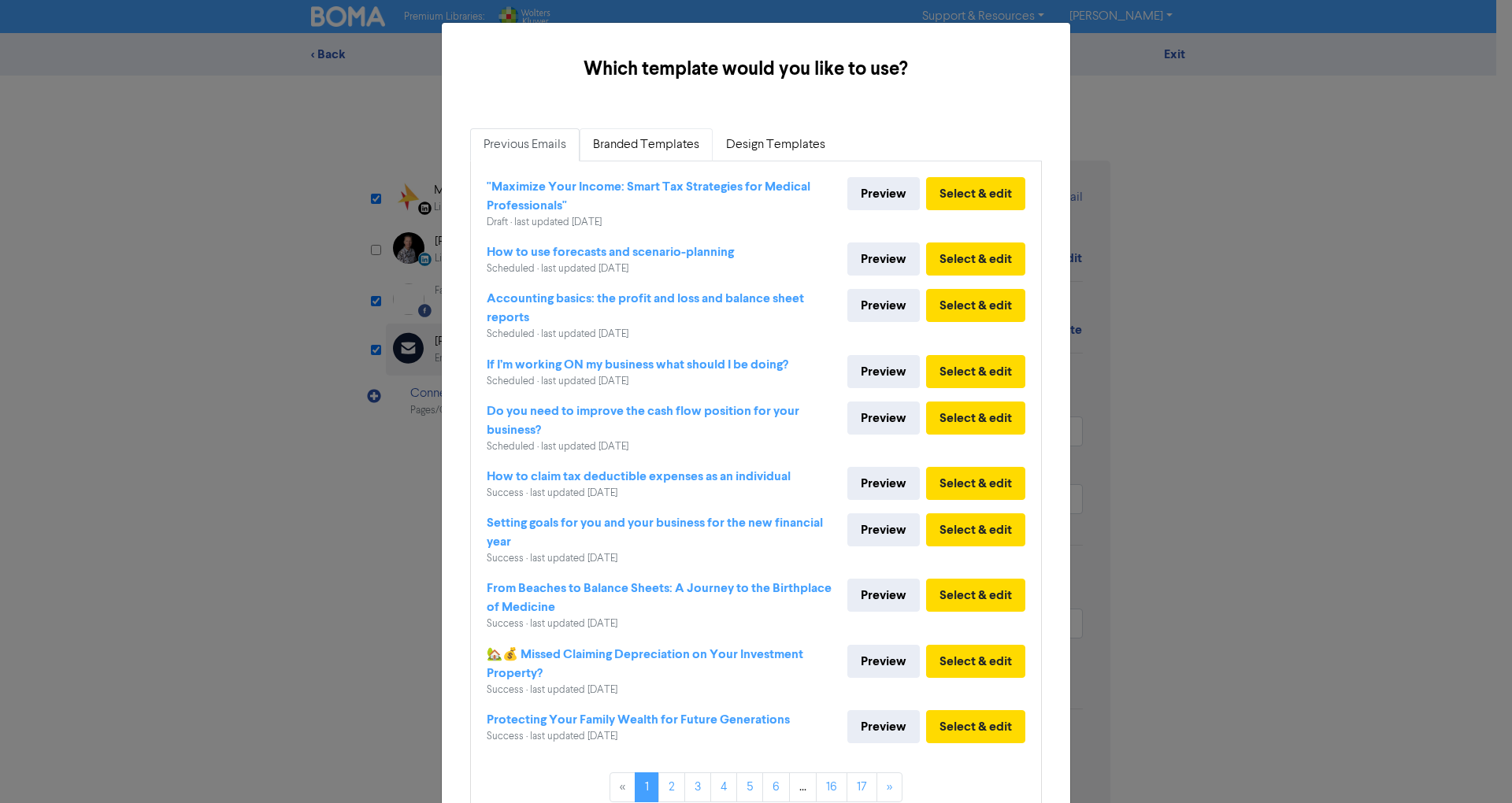
click at [665, 136] on link "Branded Templates" at bounding box center [646, 144] width 133 height 33
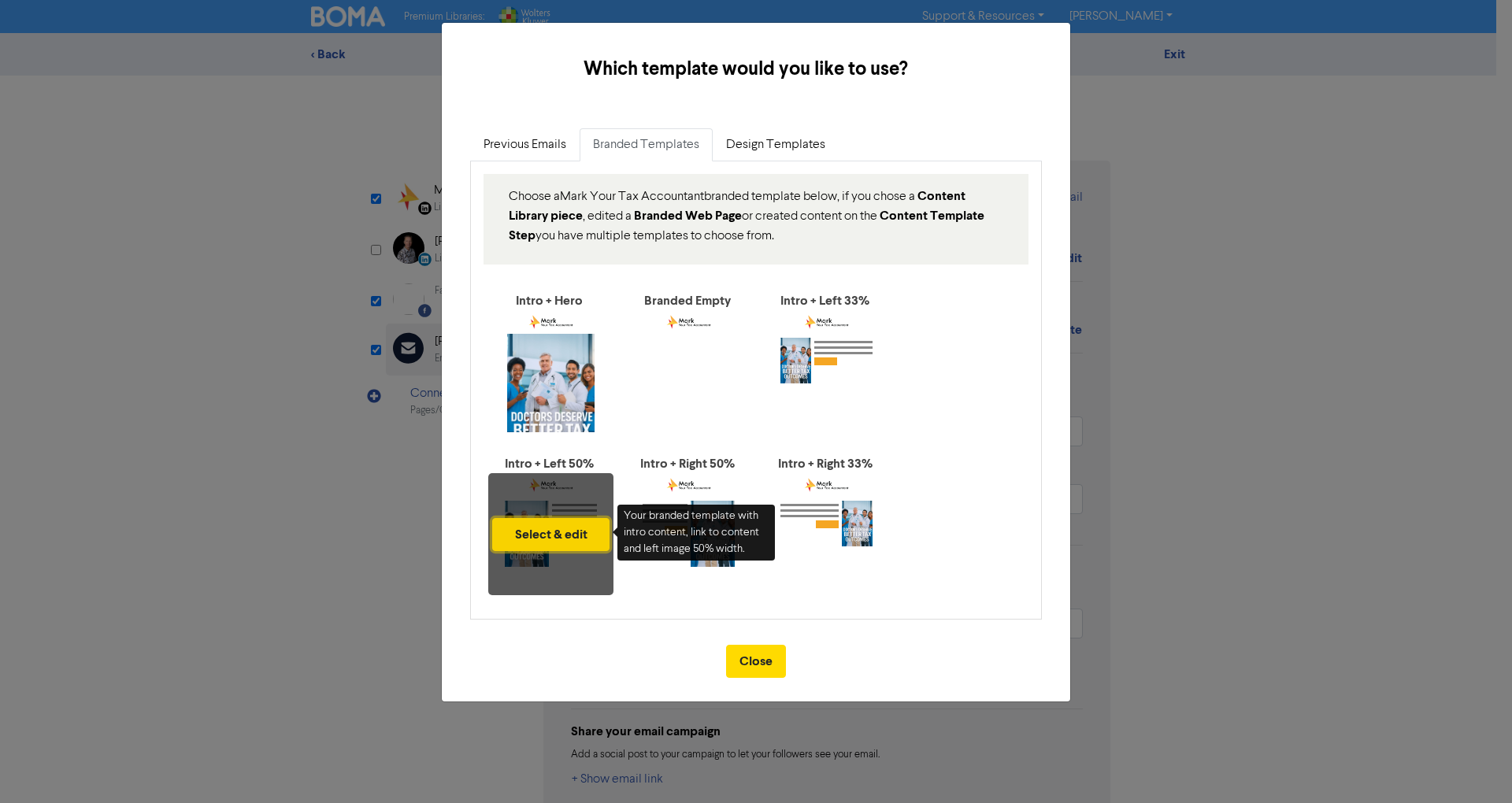
click at [571, 523] on button "Select & edit" at bounding box center [551, 534] width 117 height 33
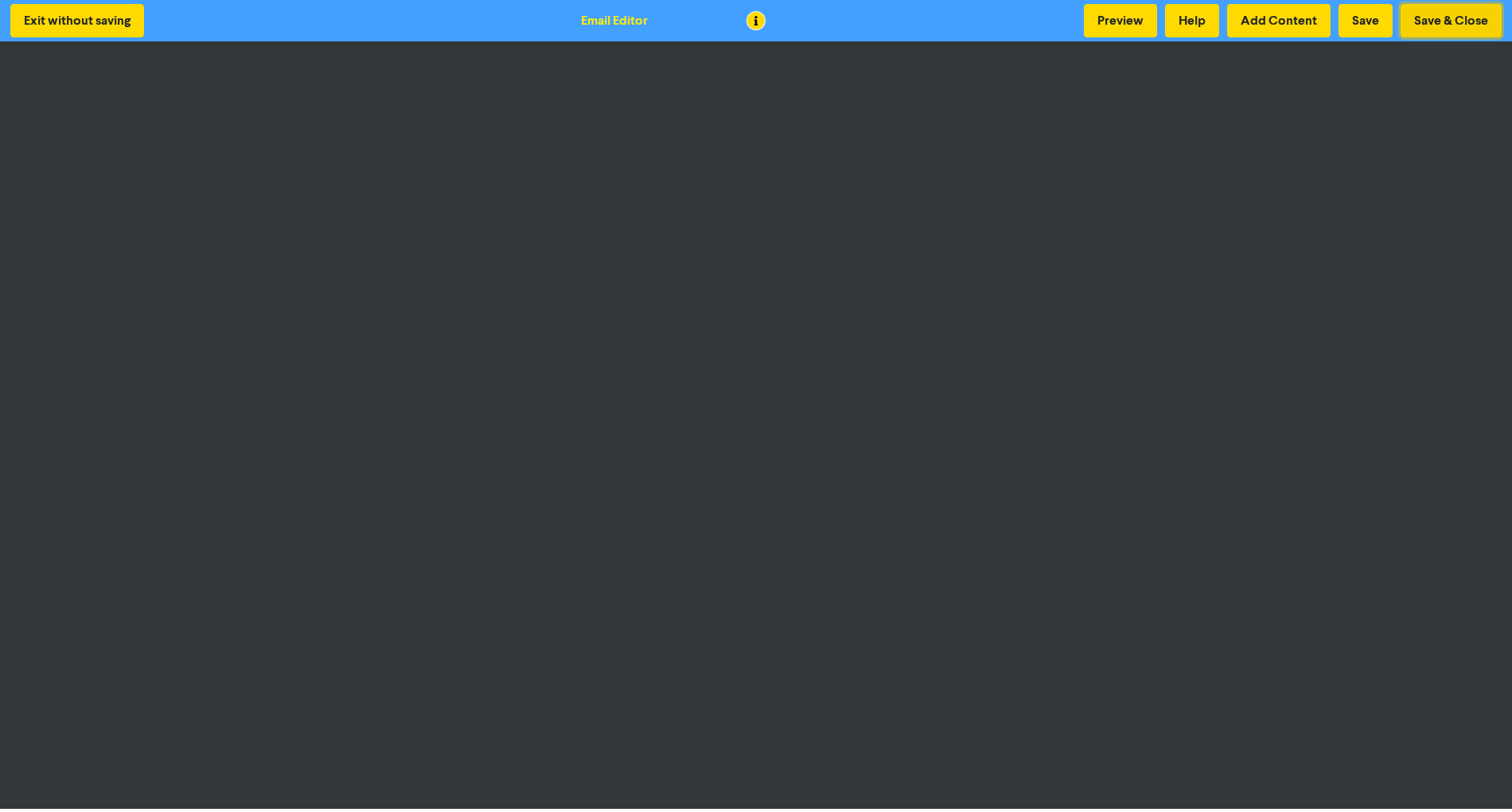
click at [1440, 15] on button "Save & Close" at bounding box center [1451, 20] width 101 height 33
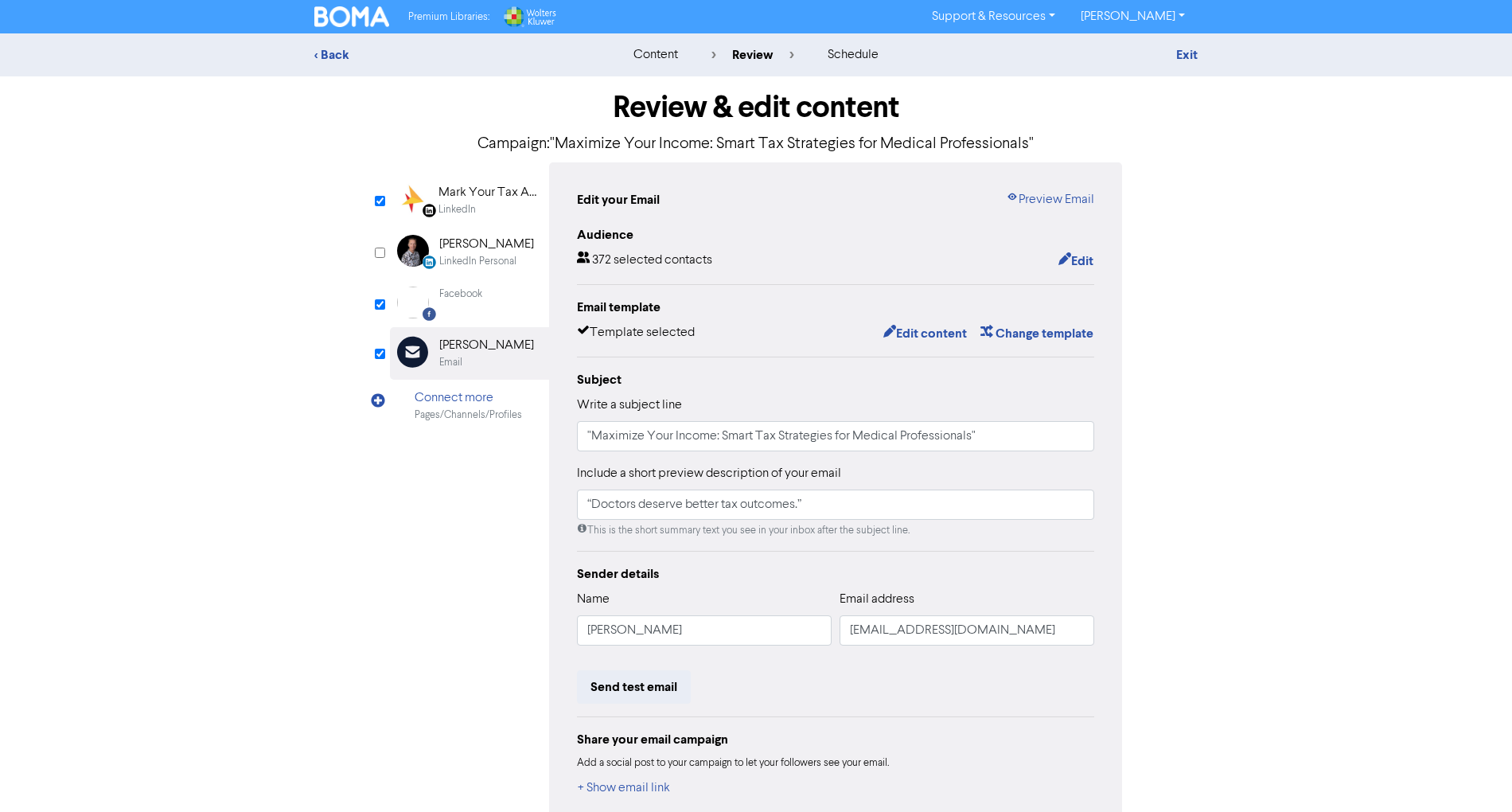
click at [482, 206] on div "LinkedIn" at bounding box center [490, 210] width 102 height 15
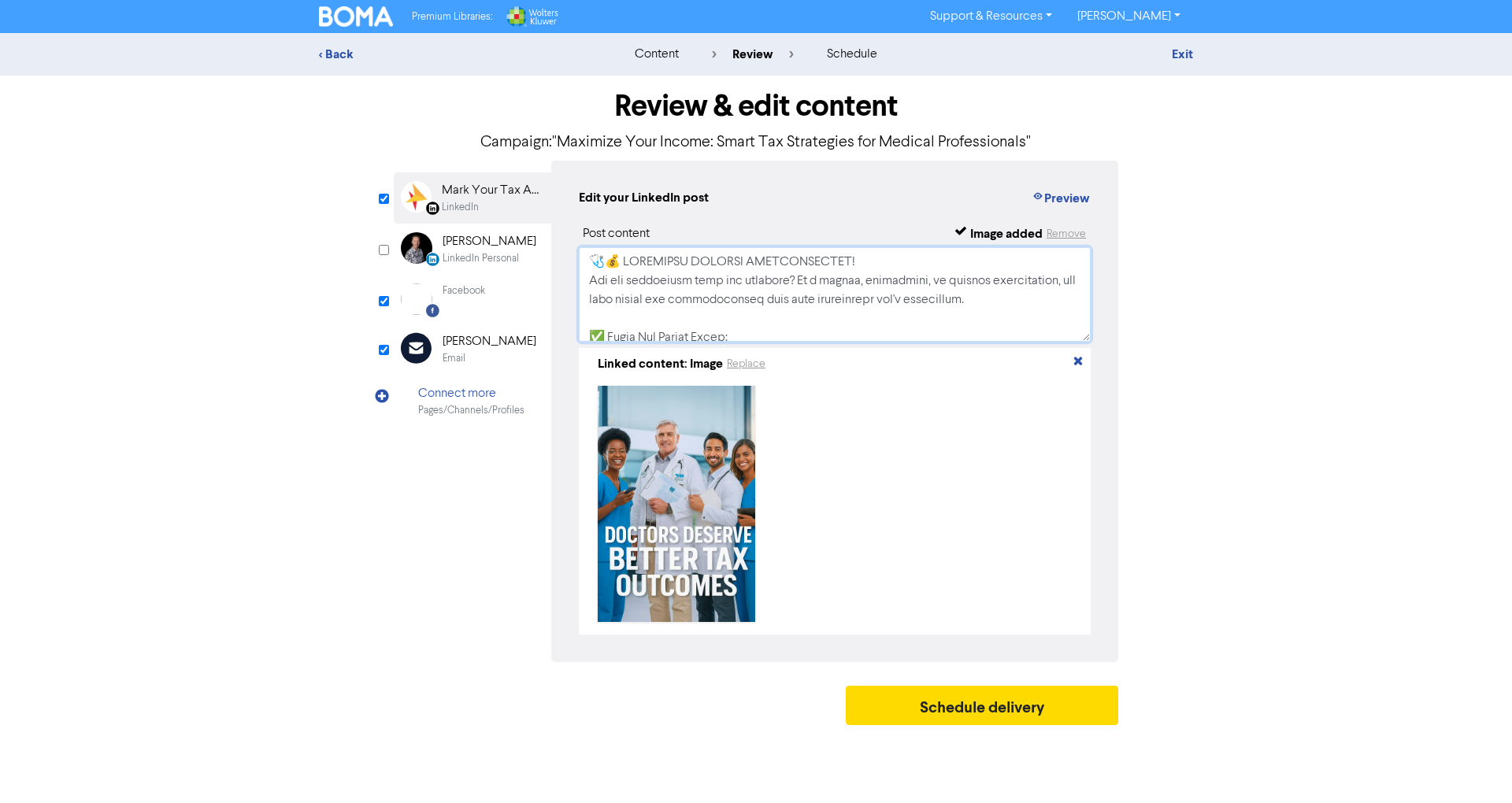
click at [881, 296] on textarea at bounding box center [834, 295] width 512 height 94
paste textarea "Doctors & Medical Professionals – Are you paying too much tax? Many accountants…"
type textarea "🩺💰 LOREMIPSU DOLORSI AMETCONSECTET! Adi eli seddoeiusm temp inc utlabore? Et d …"
click at [841, 190] on div "Edit your LinkedIn post Preview" at bounding box center [834, 199] width 512 height 21
click at [498, 336] on div "[PERSON_NAME]" at bounding box center [489, 342] width 93 height 19
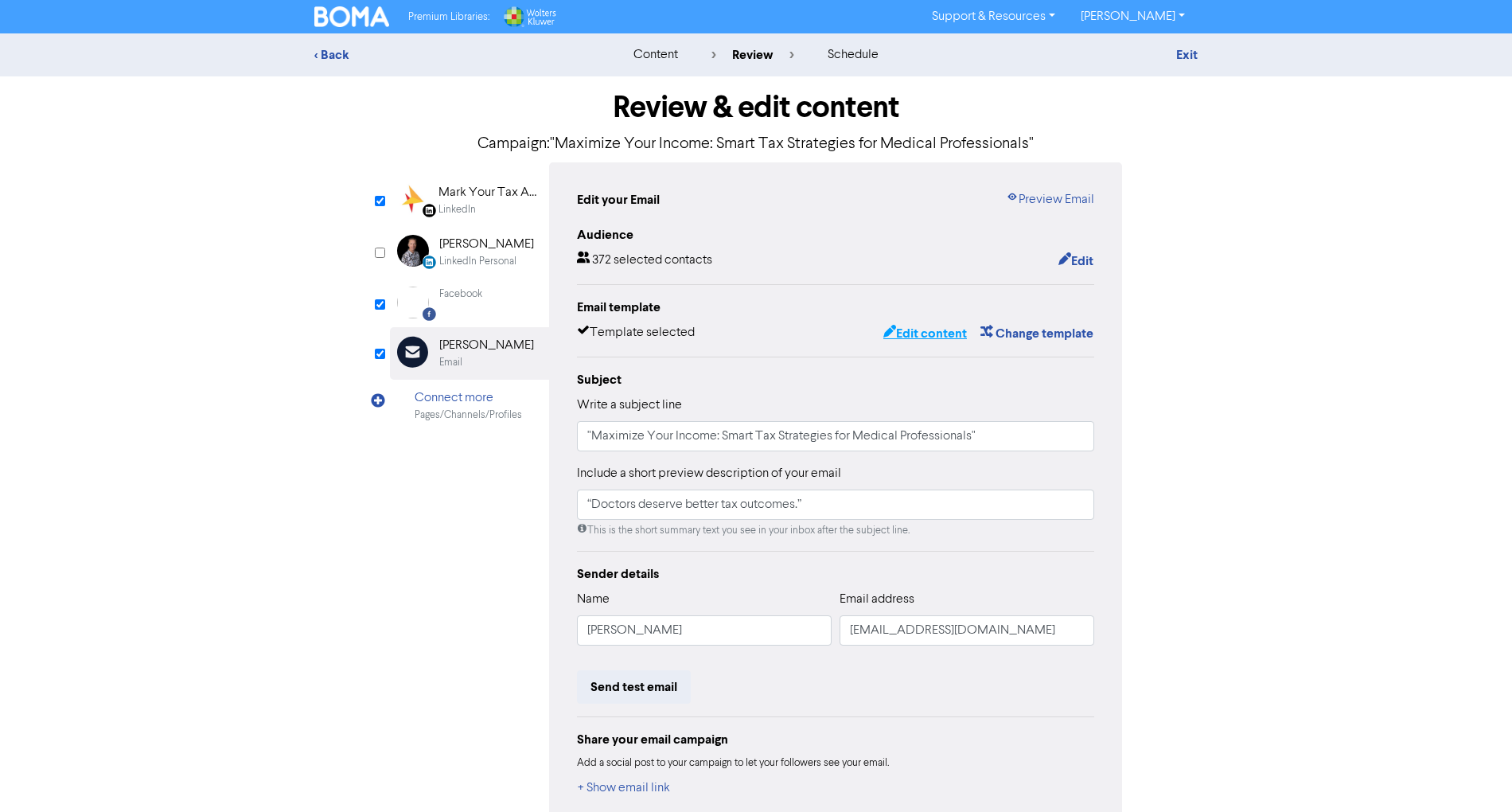
click at [932, 332] on button "Edit content" at bounding box center [925, 333] width 86 height 21
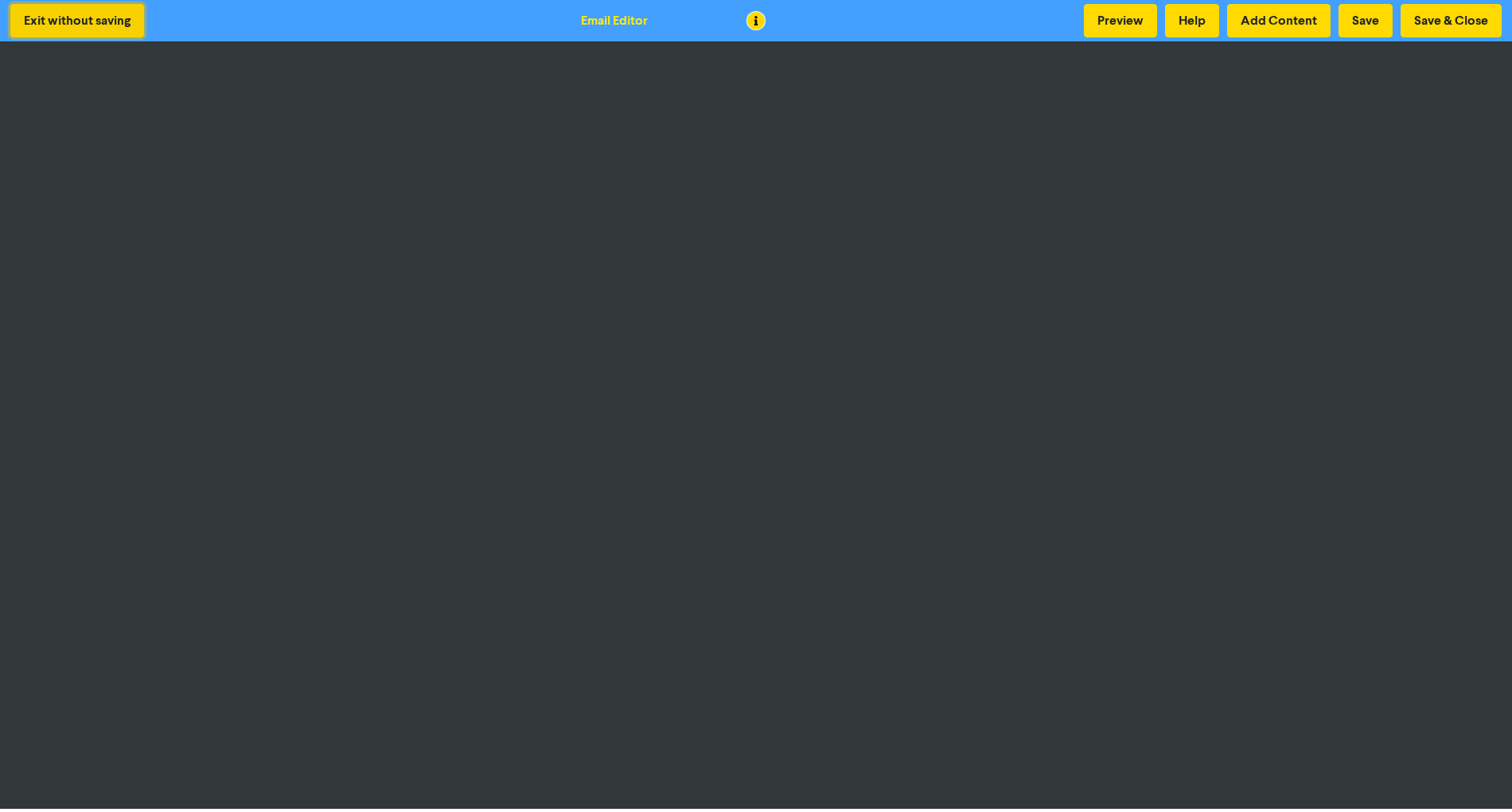
click at [49, 15] on button "Exit without saving" at bounding box center [77, 20] width 134 height 33
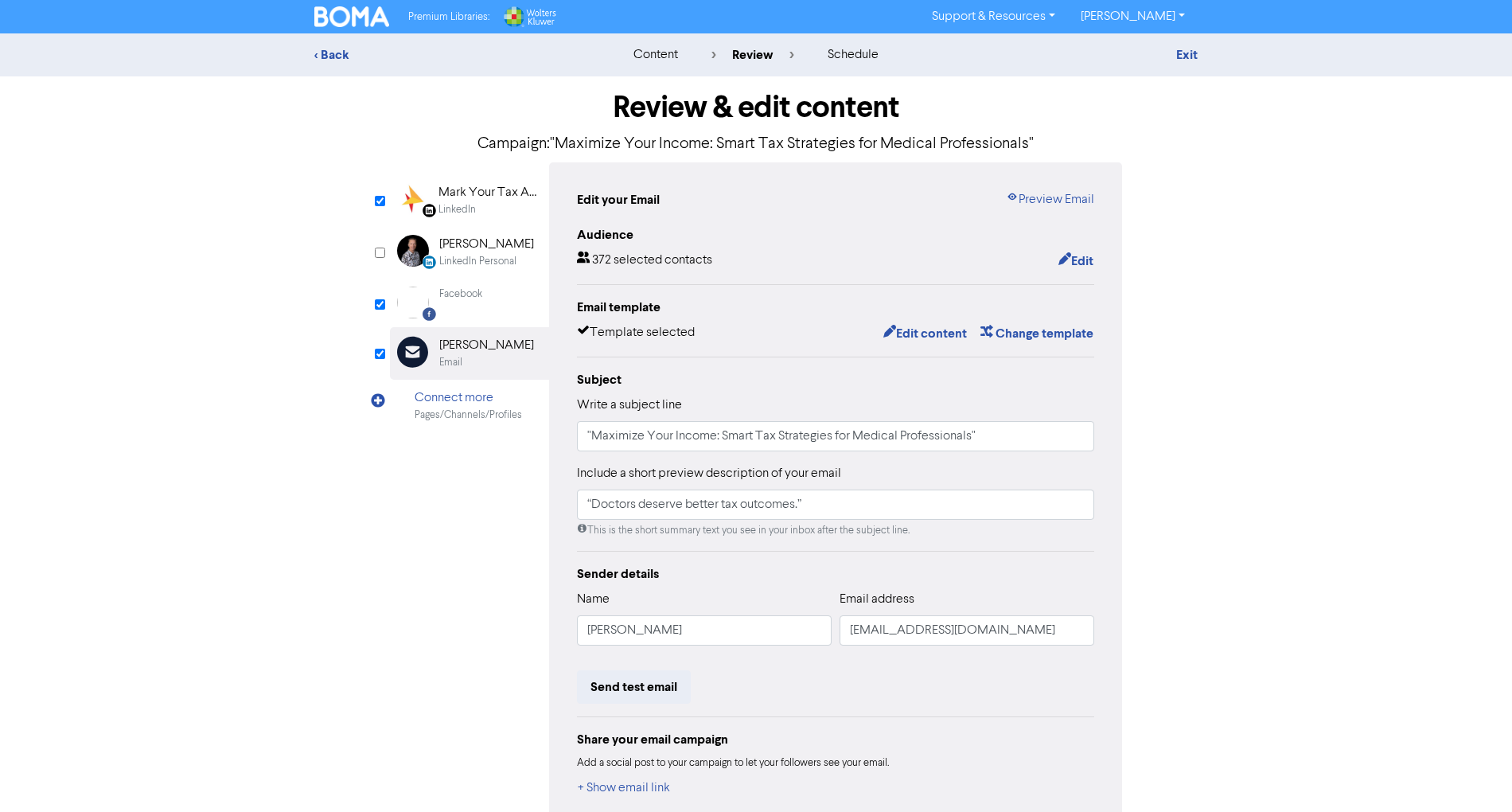
click at [511, 210] on div "LinkedIn" at bounding box center [490, 210] width 102 height 15
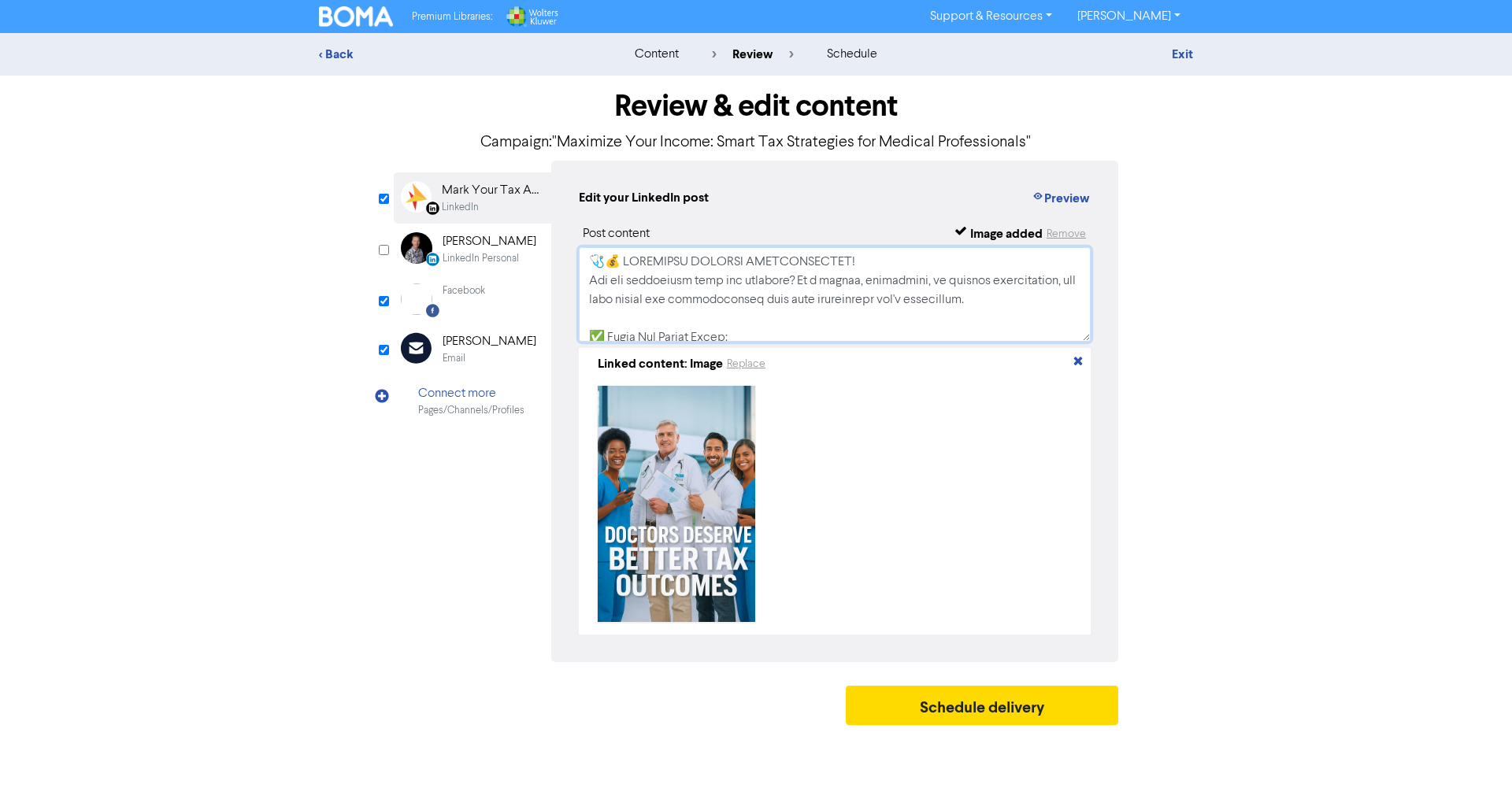
click at [844, 297] on textarea at bounding box center [834, 295] width 512 height 94
click at [493, 353] on div "Email" at bounding box center [489, 358] width 93 height 15
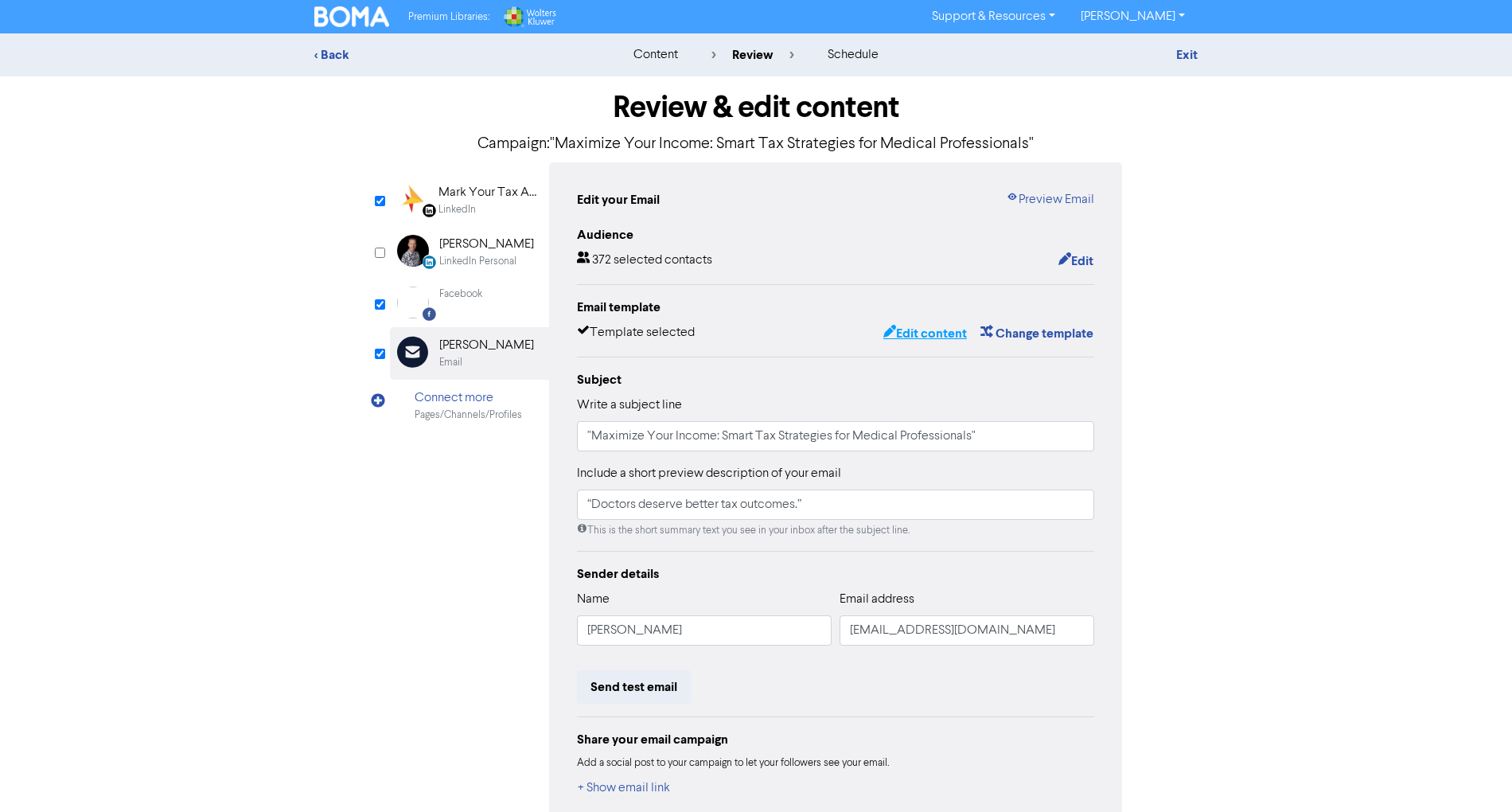
click at [940, 328] on button "Edit content" at bounding box center [925, 333] width 86 height 21
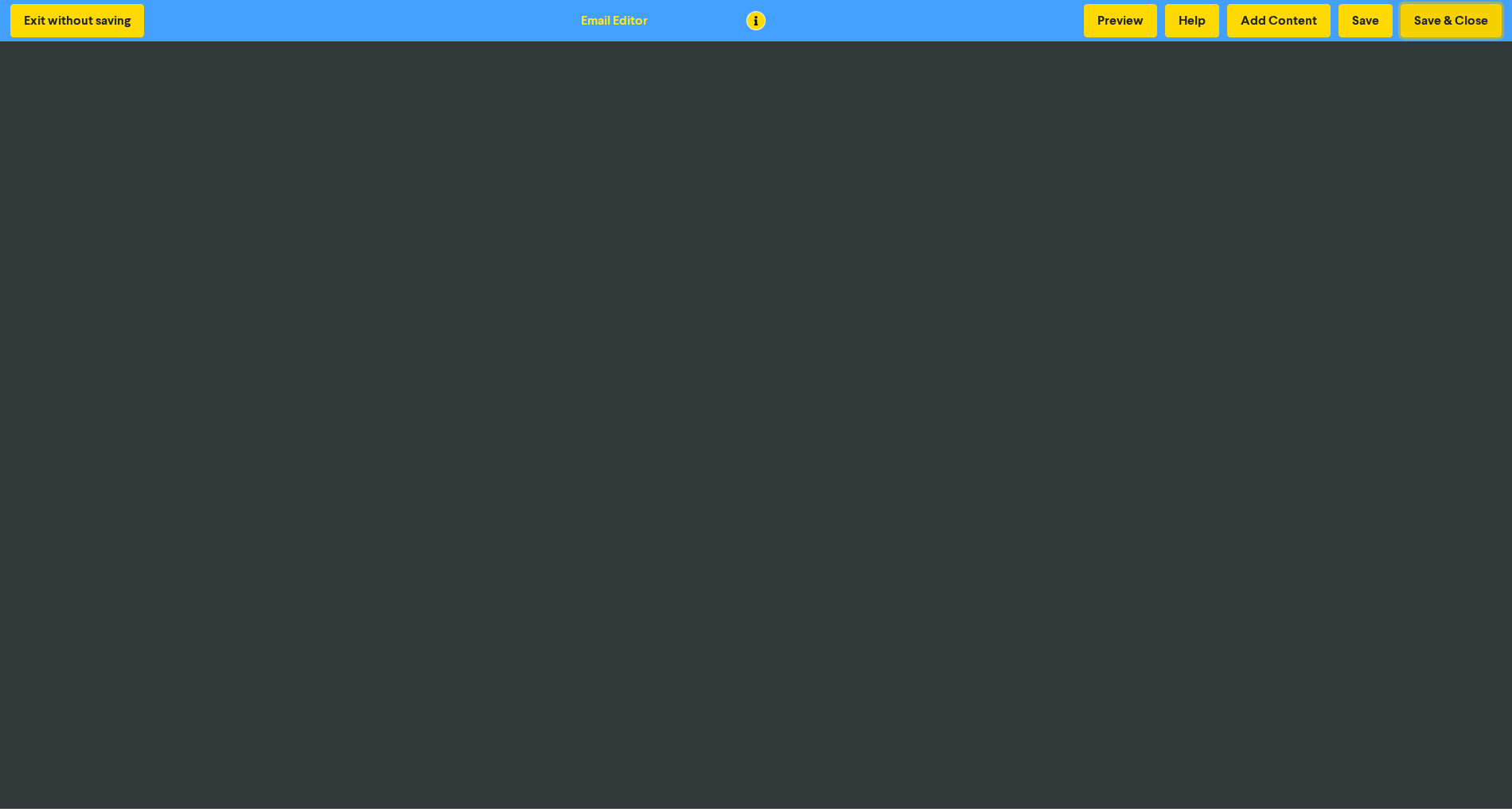
click at [1482, 18] on button "Save & Close" at bounding box center [1451, 20] width 101 height 33
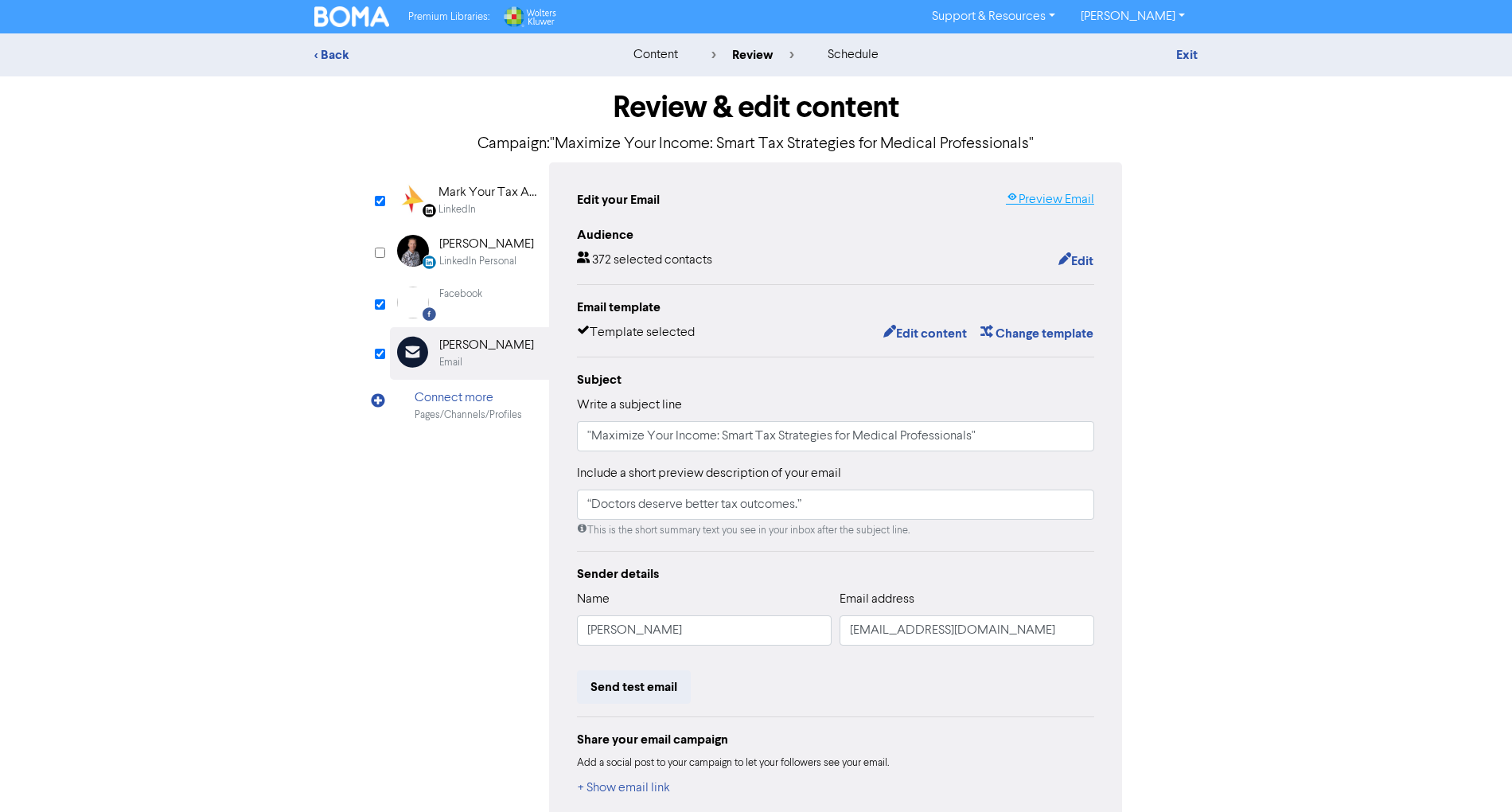
click at [1064, 204] on link "Preview Email" at bounding box center [1050, 200] width 88 height 19
click at [917, 329] on button "Edit content" at bounding box center [925, 333] width 86 height 21
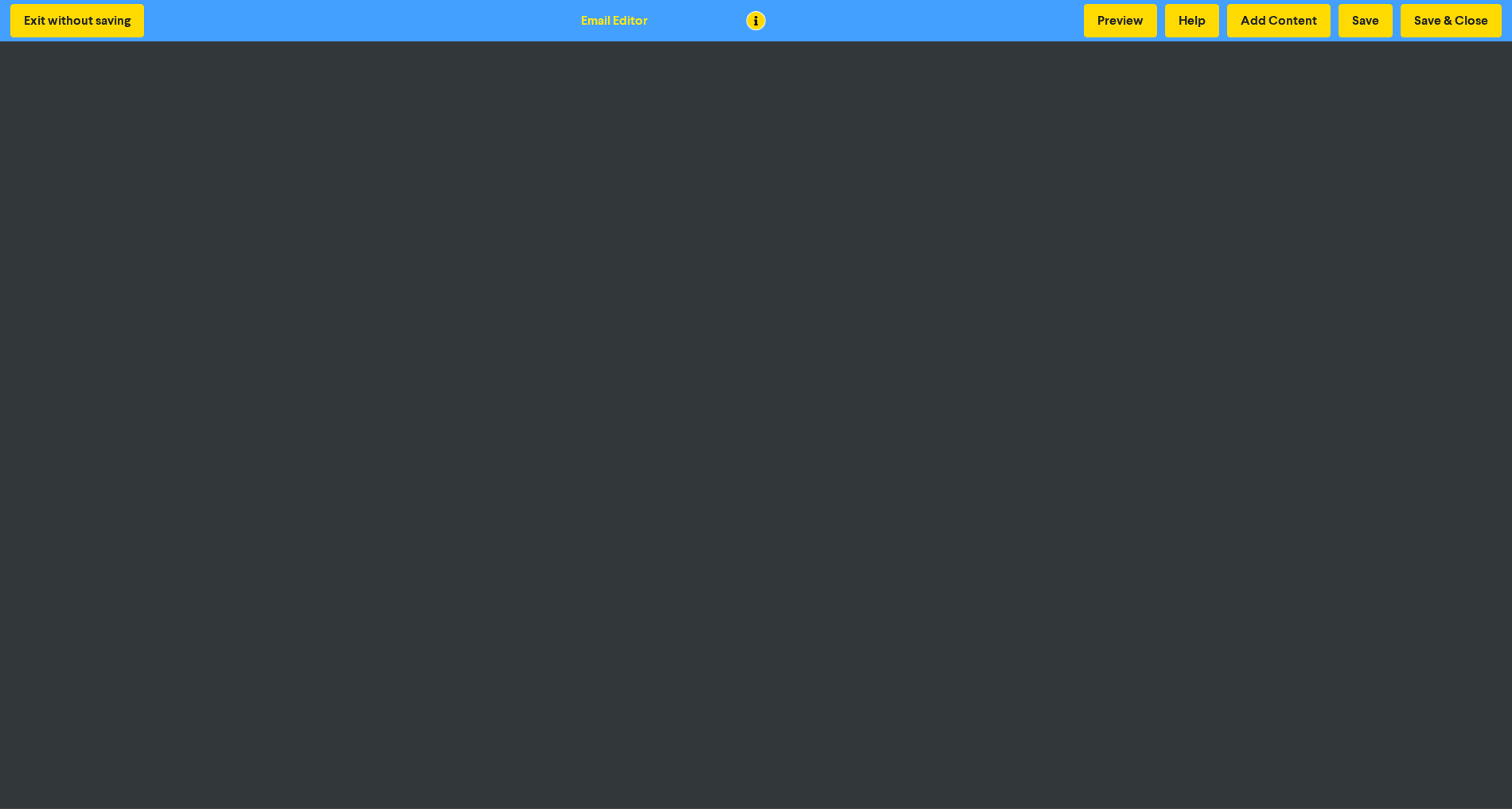
scroll to position [2, 0]
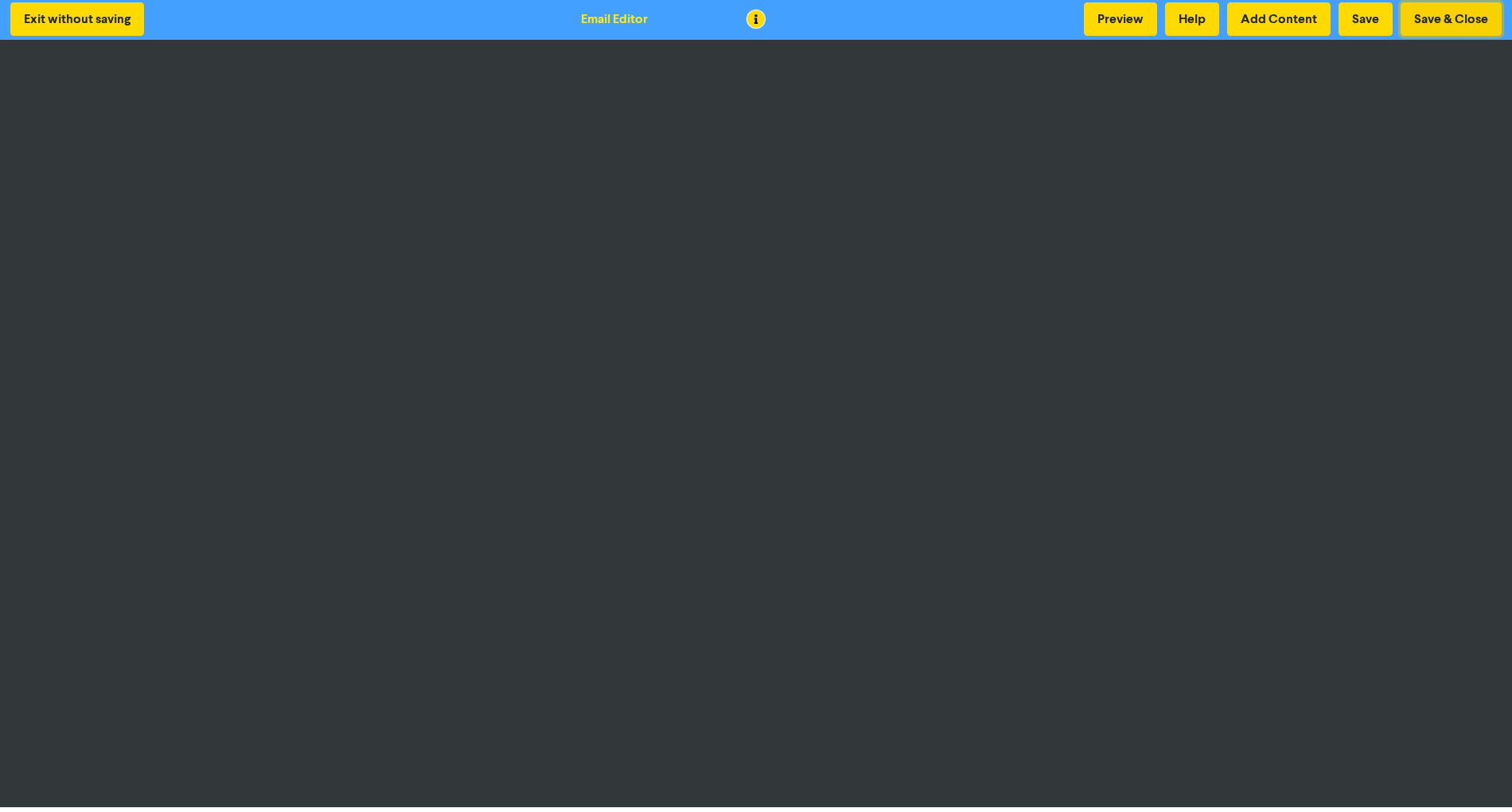
click at [1471, 11] on button "Save & Close" at bounding box center [1451, 19] width 101 height 33
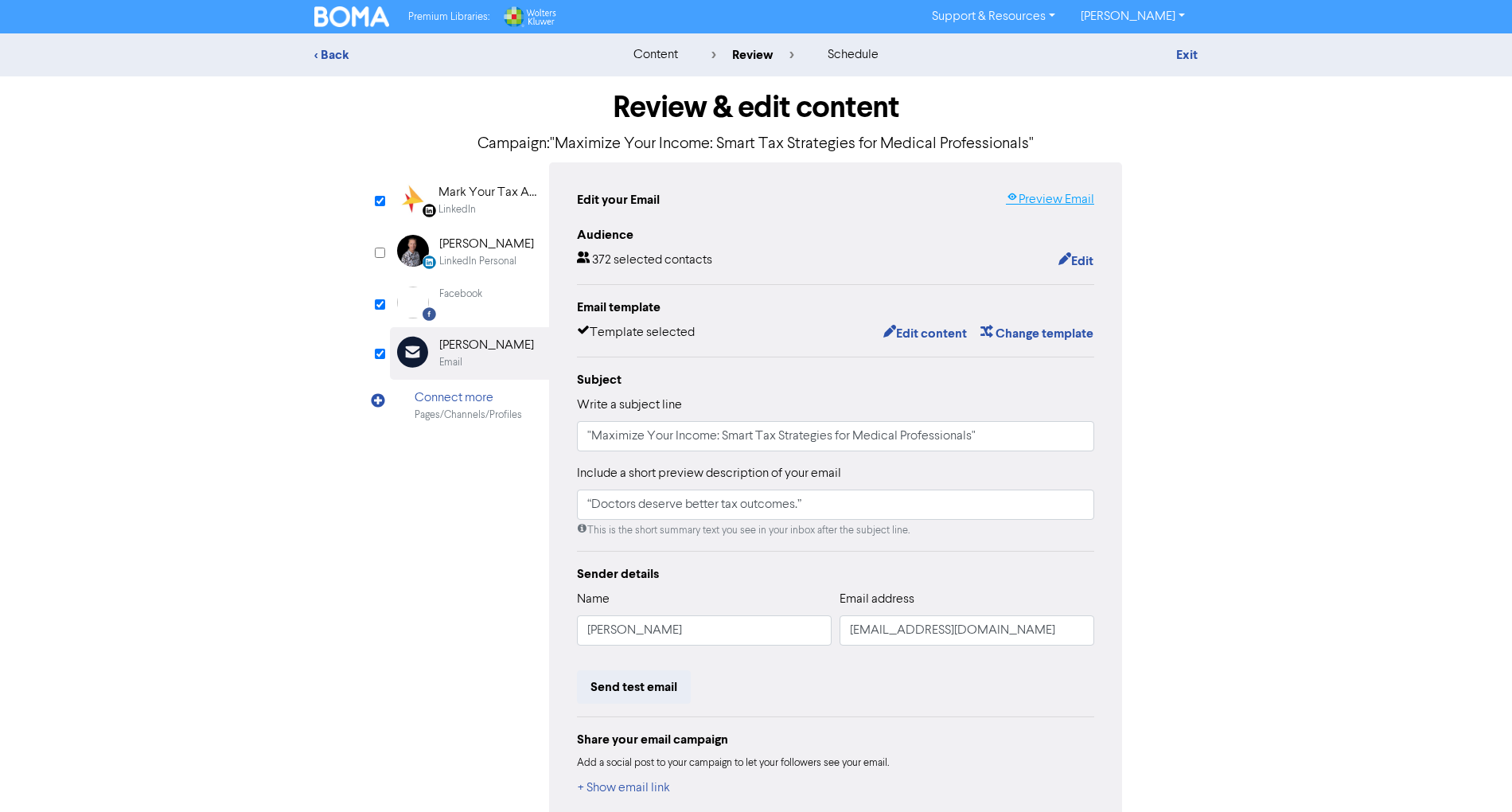
click at [1065, 205] on link "Preview Email" at bounding box center [1050, 200] width 88 height 19
click at [926, 335] on button "Edit content" at bounding box center [925, 333] width 86 height 21
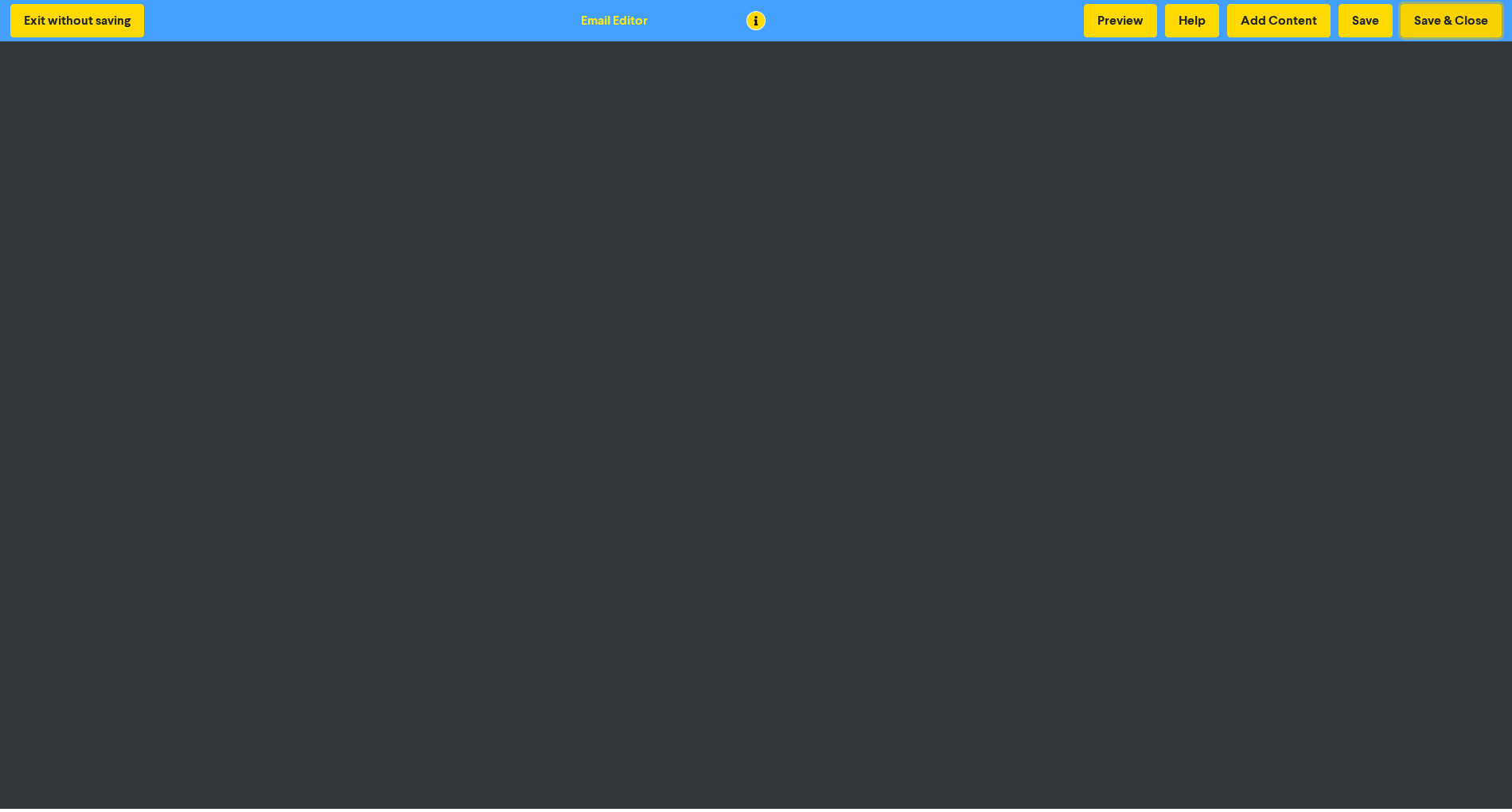
click at [1434, 19] on button "Save & Close" at bounding box center [1451, 20] width 101 height 33
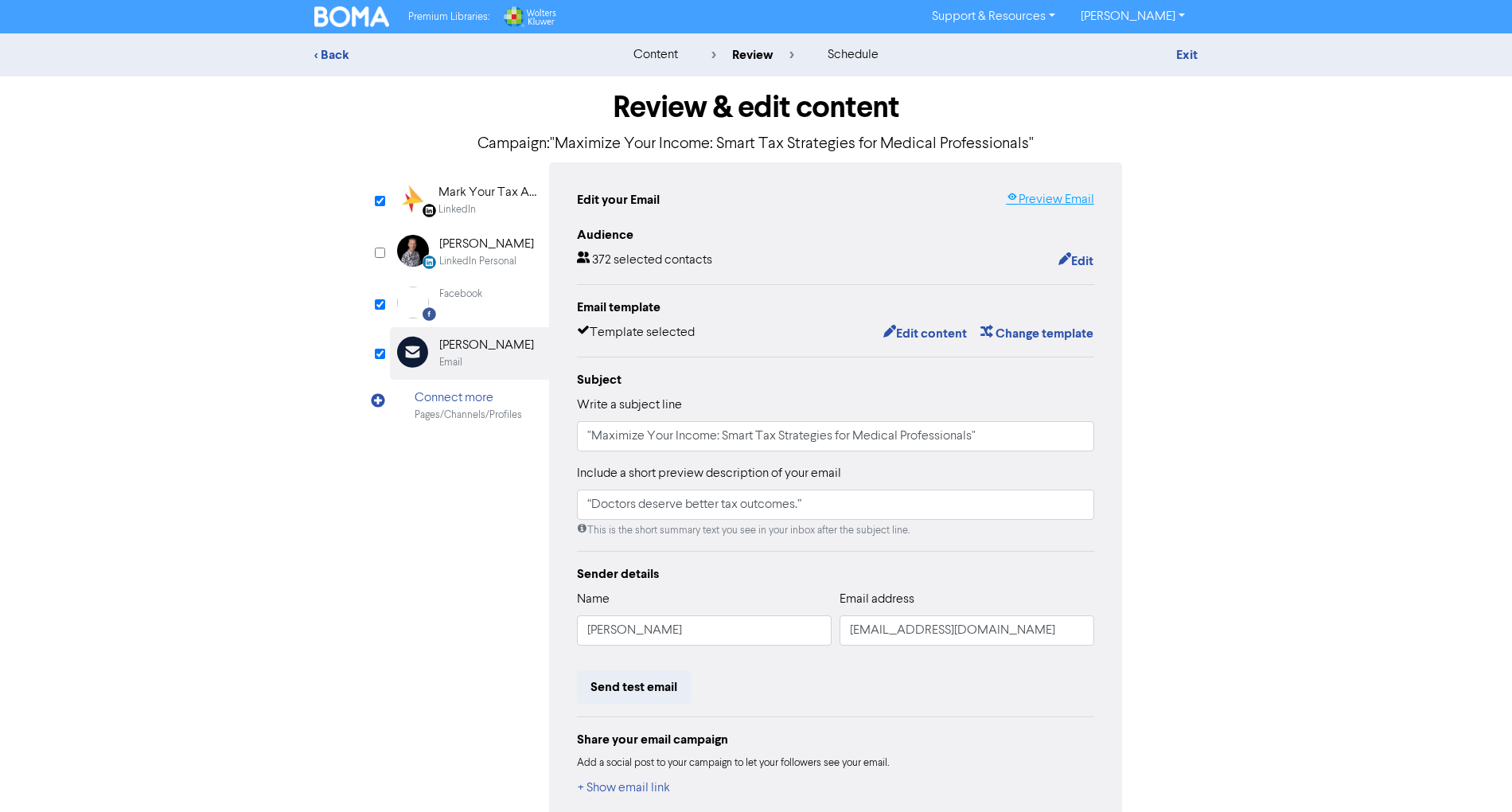
click at [1039, 205] on link "Preview Email" at bounding box center [1050, 200] width 88 height 19
click at [1084, 199] on link "Preview Email" at bounding box center [1050, 200] width 88 height 19
click at [930, 336] on button "Edit content" at bounding box center [925, 333] width 86 height 21
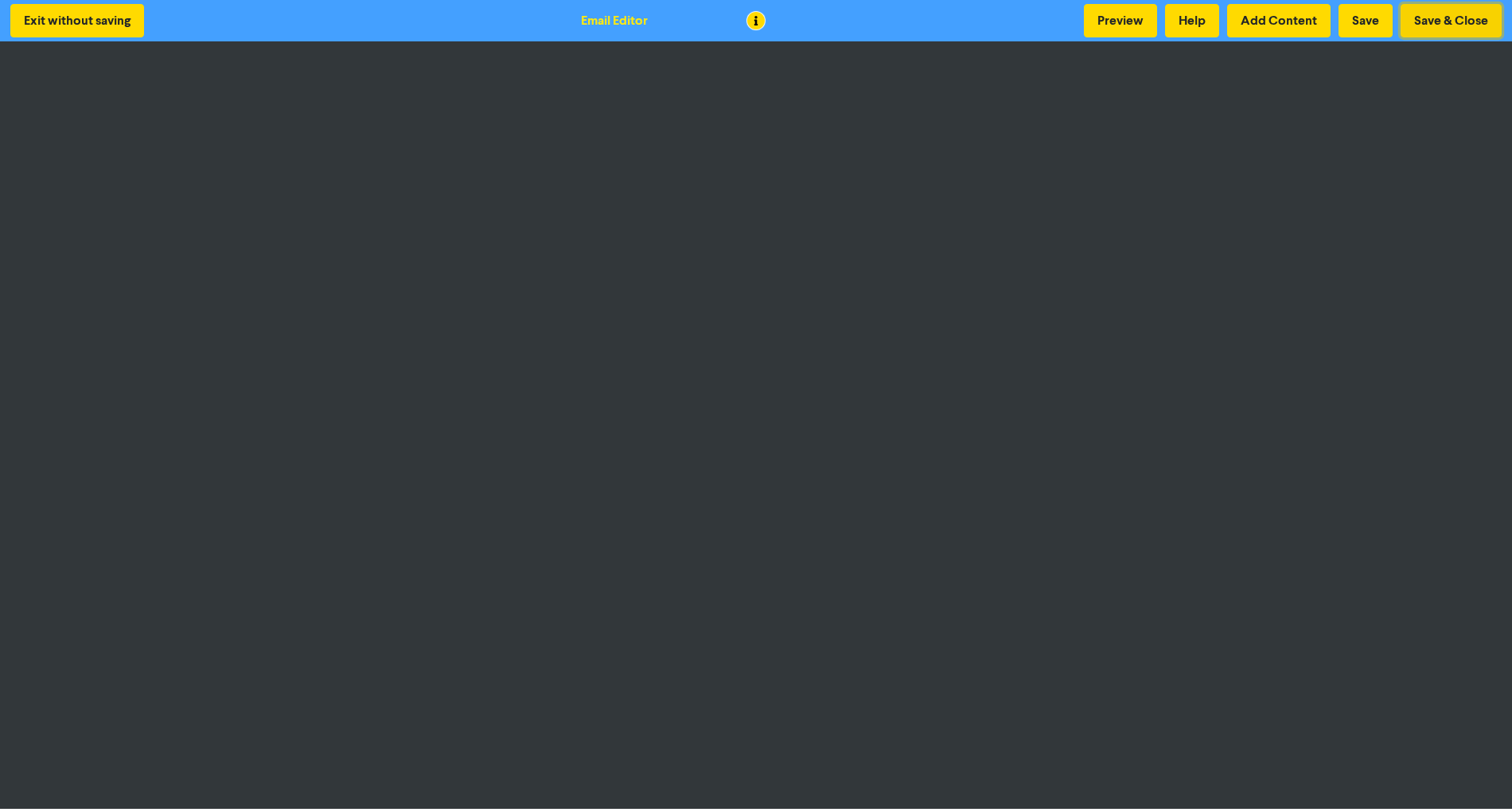
click at [1490, 10] on button "Save & Close" at bounding box center [1451, 20] width 101 height 33
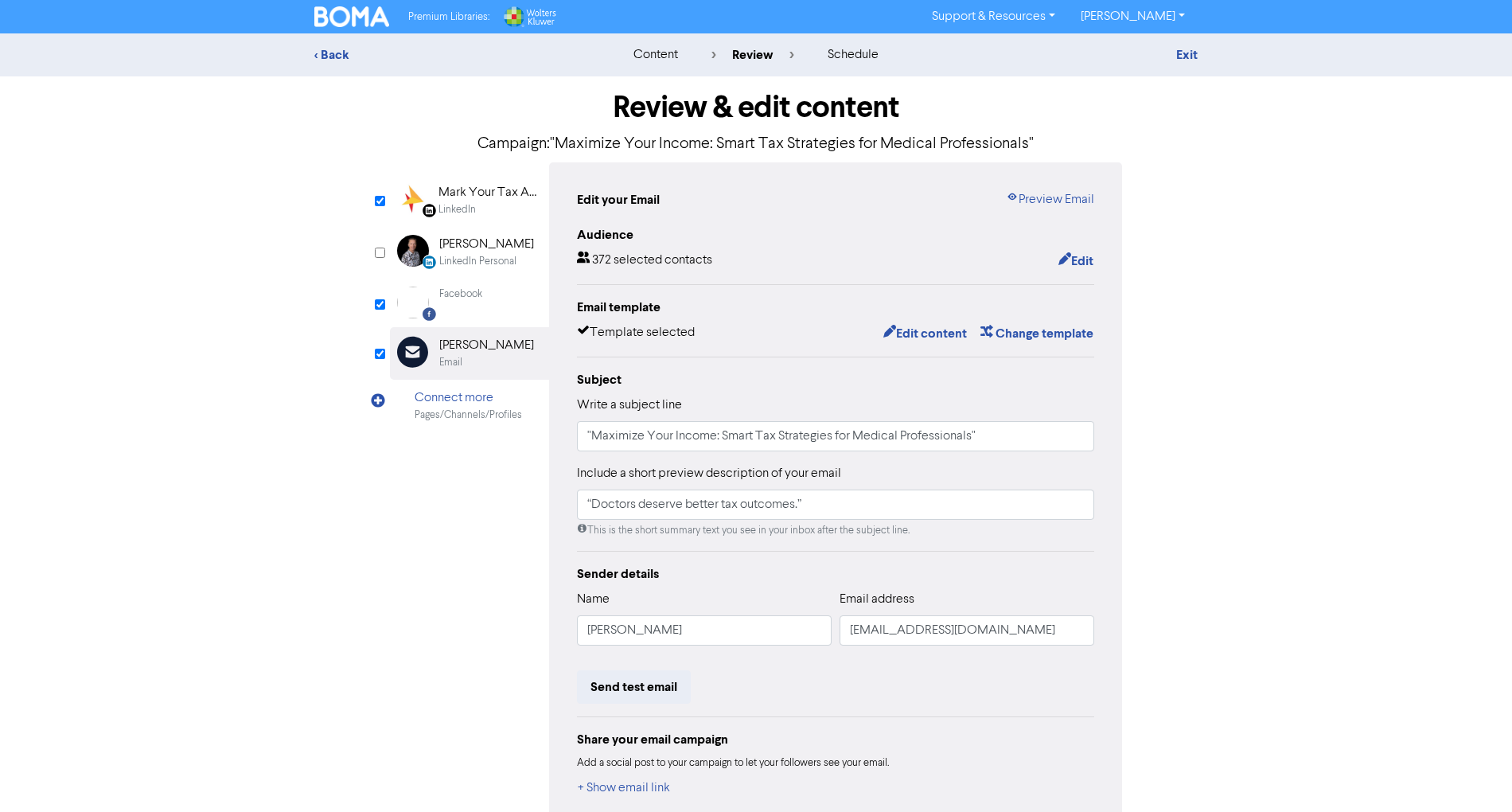
click at [1081, 190] on div "Edit your Email Preview Email Audience 372 selected contacts Edit Email templat…" at bounding box center [836, 494] width 573 height 664
click at [1076, 195] on link "Preview Email" at bounding box center [1050, 200] width 88 height 19
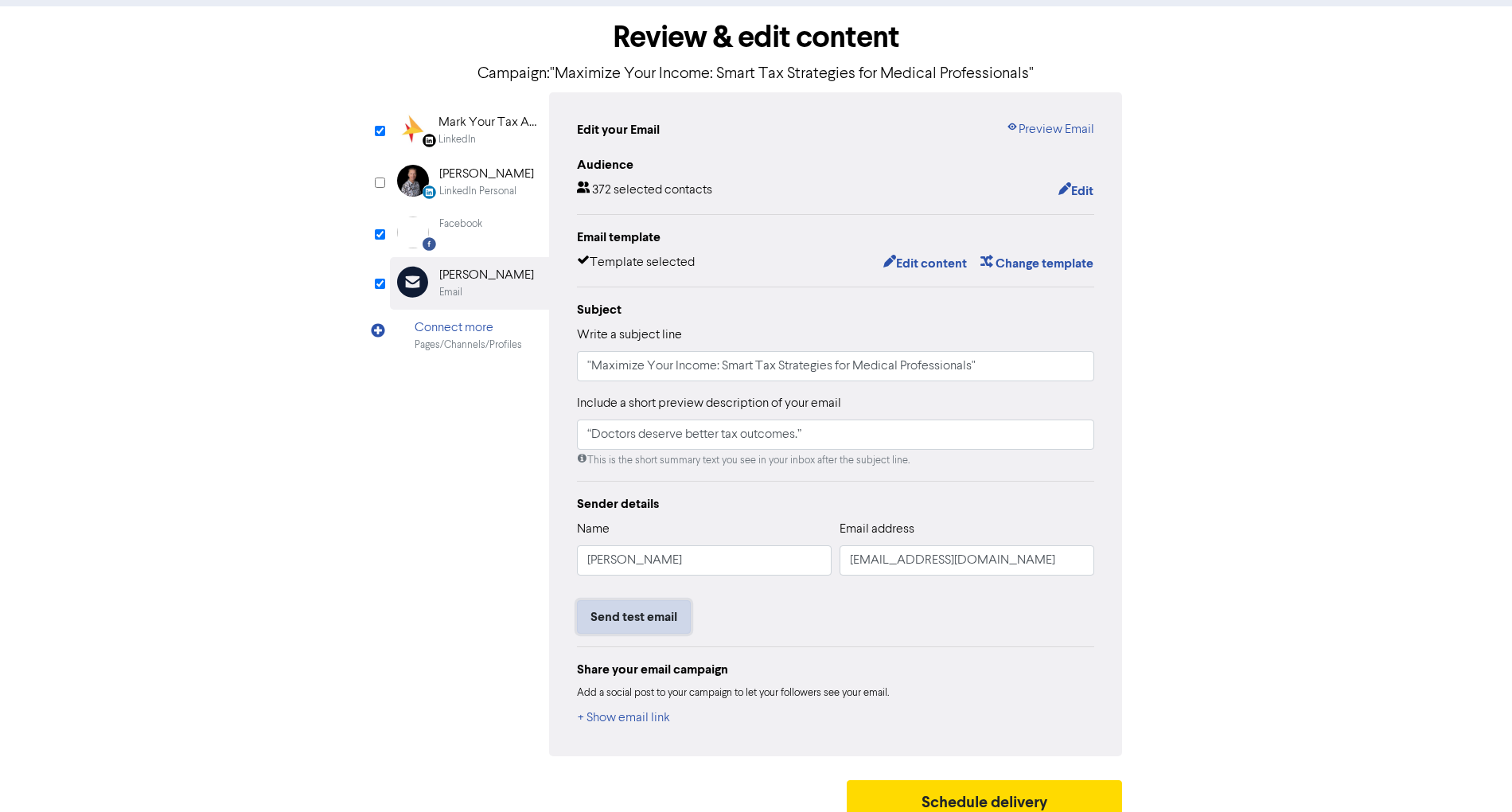
click at [645, 617] on button "Send test email" at bounding box center [633, 617] width 114 height 33
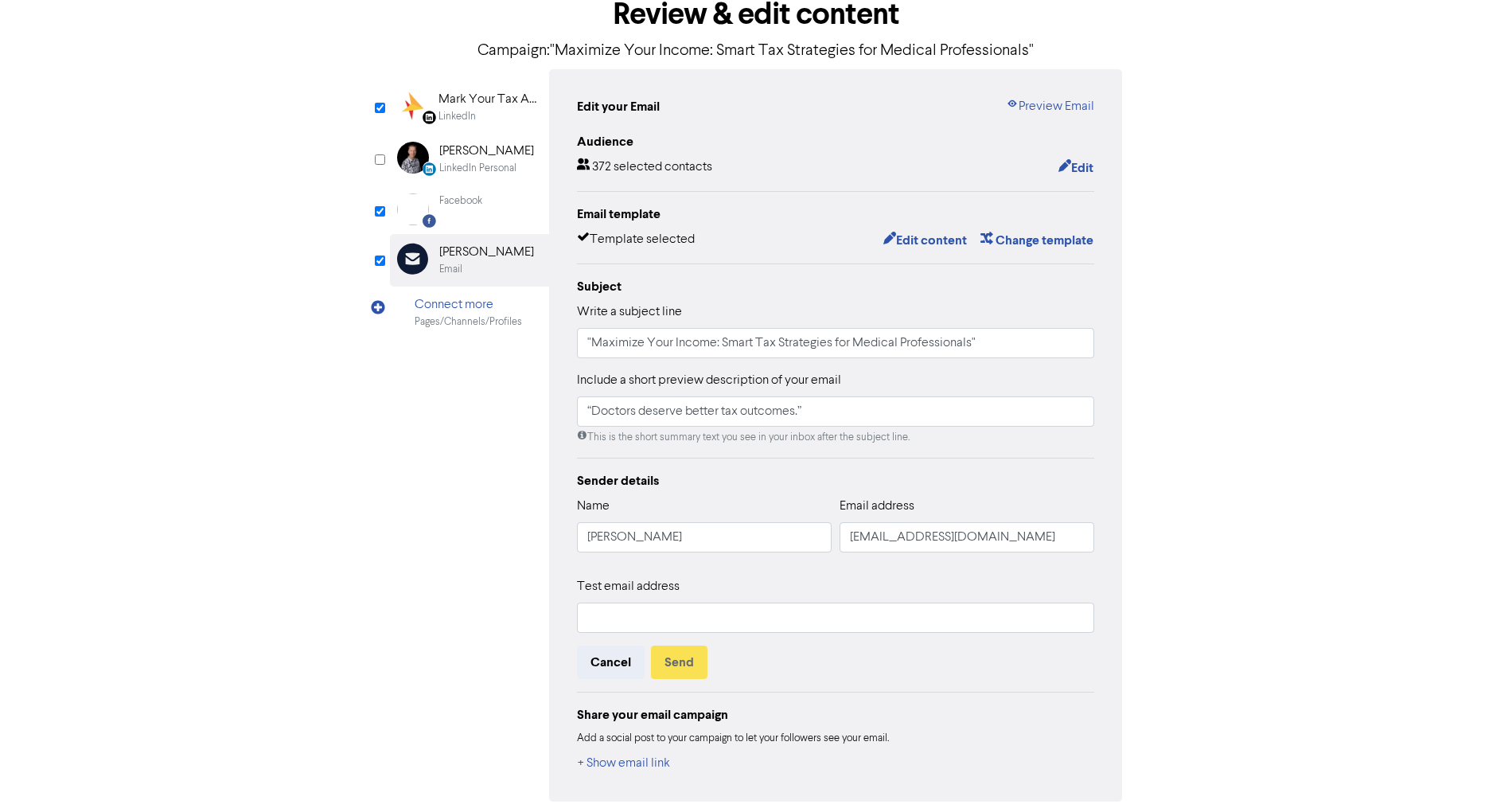
scroll to position [153, 0]
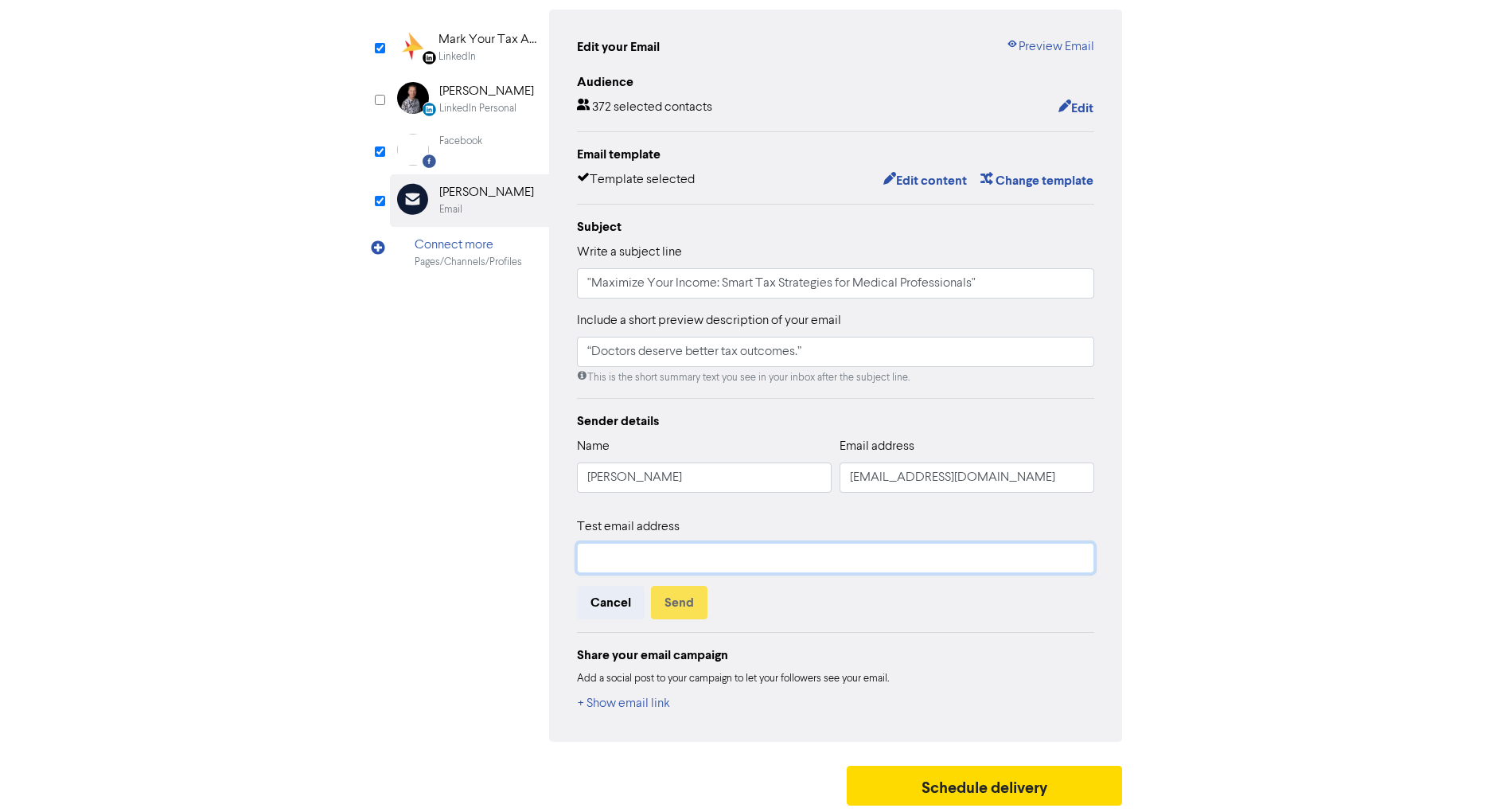
click at [713, 552] on input "text" at bounding box center [835, 558] width 517 height 30
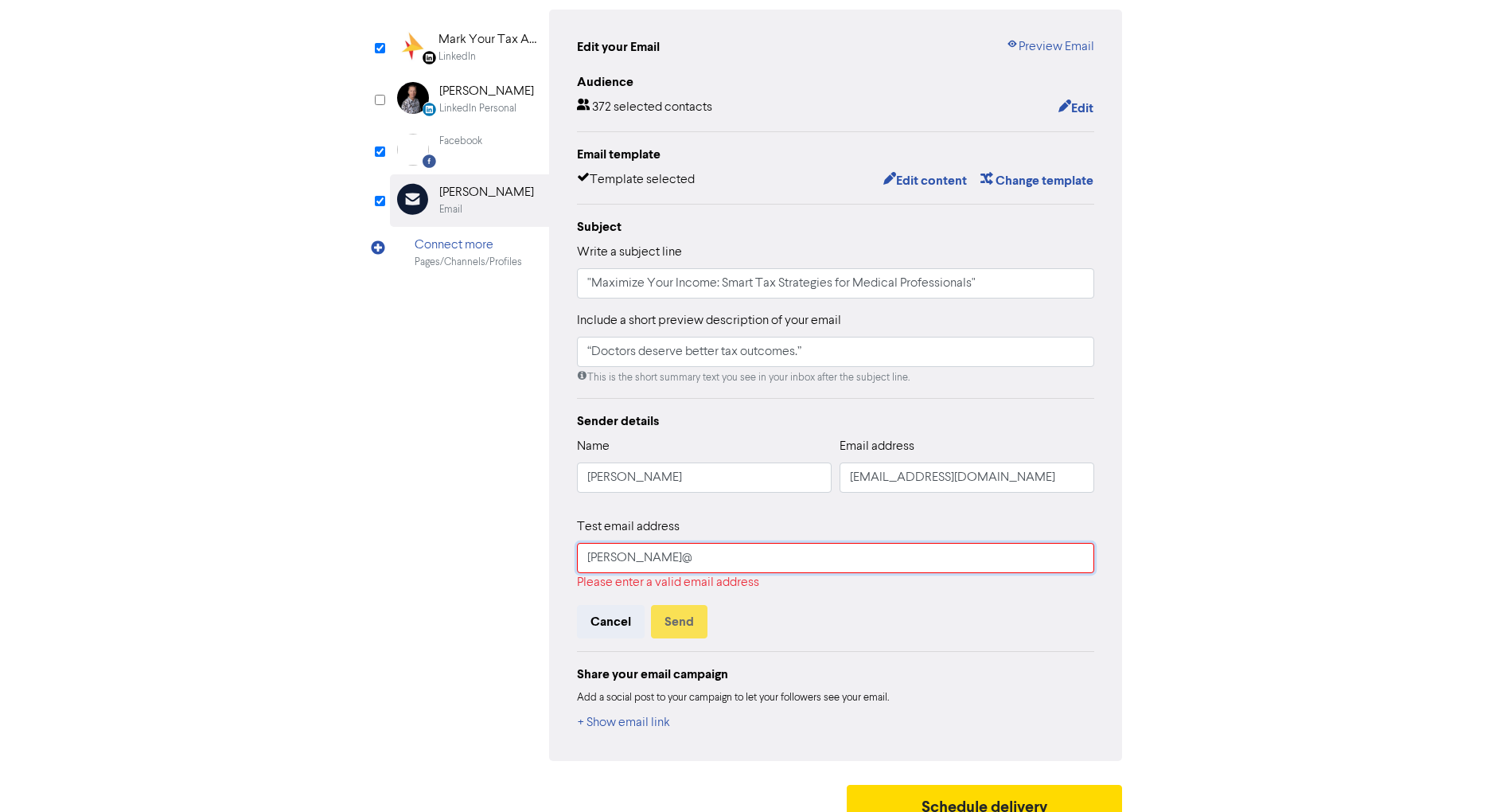
type input "[PERSON_NAME][EMAIL_ADDRESS][DOMAIN_NAME]"
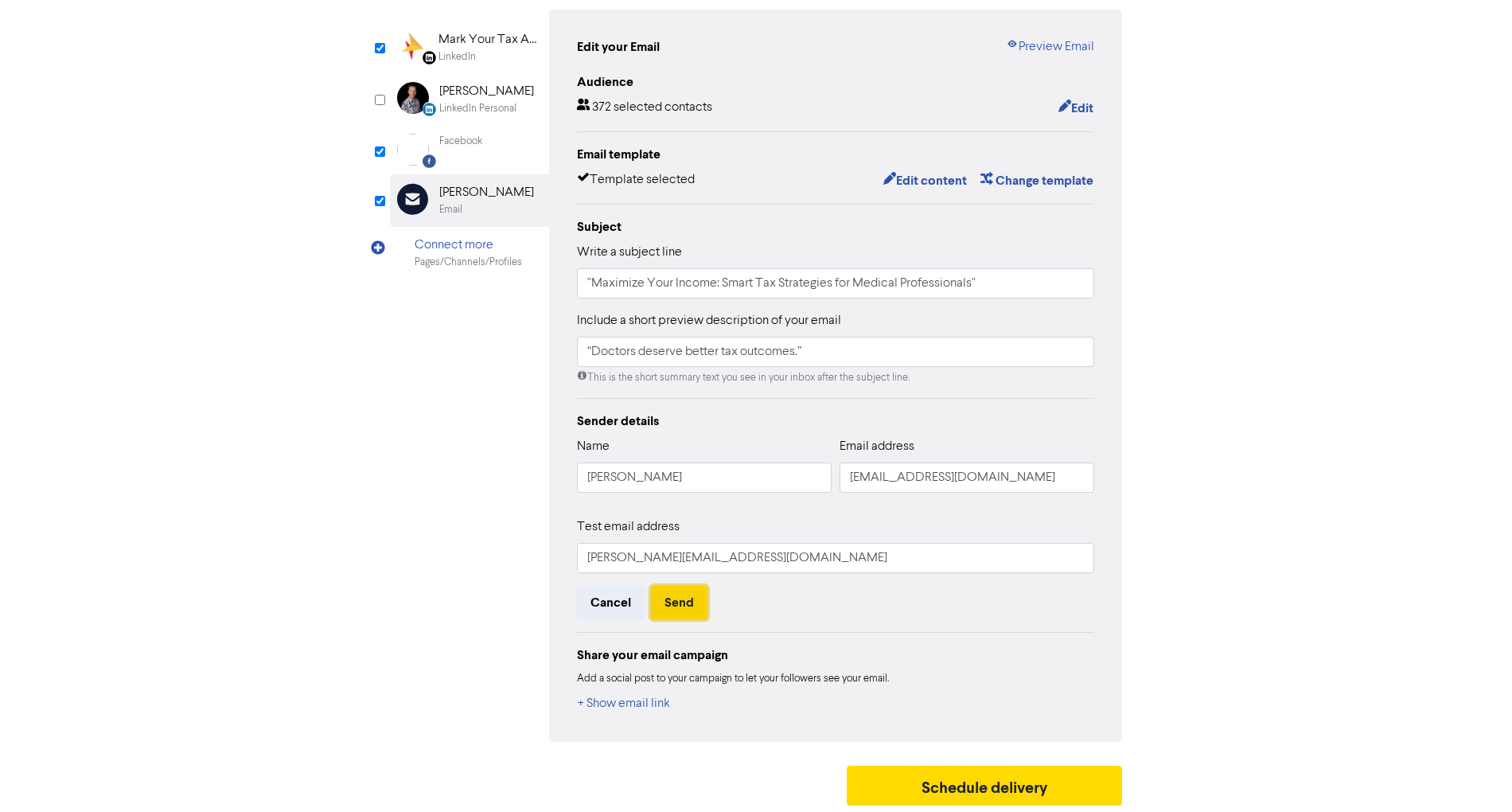
click at [658, 606] on button "Send" at bounding box center [679, 602] width 56 height 33
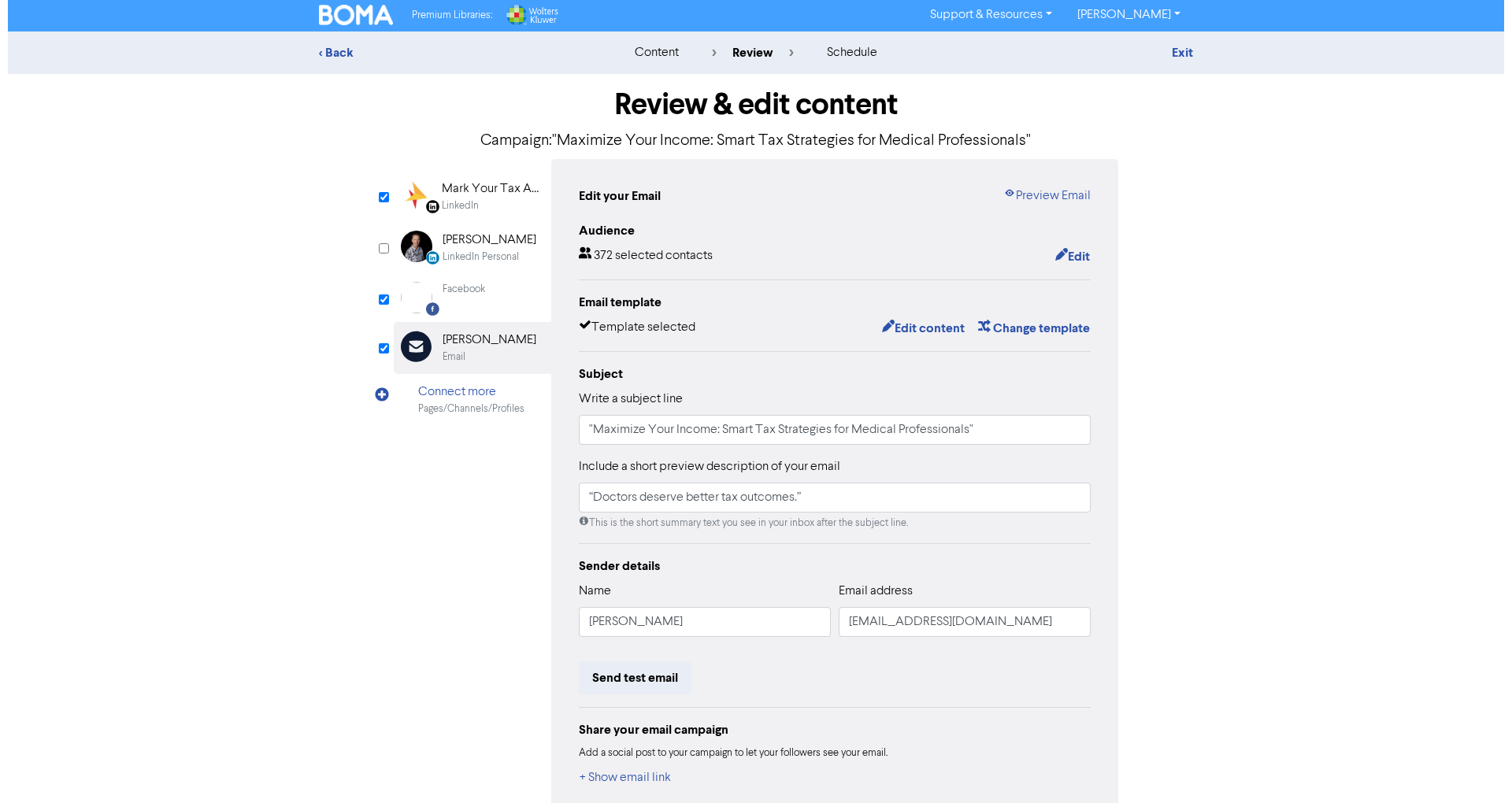
scroll to position [0, 0]
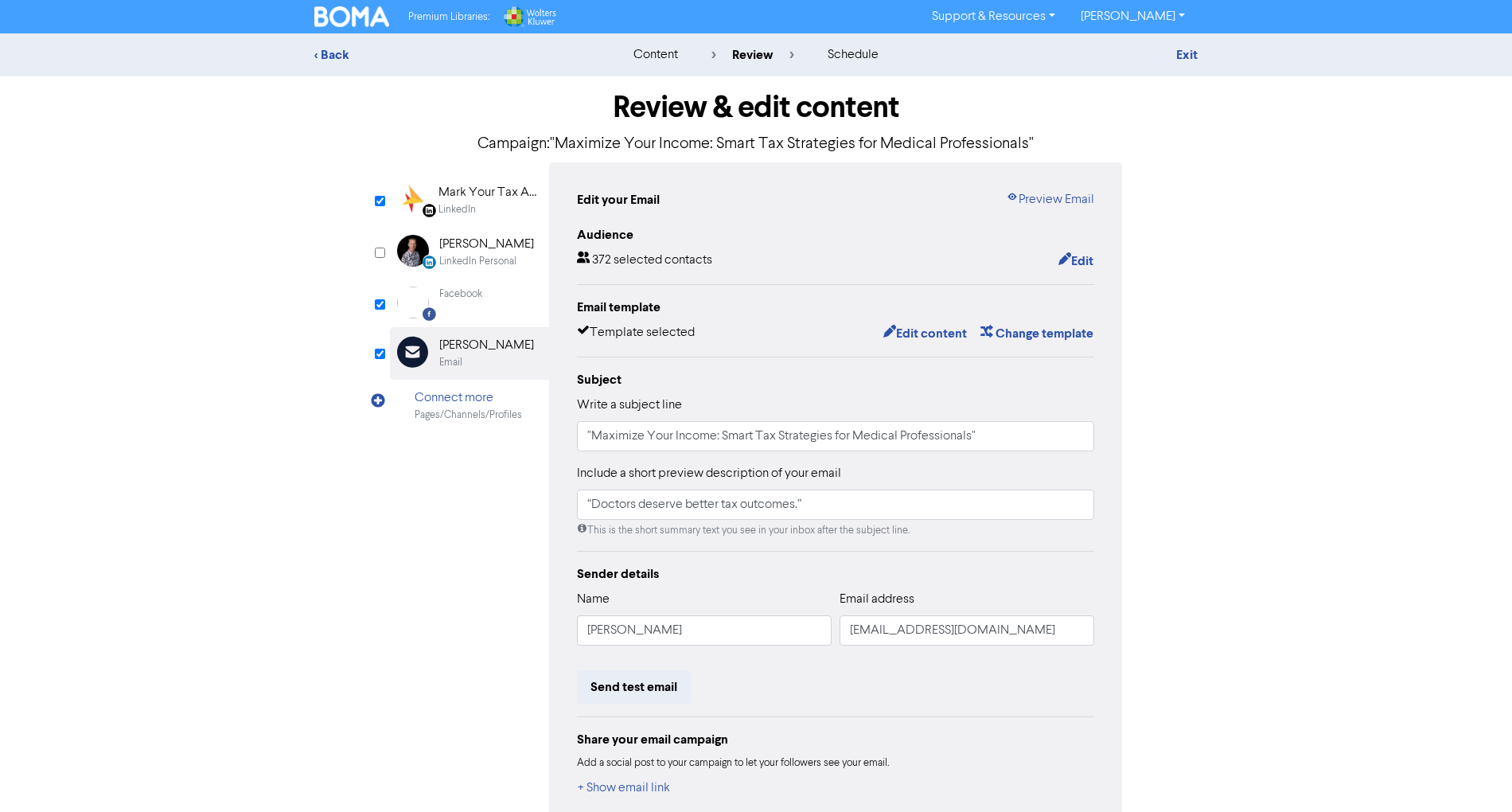
click at [504, 192] on div "Mark Your Tax Accountant" at bounding box center [490, 193] width 102 height 19
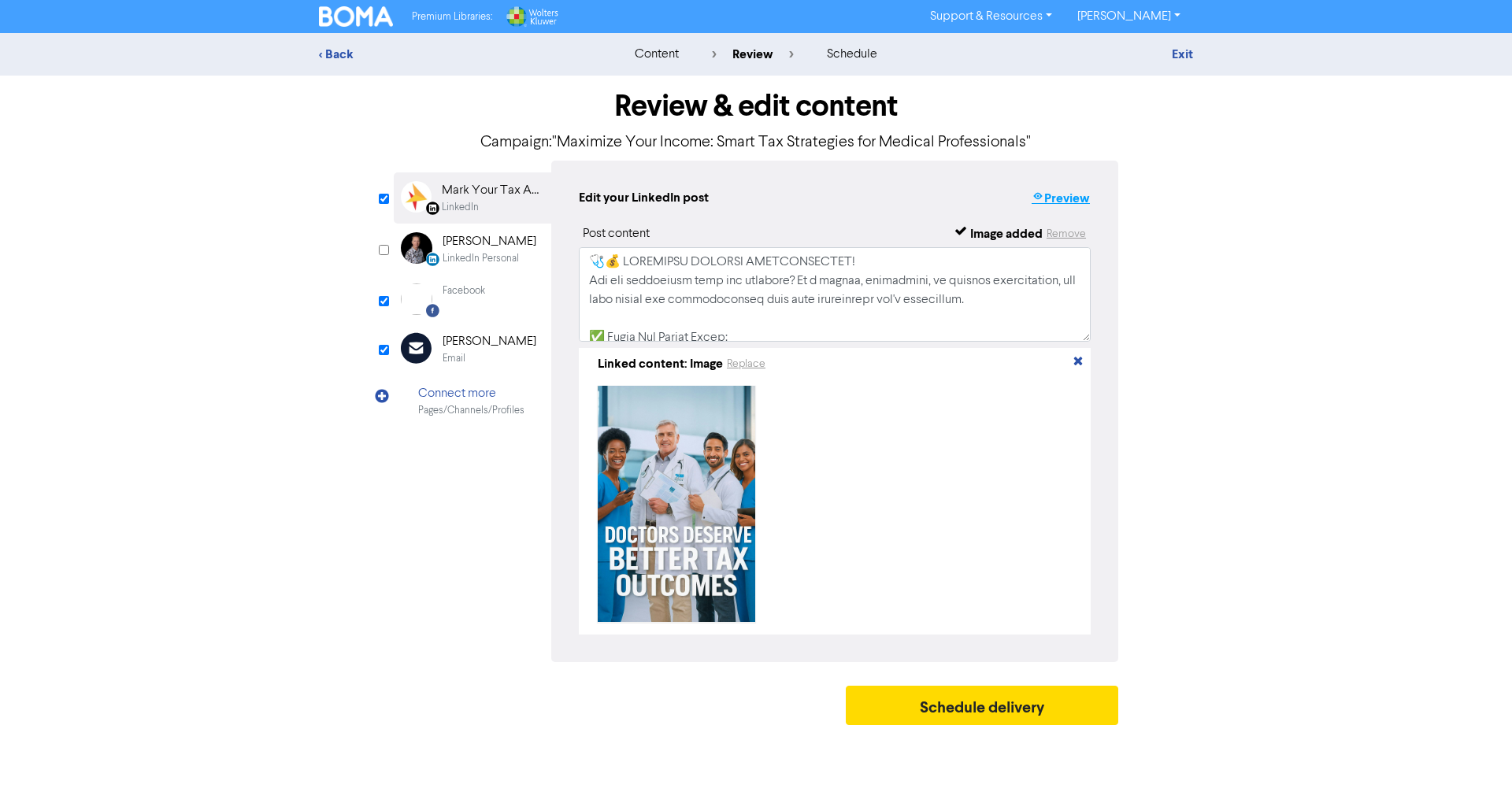
click at [1065, 195] on button "Preview" at bounding box center [1060, 199] width 60 height 21
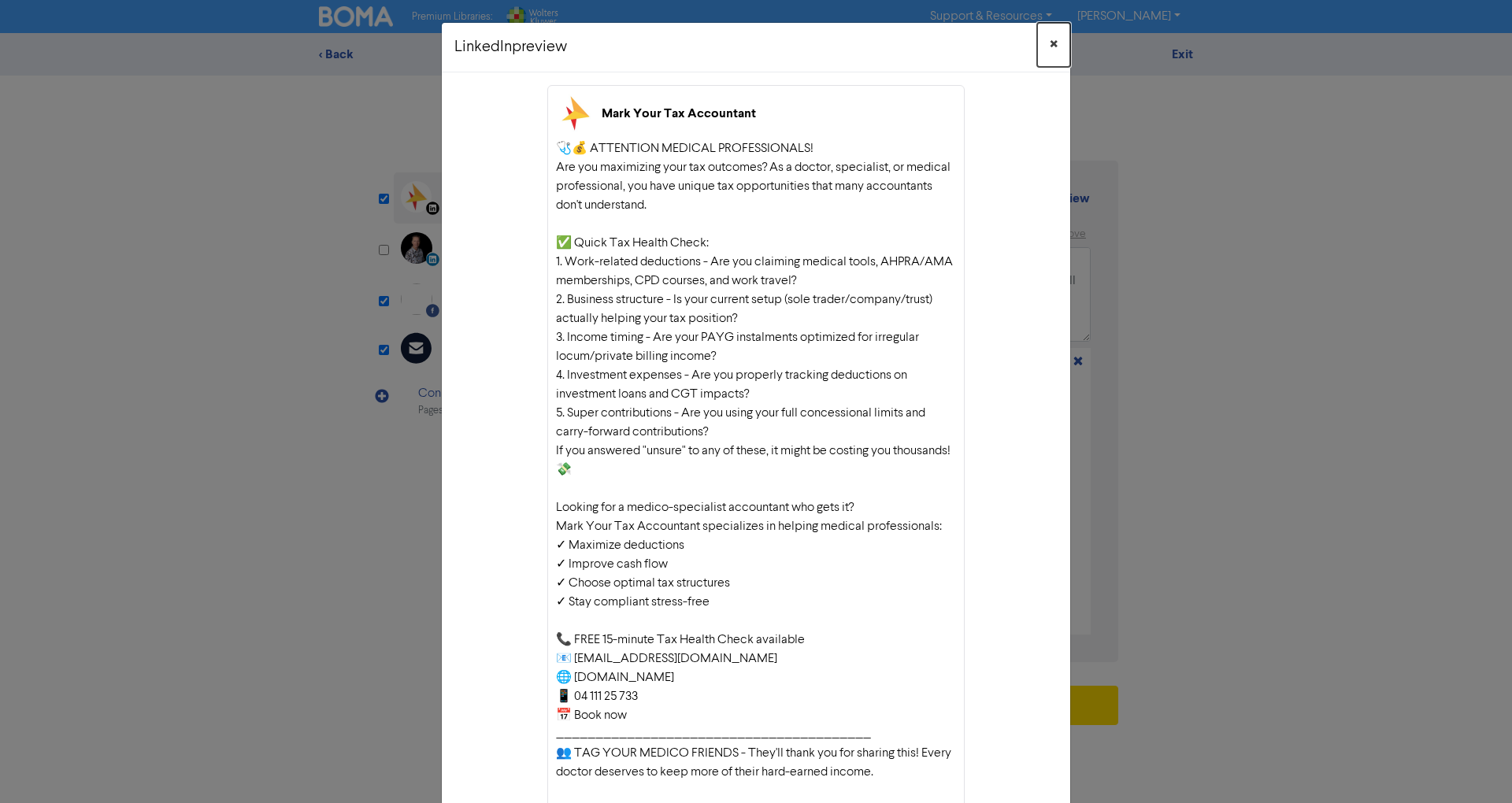
drag, startPoint x: 1048, startPoint y: 40, endPoint x: 1001, endPoint y: 31, distance: 47.9
click at [1050, 39] on span "×" at bounding box center [1054, 45] width 8 height 24
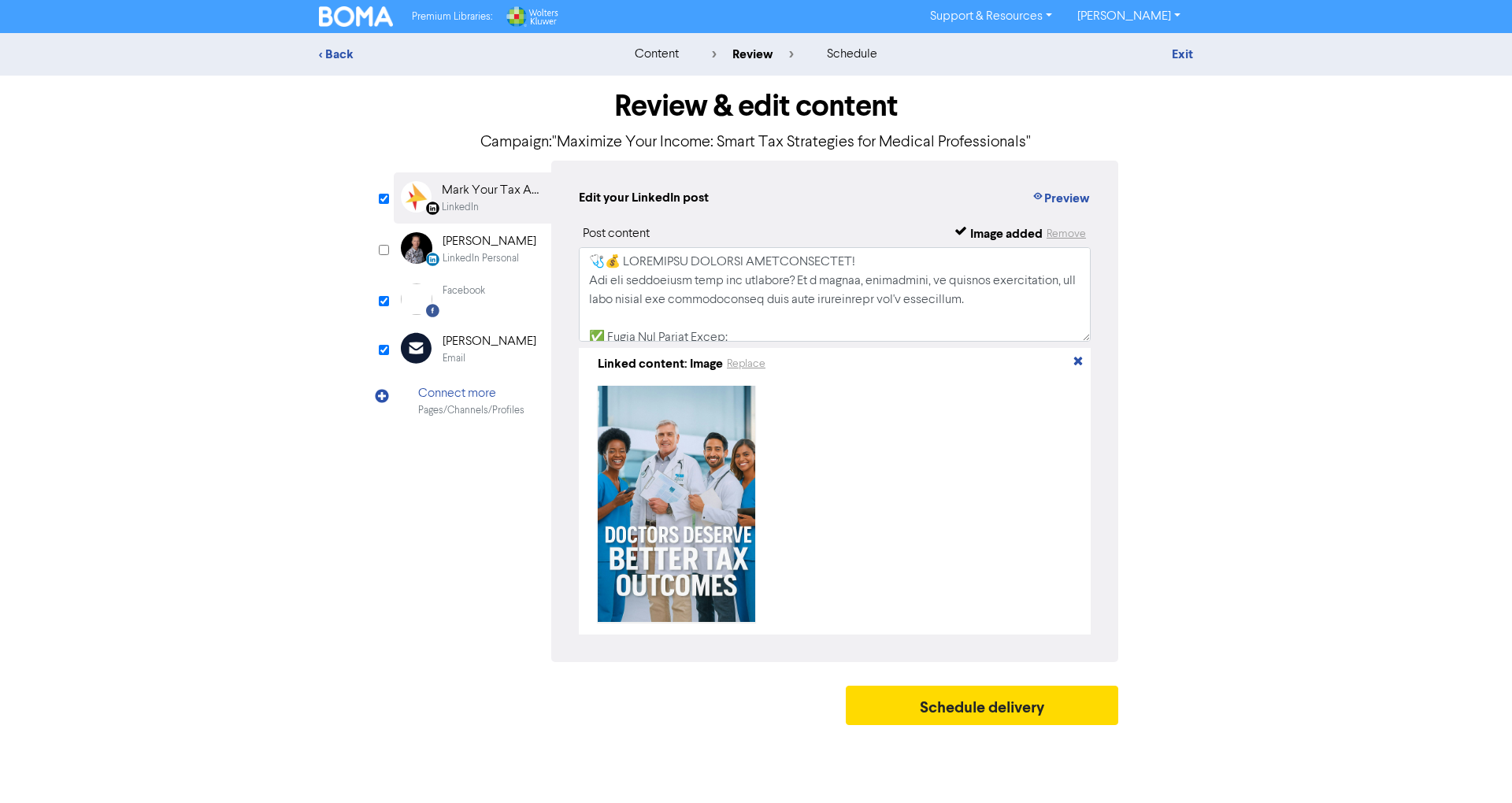
click at [480, 306] on div "Facebook" at bounding box center [463, 299] width 42 height 31
click at [457, 349] on div "[PERSON_NAME]" at bounding box center [489, 342] width 93 height 19
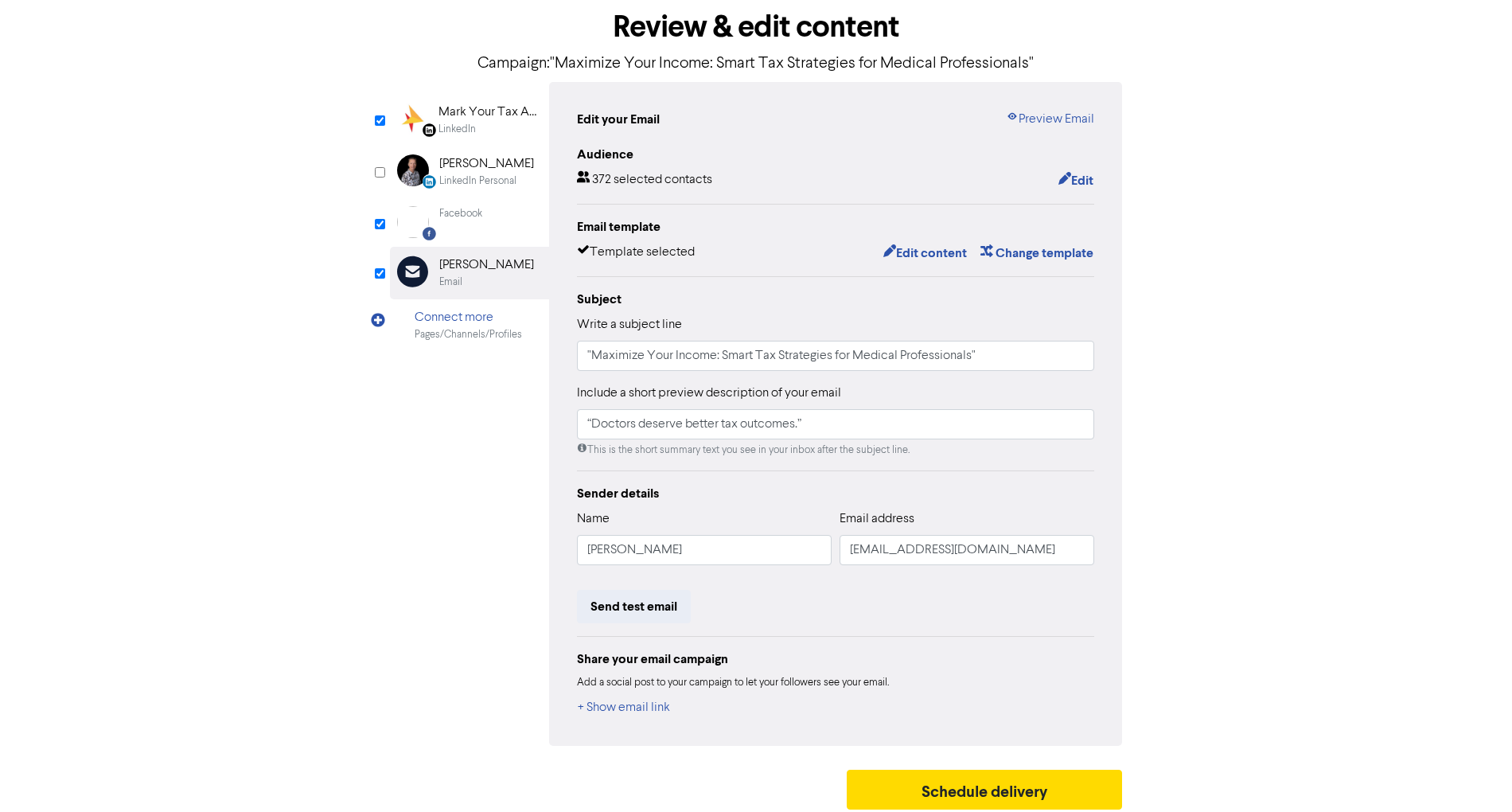
scroll to position [85, 0]
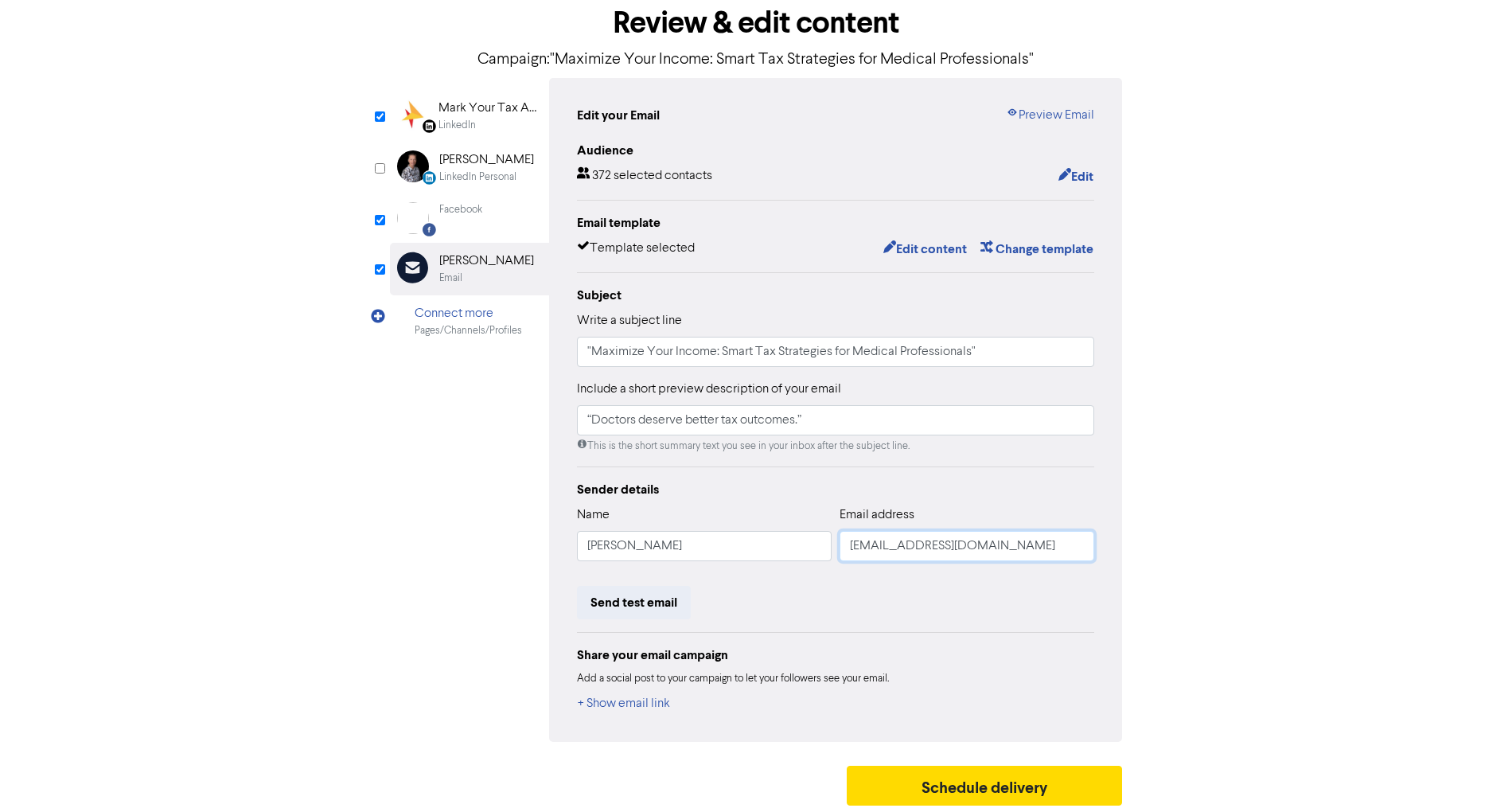
click at [1076, 540] on input "[EMAIL_ADDRESS][DOMAIN_NAME]" at bounding box center [967, 546] width 255 height 30
drag, startPoint x: 1076, startPoint y: 541, endPoint x: 602, endPoint y: 499, distance: 475.9
click at [602, 499] on div "Sender details Name [PERSON_NAME] Email address [EMAIL_ADDRESS][DOMAIN_NAME] Se…" at bounding box center [835, 597] width 517 height 234
click at [612, 596] on button "Send test email" at bounding box center [633, 602] width 114 height 33
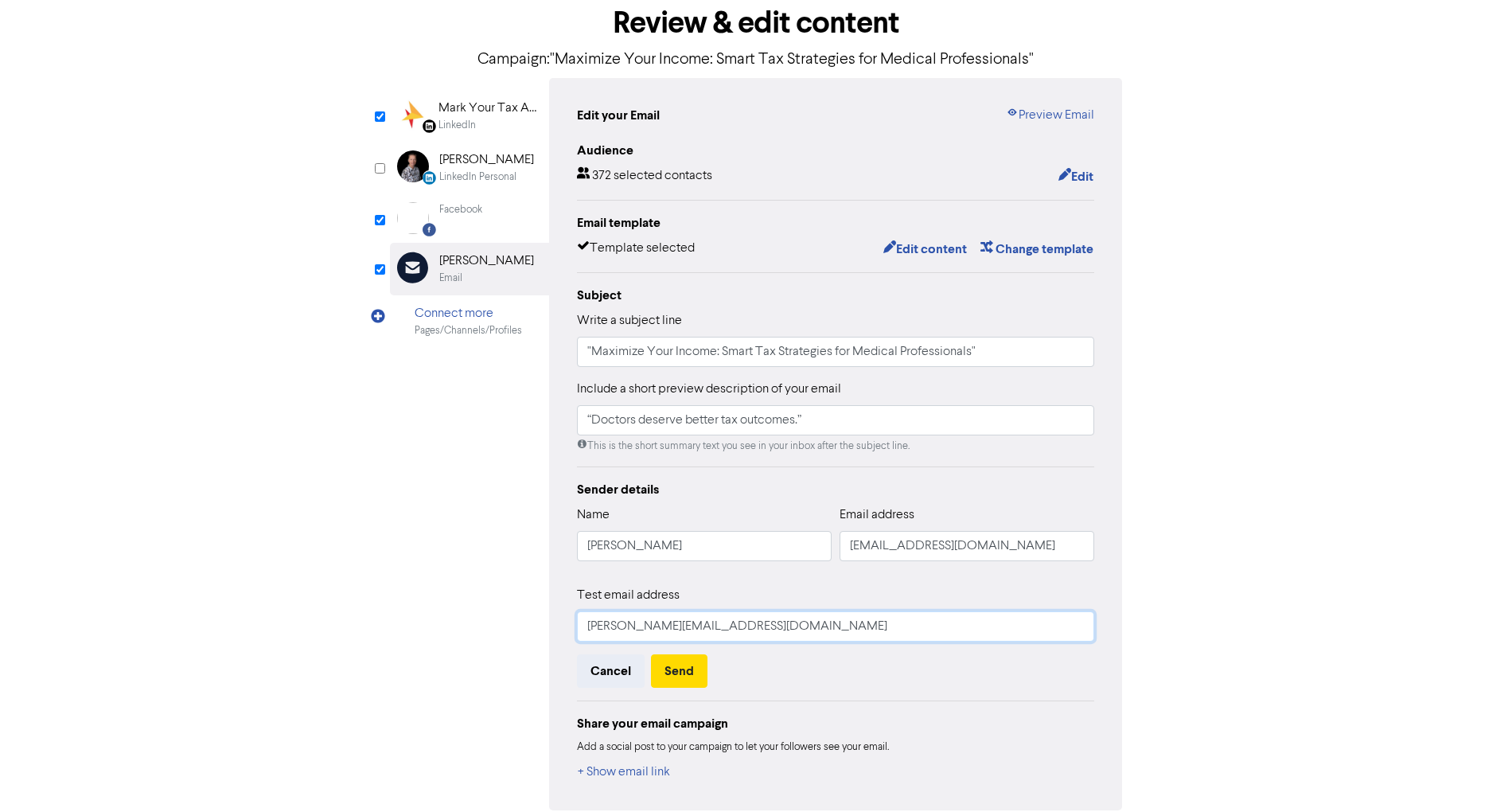
drag, startPoint x: 843, startPoint y: 626, endPoint x: 428, endPoint y: 592, distance: 416.4
click at [428, 593] on div "LinkedIn Page Created with Sketch. Mark Your Tax Accountant LinkedIn LinkedIn P…" at bounding box center [756, 445] width 733 height 733
paste input "mark"
type input "[EMAIL_ADDRESS][DOMAIN_NAME]"
click at [684, 666] on button "Send" at bounding box center [679, 671] width 56 height 33
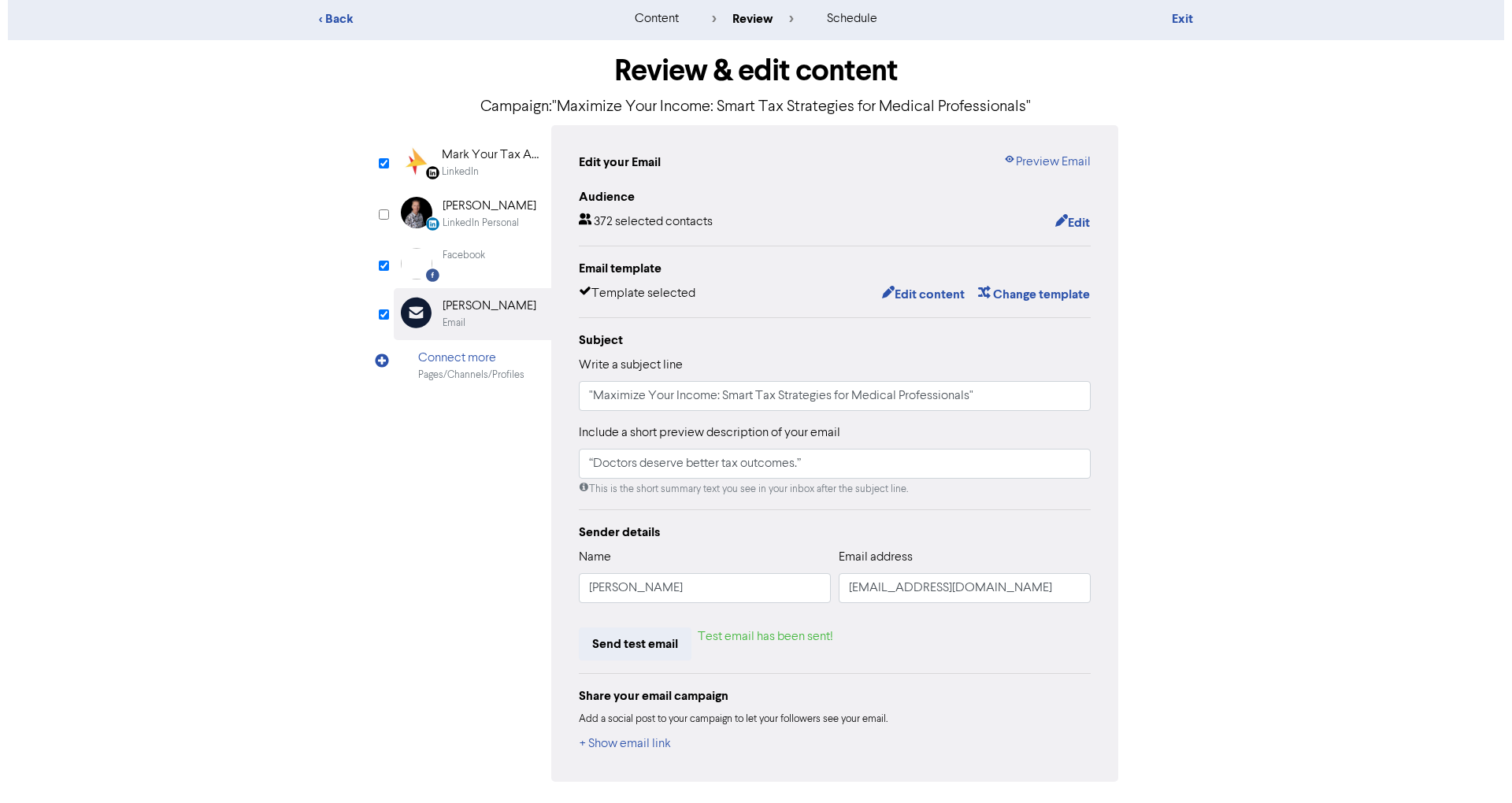
scroll to position [0, 0]
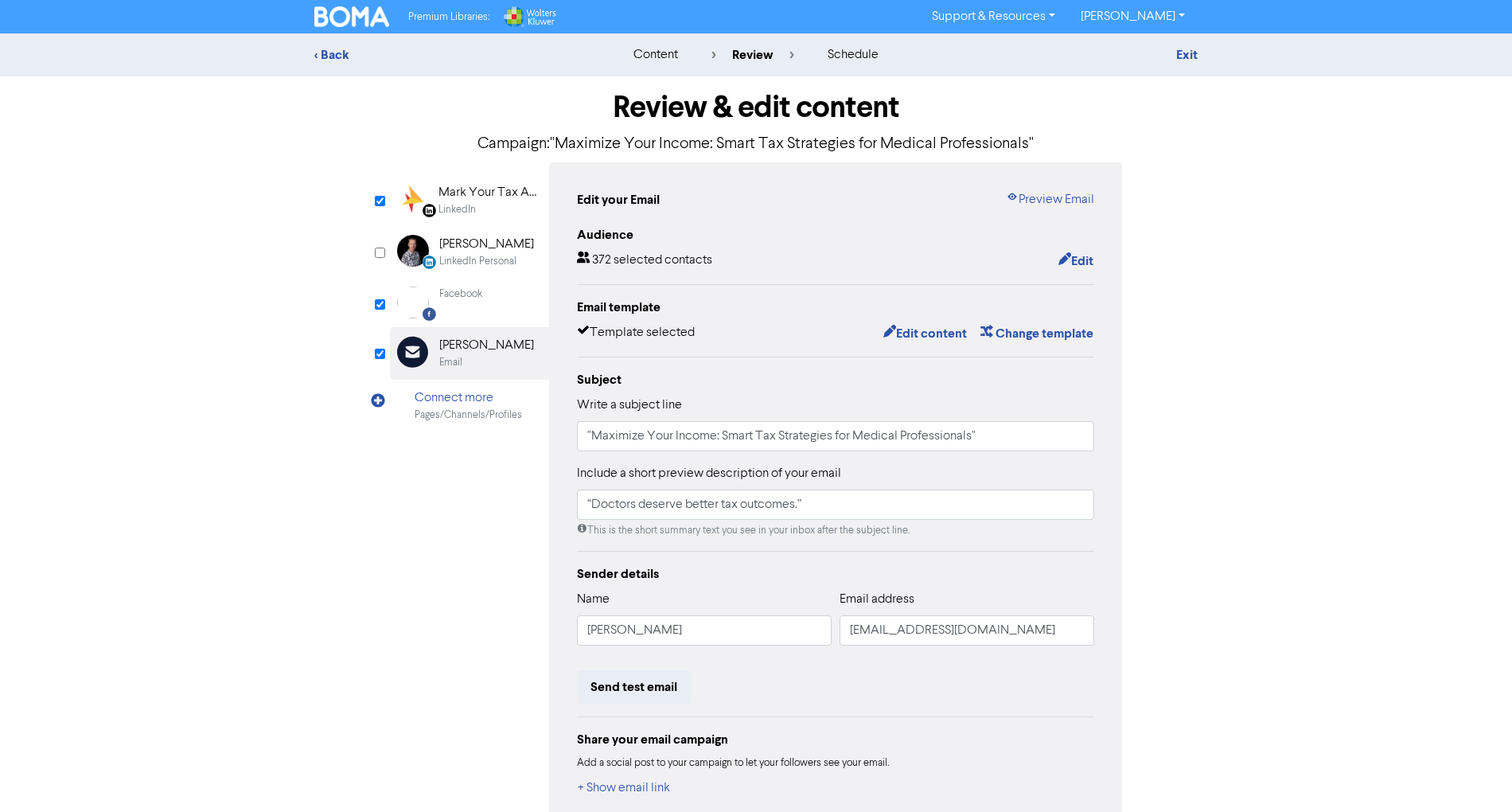
click at [1183, 68] on div "< Back content review schedule Exit" at bounding box center [756, 54] width 1512 height 43
click at [1189, 47] on link "Exit" at bounding box center [1187, 55] width 22 height 16
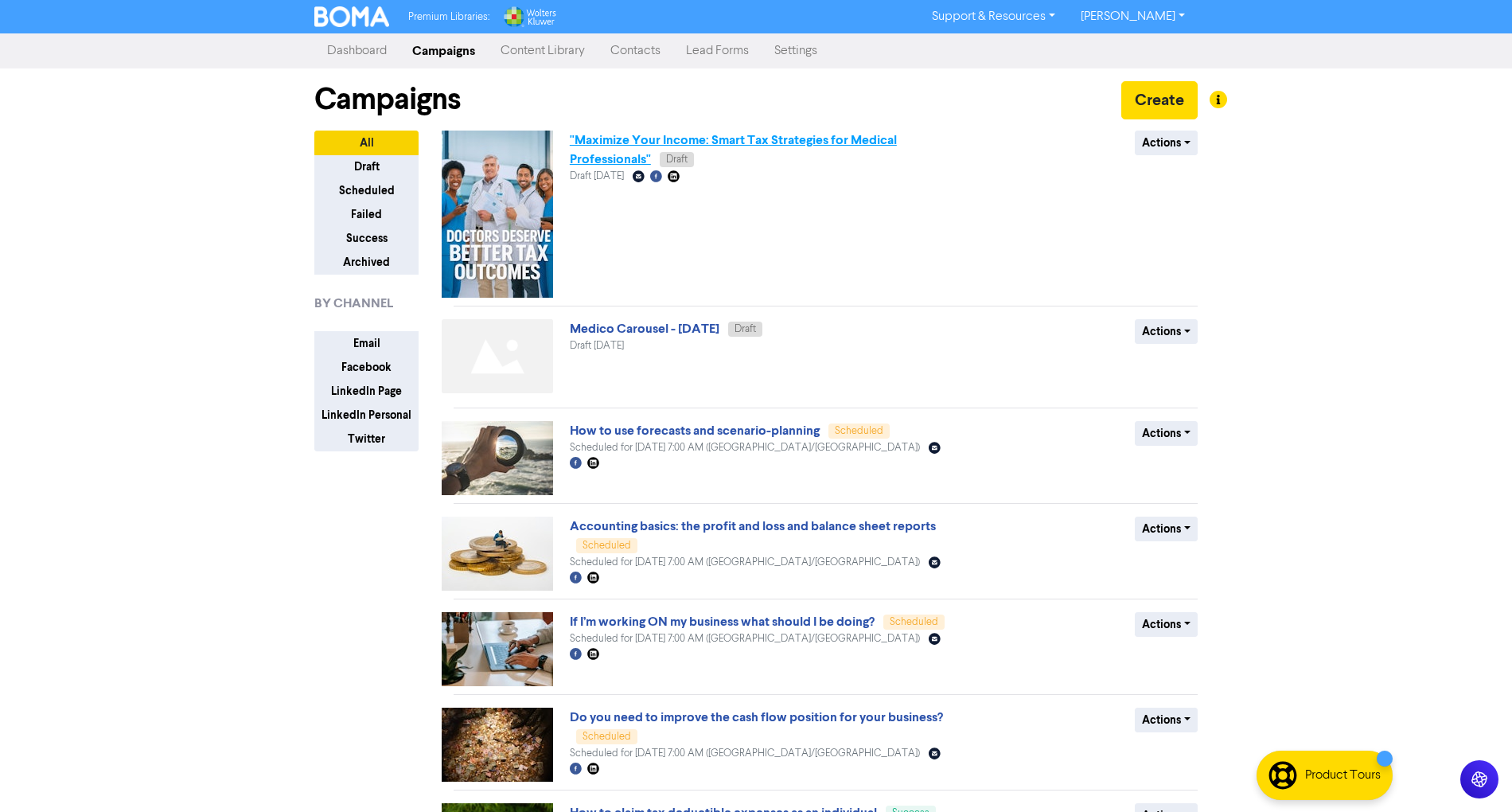
click at [834, 142] on link ""Maximize Your Income: Smart Tax Strategies for Medical Professionals"" at bounding box center [733, 149] width 327 height 35
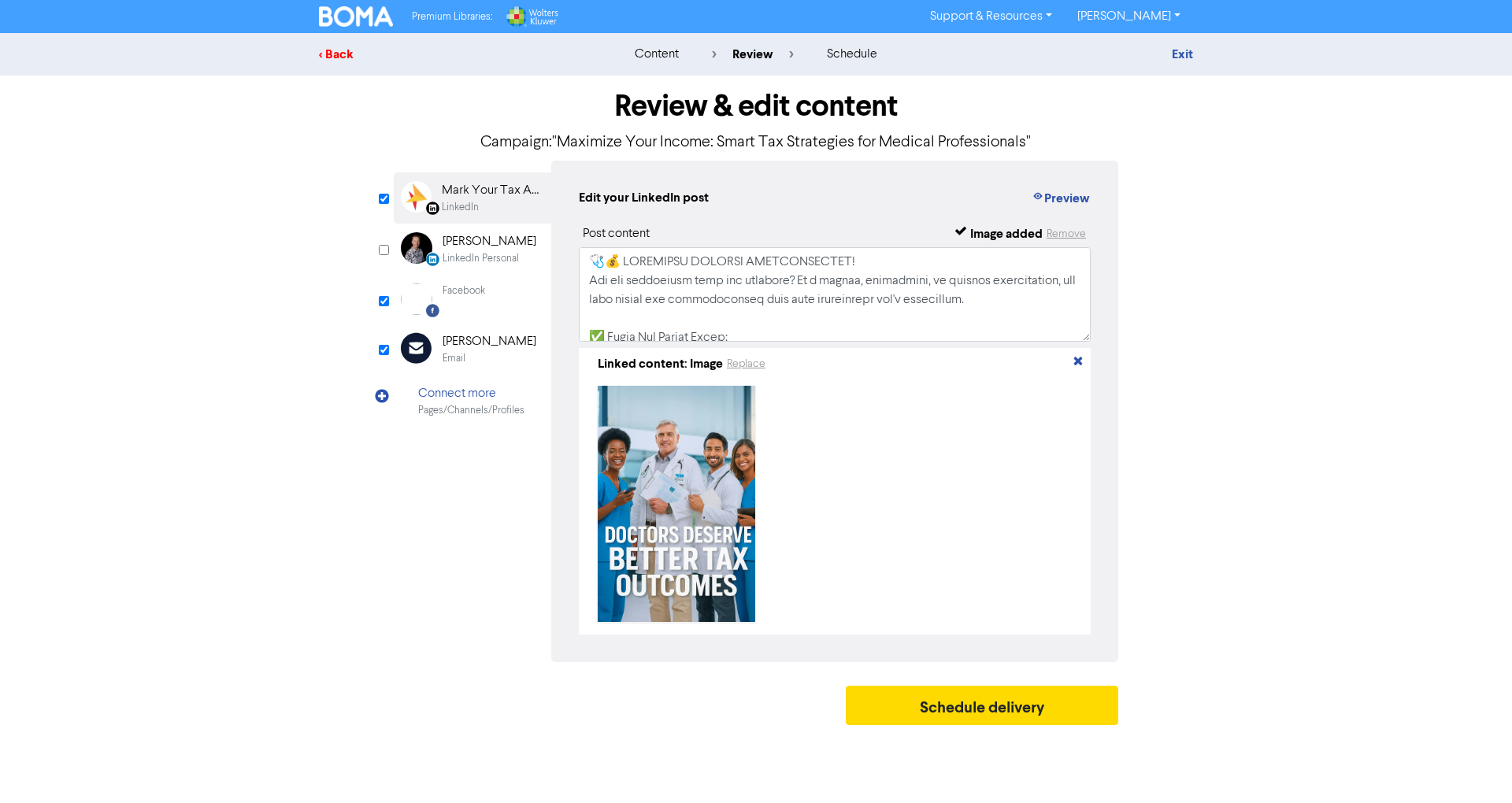
click at [338, 52] on div "< Back" at bounding box center [457, 54] width 275 height 19
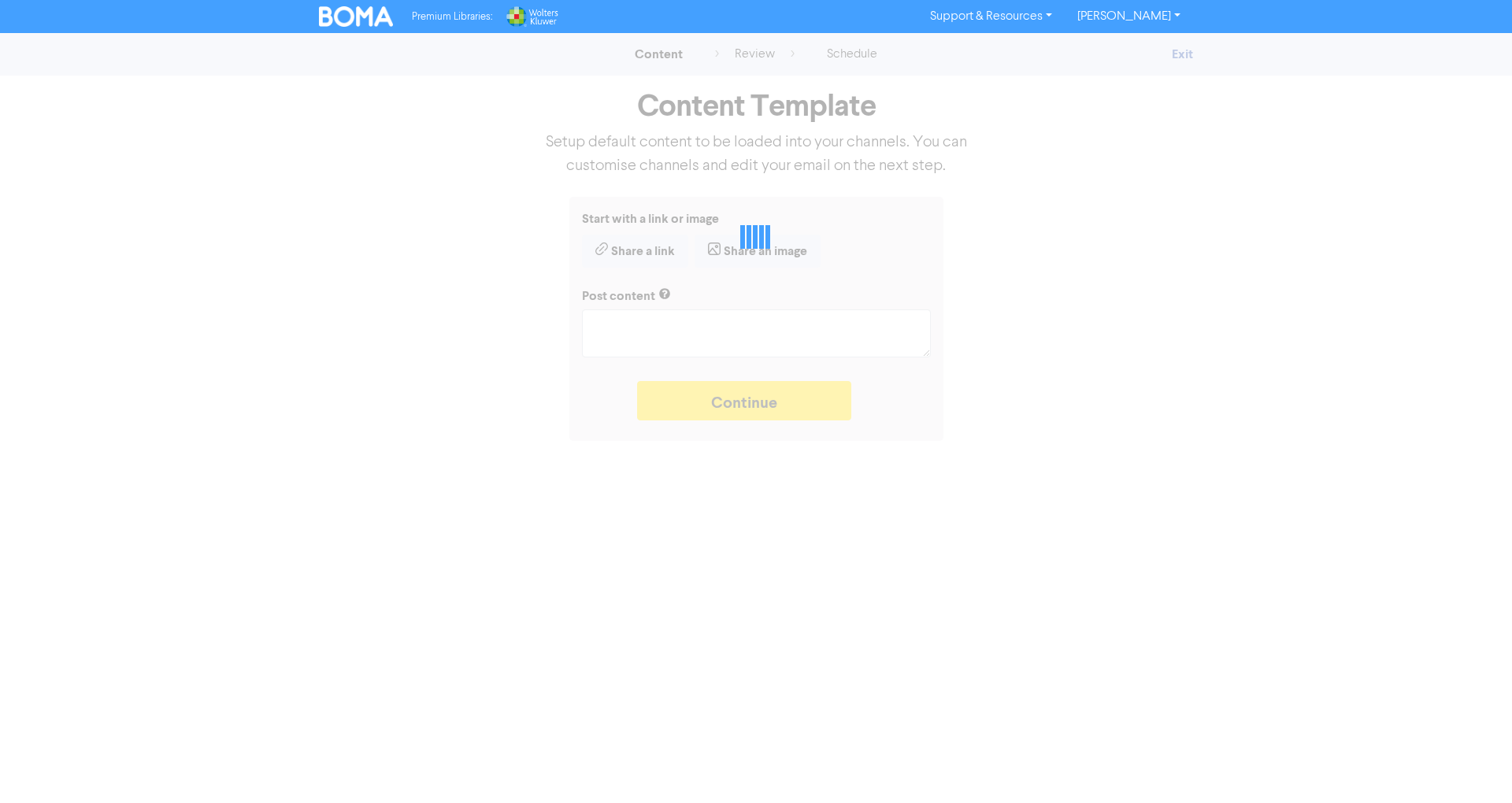
type textarea "x"
type textarea "🩺💰 LOREMIPSU DOLORSI AMETCONSECTET! Adi eli seddoeiusm temp inc utlabore? Et d …"
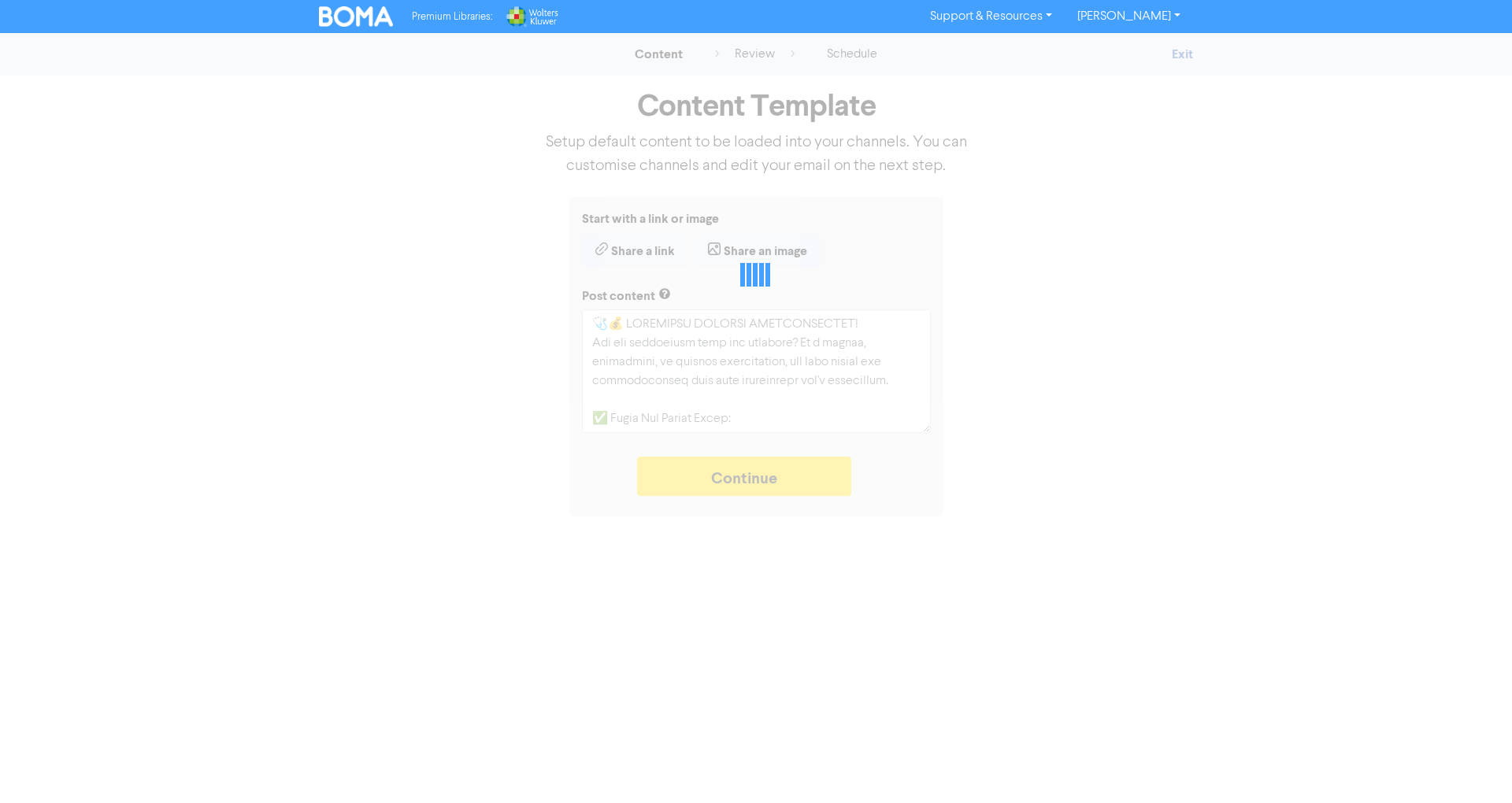
type textarea "x"
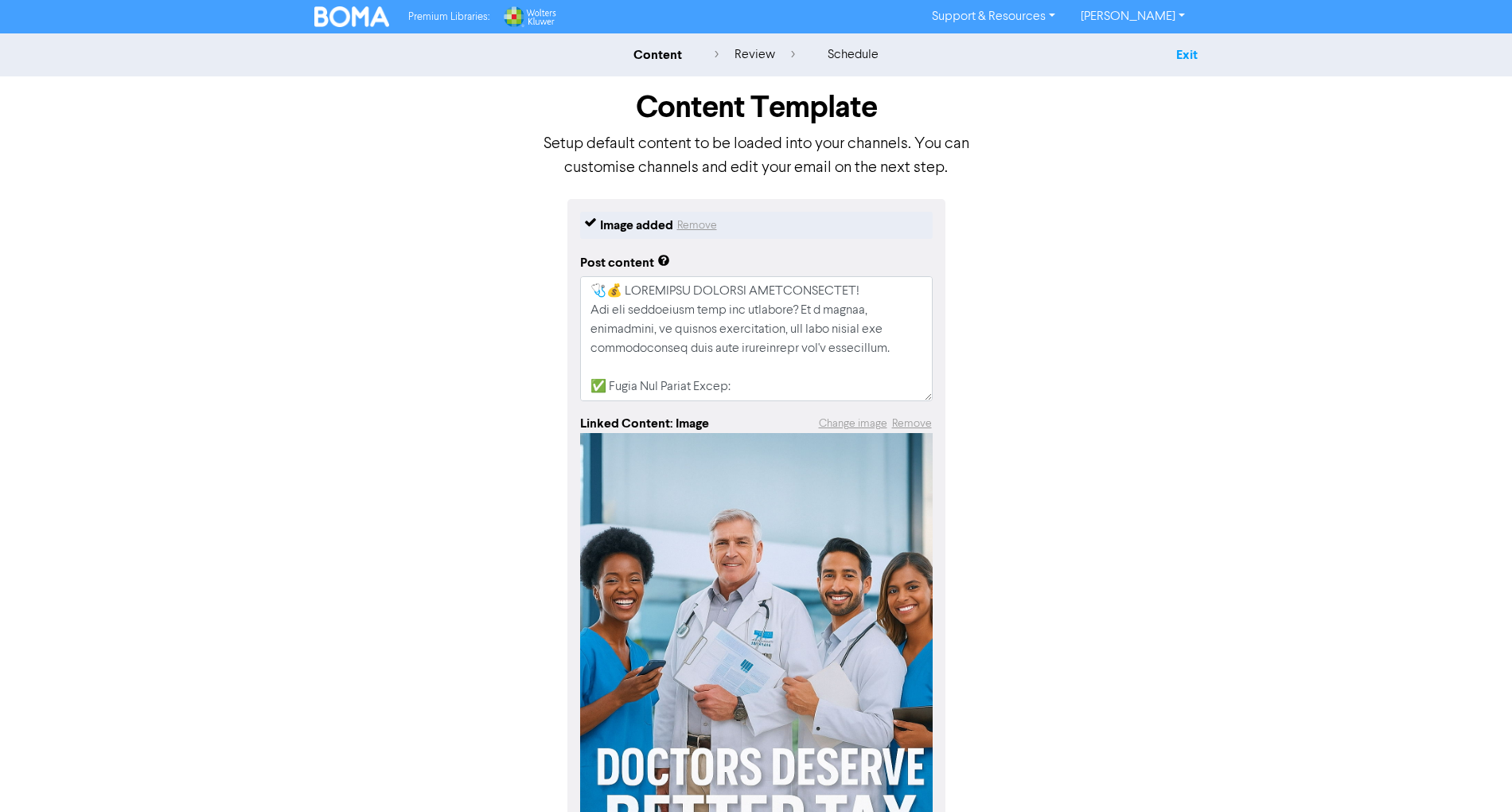
click at [1197, 54] on link "Exit" at bounding box center [1187, 55] width 22 height 16
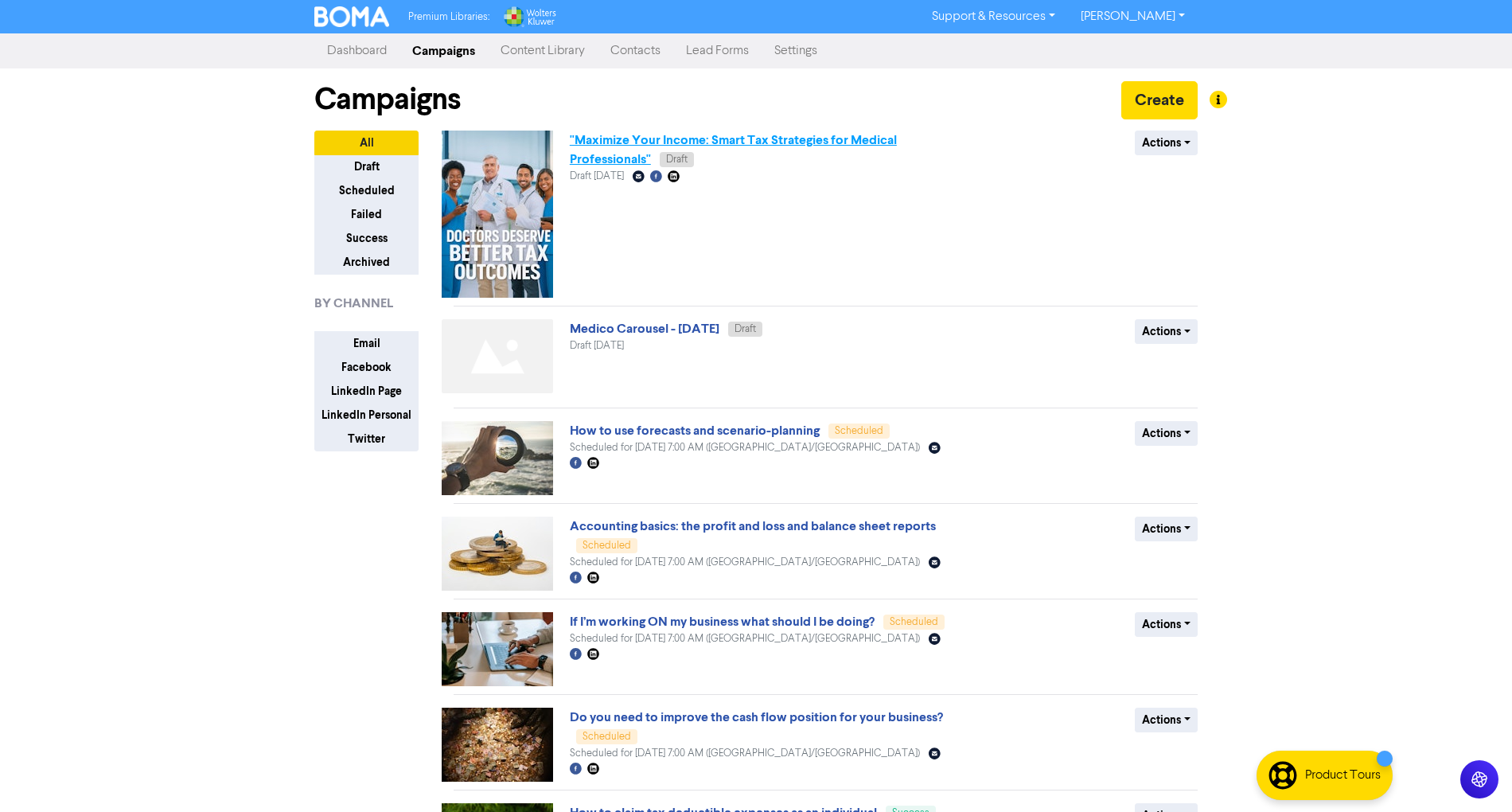
click at [851, 136] on link ""Maximize Your Income: Smart Tax Strategies for Medical Professionals"" at bounding box center [733, 149] width 327 height 35
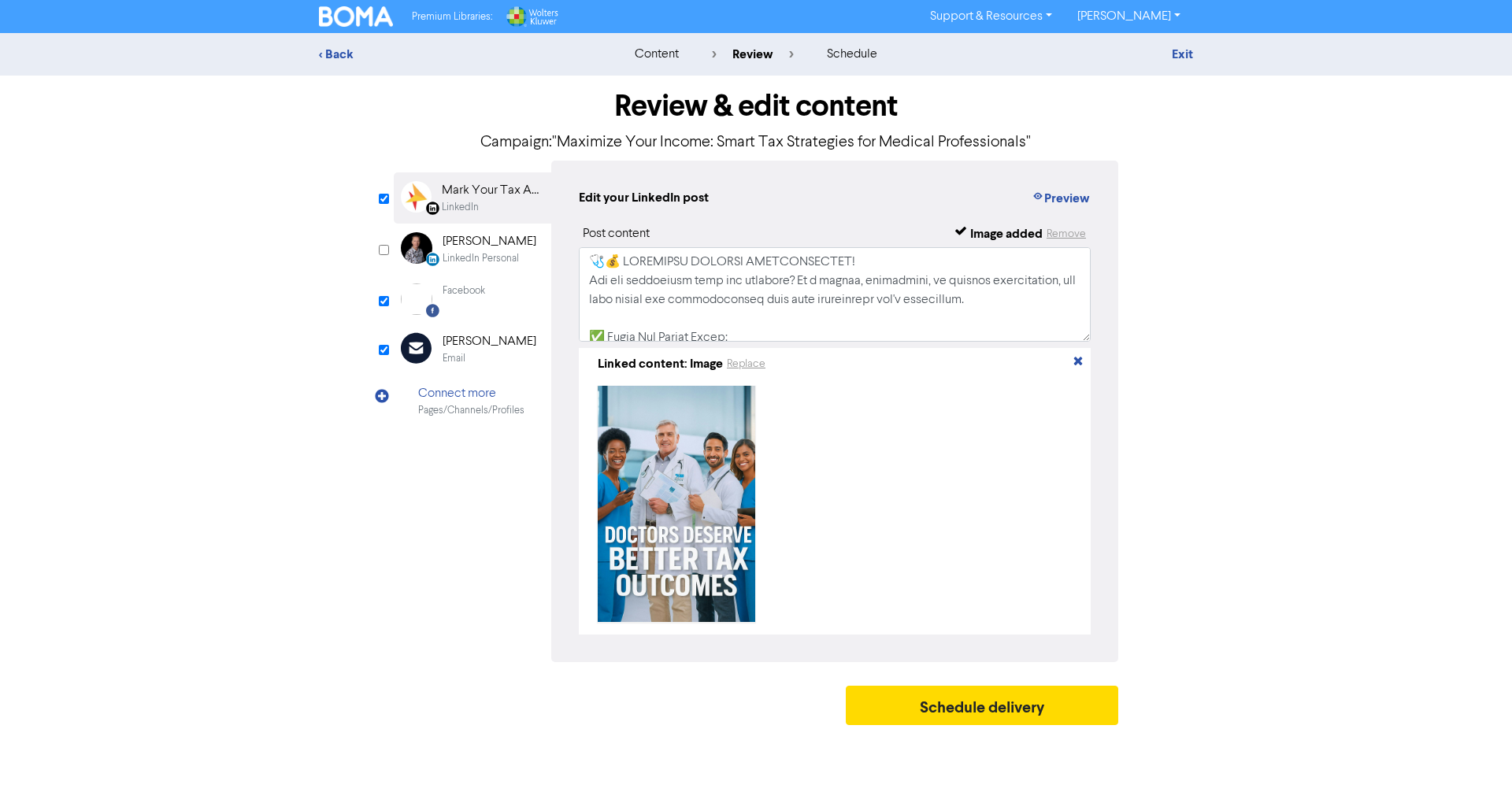
click at [476, 337] on div "[PERSON_NAME]" at bounding box center [489, 342] width 93 height 19
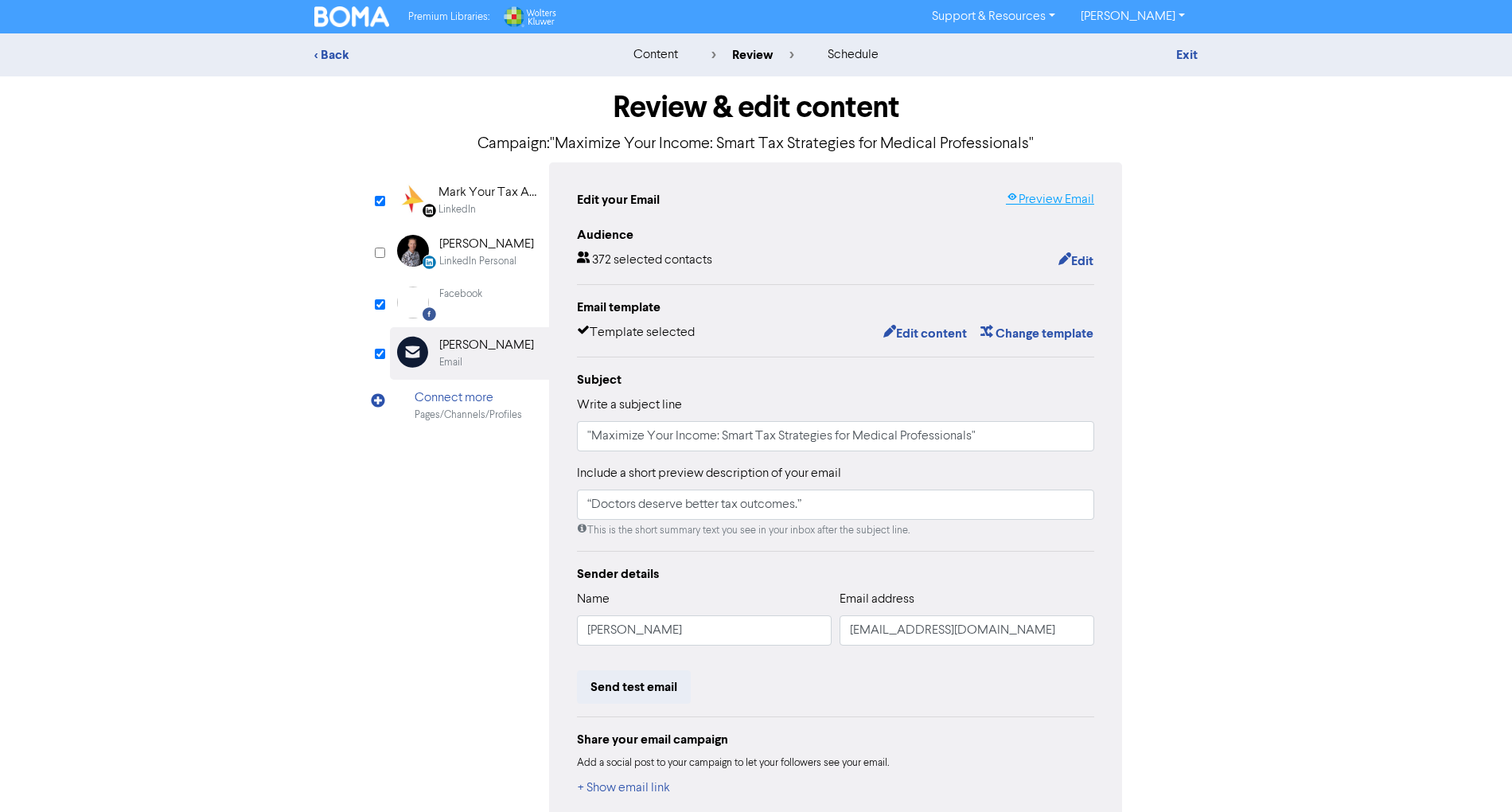
click at [1080, 199] on link "Preview Email" at bounding box center [1050, 200] width 88 height 19
click at [1183, 52] on link "Exit" at bounding box center [1187, 55] width 22 height 16
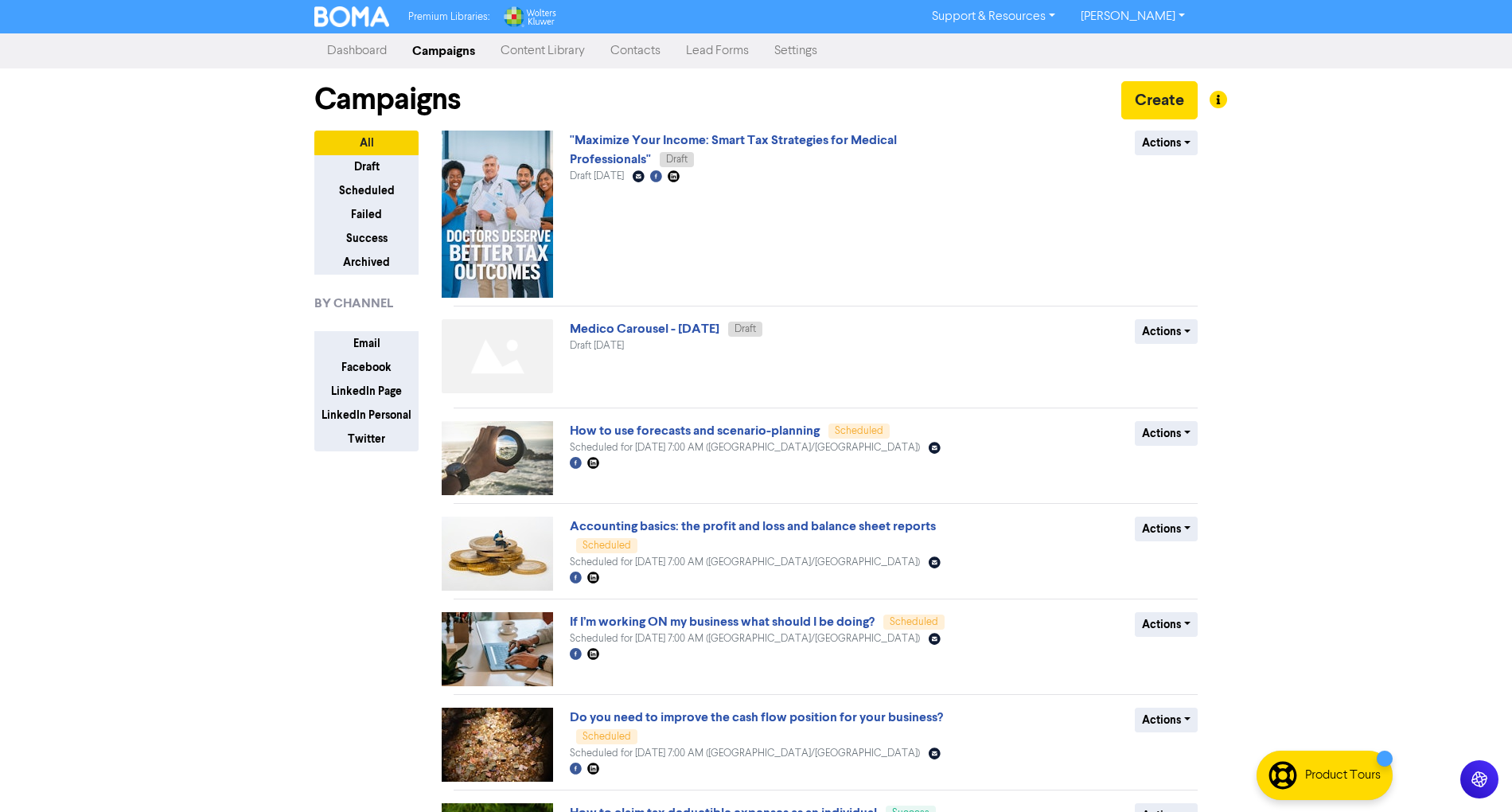
click at [1154, 17] on link "[PERSON_NAME]" at bounding box center [1133, 17] width 130 height 26
click at [1163, 52] on button "Log Out" at bounding box center [1132, 48] width 126 height 19
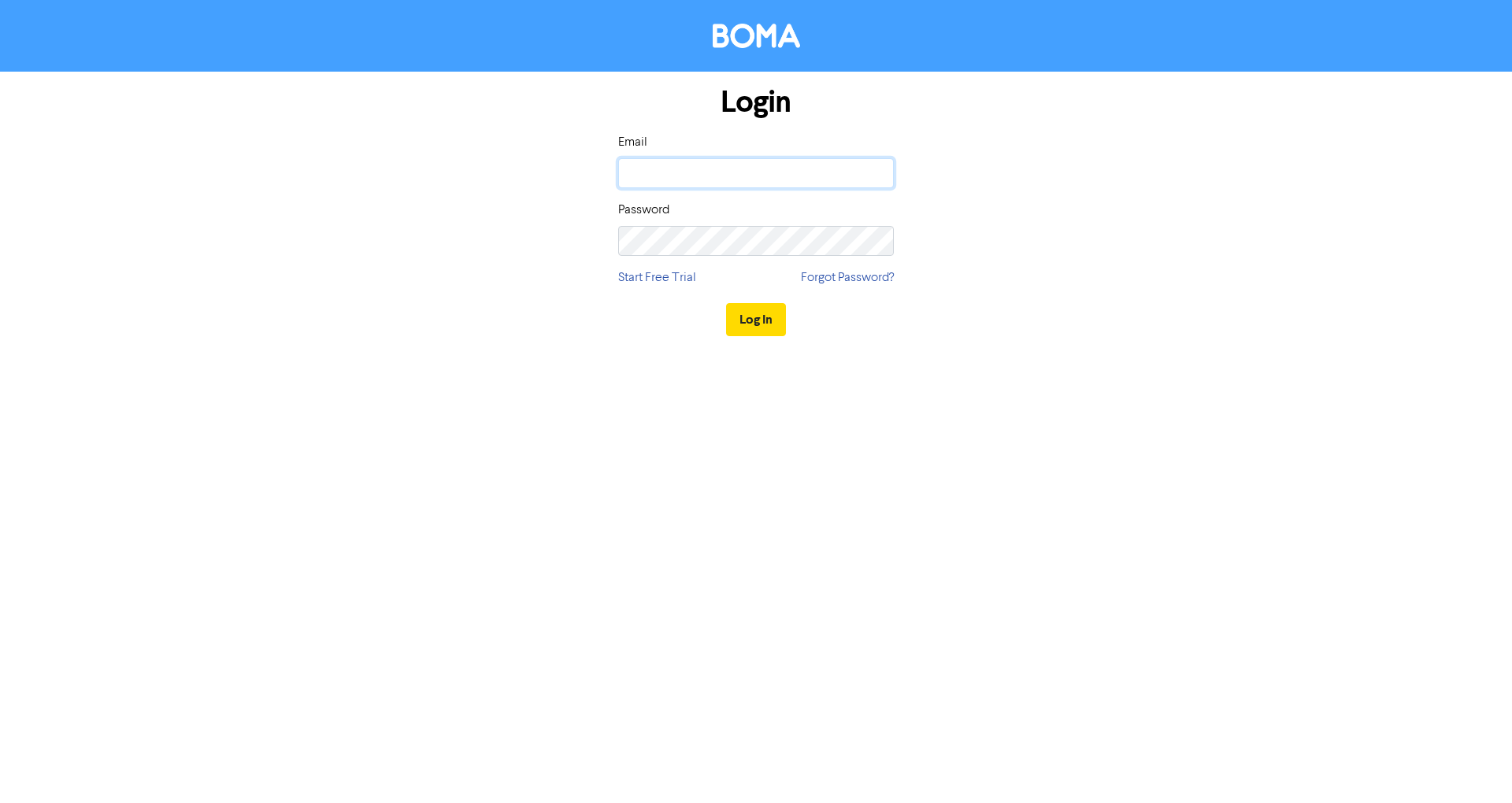
click at [758, 168] on input "email" at bounding box center [755, 172] width 275 height 30
type input "B"
type input "M"
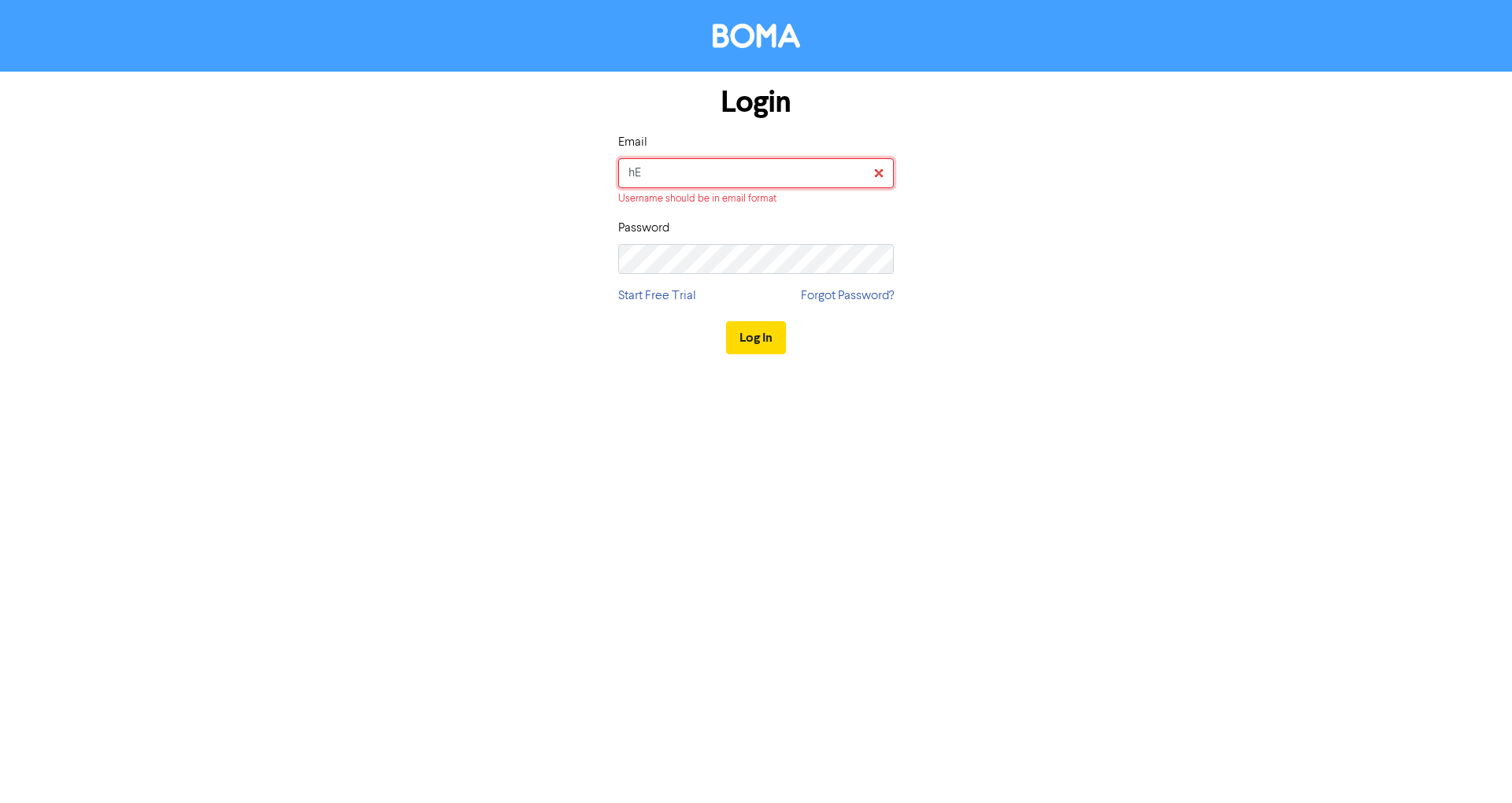
click at [758, 168] on input "hE" at bounding box center [755, 172] width 275 height 30
type input "[EMAIL_ADDRESS][DOMAIN_NAME]"
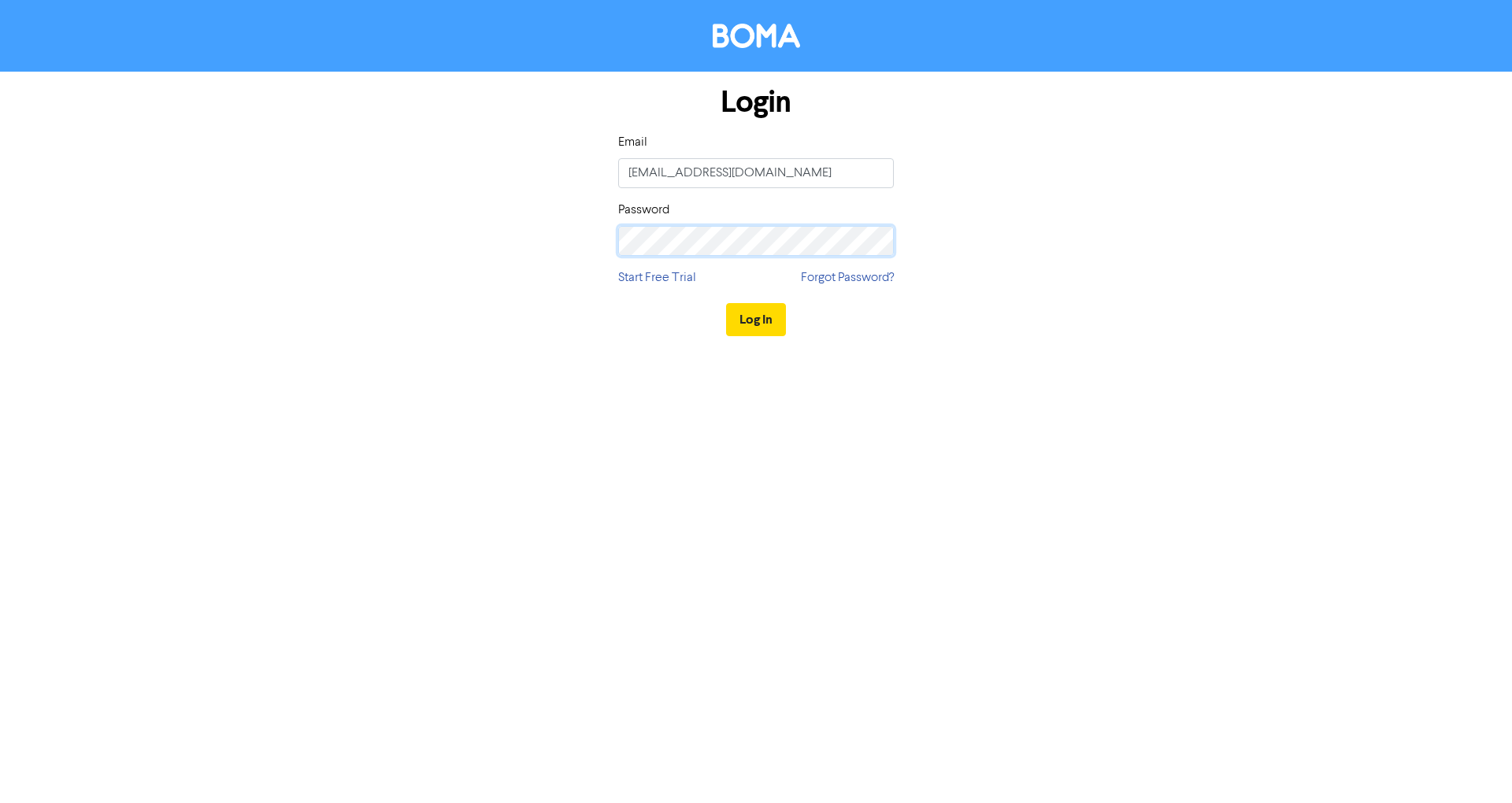
click at [726, 303] on button "Log In" at bounding box center [755, 319] width 60 height 33
